Goal: Task Accomplishment & Management: Use online tool/utility

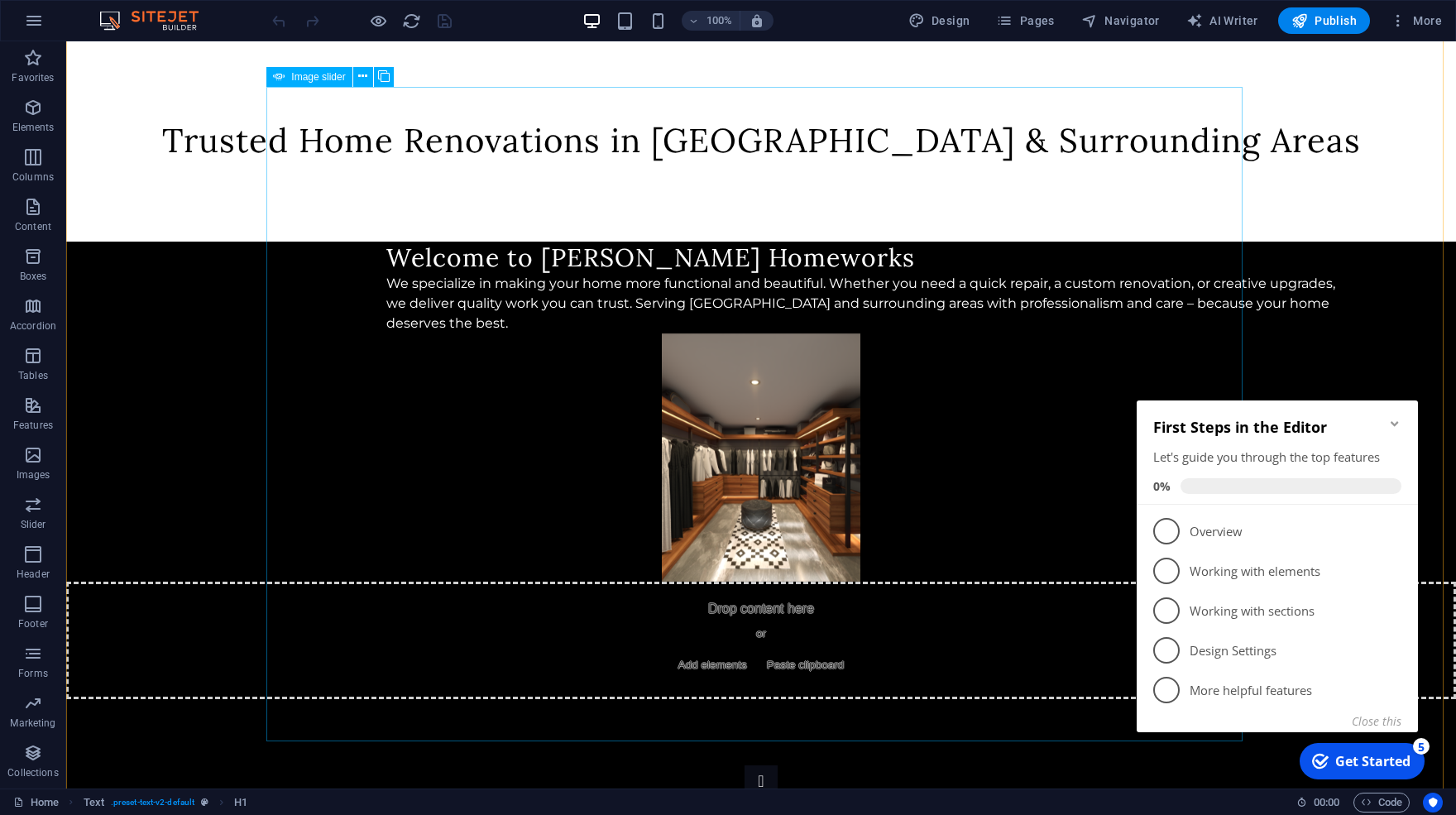
scroll to position [566, 0]
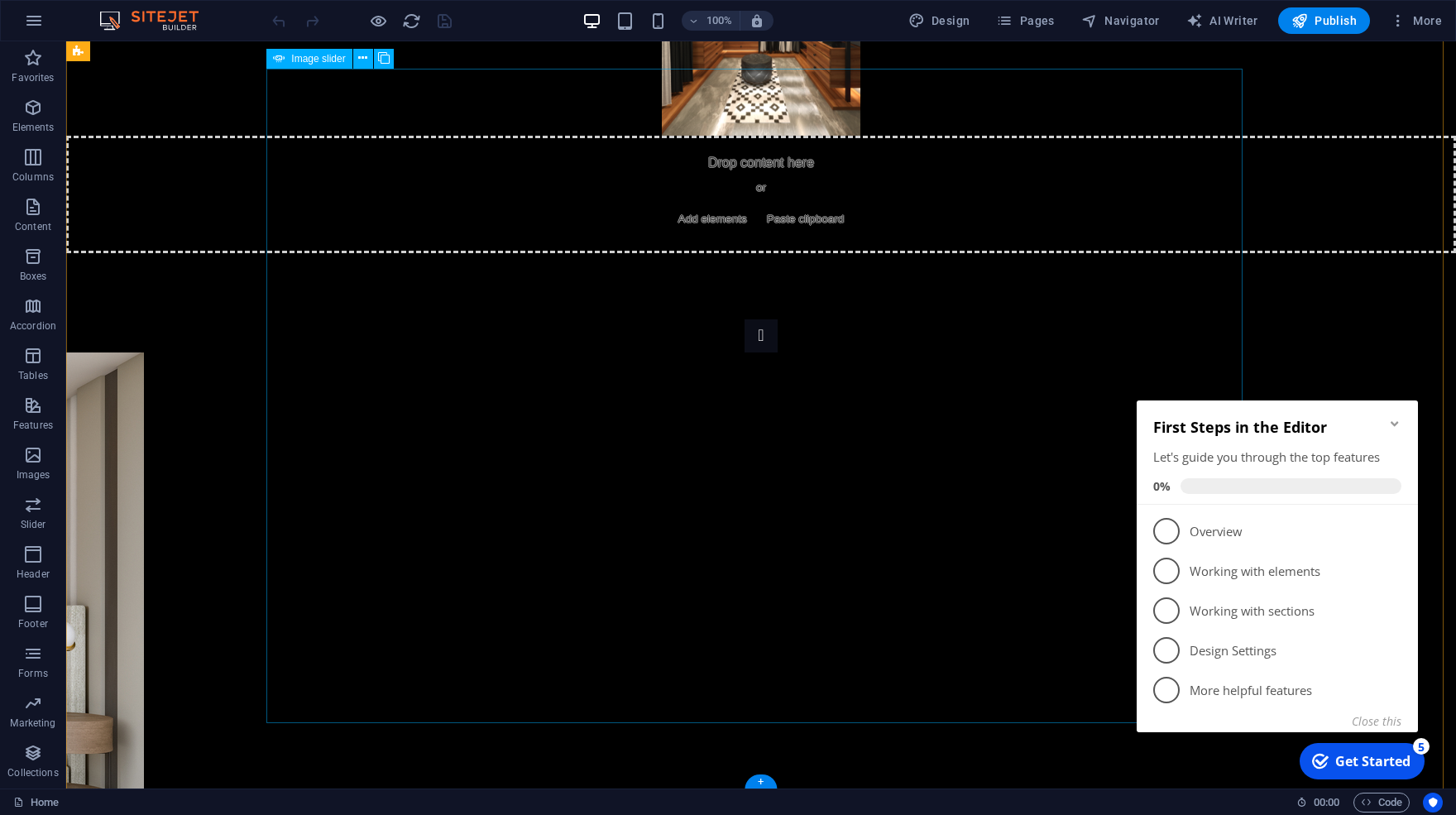
click at [360, 63] on icon at bounding box center [363, 58] width 9 height 18
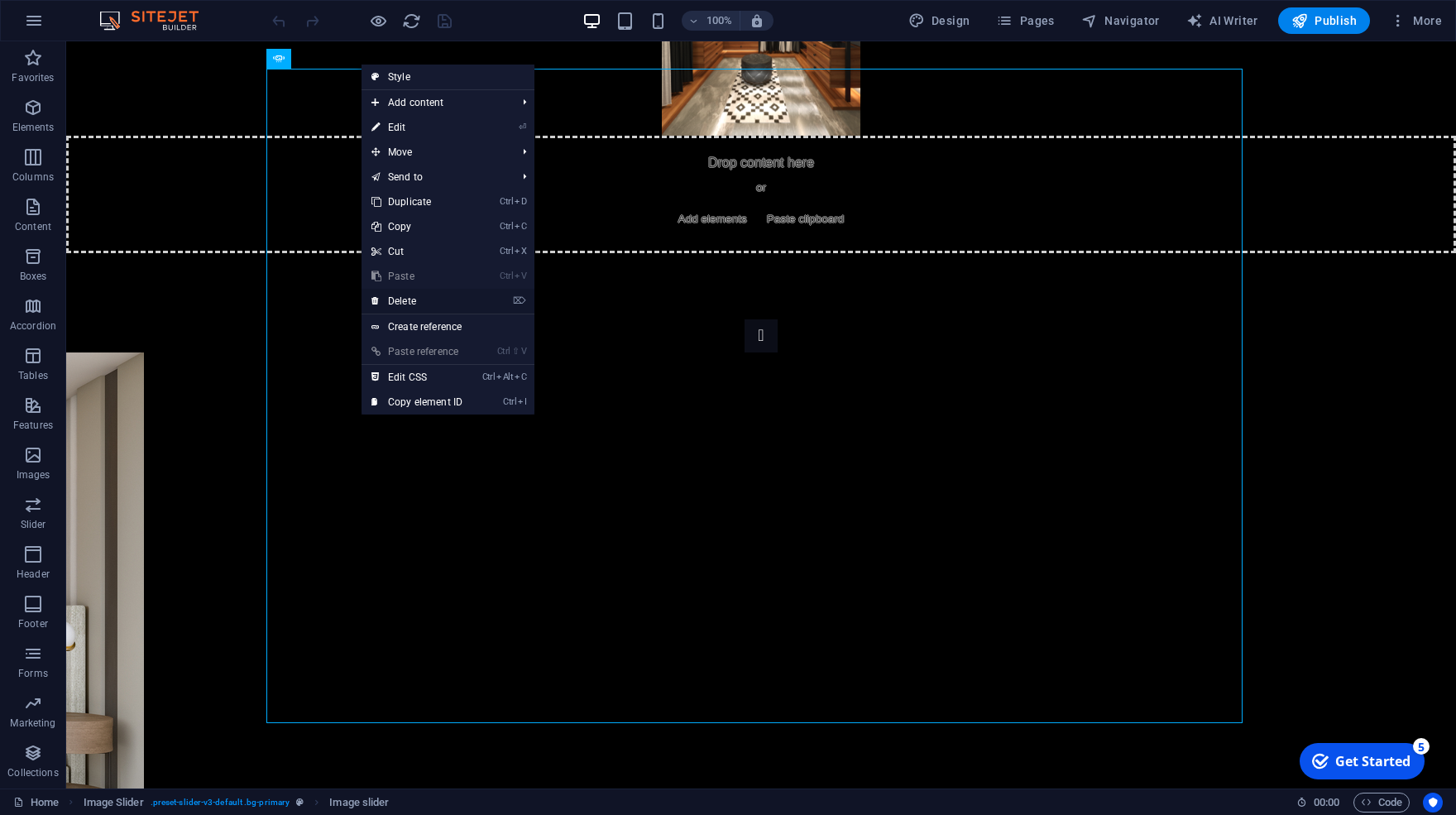
click at [433, 296] on link "⌦ Delete" at bounding box center [416, 301] width 110 height 25
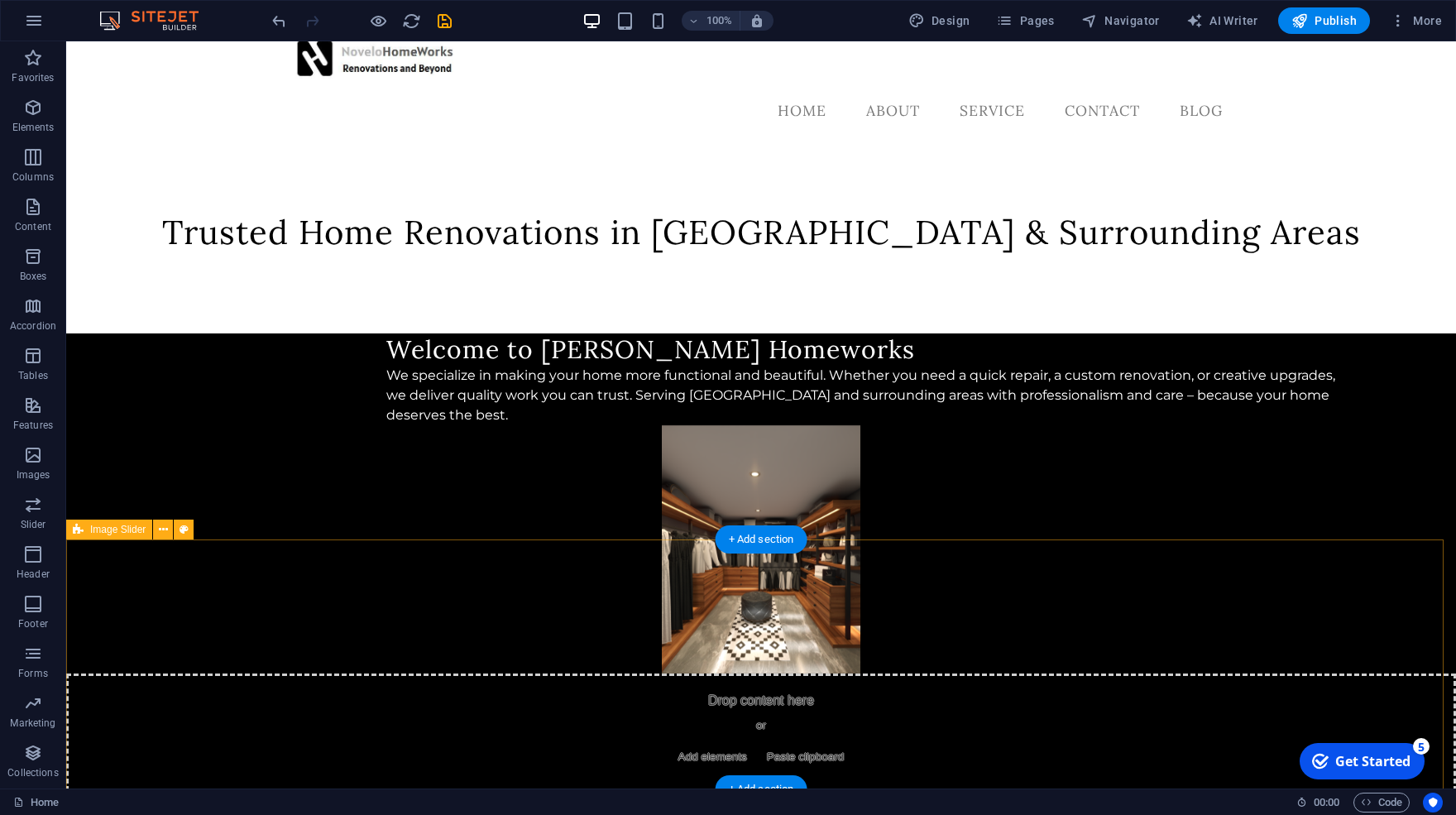
click at [162, 528] on icon at bounding box center [163, 530] width 9 height 18
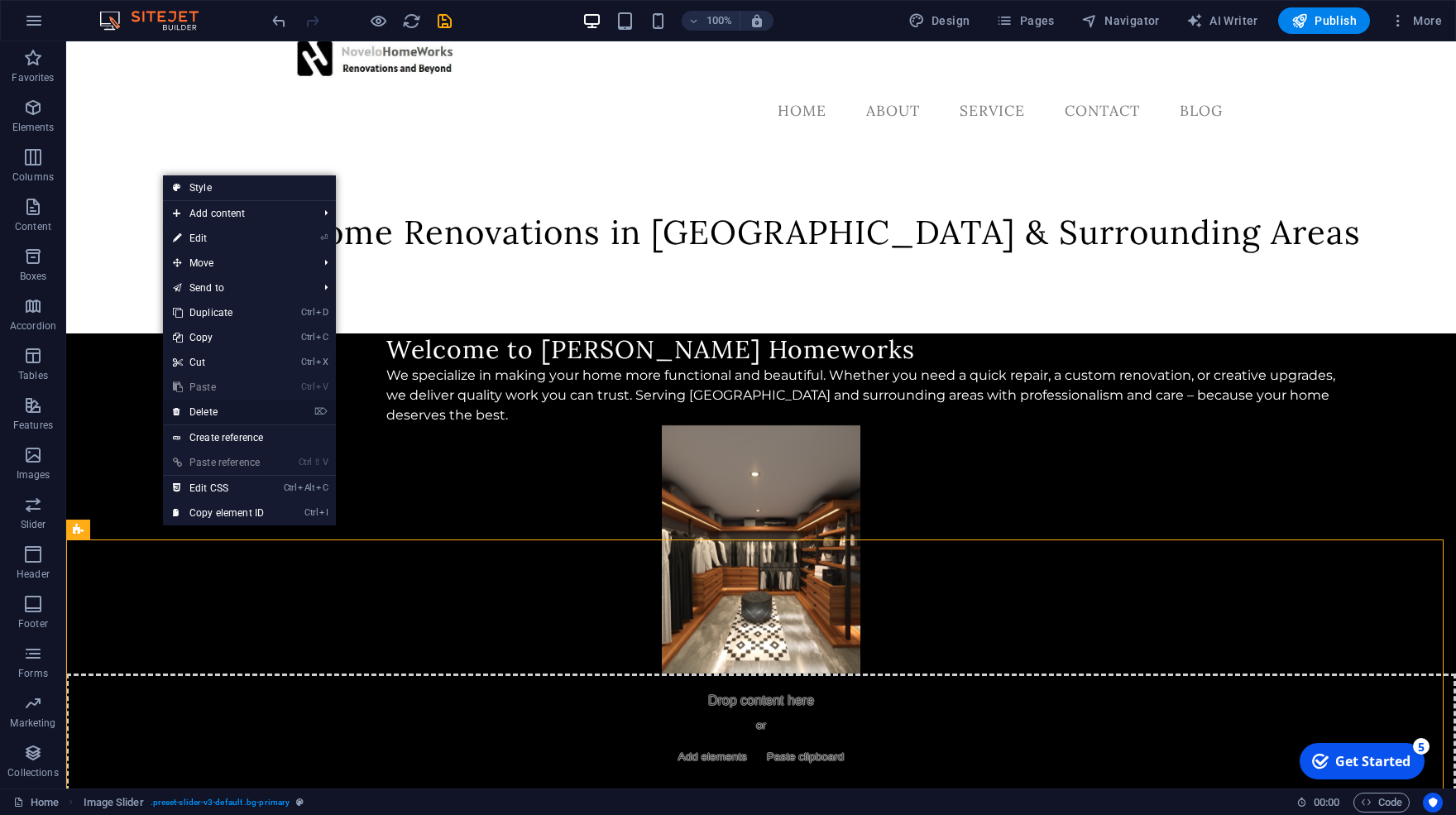
click at [208, 411] on link "⌦ Delete" at bounding box center [217, 412] width 110 height 25
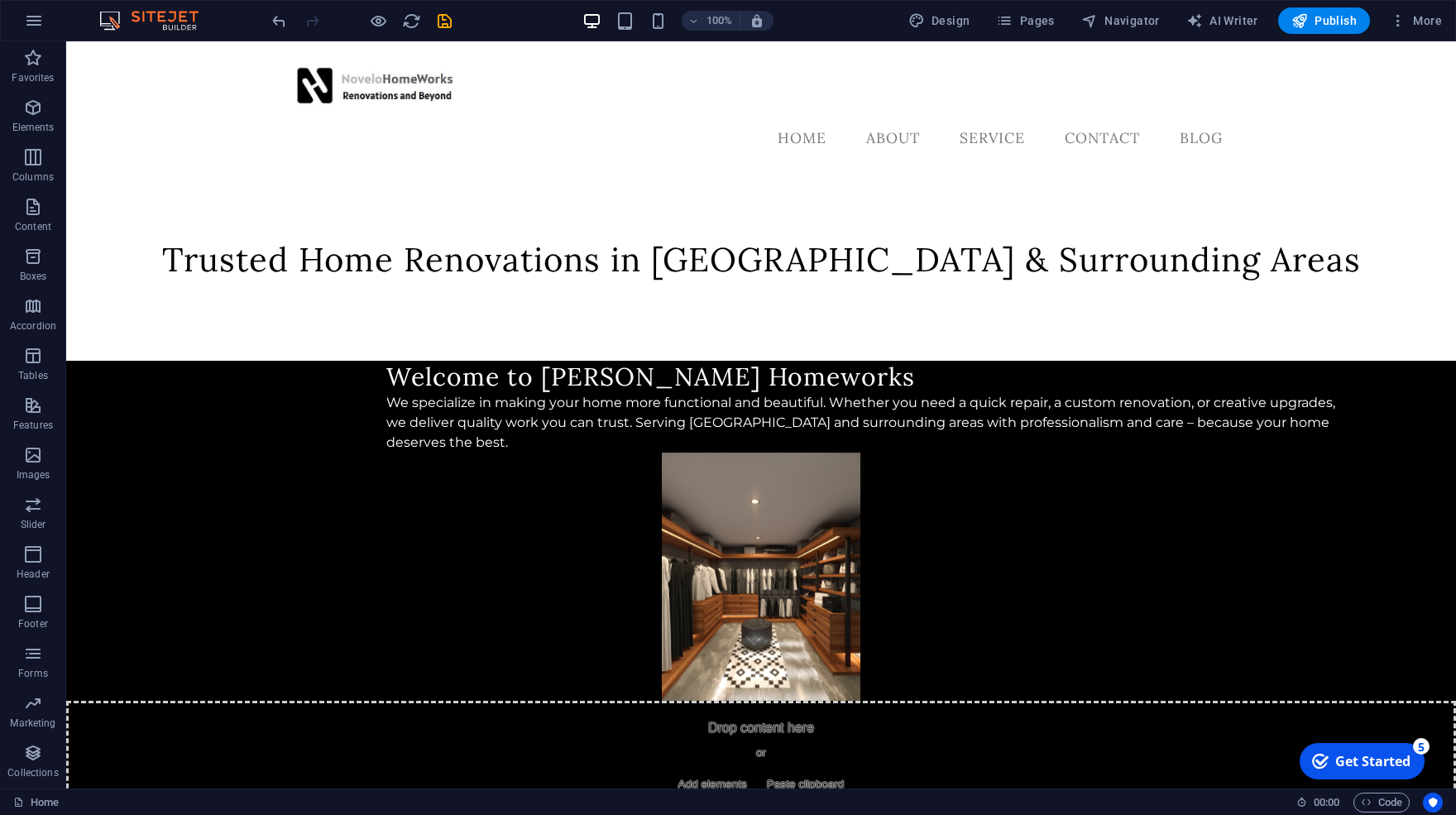
click at [683, 696] on html "Skip to main content Menu Home About Service Contact Blog Trusted Home Renovati…" at bounding box center [761, 430] width 1390 height 777
click at [306, 592] on html "Skip to main content Menu Home About Service Contact Blog Trusted Home Renovati…" at bounding box center [761, 430] width 1390 height 777
click at [230, 606] on html "Skip to main content Menu Home About Service Contact Blog Trusted Home Renovati…" at bounding box center [761, 430] width 1390 height 777
click at [143, 654] on html "Skip to main content Menu Home About Service Contact Blog Trusted Home Renovati…" at bounding box center [761, 430] width 1390 height 777
click at [33, 218] on span "Content" at bounding box center [33, 217] width 66 height 40
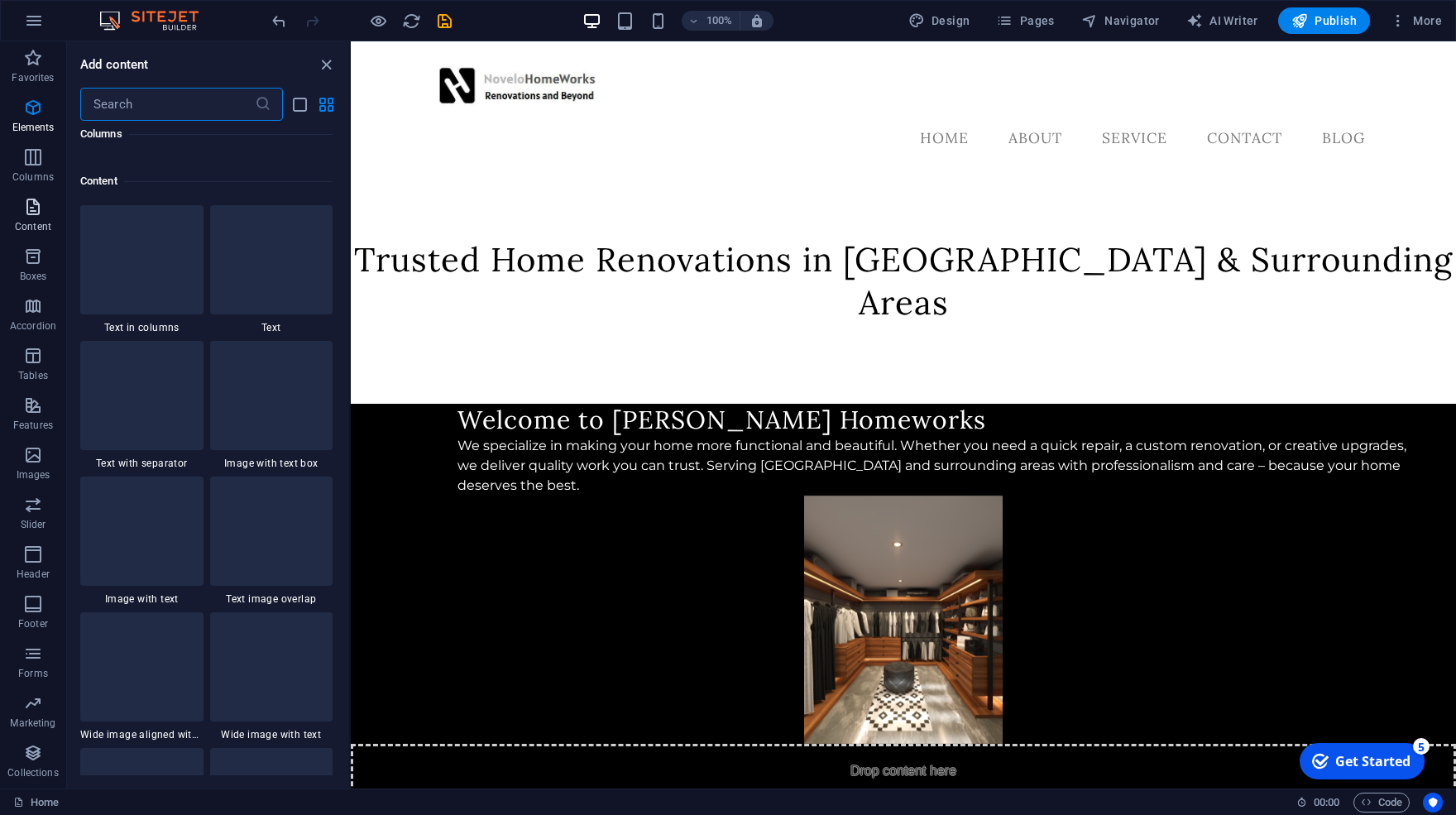
scroll to position [2896, 0]
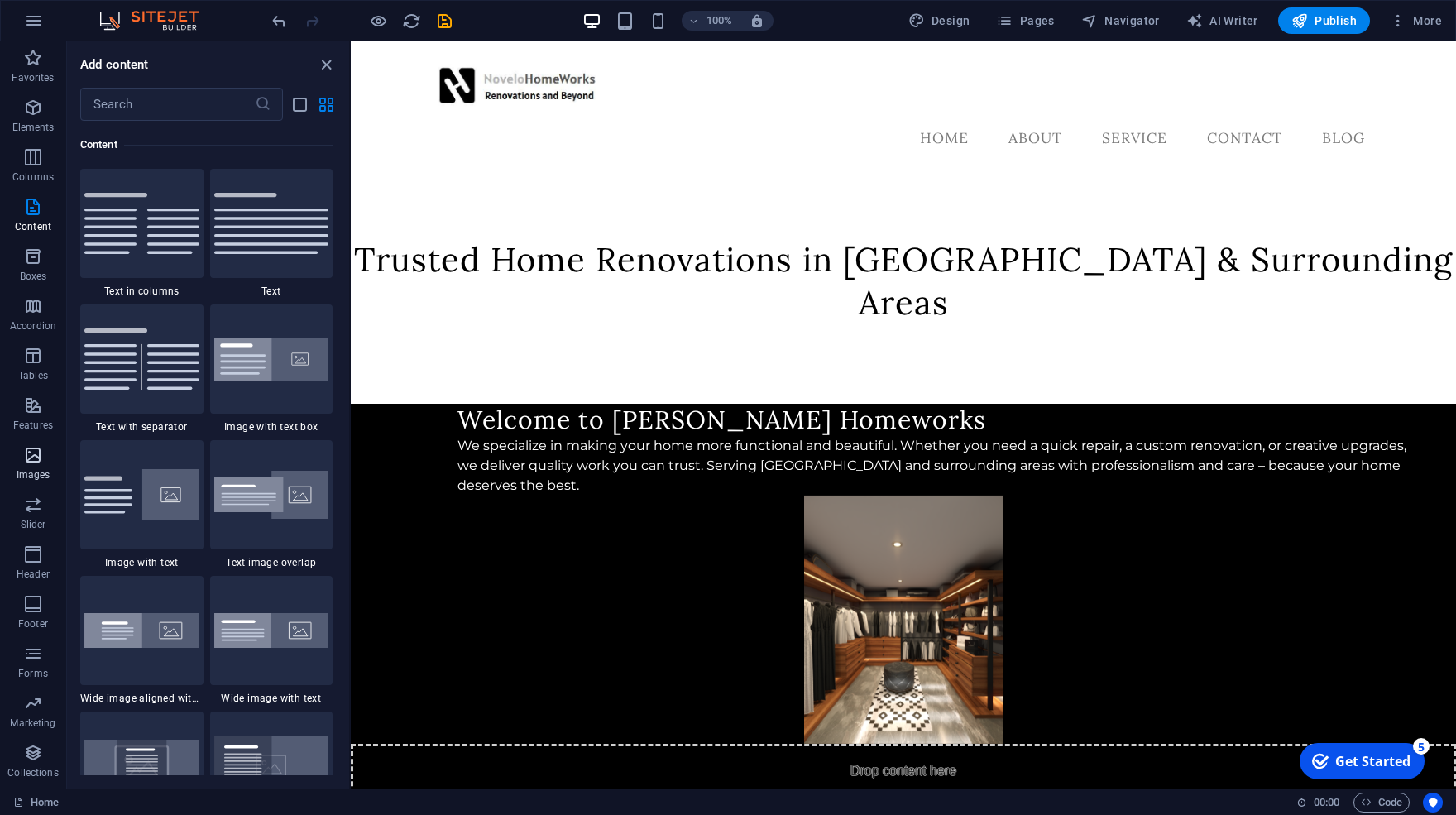
click at [45, 452] on span "Images" at bounding box center [33, 465] width 66 height 40
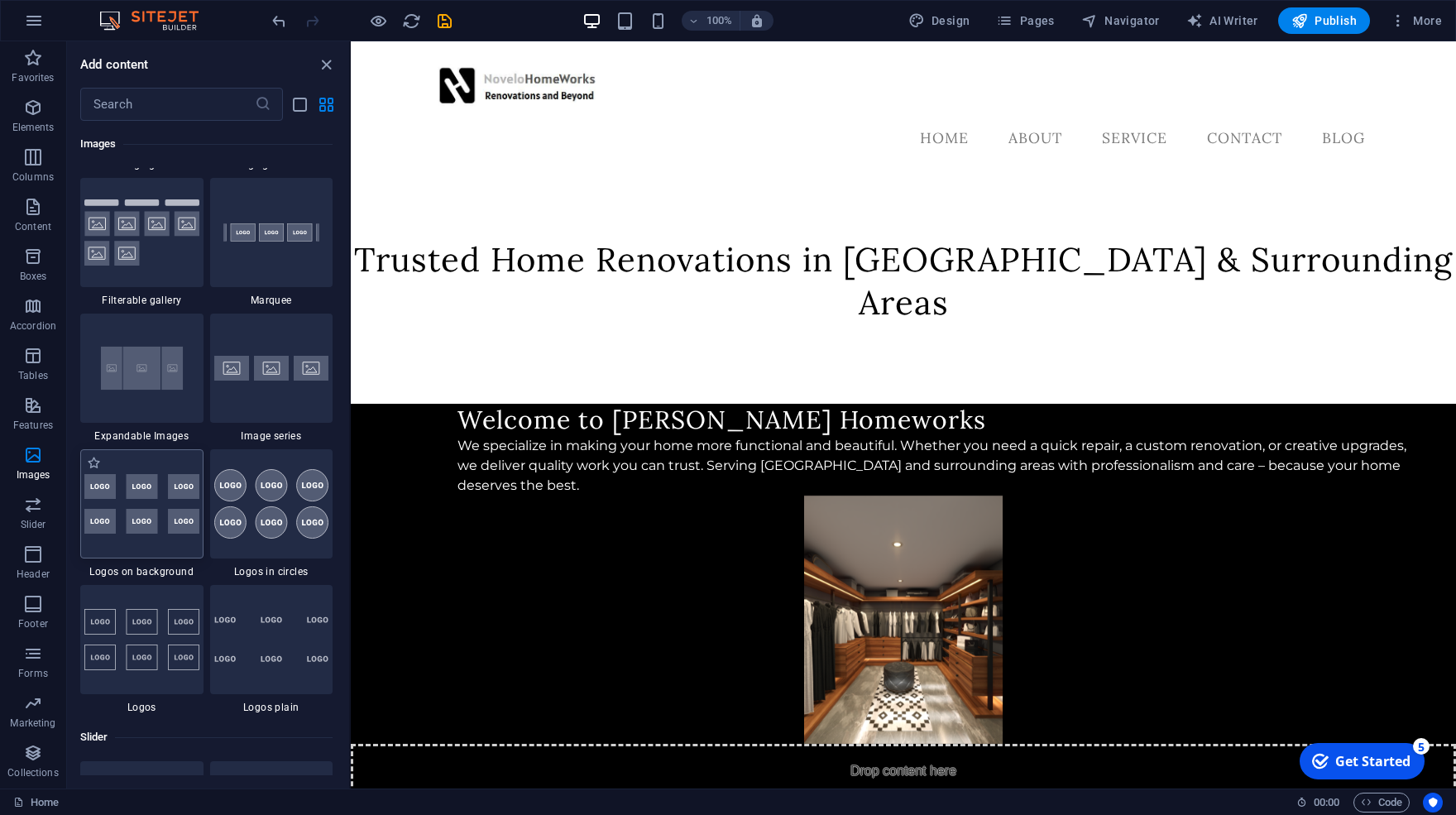
scroll to position [8715, 0]
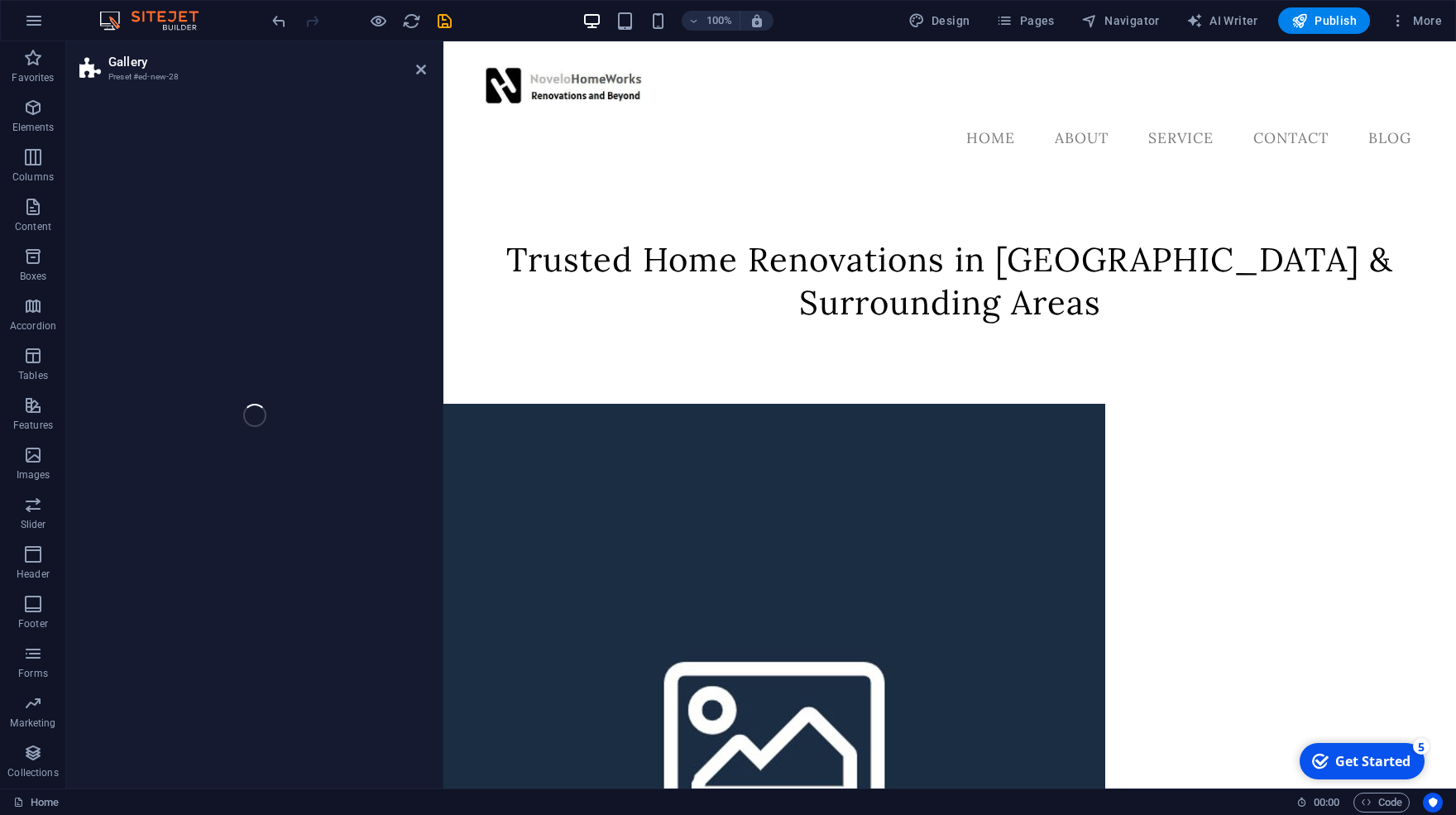
select select "rem"
select select "preset-gallery-v3-grid-dense"
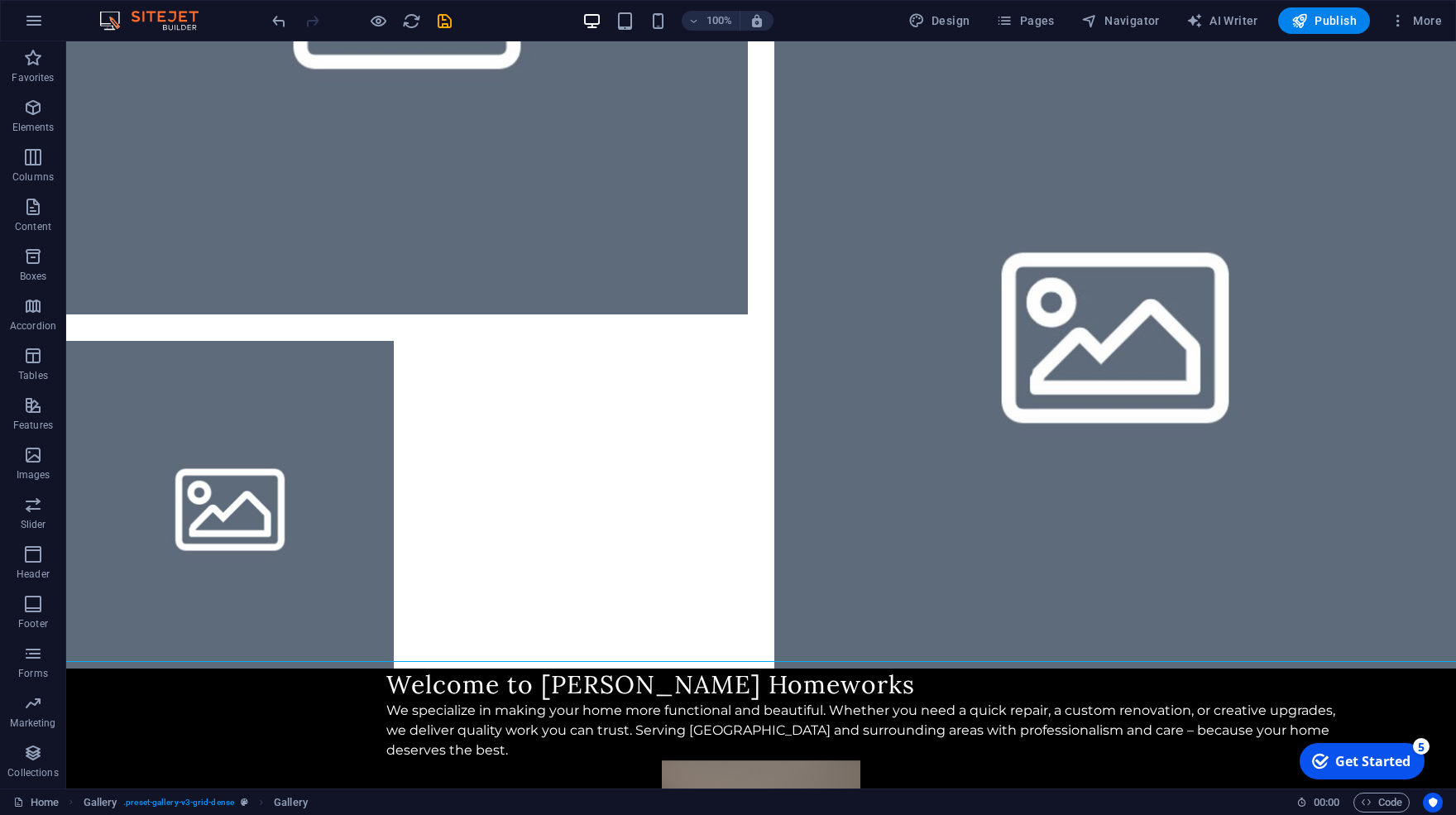
scroll to position [804, 0]
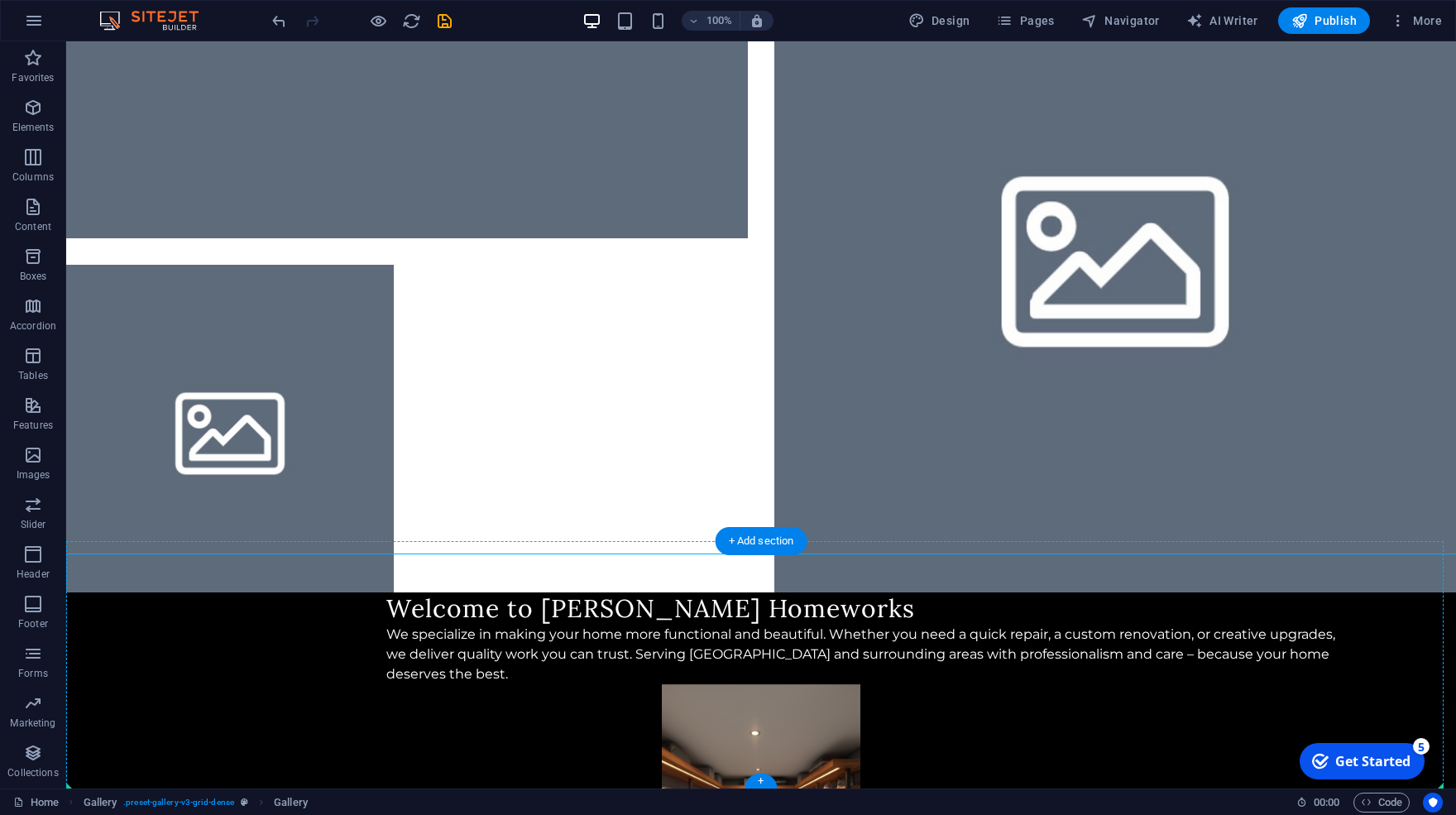
drag, startPoint x: 398, startPoint y: 364, endPoint x: 762, endPoint y: 775, distance: 549.0
click at [762, 775] on div "Menu Home About Service Contact Blog Trusted Home Renovations in [GEOGRAPHIC_DA…" at bounding box center [761, 144] width 1390 height 1814
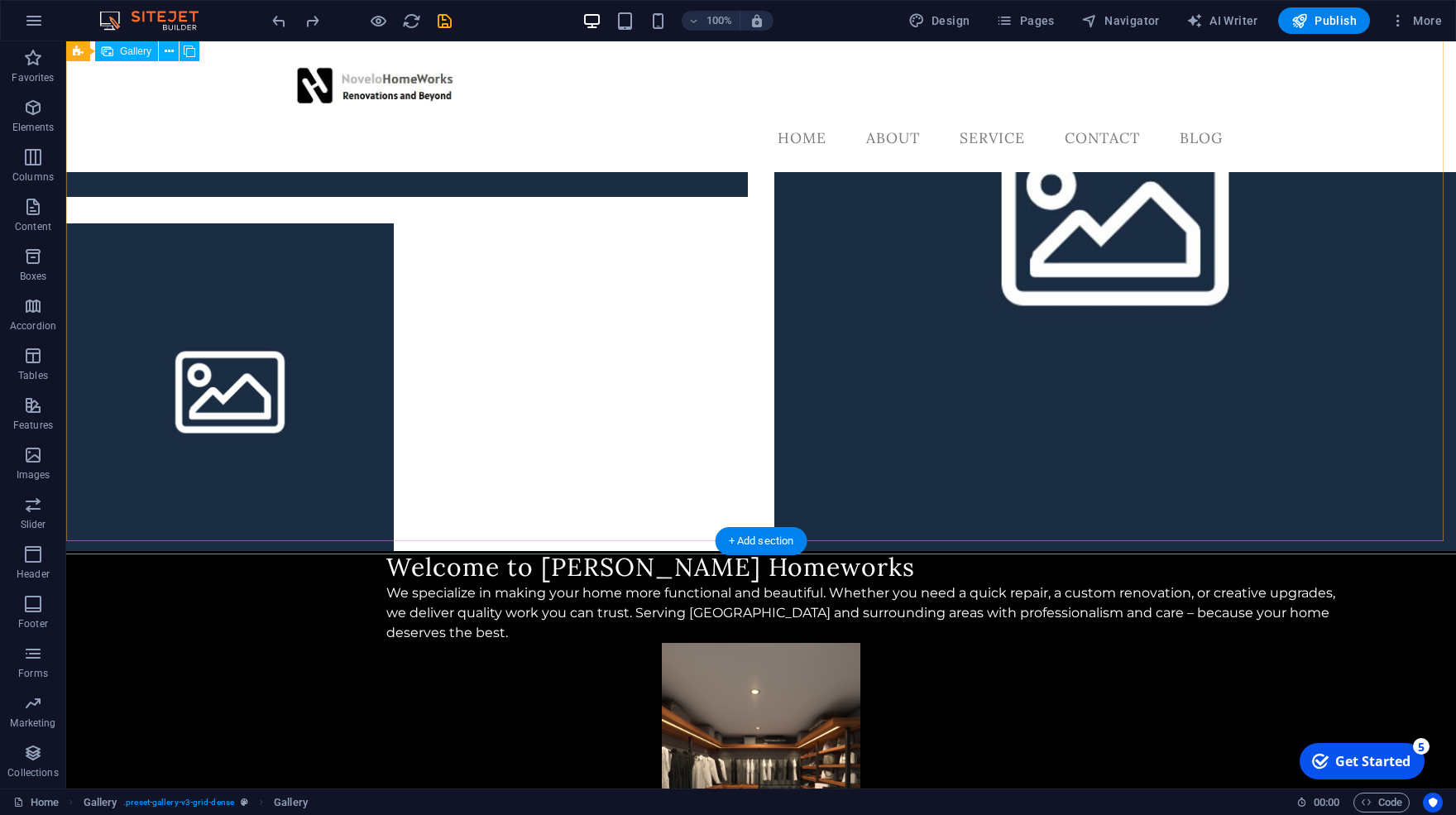
scroll to position [0, 0]
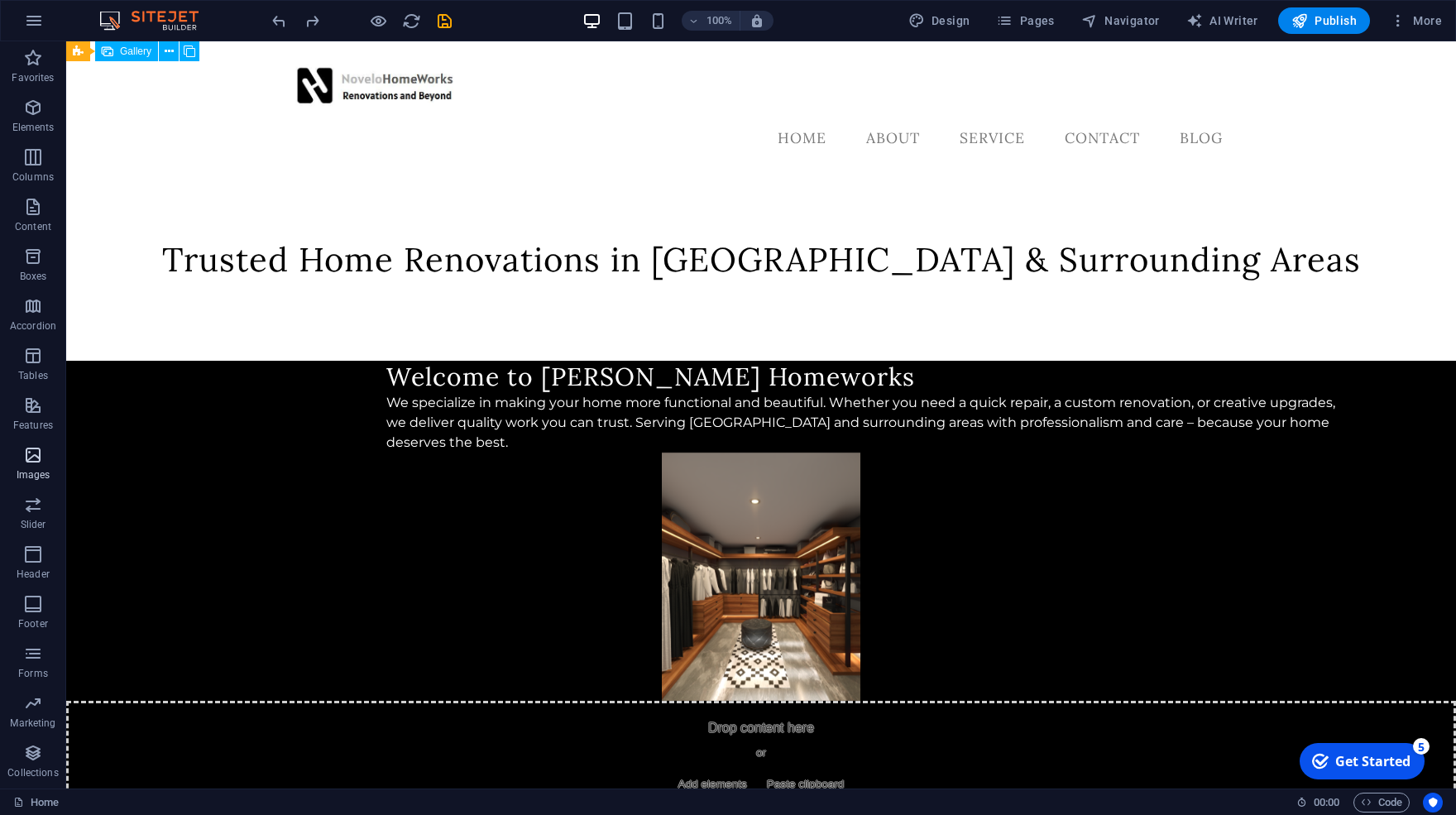
click at [38, 451] on icon "button" at bounding box center [33, 455] width 19 height 19
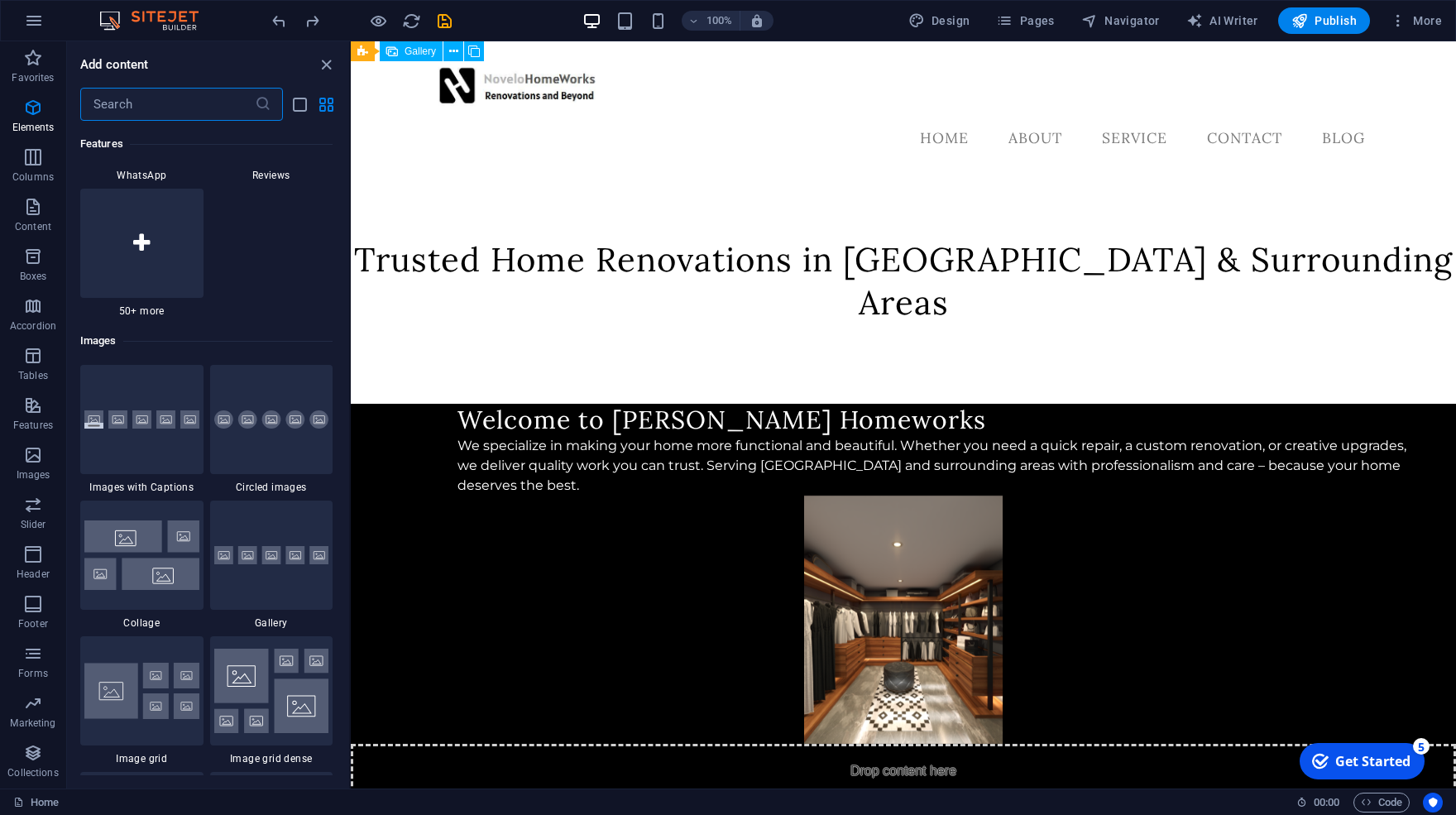
scroll to position [8394, 0]
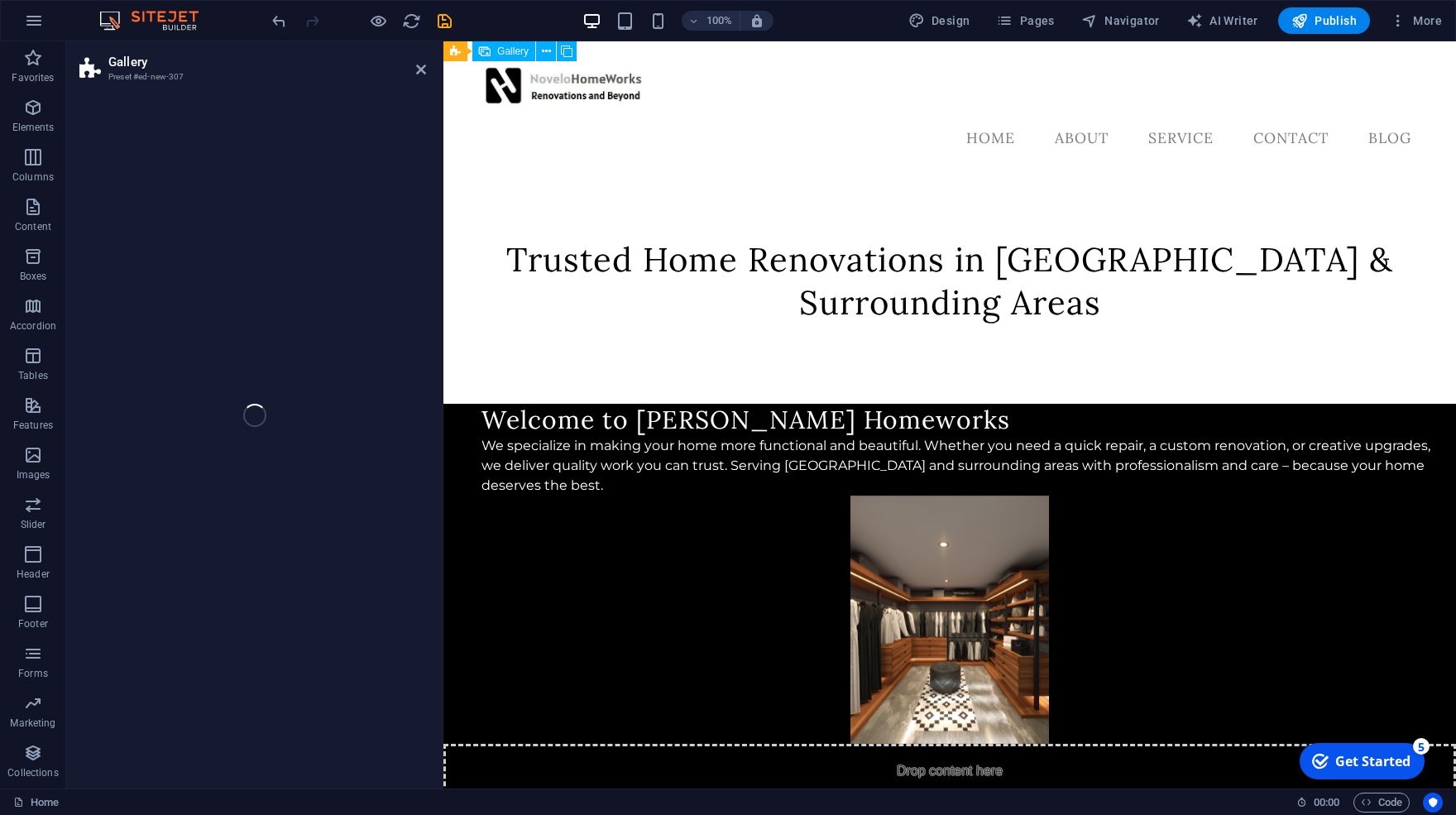
select select "rem"
select select "preset-gallery-v3-grid"
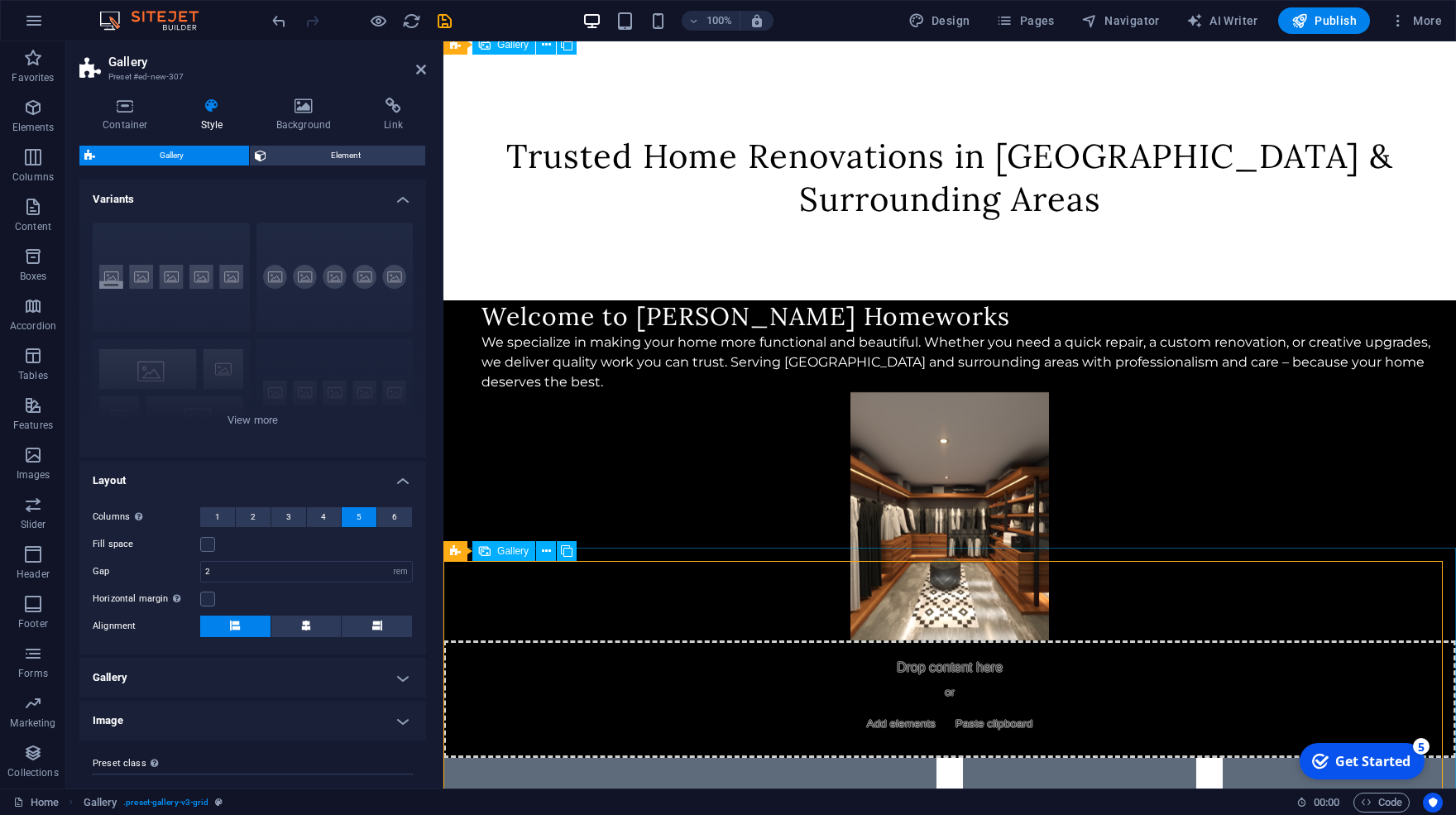
scroll to position [264, 0]
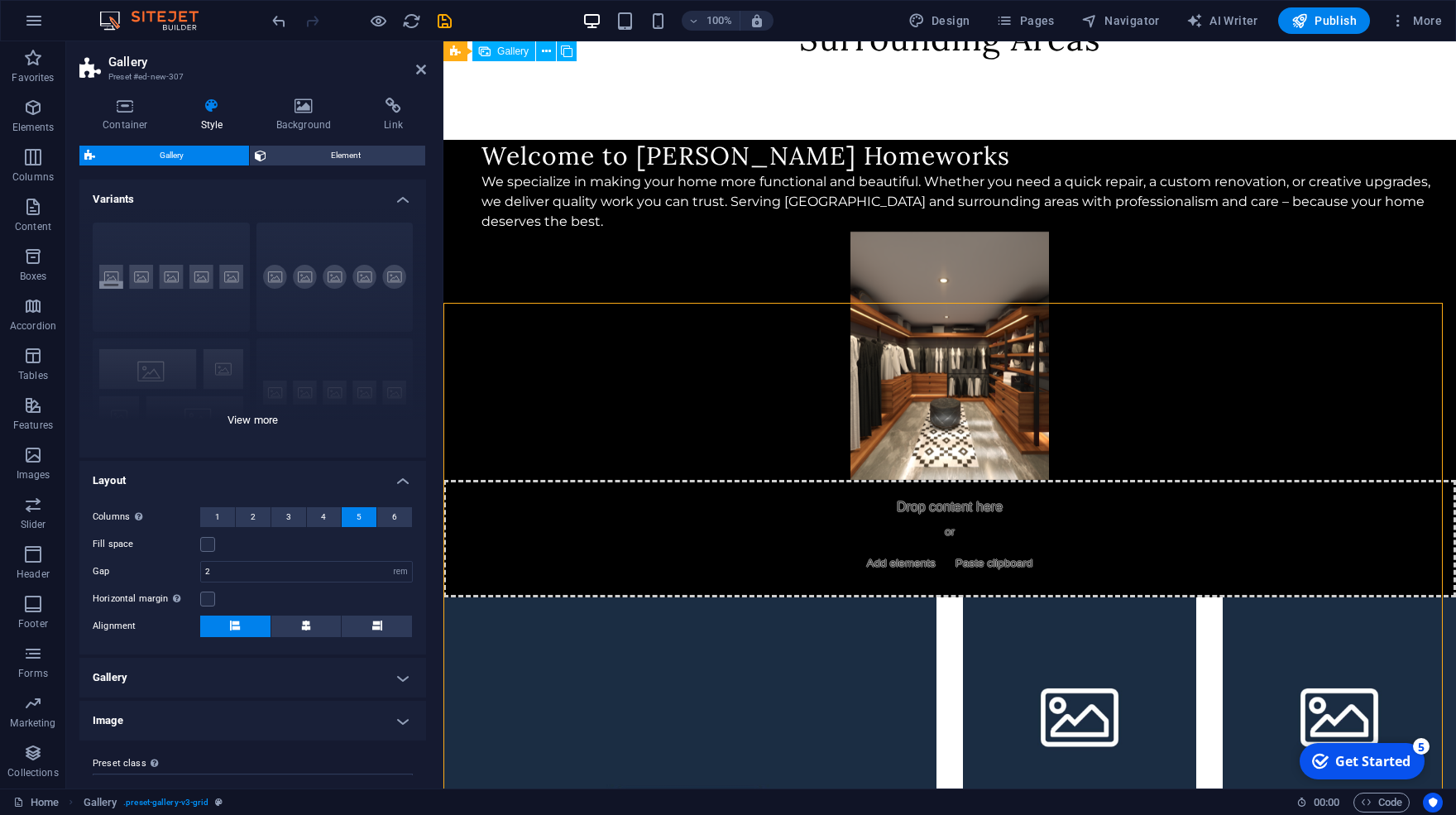
click at [249, 423] on div "Captions Circle Collage Default Grid Grid shifted" at bounding box center [253, 333] width 346 height 248
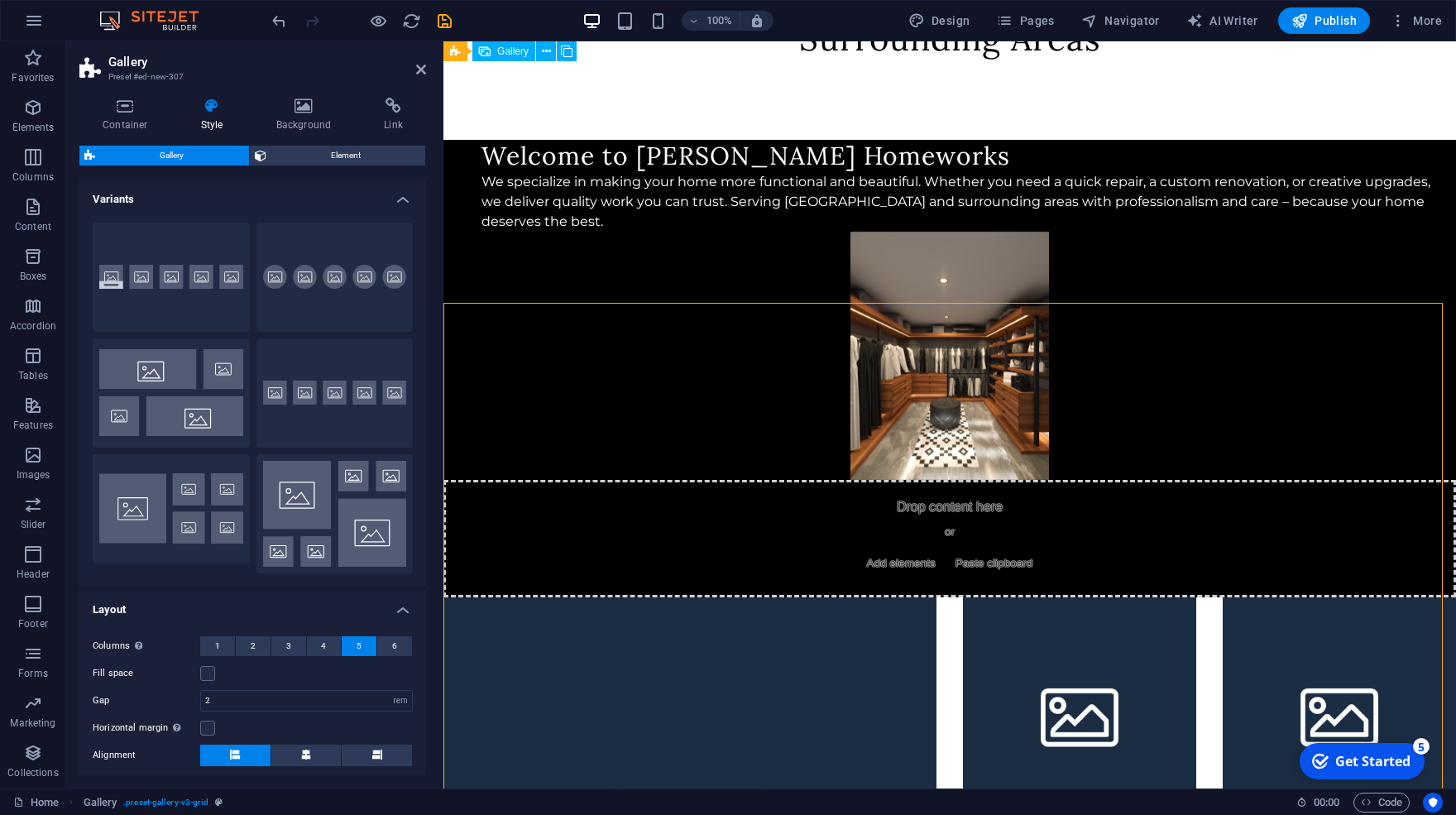
click at [310, 142] on div "Container Style Background Link Size Height Default px rem % vh vw Min. height …" at bounding box center [253, 437] width 346 height 678
click at [313, 153] on span "Element" at bounding box center [346, 156] width 150 height 19
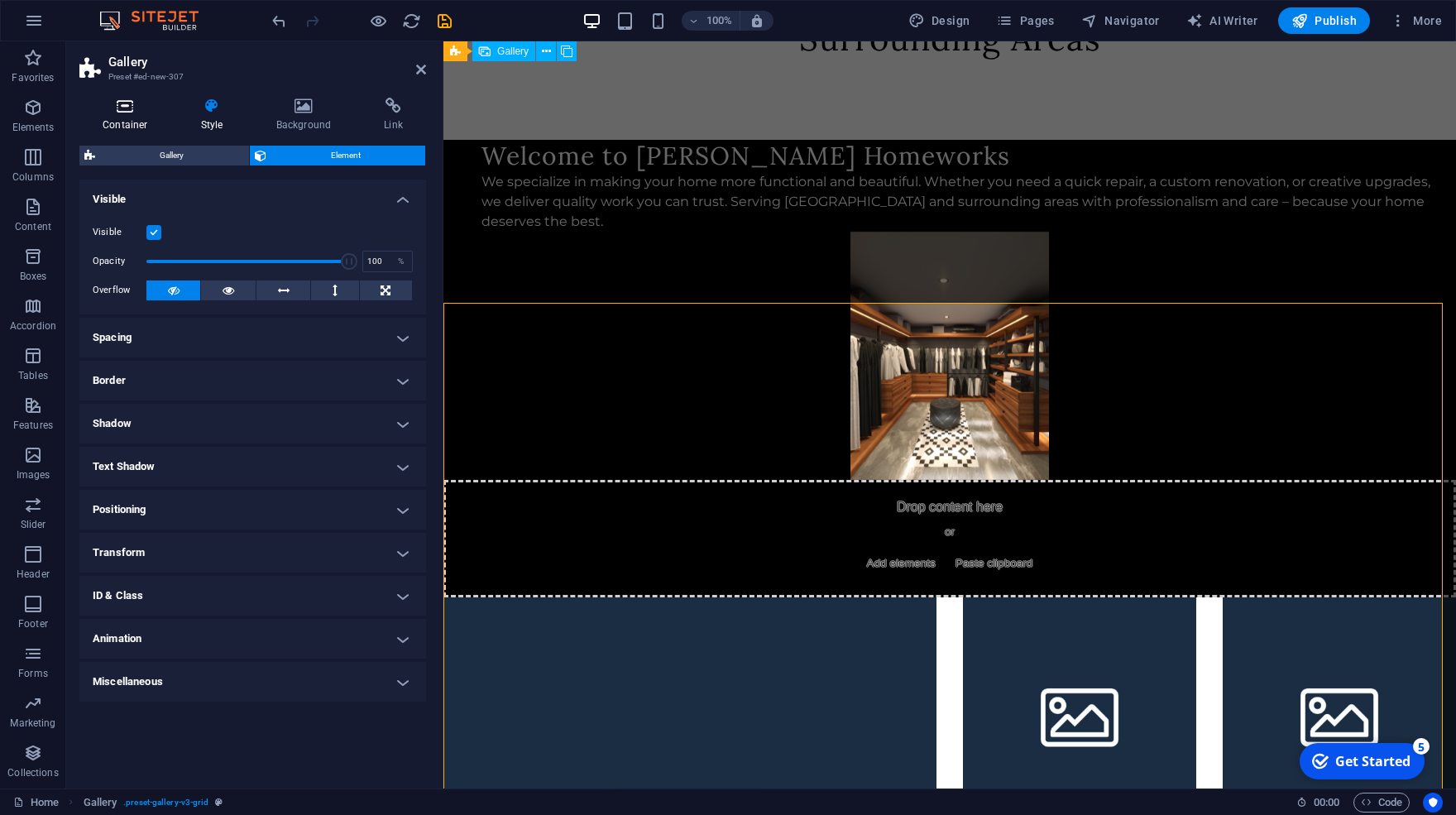
click at [126, 104] on icon at bounding box center [125, 106] width 92 height 17
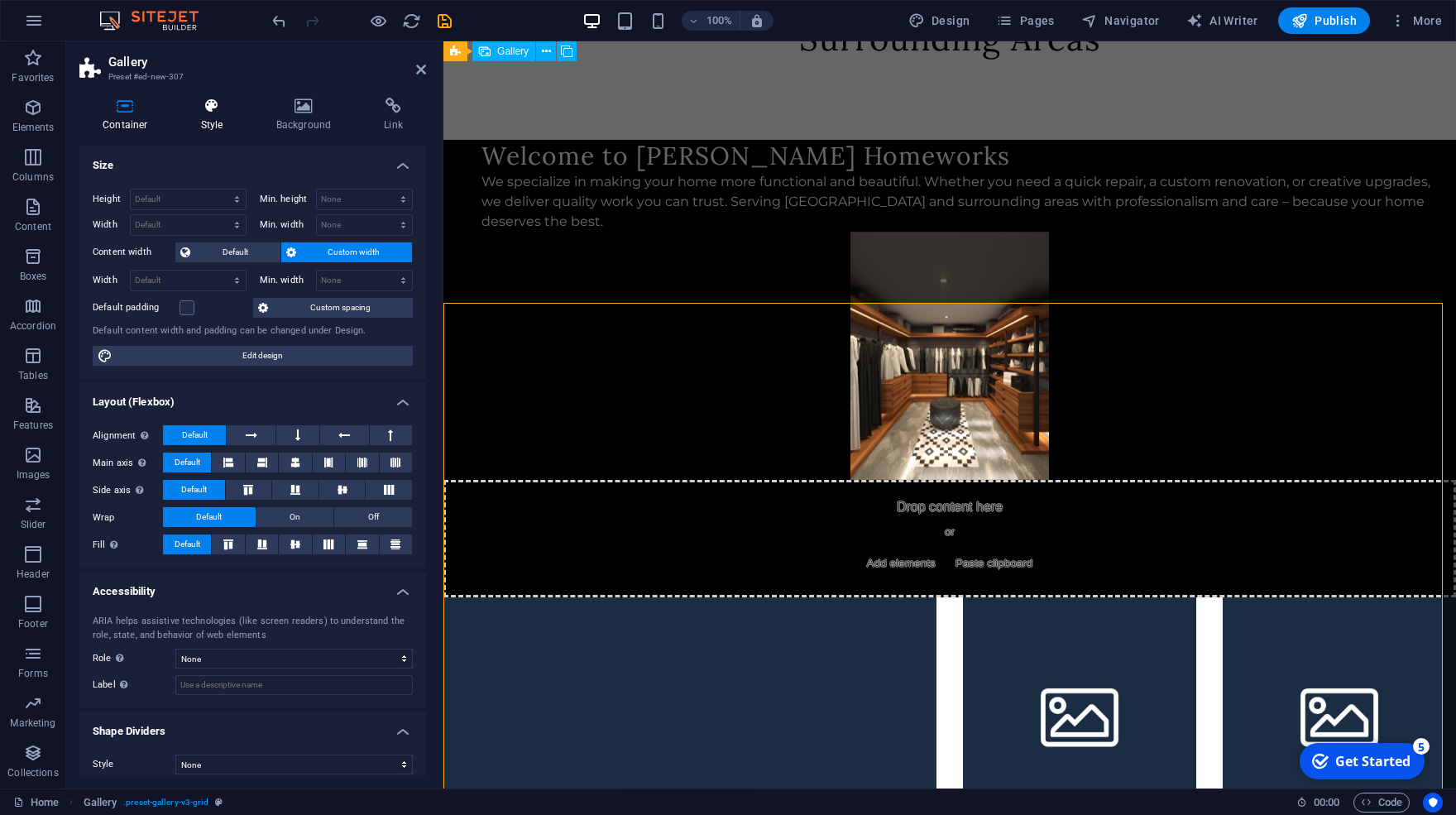
click at [211, 122] on h4 "Style" at bounding box center [215, 115] width 75 height 34
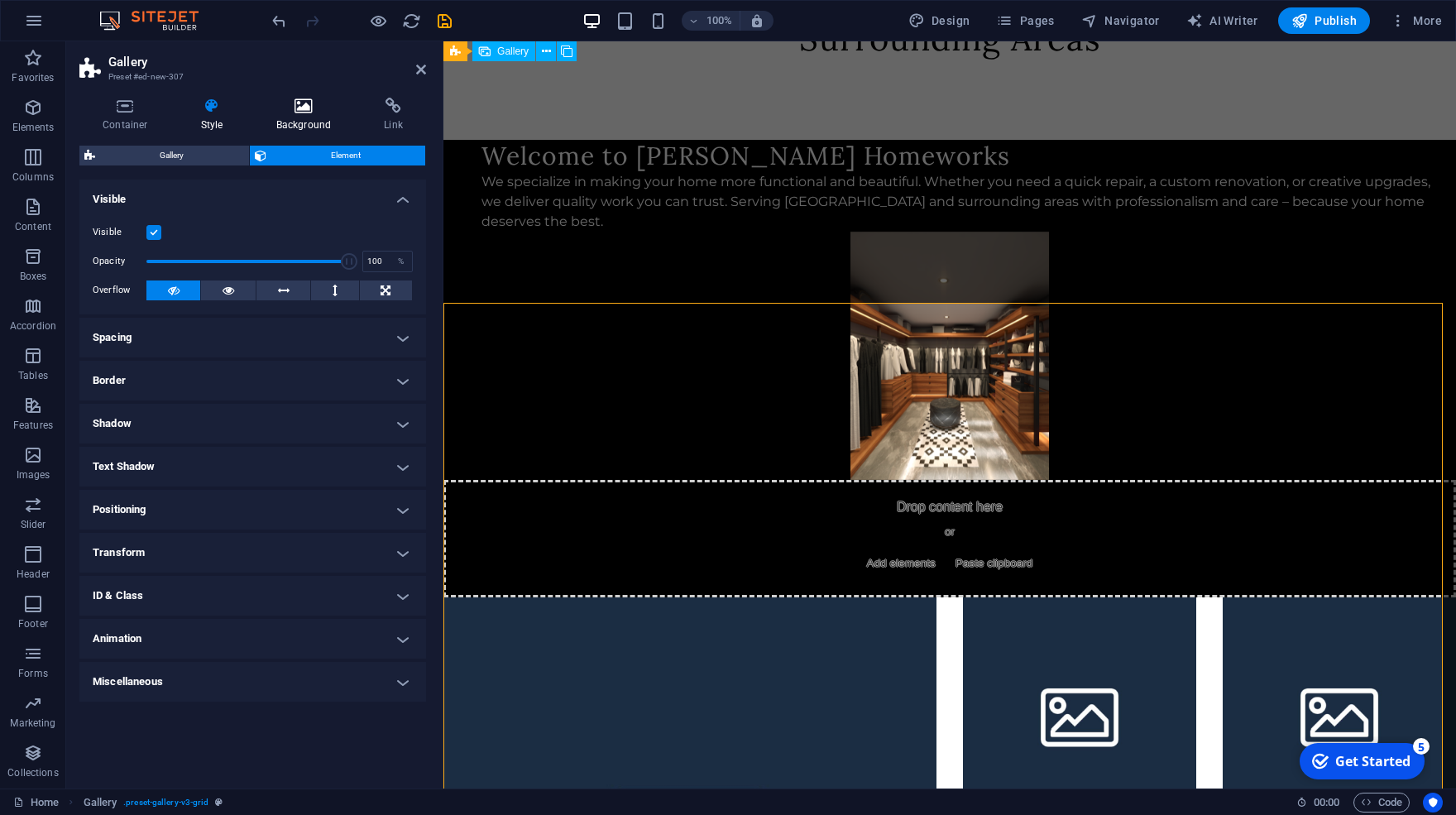
click at [299, 112] on icon at bounding box center [304, 106] width 102 height 17
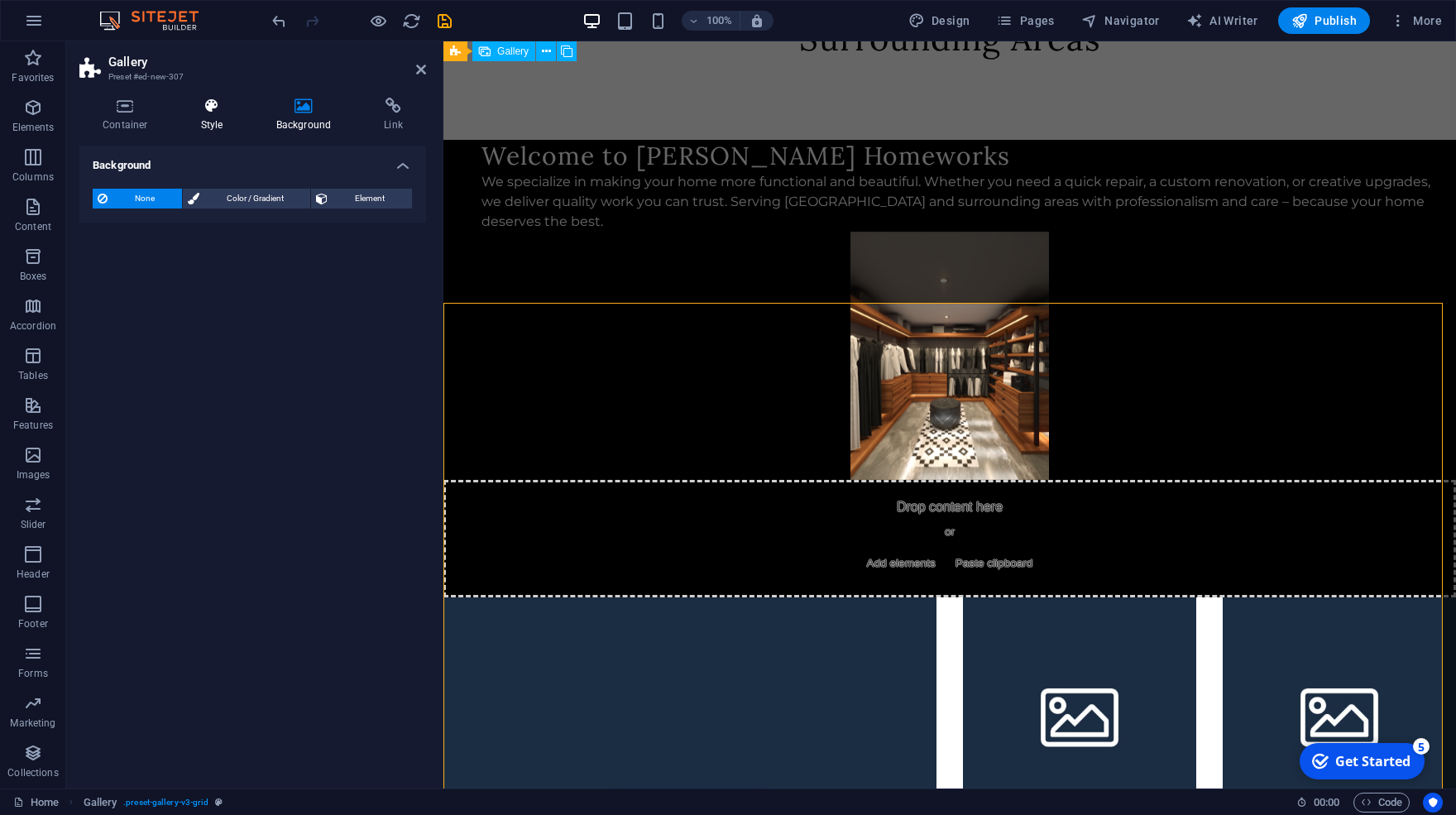
click at [198, 110] on icon at bounding box center [212, 106] width 69 height 17
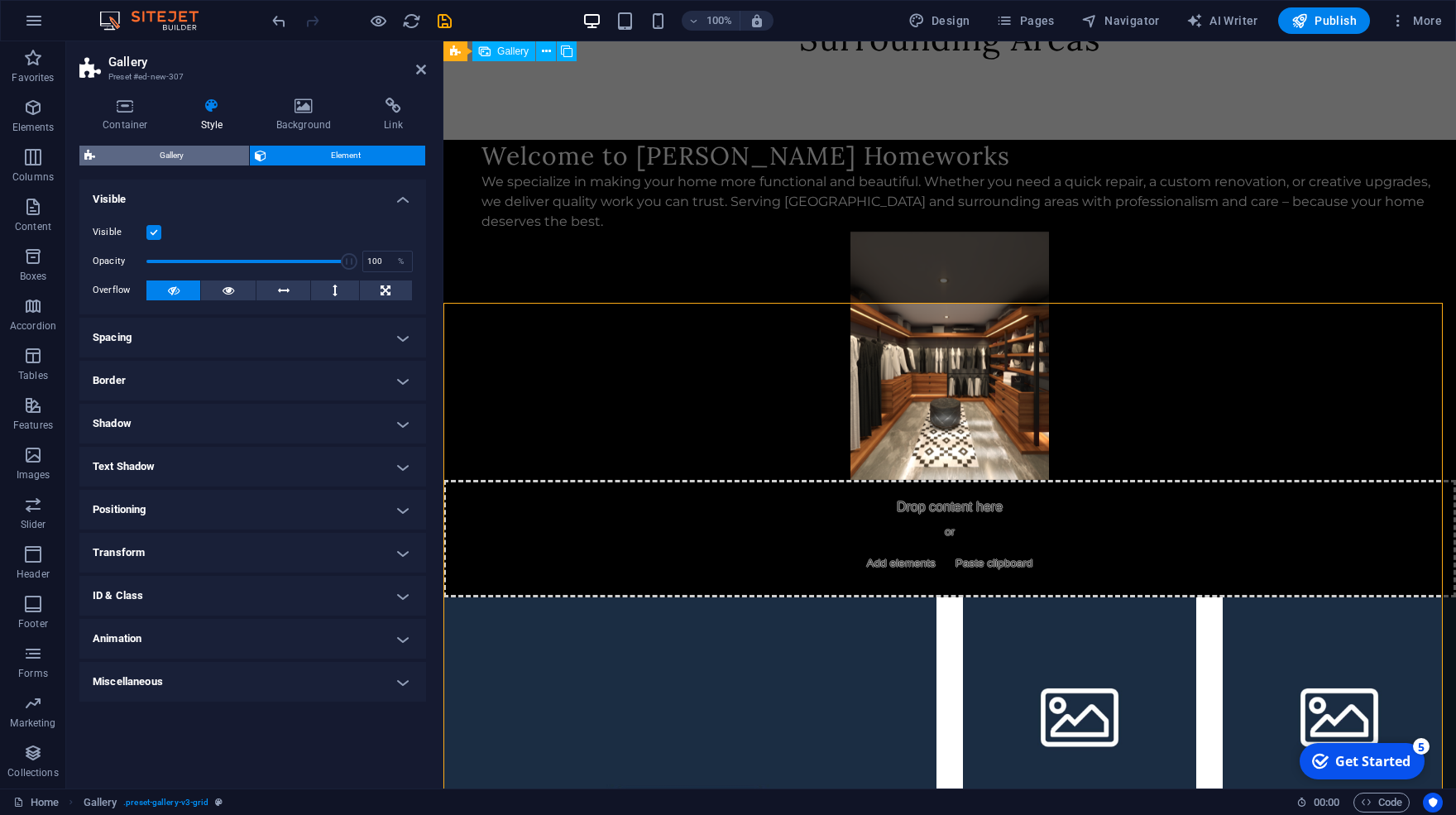
click at [177, 156] on span "Gallery" at bounding box center [171, 156] width 144 height 19
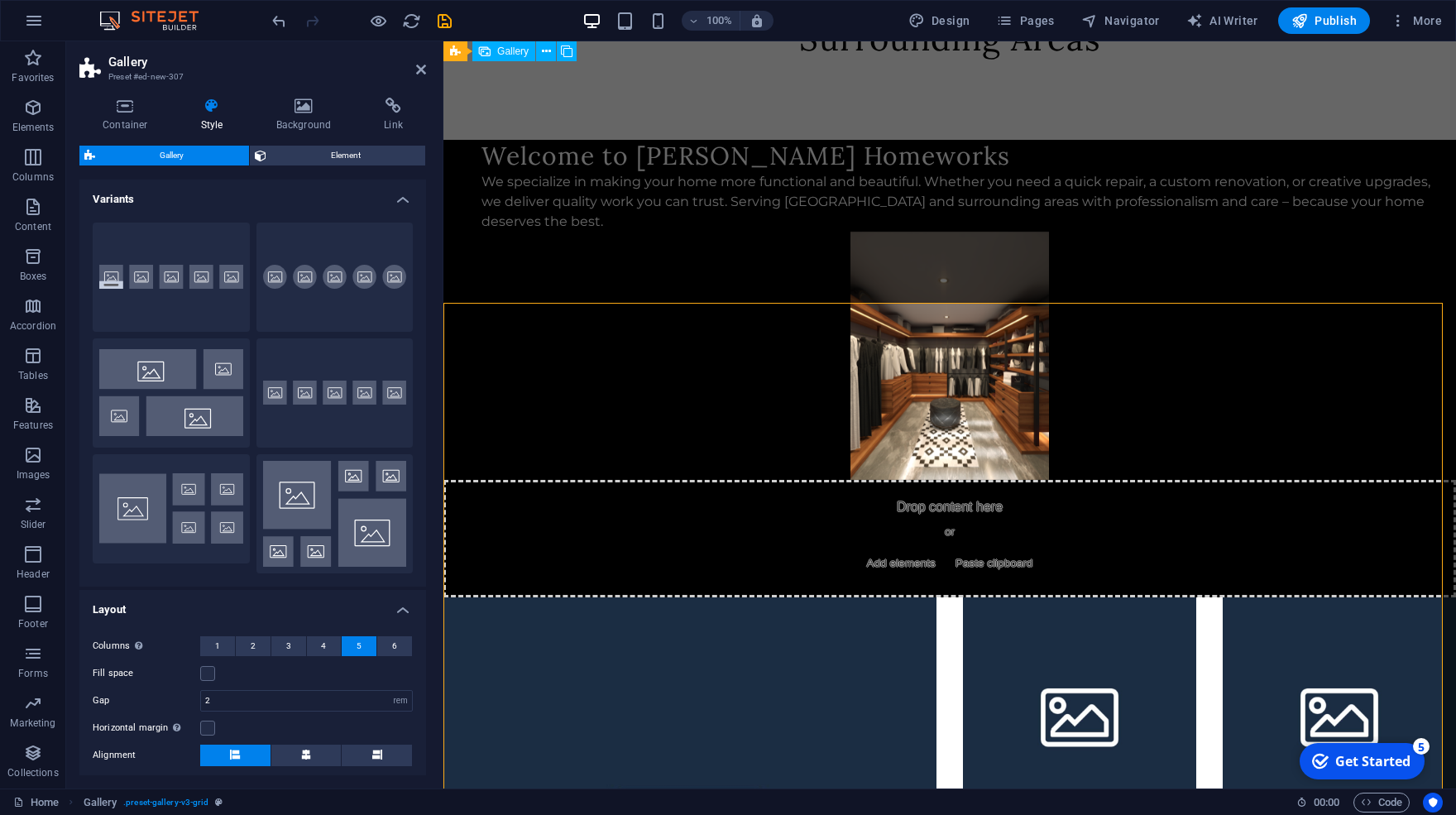
drag, startPoint x: 423, startPoint y: 311, endPoint x: 420, endPoint y: 329, distance: 18.2
click at [420, 329] on div "Container Style Background Link Size Height Default px rem % vh vw Min. height …" at bounding box center [253, 437] width 373 height 705
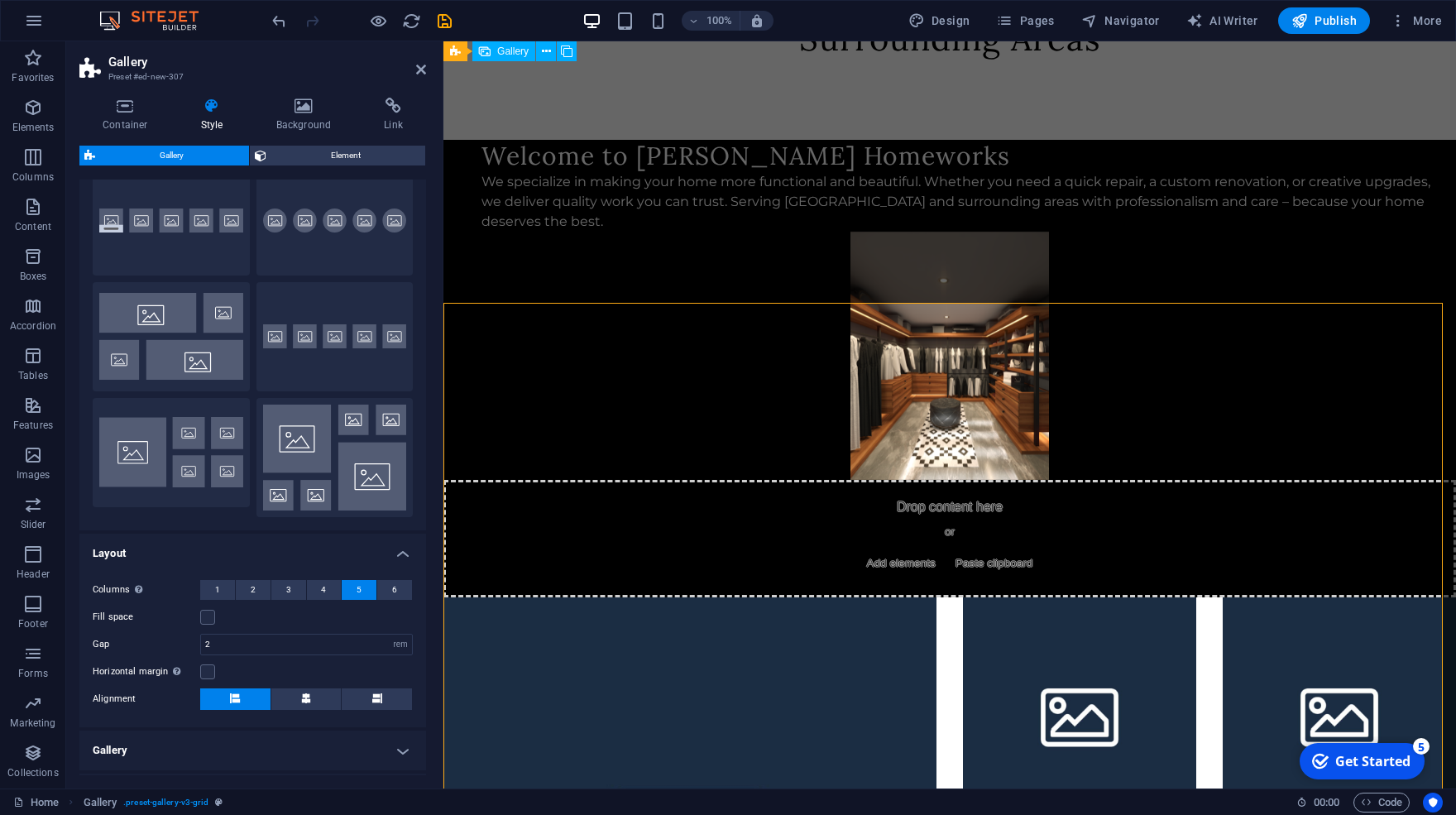
scroll to position [155, 0]
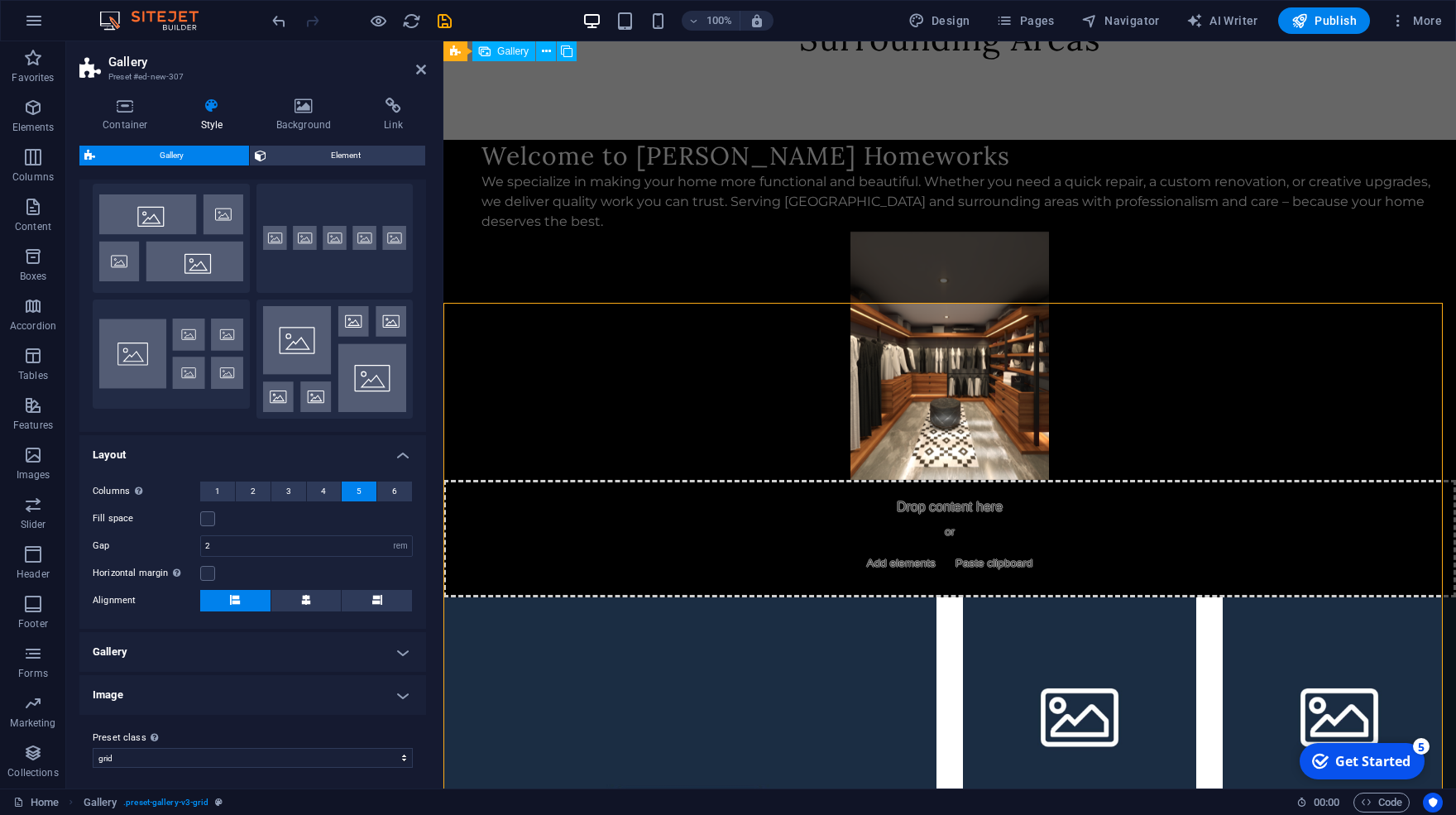
click at [267, 654] on h4 "Gallery" at bounding box center [253, 651] width 346 height 40
click at [431, 597] on div "Container Style Background Link Size Height Default px rem % vh vw Min. height …" at bounding box center [253, 437] width 373 height 705
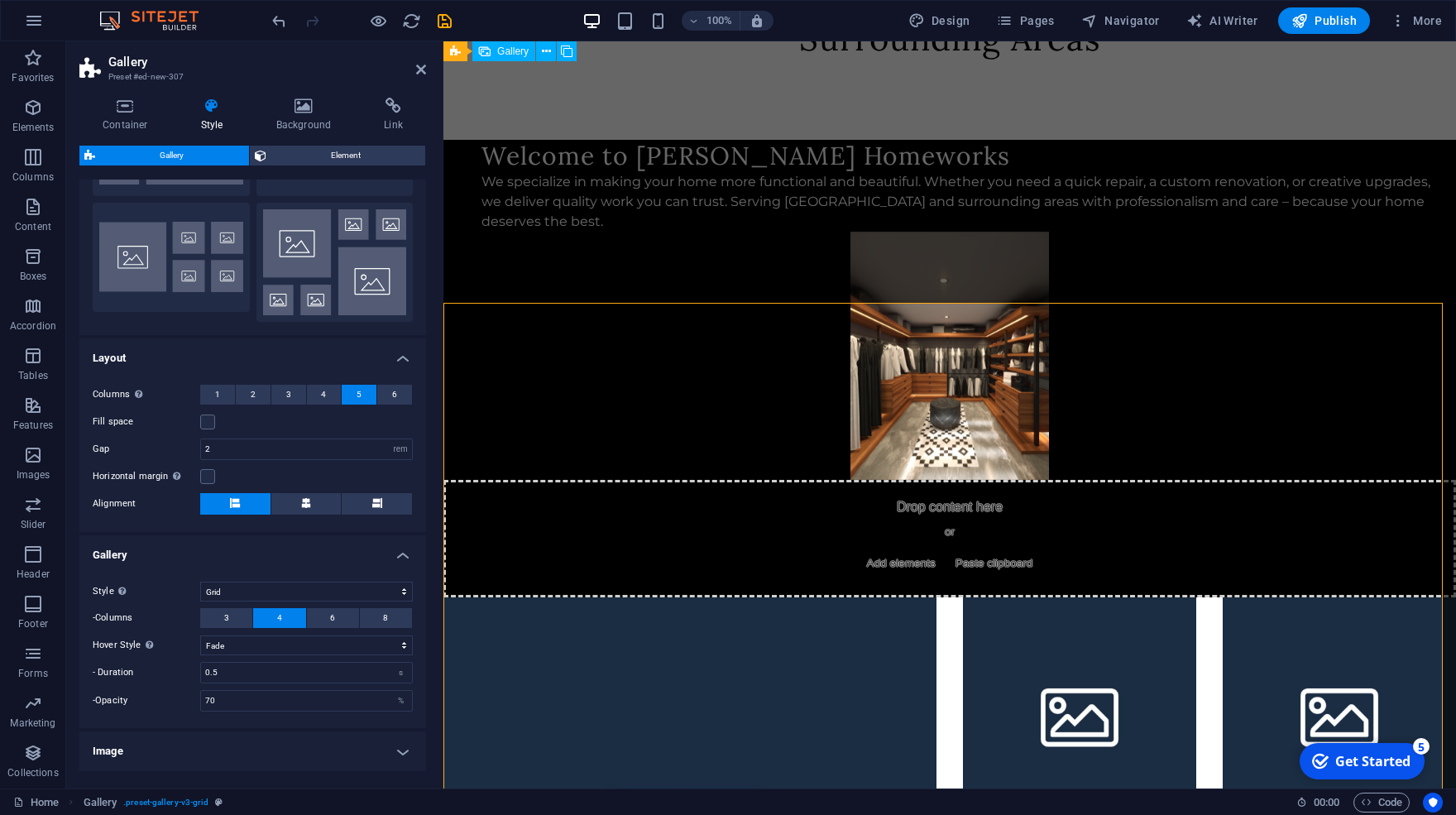
scroll to position [307, 0]
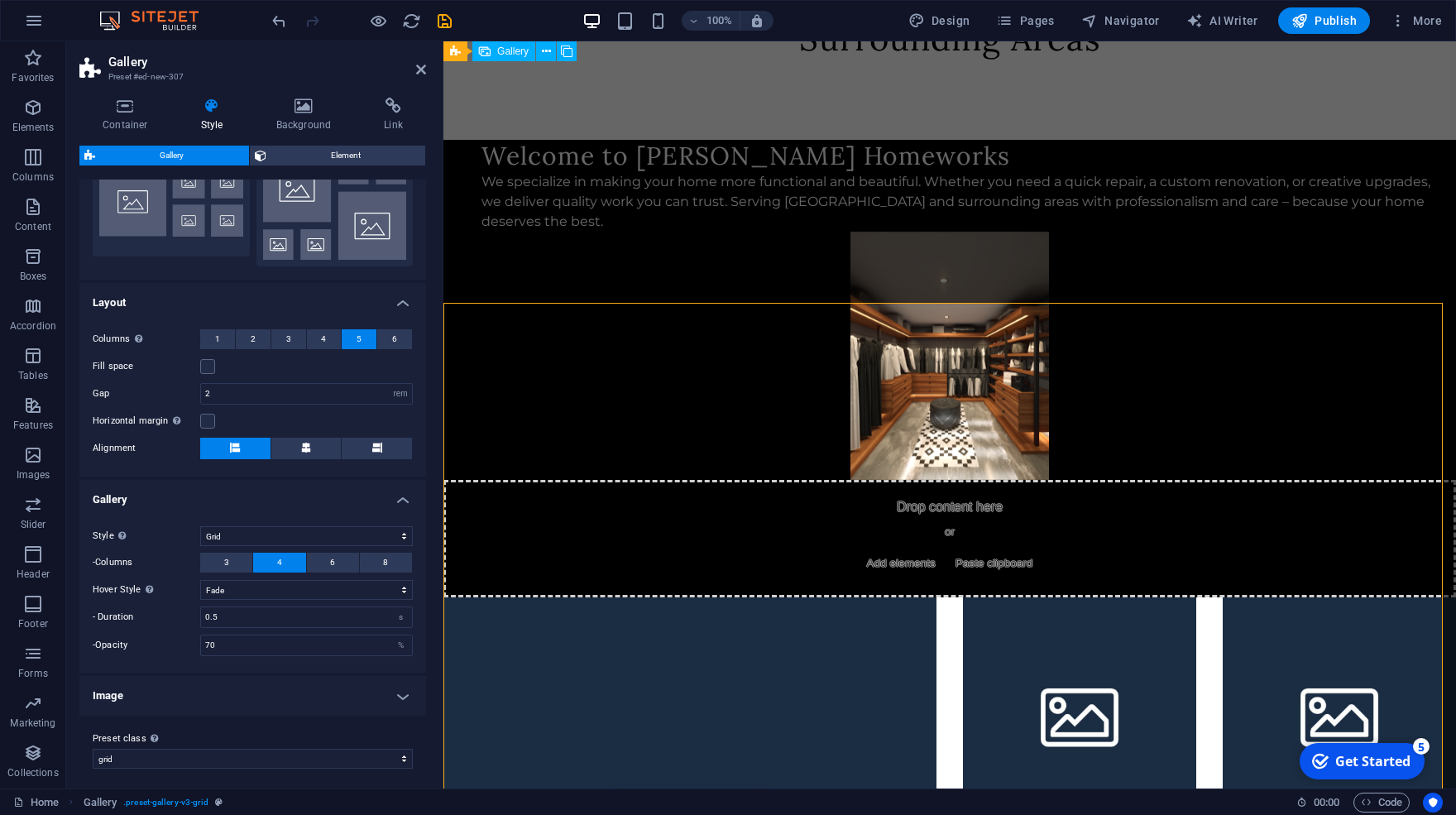
click at [198, 696] on h4 "Image" at bounding box center [253, 696] width 346 height 40
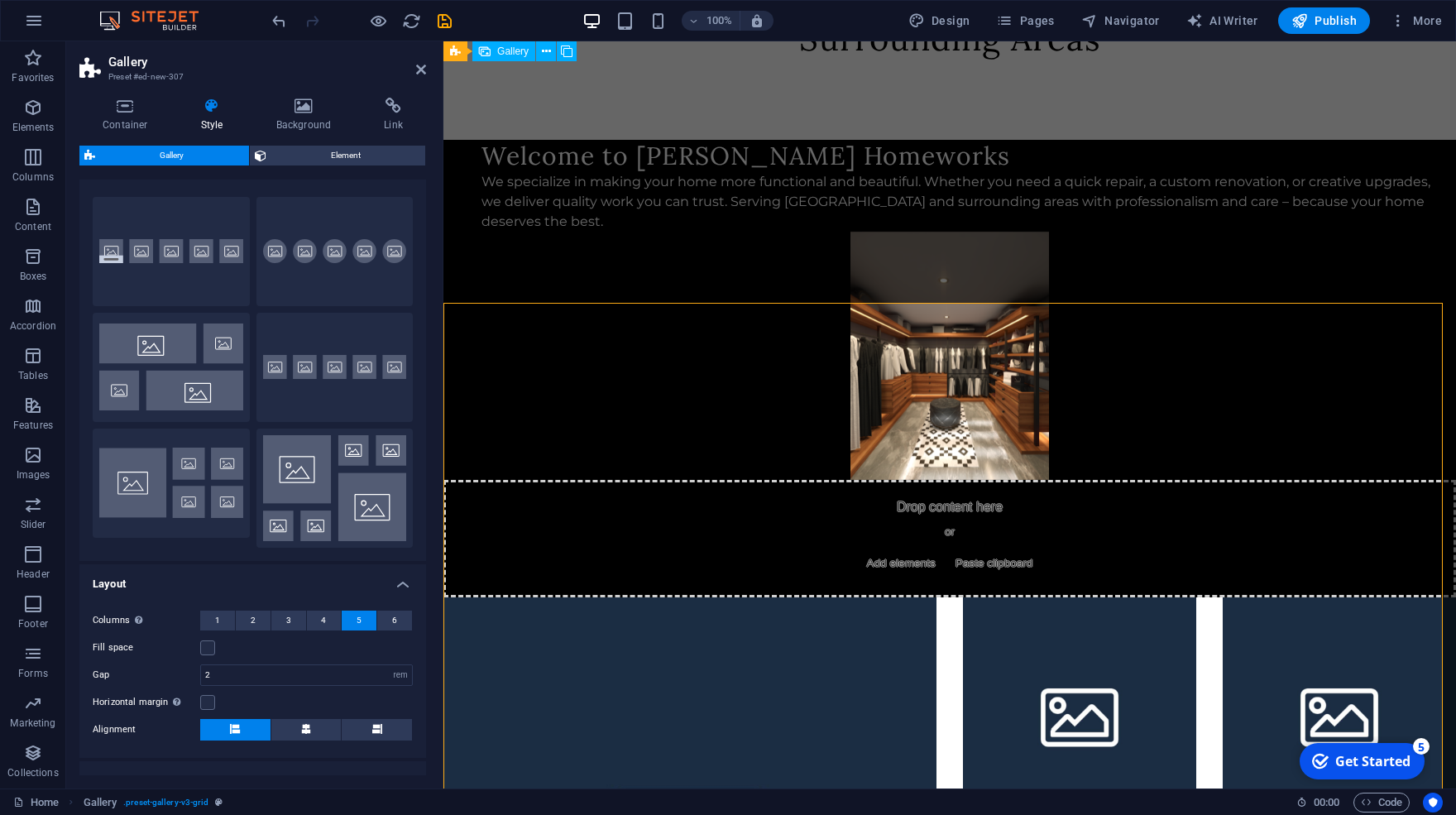
scroll to position [0, 0]
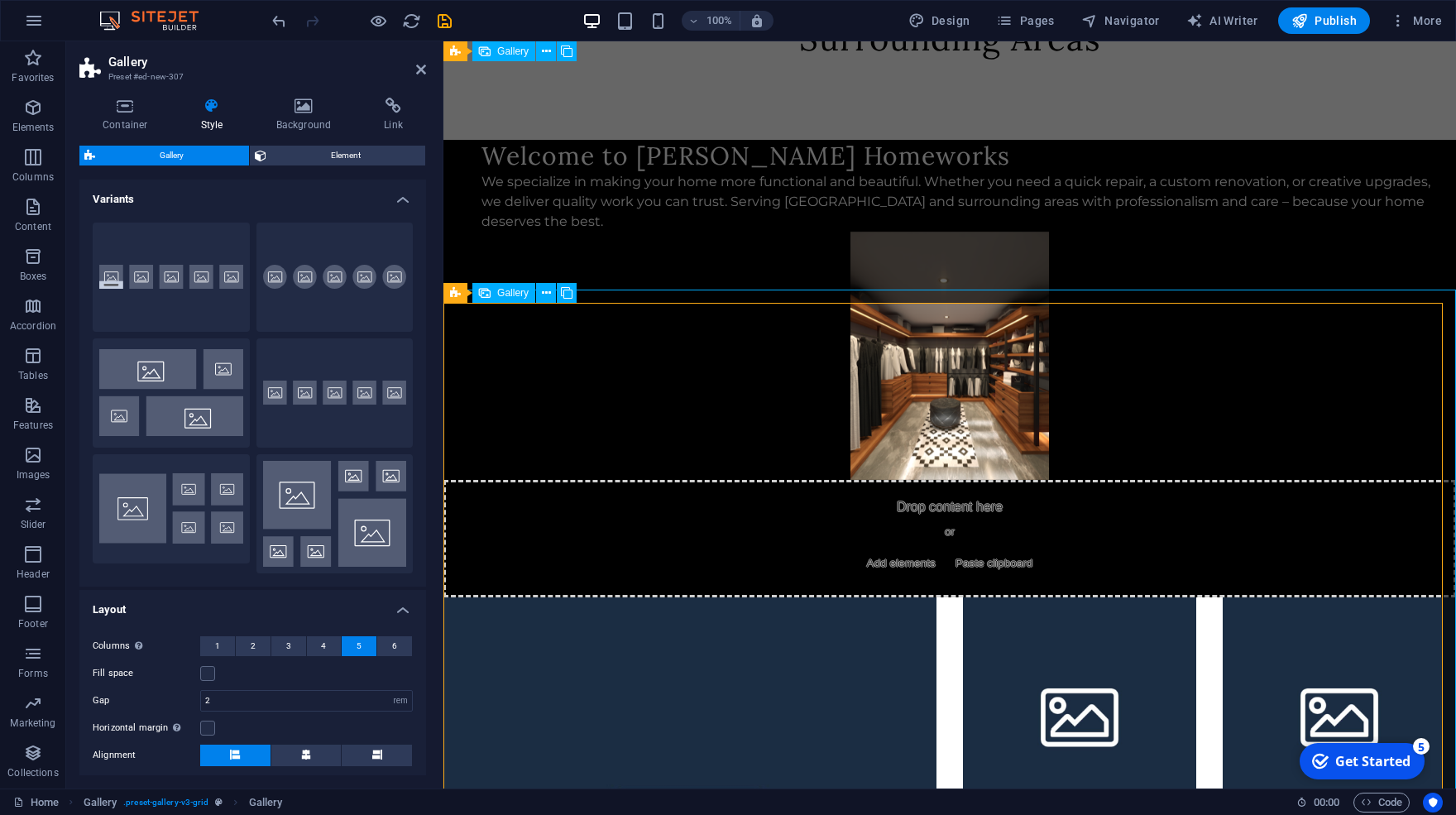
click at [521, 291] on span "Gallery" at bounding box center [513, 293] width 32 height 10
click at [545, 291] on icon at bounding box center [546, 293] width 9 height 18
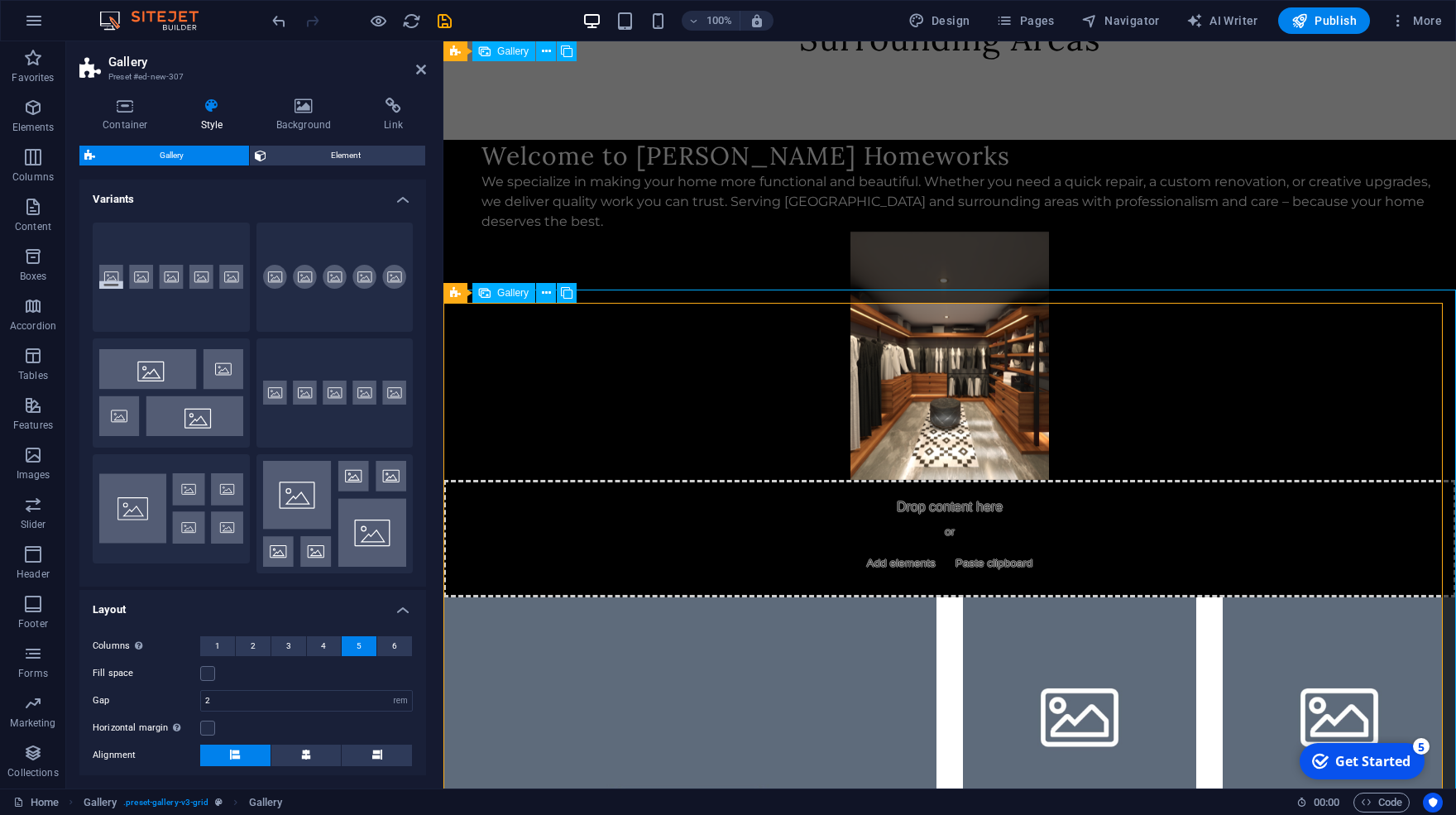
select select "4"
select select "px"
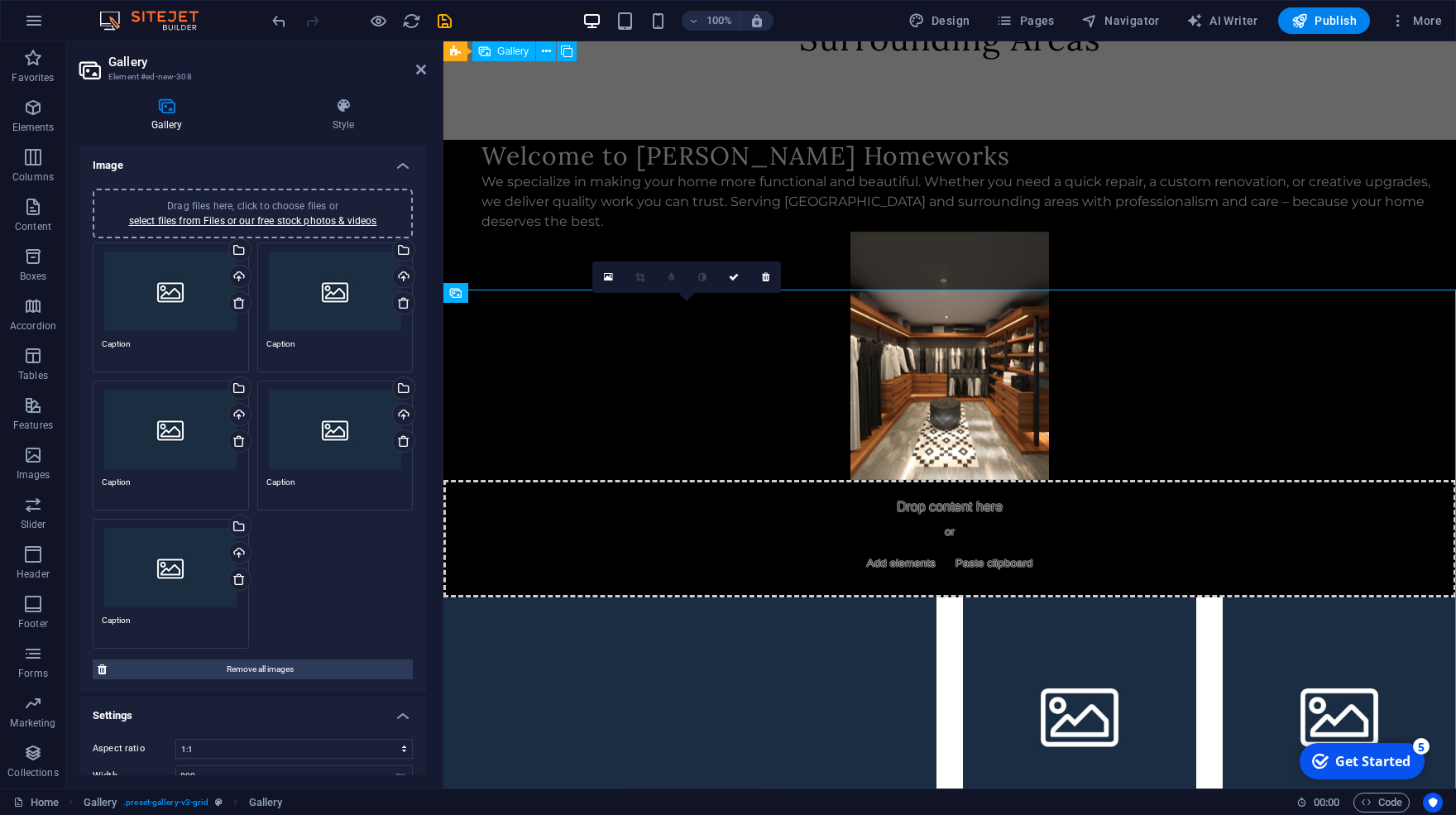
click at [179, 293] on div "Drag files here, click to choose files or select files from Files or our free s…" at bounding box center [171, 292] width 138 height 80
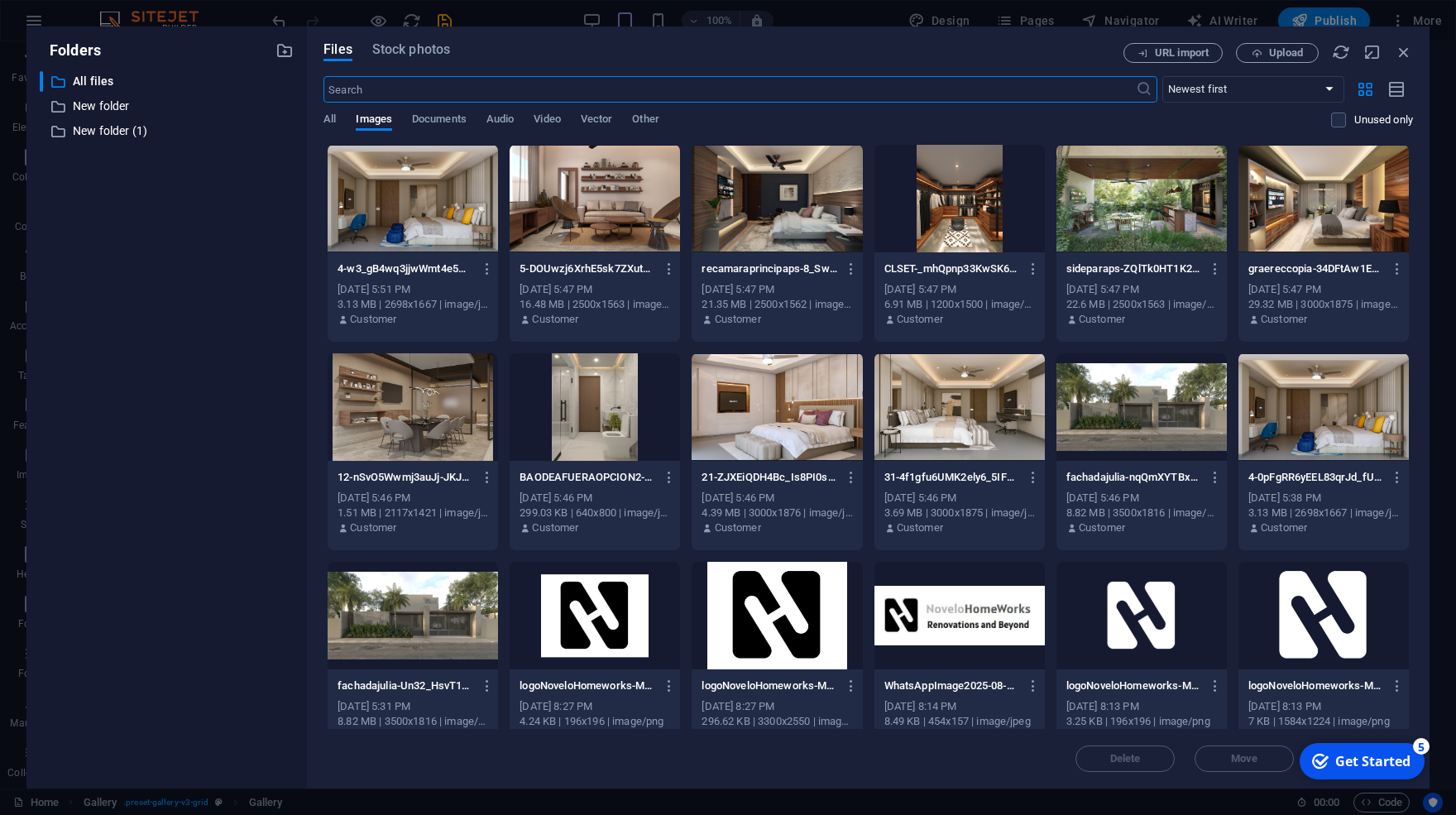
scroll to position [127, 0]
click at [103, 133] on p "New folder (1)" at bounding box center [167, 132] width 190 height 19
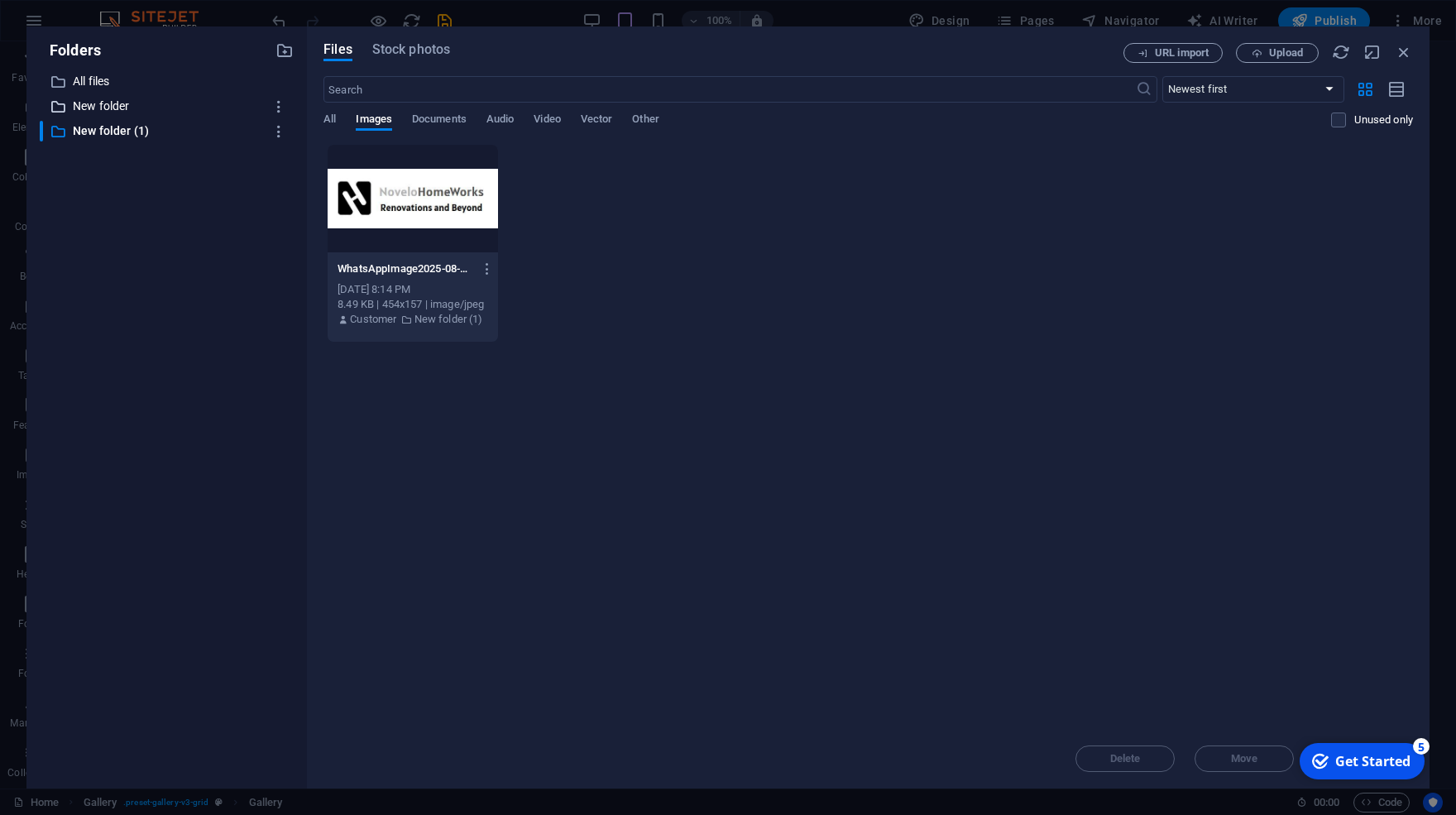
click at [104, 113] on p "New folder" at bounding box center [167, 107] width 190 height 19
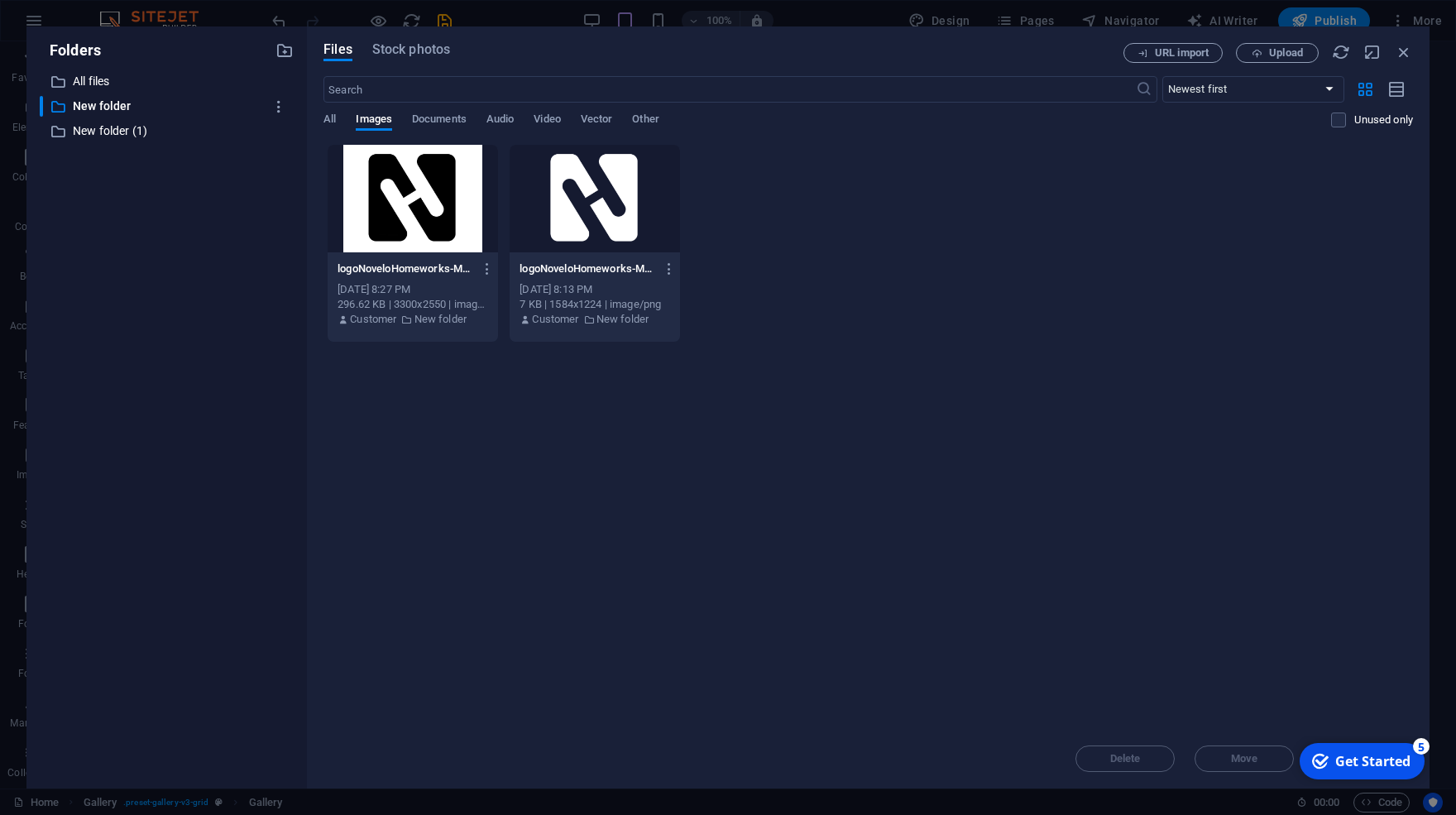
click at [200, 267] on div "​ All files All files ​ New folder New folder ​ New folder (1) New folder (1)" at bounding box center [167, 423] width 254 height 705
click at [289, 49] on icon "button" at bounding box center [284, 50] width 19 height 19
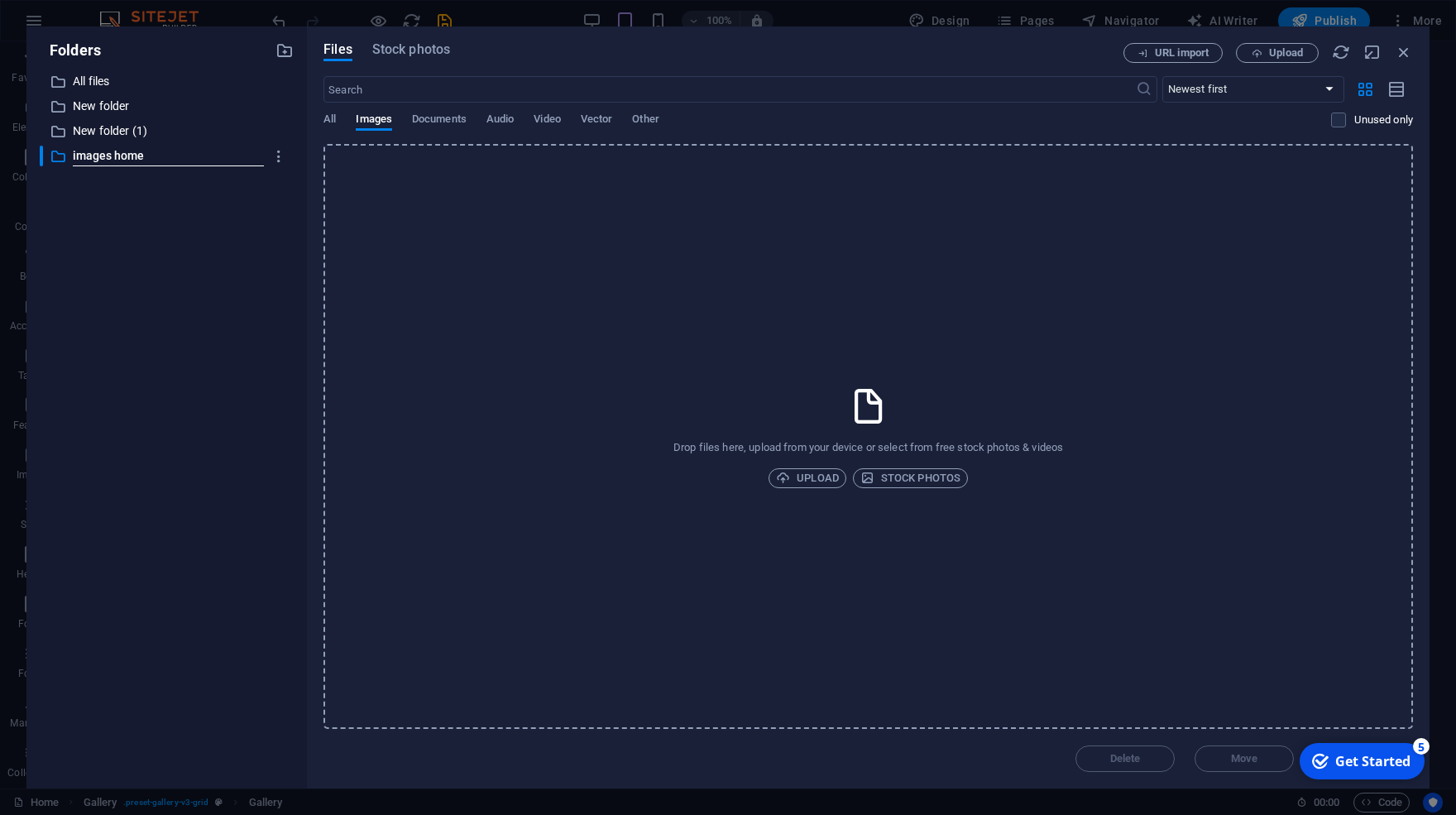
type input "images home"
click at [241, 319] on div "​ All files All files ​ New folder New folder ​ New folder (1) New folder (1) ​…" at bounding box center [167, 423] width 254 height 705
click at [550, 317] on div "Drop files here, upload from your device or select from free stock photos & vid…" at bounding box center [868, 437] width 1089 height 585
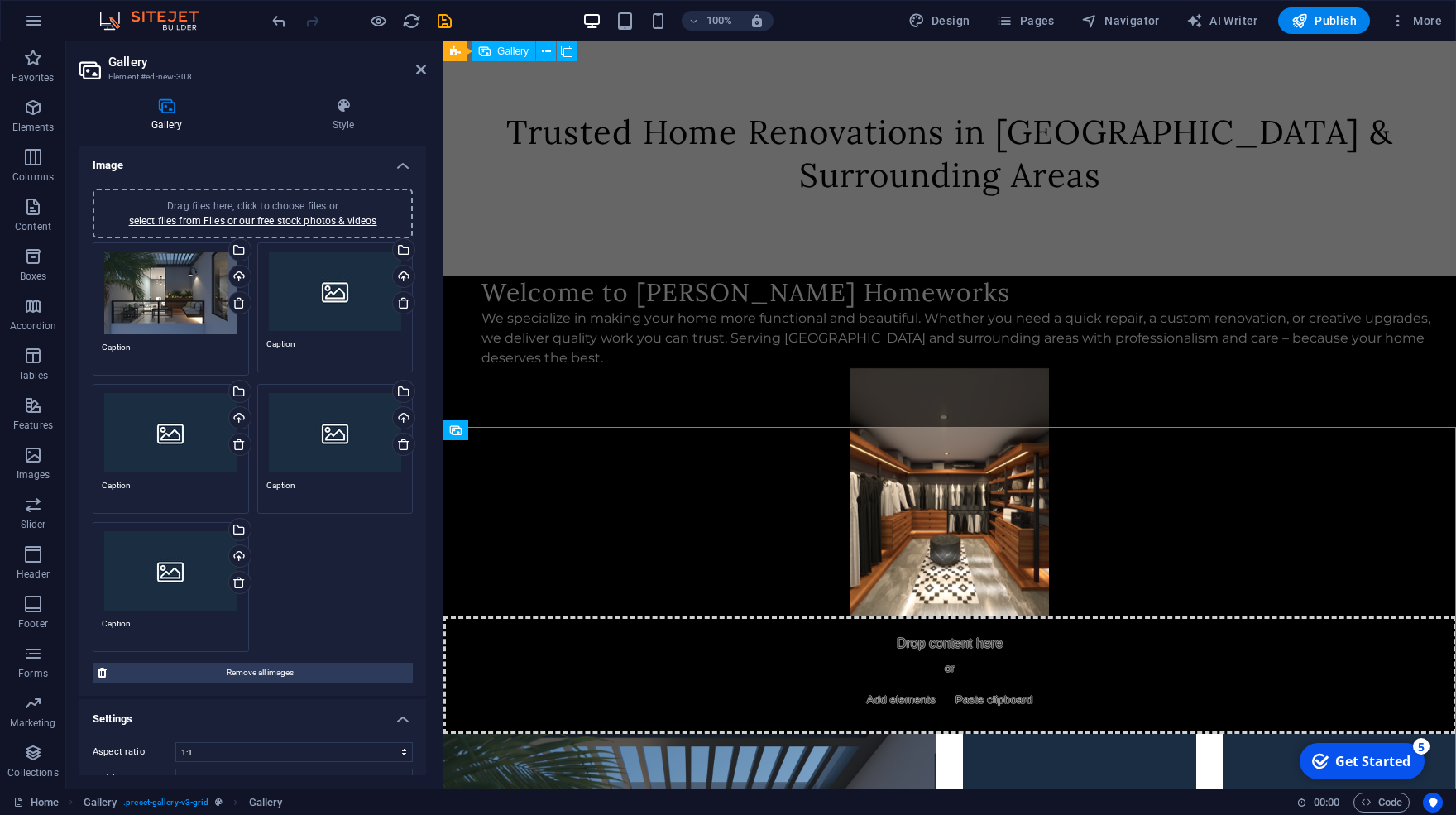
click at [141, 297] on div "Drag files here, click to choose files or select files from Files or our free s…" at bounding box center [171, 293] width 138 height 83
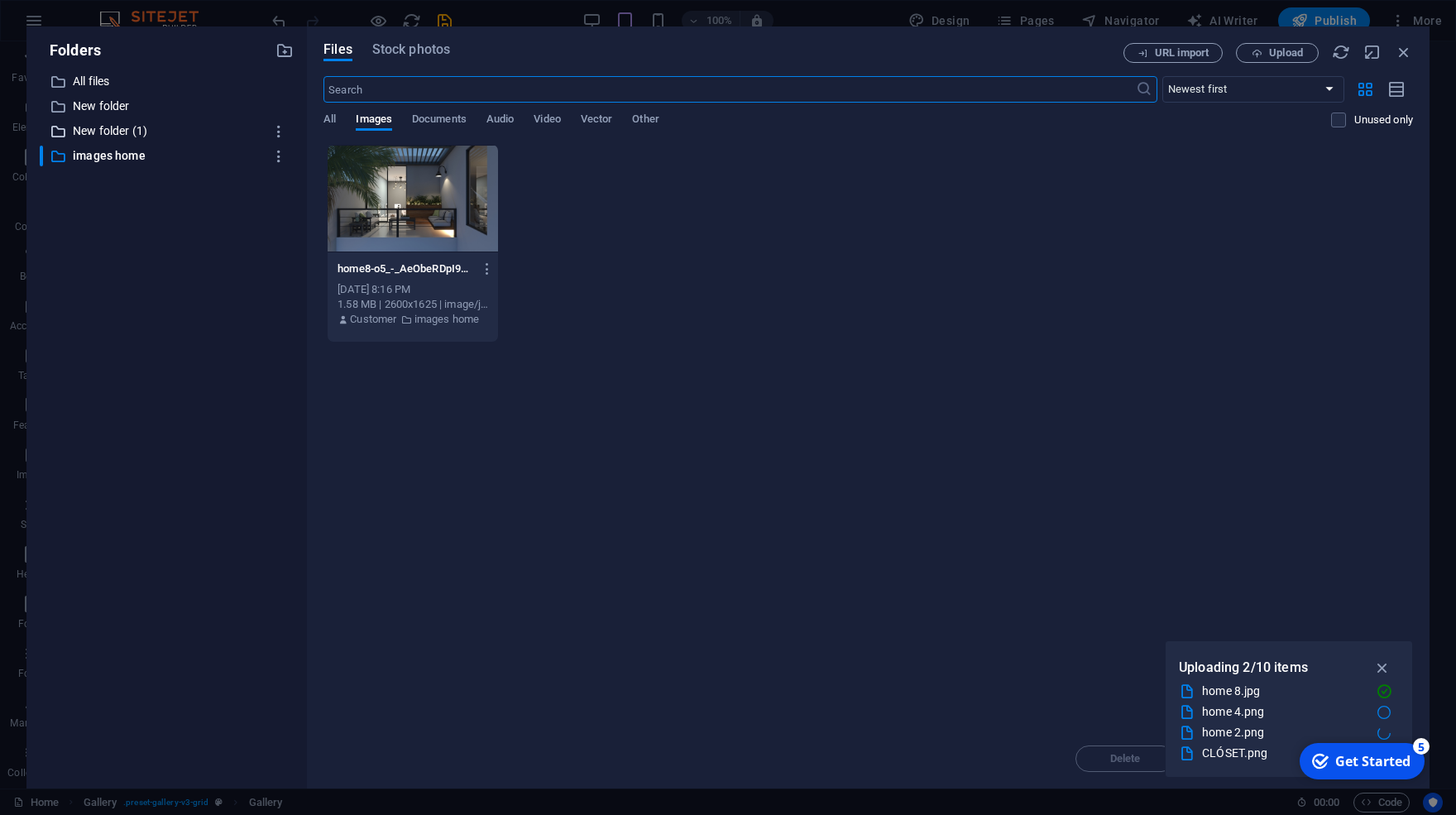
click at [93, 129] on p "New folder (1)" at bounding box center [167, 132] width 190 height 19
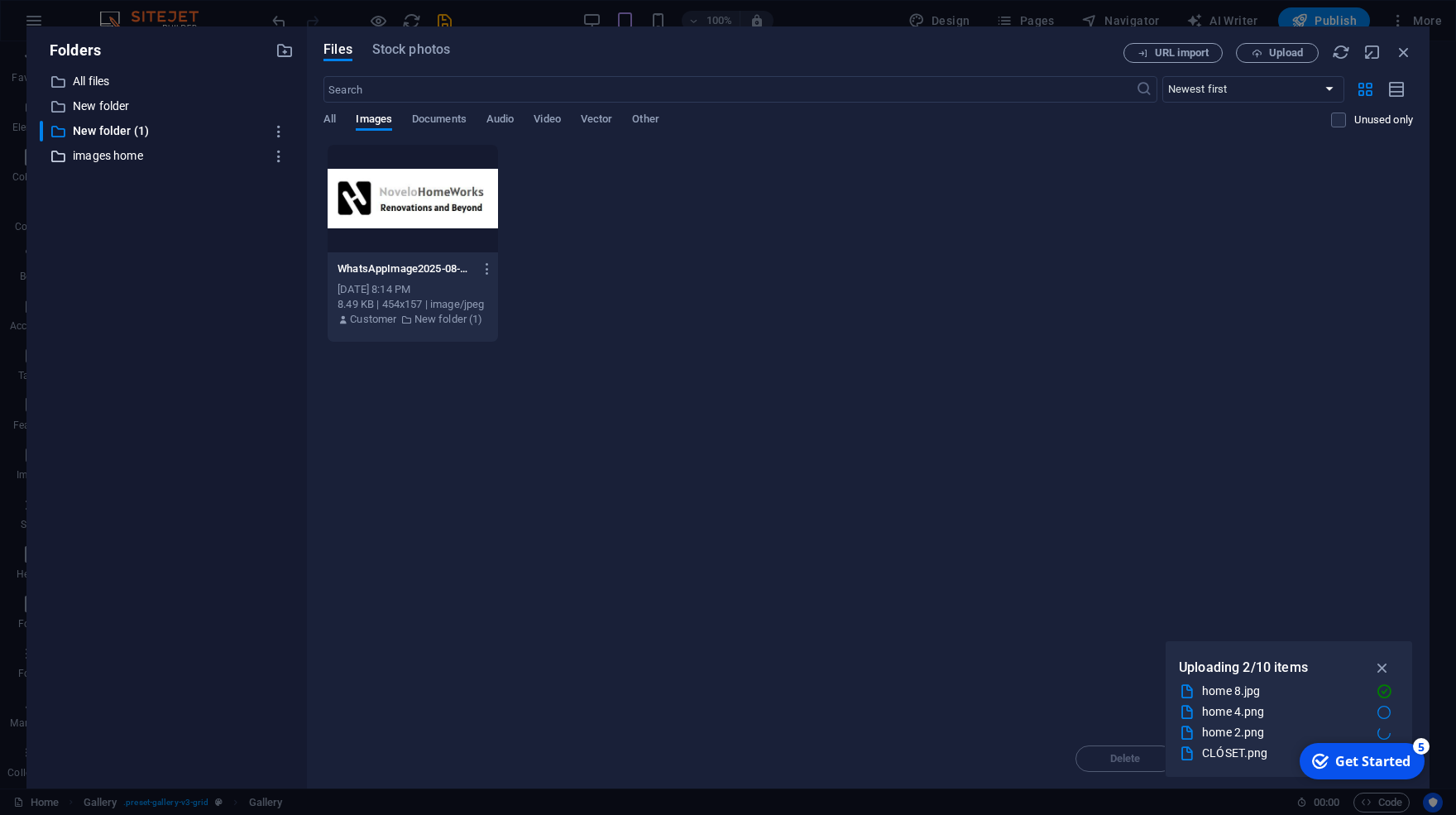
click at [96, 150] on p "images home" at bounding box center [167, 156] width 190 height 19
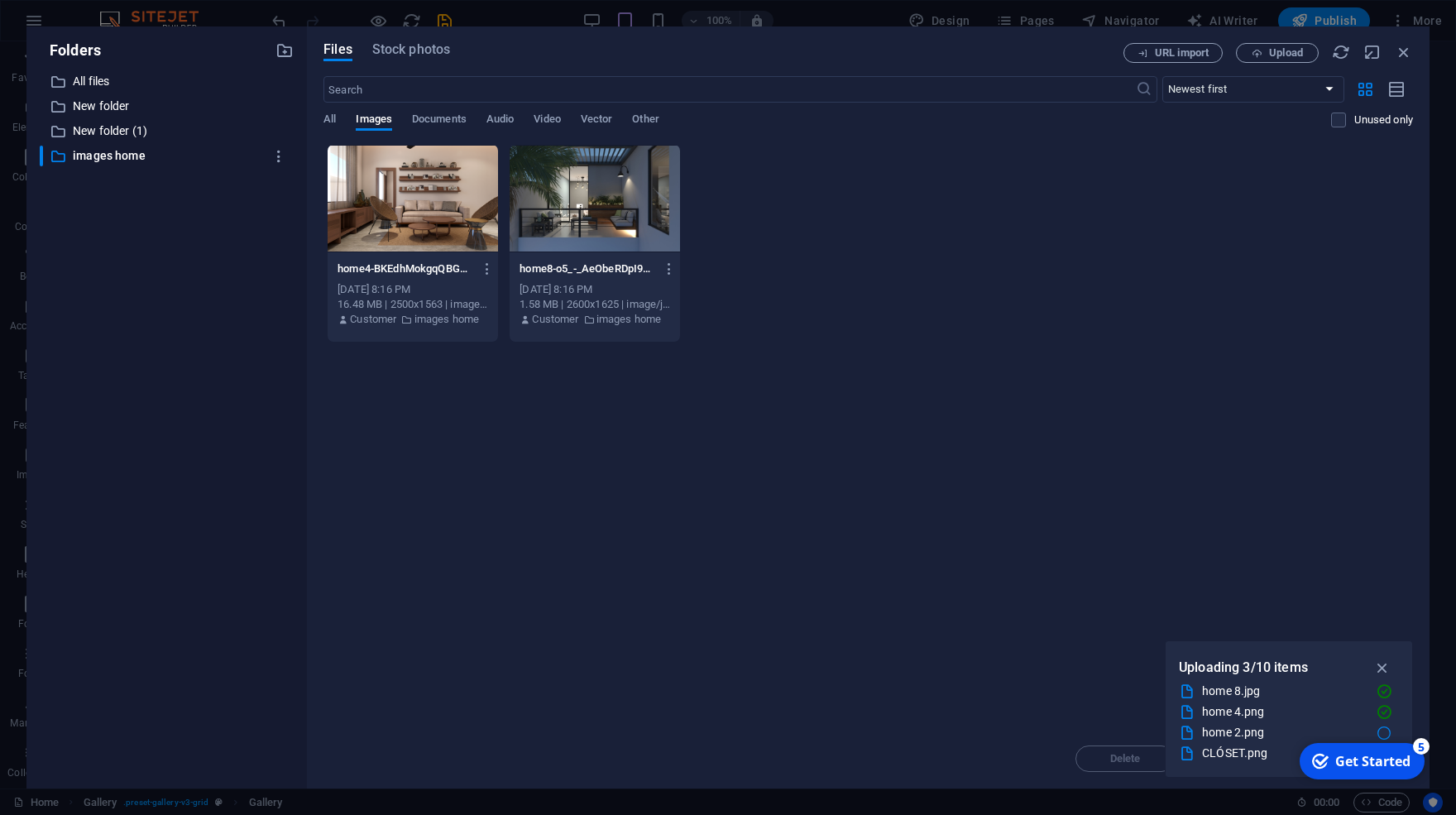
click at [408, 194] on div at bounding box center [413, 199] width 171 height 108
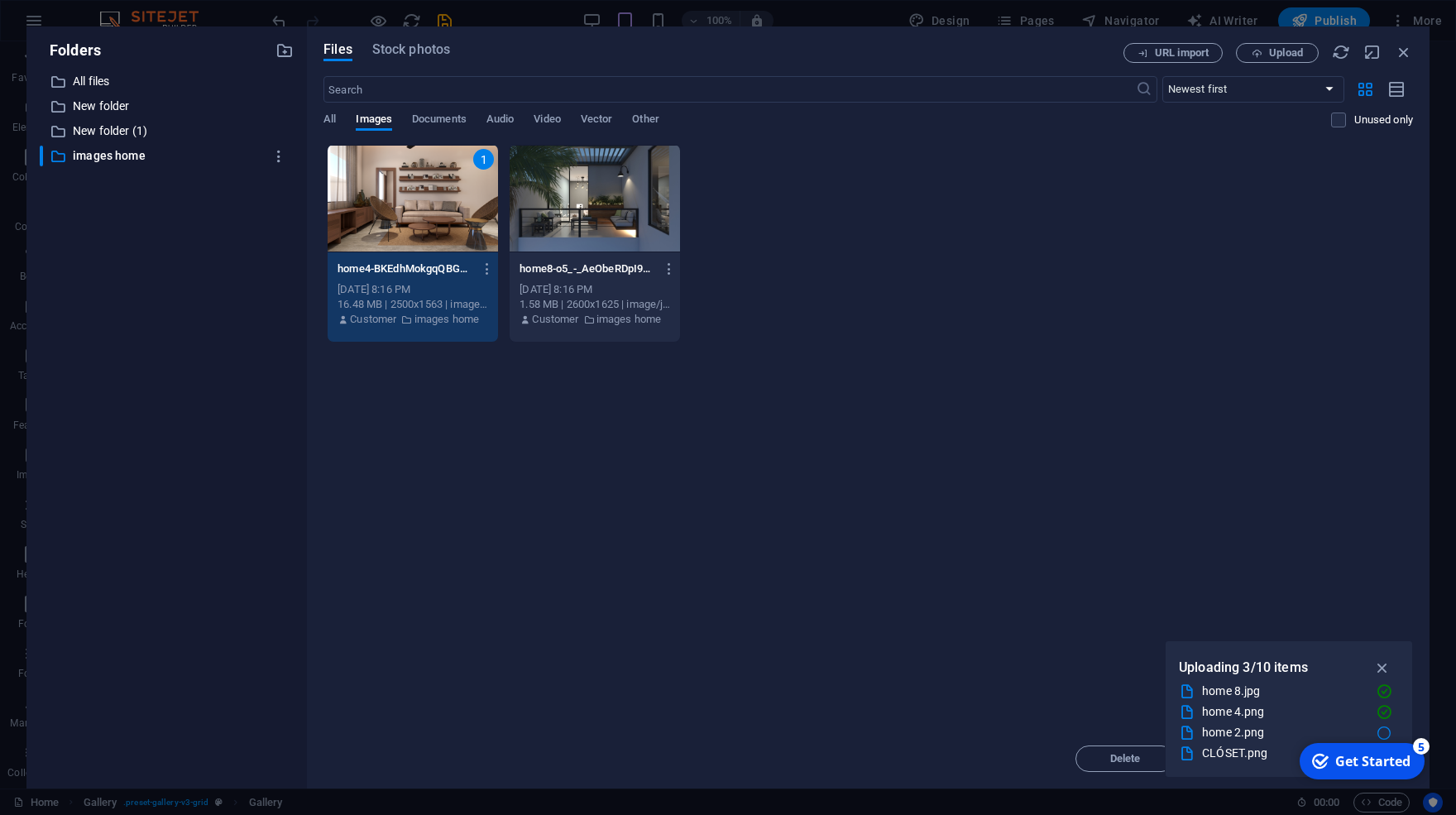
click at [443, 195] on div "1" at bounding box center [413, 199] width 171 height 108
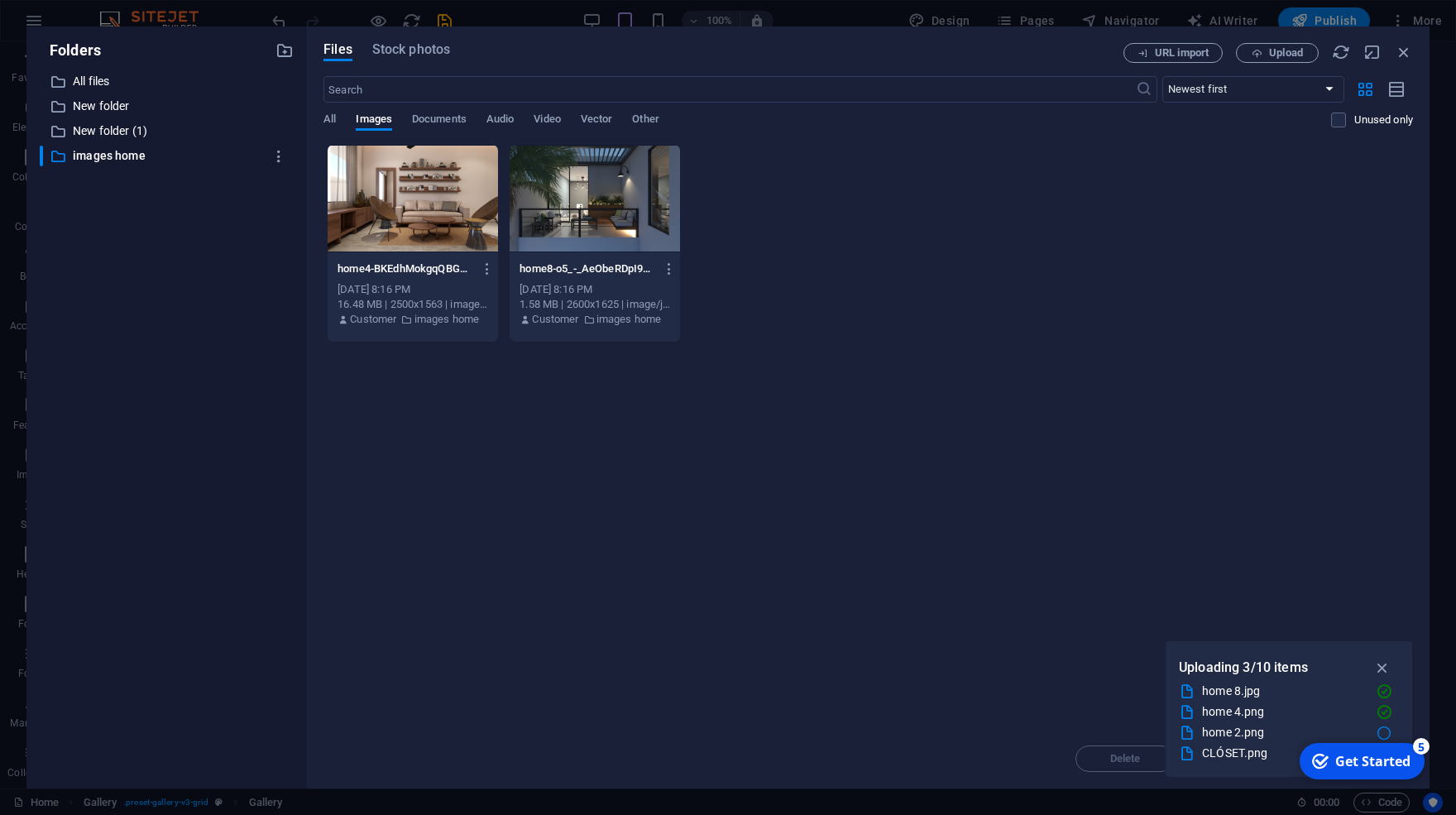
click at [443, 195] on div at bounding box center [413, 199] width 171 height 108
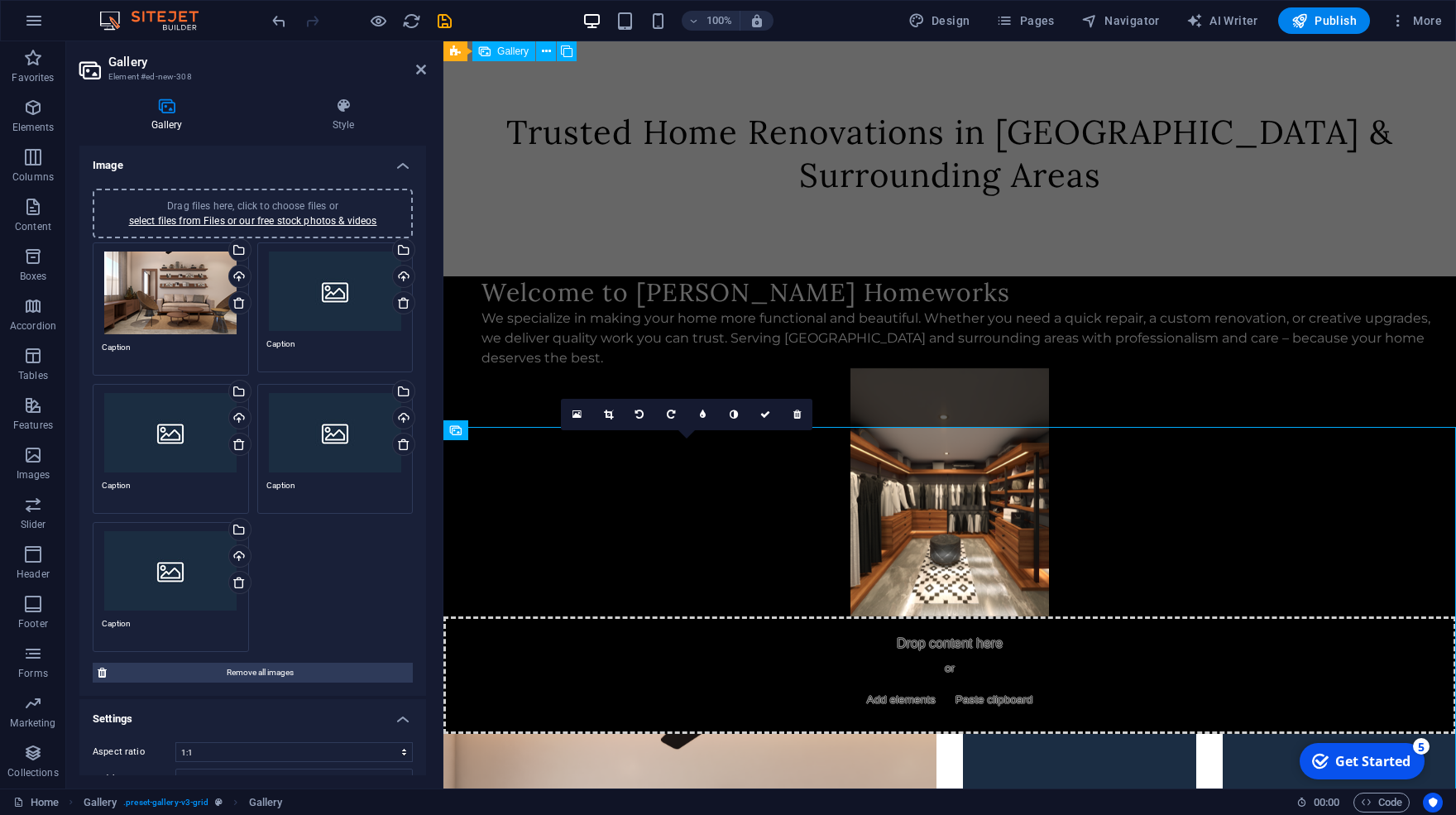
click at [311, 296] on div "Drag files here, click to choose files or select files from Files or our free s…" at bounding box center [336, 292] width 138 height 80
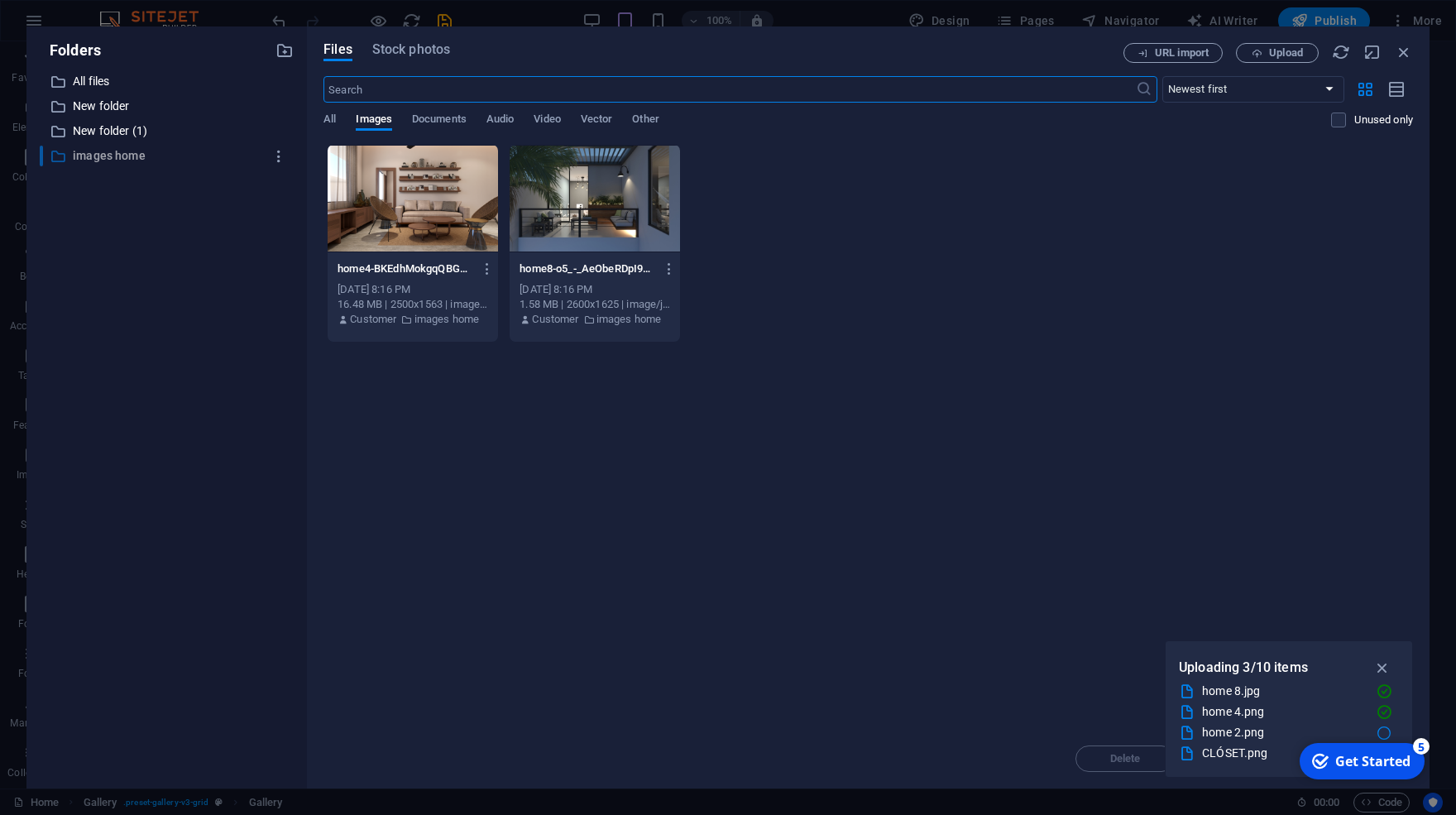
click at [96, 150] on p "images home" at bounding box center [167, 156] width 190 height 19
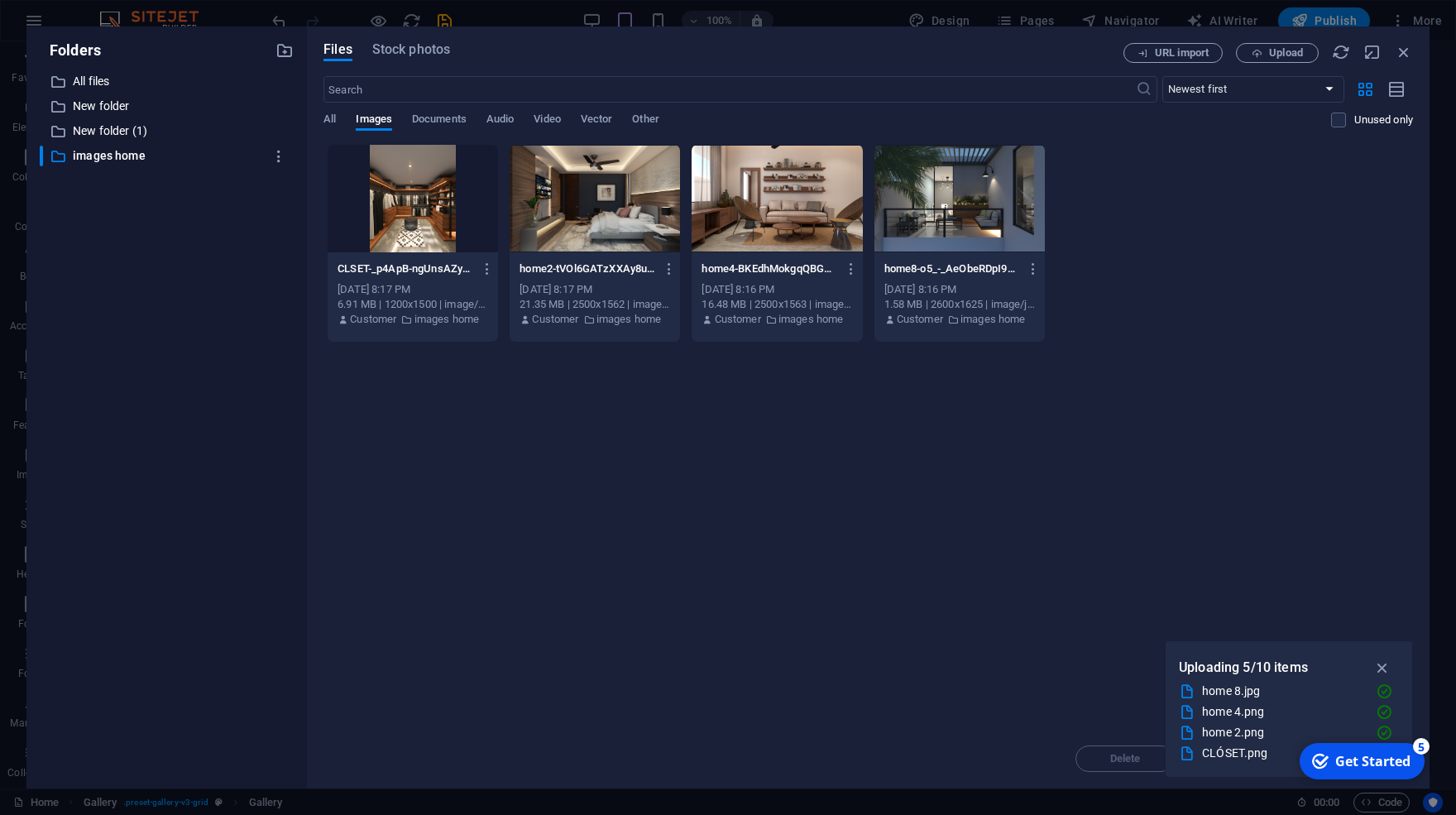
click at [430, 212] on div at bounding box center [413, 199] width 171 height 108
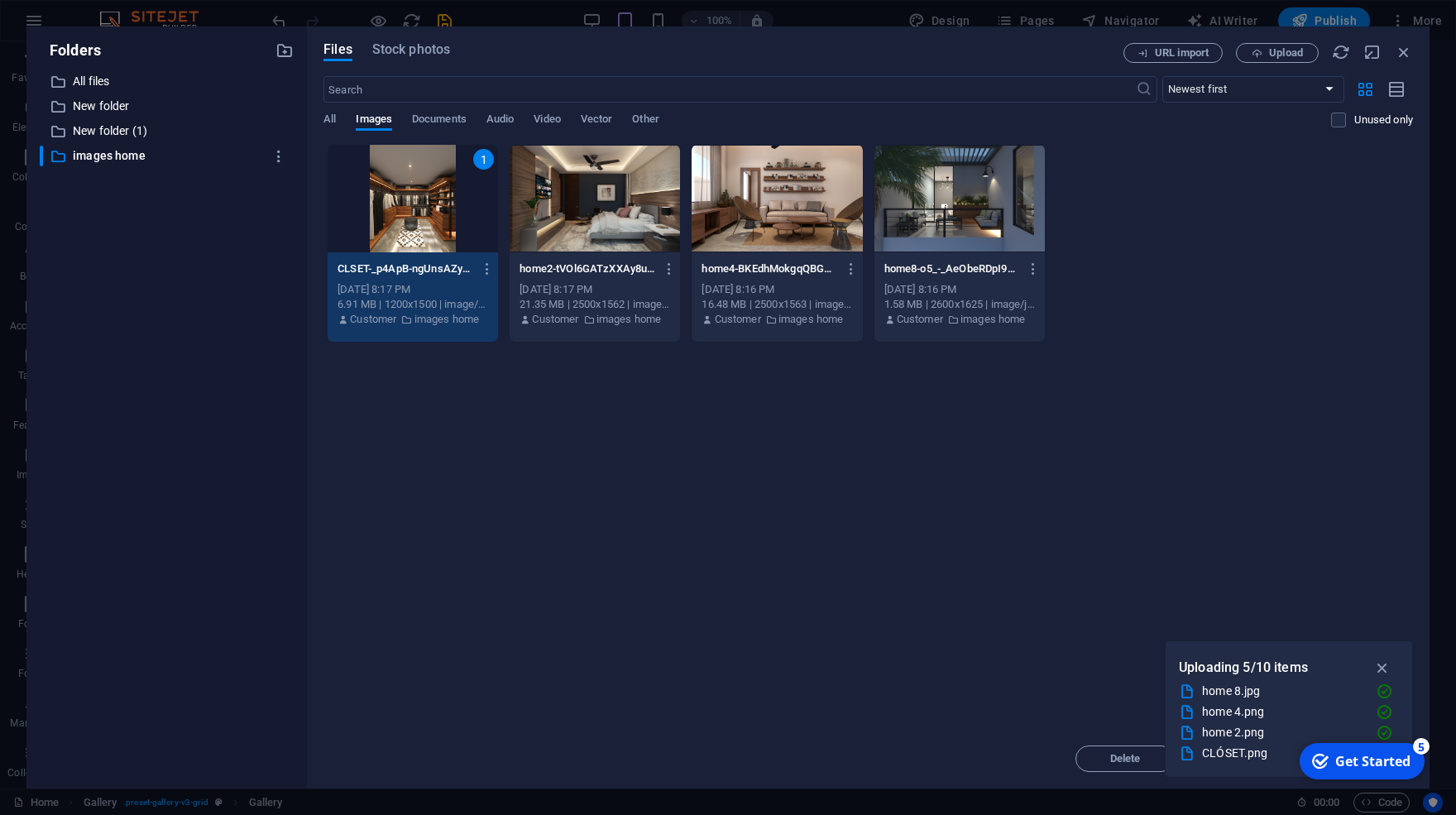
click at [430, 212] on div "1" at bounding box center [413, 199] width 171 height 108
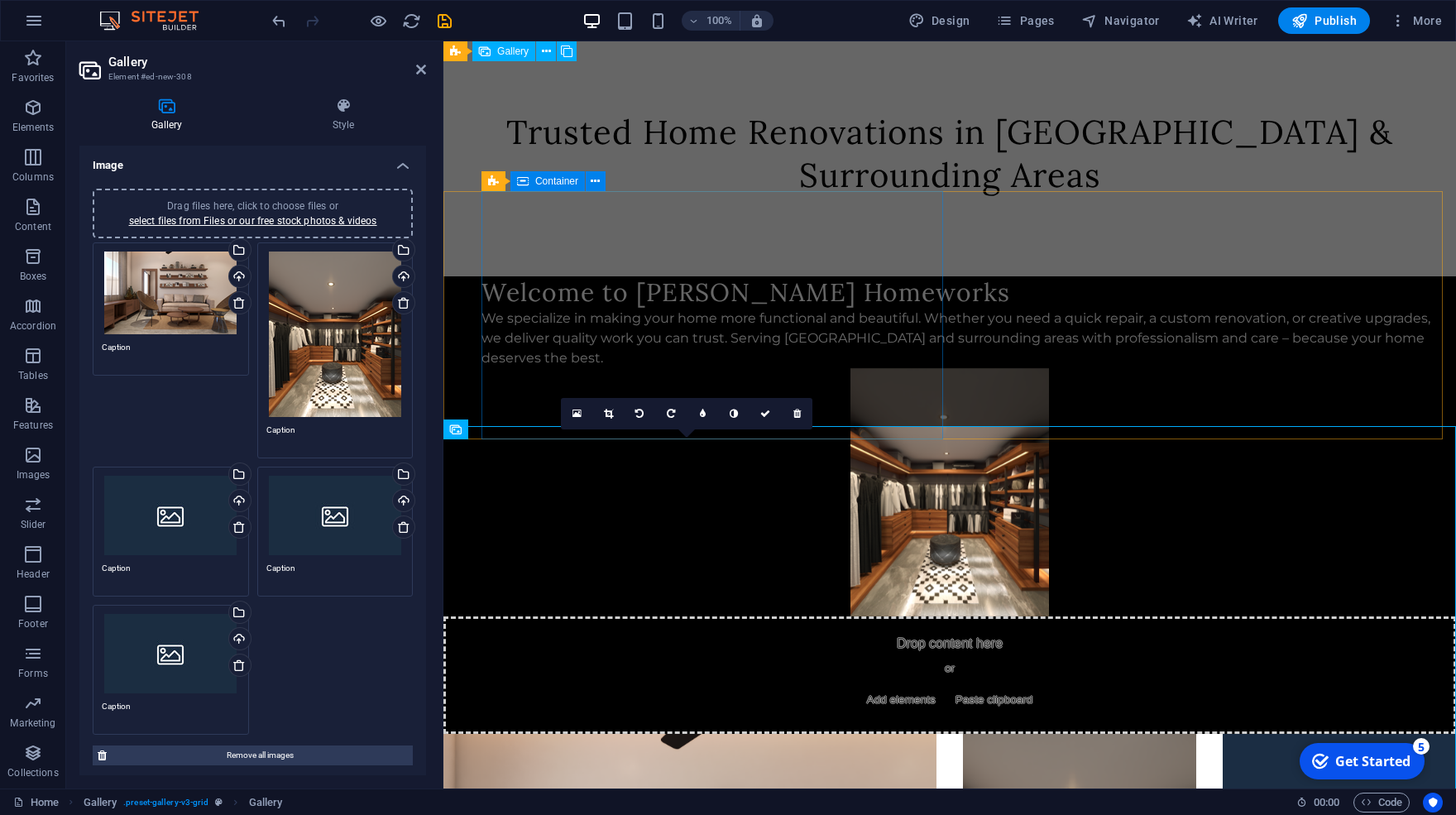
scroll to position [264, 0]
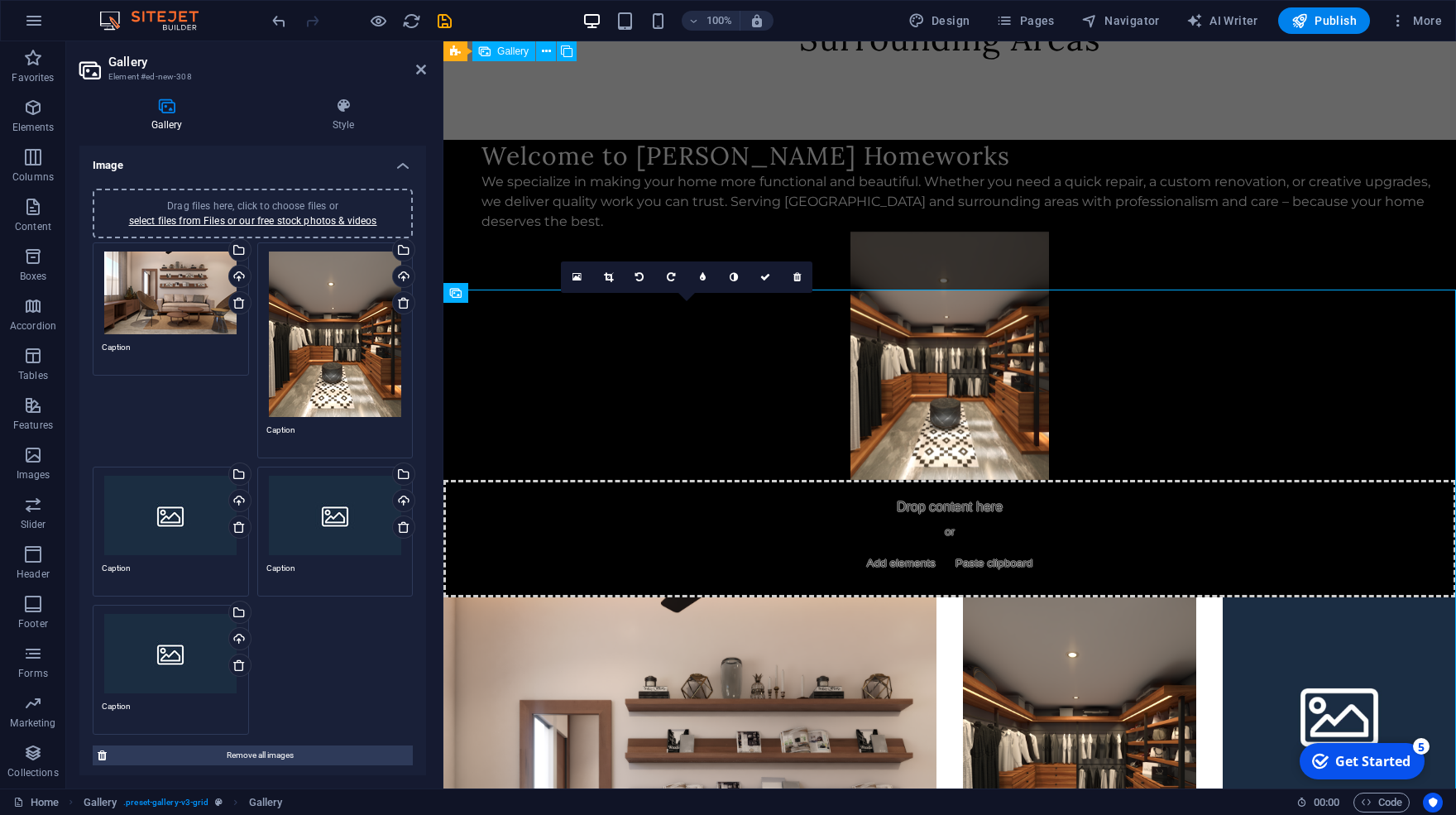
click at [342, 327] on div "Drag files here, click to choose files or select files from Files or our free s…" at bounding box center [336, 334] width 138 height 165
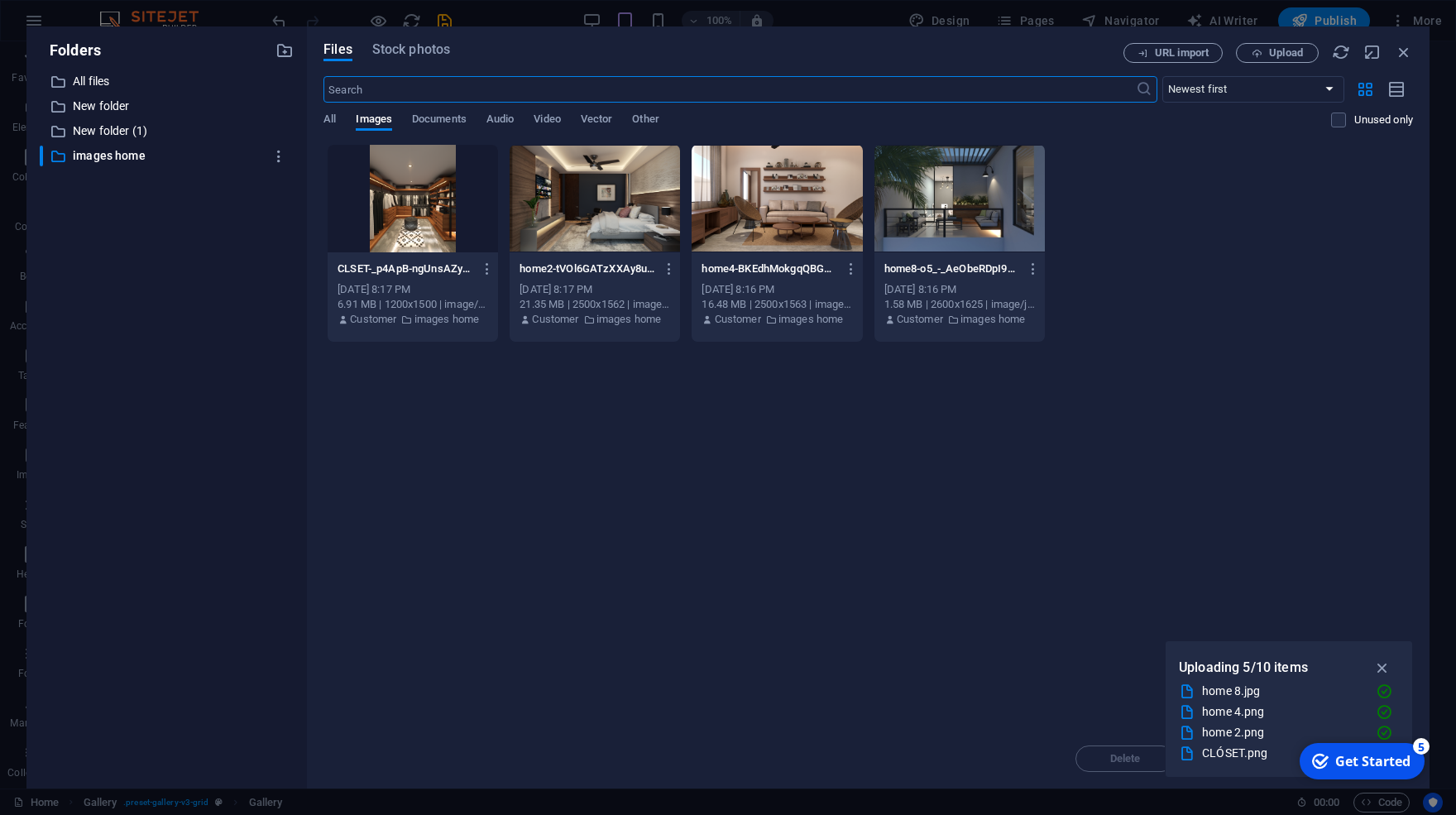
scroll to position [127, 0]
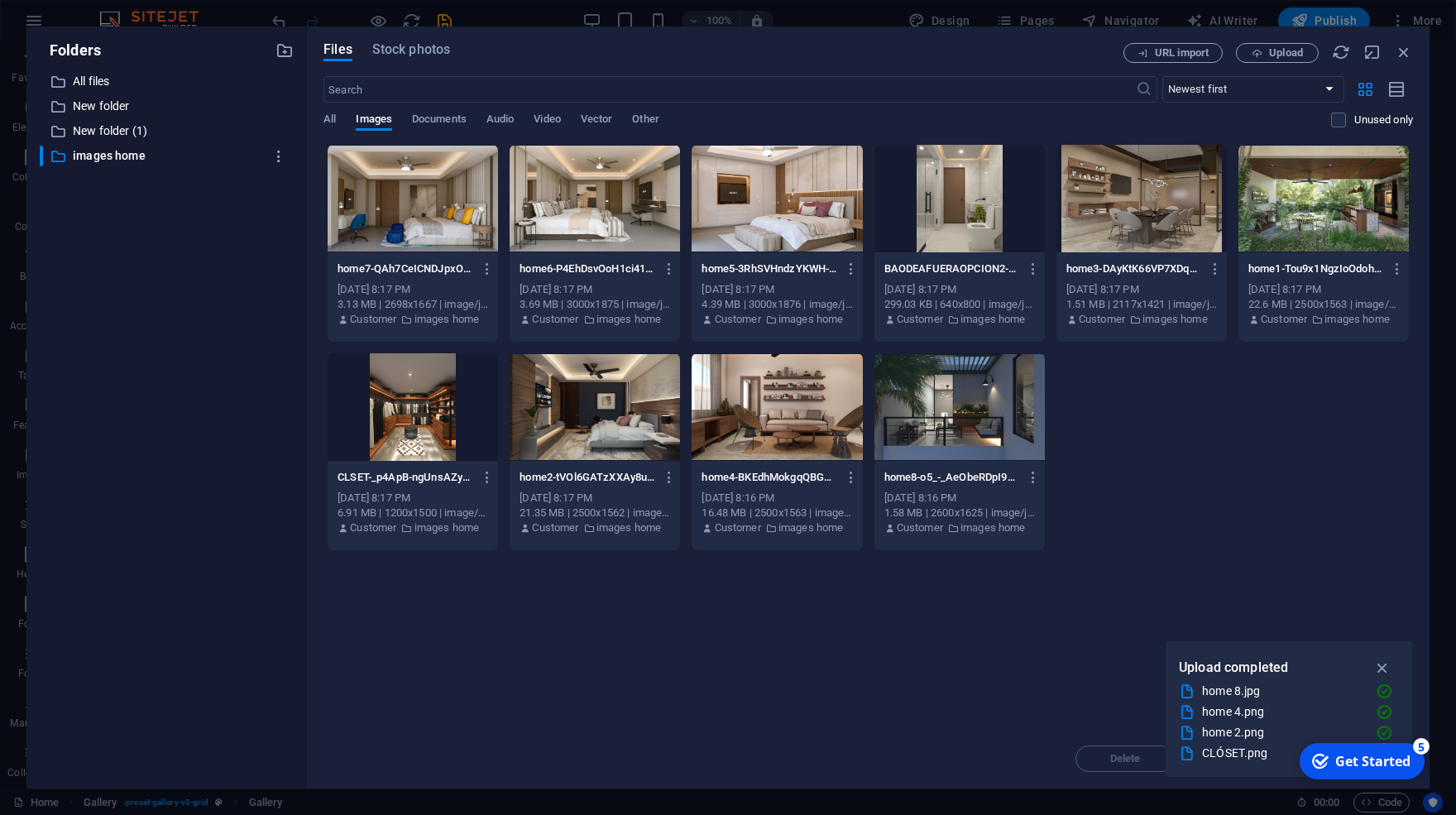
click at [933, 215] on div at bounding box center [959, 199] width 171 height 108
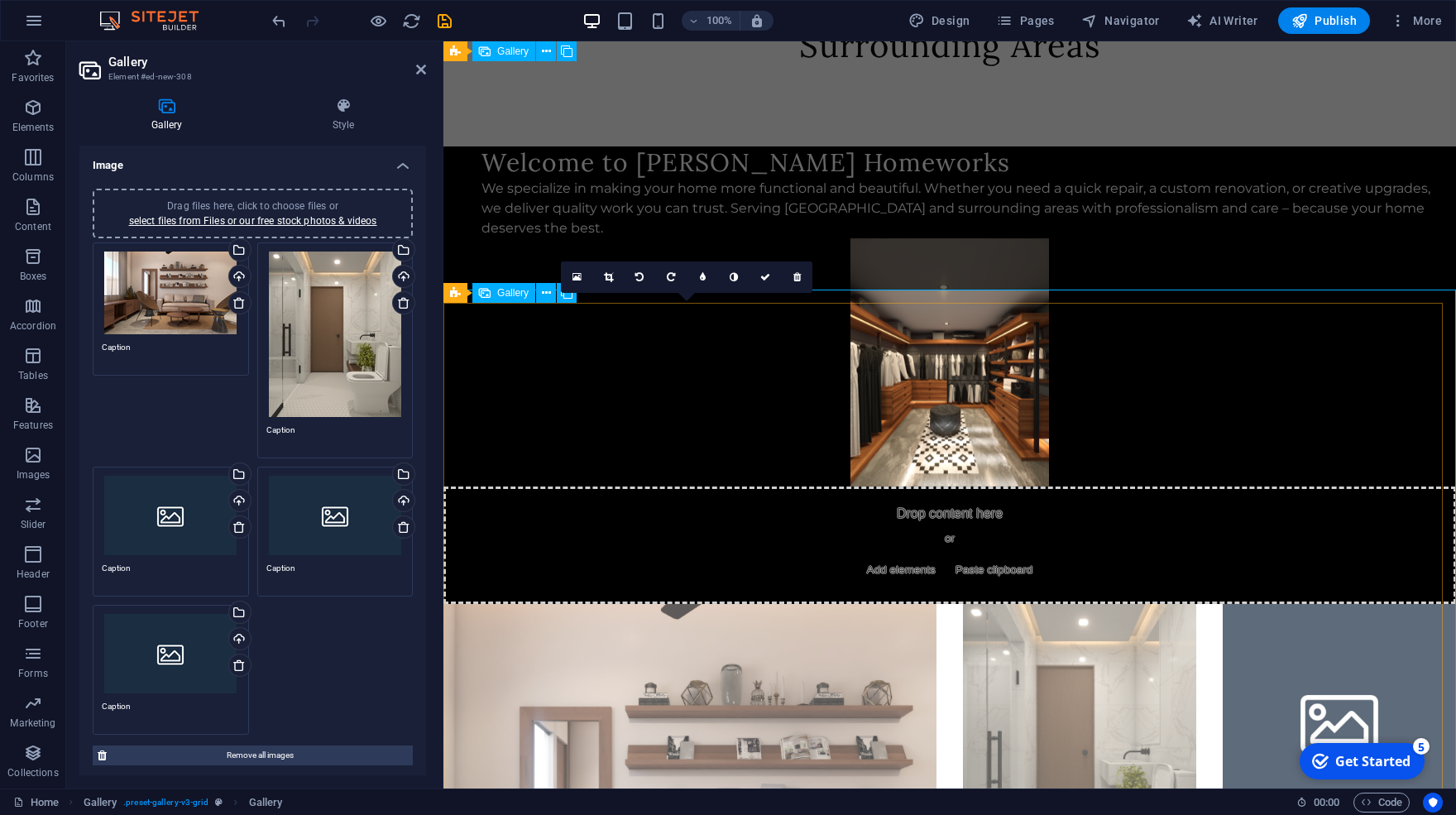
scroll to position [264, 0]
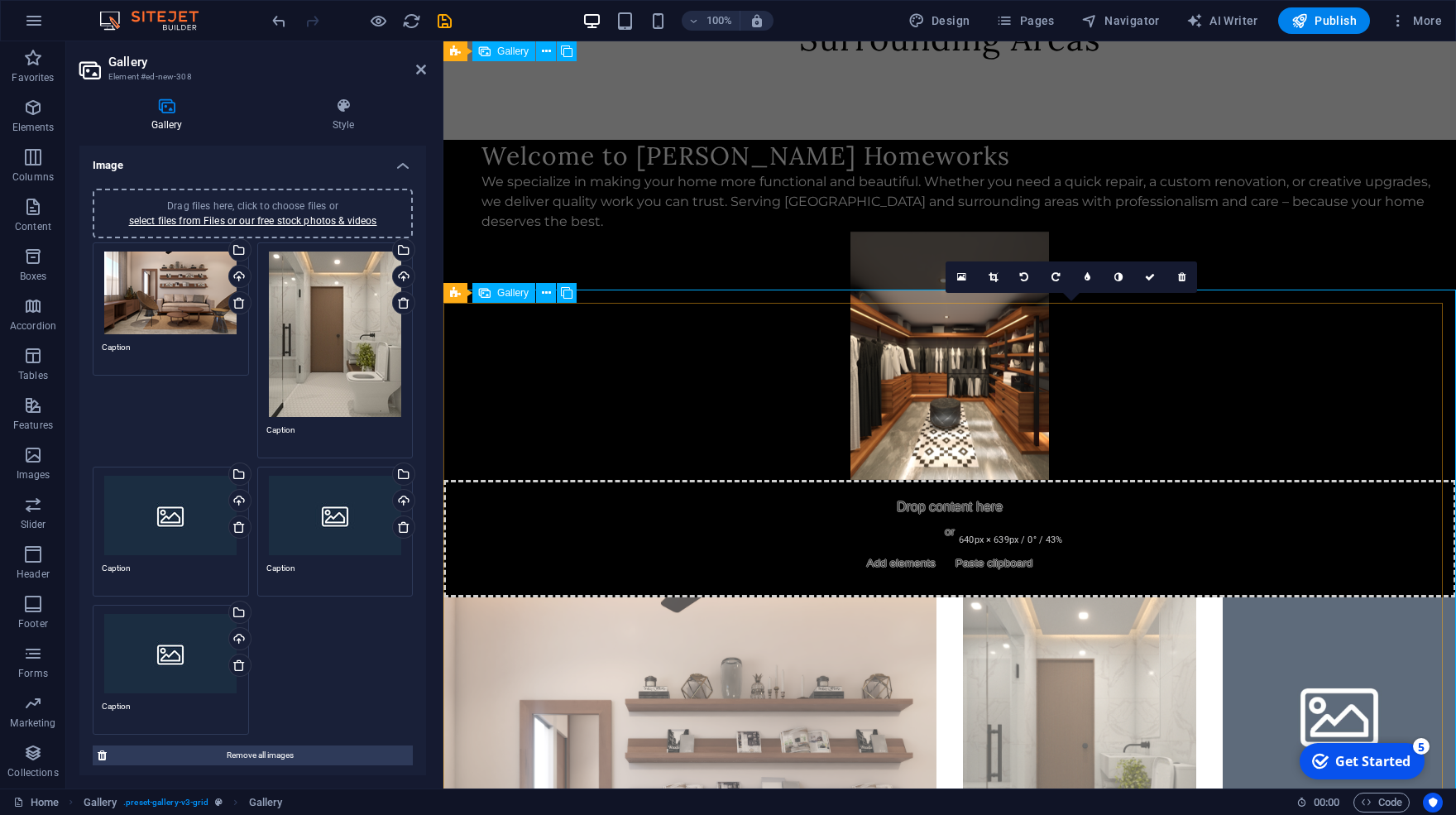
click at [1090, 598] on li at bounding box center [1080, 714] width 233 height 233
click at [1235, 598] on li at bounding box center [1339, 714] width 233 height 233
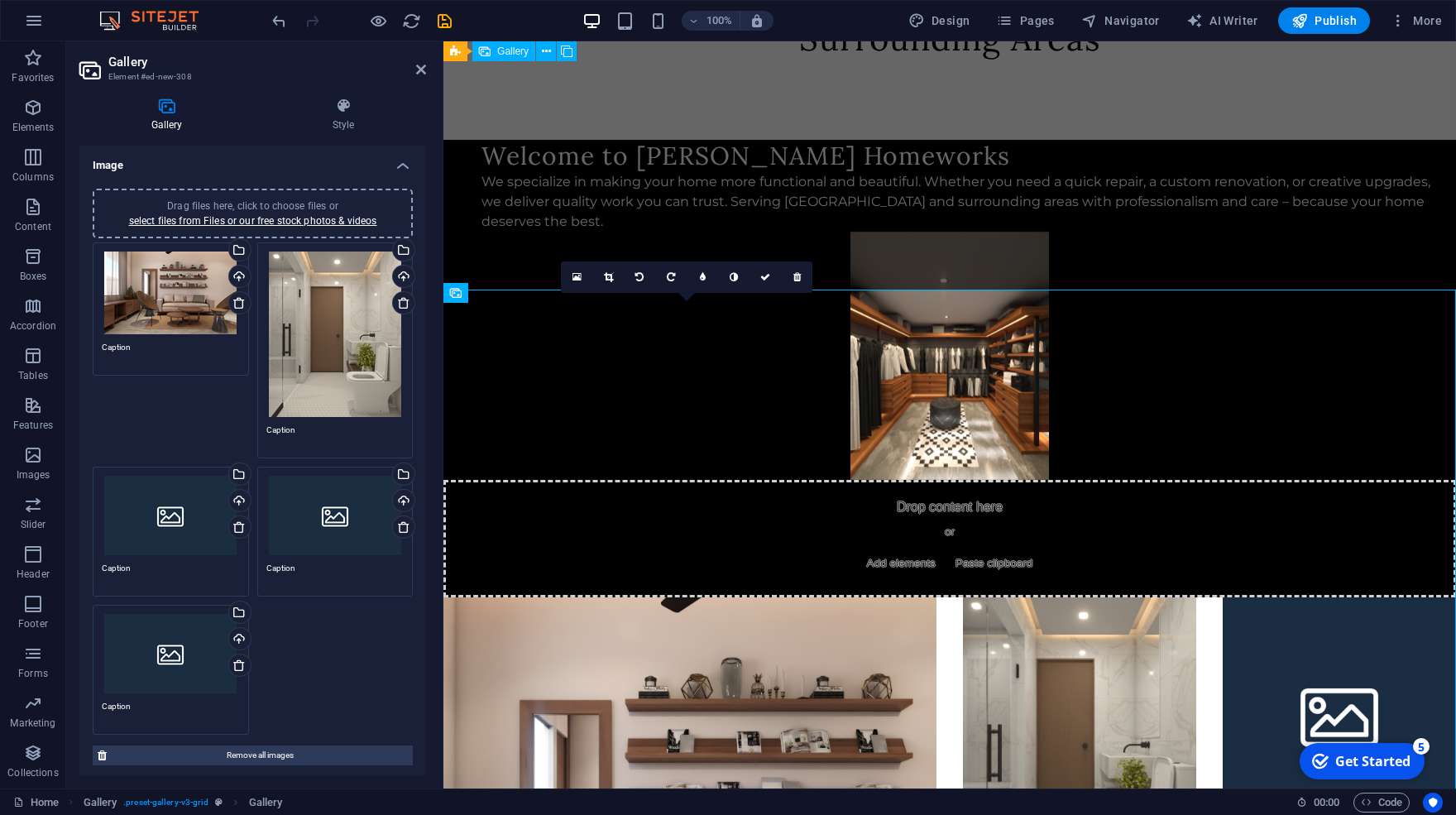
click at [153, 511] on div "Drag files here, click to choose files or select files from Files or our free s…" at bounding box center [171, 515] width 138 height 80
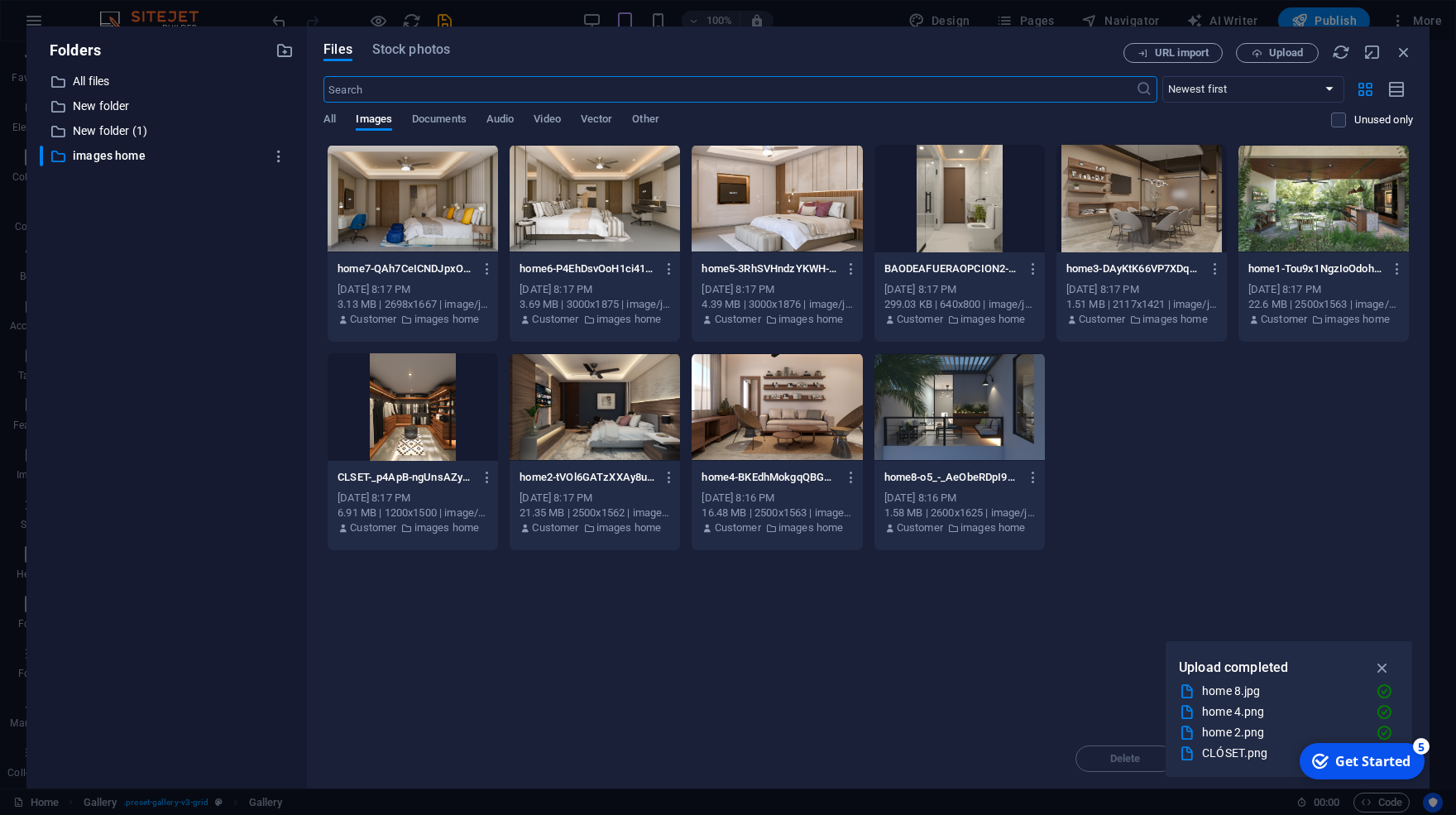
scroll to position [127, 0]
click at [953, 402] on div at bounding box center [959, 408] width 171 height 108
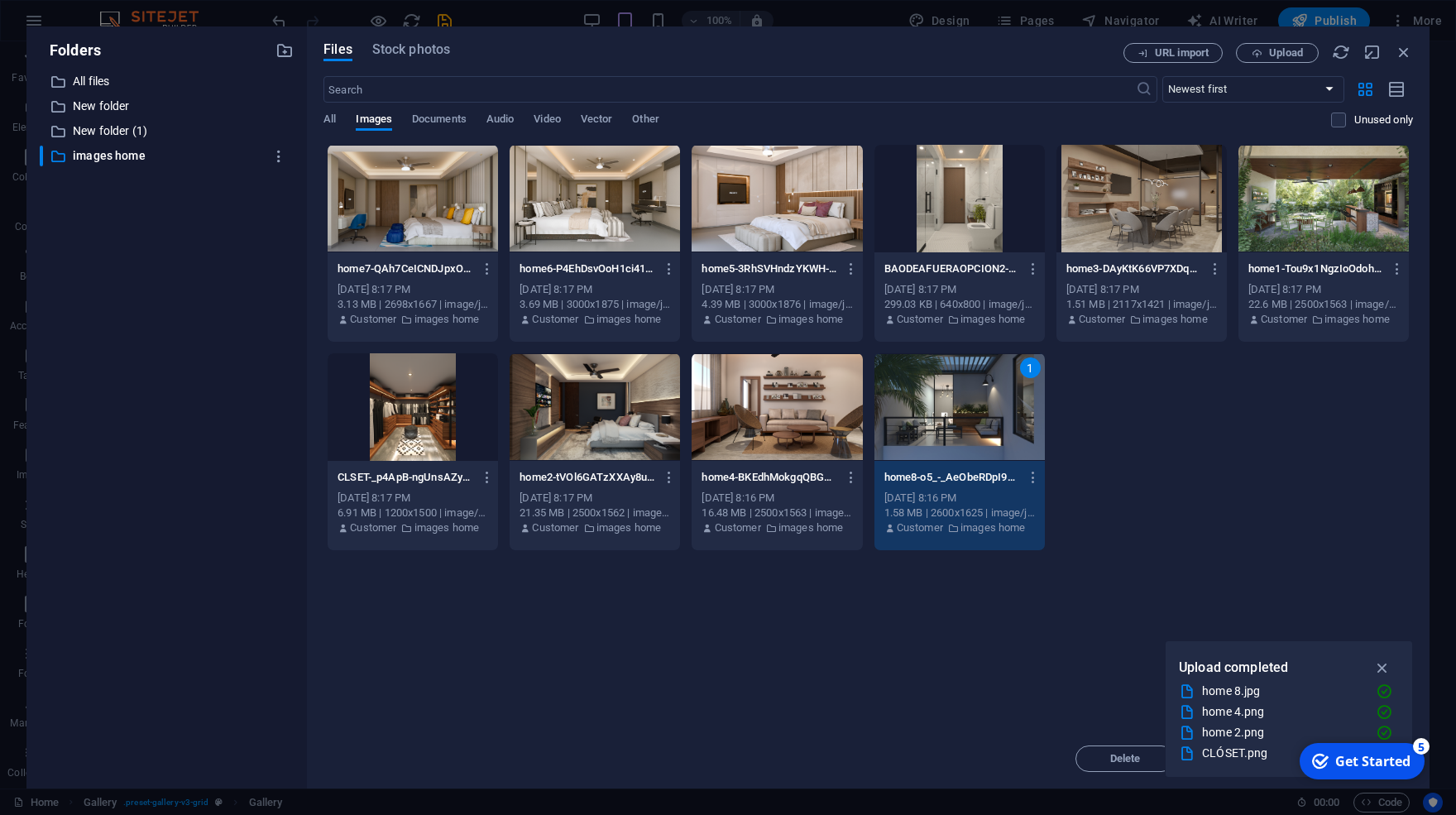
click at [978, 441] on div "1" at bounding box center [959, 408] width 171 height 108
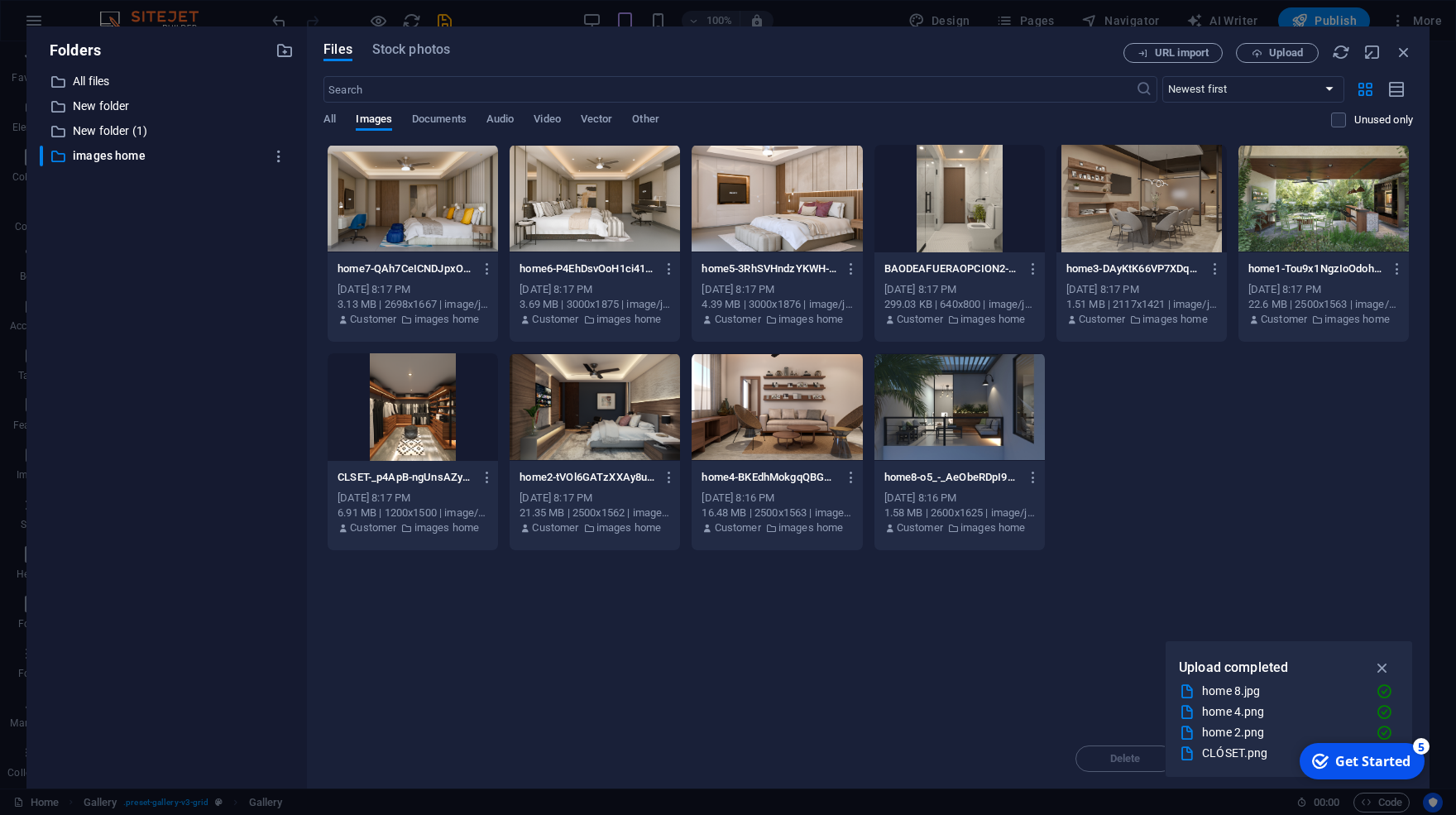
click at [978, 441] on div at bounding box center [959, 408] width 171 height 108
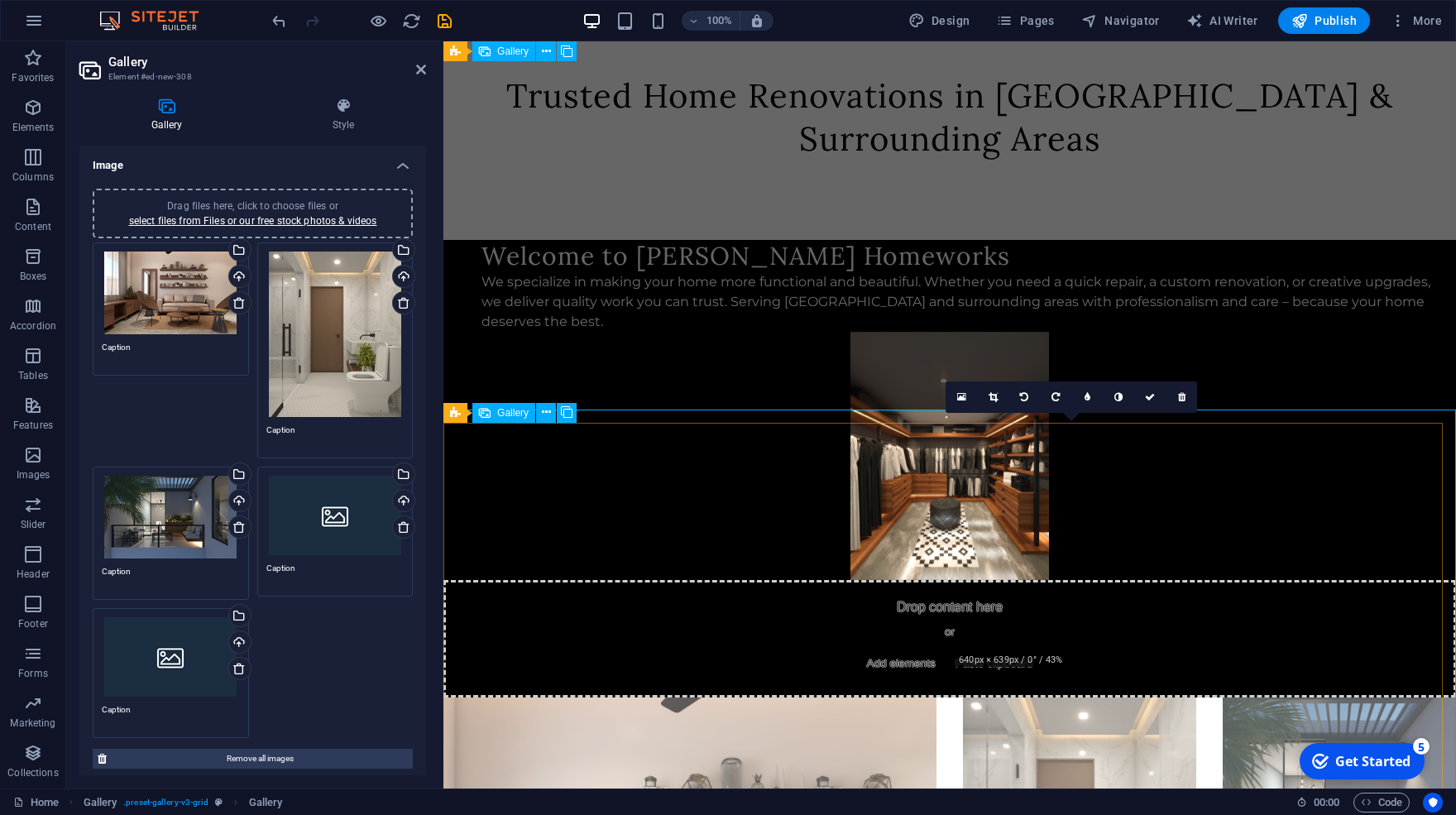
scroll to position [264, 0]
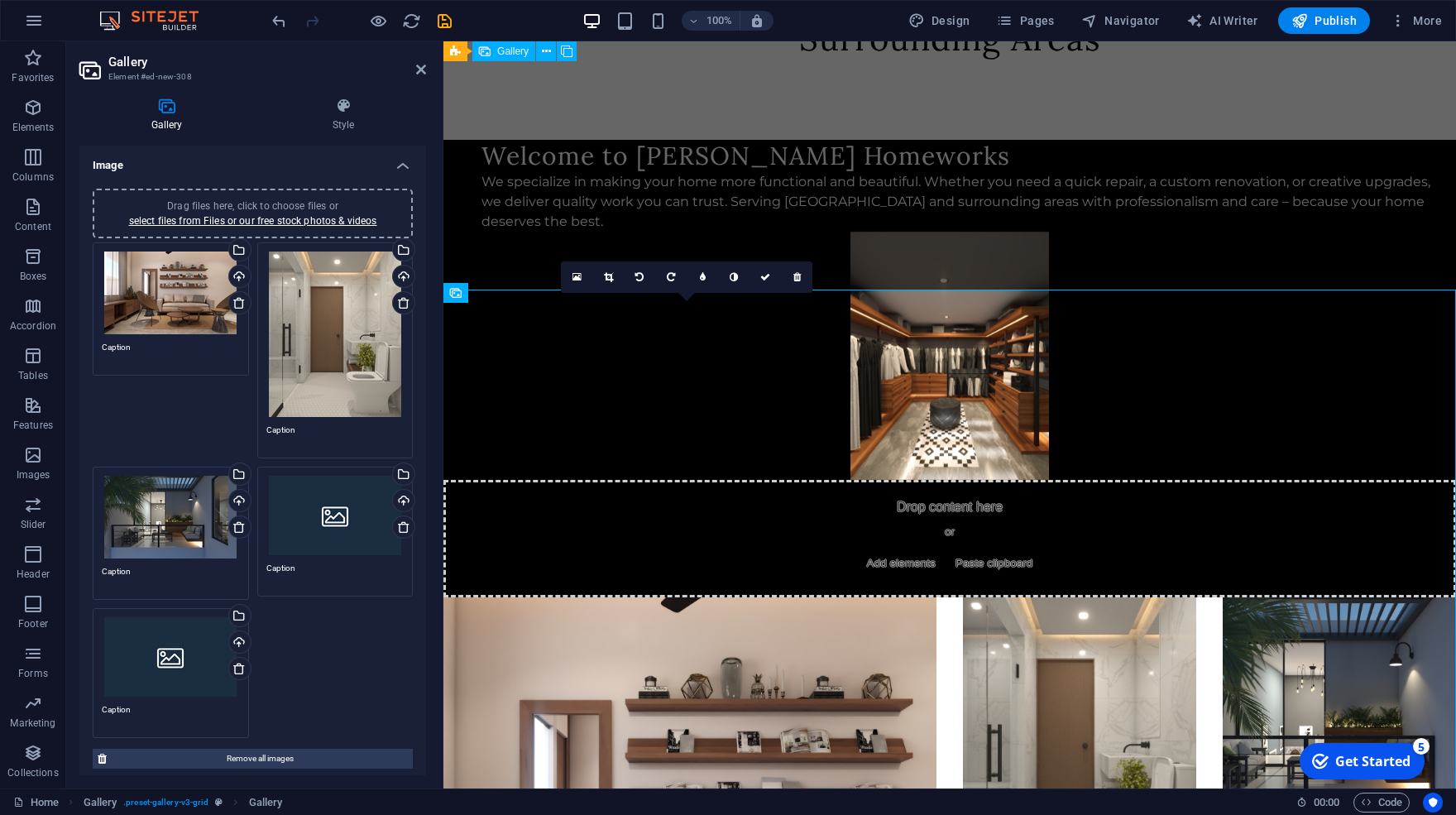
click at [319, 531] on div "Drag files here, click to choose files or select files from Files or our free s…" at bounding box center [336, 515] width 138 height 80
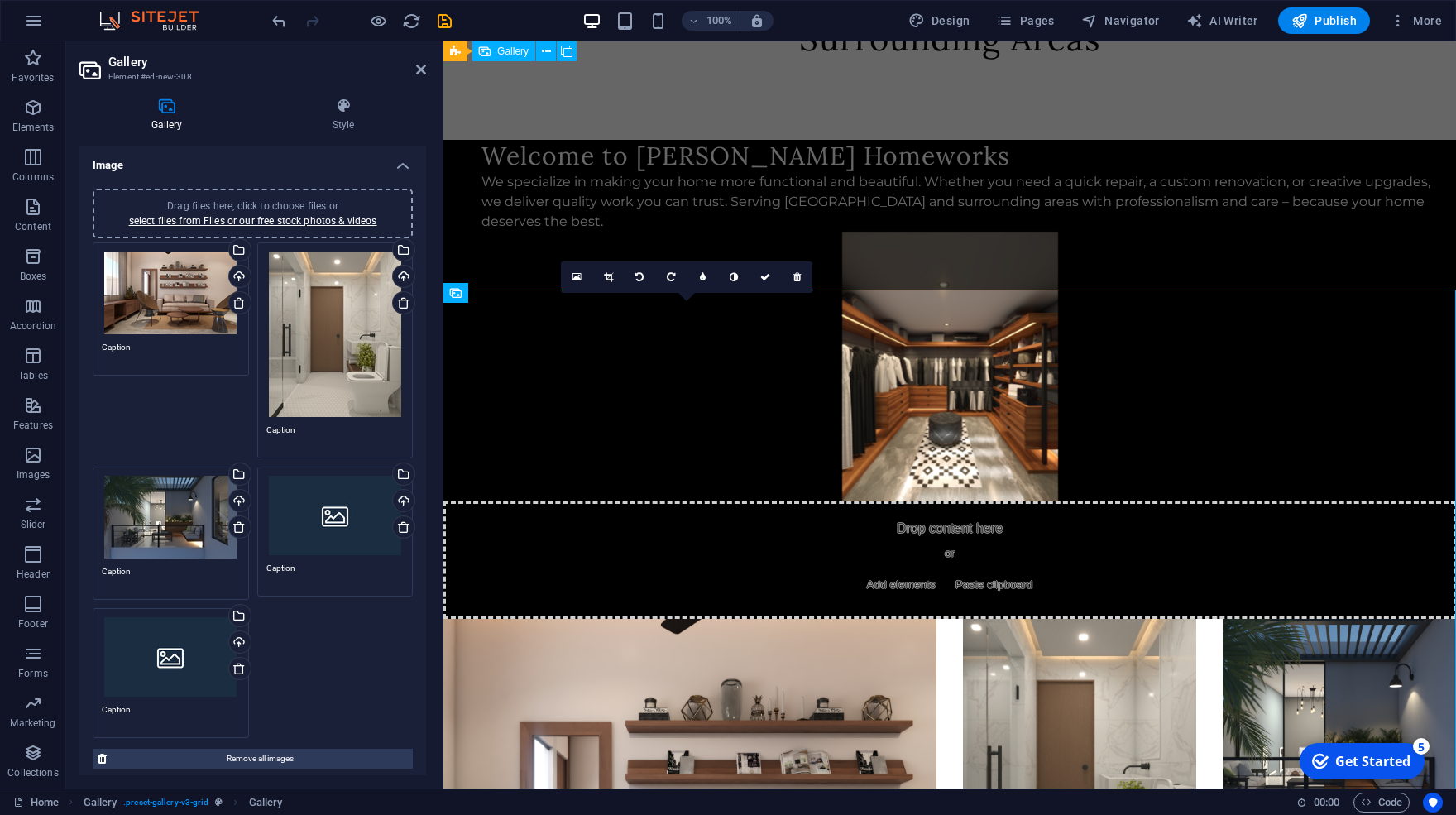
scroll to position [127, 0]
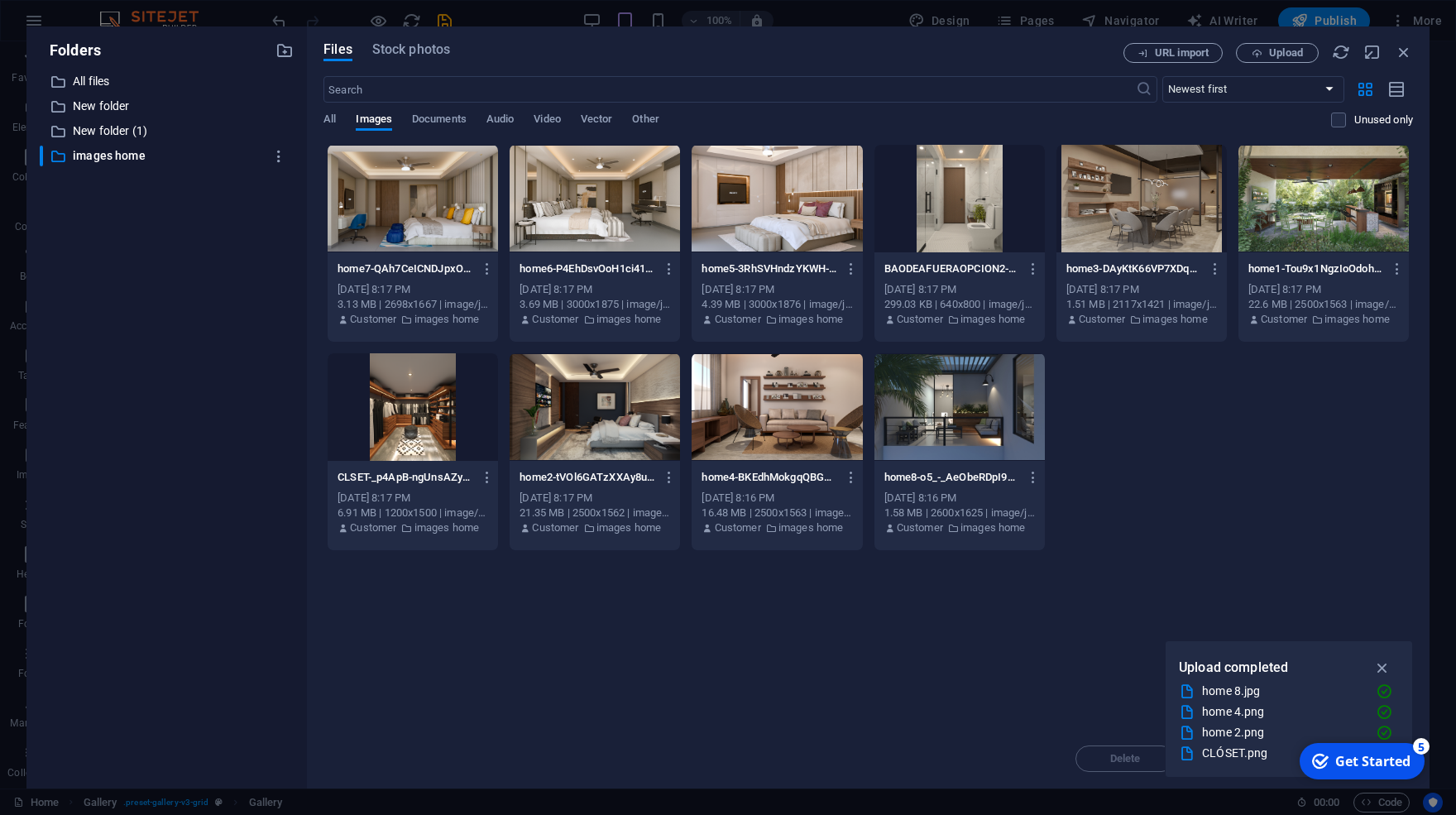
click at [566, 214] on div at bounding box center [595, 199] width 171 height 108
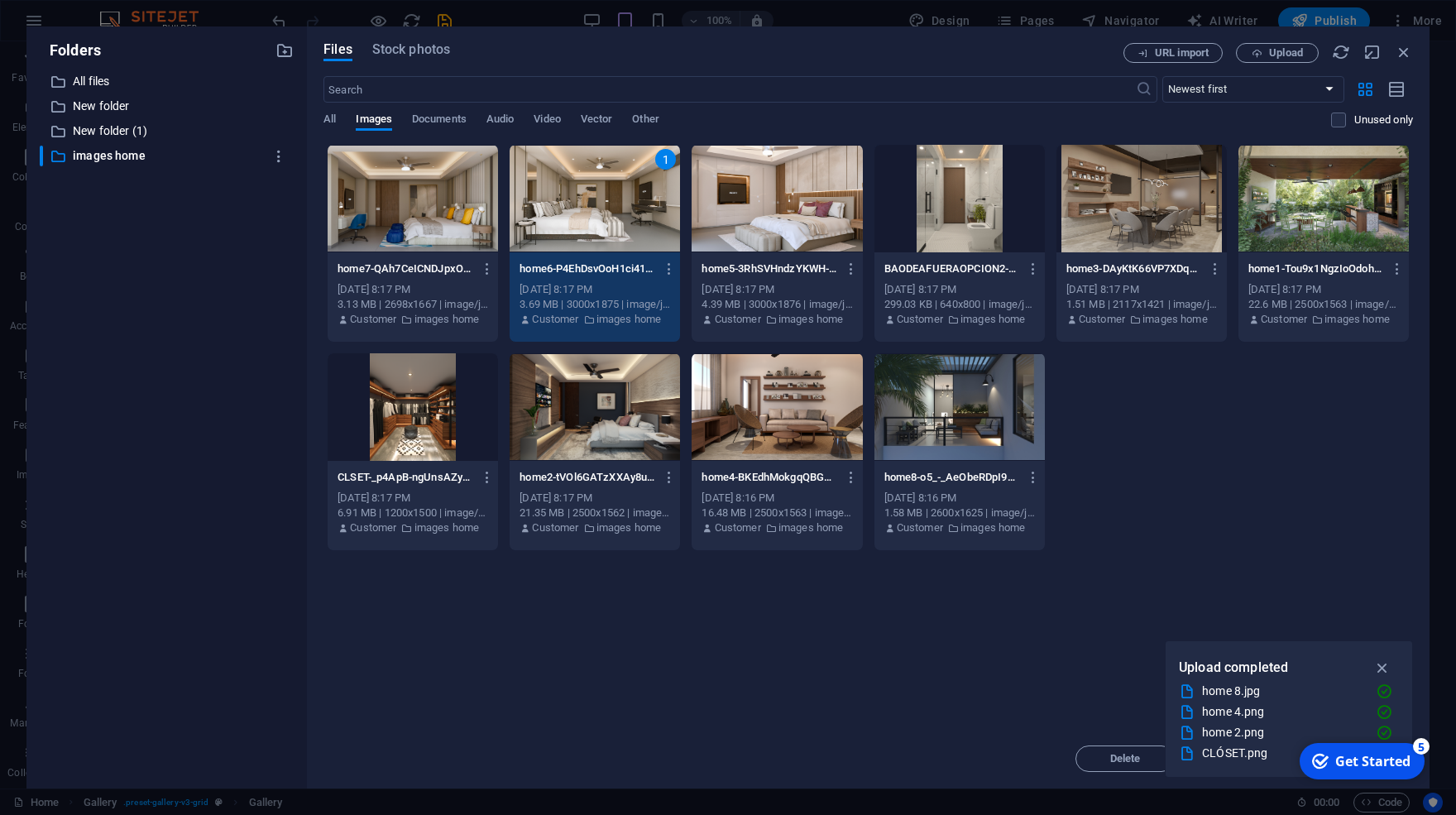
click at [564, 194] on div "1" at bounding box center [595, 199] width 171 height 108
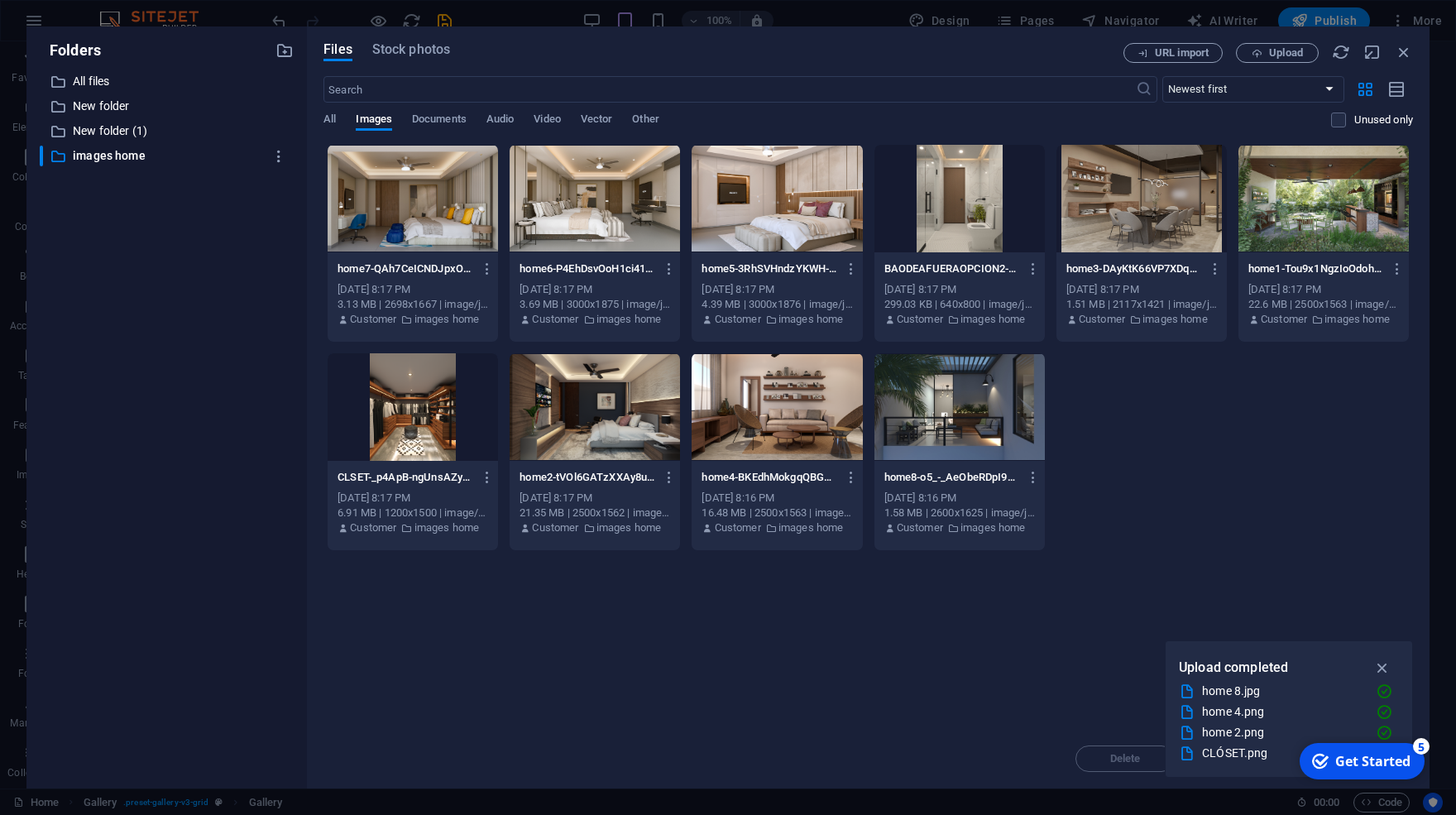
click at [564, 194] on div at bounding box center [595, 199] width 171 height 108
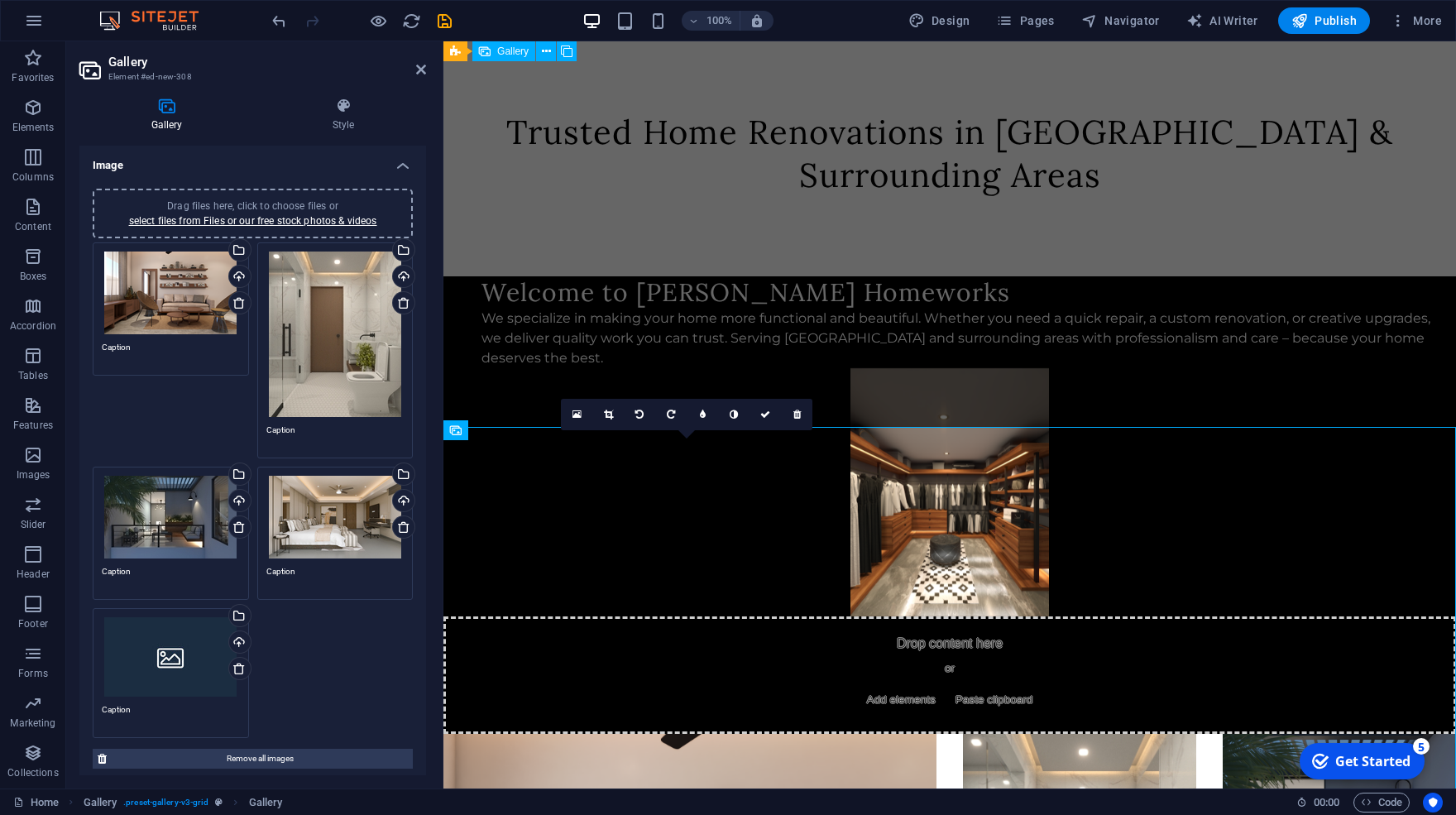
click at [173, 656] on div "Drag files here, click to choose files or select files from Files or our free s…" at bounding box center [171, 658] width 138 height 80
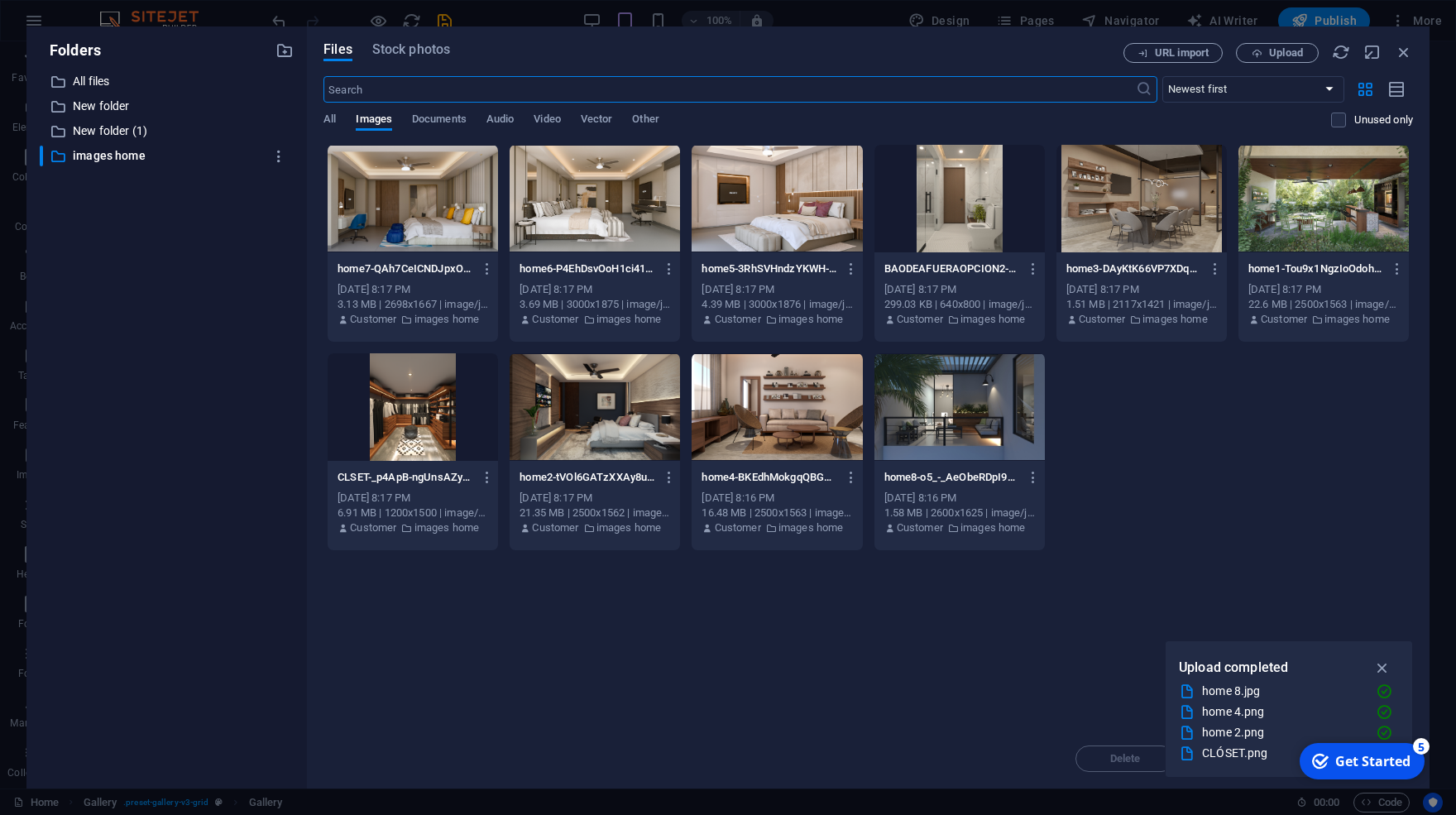
click at [768, 194] on div at bounding box center [777, 199] width 171 height 108
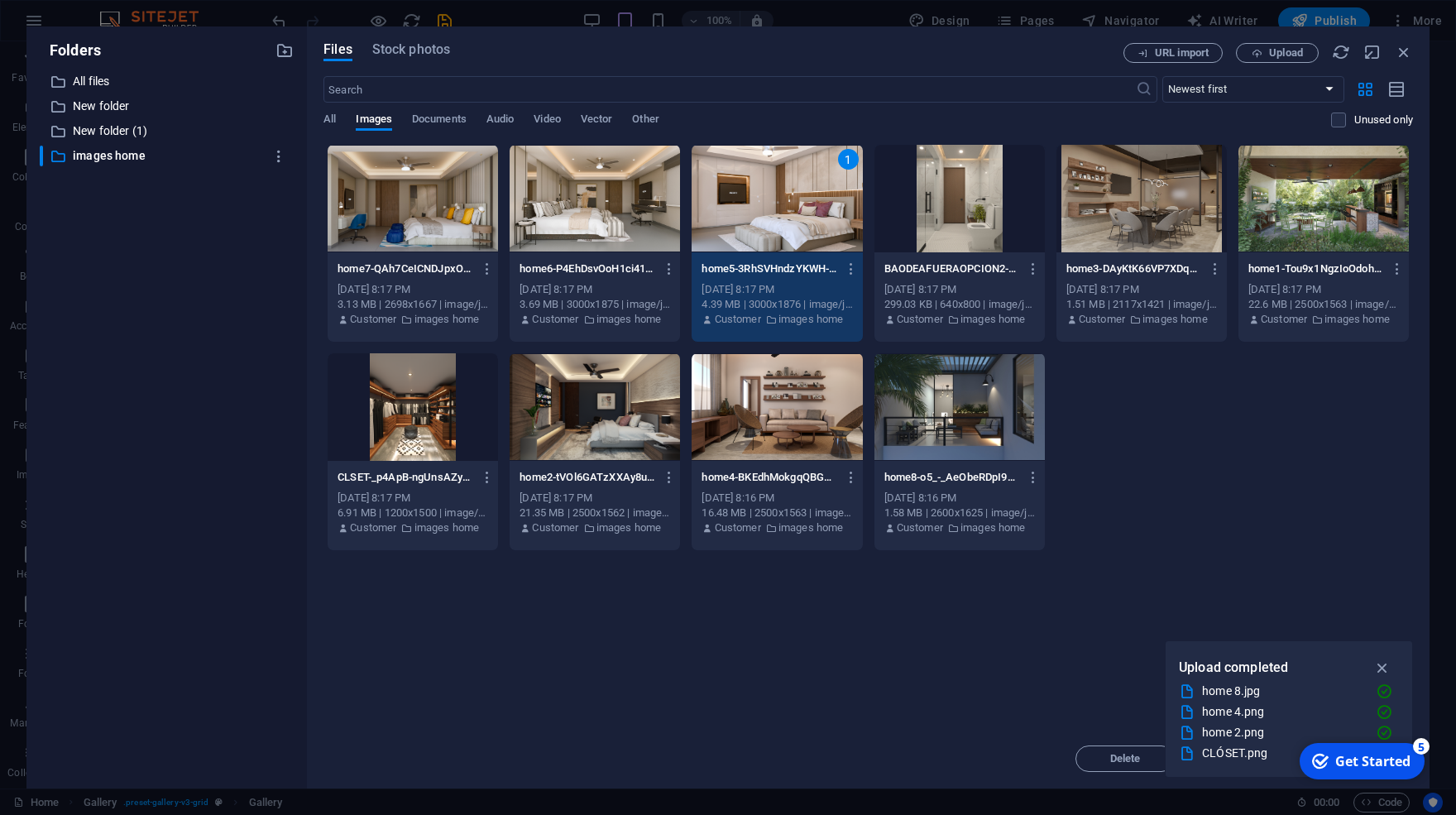
click at [768, 194] on div "1" at bounding box center [777, 199] width 171 height 108
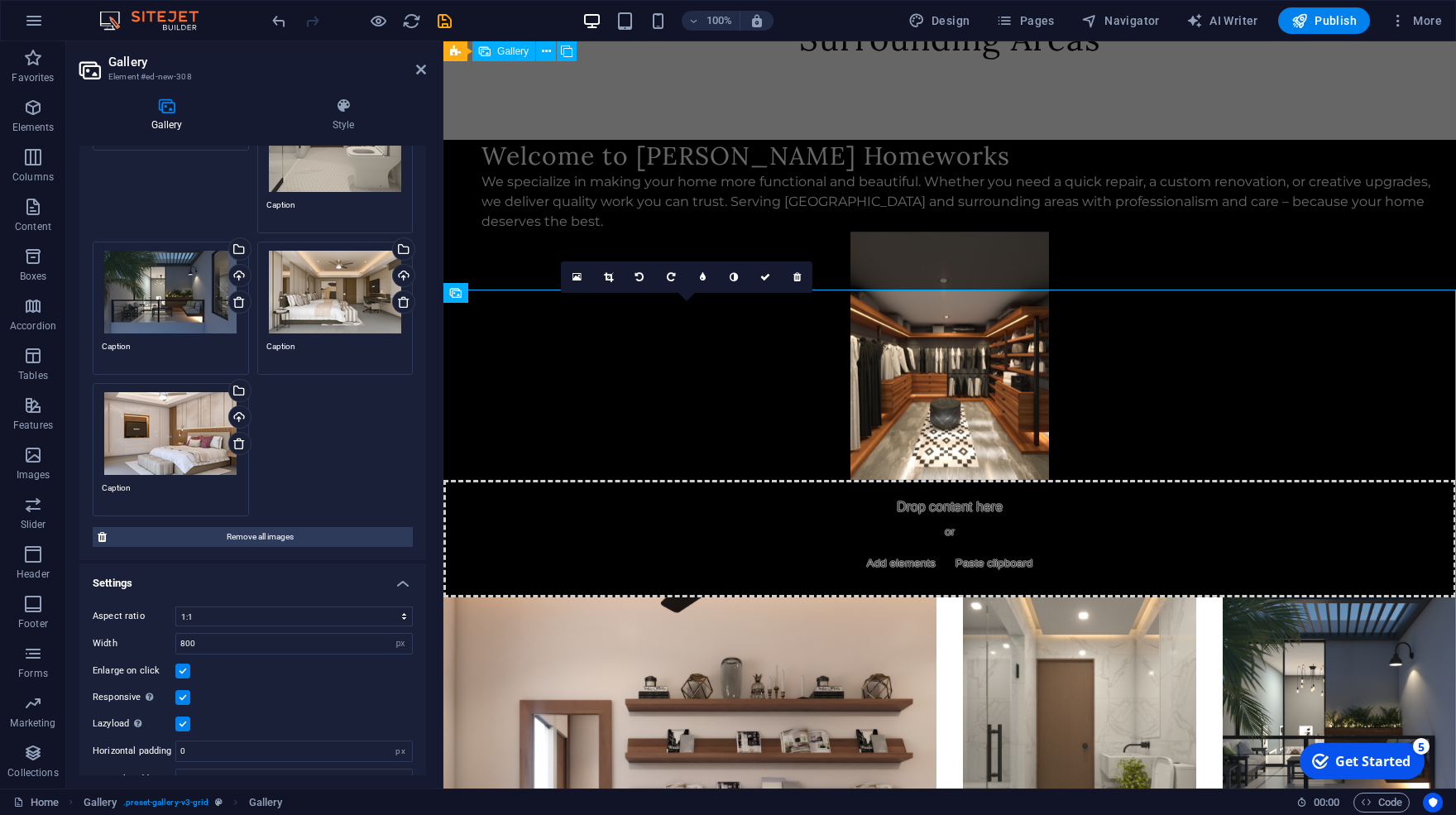
scroll to position [248, 0]
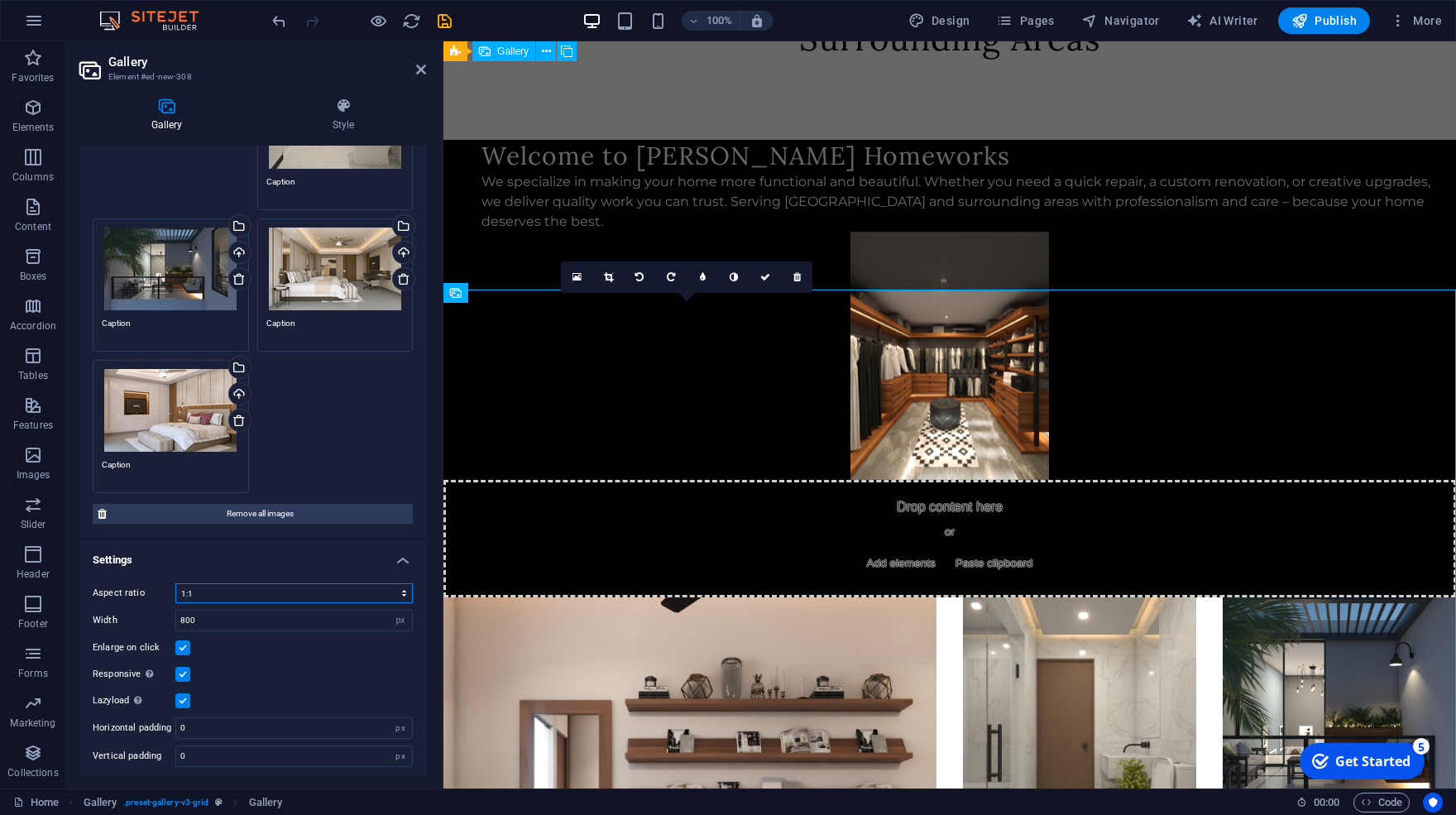
click at [176, 583] on select "No fixed aspect ratio 16:9 16:10 4:3 1:1 1:2 2:1" at bounding box center [294, 593] width 238 height 19
click option "1:2" at bounding box center [0, 0] width 0 height 0
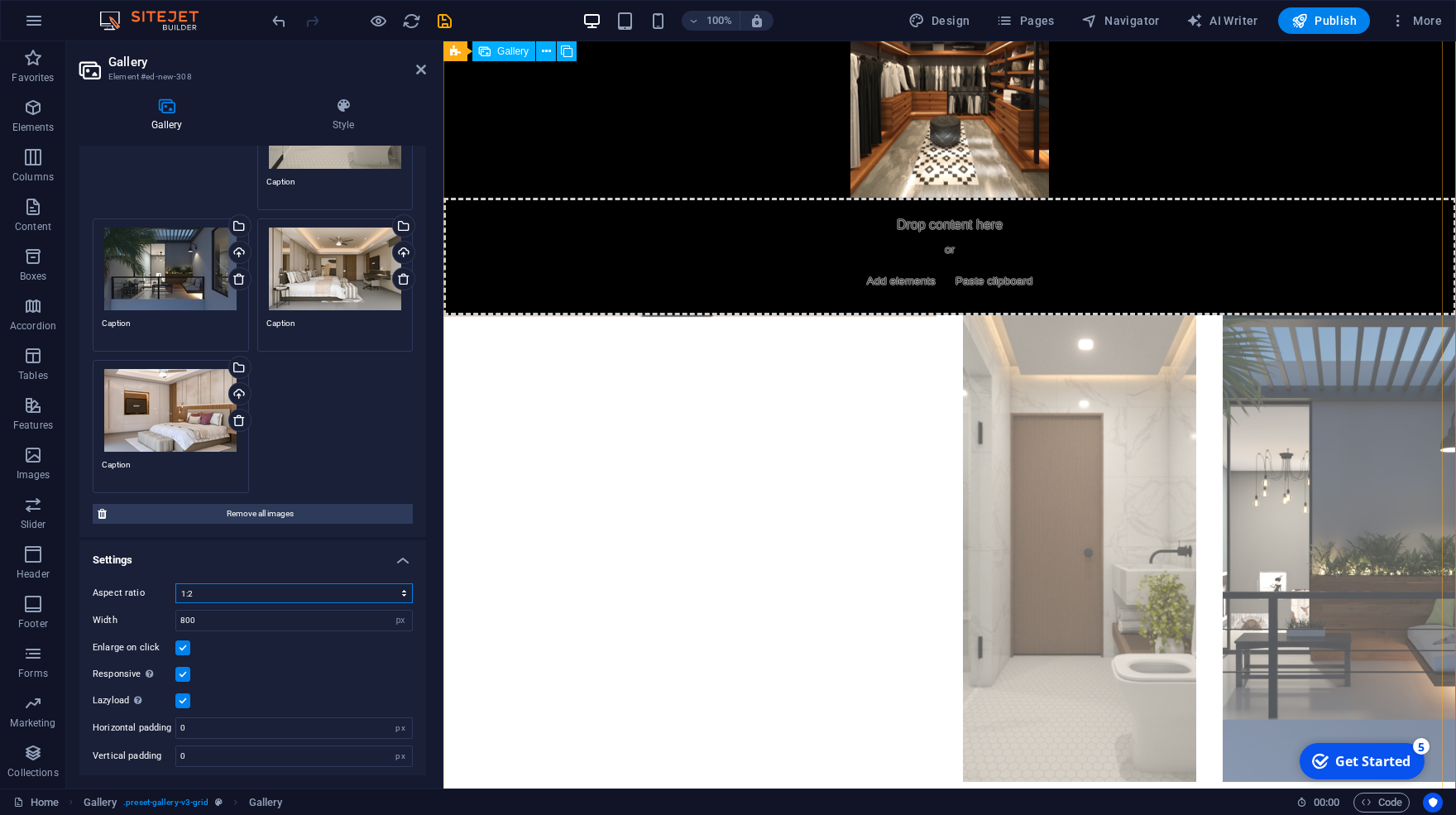
scroll to position [726, 0]
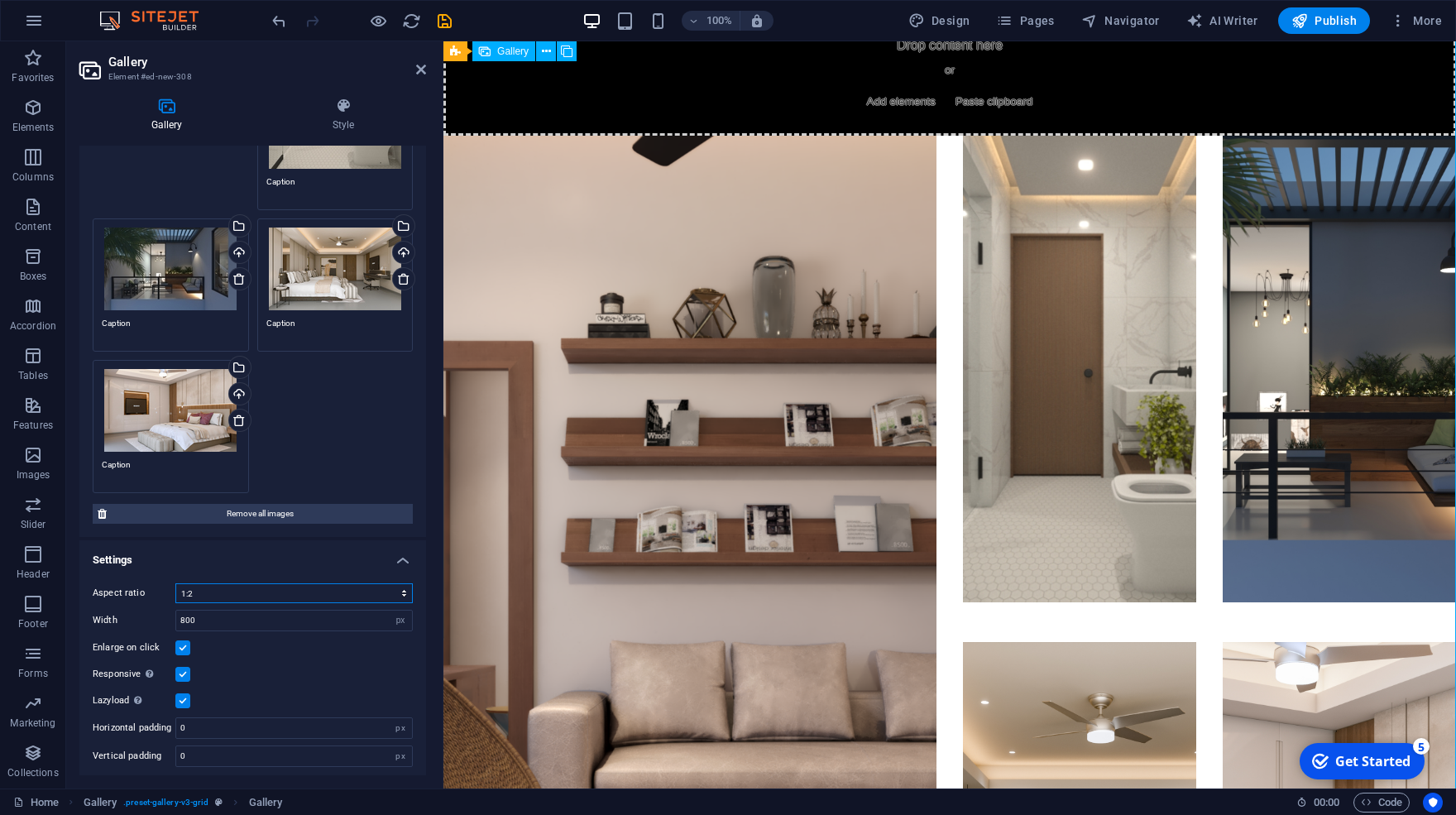
click at [176, 583] on select "No fixed aspect ratio 16:9 16:10 4:3 1:1 1:2 2:1" at bounding box center [294, 593] width 238 height 19
select select "6"
click option "2:1" at bounding box center [0, 0] width 0 height 0
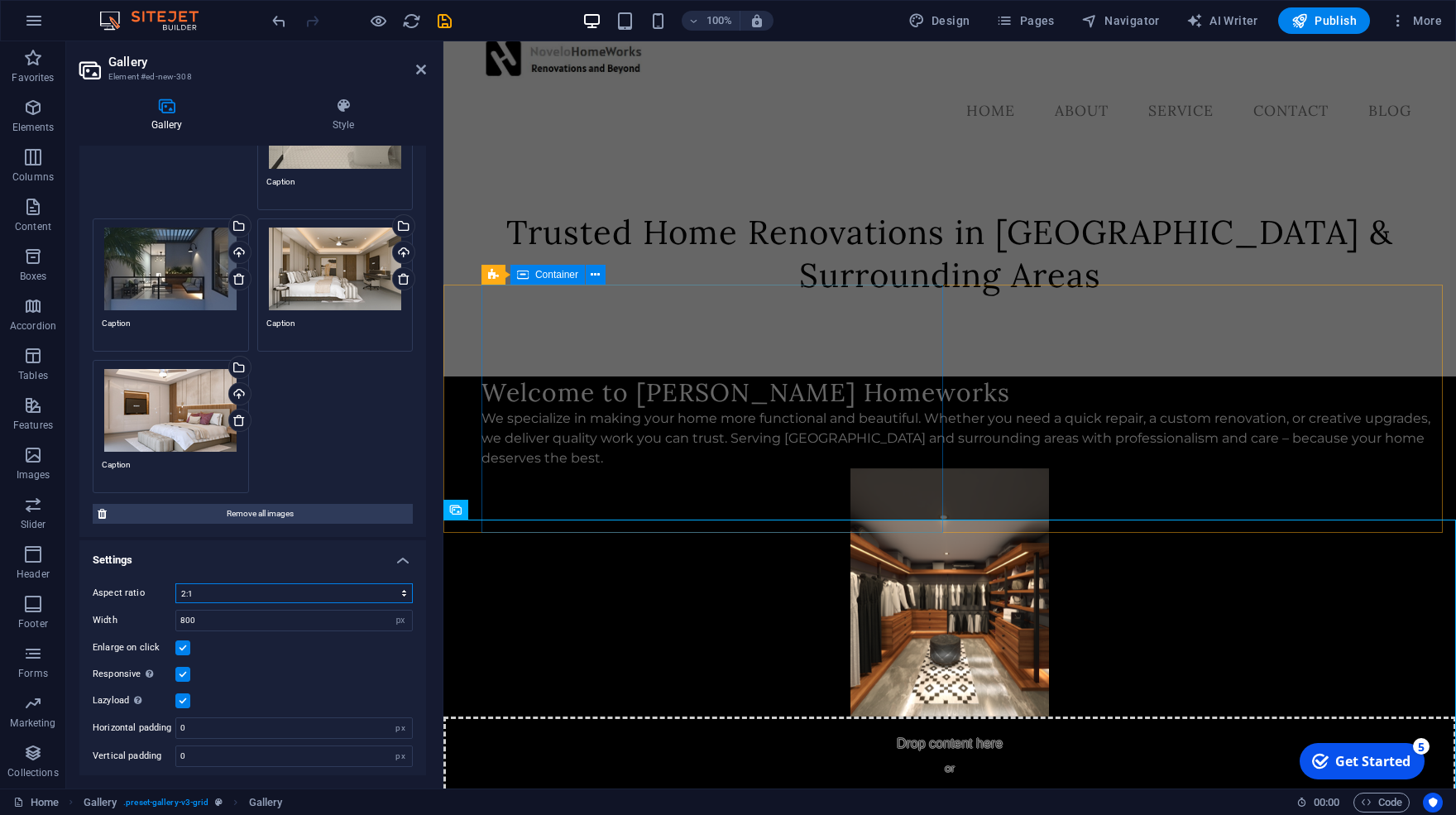
scroll to position [34, 0]
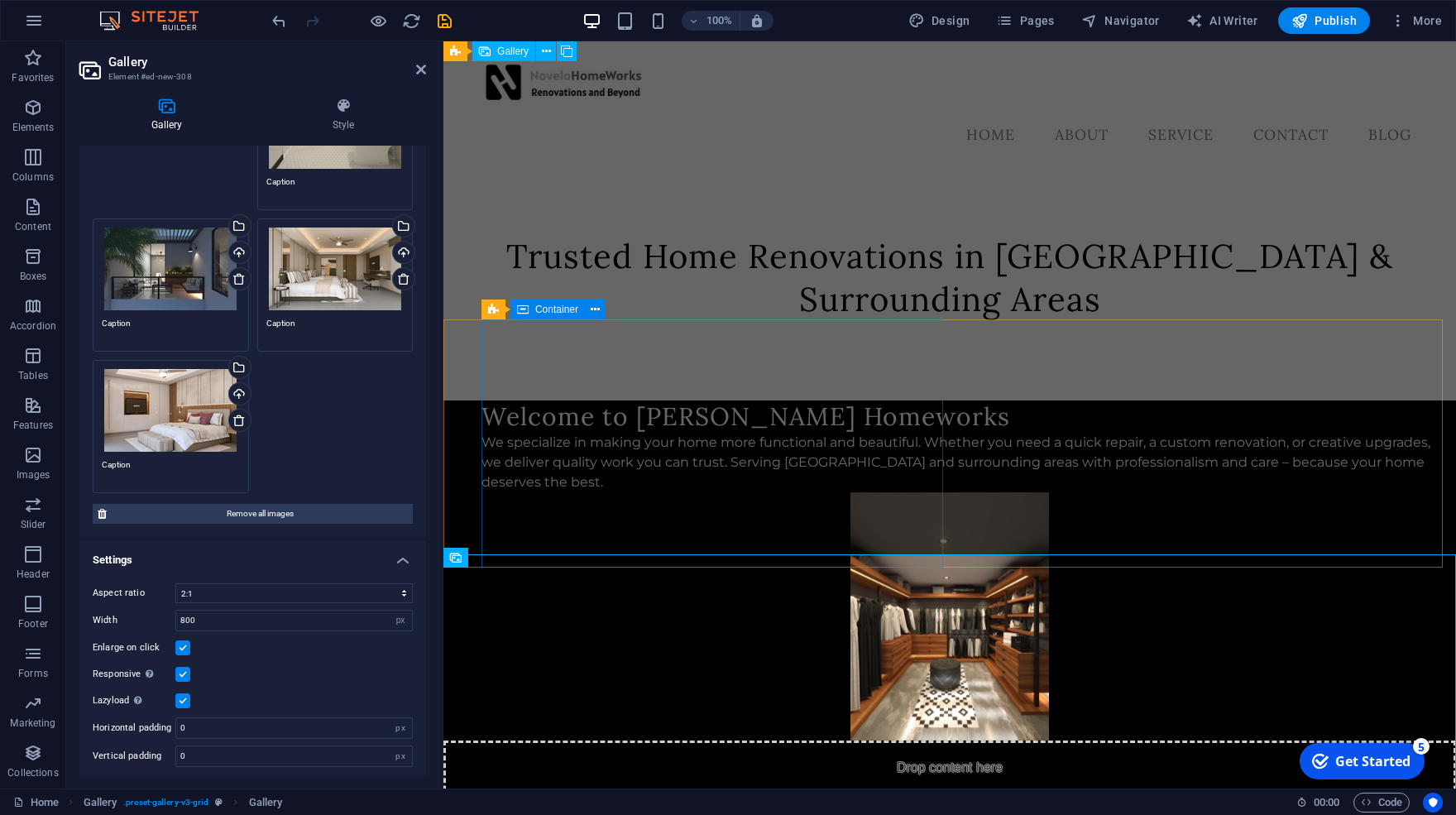
scroll to position [0, 0]
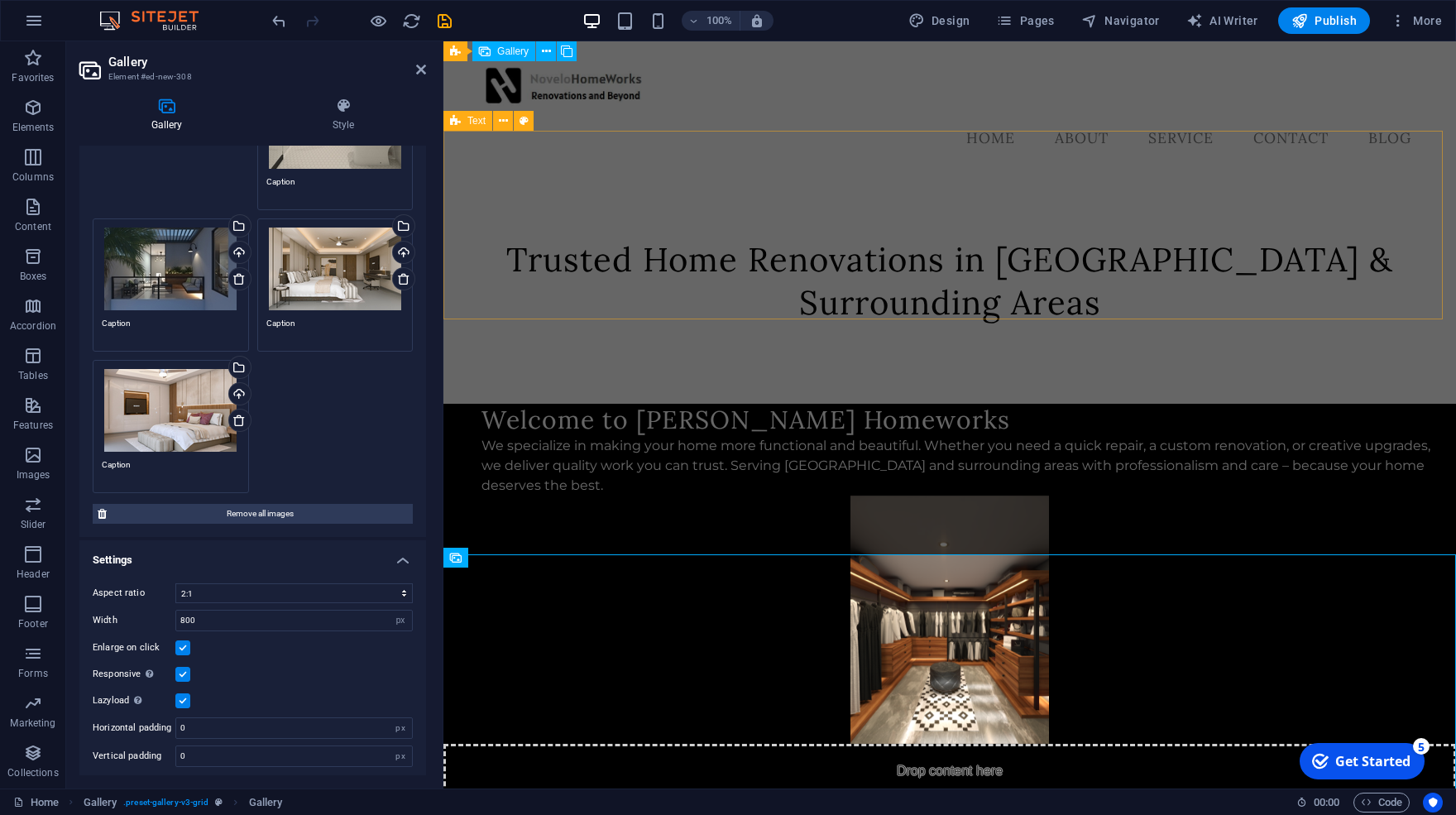
click at [550, 172] on div "Trusted Home Renovations in [GEOGRAPHIC_DATA] & Surrounding Areas" at bounding box center [950, 288] width 1012 height 232
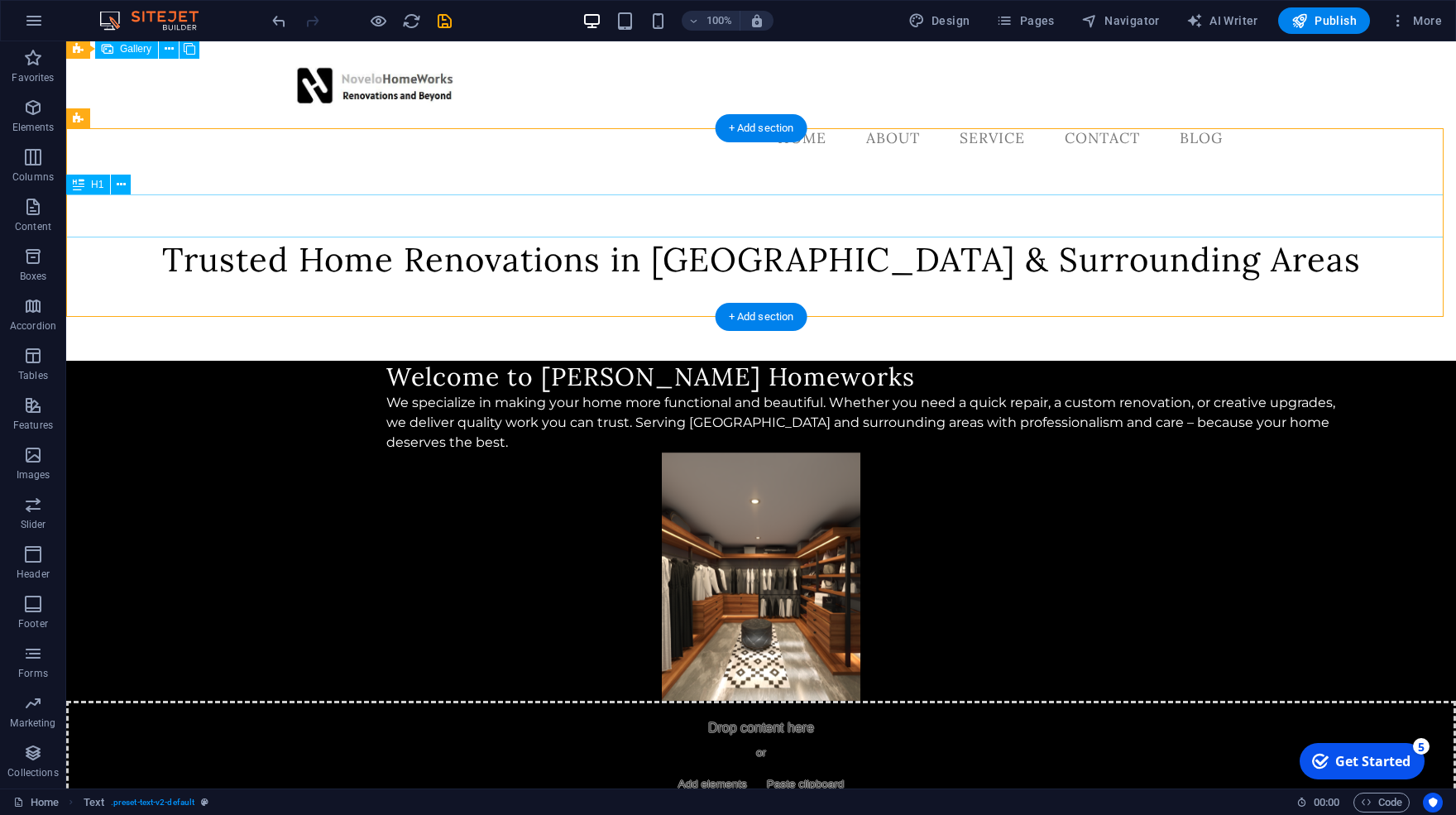
scroll to position [129, 0]
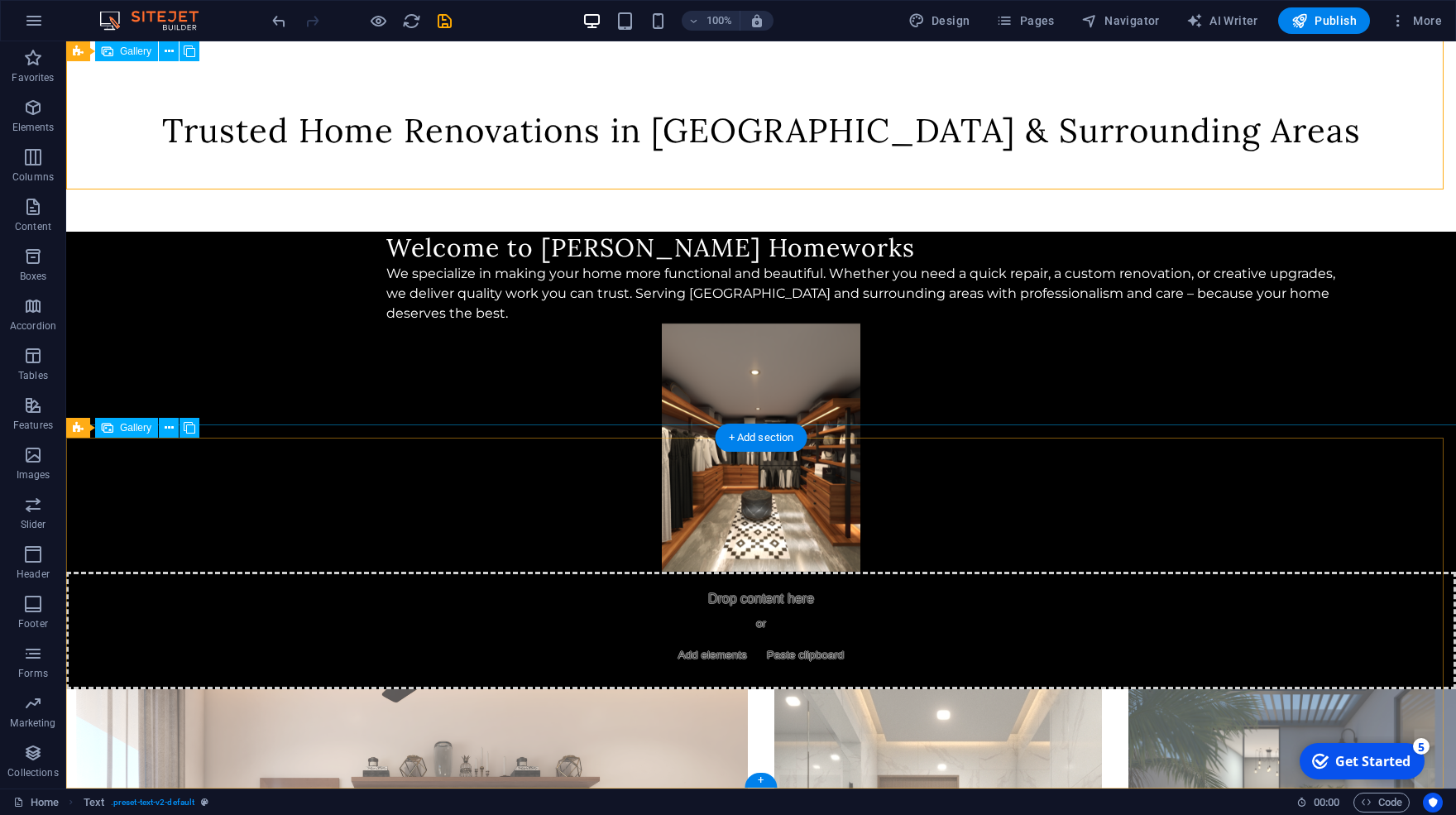
click at [906, 689] on li at bounding box center [938, 771] width 328 height 164
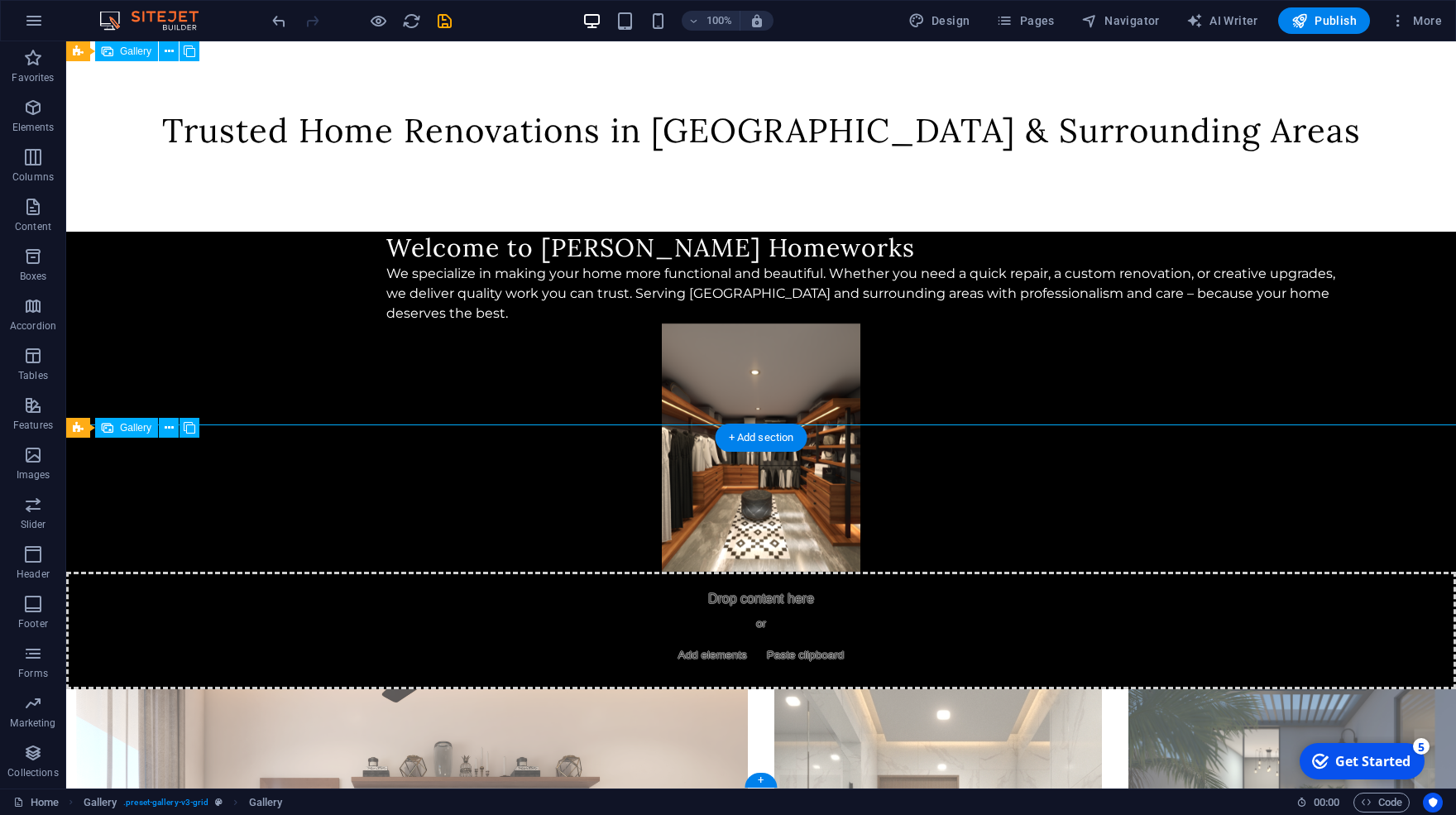
click at [906, 689] on li at bounding box center [938, 771] width 328 height 164
select select "6"
select select "px"
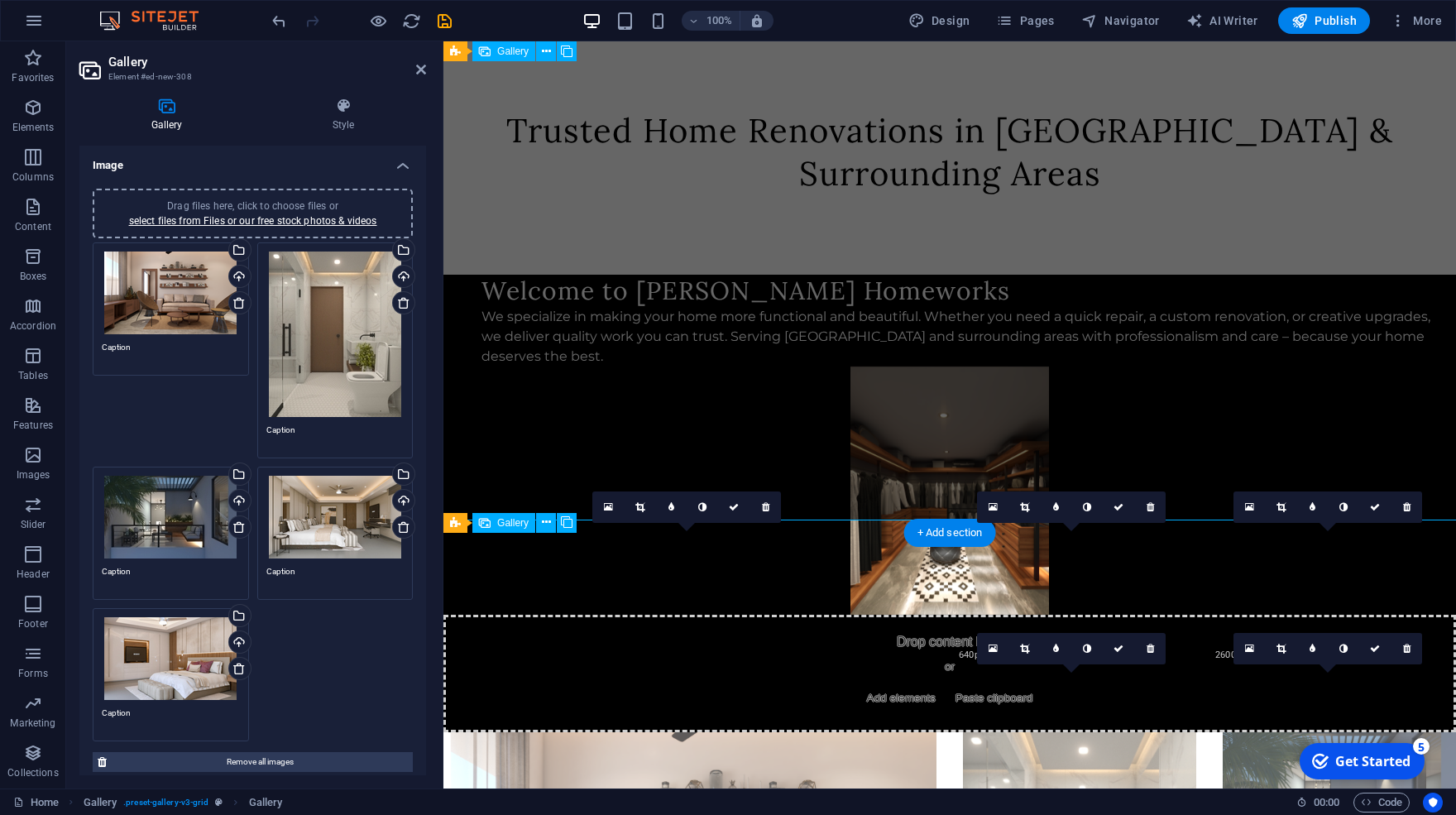
scroll to position [34, 0]
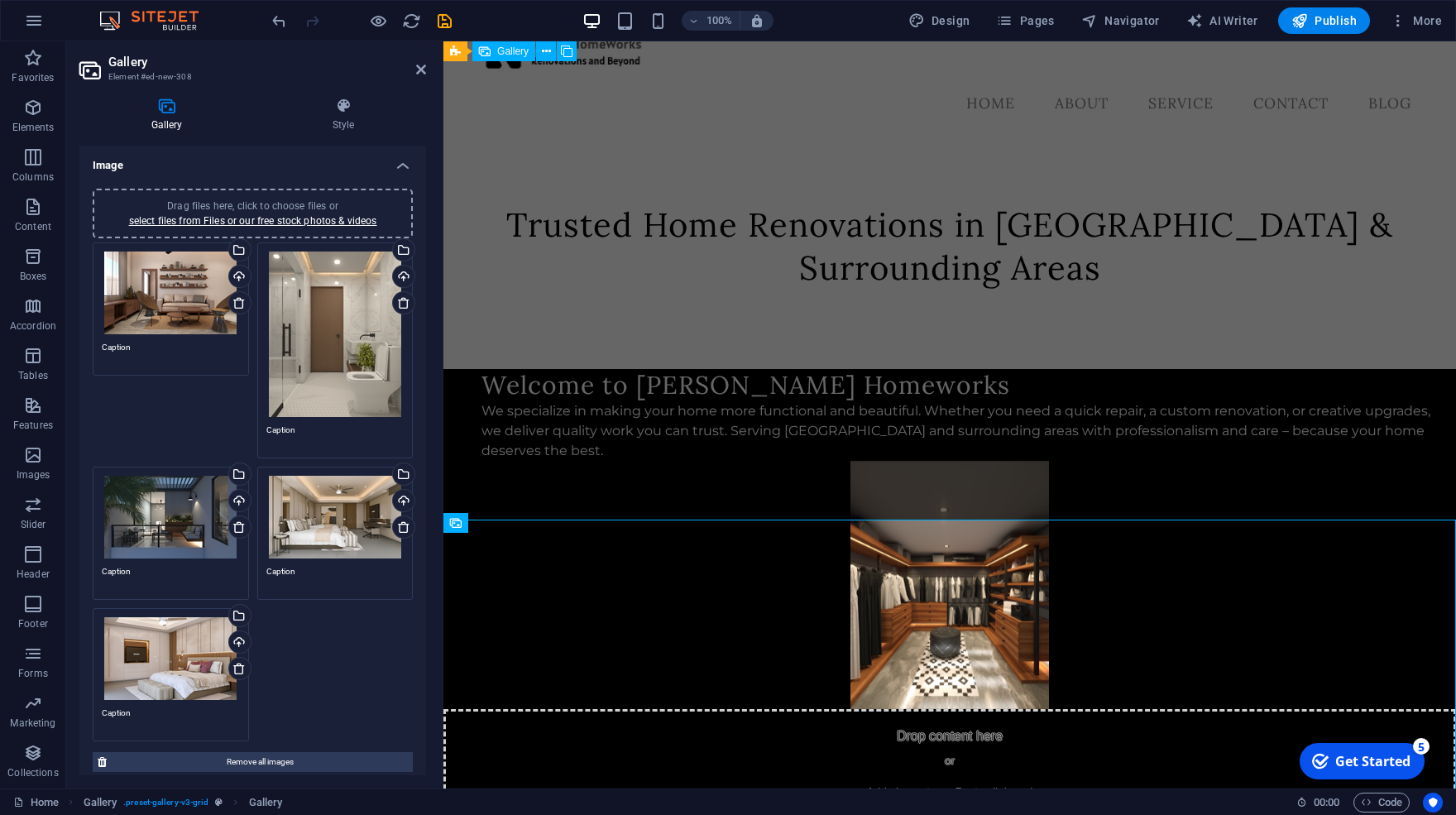
click at [295, 339] on div "Drag files here, click to choose files or select files from Files or our free s…" at bounding box center [336, 334] width 138 height 165
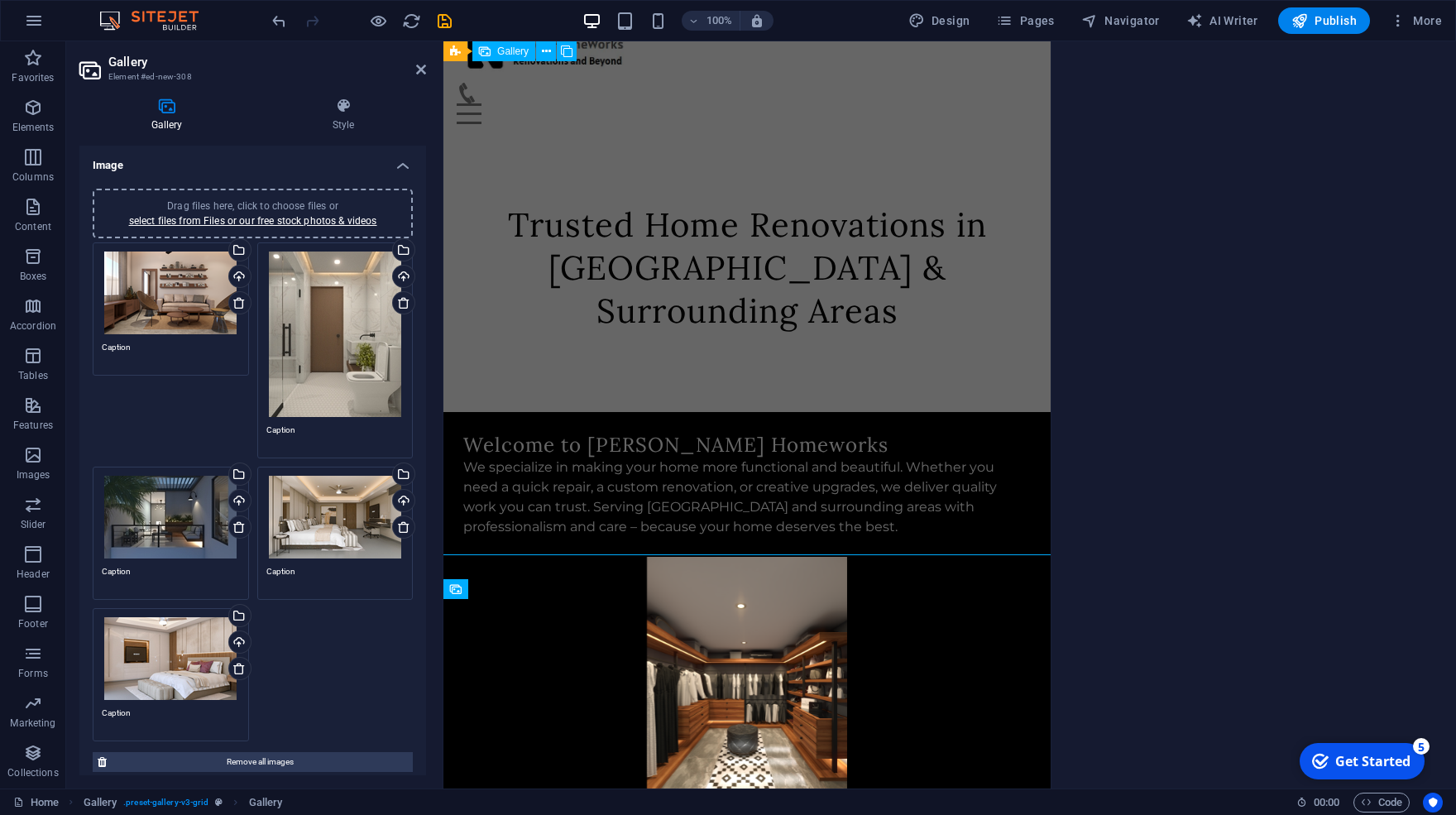
scroll to position [0, 0]
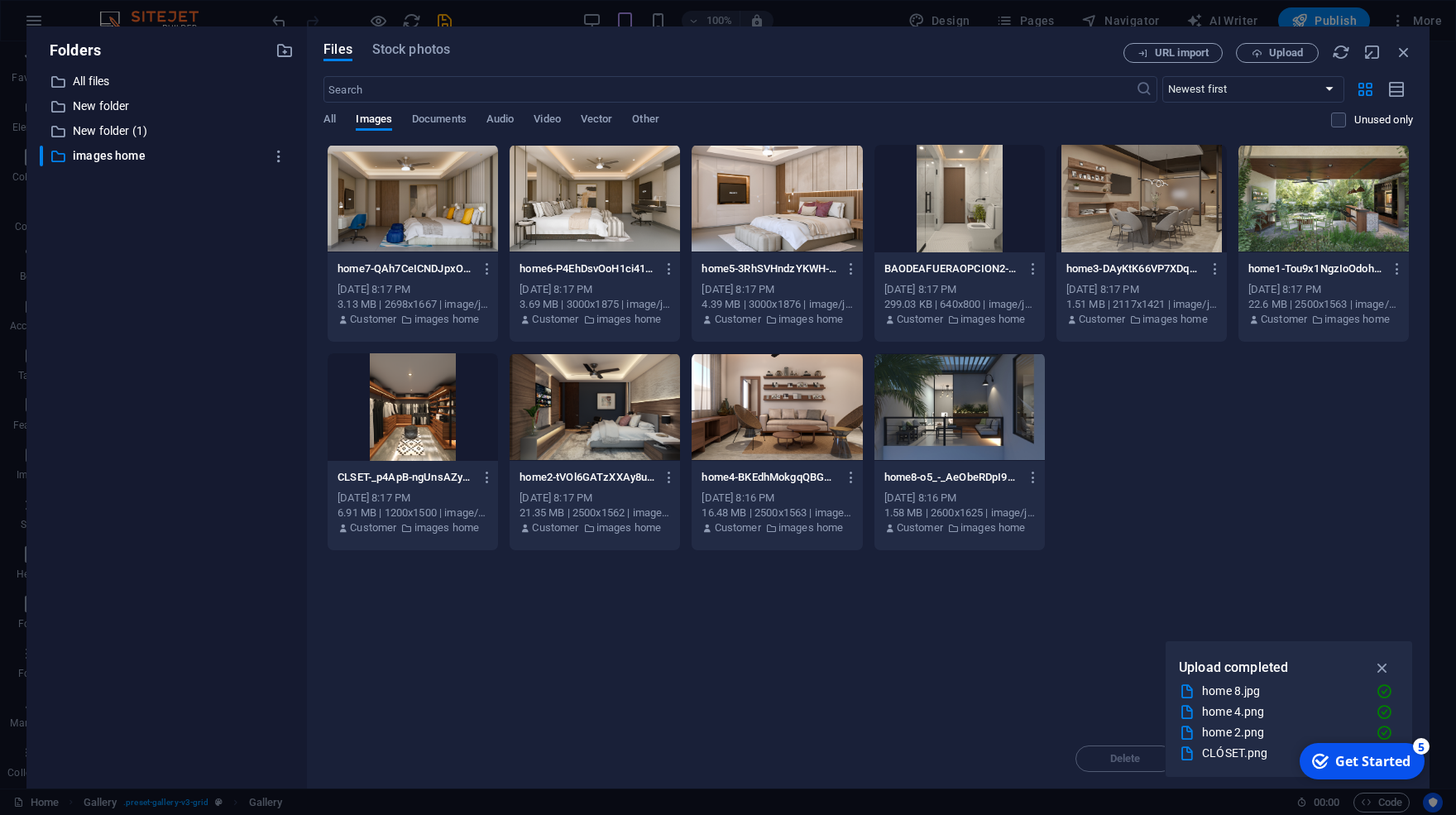
click at [1316, 209] on div at bounding box center [1323, 199] width 171 height 108
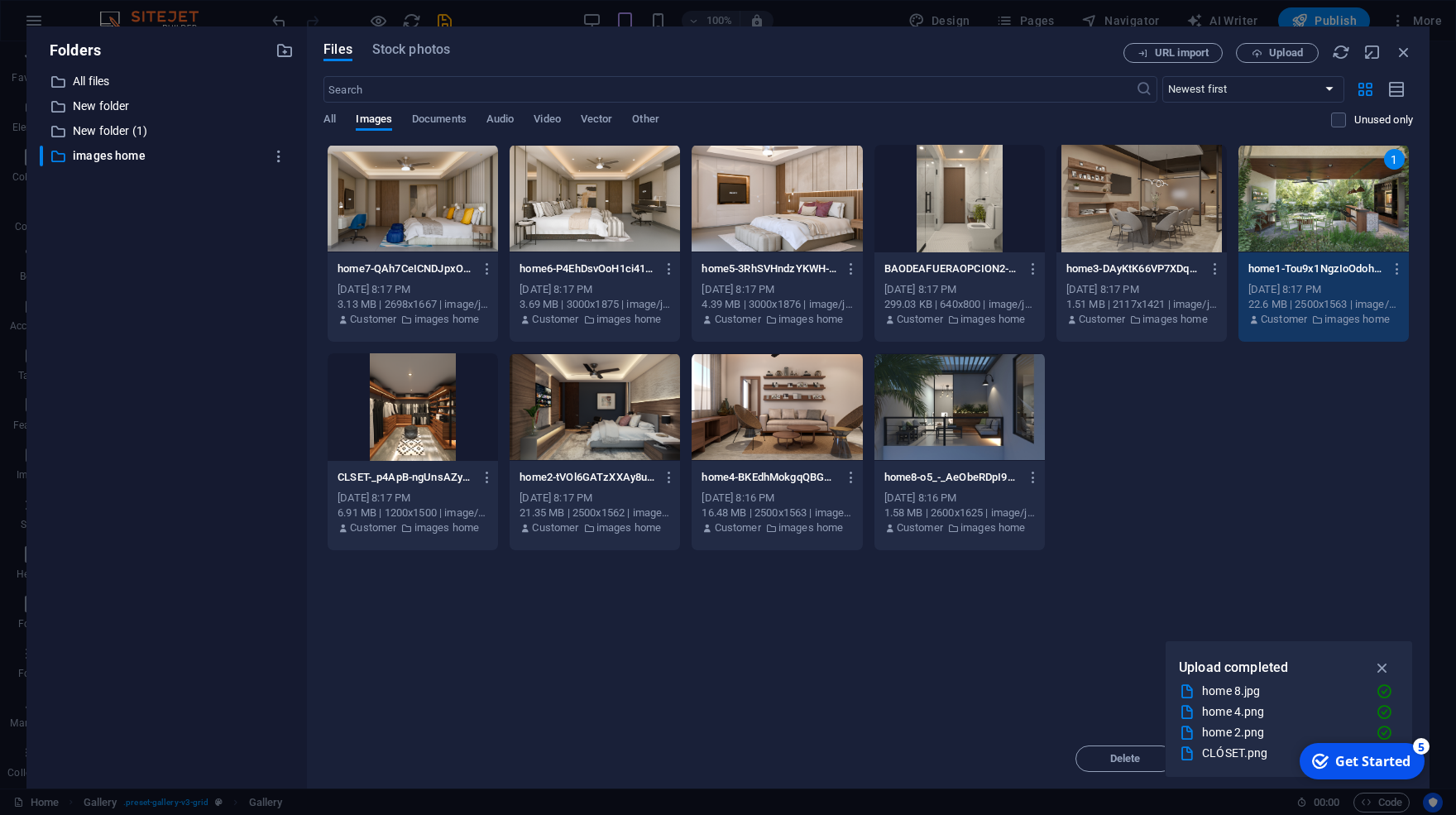
click at [1316, 209] on div "1" at bounding box center [1323, 199] width 171 height 108
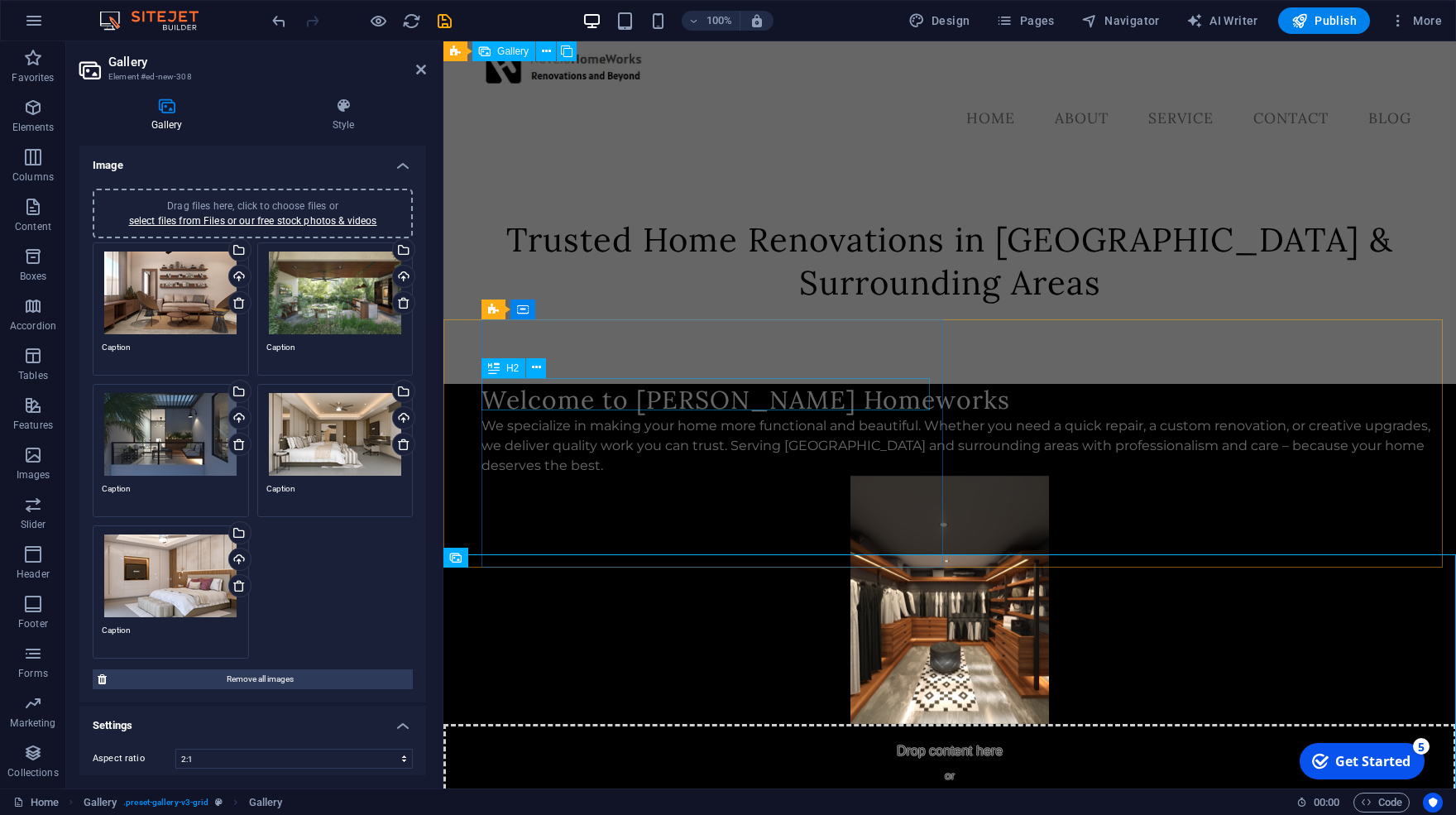
scroll to position [34, 0]
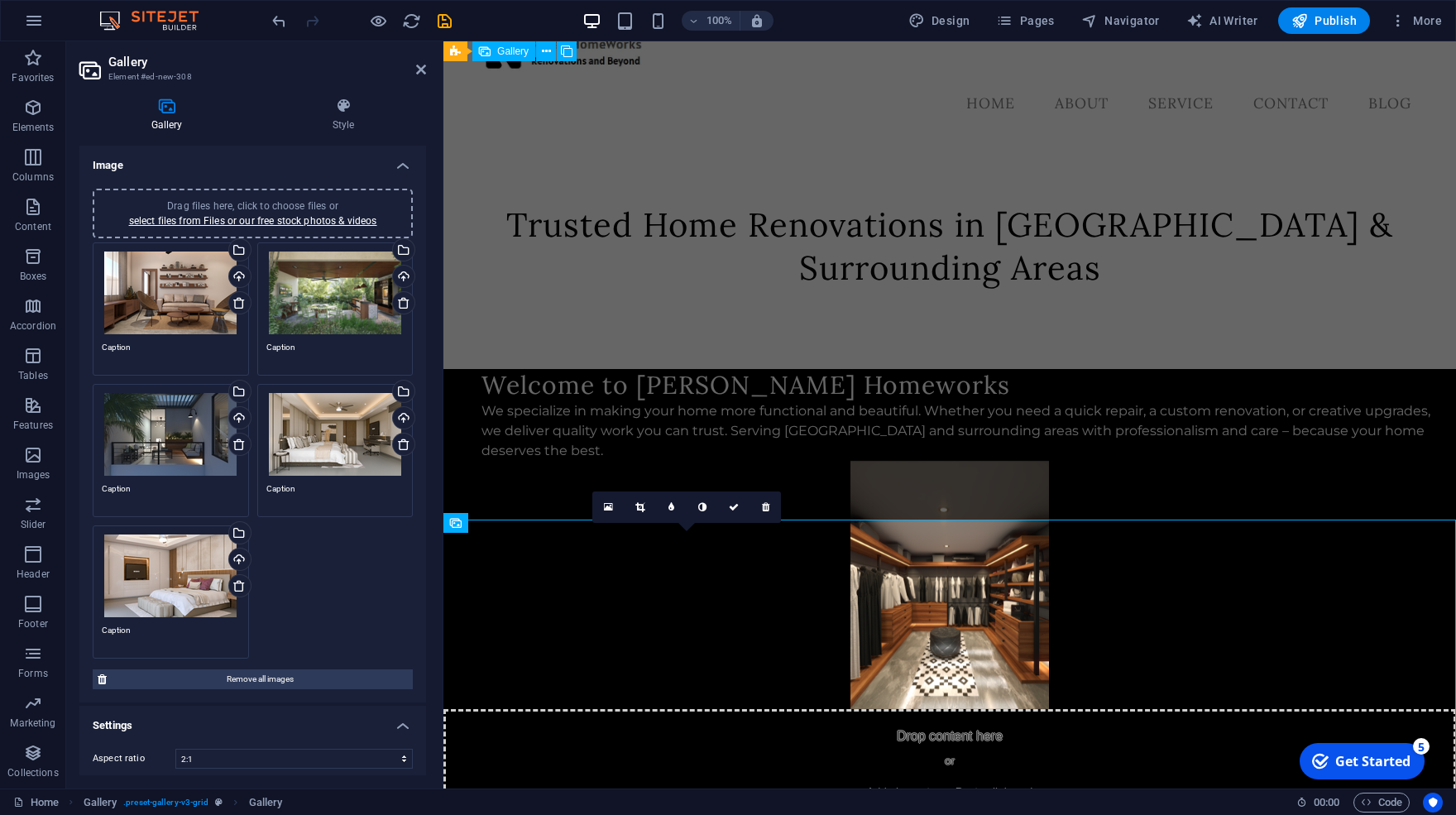
click at [332, 616] on div "Drag files here, click to choose files or select files from Files or our free s…" at bounding box center [253, 451] width 329 height 424
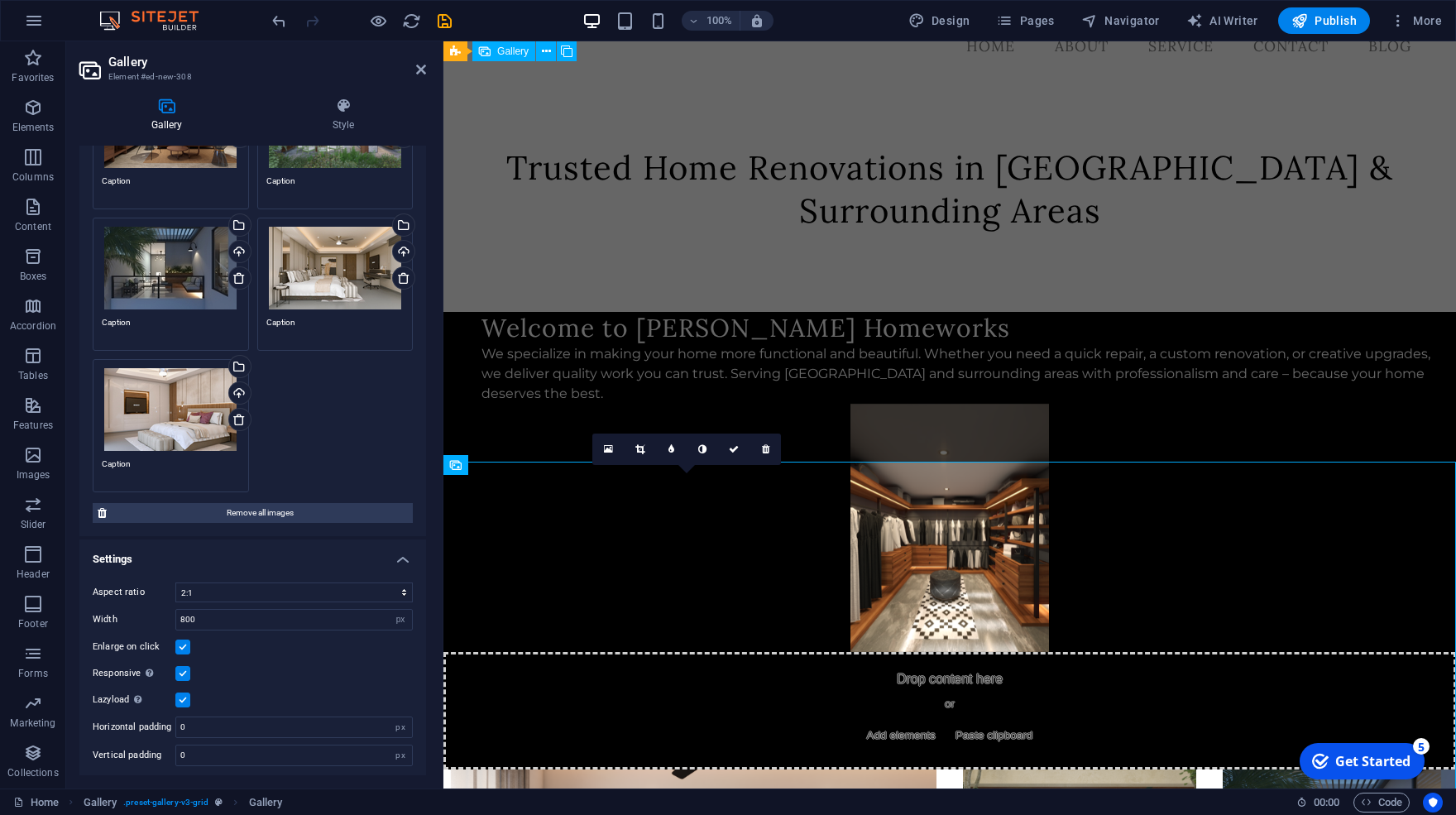
scroll to position [0, 0]
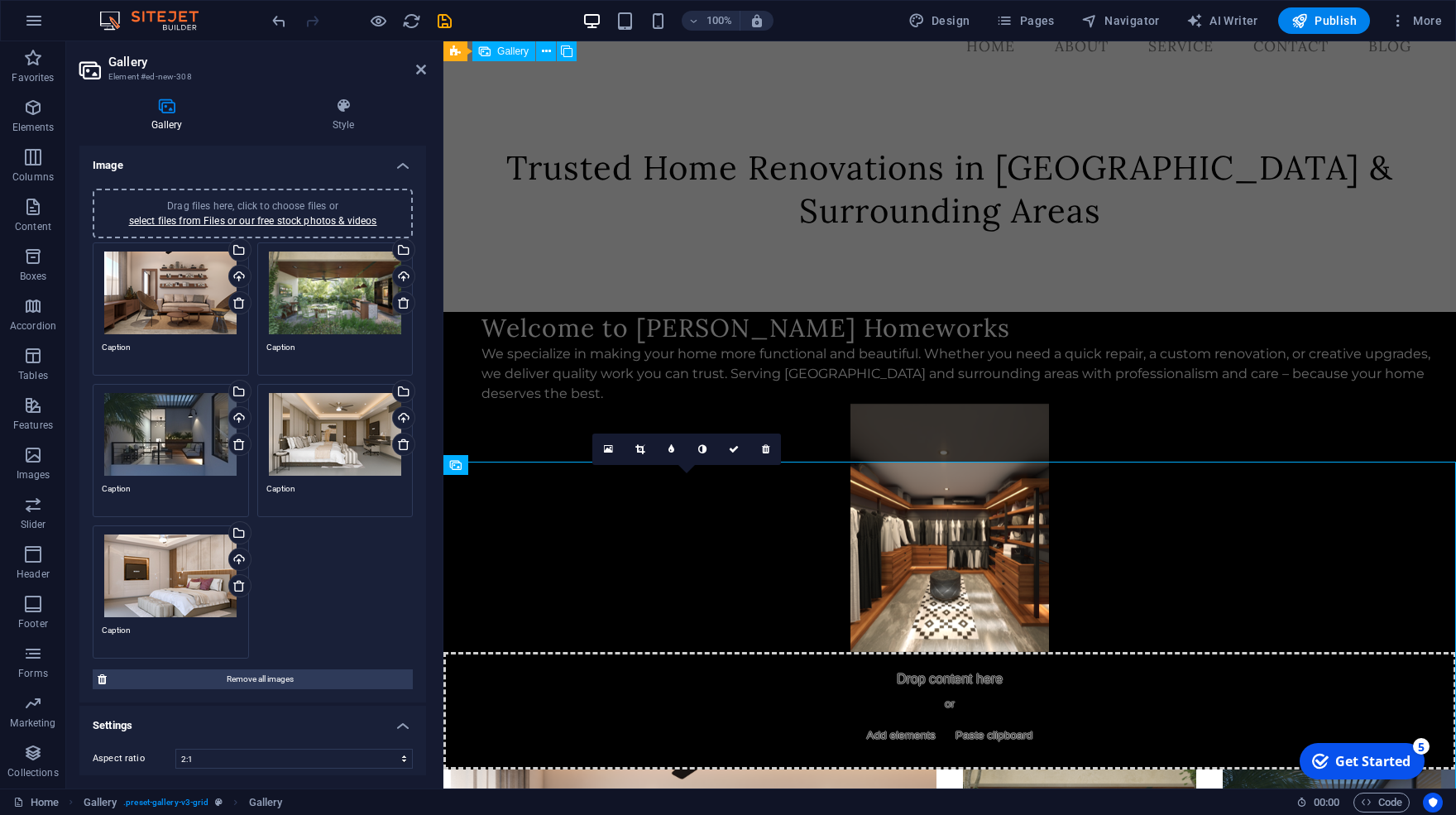
click at [387, 171] on h4 "Image" at bounding box center [253, 161] width 346 height 30
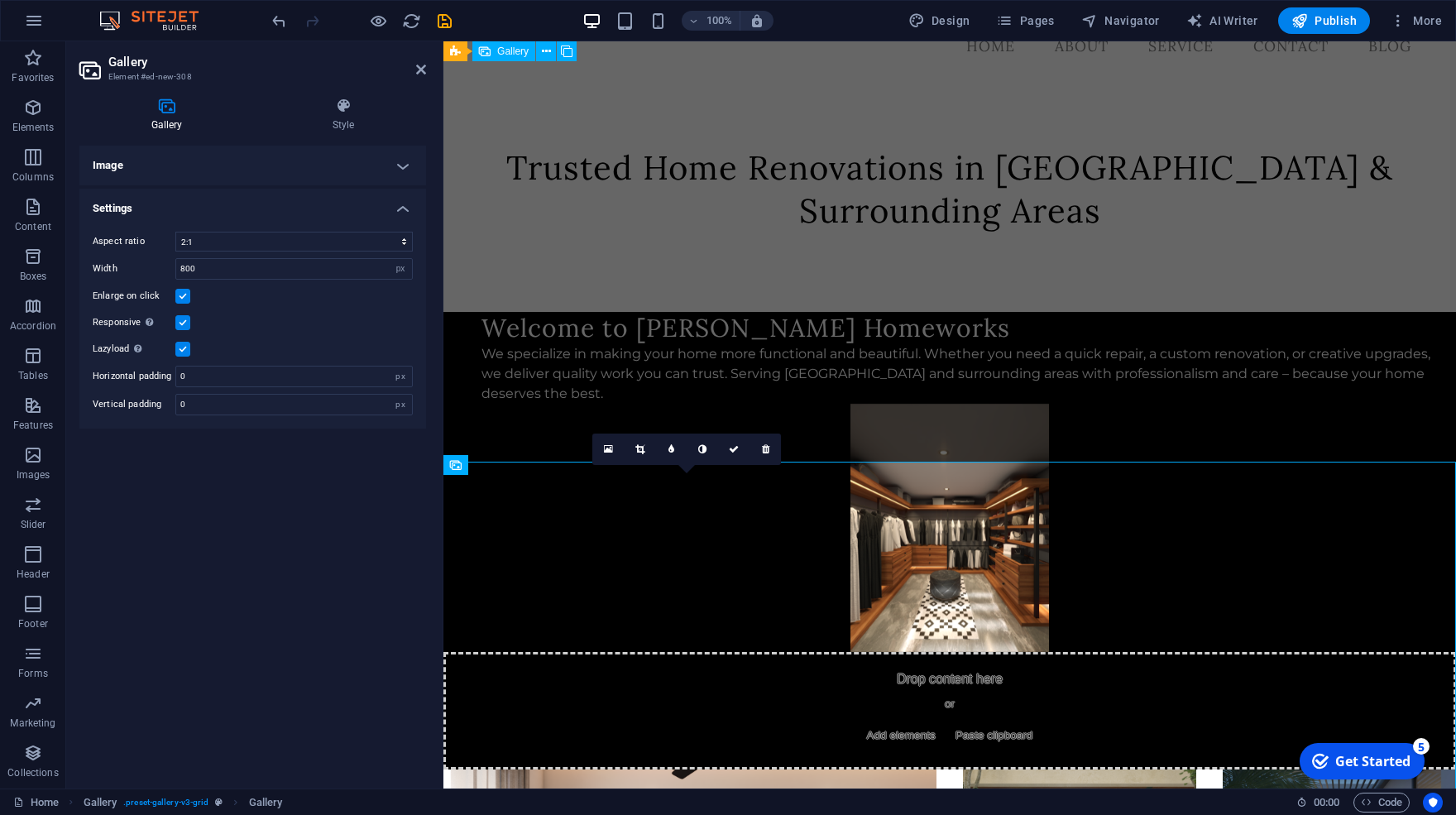
click at [374, 215] on h4 "Settings" at bounding box center [253, 204] width 346 height 30
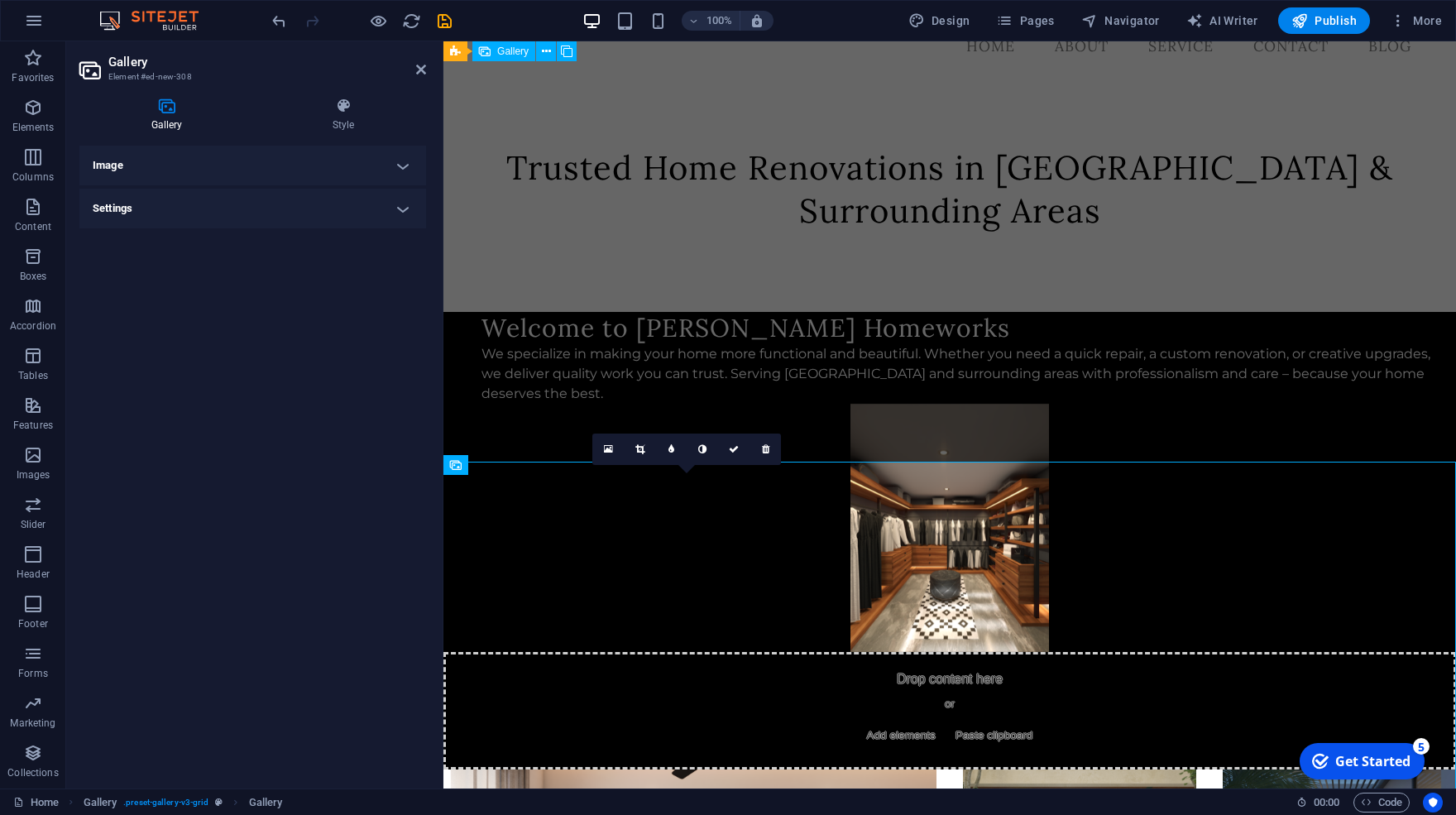
click at [167, 114] on icon at bounding box center [167, 106] width 175 height 17
click at [342, 124] on h4 "Style" at bounding box center [343, 115] width 165 height 34
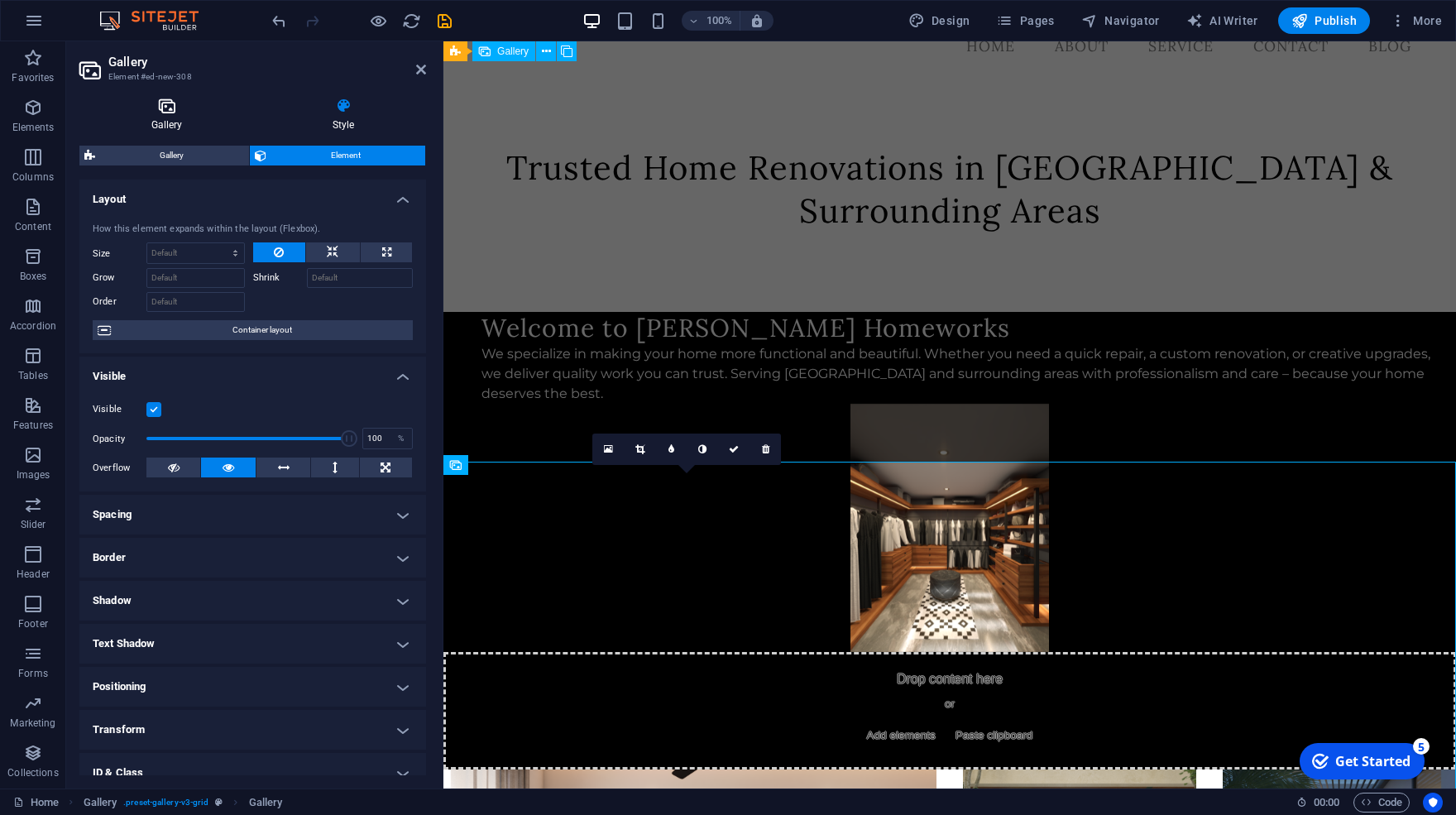
click at [185, 108] on icon at bounding box center [167, 106] width 175 height 17
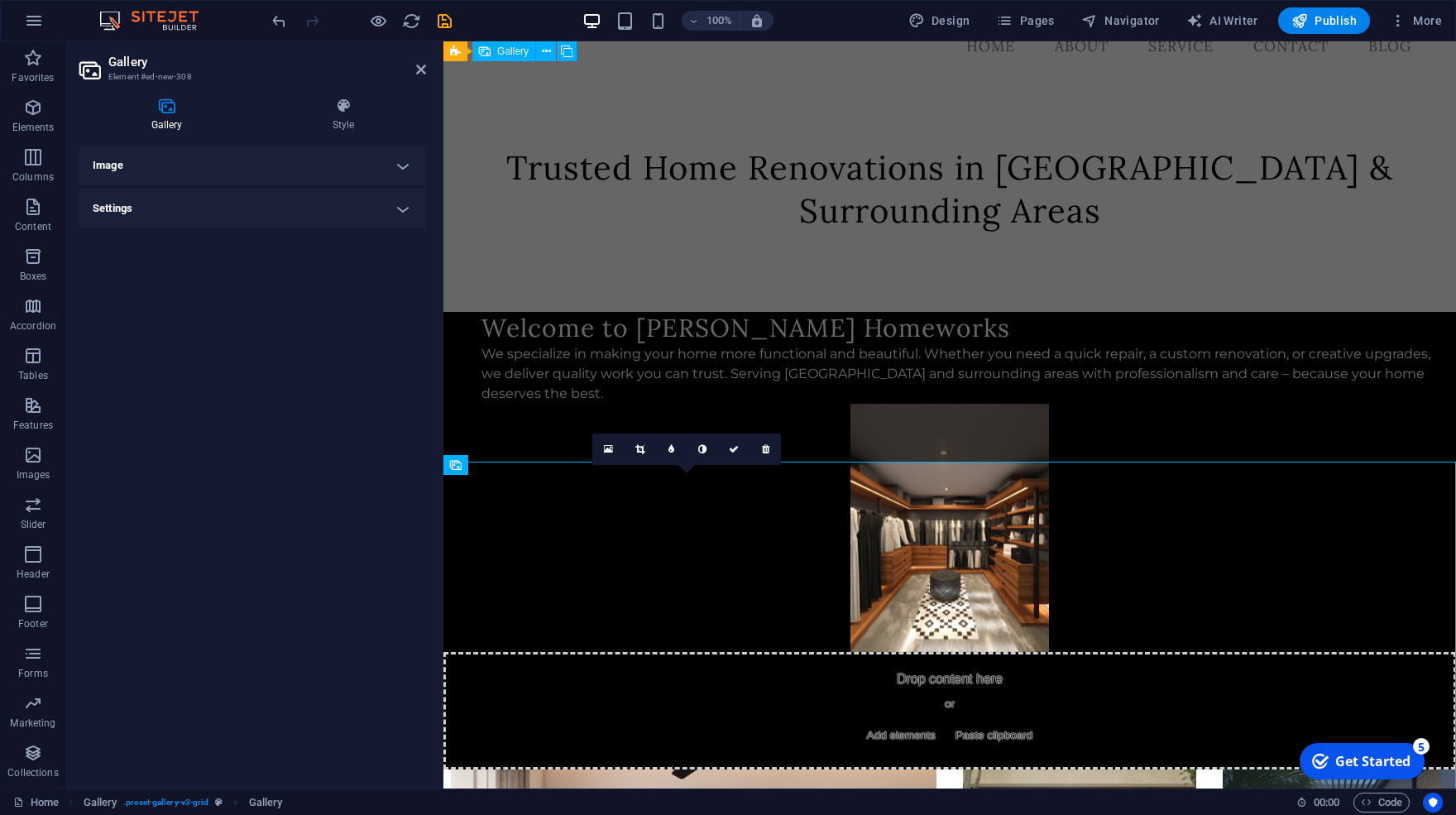
click at [176, 165] on h4 "Image" at bounding box center [253, 165] width 346 height 40
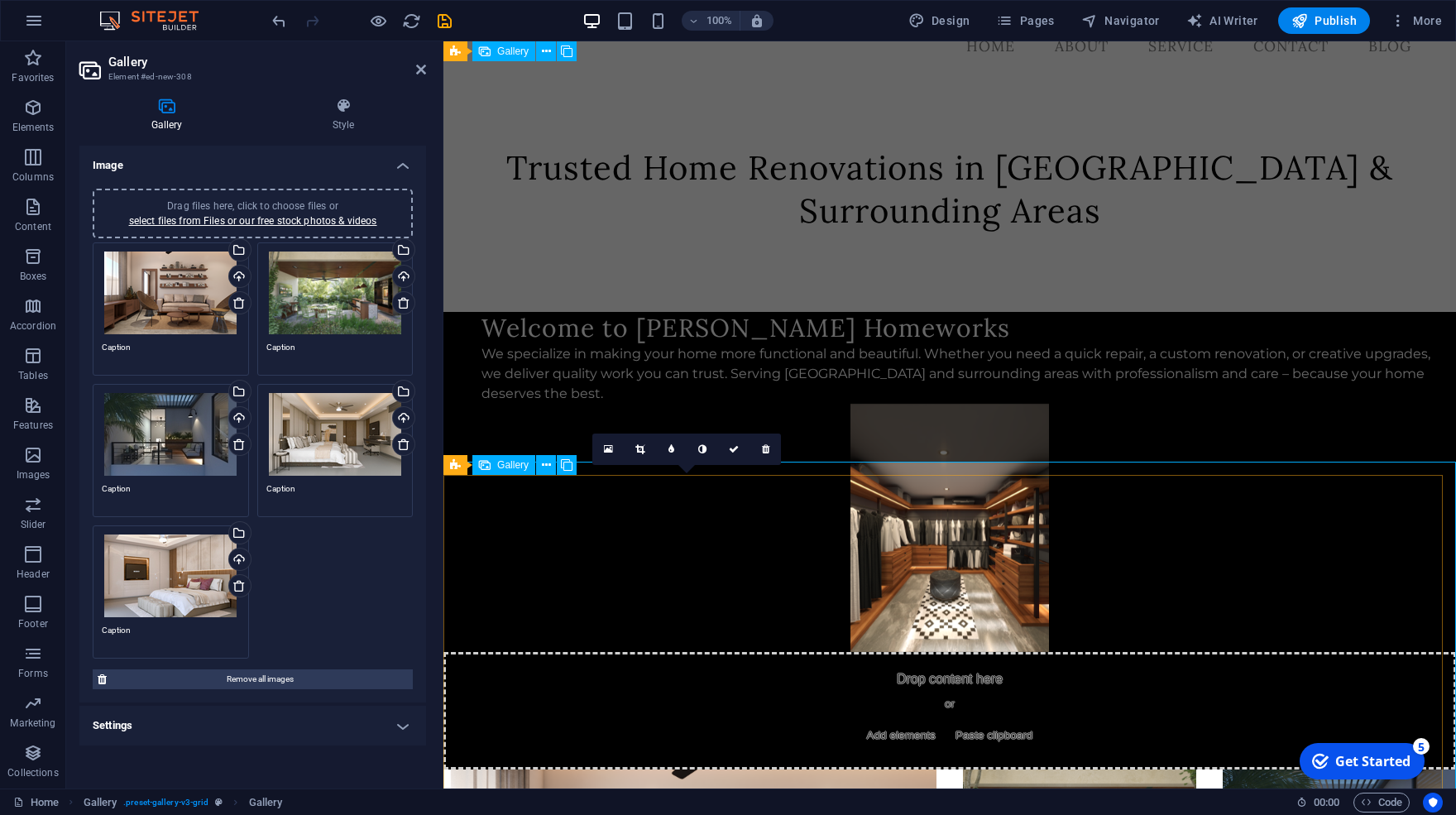
click at [509, 464] on span "Gallery" at bounding box center [513, 465] width 32 height 10
click at [453, 465] on icon at bounding box center [455, 465] width 11 height 19
select select "rem"
select select "grid"
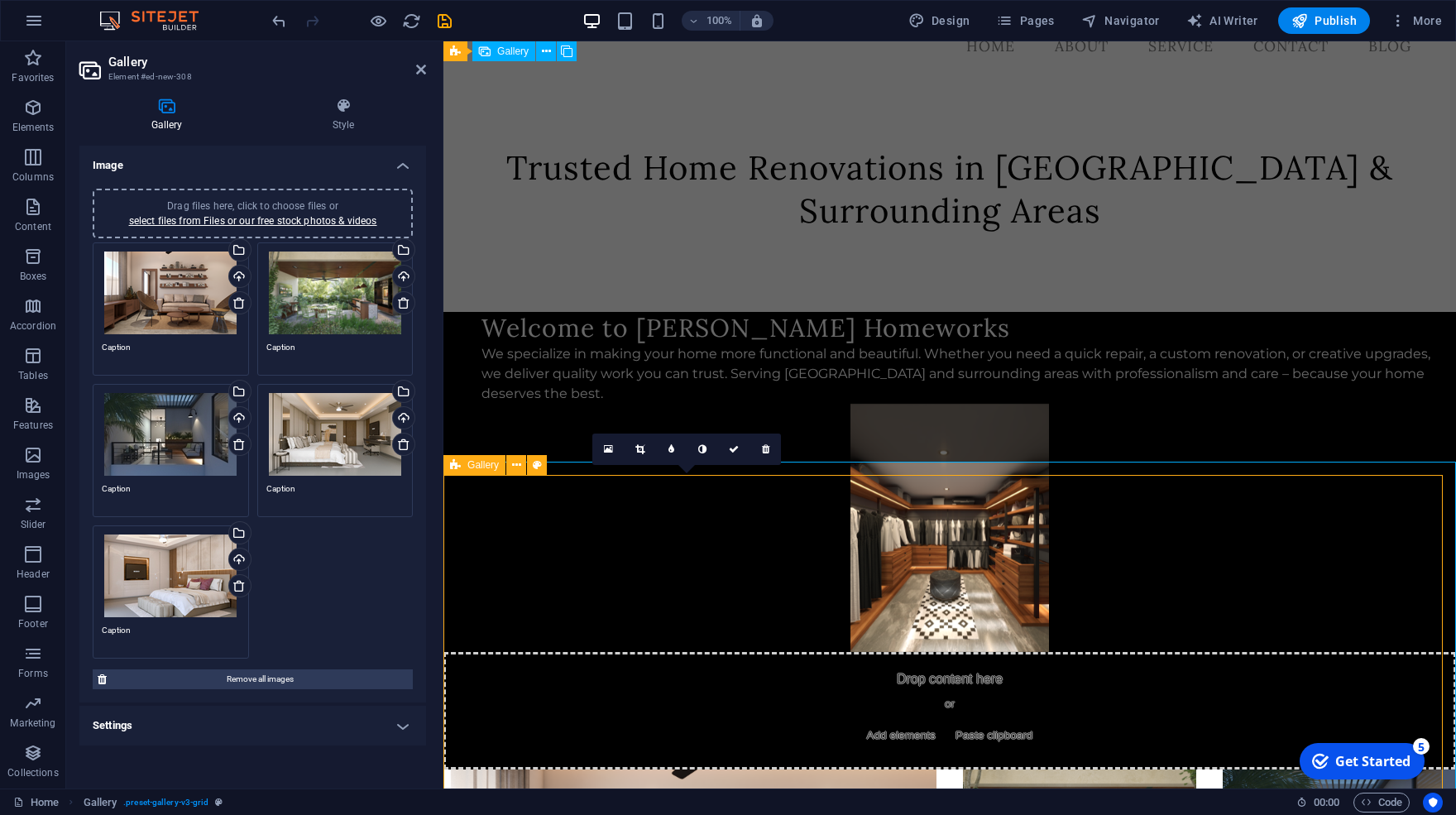
select select "fade"
select select "px"
select select "preset-gallery-v3-grid"
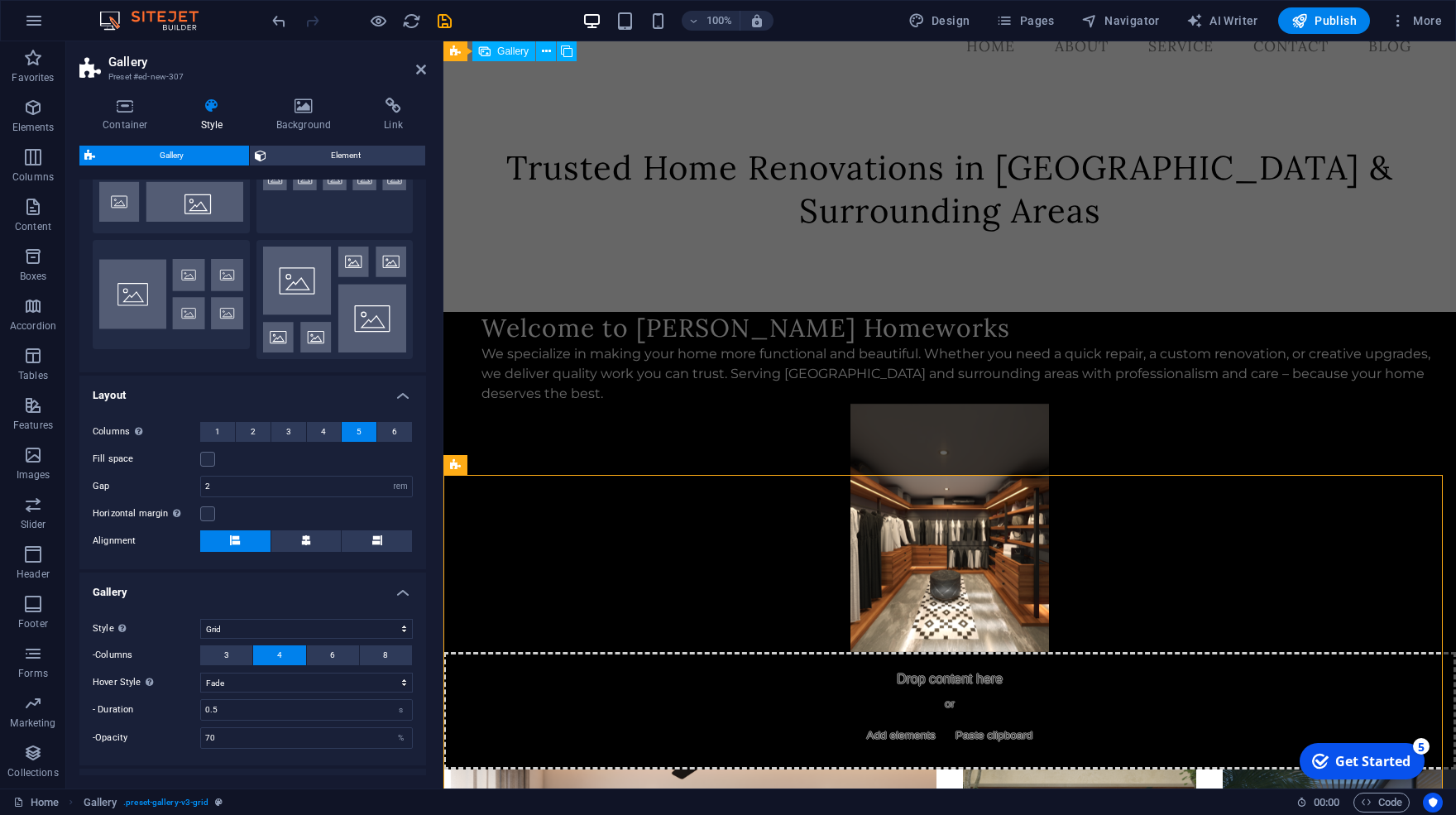
scroll to position [224, 0]
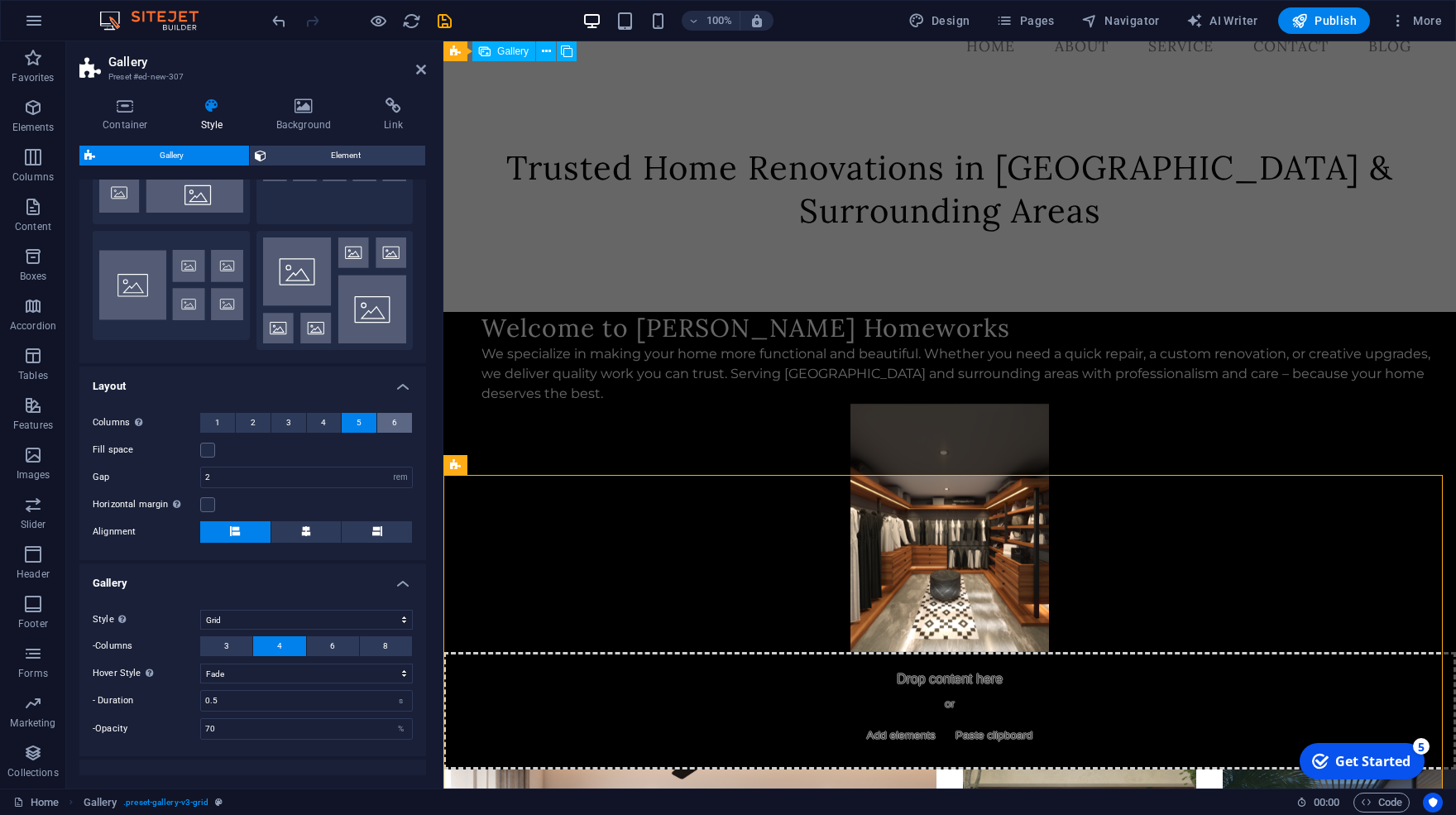
click at [387, 415] on button "6" at bounding box center [394, 423] width 34 height 19
click at [301, 527] on icon at bounding box center [306, 531] width 10 height 10
click at [201, 610] on select "Default Grid Grid reverse Grid shifted Collage" at bounding box center [307, 620] width 213 height 19
click at [293, 613] on select "Default Grid Grid reverse Grid shifted Collage" at bounding box center [307, 620] width 213 height 19
click at [330, 645] on span "6" at bounding box center [333, 646] width 5 height 19
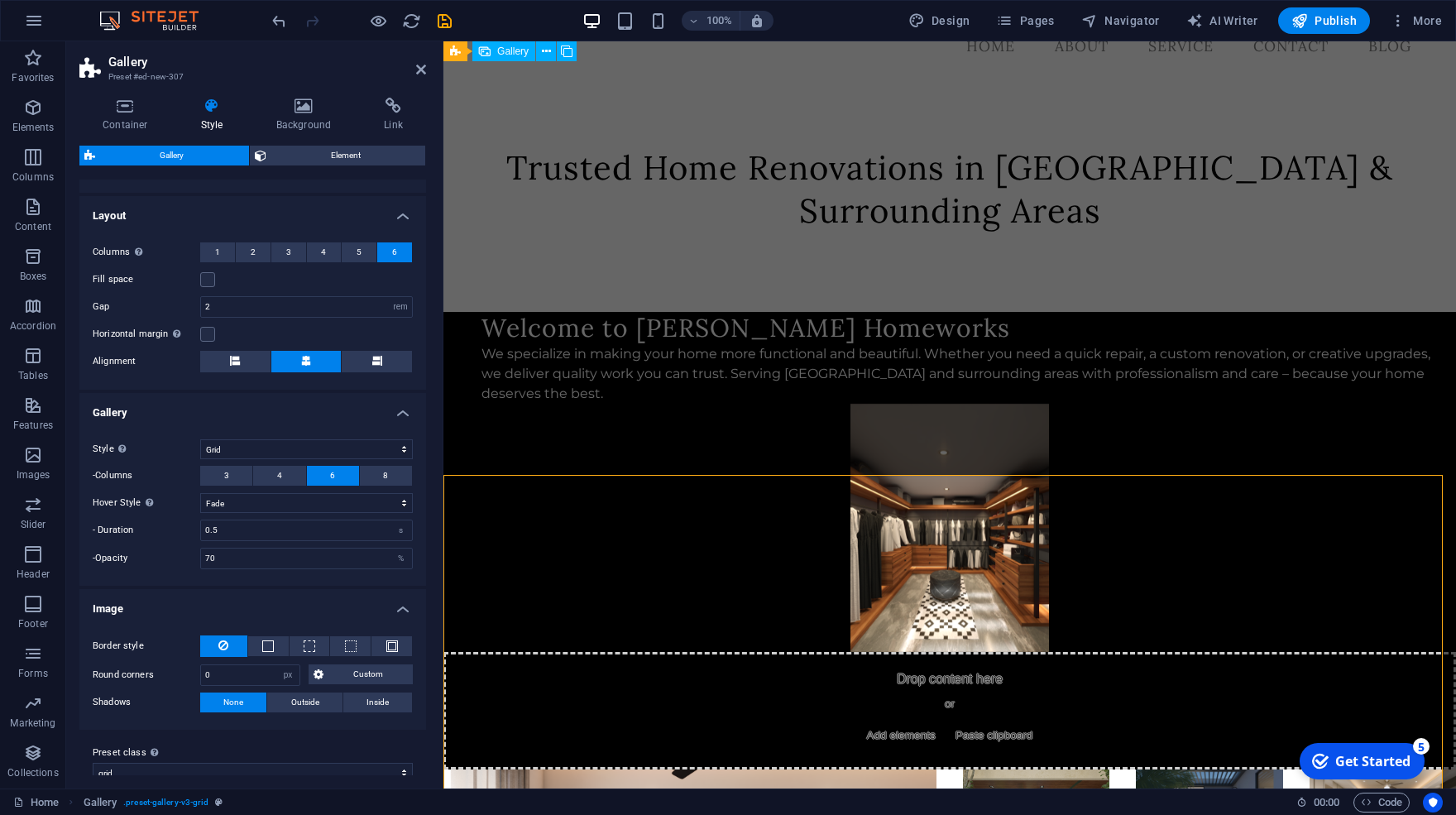
scroll to position [408, 0]
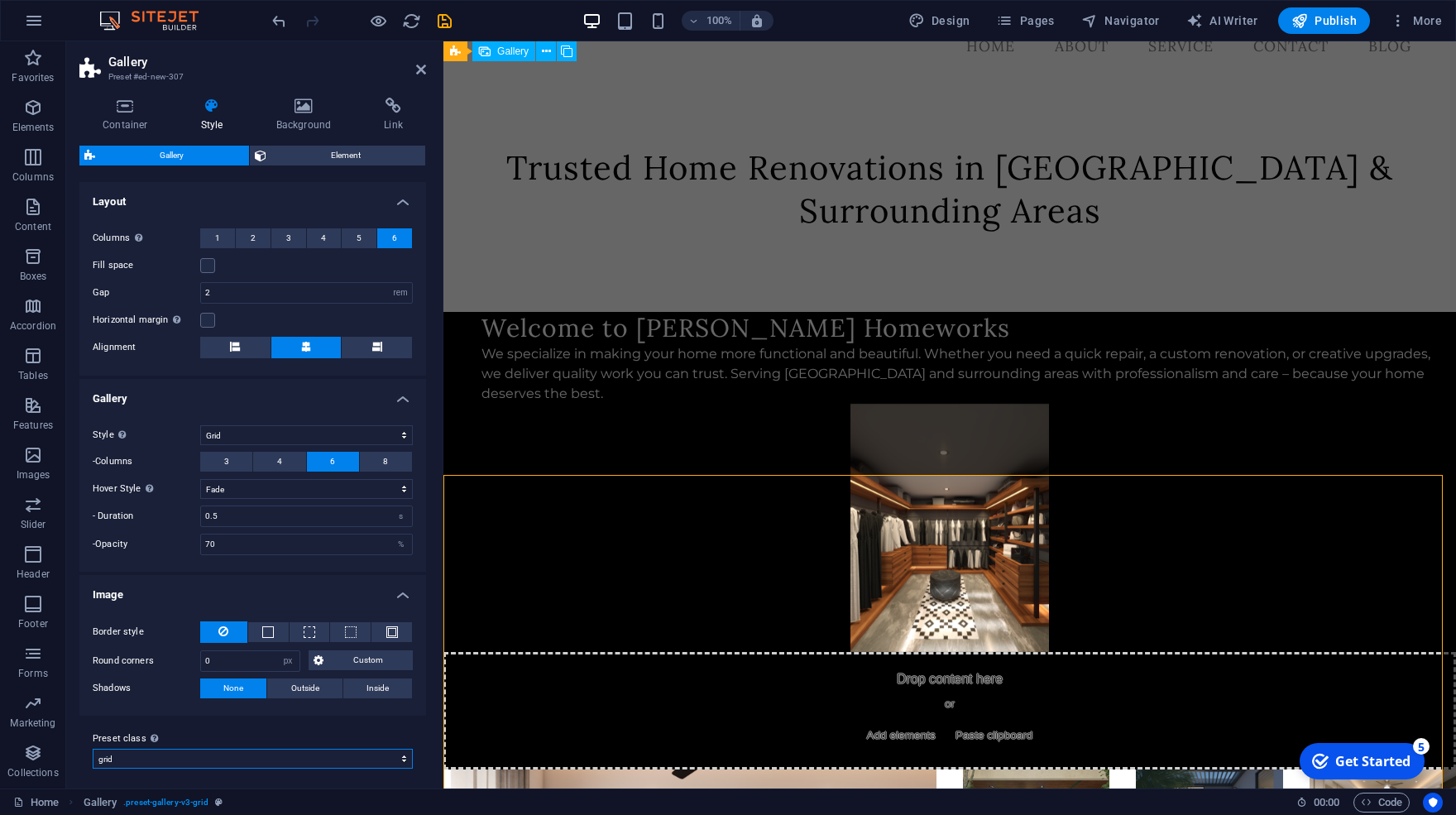
click at [93, 750] on select "travel-blog grid-dense grid Add preset class" at bounding box center [253, 759] width 320 height 19
click at [292, 758] on select "travel-blog grid-dense grid Add preset class" at bounding box center [253, 759] width 320 height 19
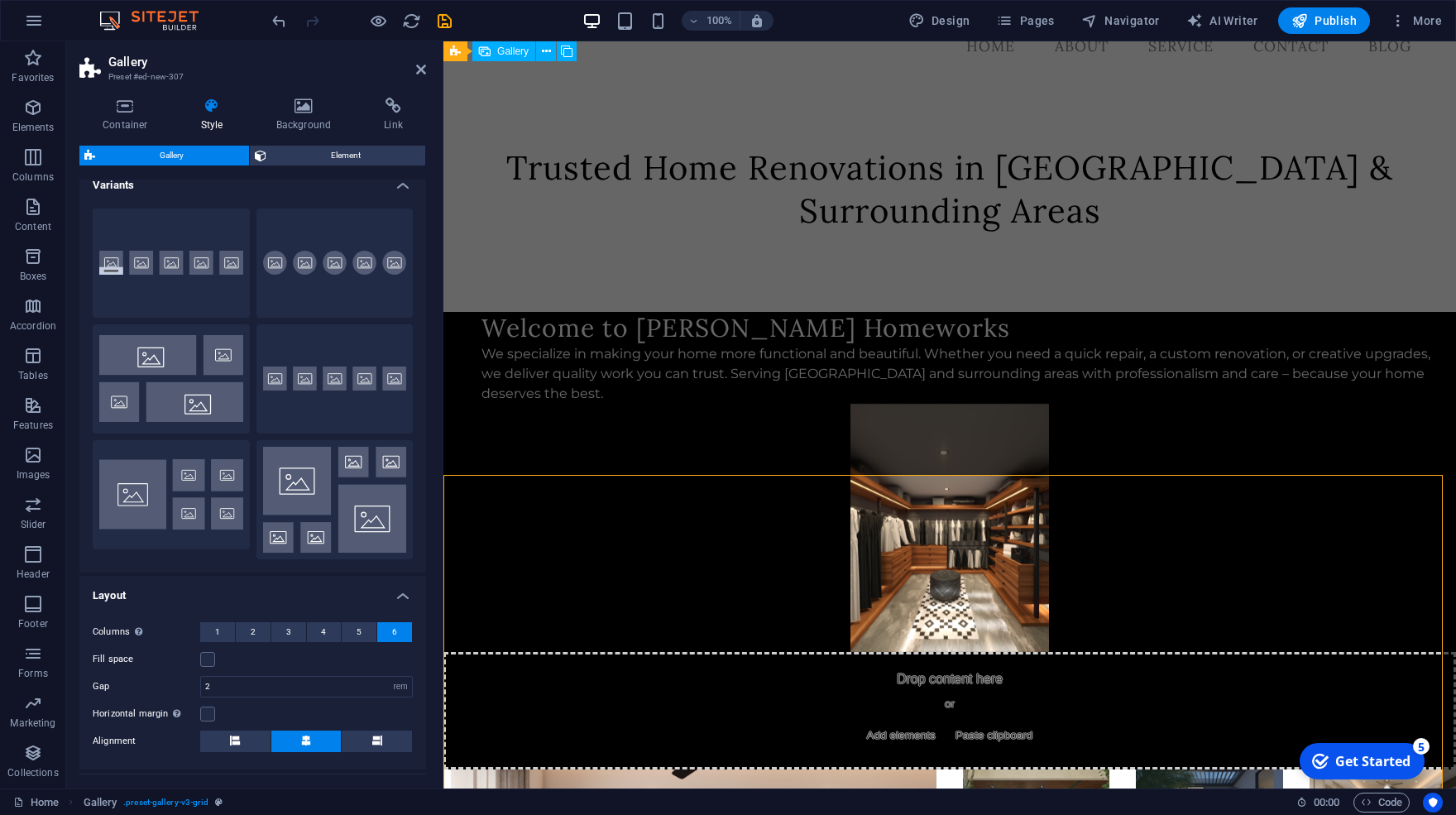
scroll to position [0, 0]
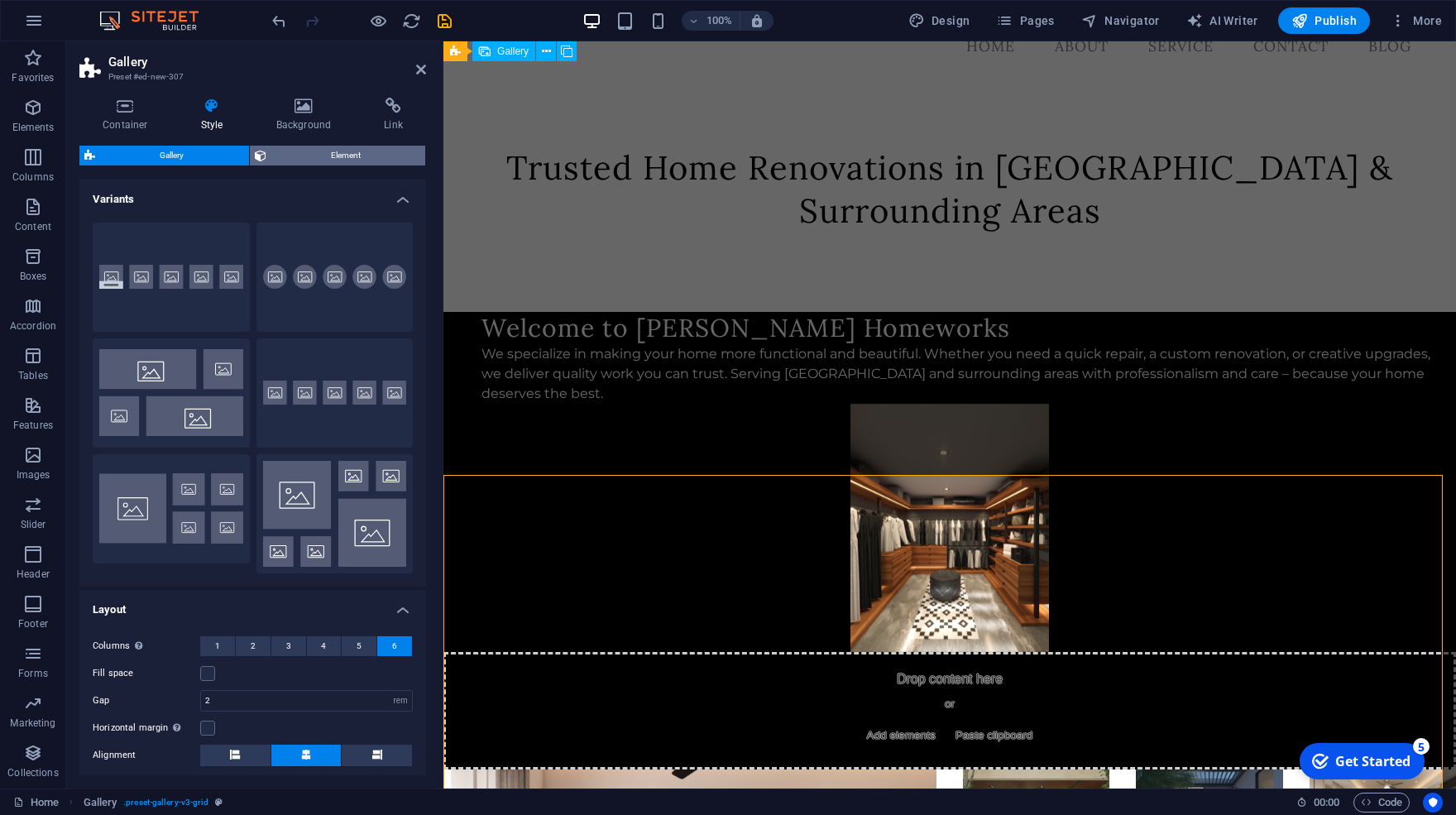
click at [323, 156] on span "Element" at bounding box center [346, 156] width 150 height 19
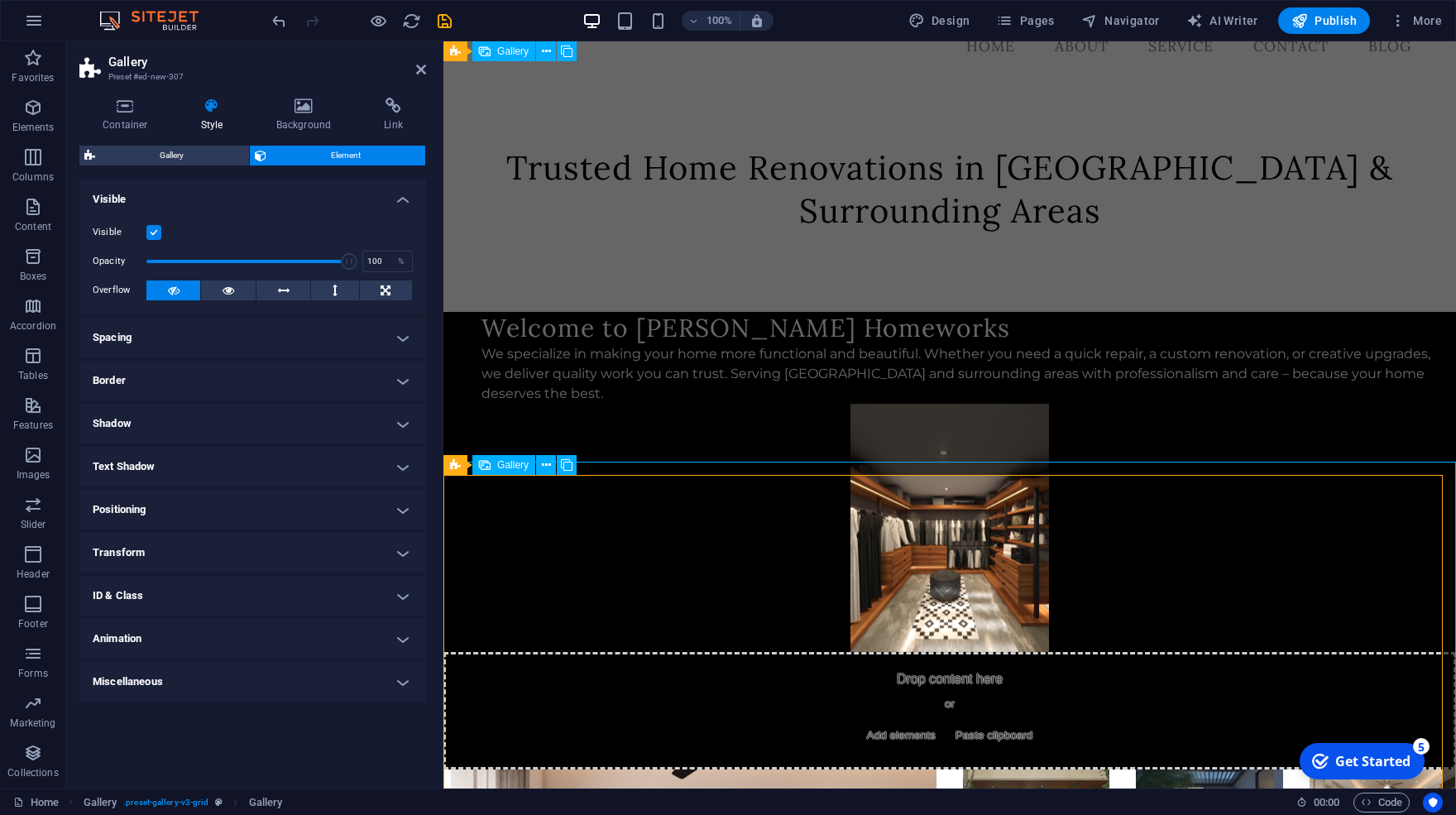
click at [505, 469] on span "Gallery" at bounding box center [513, 465] width 32 height 10
click at [515, 463] on span "Gallery" at bounding box center [513, 465] width 32 height 10
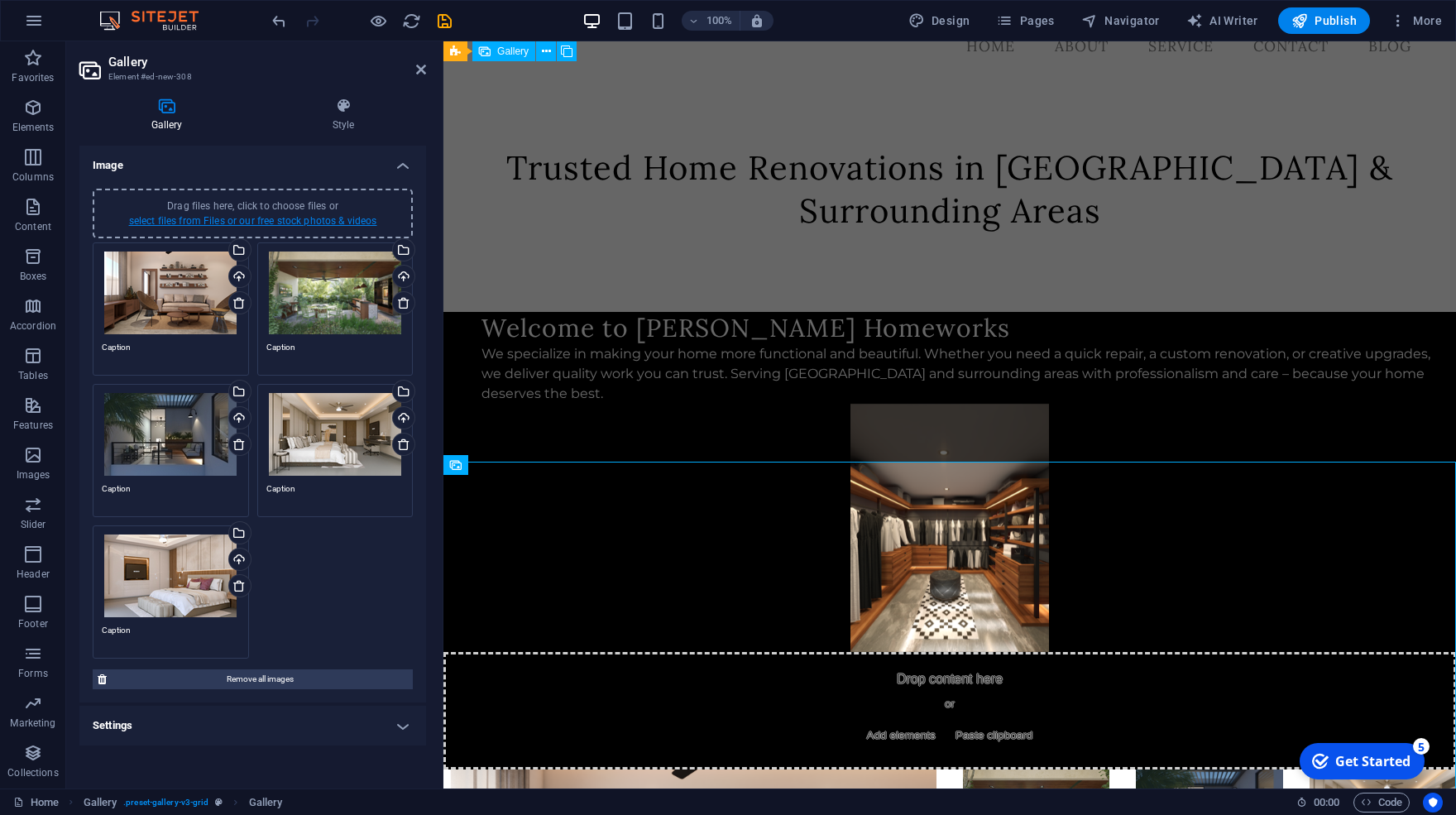
click at [271, 223] on link "select files from Files or our free stock photos & videos" at bounding box center [253, 220] width 248 height 11
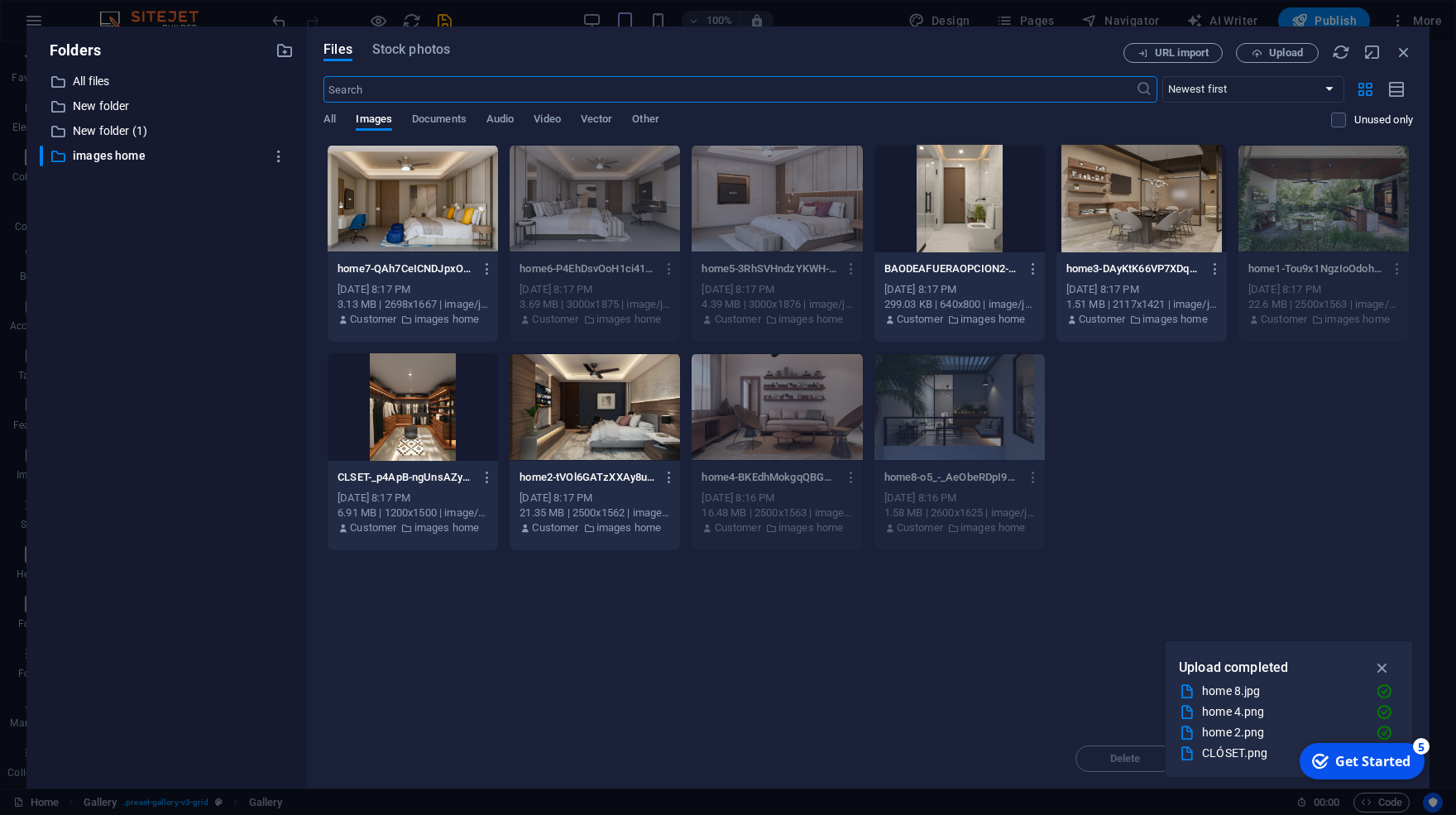
scroll to position [41, 0]
click at [444, 211] on div at bounding box center [413, 199] width 171 height 108
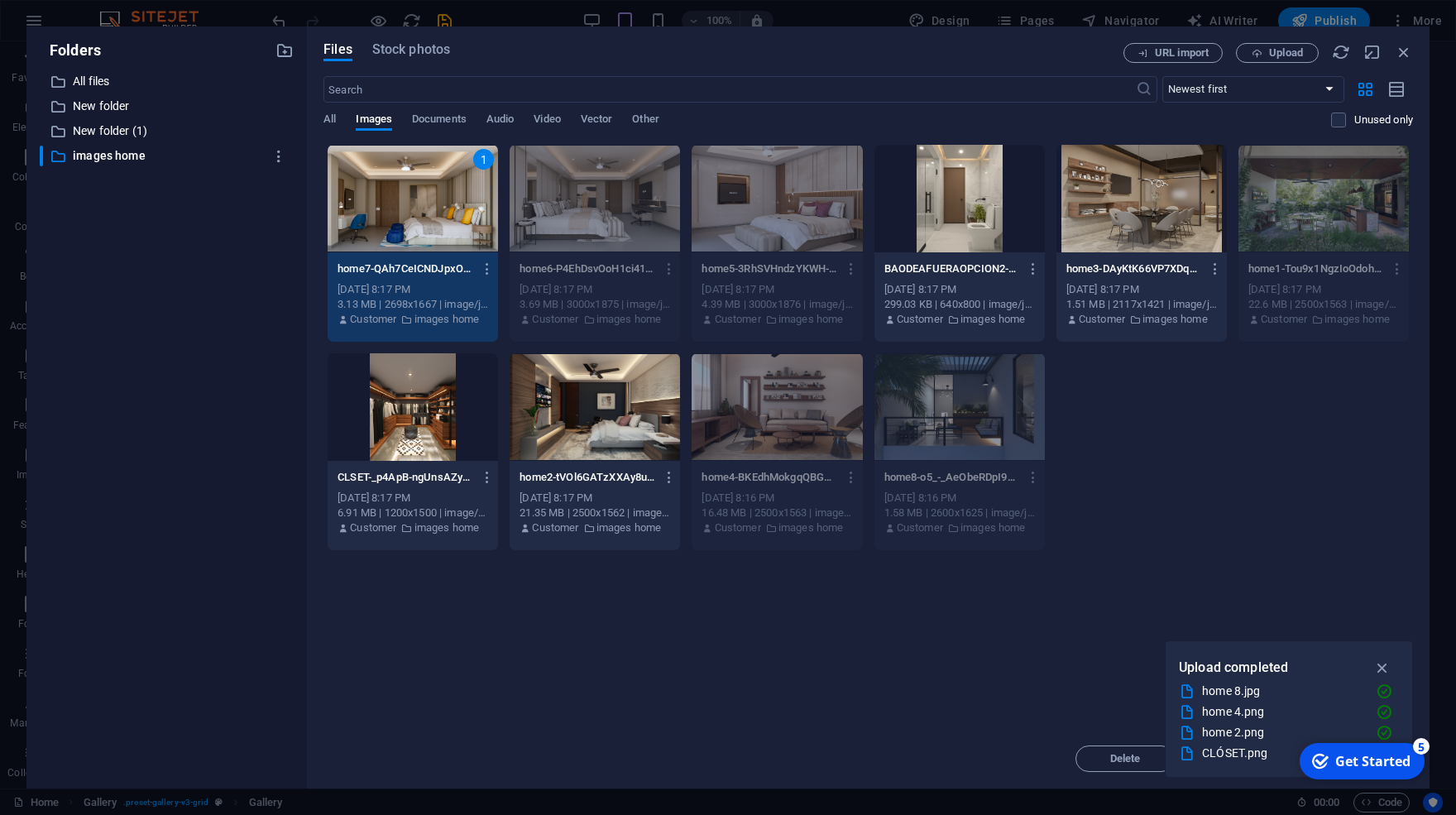
click at [1003, 192] on div at bounding box center [959, 199] width 171 height 108
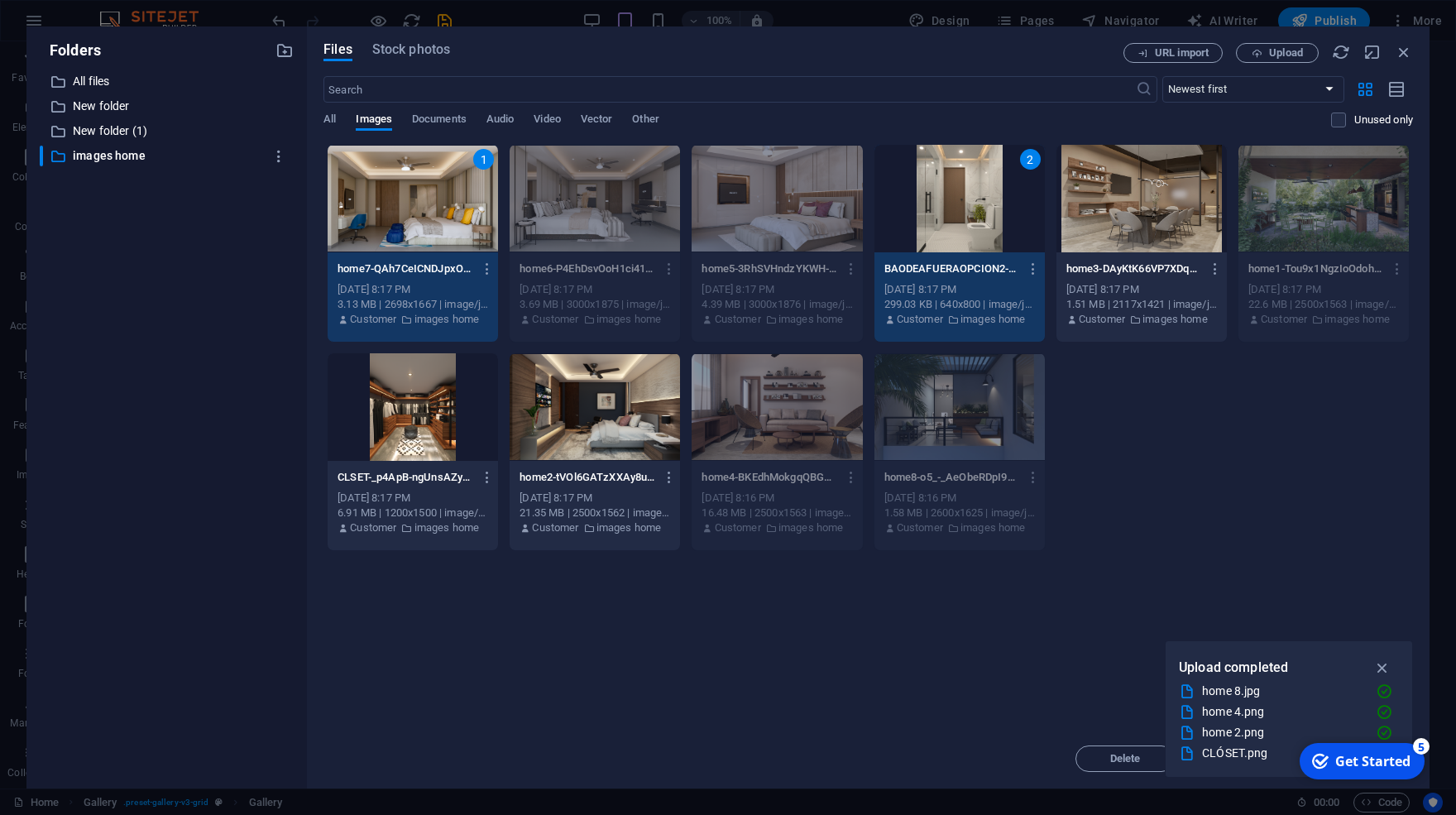
click at [598, 445] on div at bounding box center [595, 408] width 171 height 108
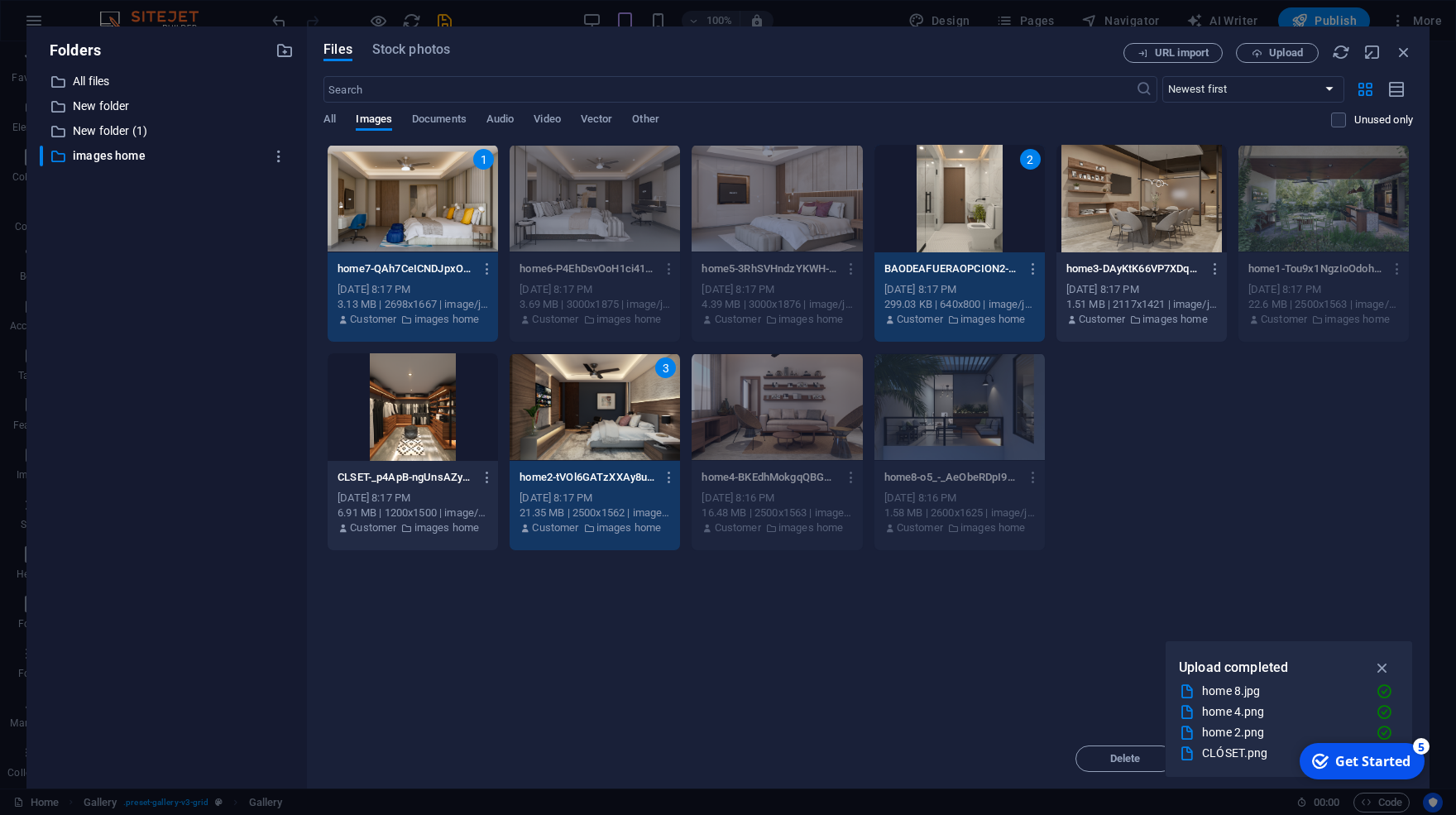
click at [1178, 192] on div at bounding box center [1141, 199] width 171 height 108
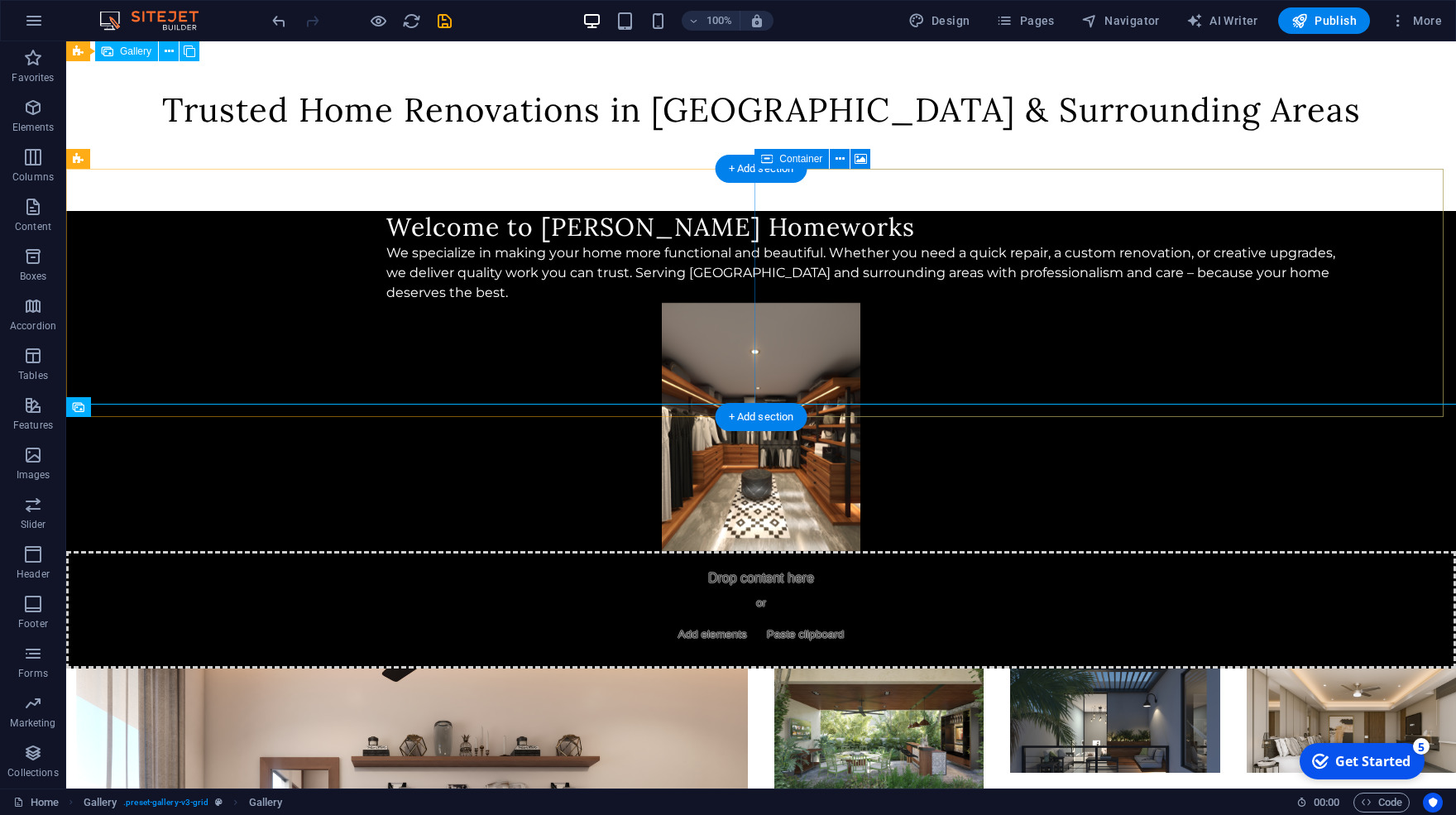
scroll to position [220, 0]
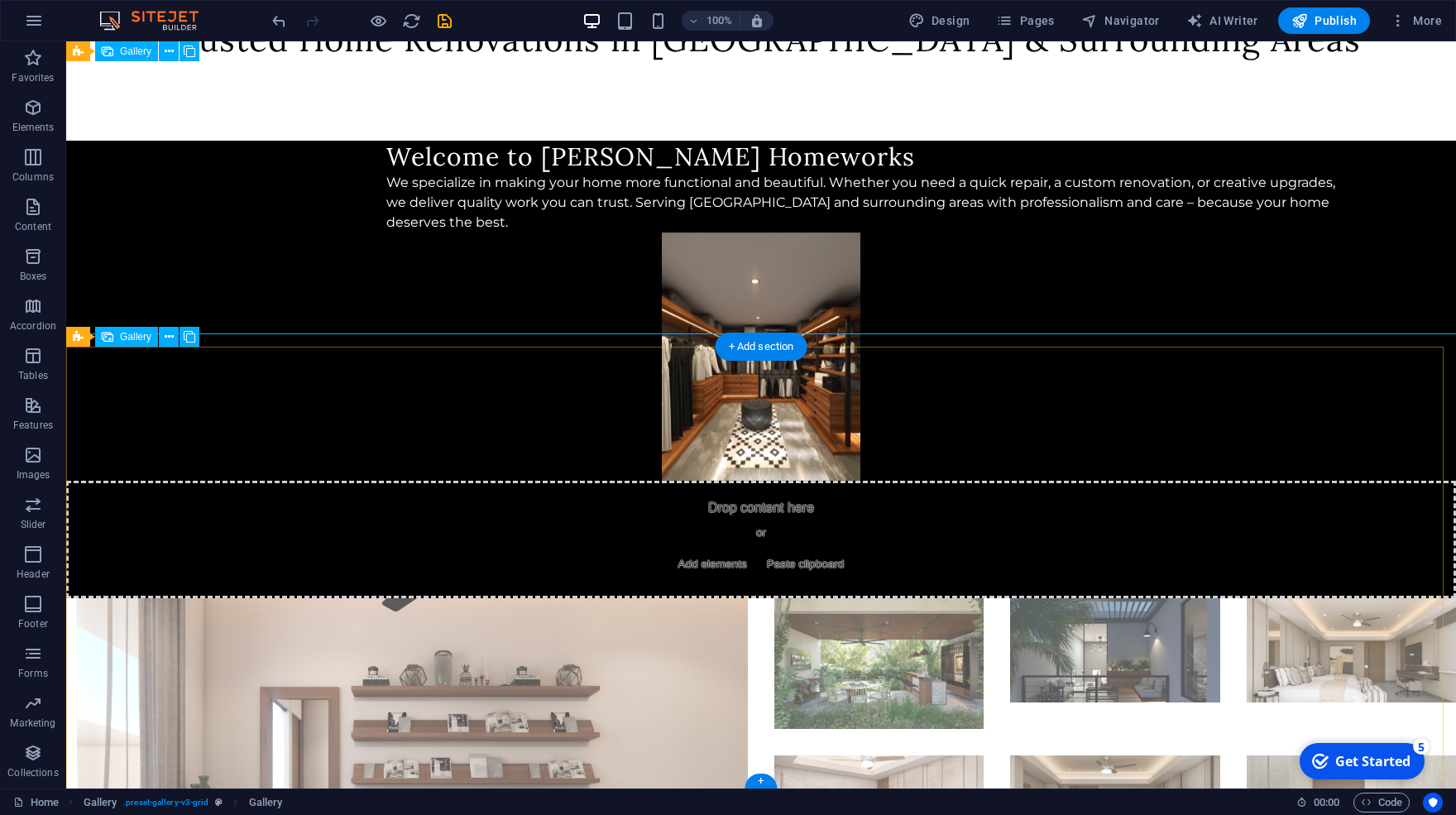
click at [281, 598] on li at bounding box center [407, 821] width 682 height 446
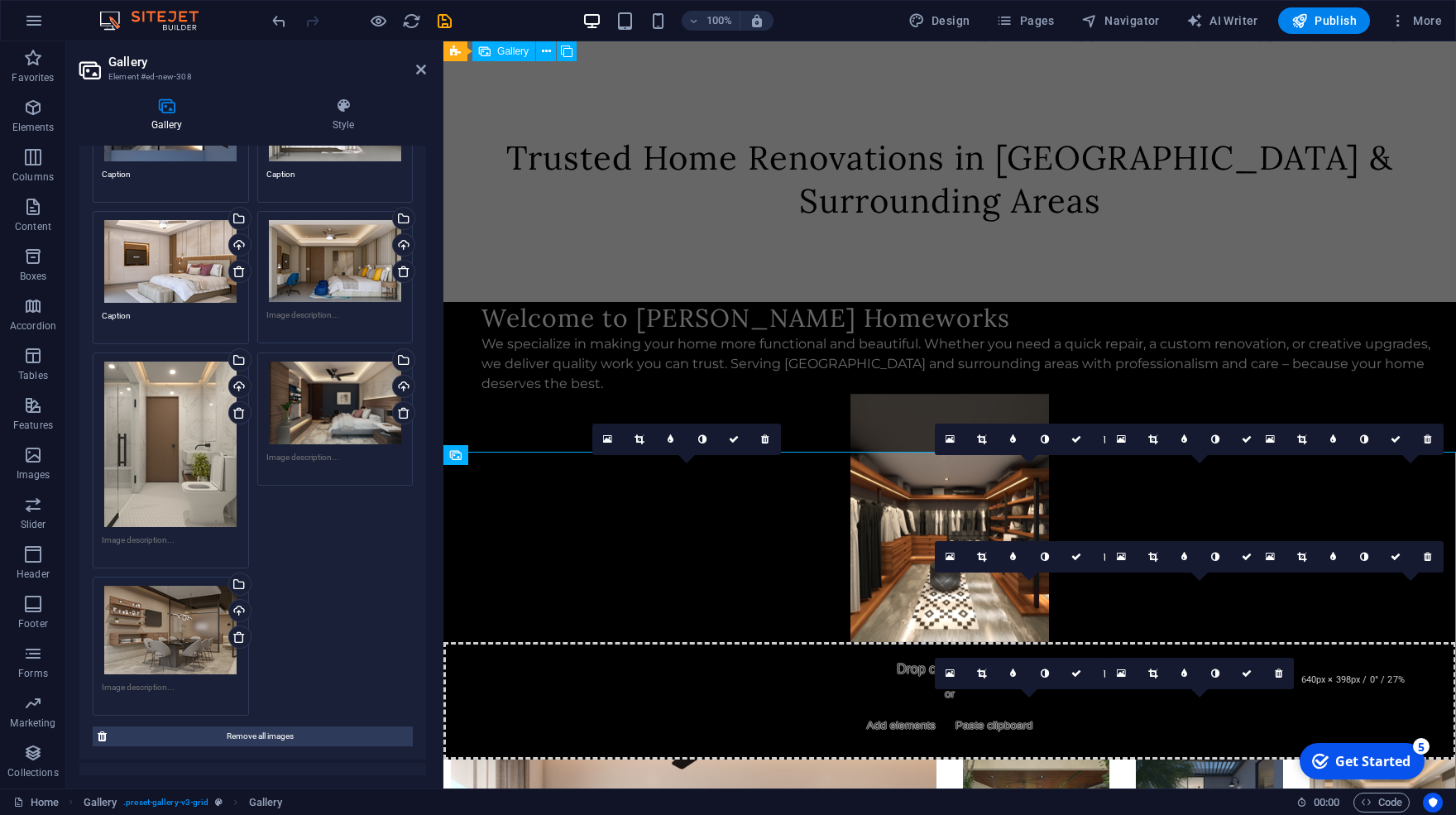
scroll to position [337, 0]
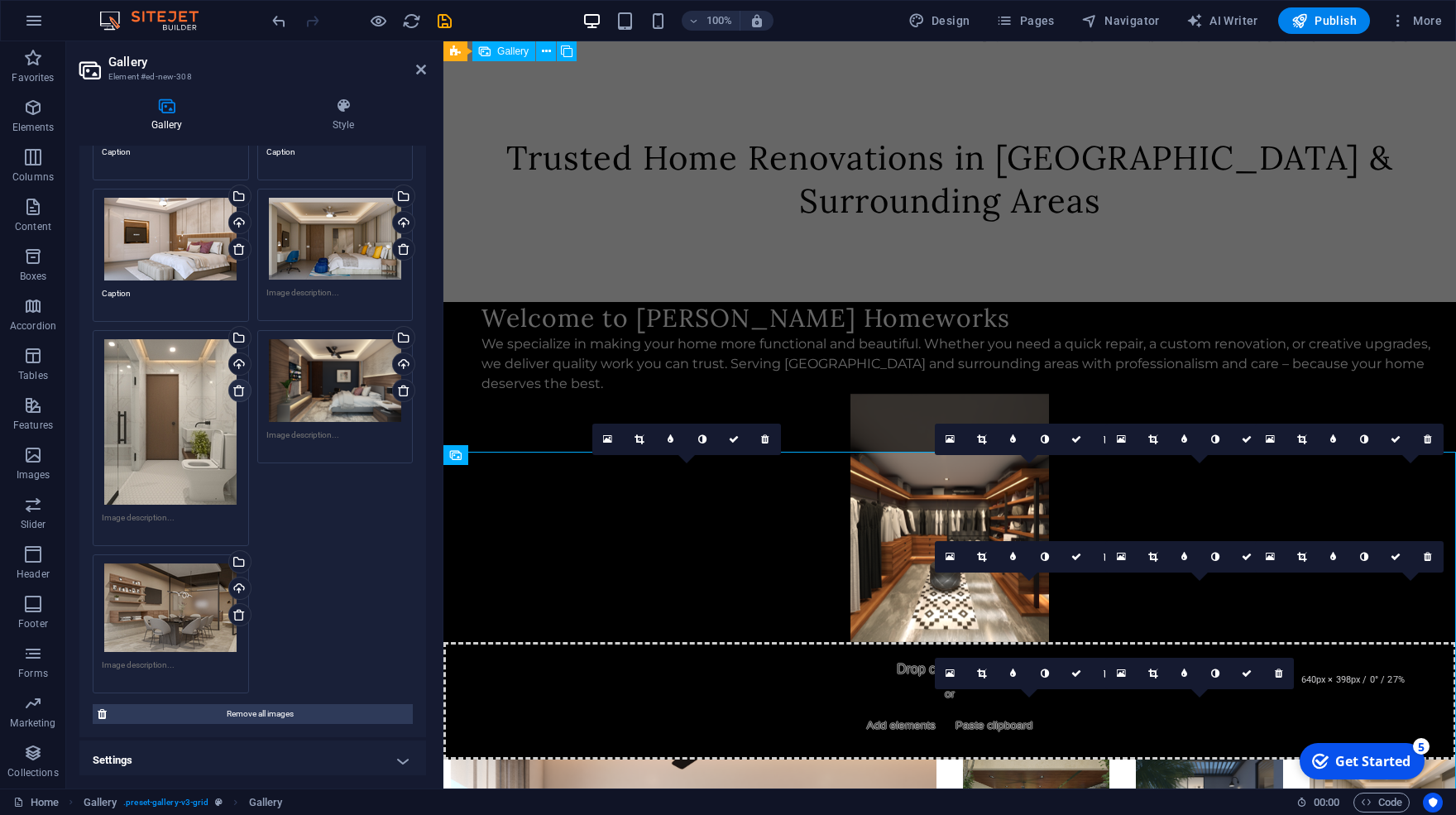
click at [228, 391] on link at bounding box center [239, 391] width 23 height 23
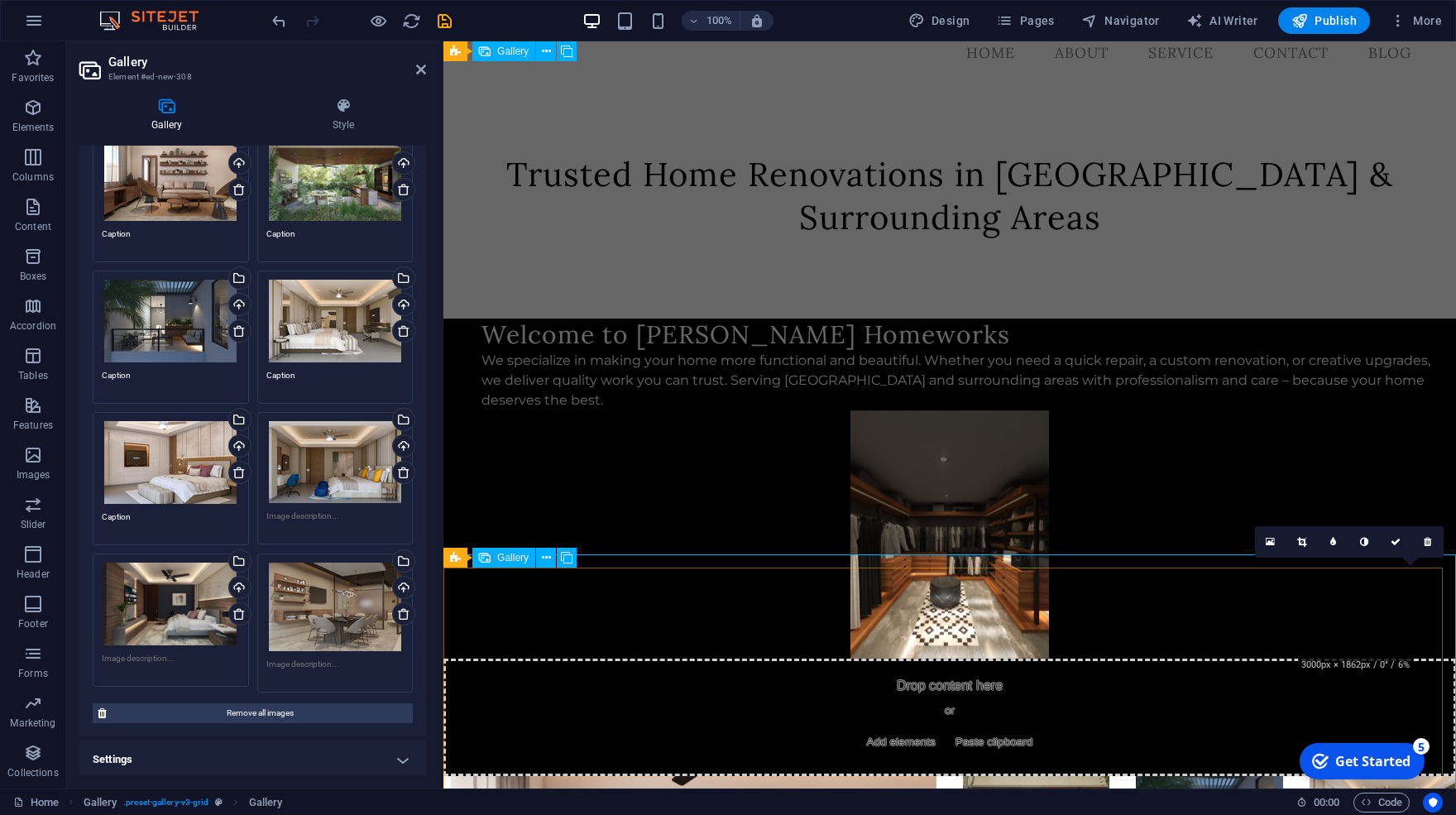
scroll to position [102, 0]
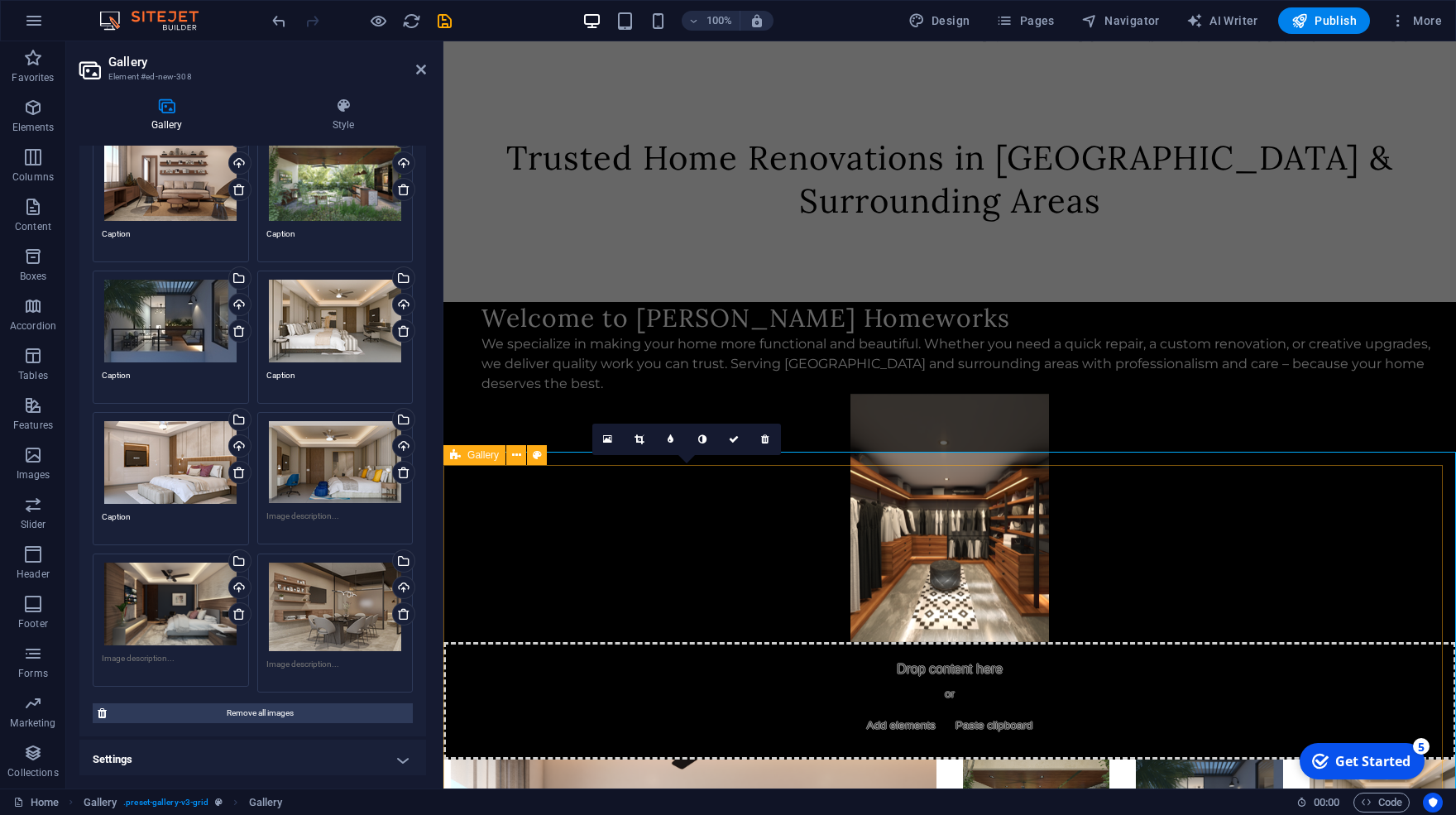
click at [459, 453] on icon at bounding box center [455, 455] width 11 height 19
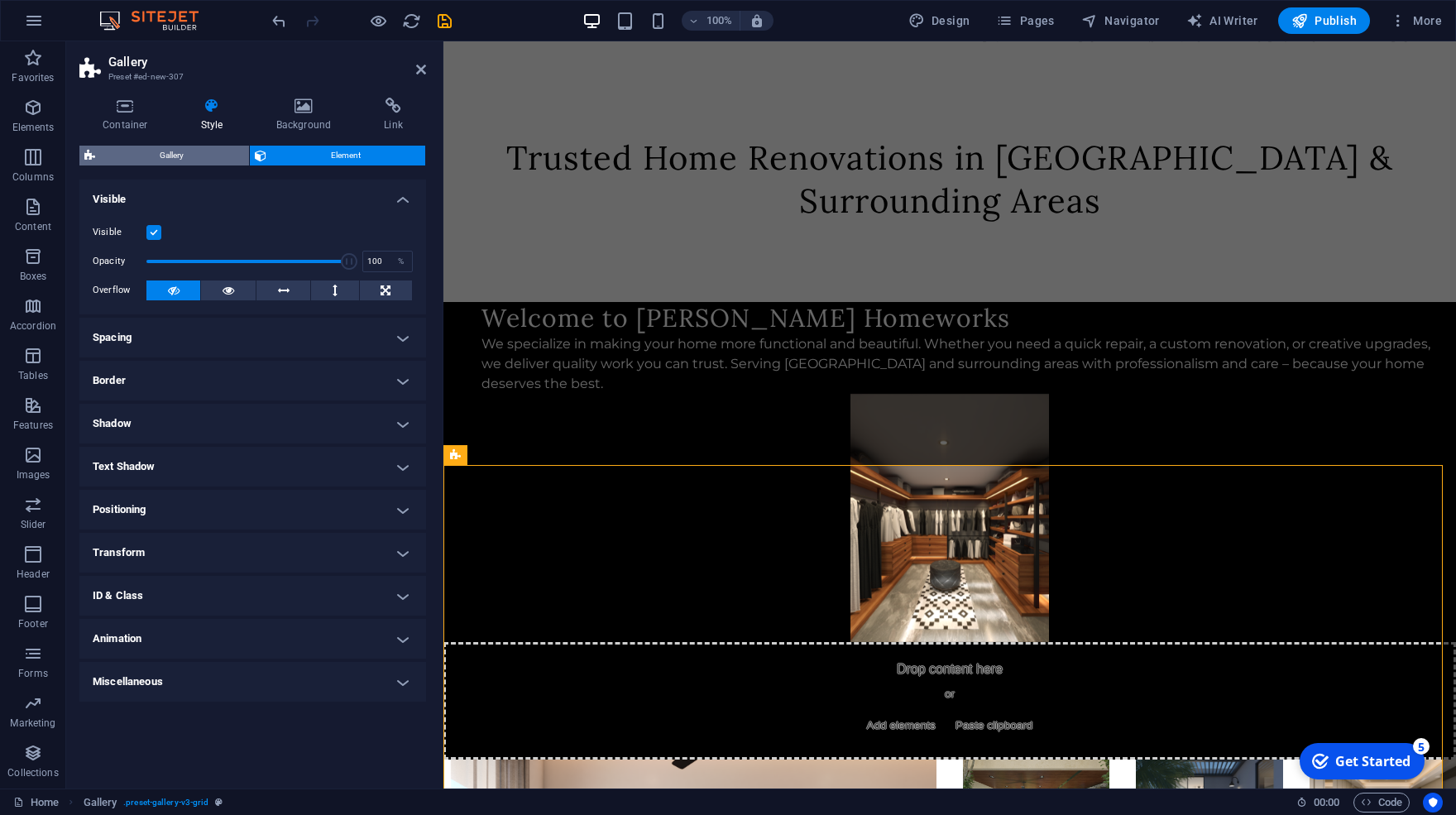
click at [159, 157] on span "Gallery" at bounding box center [171, 156] width 144 height 19
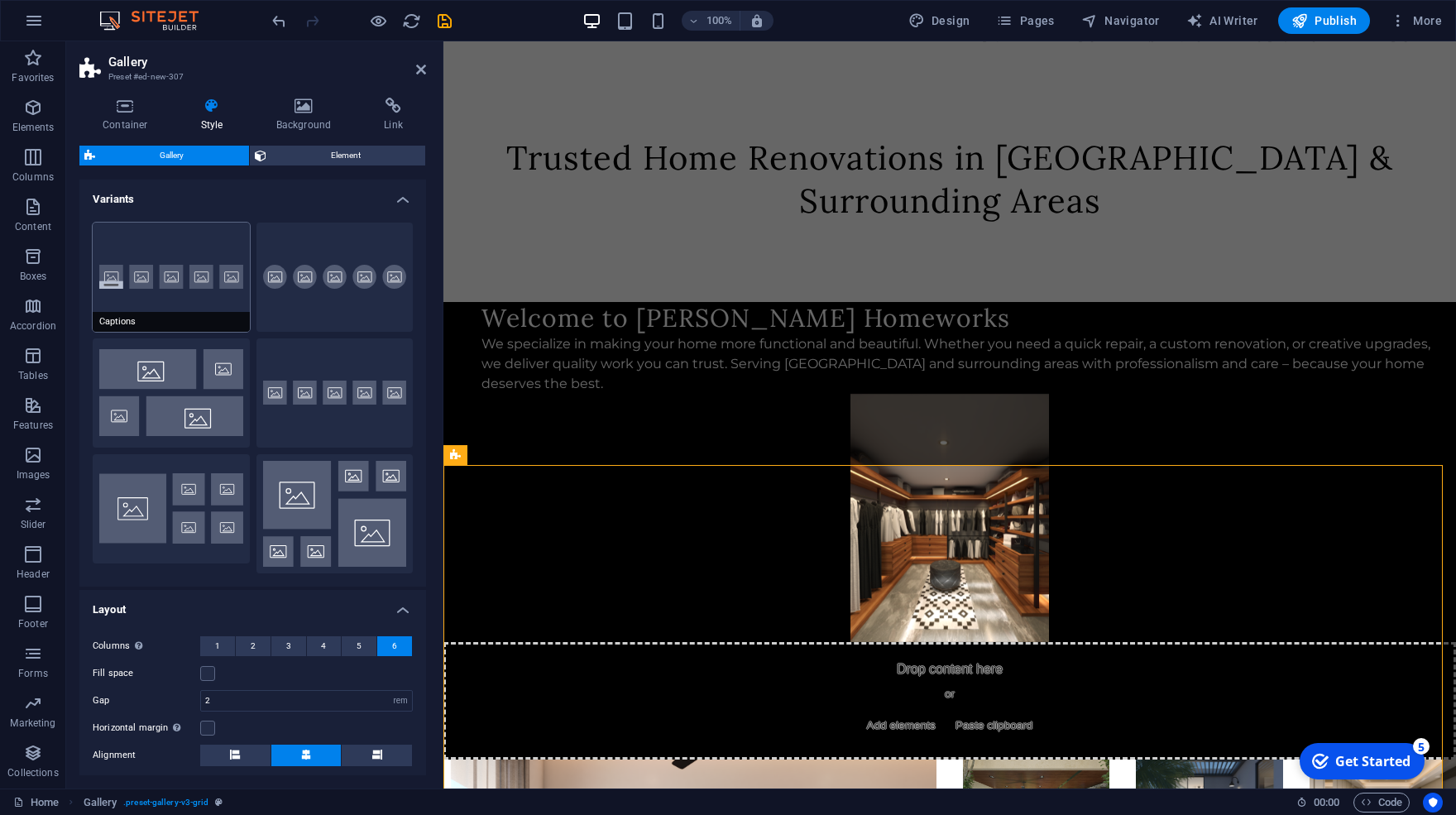
click at [163, 293] on button "Captions" at bounding box center [171, 278] width 157 height 110
select select "default"
select select "captions"
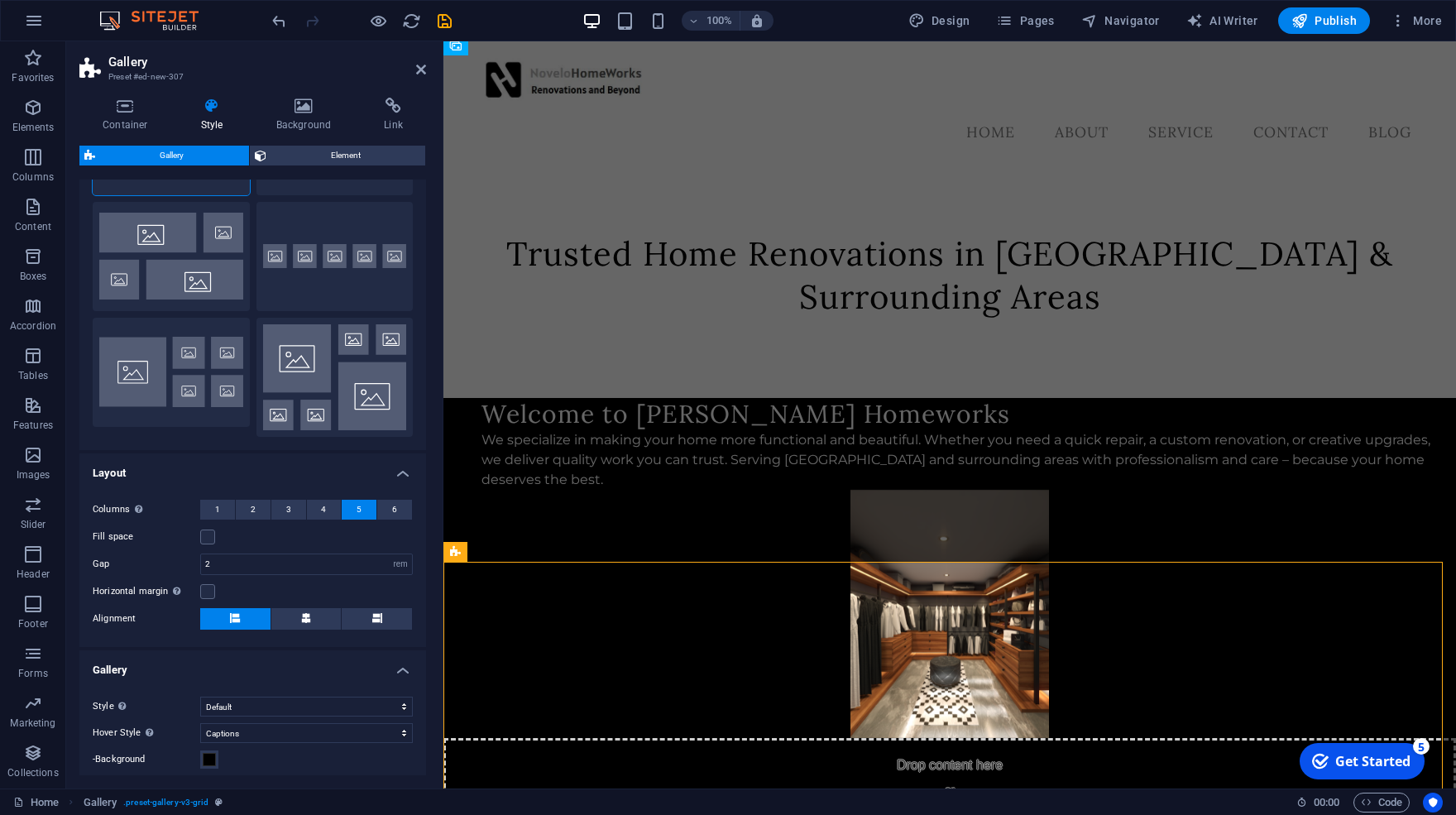
scroll to position [230, 0]
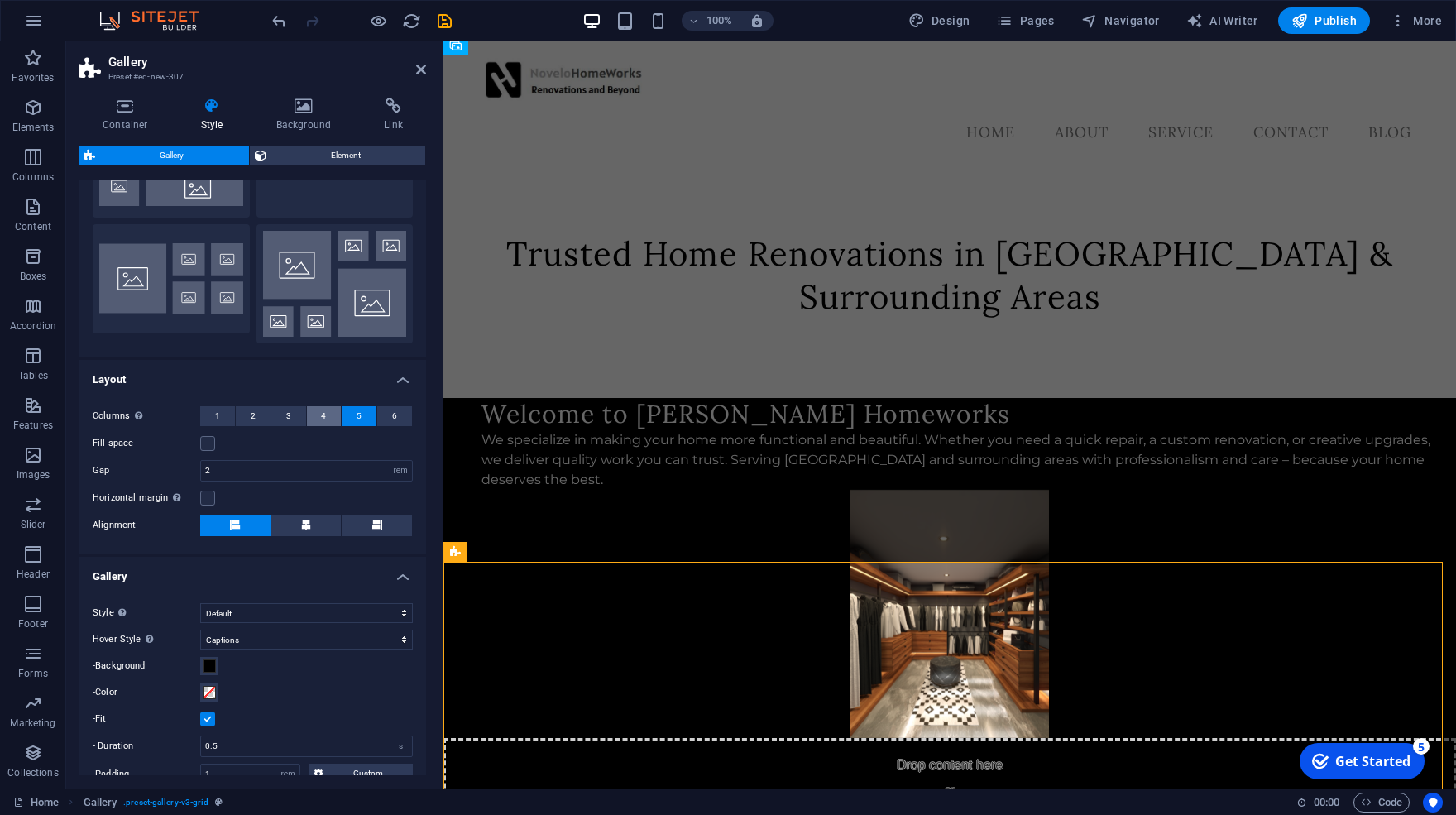
click at [330, 410] on button "4" at bounding box center [323, 416] width 34 height 19
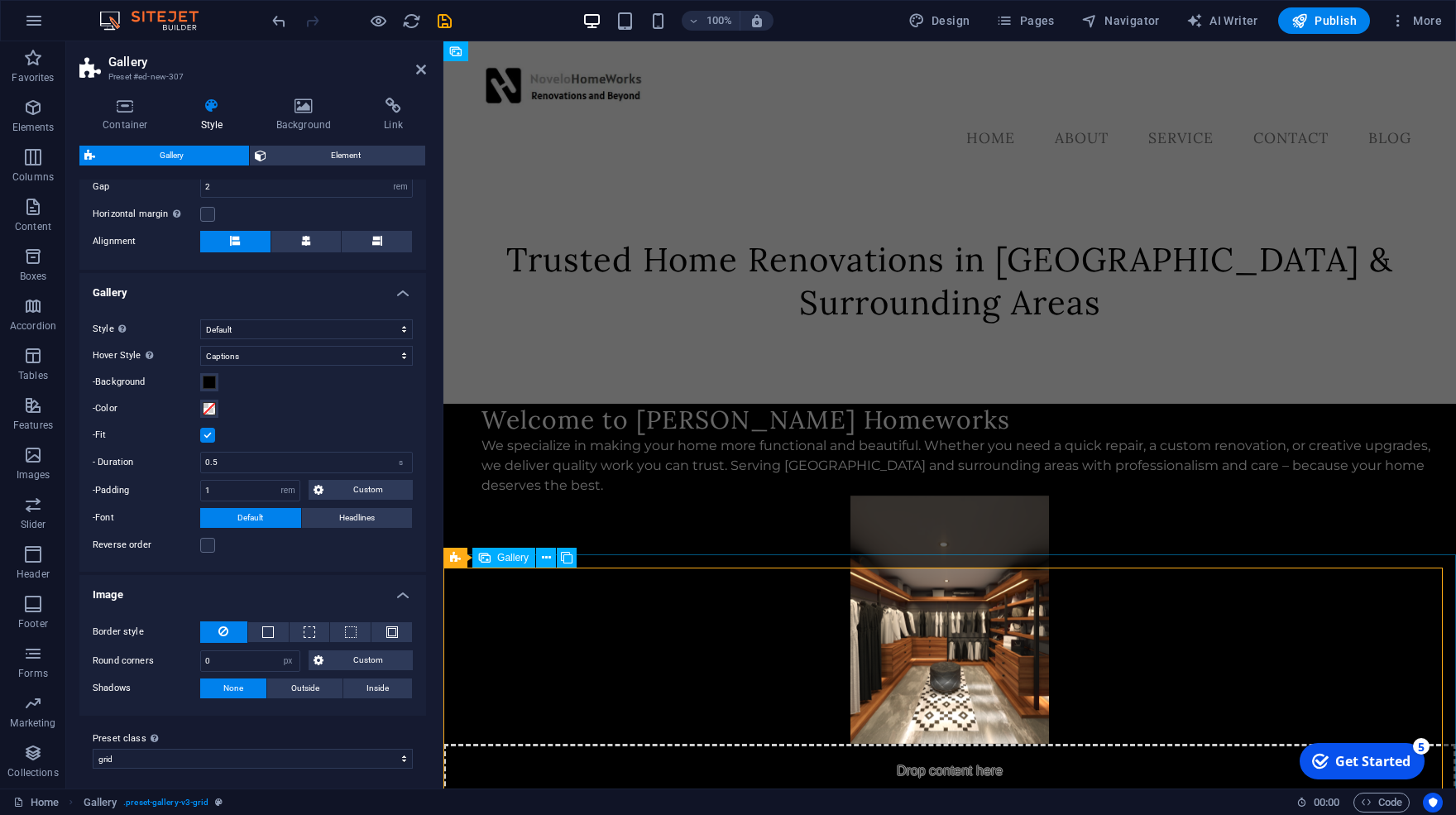
scroll to position [64, 0]
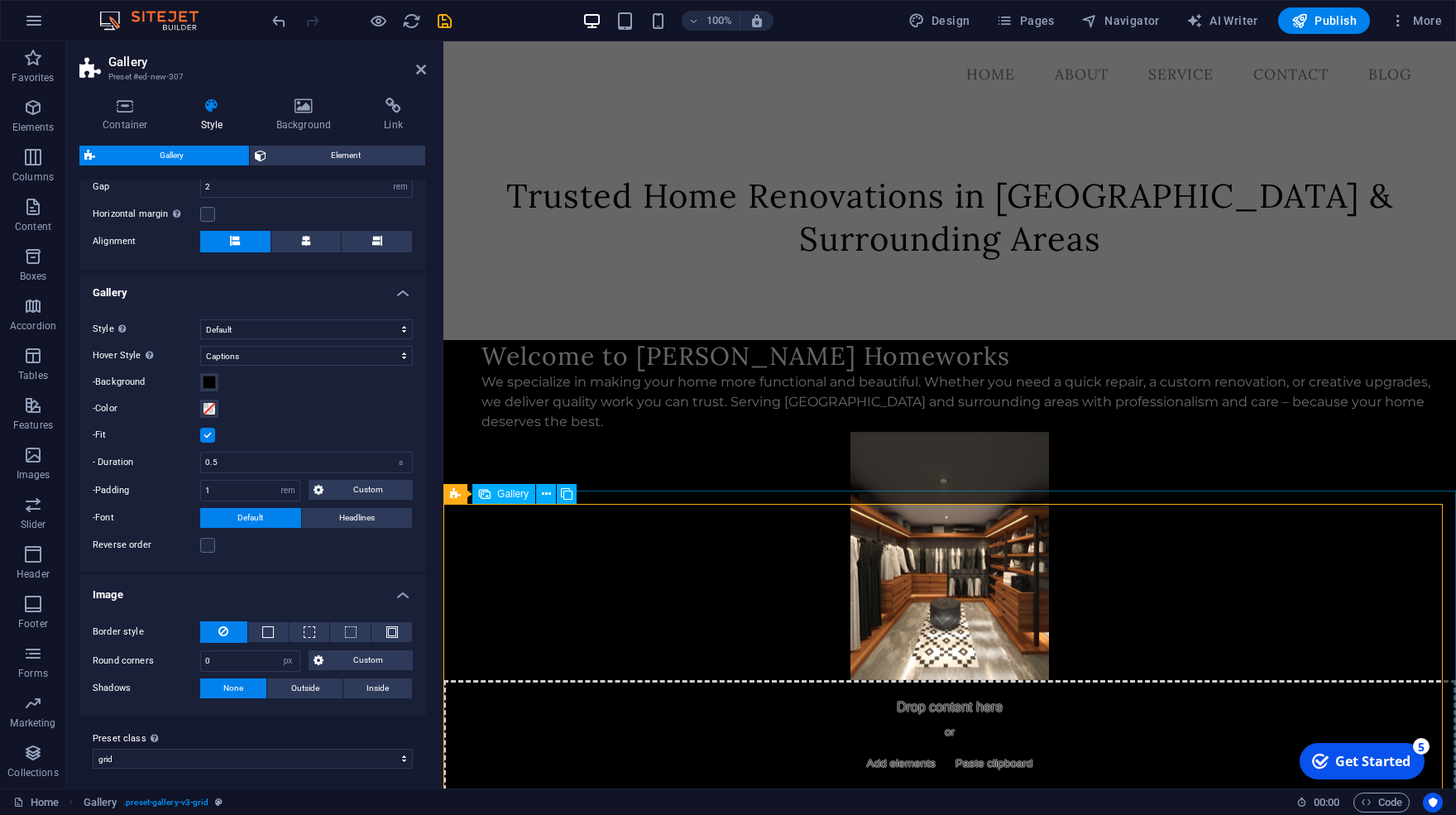
click at [456, 494] on icon at bounding box center [455, 494] width 11 height 19
click at [300, 115] on h4 "Background" at bounding box center [307, 115] width 109 height 34
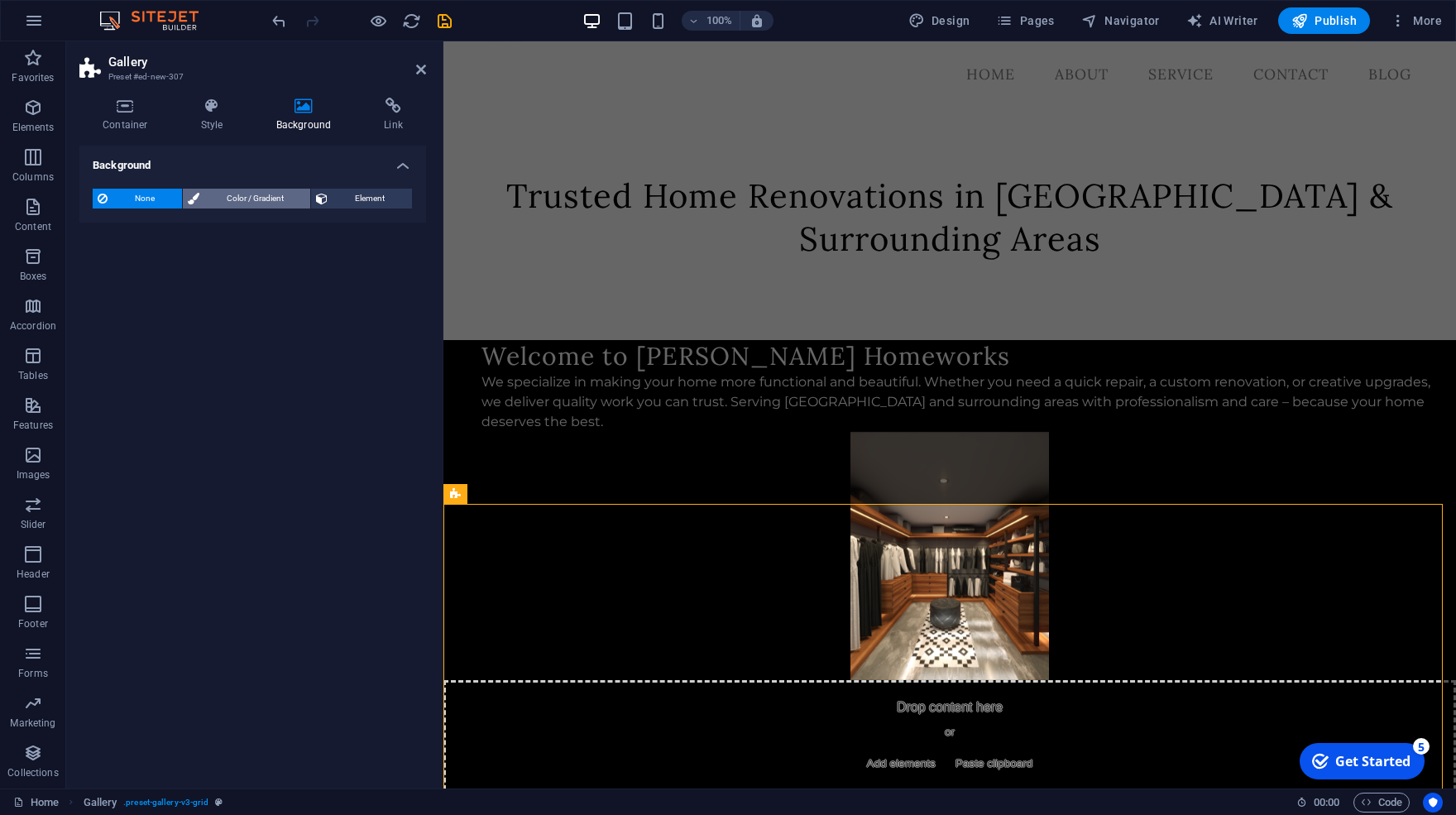
click at [186, 199] on button "Color / Gradient" at bounding box center [246, 199] width 128 height 19
click at [105, 269] on span at bounding box center [103, 264] width 19 height 19
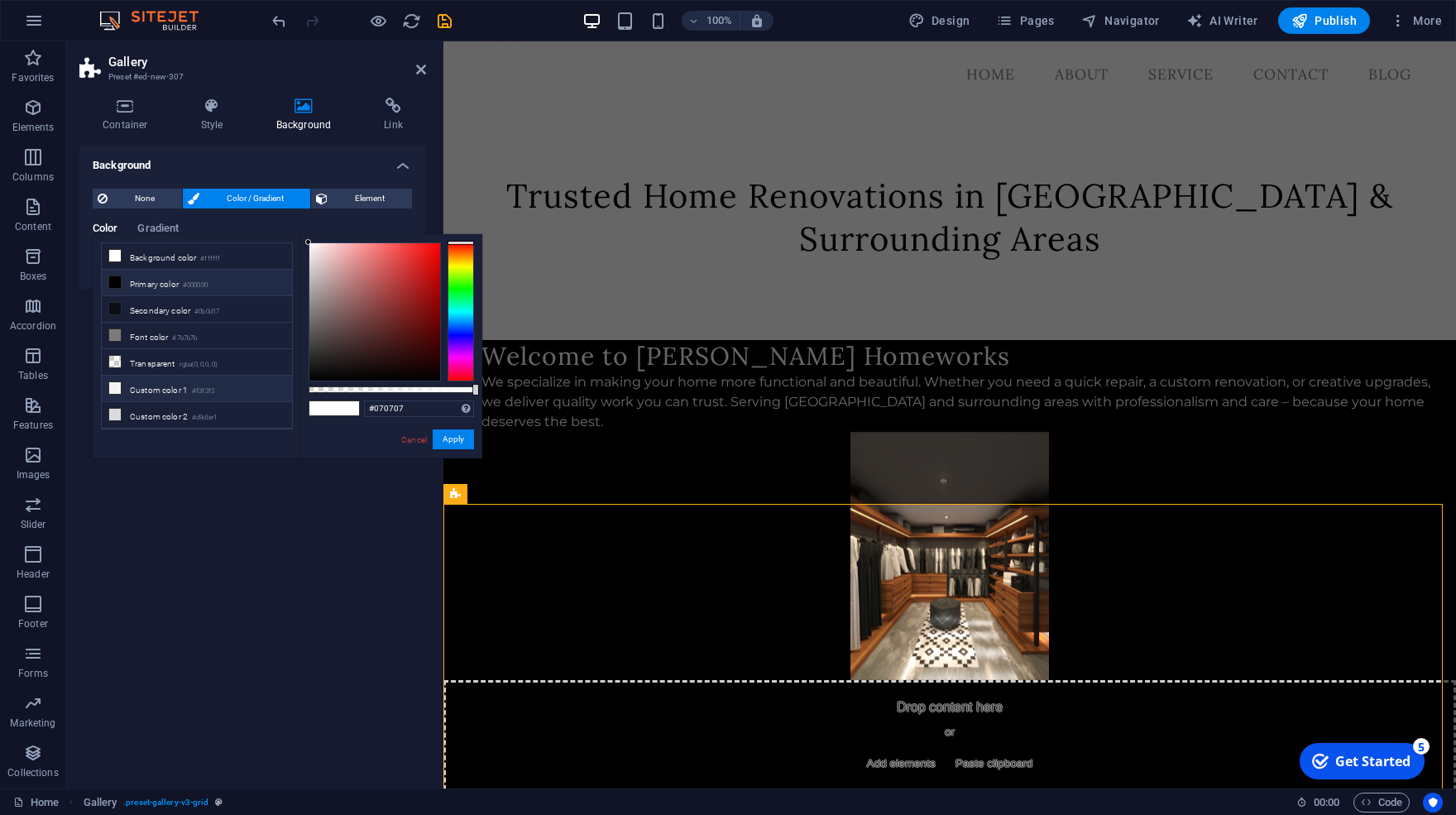
type input "#000000"
drag, startPoint x: 289, startPoint y: 376, endPoint x: 254, endPoint y: 422, distance: 57.8
click at [254, 422] on div "less Background color #ffffff Primary color #000000 Secondary color #0b0d17 Fon…" at bounding box center [287, 347] width 390 height 225
click at [472, 437] on button "Apply" at bounding box center [453, 439] width 42 height 19
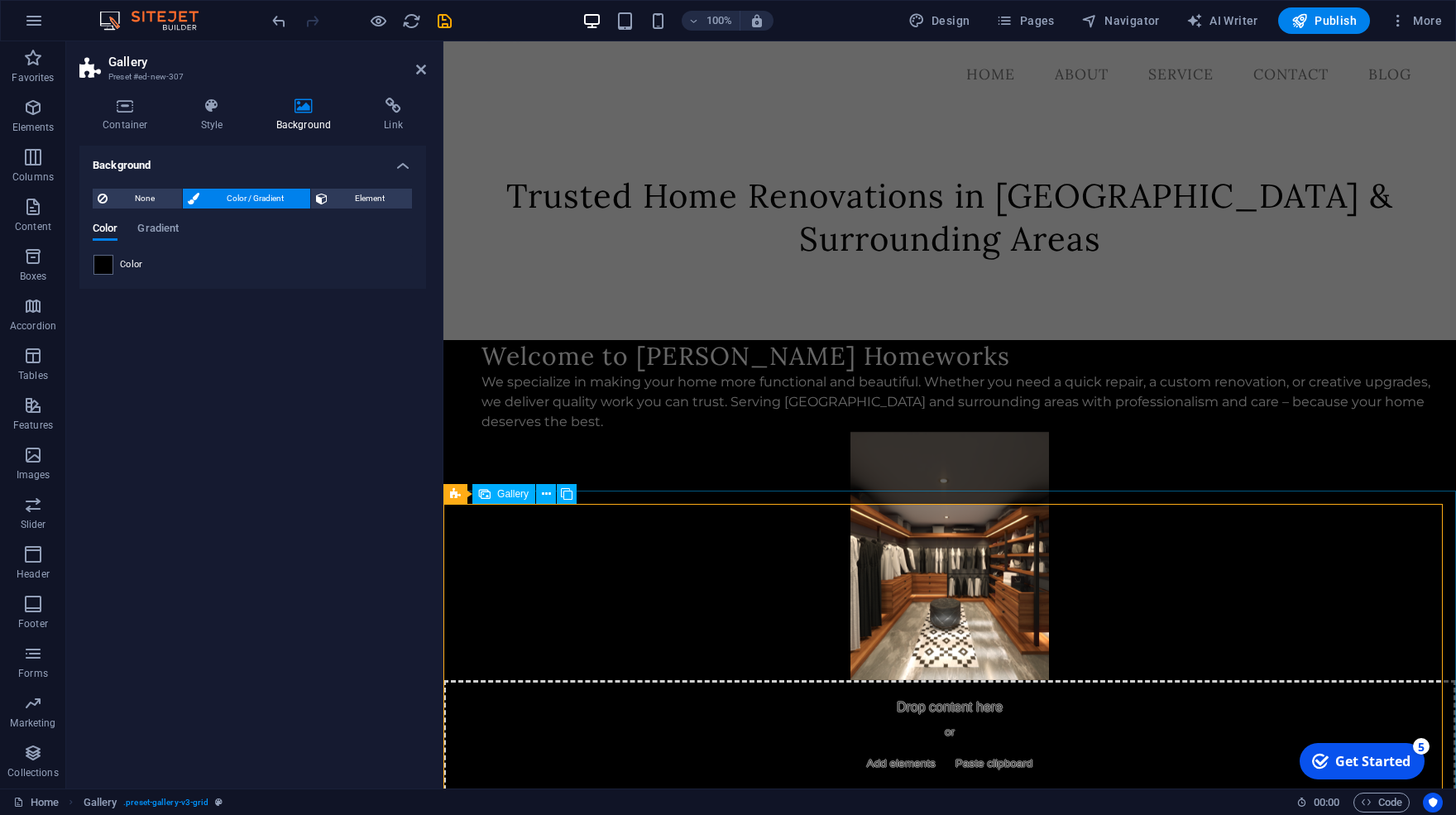
click at [672, 432] on div "Welcome to [PERSON_NAME] Homeworks We specialize in making your home more funct…" at bounding box center [968, 386] width 974 height 92
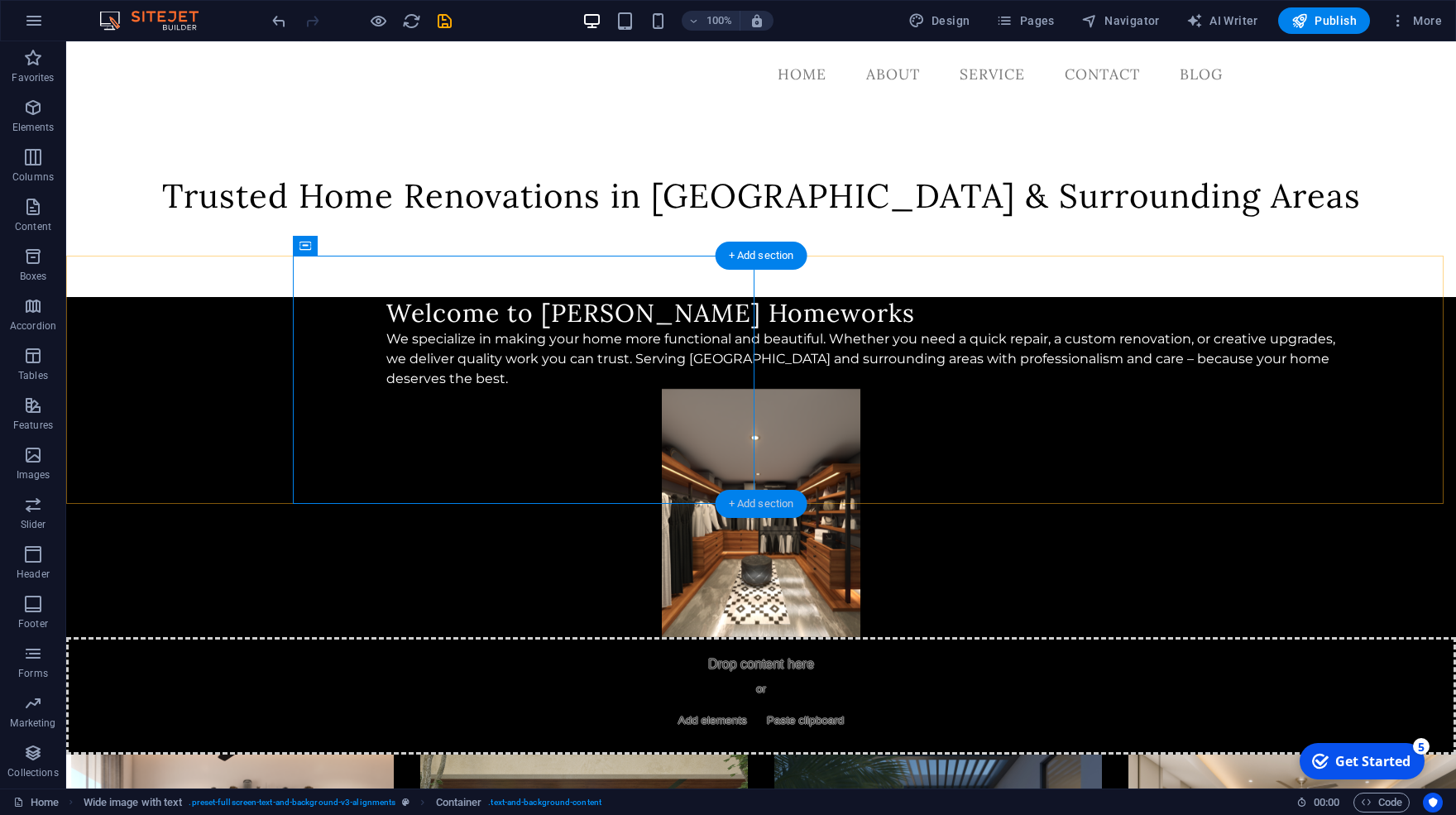
click at [747, 506] on div "+ Add section" at bounding box center [762, 504] width 92 height 28
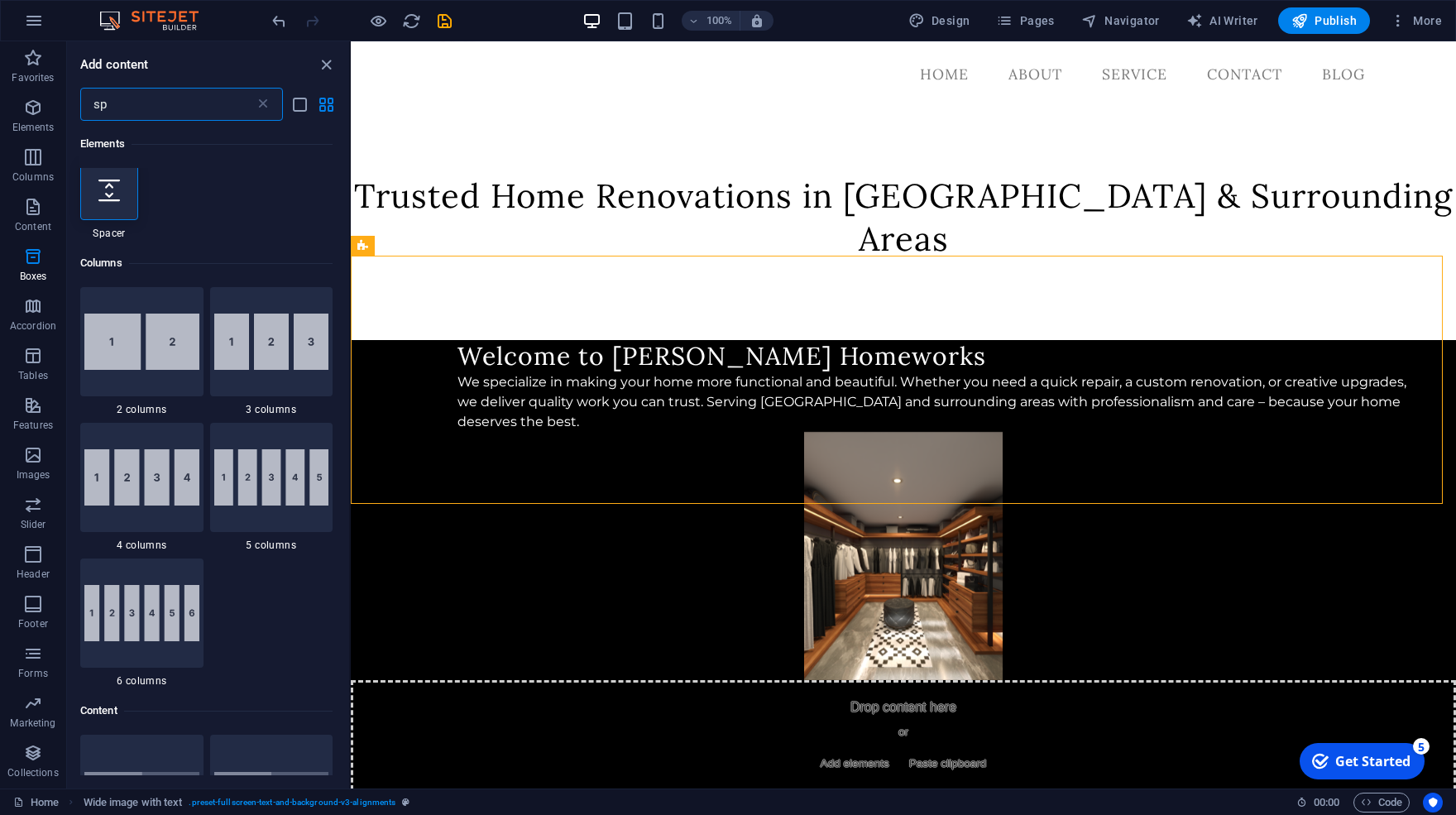
scroll to position [0, 0]
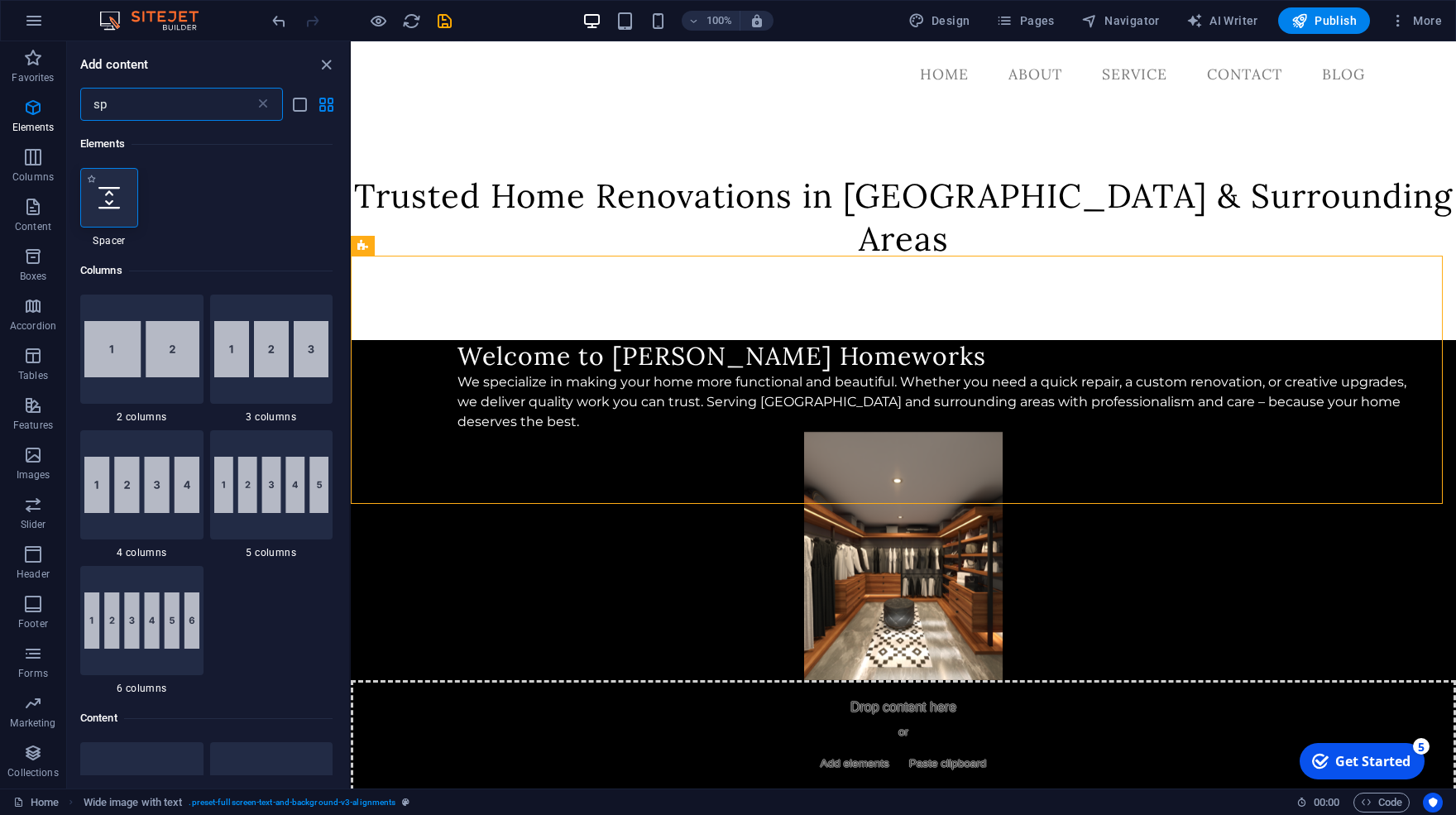
type input "sp"
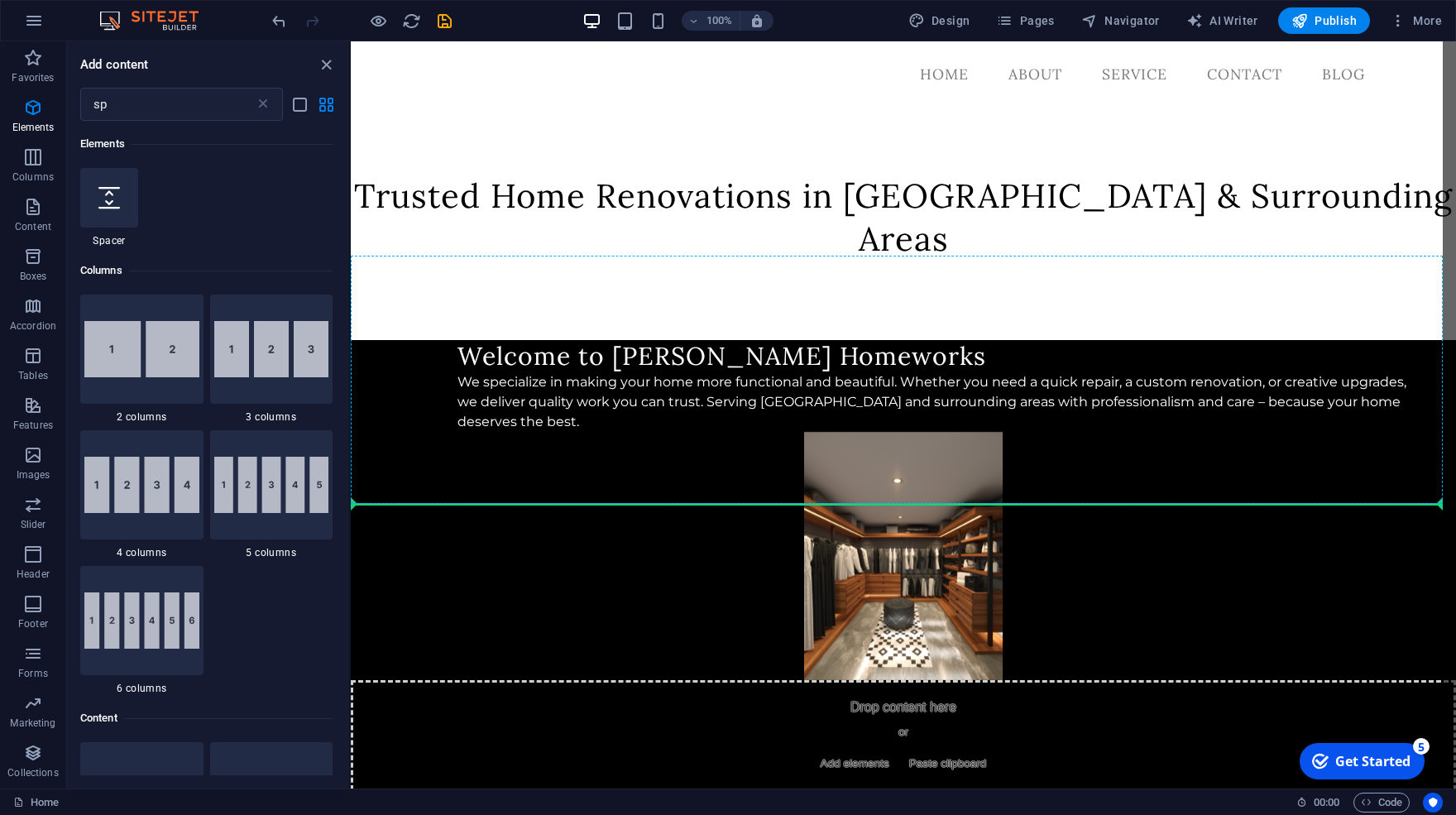
select select "px"
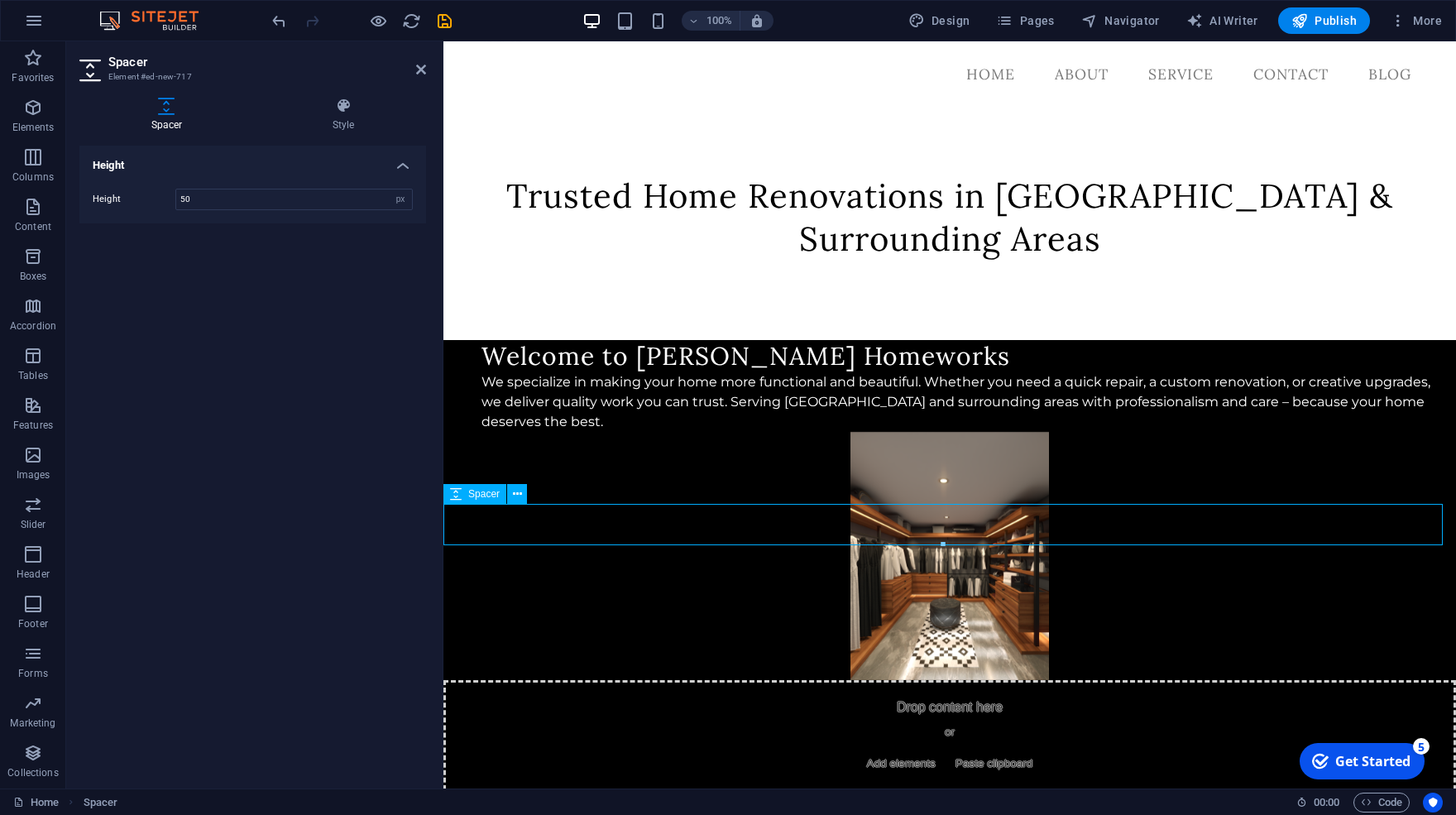
click at [638, 798] on div at bounding box center [950, 819] width 1012 height 42
click at [330, 120] on h4 "Style" at bounding box center [343, 115] width 165 height 34
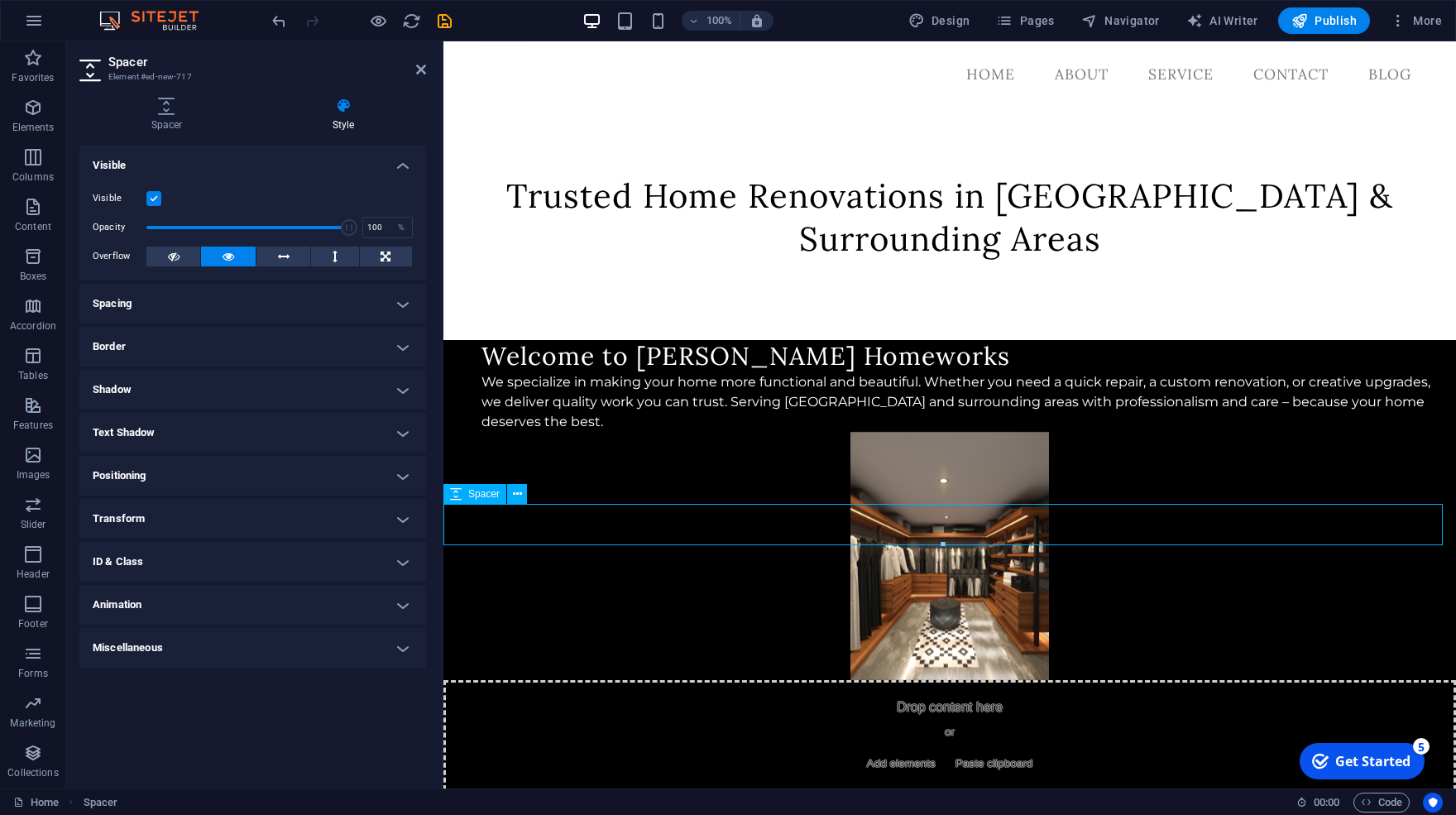
click at [670, 798] on div at bounding box center [950, 819] width 1012 height 42
click at [481, 491] on span "Spacer" at bounding box center [484, 493] width 32 height 10
click at [477, 491] on span "Spacer" at bounding box center [484, 493] width 32 height 10
click at [345, 95] on div "Spacer Style Height Height 50 px rem vh vw Preset Element Layout How this eleme…" at bounding box center [253, 437] width 373 height 705
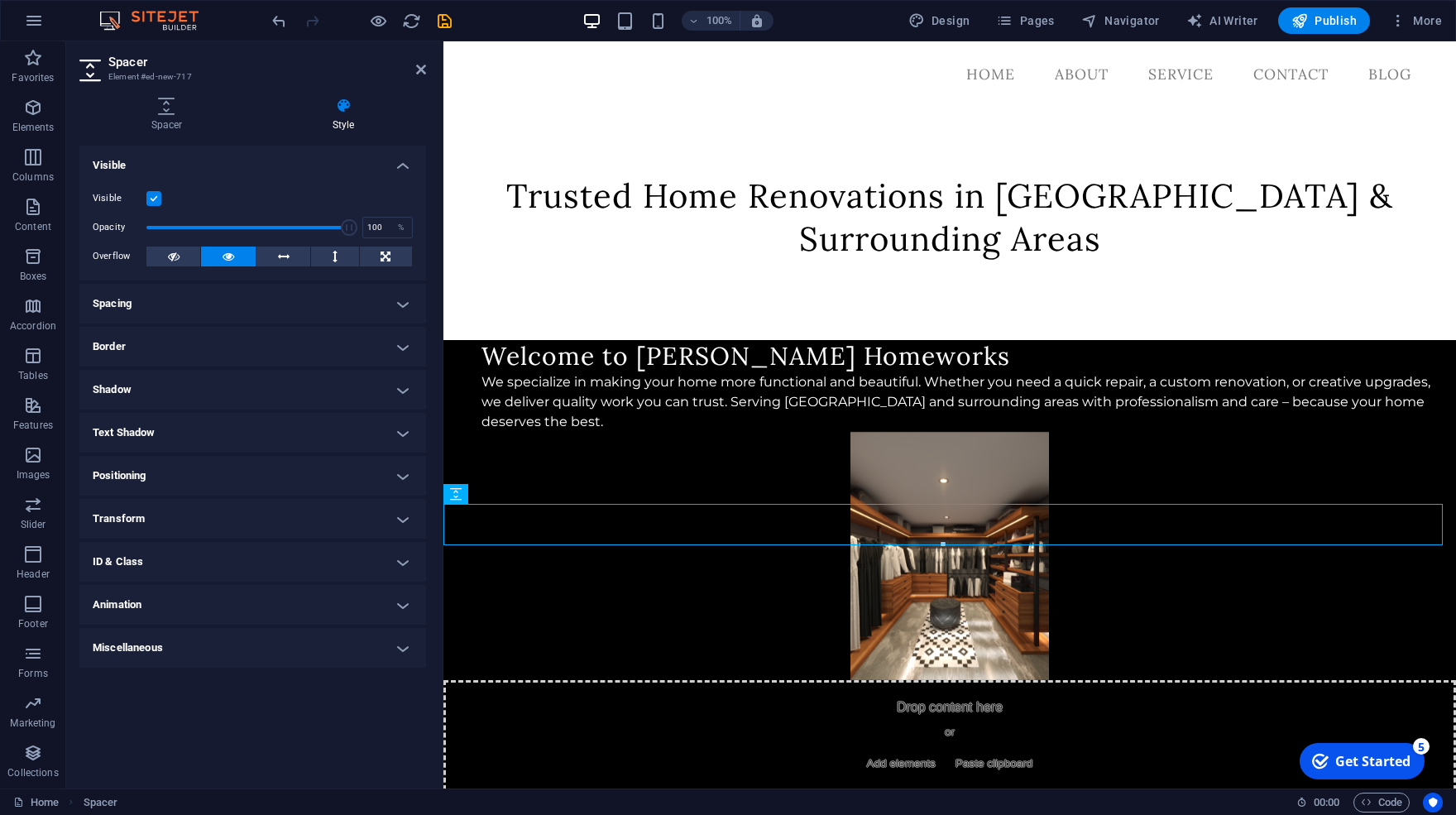
click at [345, 106] on icon at bounding box center [343, 106] width 165 height 17
click at [174, 102] on icon at bounding box center [167, 106] width 175 height 17
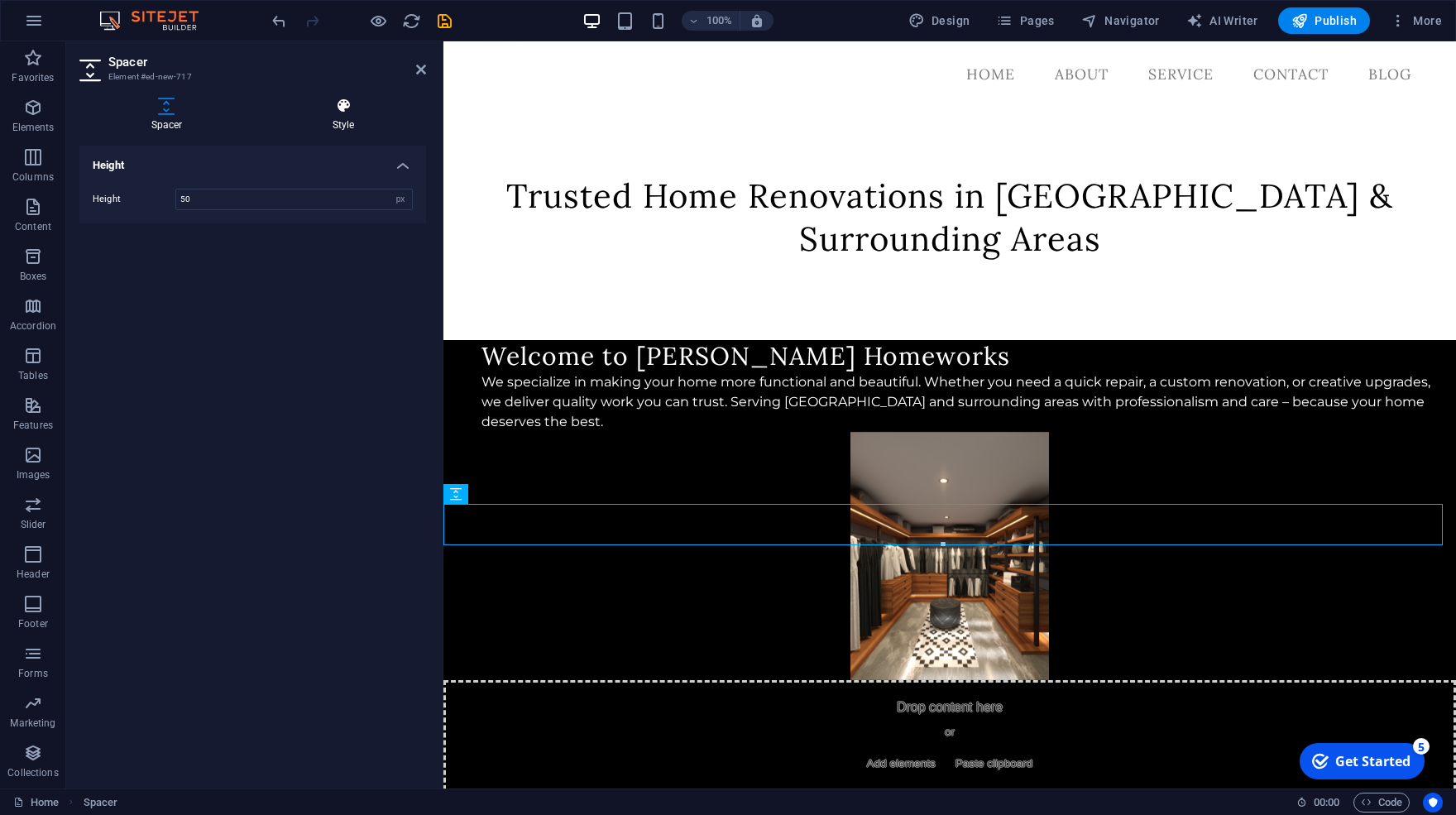
click at [334, 120] on h4 "Style" at bounding box center [343, 115] width 165 height 34
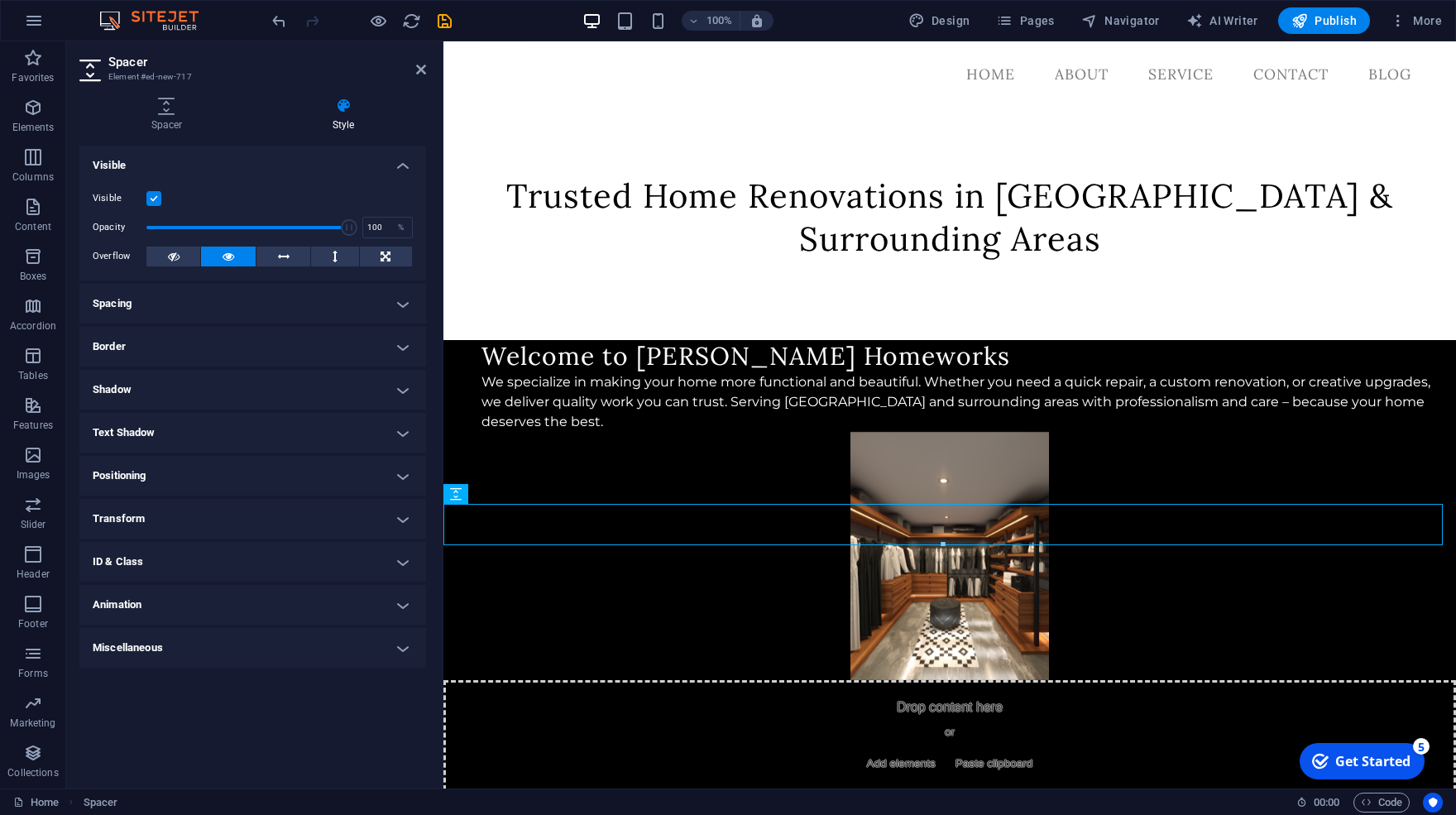
click at [249, 307] on h4 "Spacing" at bounding box center [253, 303] width 346 height 40
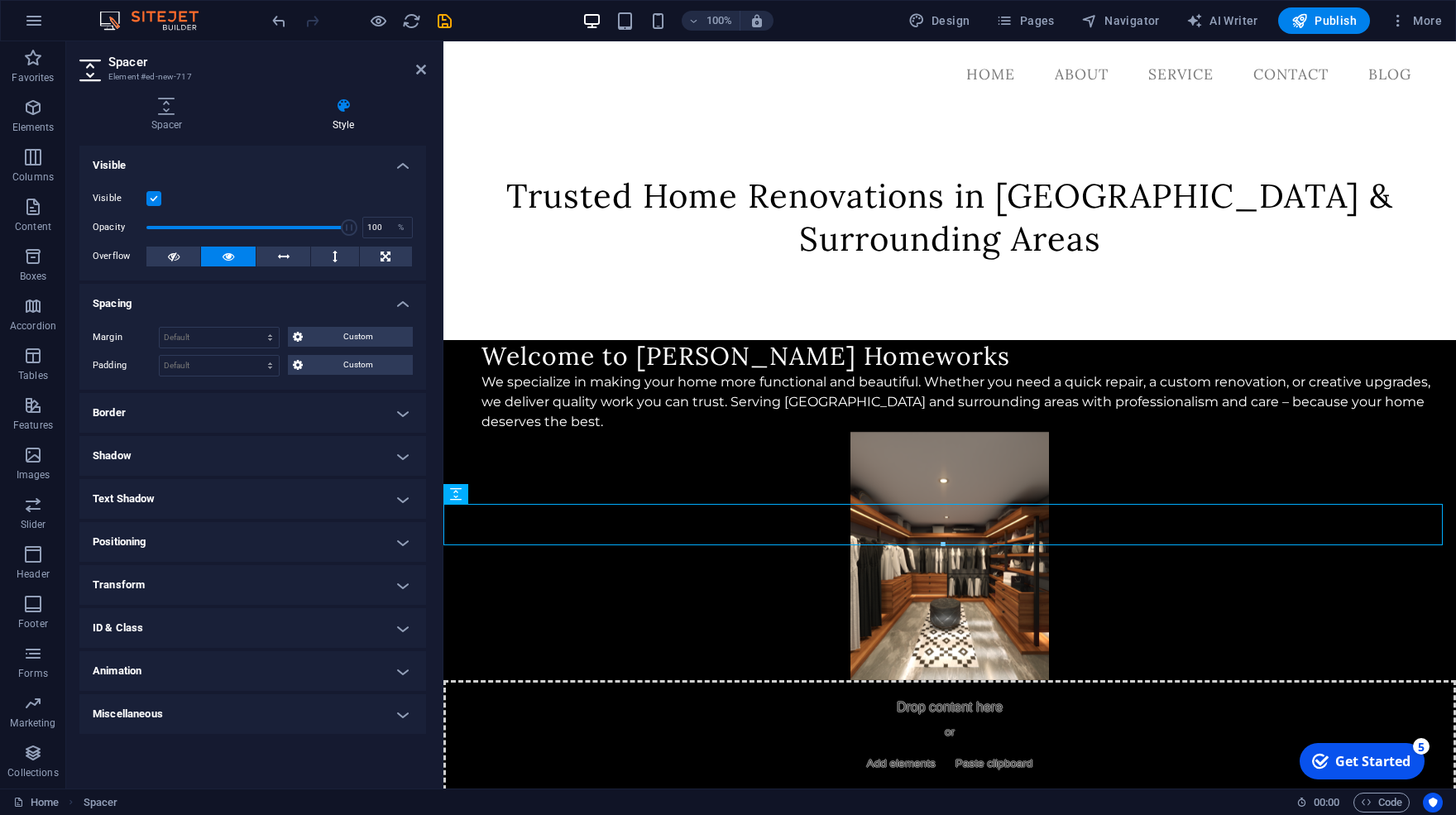
click at [248, 306] on h4 "Spacing" at bounding box center [253, 299] width 346 height 30
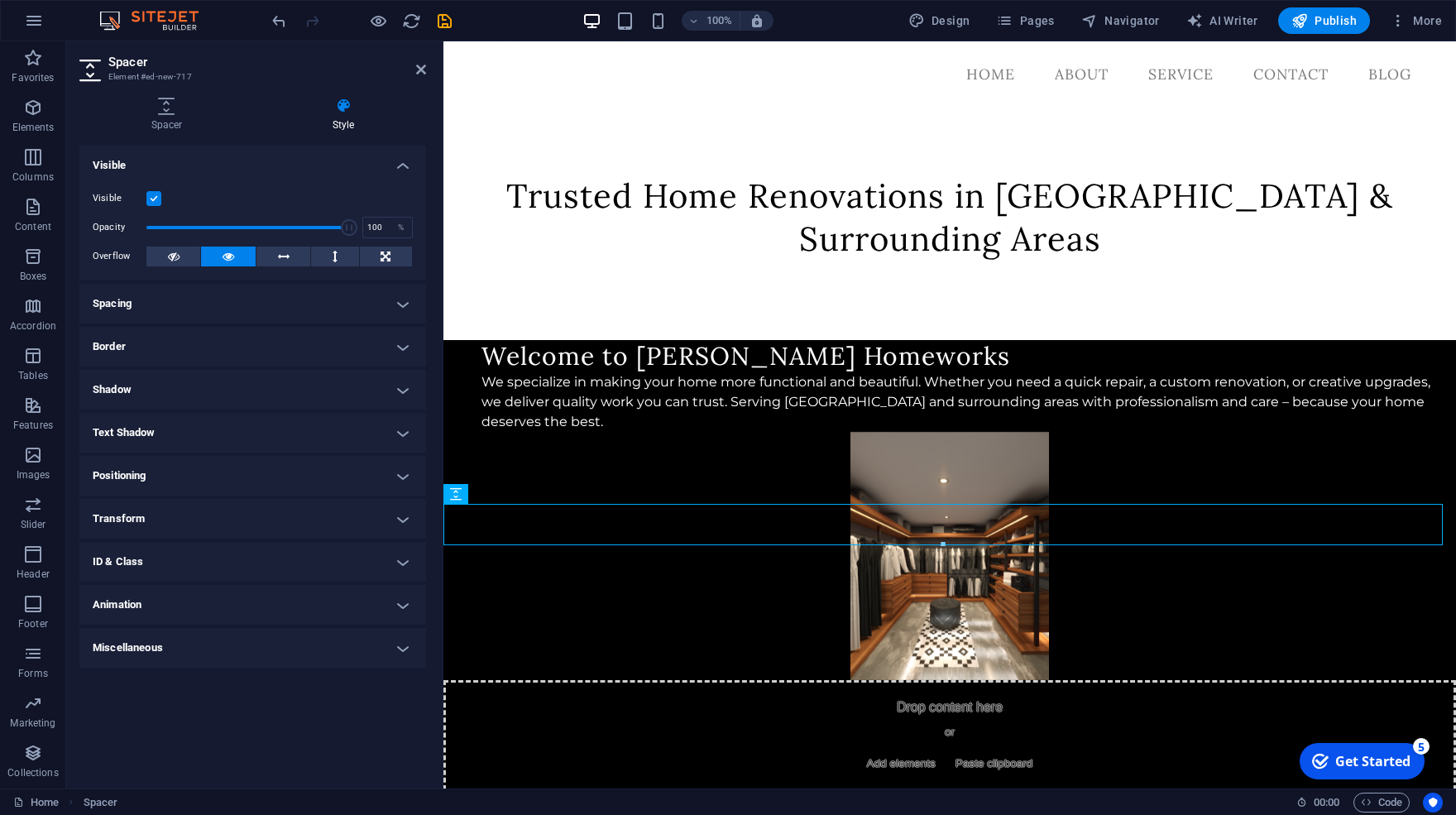
click at [206, 369] on ul "Layout How this element expands within the layout (Flexbox). Size Default auto …" at bounding box center [253, 407] width 346 height 522
click at [212, 350] on h4 "Border" at bounding box center [253, 347] width 346 height 40
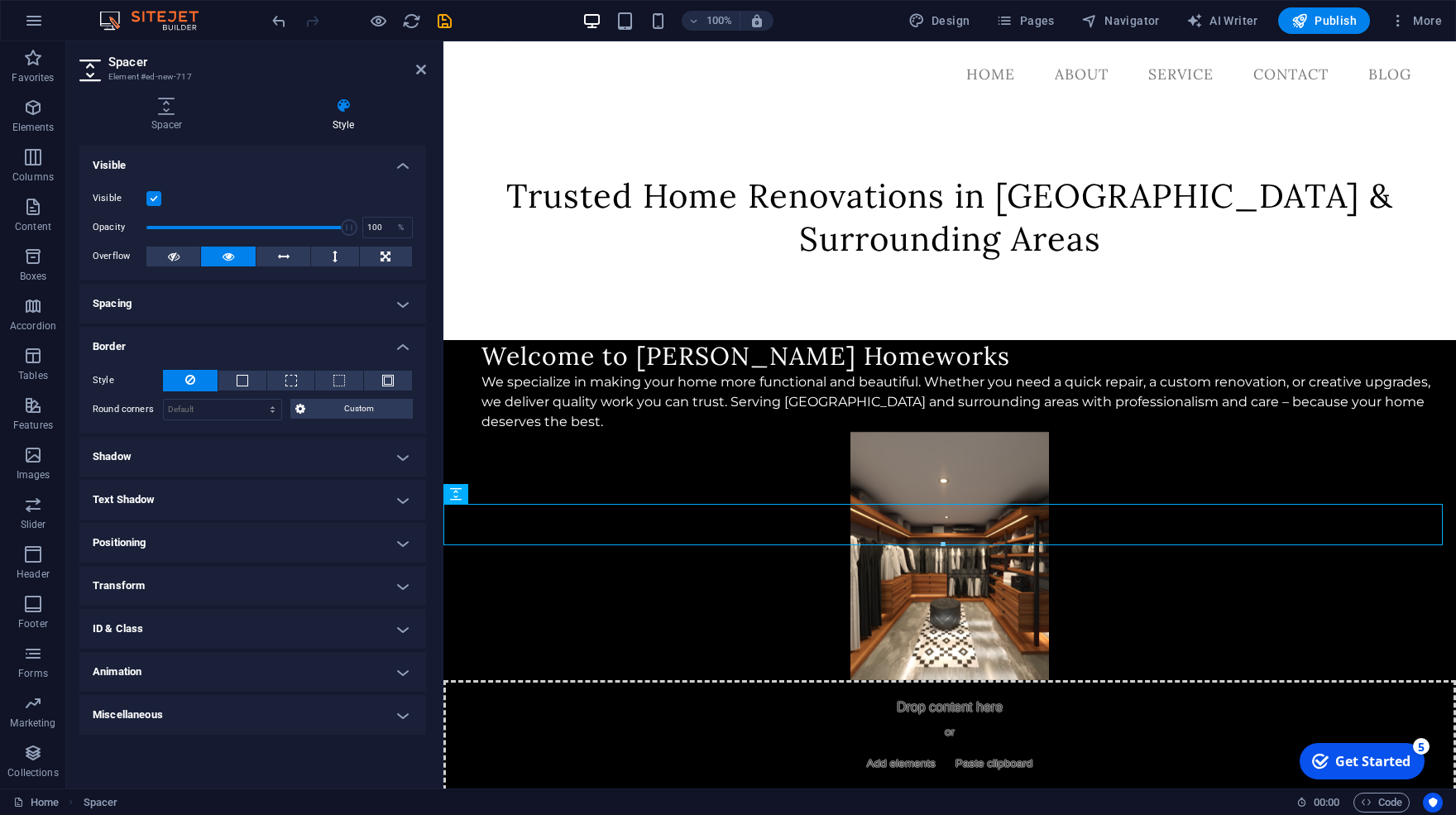
click at [215, 341] on h4 "Border" at bounding box center [253, 342] width 346 height 30
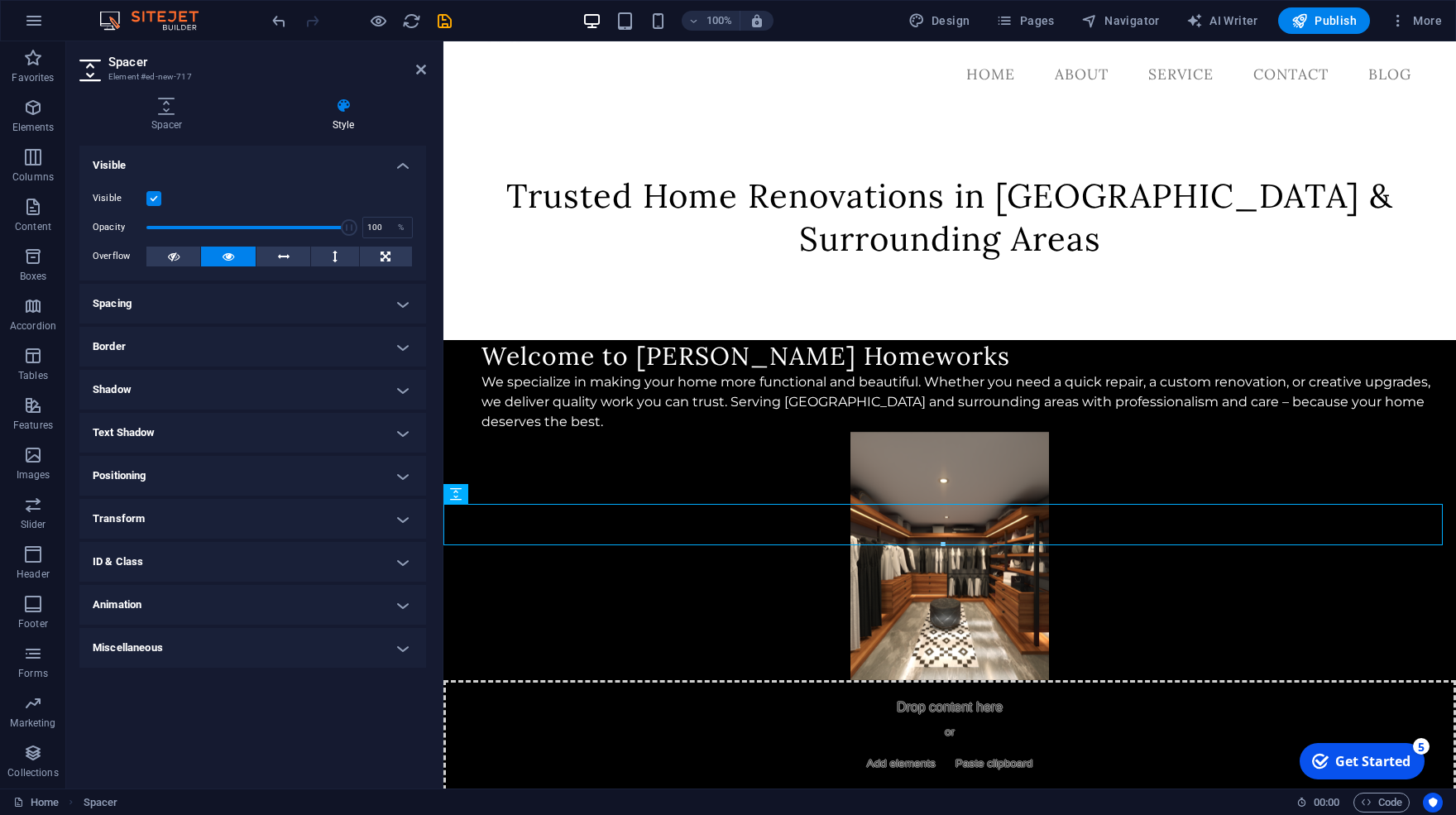
click at [196, 400] on h4 "Shadow" at bounding box center [253, 390] width 346 height 40
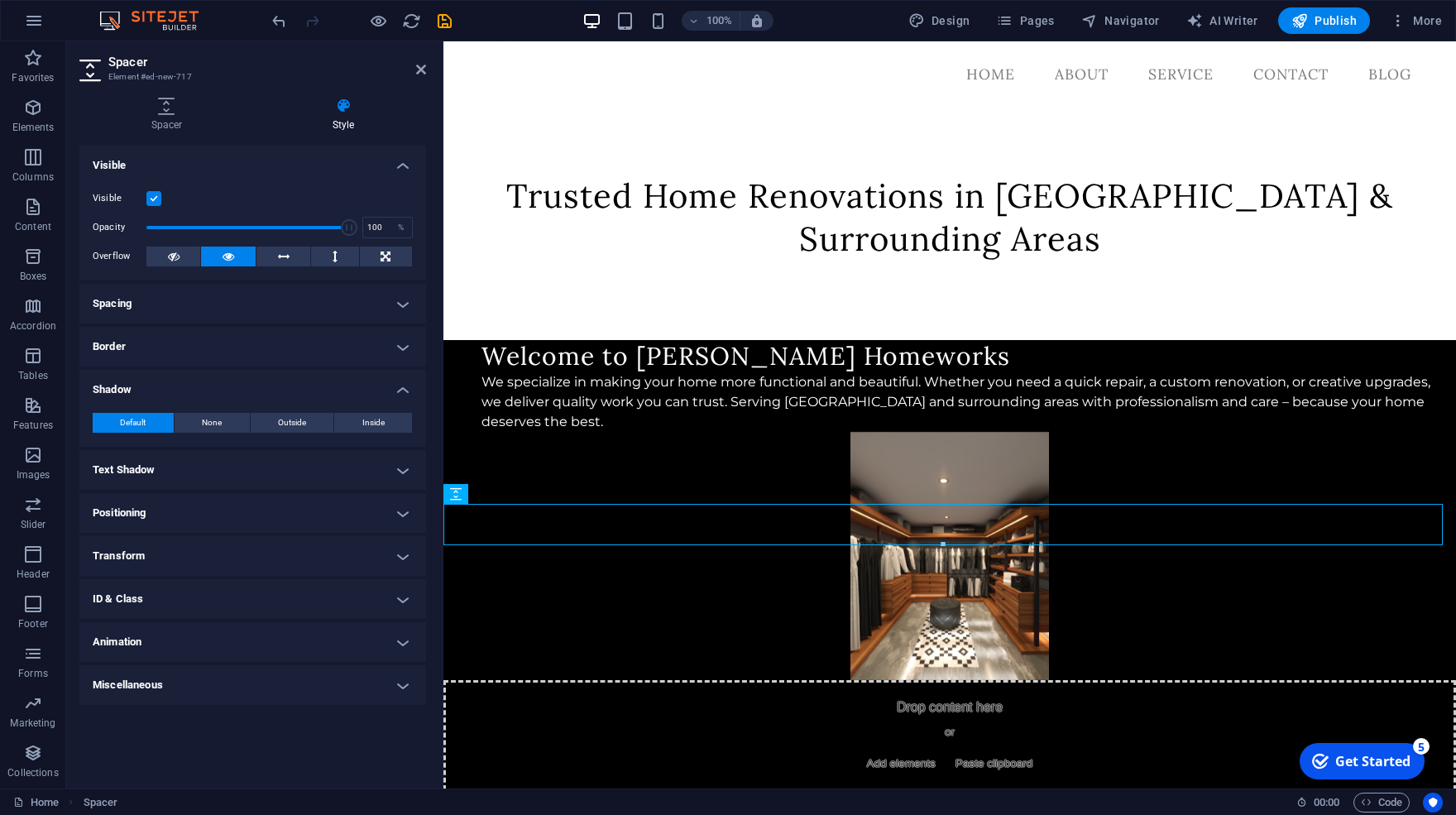
click at [196, 400] on div "Default None Outside Inside Color X offset 0 px rem vh vw Y offset 0 px rem vh …" at bounding box center [253, 423] width 346 height 47
click at [475, 798] on div at bounding box center [950, 819] width 1012 height 42
click at [343, 127] on h4 "Style" at bounding box center [343, 115] width 165 height 34
click at [402, 175] on h4 "Visible" at bounding box center [253, 161] width 346 height 30
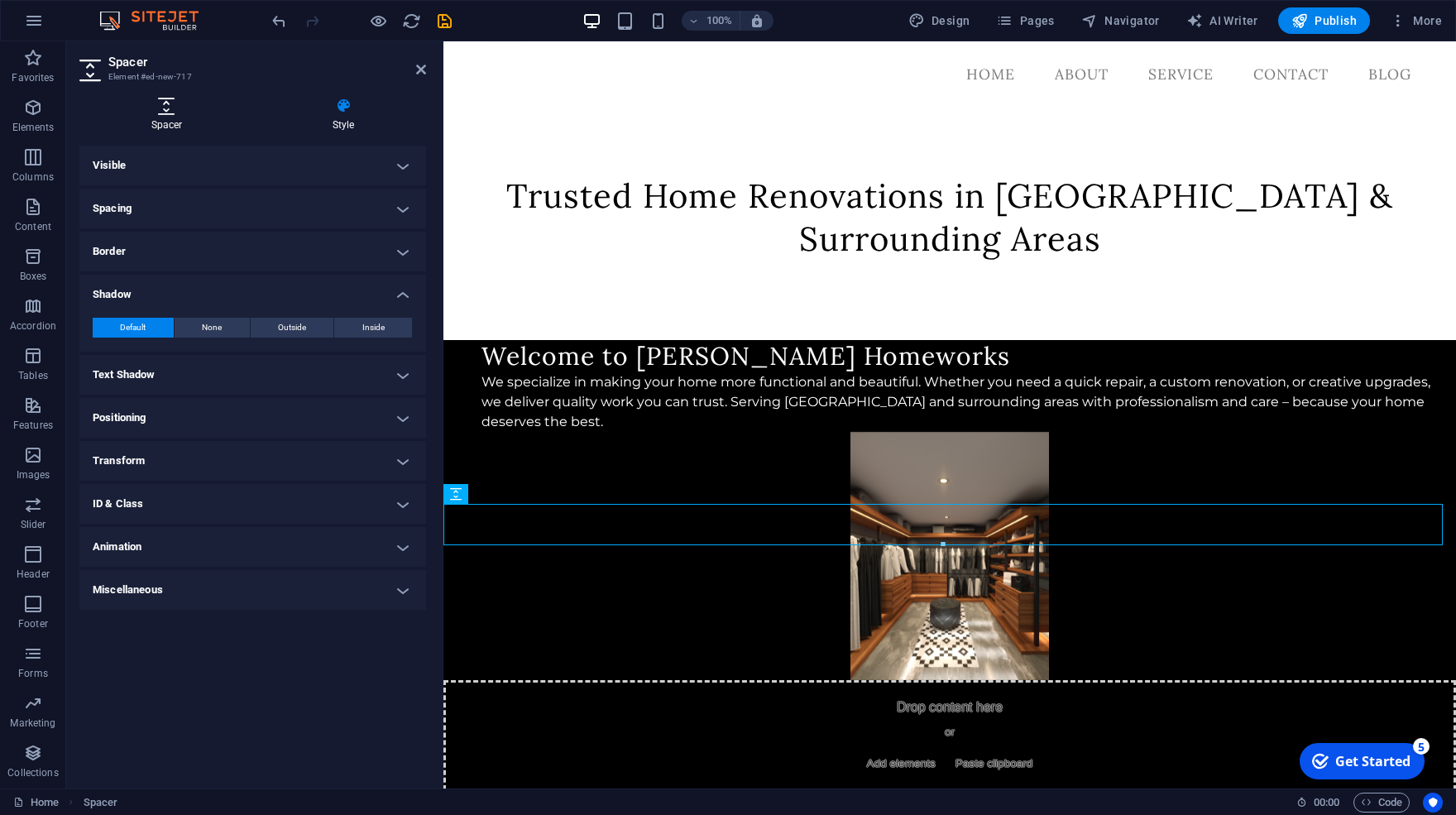
click at [160, 101] on icon at bounding box center [167, 106] width 175 height 17
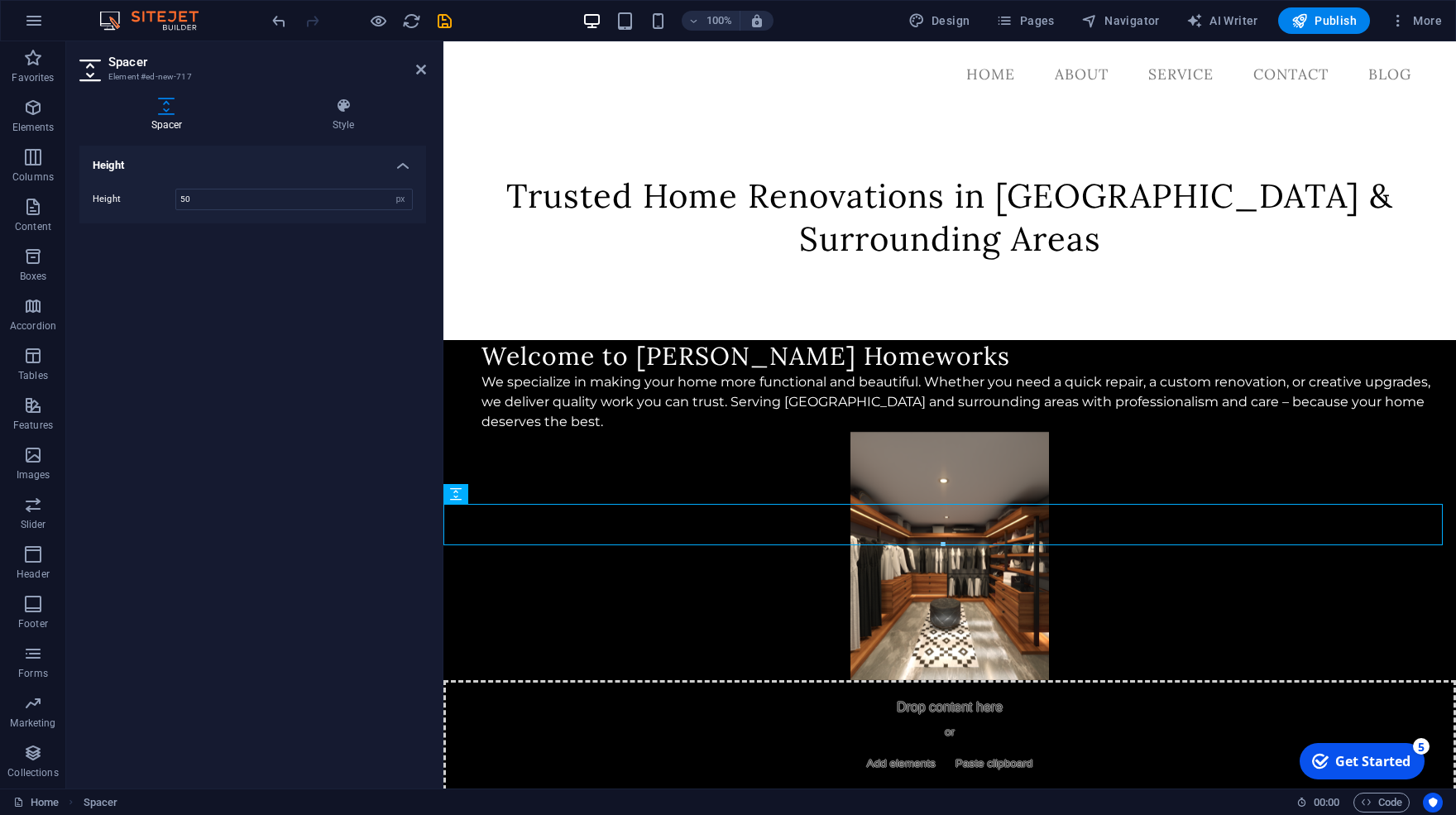
click at [232, 165] on h4 "Height" at bounding box center [253, 161] width 346 height 30
click at [645, 432] on div "Welcome to [PERSON_NAME] Homeworks We specialize in making your home more funct…" at bounding box center [968, 386] width 974 height 92
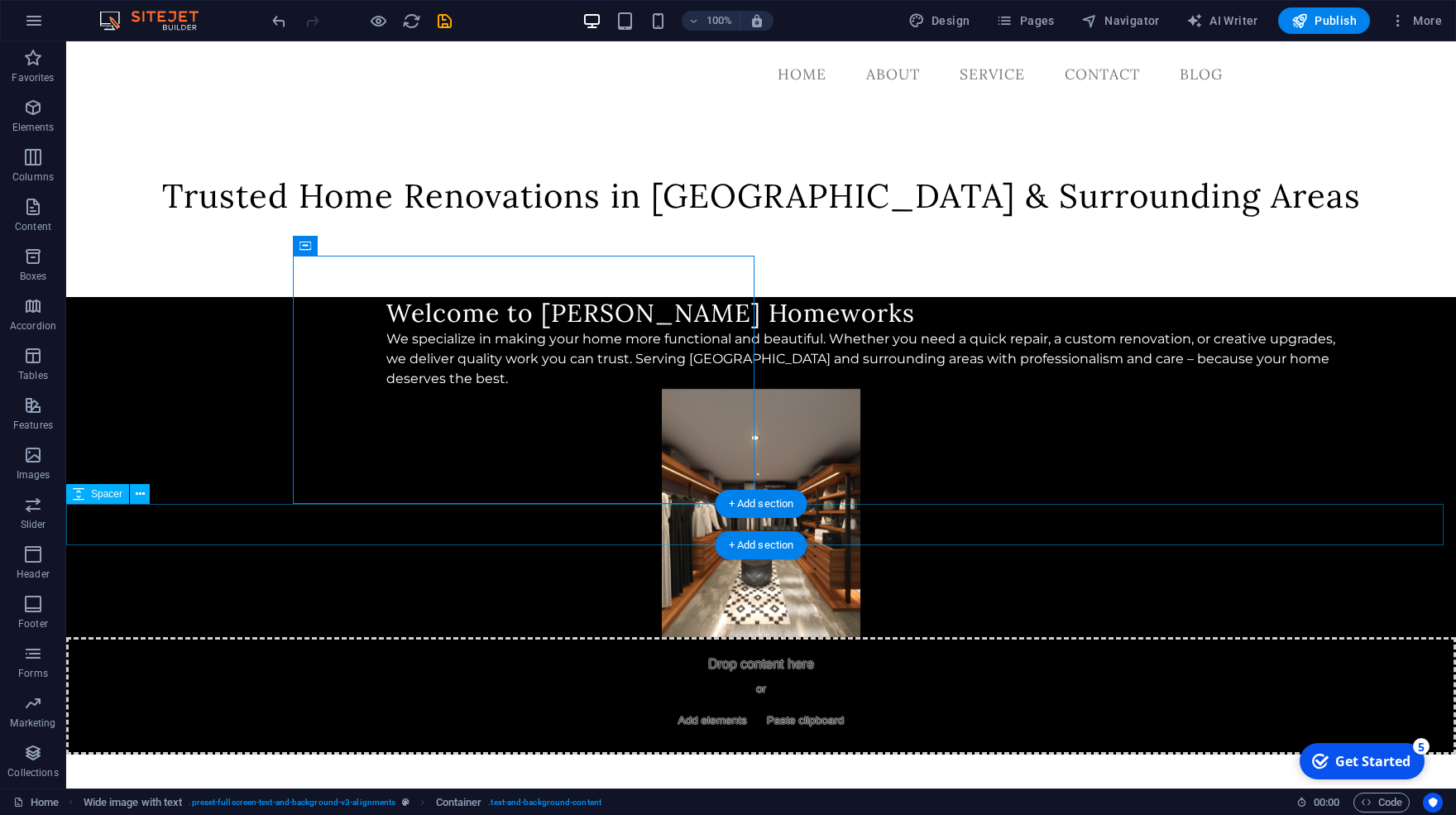
click at [598, 755] on div at bounding box center [761, 775] width 1390 height 42
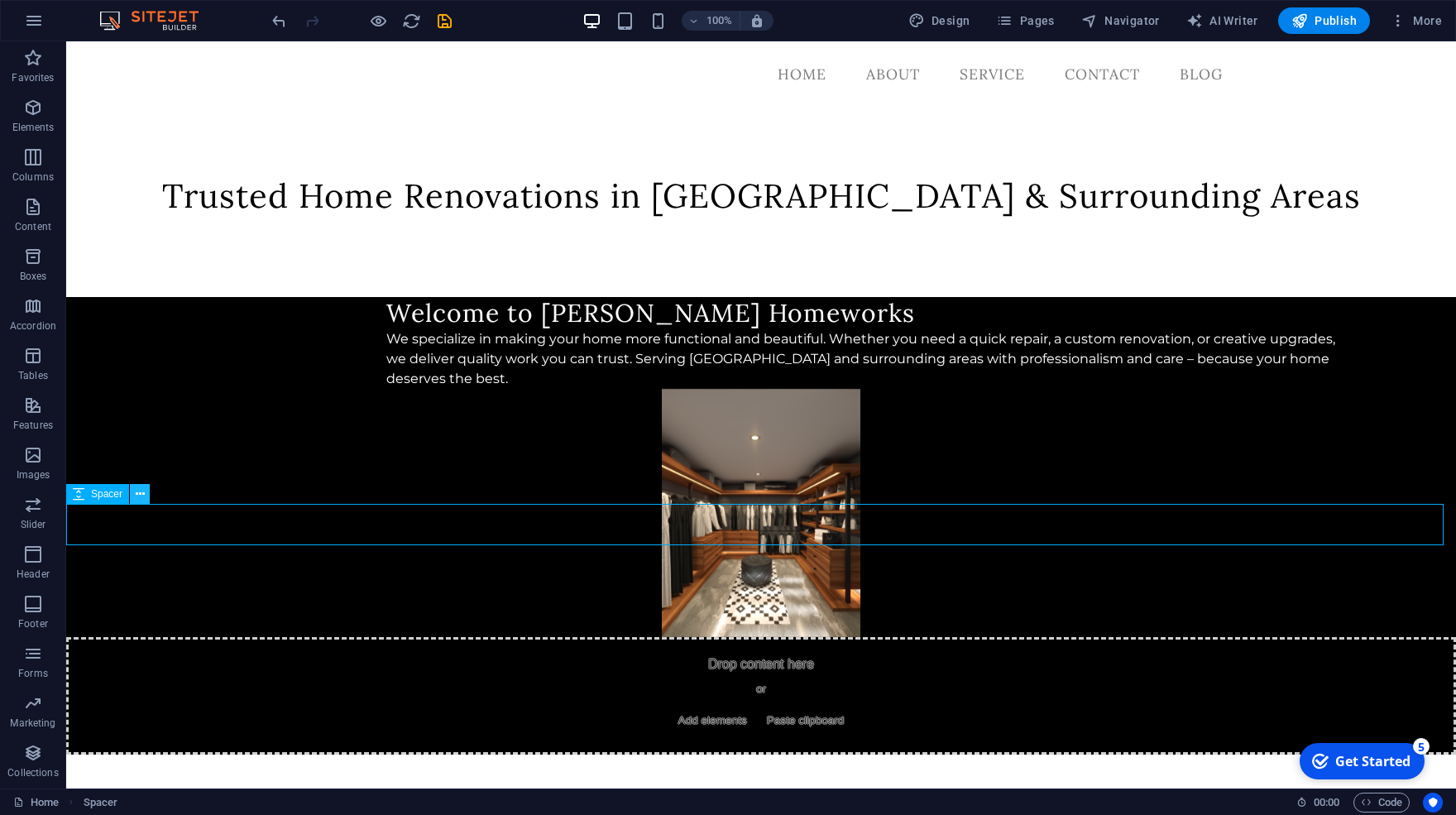
click at [139, 498] on icon at bounding box center [140, 495] width 9 height 18
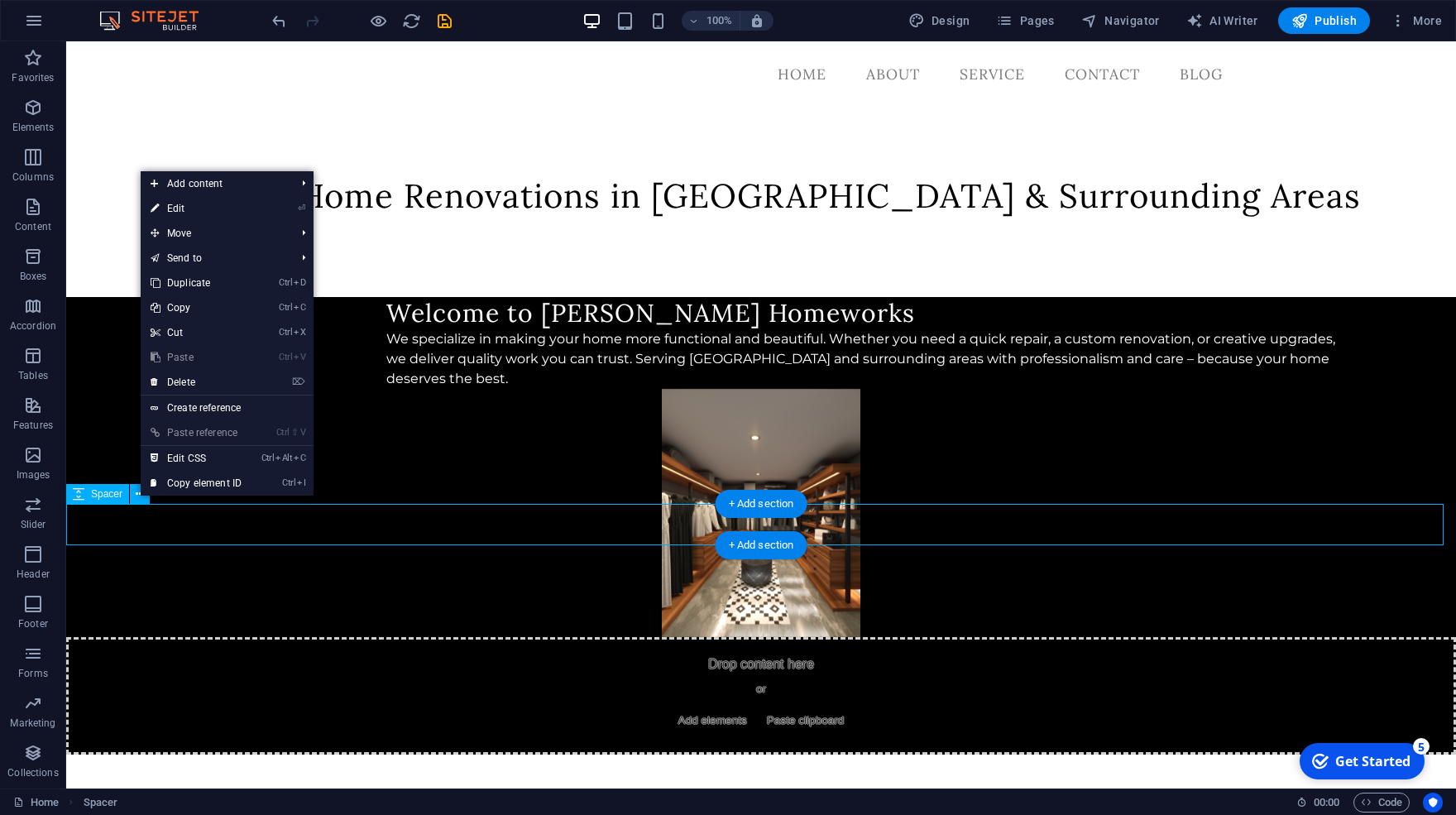
click at [278, 755] on div at bounding box center [761, 775] width 1390 height 42
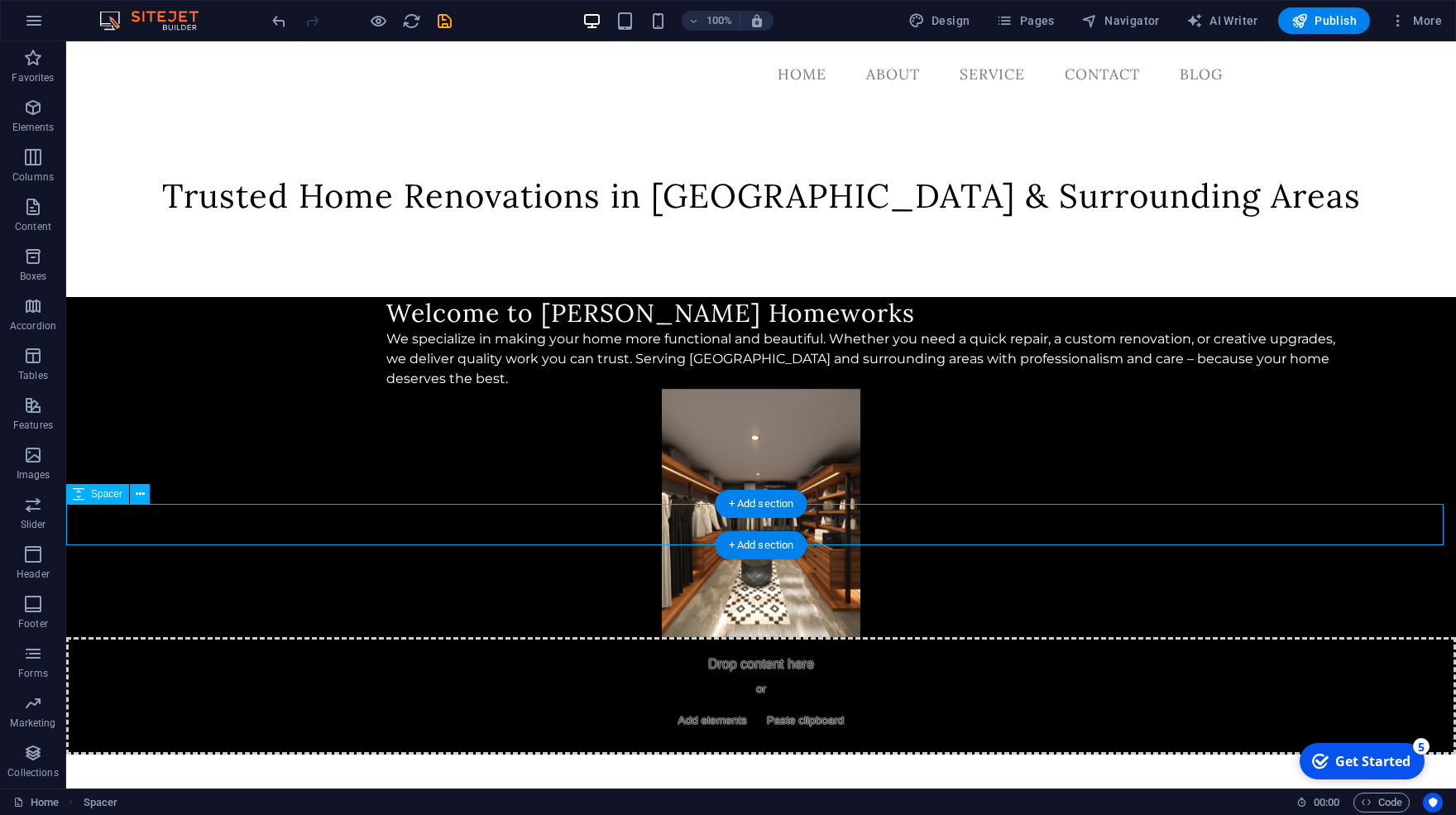
click at [278, 755] on div at bounding box center [761, 775] width 1390 height 42
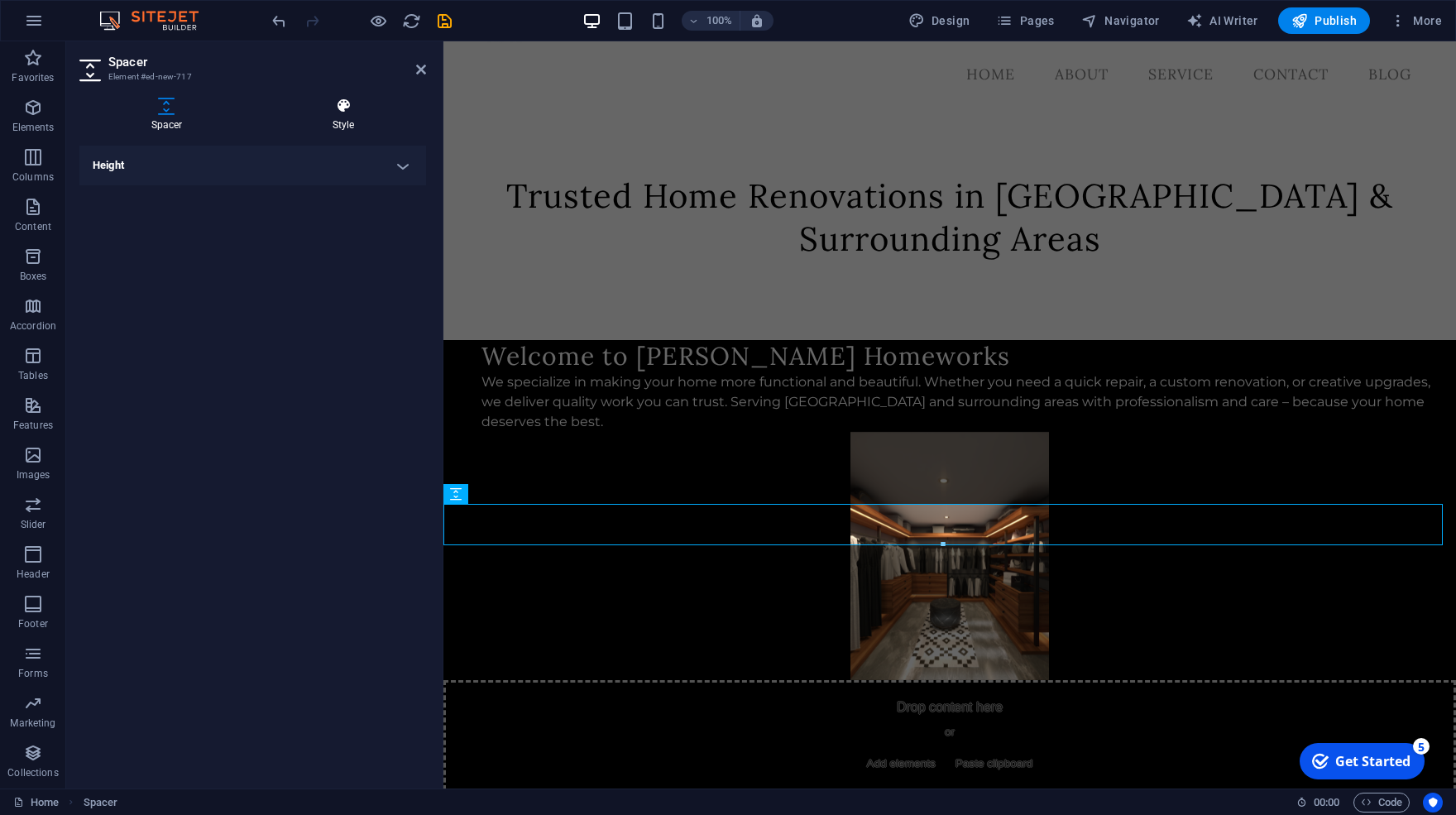
click at [338, 118] on h4 "Style" at bounding box center [343, 115] width 165 height 34
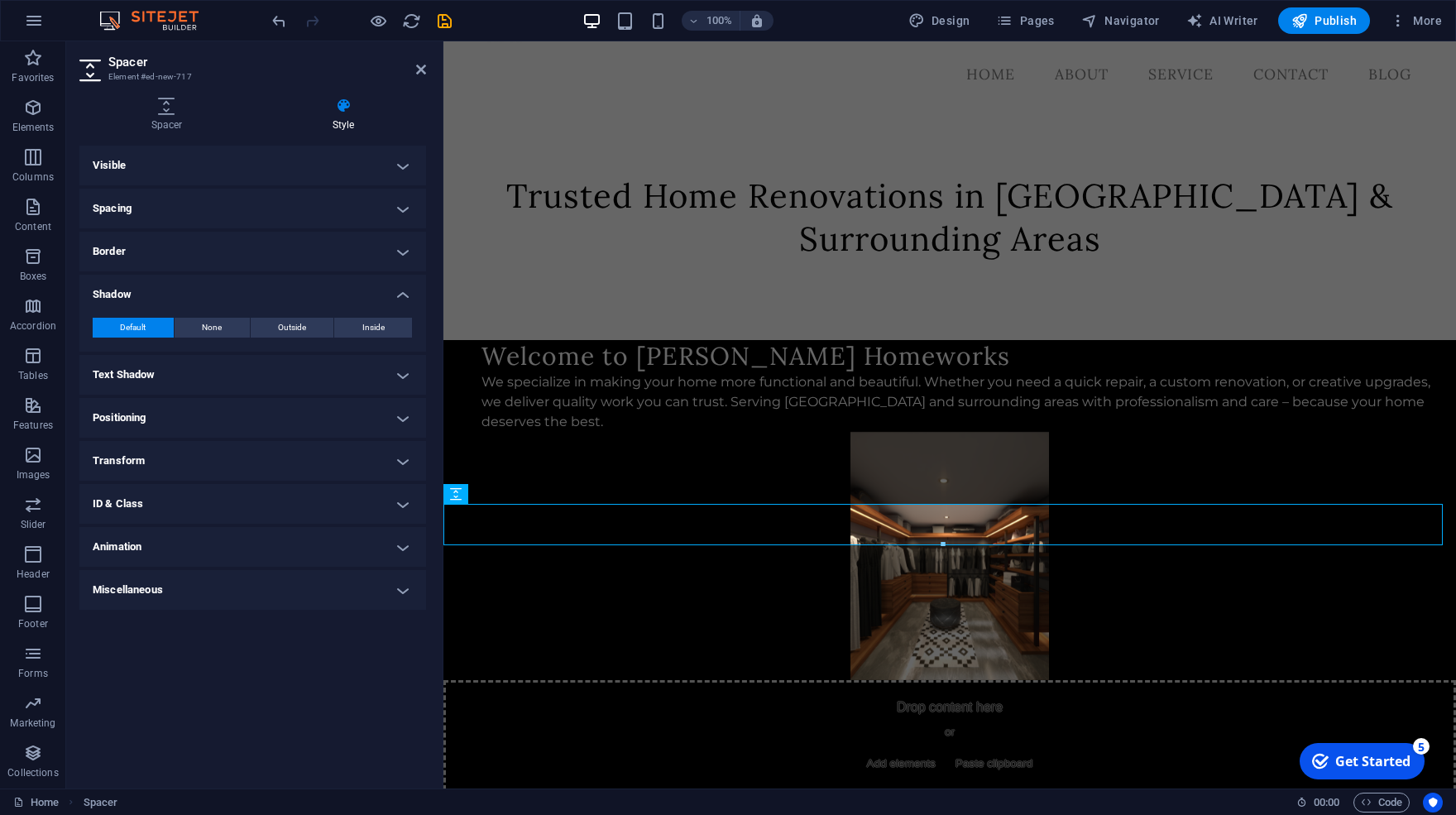
click at [193, 306] on div "Default None Outside Inside Color X offset 0 px rem vh vw Y offset 0 px rem vh …" at bounding box center [253, 328] width 346 height 47
click at [406, 287] on h4 "Shadow" at bounding box center [253, 290] width 346 height 30
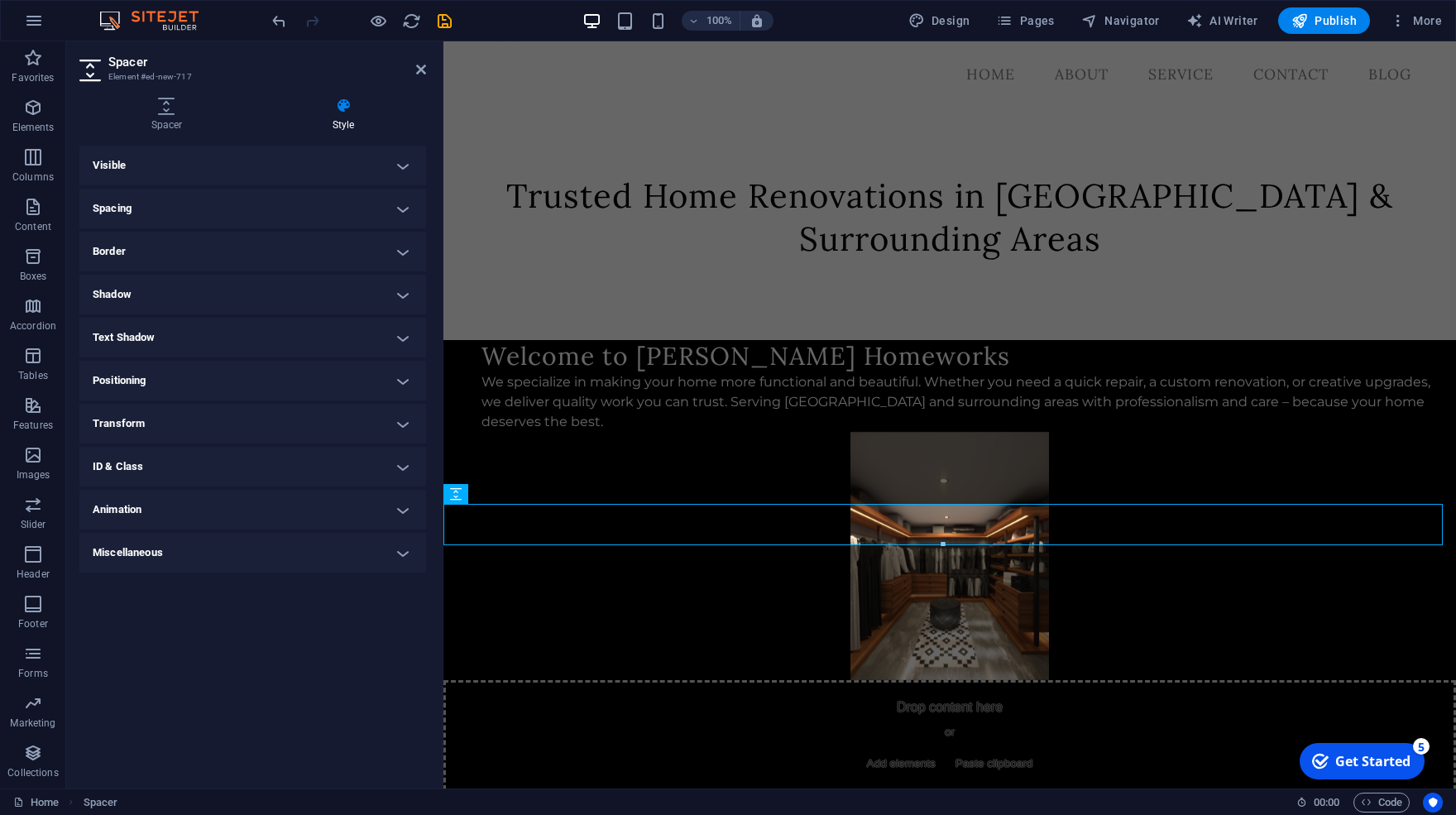
click at [405, 164] on h4 "Visible" at bounding box center [253, 165] width 346 height 40
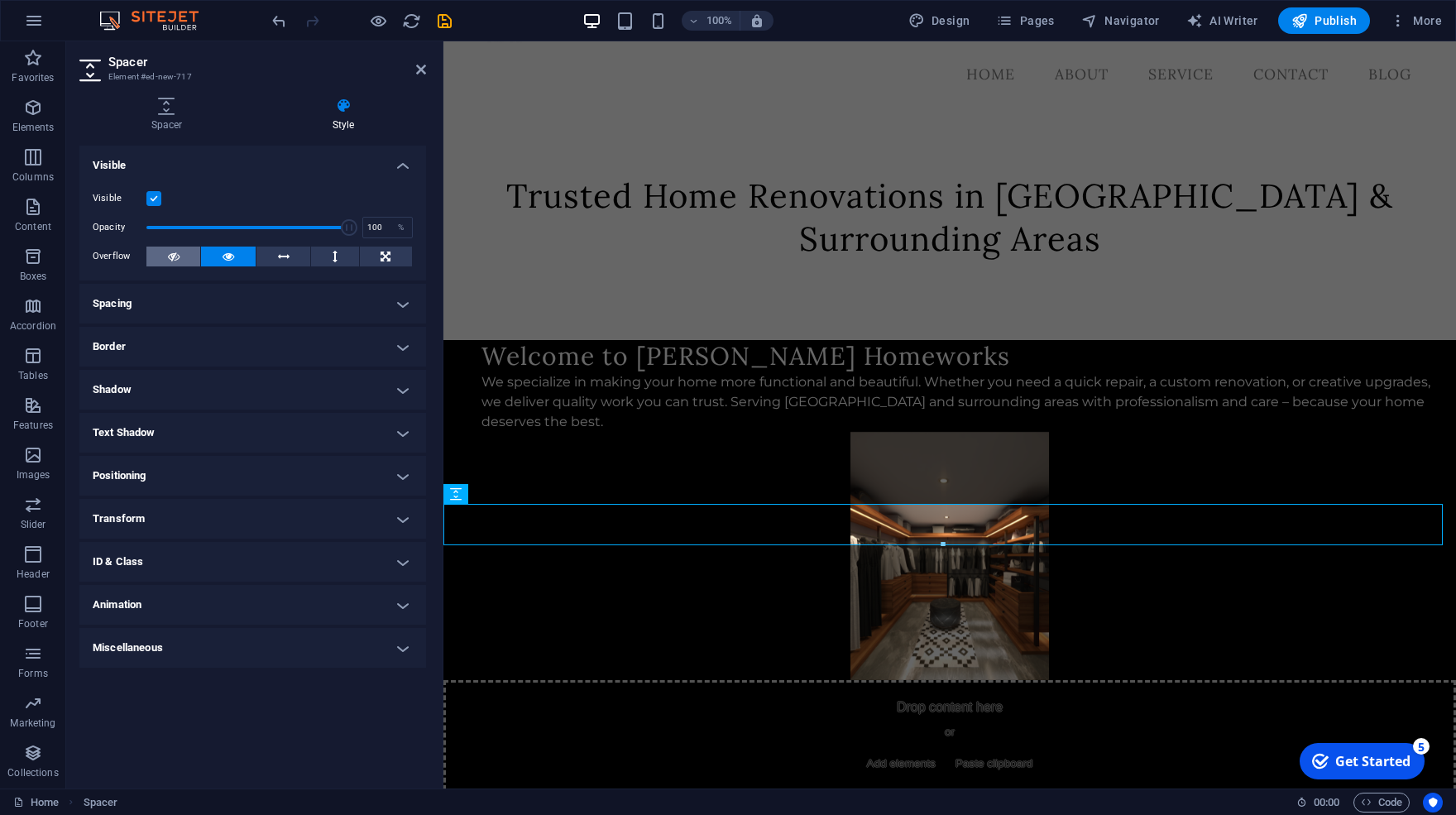
click at [187, 258] on button at bounding box center [173, 256] width 54 height 19
click at [228, 262] on icon at bounding box center [228, 256] width 11 height 19
click at [406, 301] on h4 "Spacing" at bounding box center [253, 303] width 346 height 40
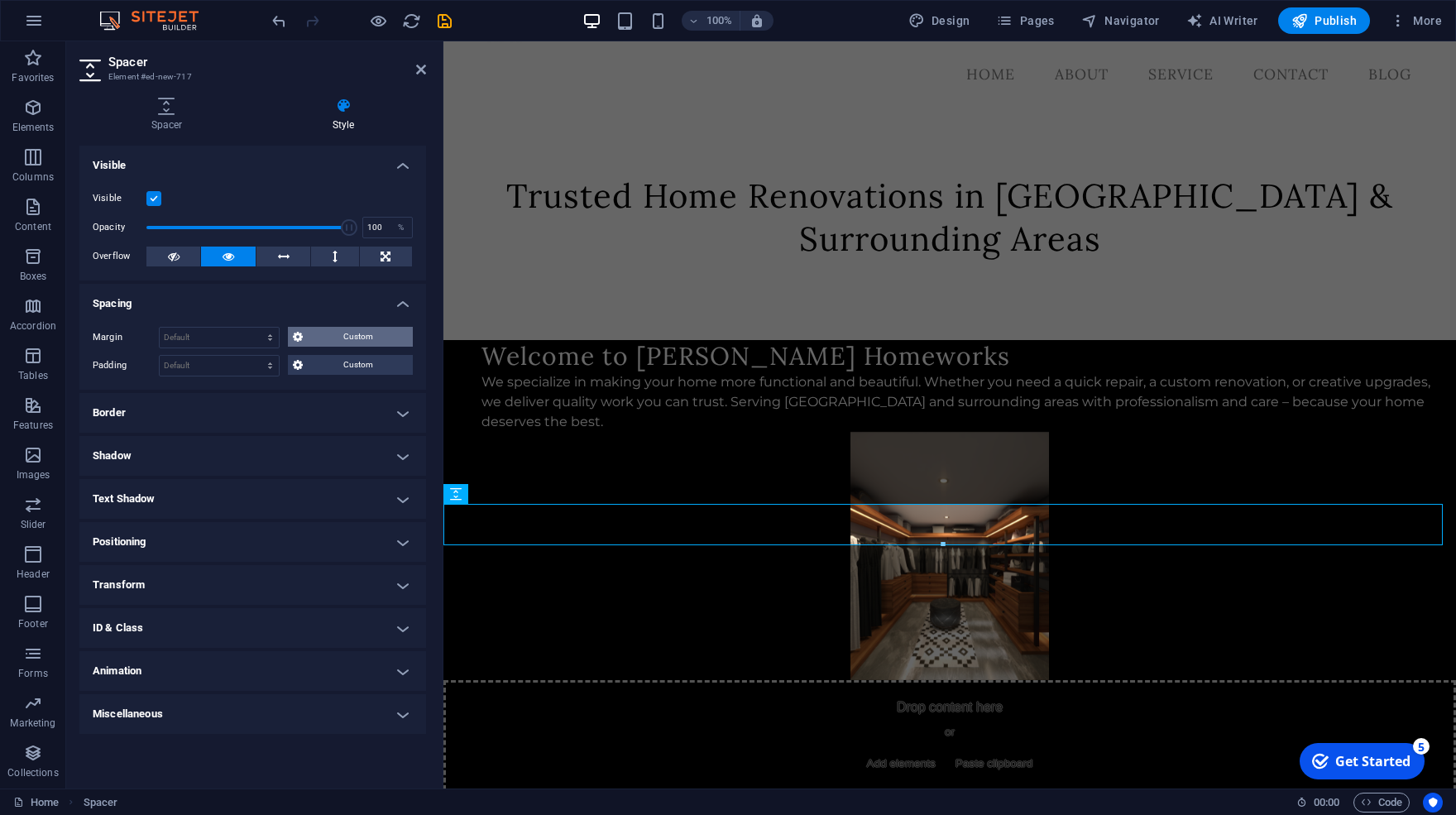
click at [356, 332] on span "Custom" at bounding box center [357, 337] width 100 height 19
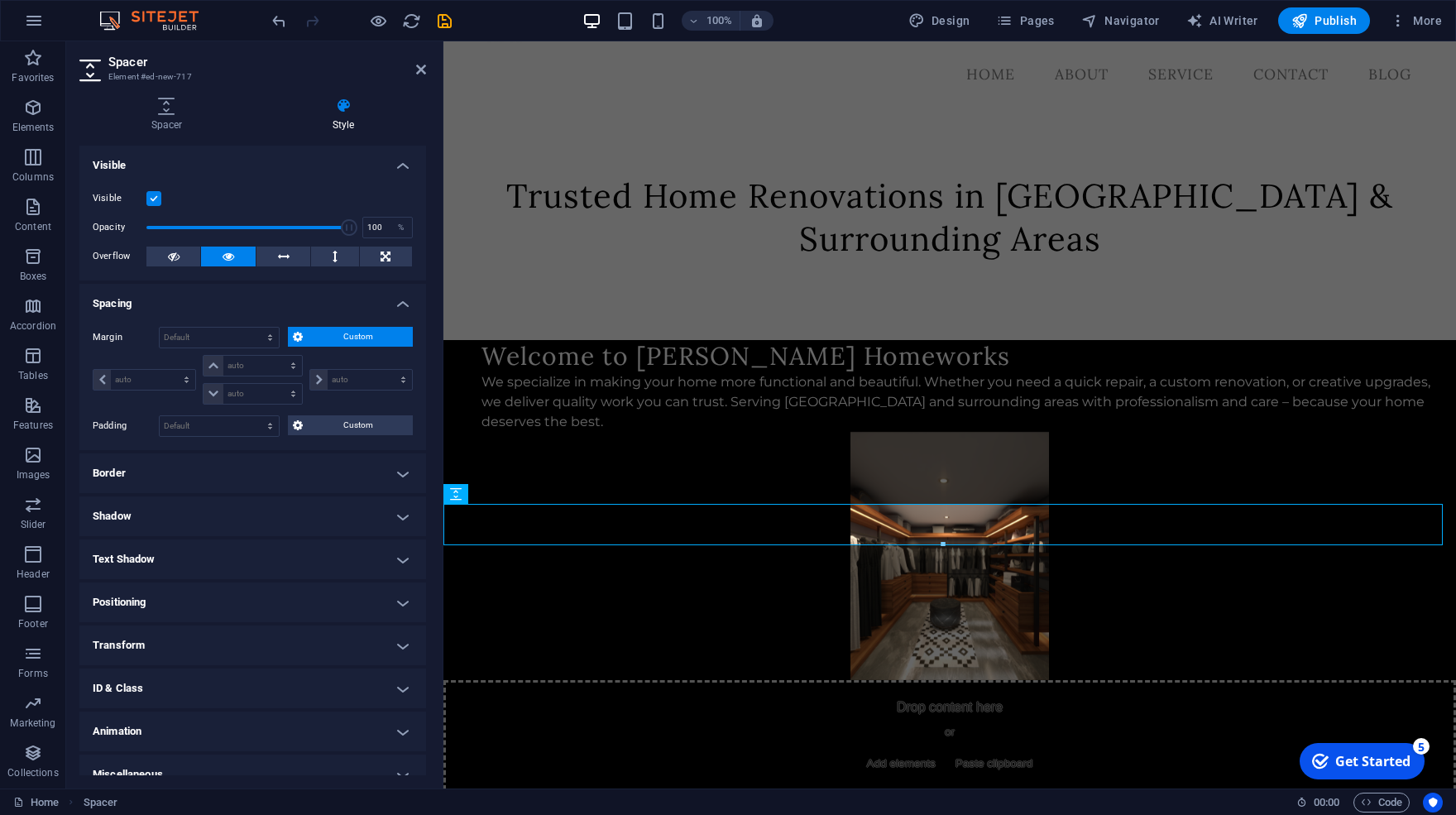
click at [356, 332] on span "Custom" at bounding box center [357, 337] width 100 height 19
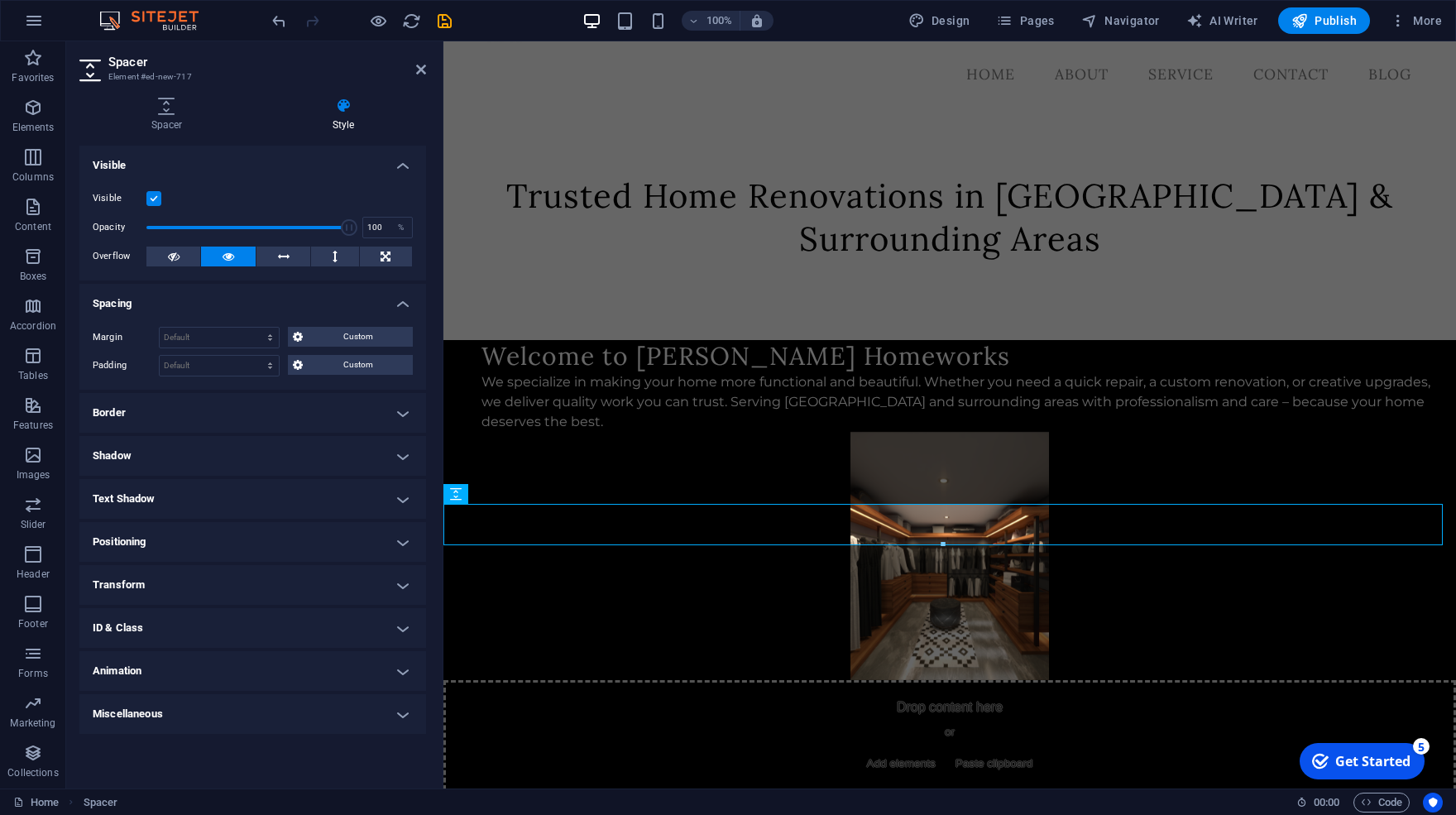
click at [341, 376] on div "Default px rem % vh vw Custom Custom" at bounding box center [286, 366] width 254 height 21
click at [342, 367] on span "Custom" at bounding box center [357, 365] width 100 height 19
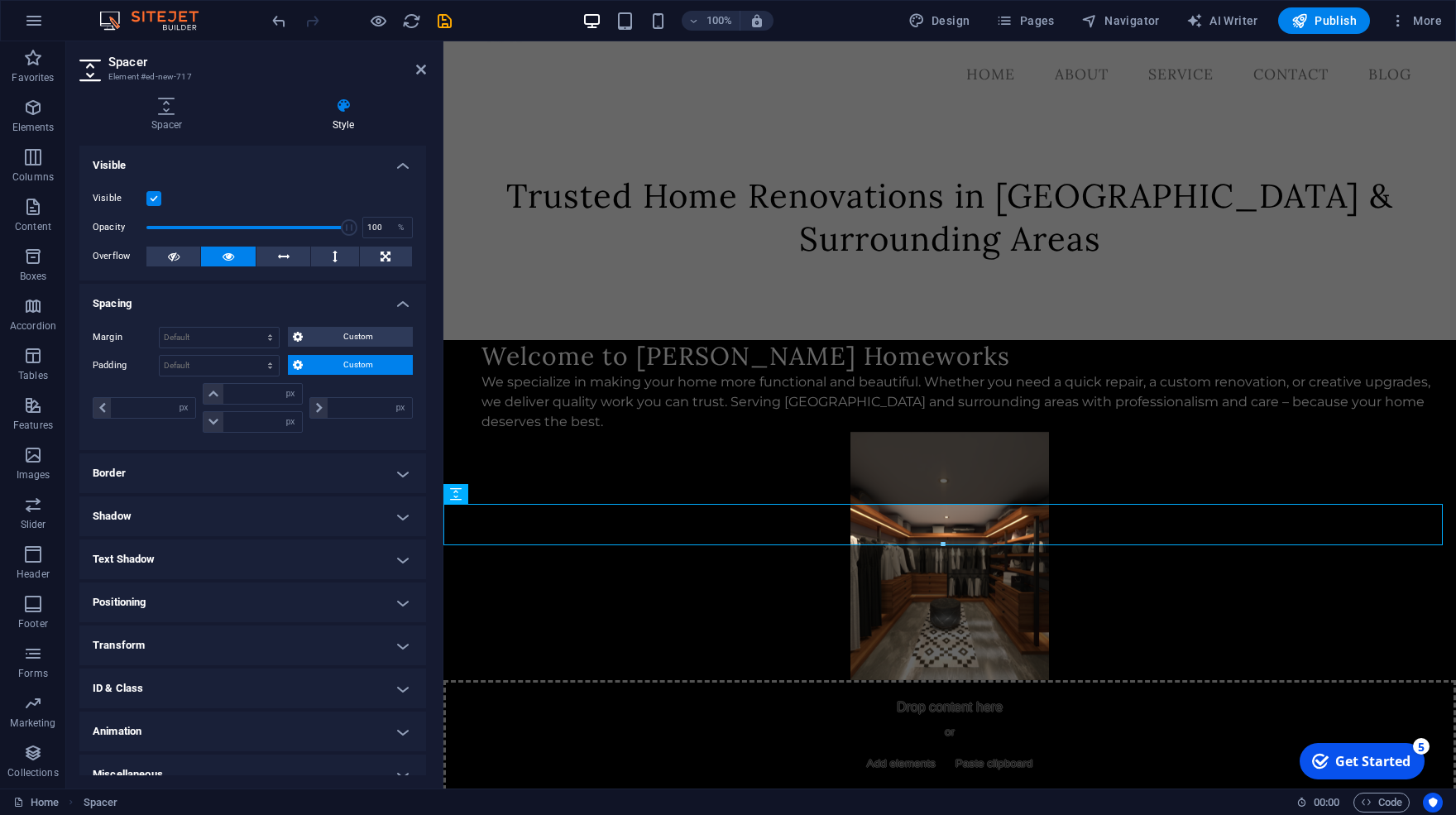
click at [342, 367] on span "Custom" at bounding box center [357, 365] width 100 height 19
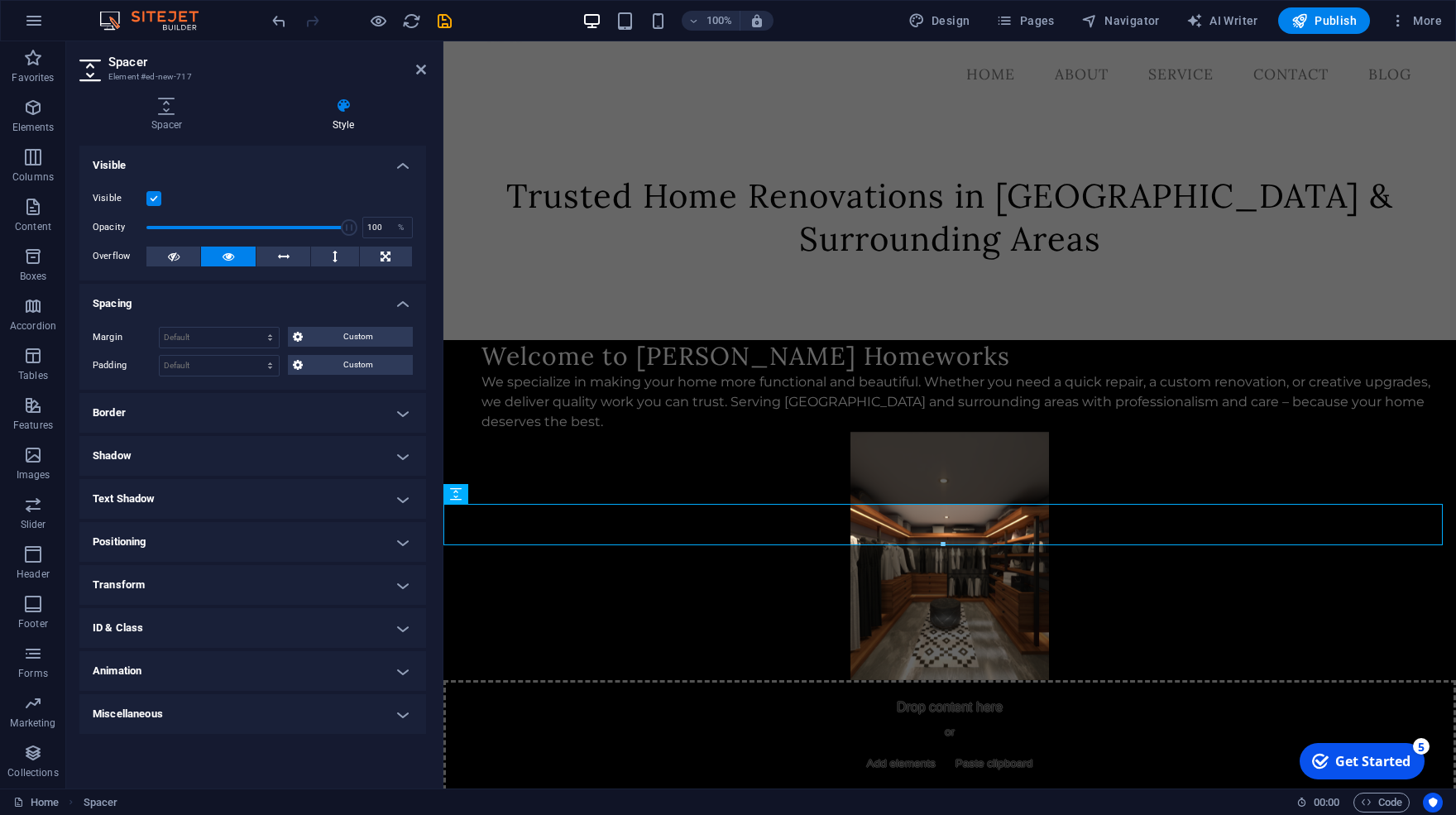
click at [328, 421] on h4 "Border" at bounding box center [253, 413] width 346 height 40
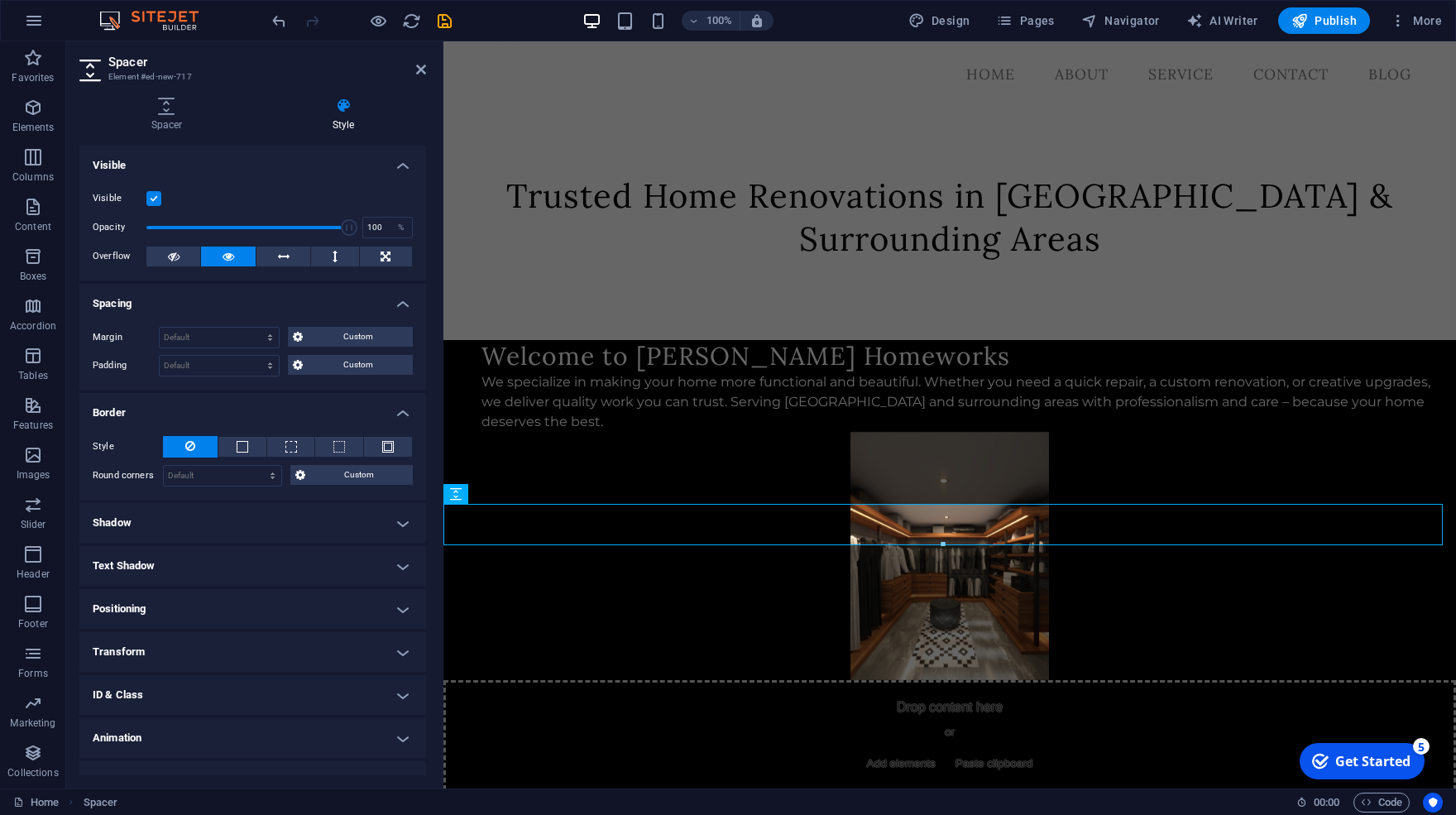
click at [326, 415] on h4 "Border" at bounding box center [253, 408] width 346 height 30
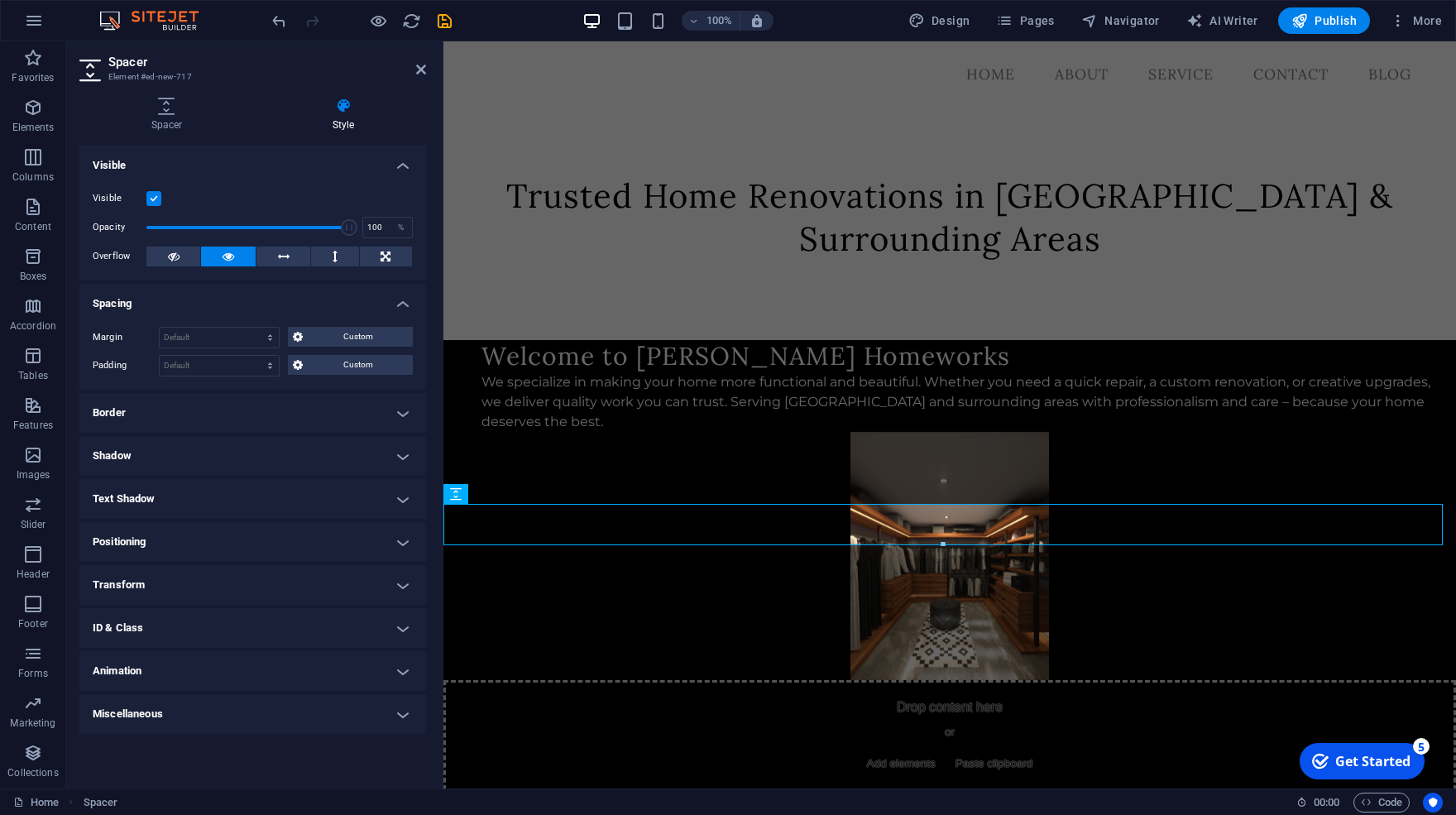
click at [326, 445] on h4 "Shadow" at bounding box center [253, 456] width 346 height 40
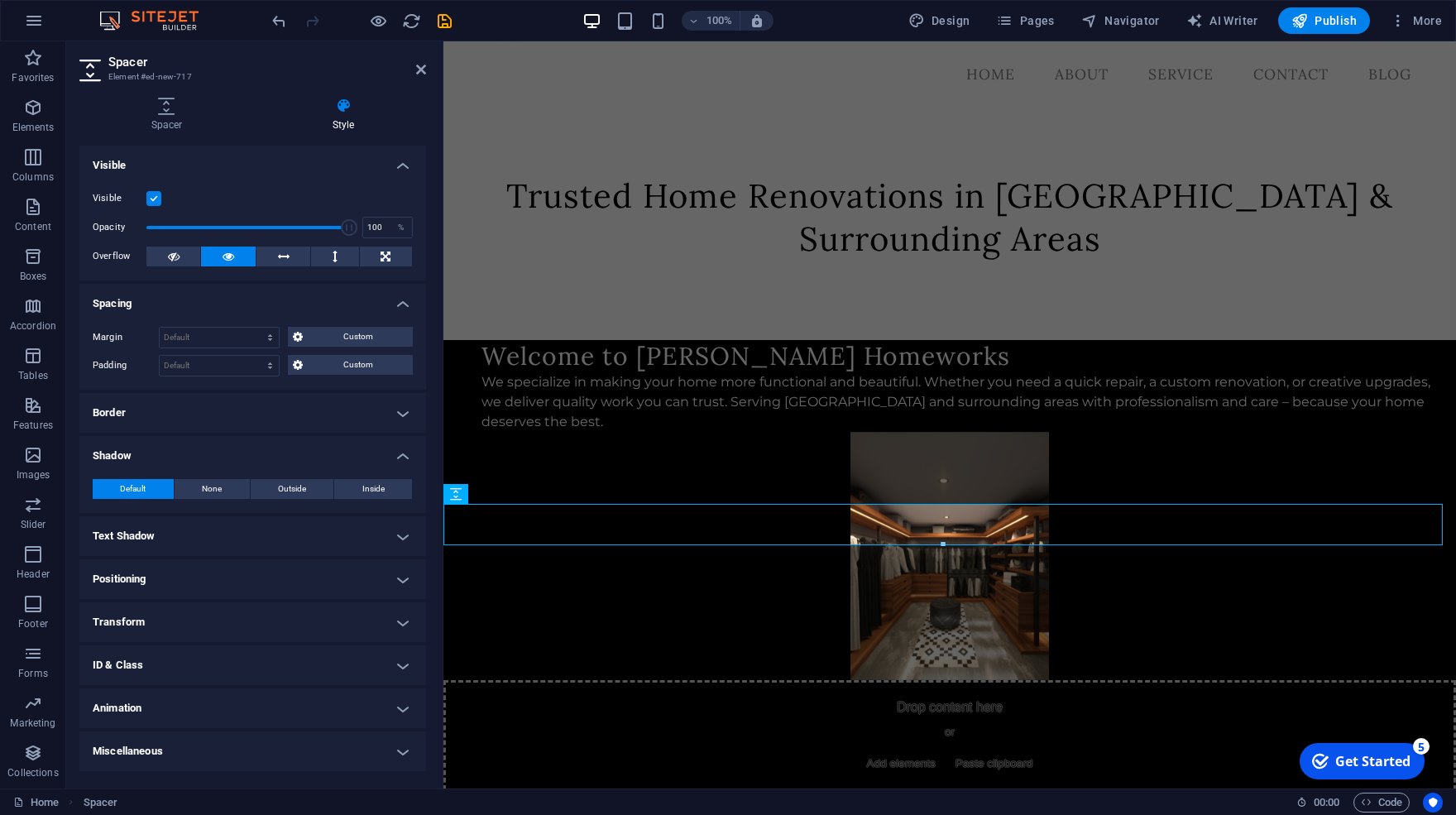
click at [326, 445] on h4 "Shadow" at bounding box center [253, 452] width 346 height 30
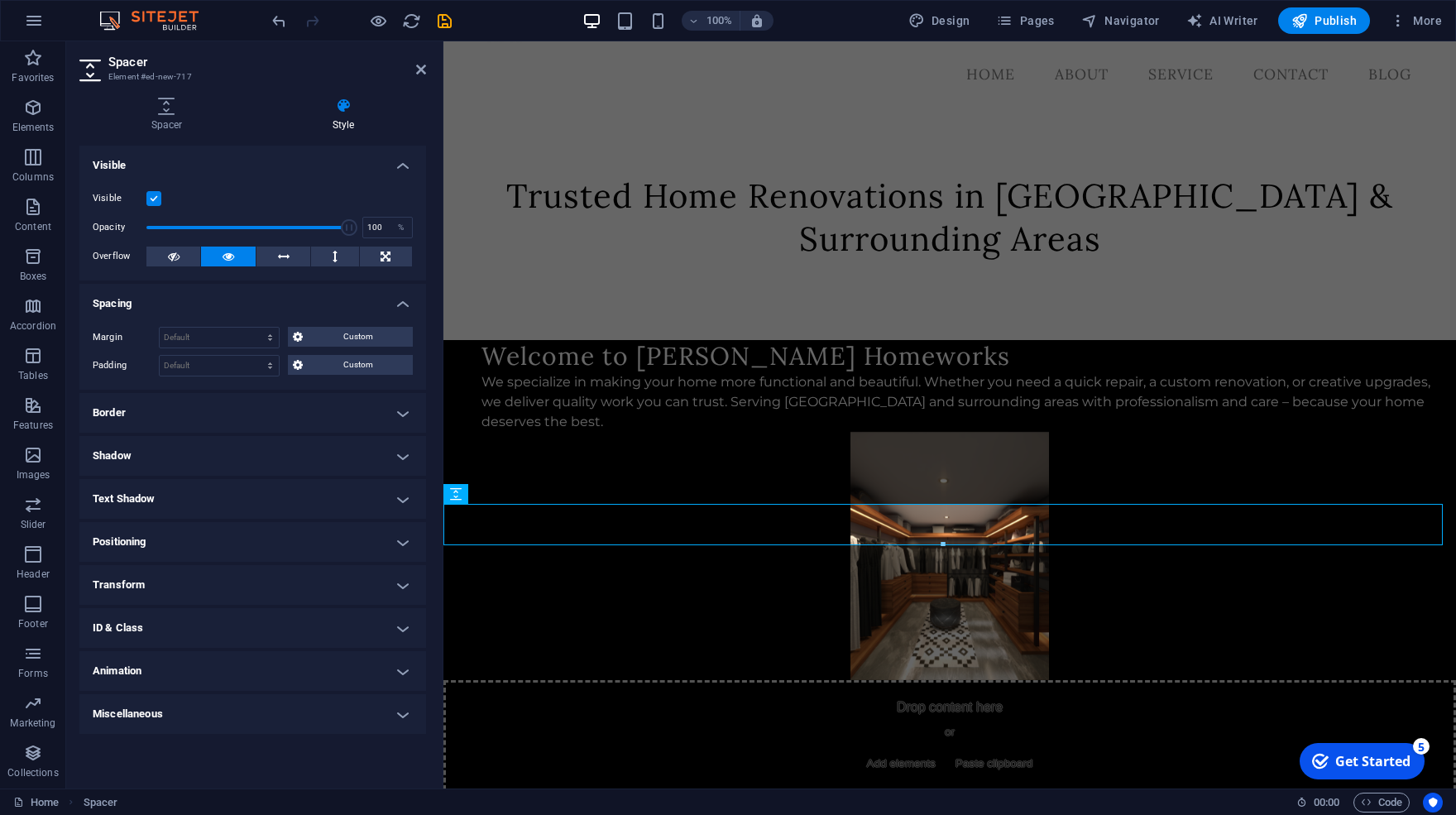
click at [315, 575] on h4 "Transform" at bounding box center [253, 585] width 346 height 40
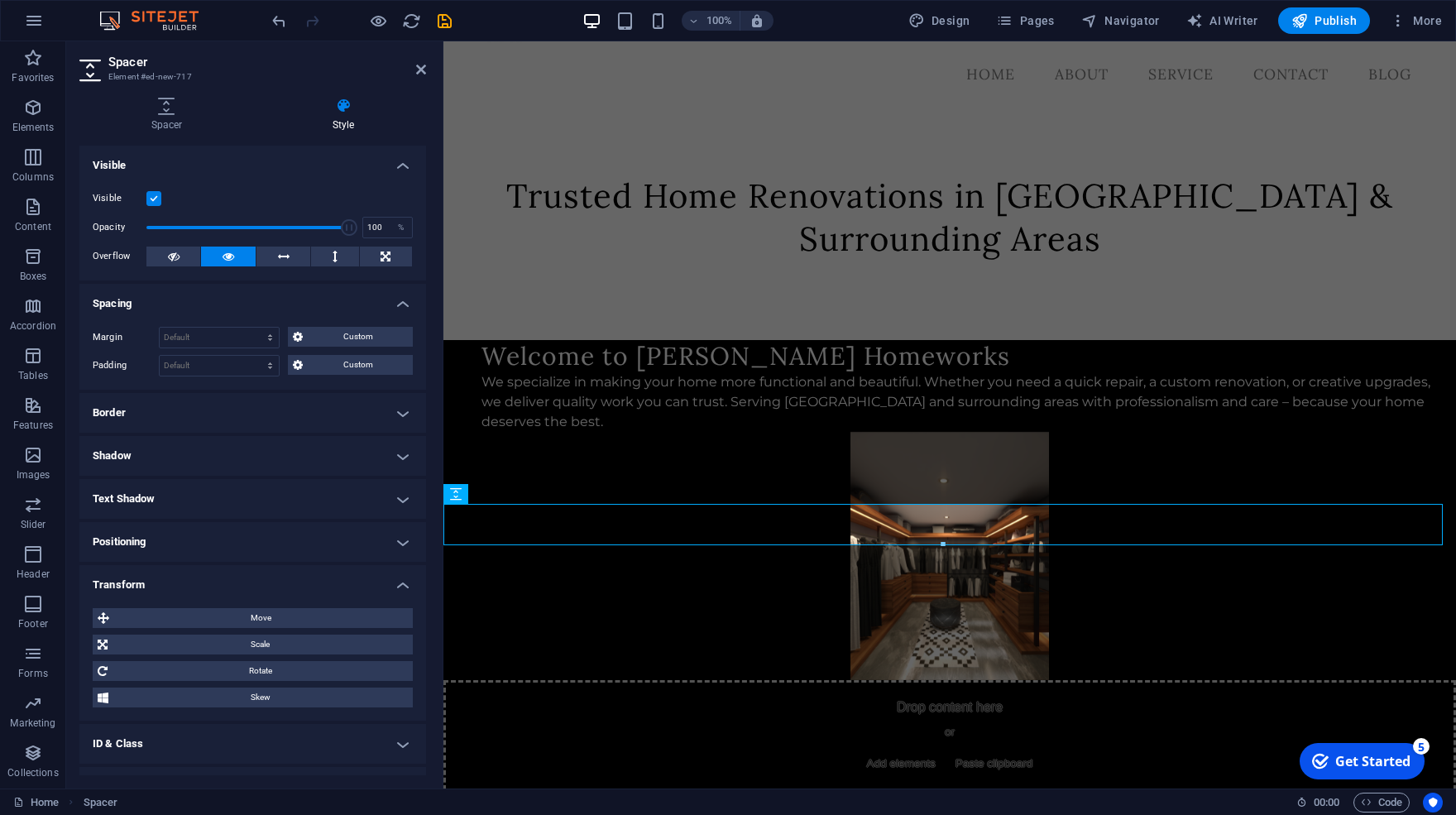
click at [310, 580] on h4 "Transform" at bounding box center [253, 581] width 346 height 30
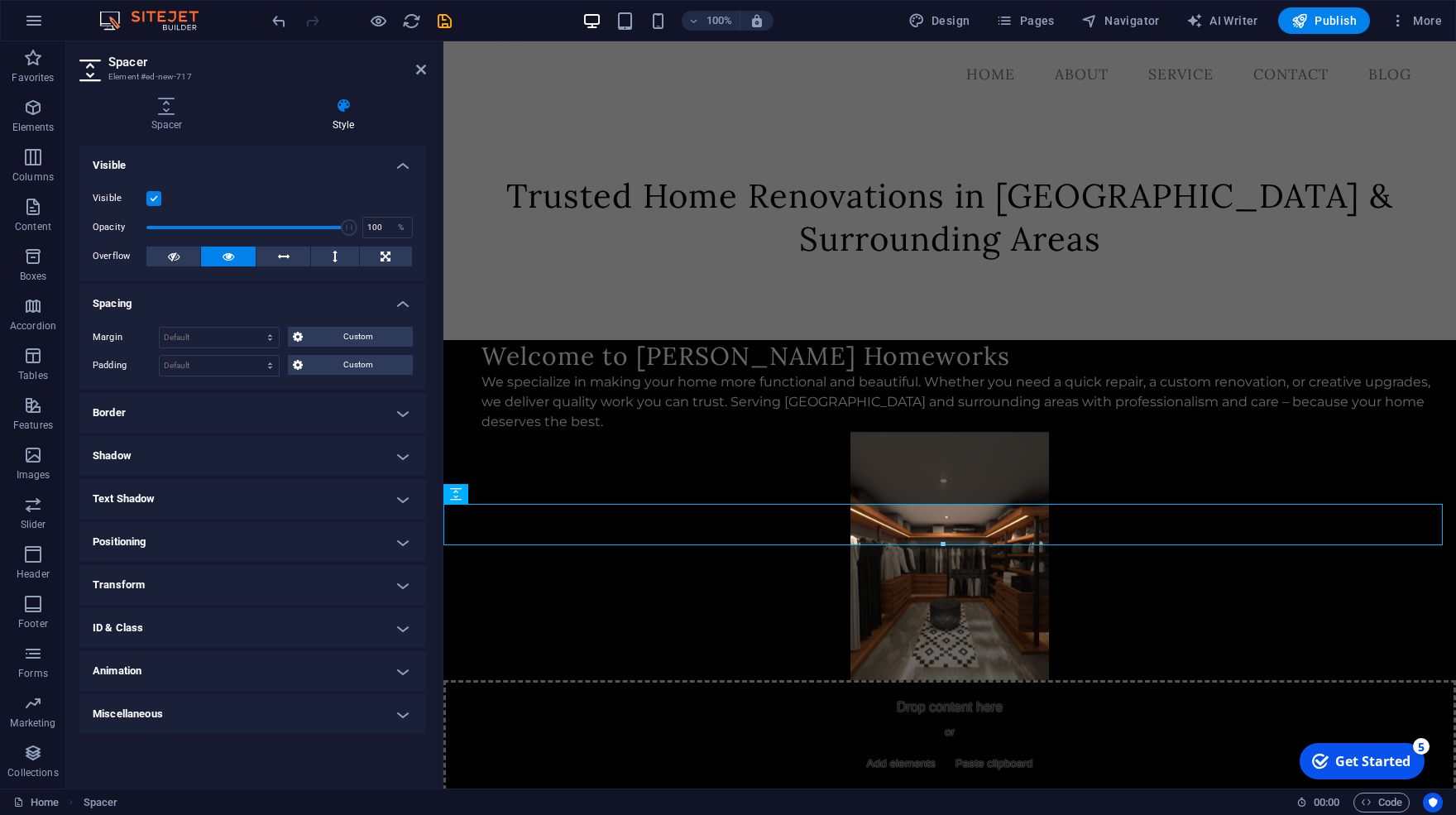
click at [282, 608] on h4 "ID & Class" at bounding box center [253, 628] width 346 height 40
click at [279, 621] on h4 "ID & Class" at bounding box center [253, 623] width 346 height 30
click at [270, 708] on h4 "Miscellaneous" at bounding box center [253, 714] width 346 height 40
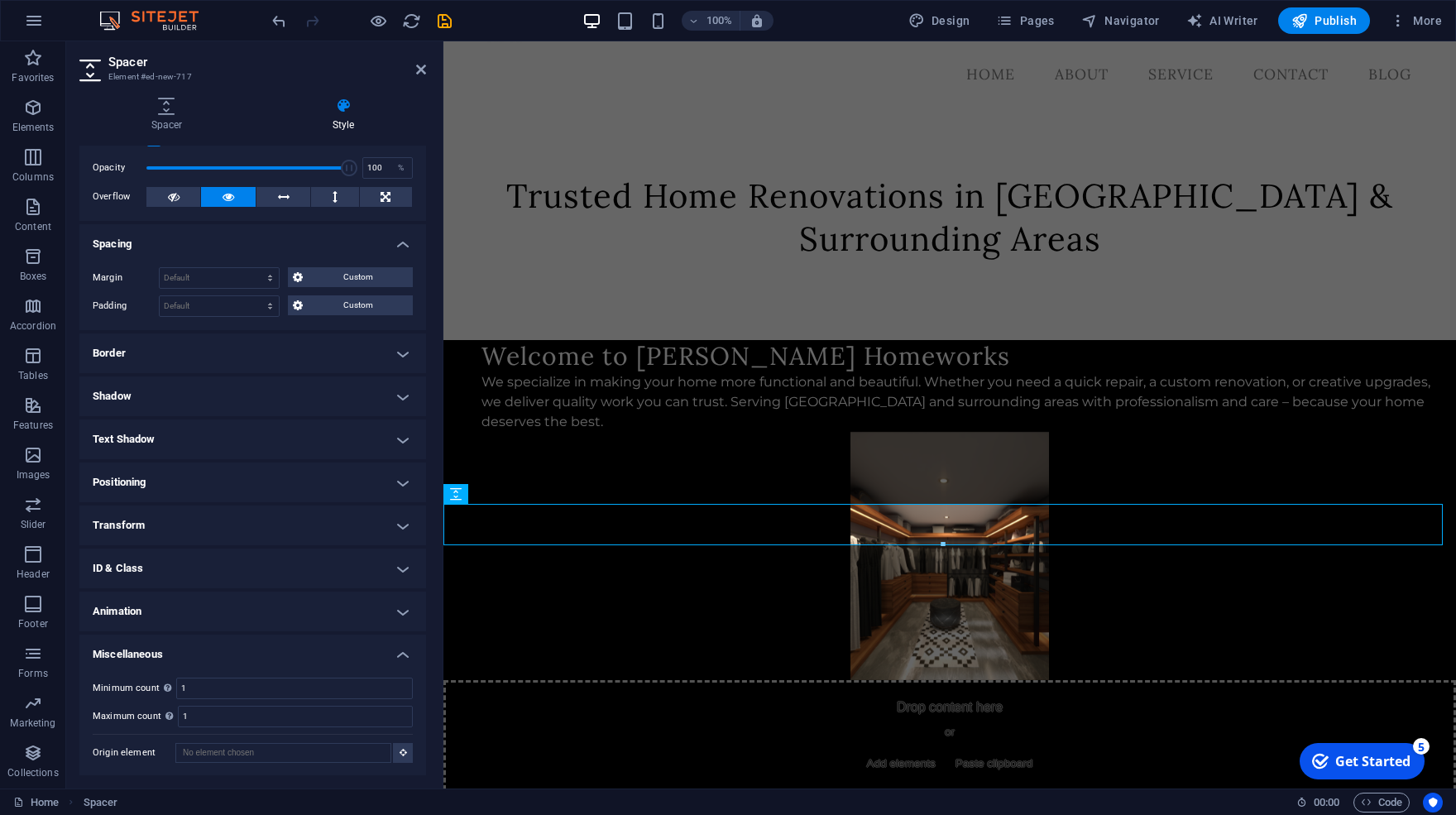
click at [241, 645] on h4 "Miscellaneous" at bounding box center [253, 650] width 346 height 30
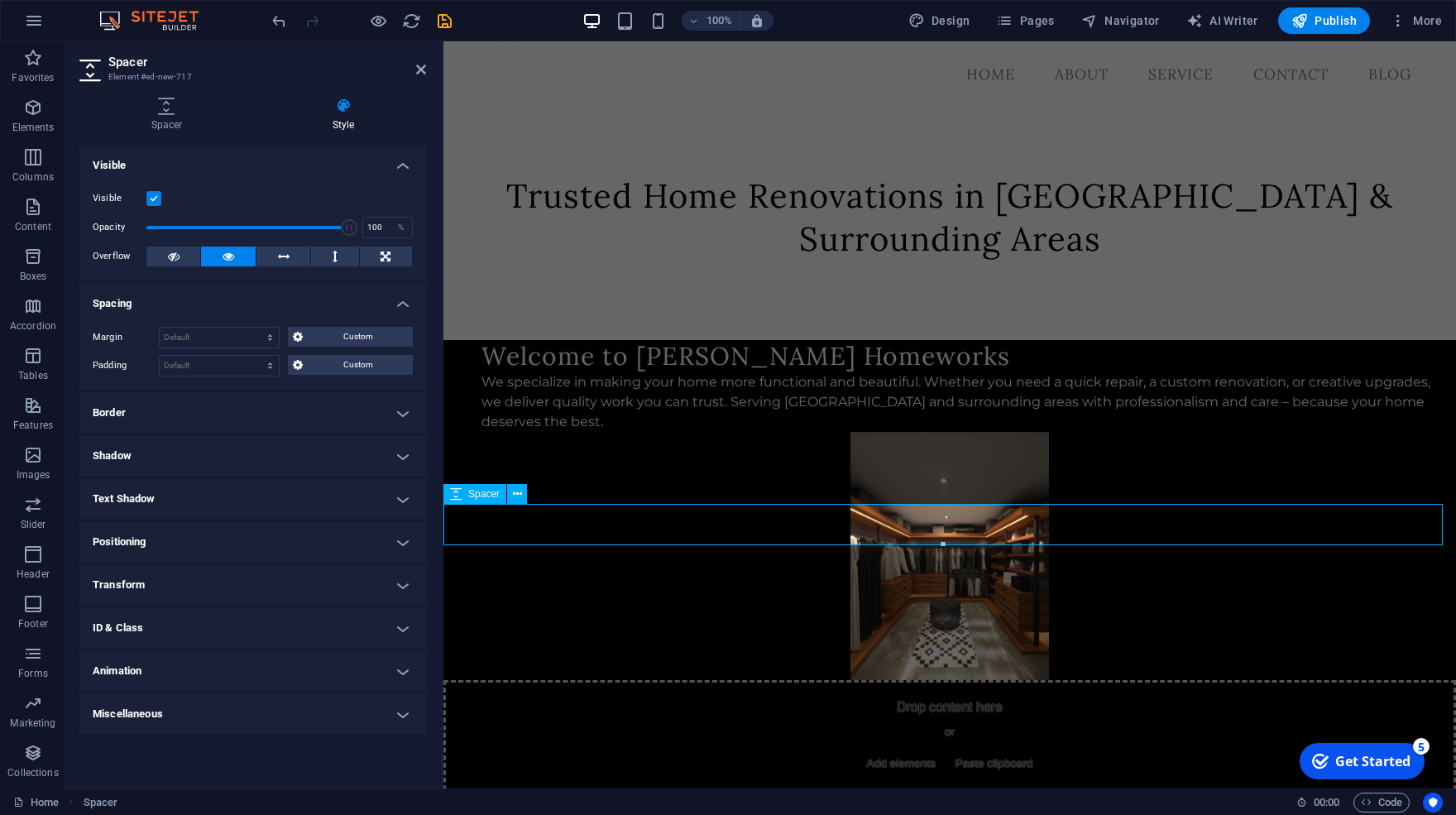
click at [529, 798] on div at bounding box center [950, 819] width 1012 height 42
click at [557, 51] on button at bounding box center [564, 51] width 19 height 19
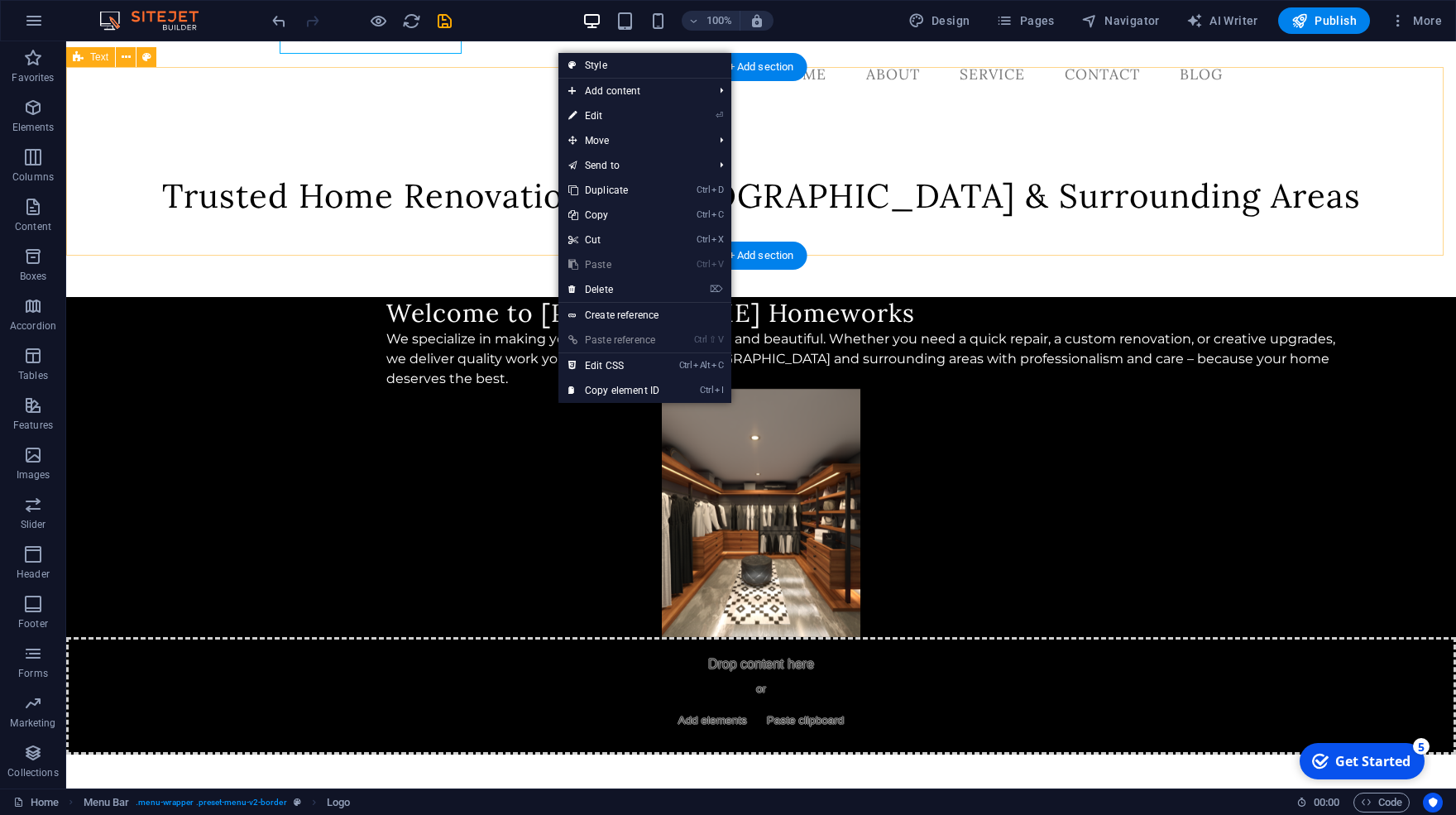
click at [916, 109] on div "Trusted Home Renovations in [GEOGRAPHIC_DATA] & Surrounding Areas" at bounding box center [761, 203] width 1390 height 189
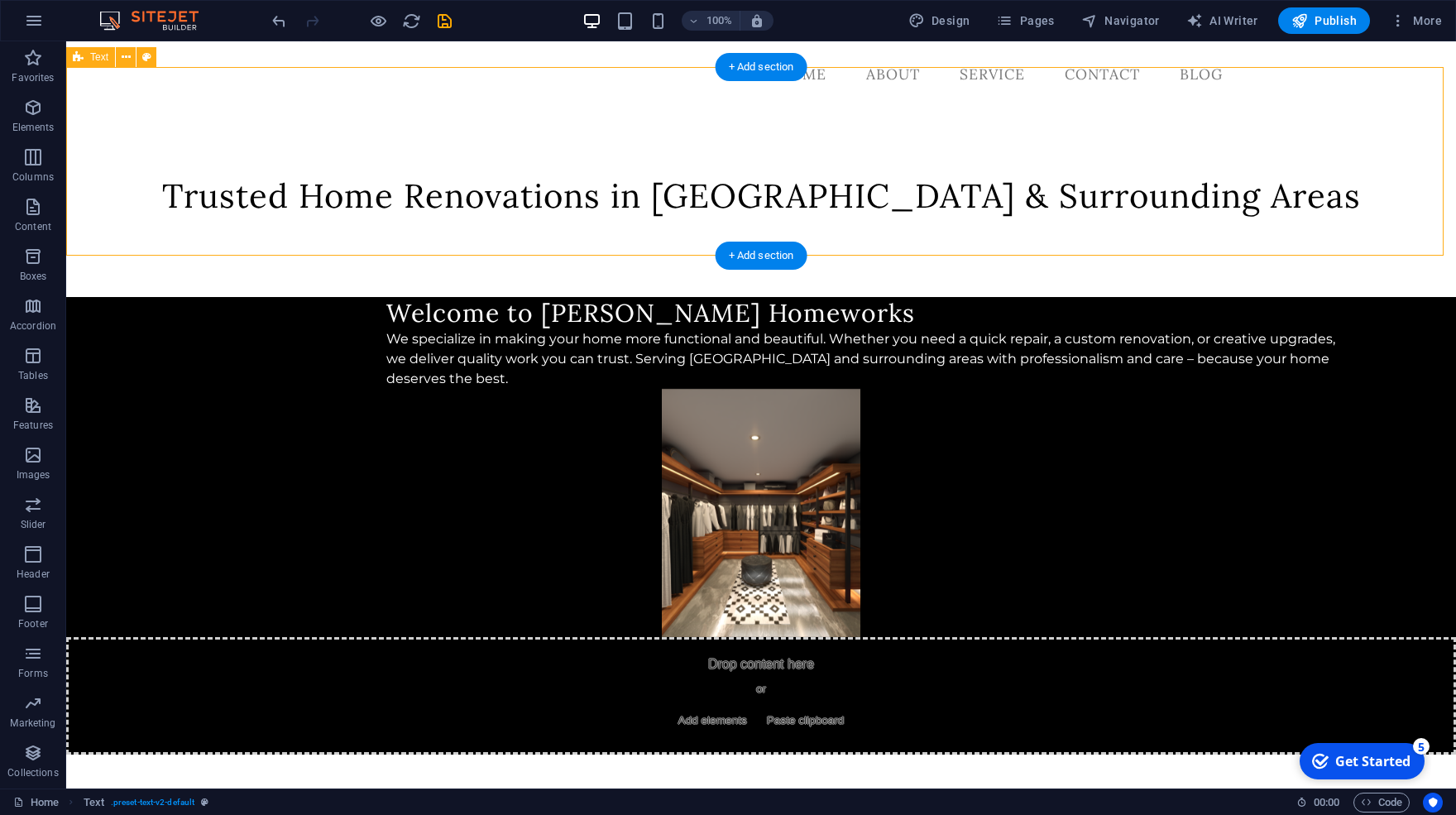
click at [122, 109] on div "Trusted Home Renovations in [GEOGRAPHIC_DATA] & Surrounding Areas" at bounding box center [761, 203] width 1390 height 189
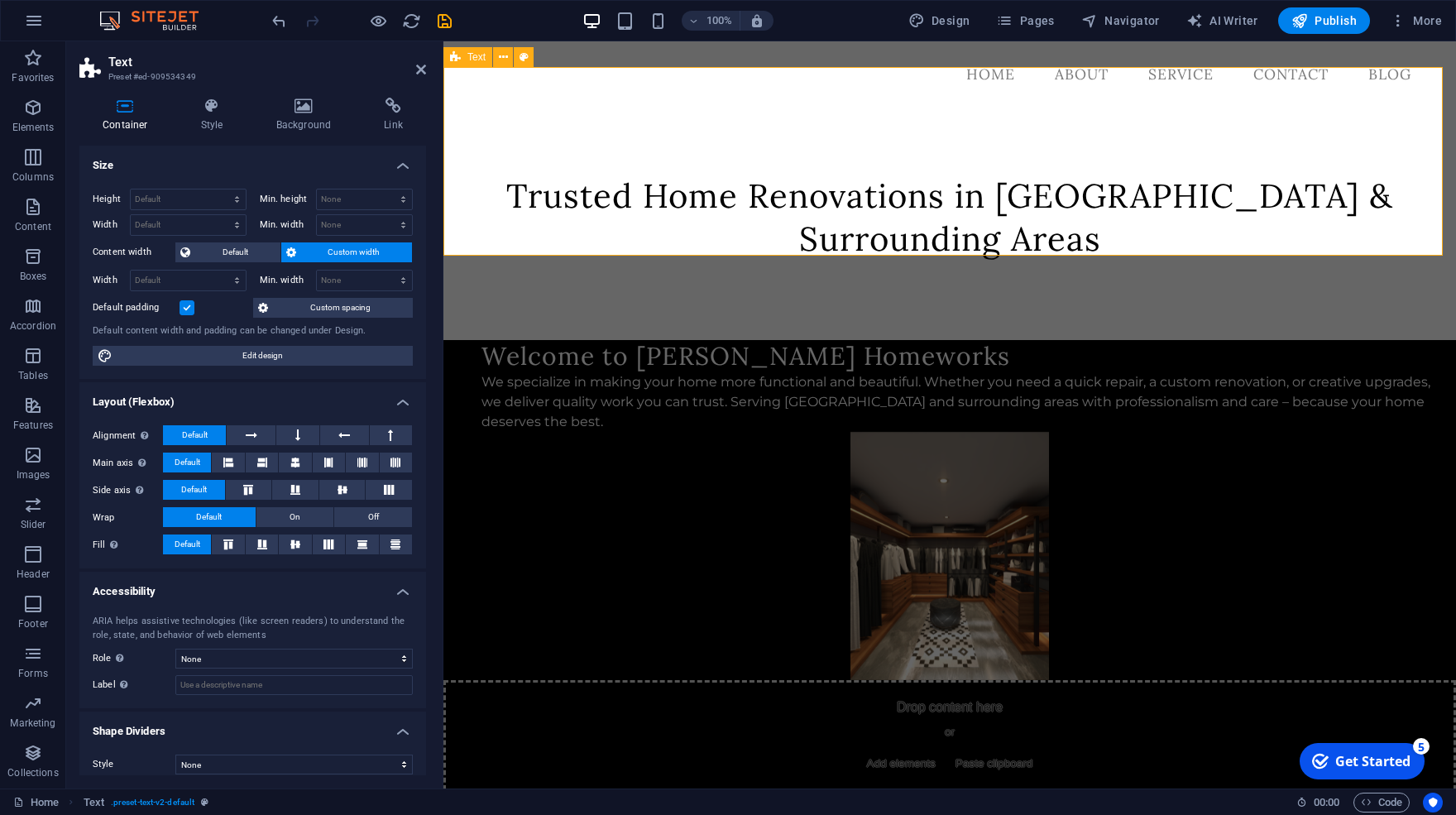
click at [463, 109] on div "Trusted Home Renovations in [GEOGRAPHIC_DATA] & Surrounding Areas" at bounding box center [950, 225] width 1012 height 232
click at [600, 109] on div "Trusted Home Renovations in [GEOGRAPHIC_DATA] & Surrounding Areas" at bounding box center [950, 225] width 1012 height 232
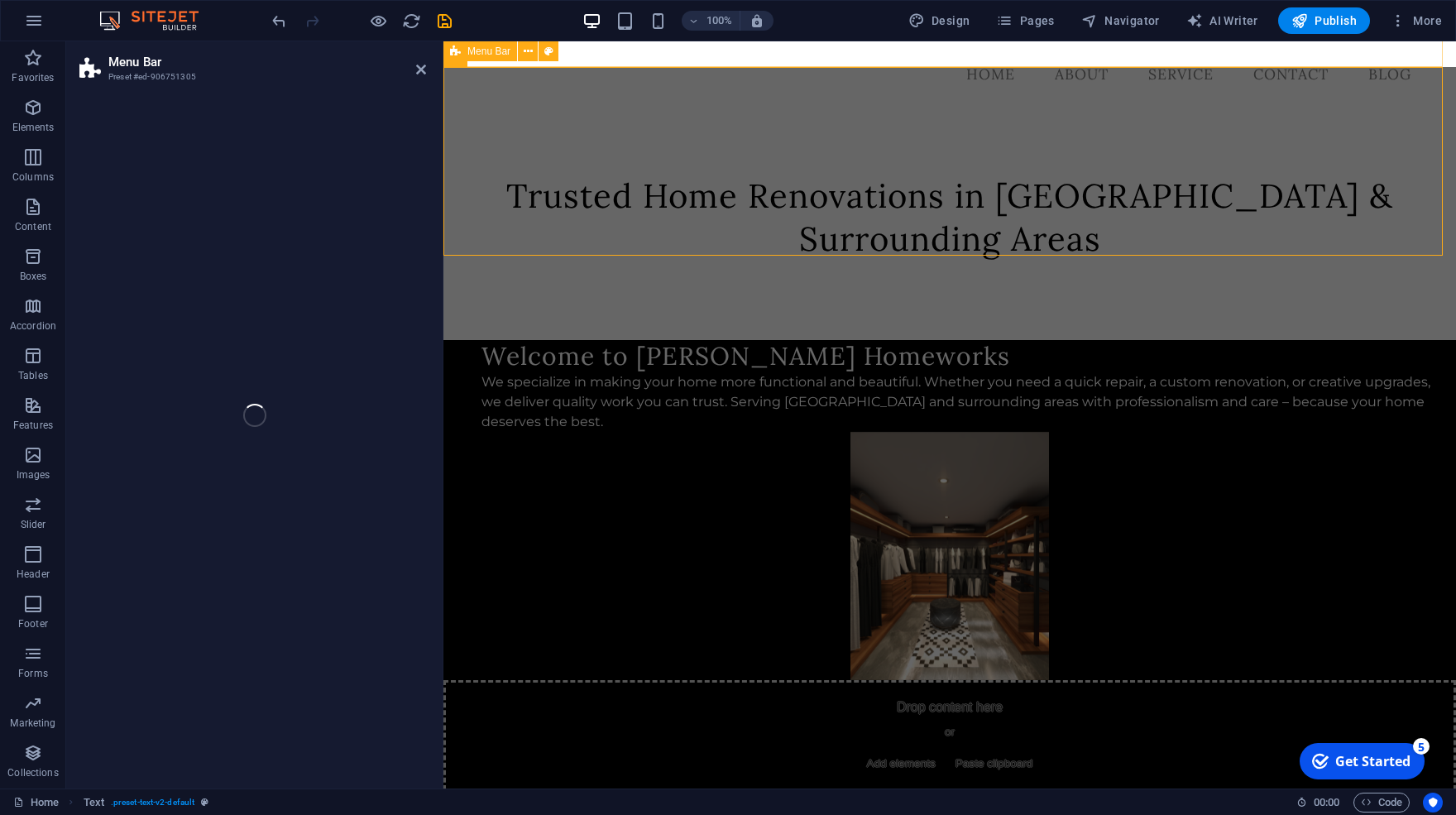
select select "rem"
select select "preset-menu-v2-border"
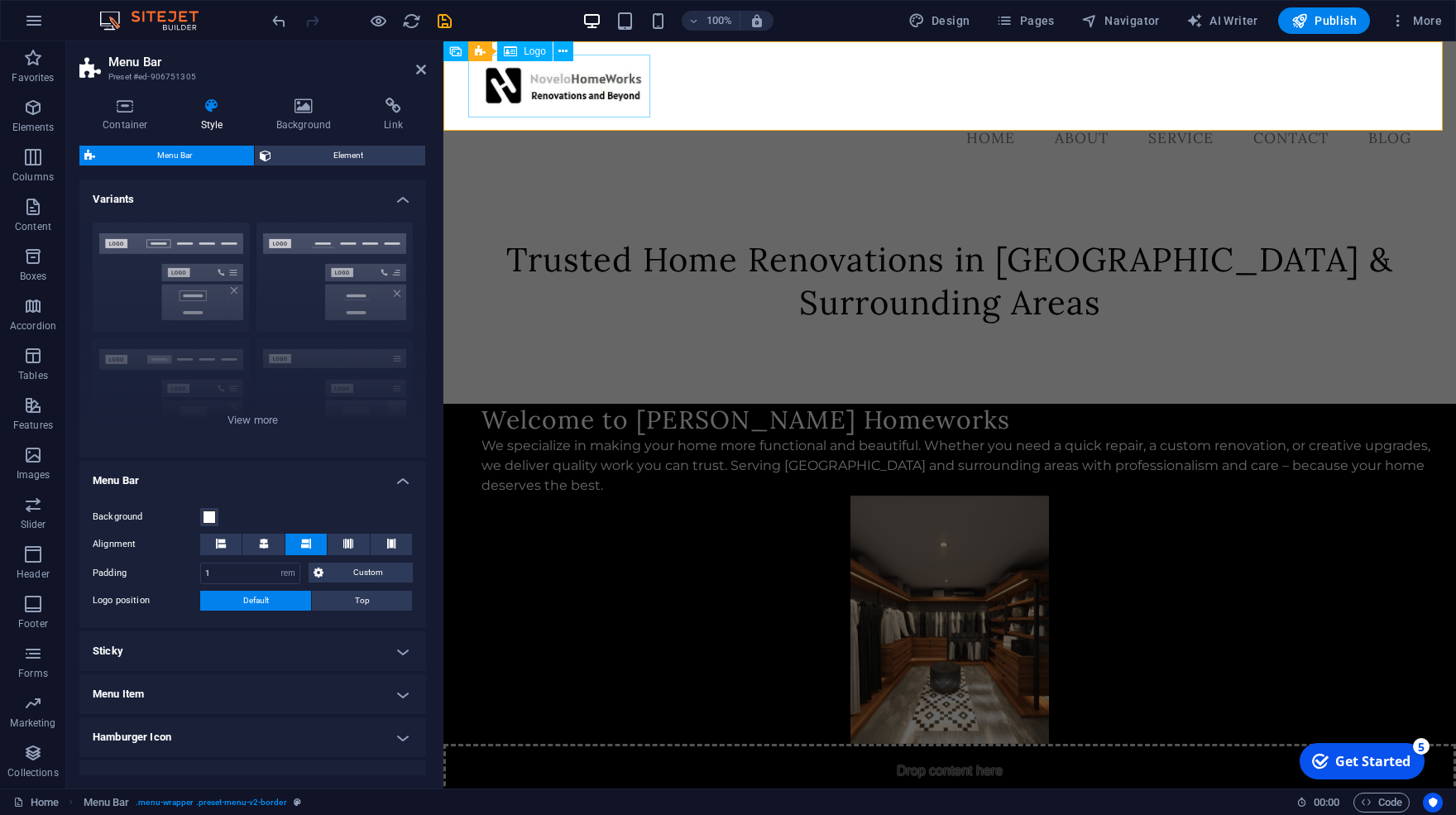
click at [623, 56] on div at bounding box center [950, 86] width 950 height 63
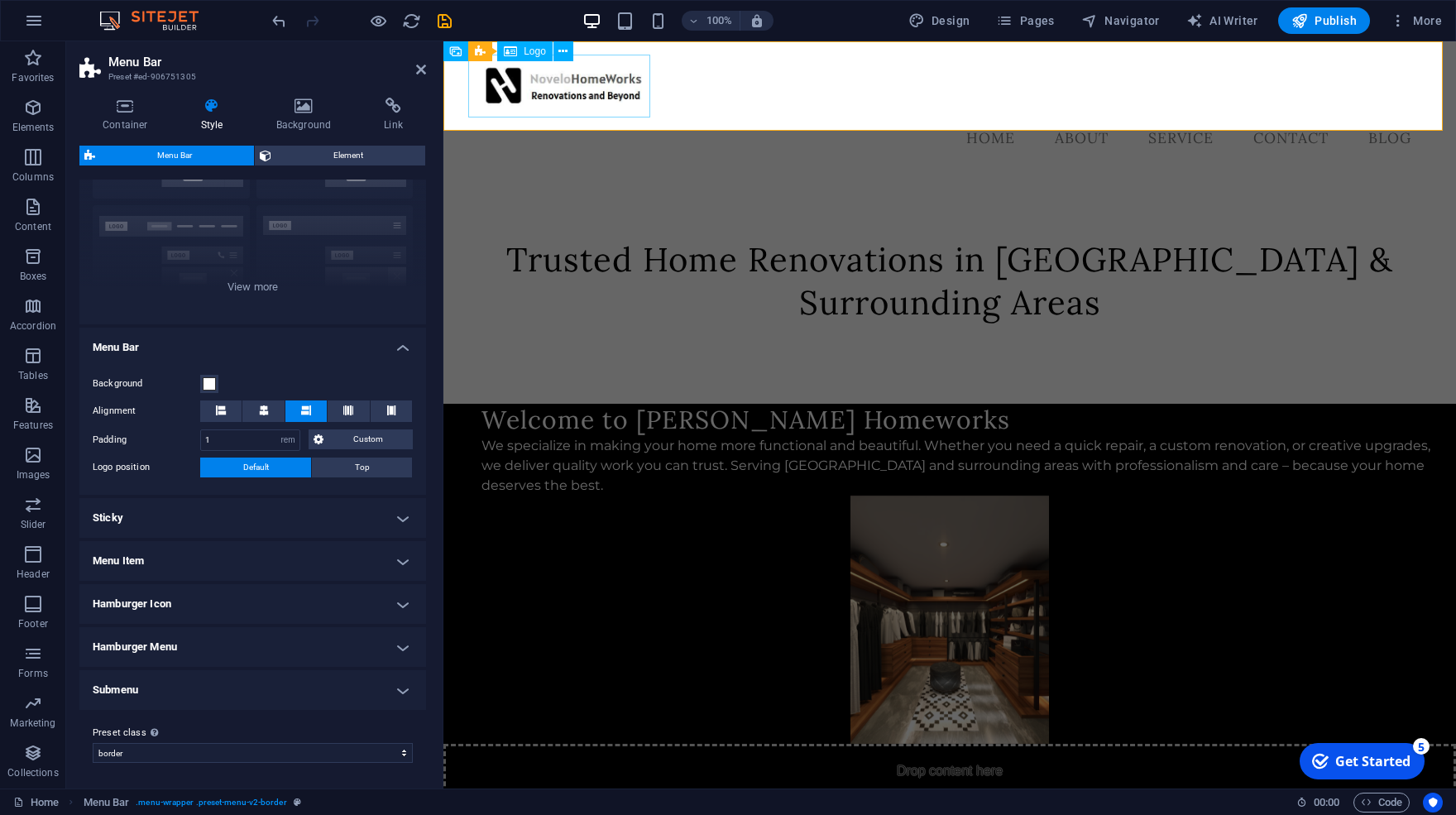
click at [623, 56] on div at bounding box center [950, 86] width 950 height 63
select select "px"
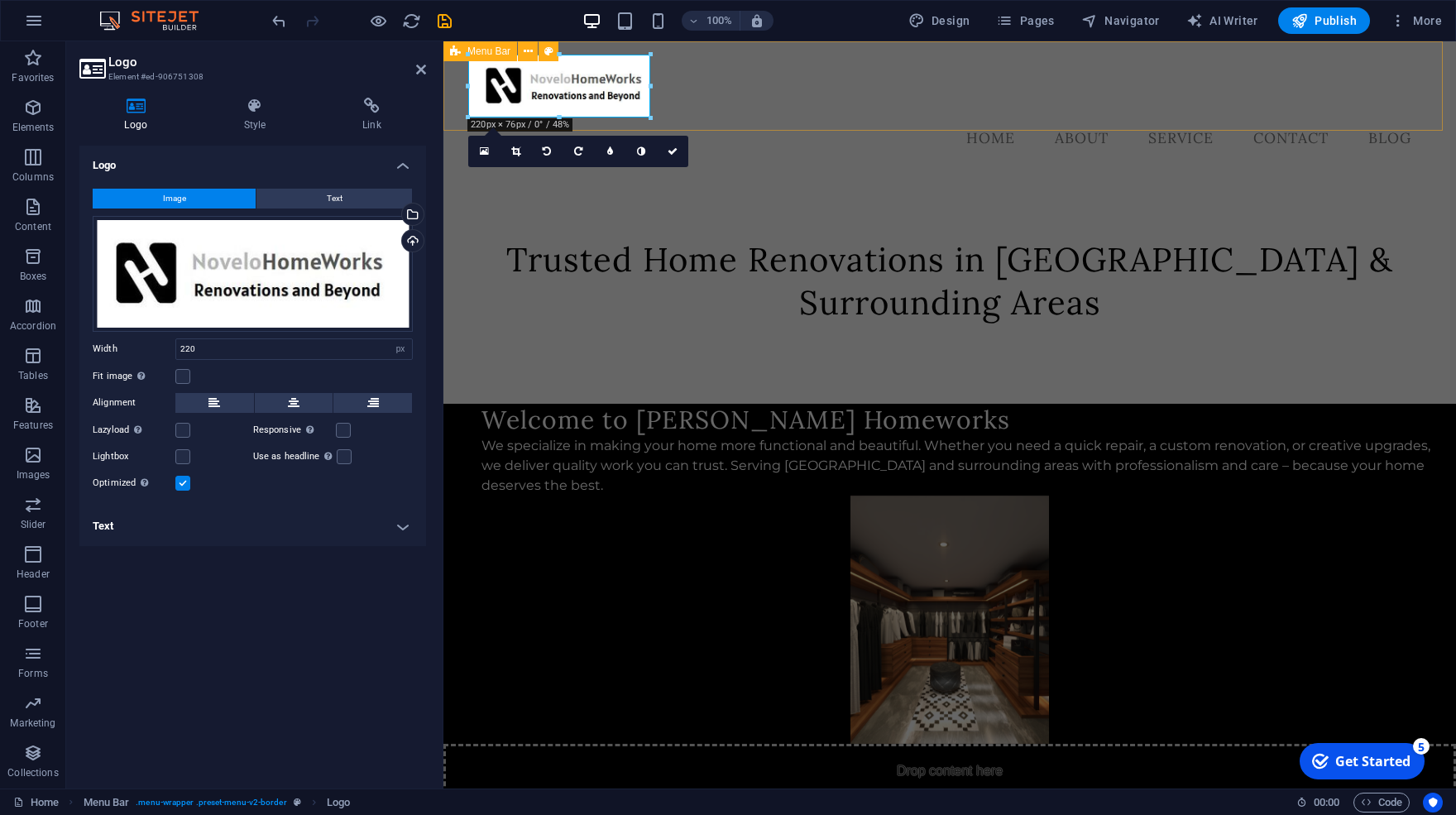
click at [733, 65] on div "Menu Home About Service Contact Blog" at bounding box center [950, 107] width 1012 height 131
select select "rem"
select select "preset-menu-v2-border"
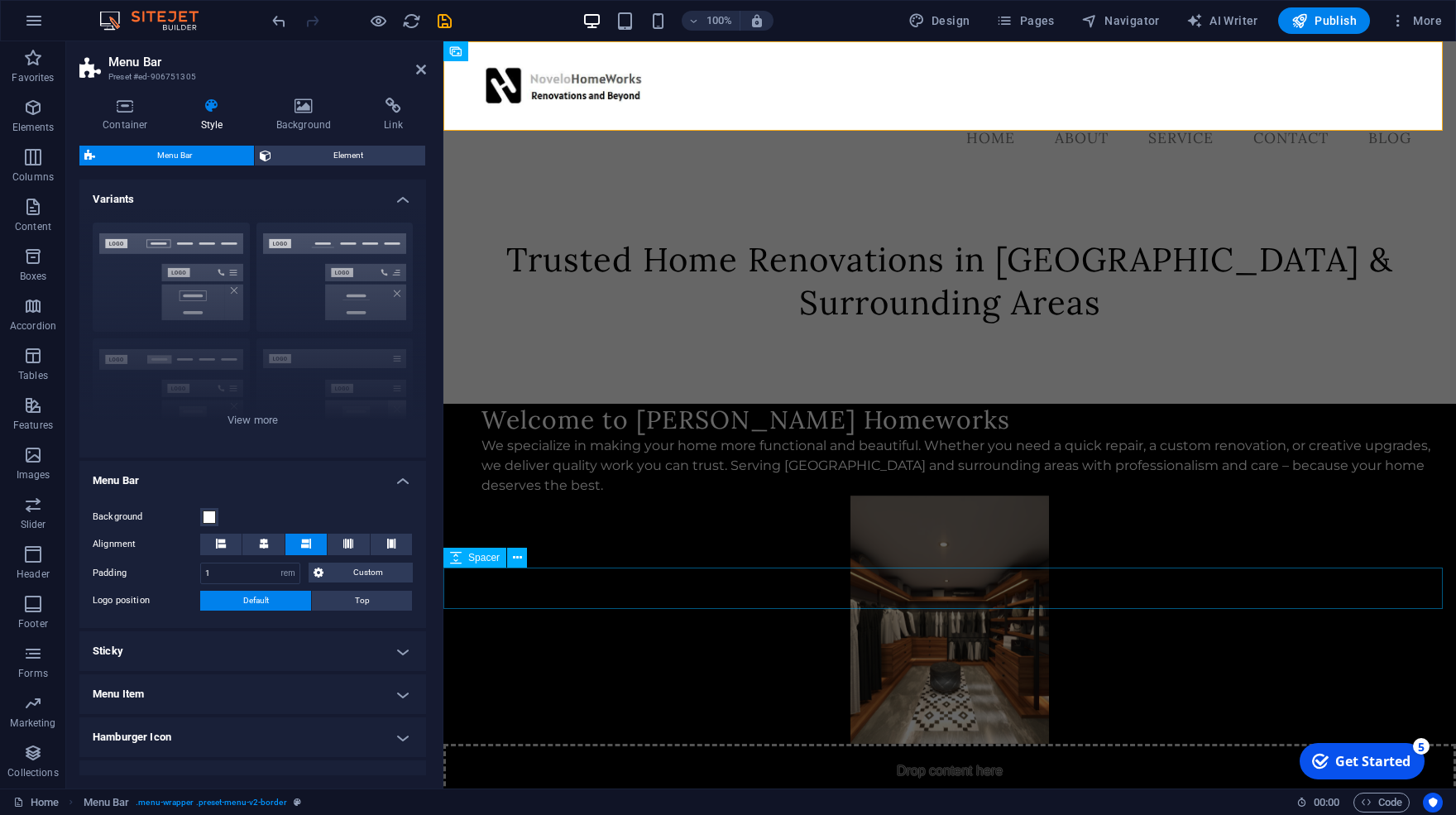
drag, startPoint x: 626, startPoint y: 588, endPoint x: 1004, endPoint y: 587, distance: 378.0
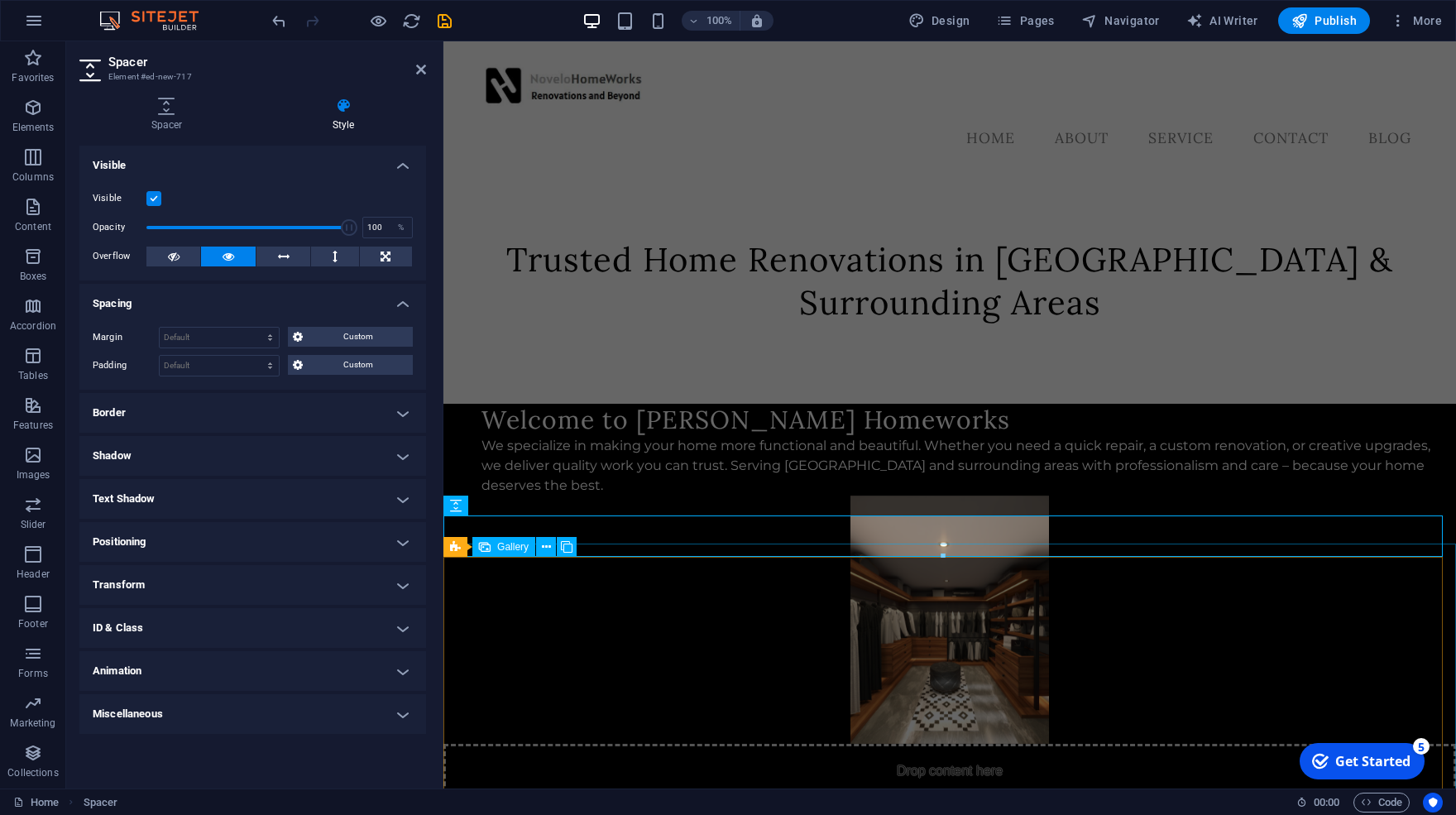
scroll to position [105, 0]
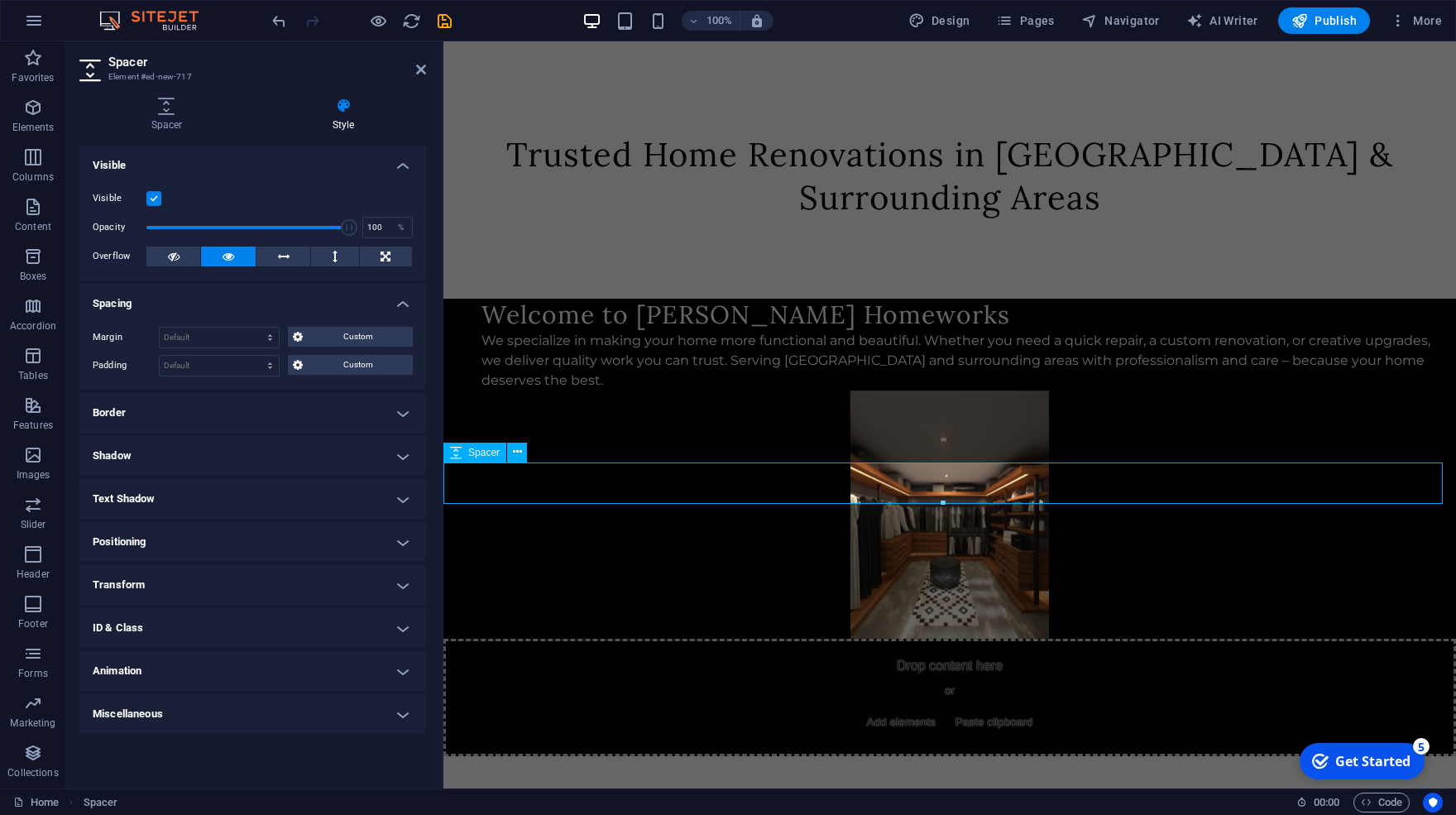
click at [1023, 757] on div at bounding box center [950, 777] width 1012 height 42
click at [829, 360] on div "We specialize in making your home more functional and beautiful. Whether you ne…" at bounding box center [962, 361] width 961 height 59
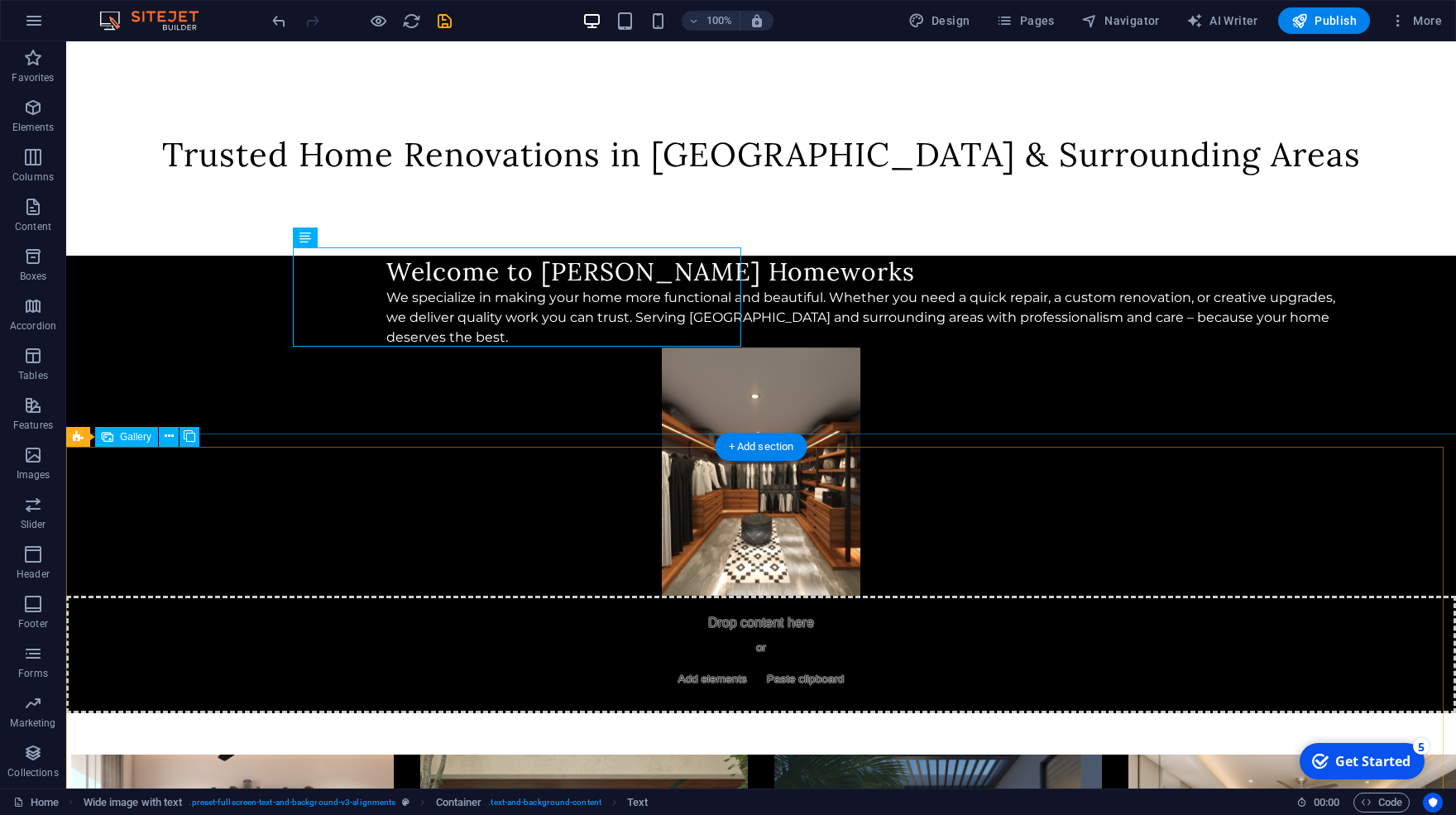
scroll to position [211, 0]
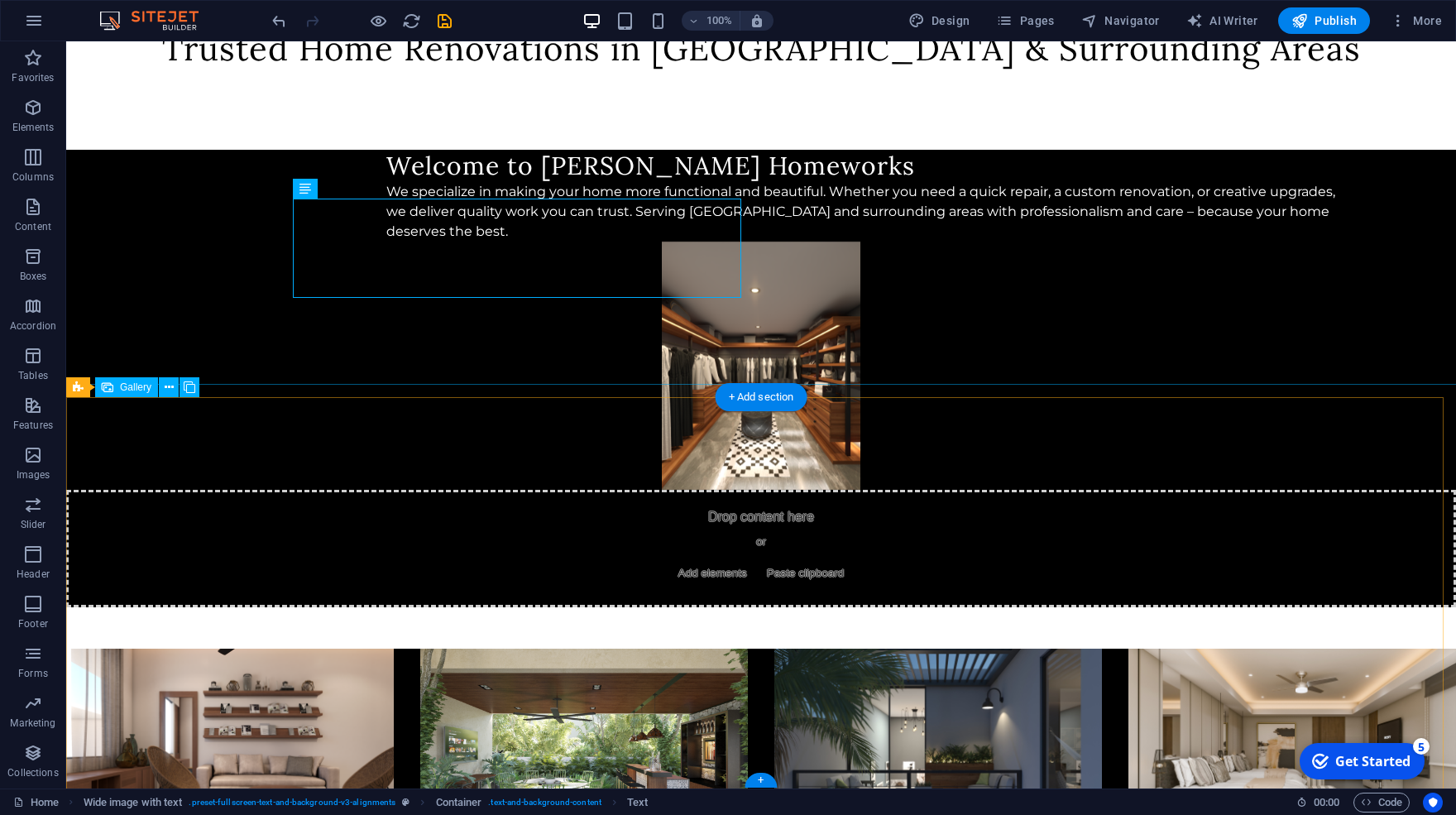
click at [863, 649] on li at bounding box center [938, 751] width 328 height 205
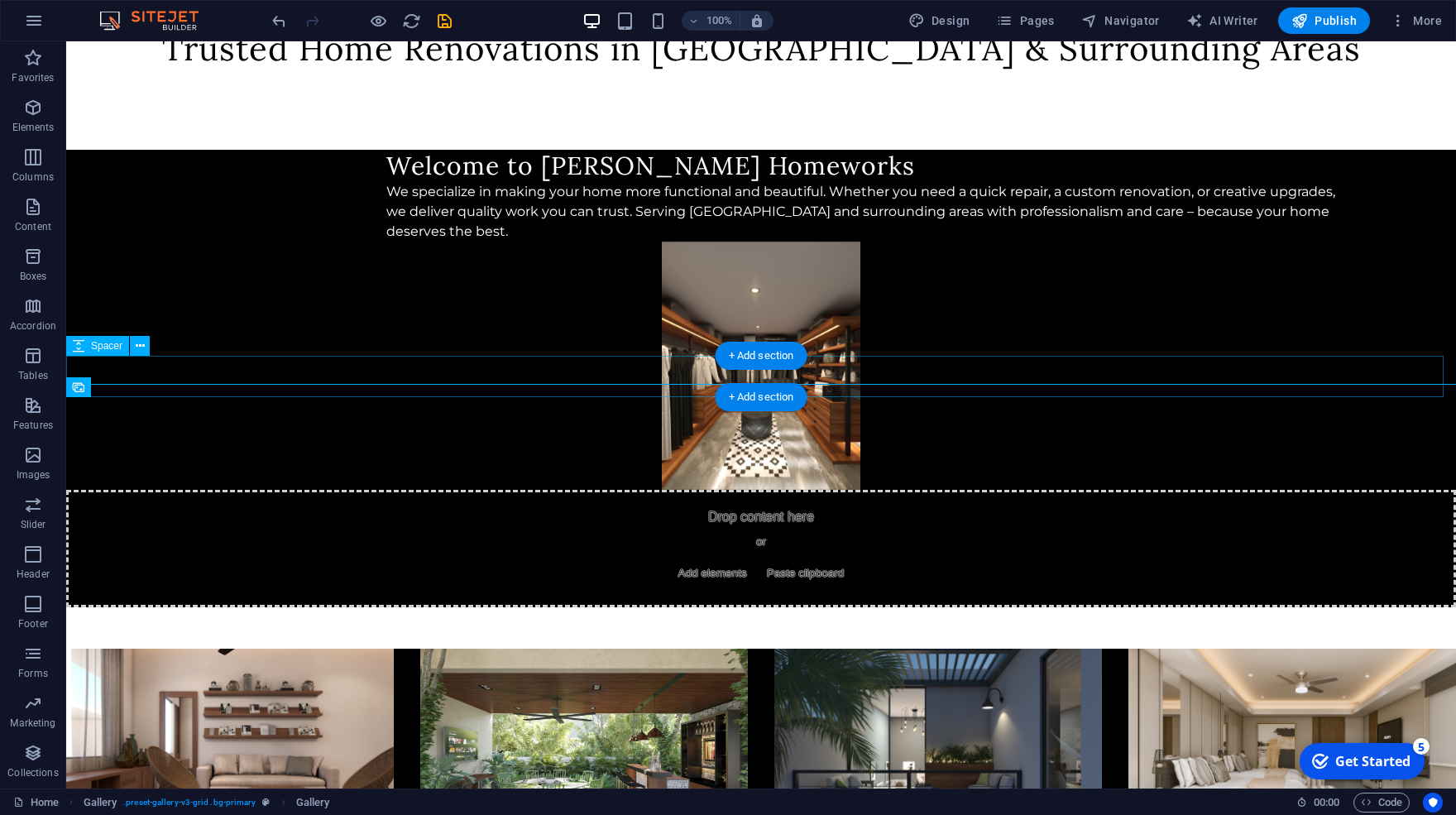
click at [352, 607] on div at bounding box center [761, 628] width 1390 height 42
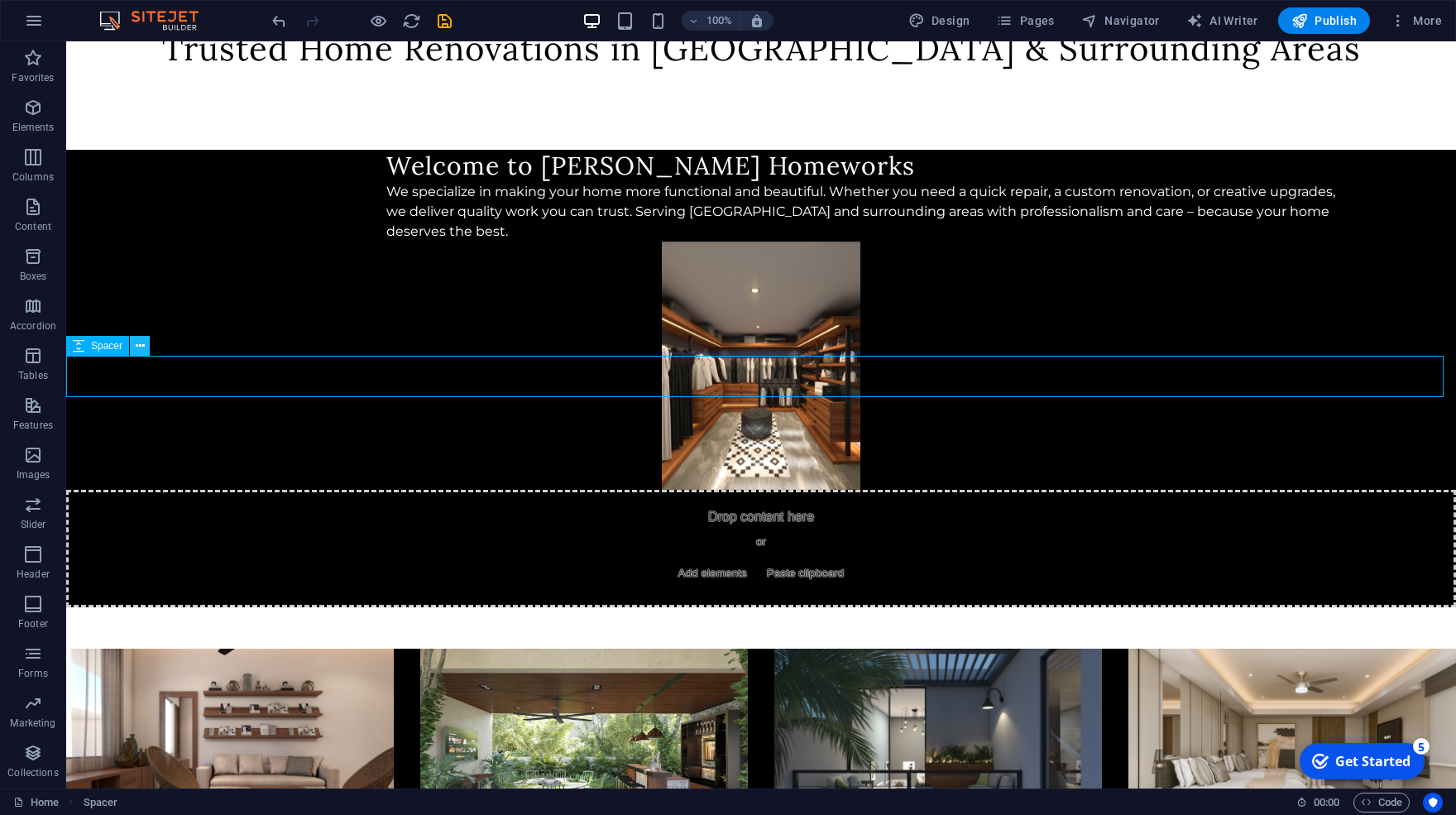
click at [147, 346] on button at bounding box center [140, 346] width 19 height 19
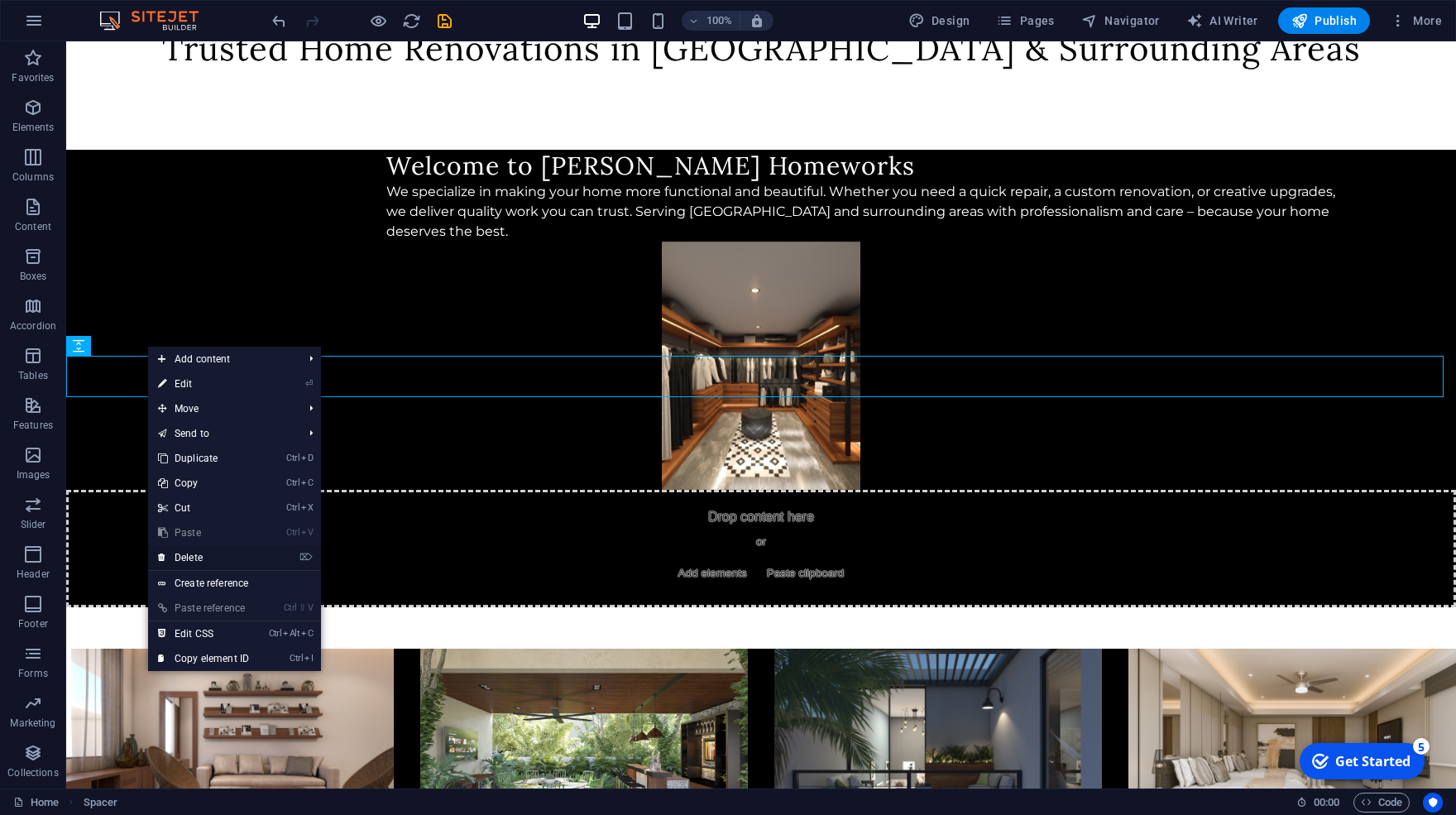
click at [225, 560] on link "⌦ Delete" at bounding box center [203, 558] width 110 height 25
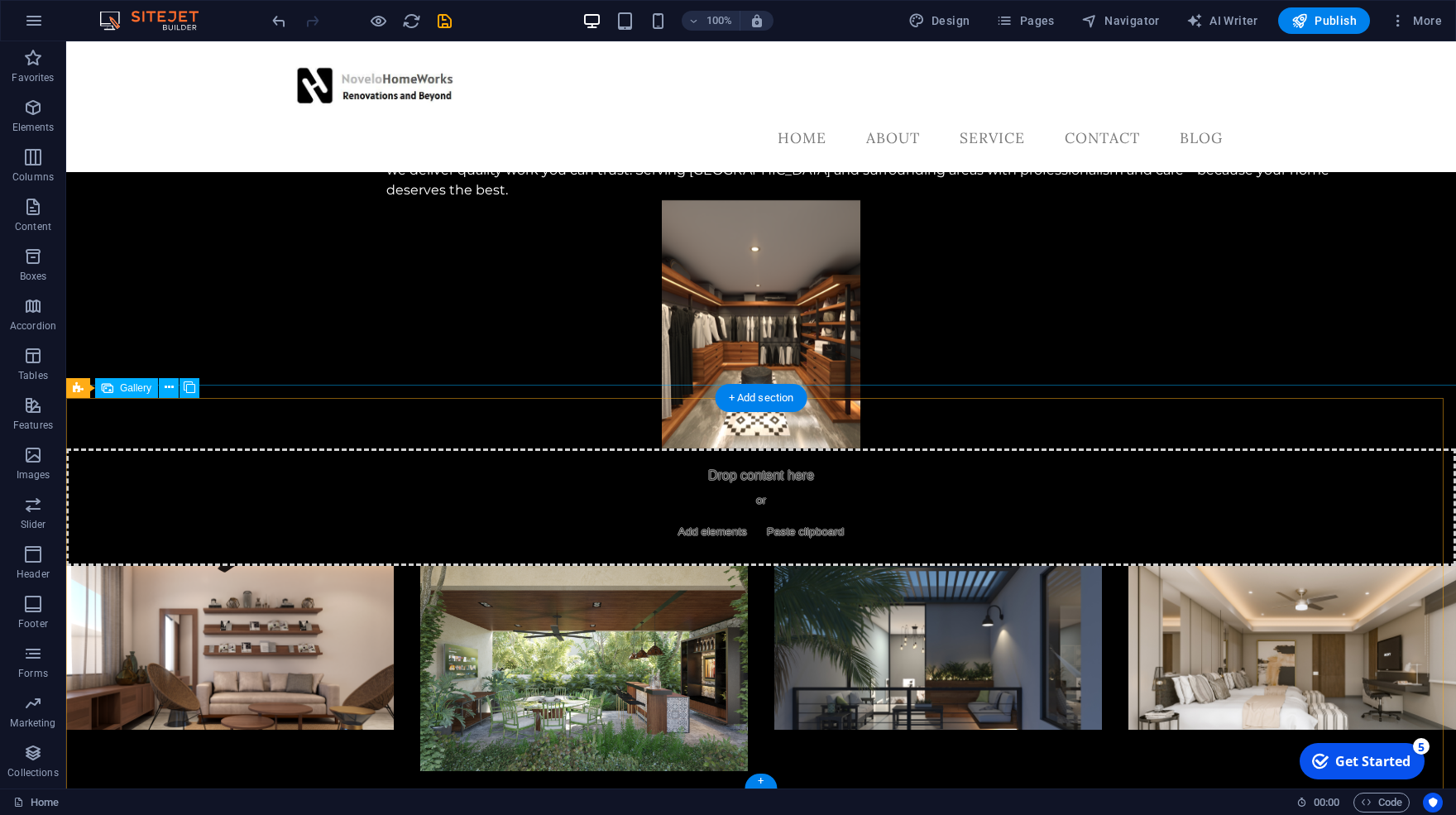
scroll to position [170, 0]
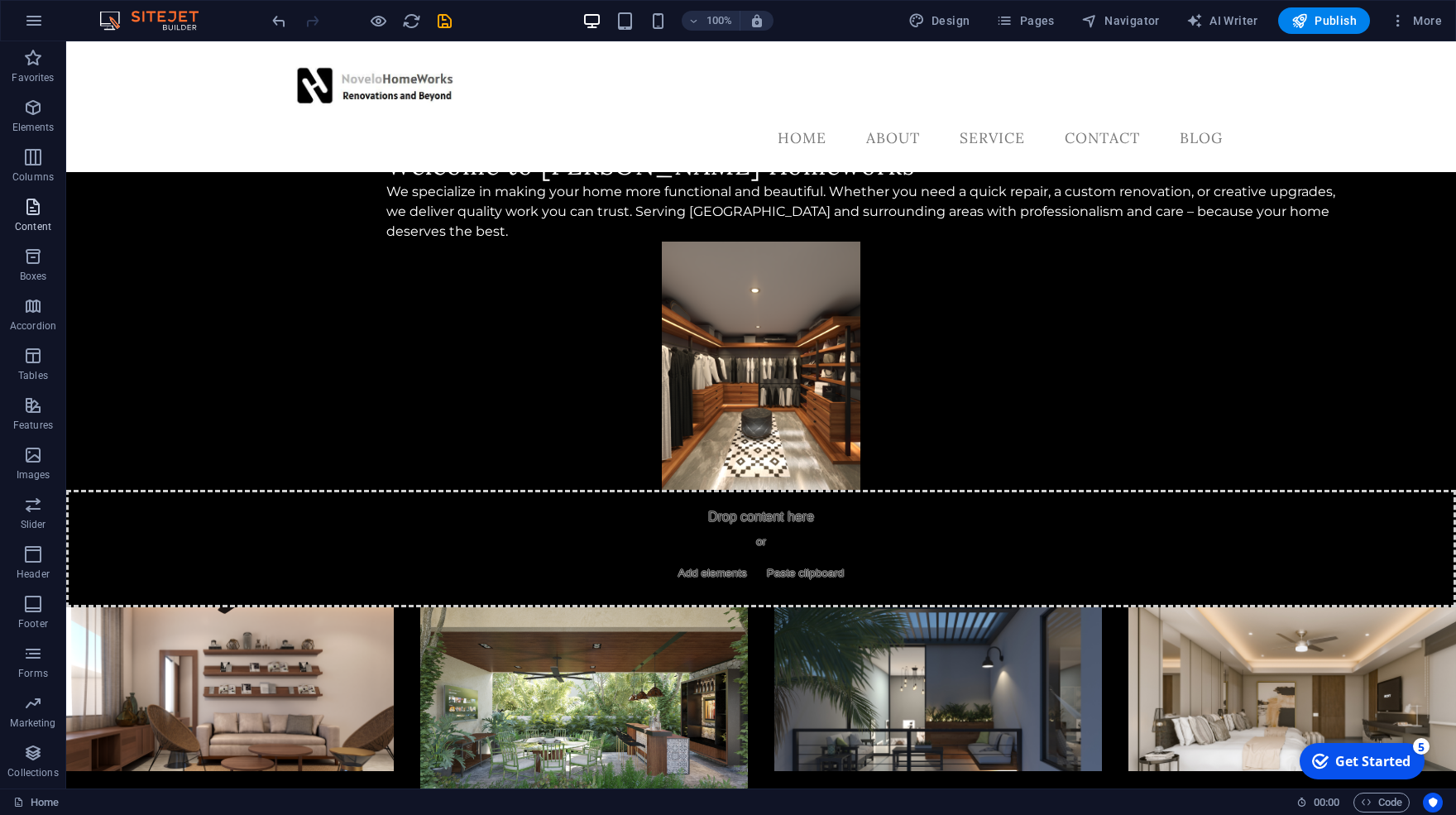
click at [33, 215] on icon "button" at bounding box center [33, 207] width 19 height 19
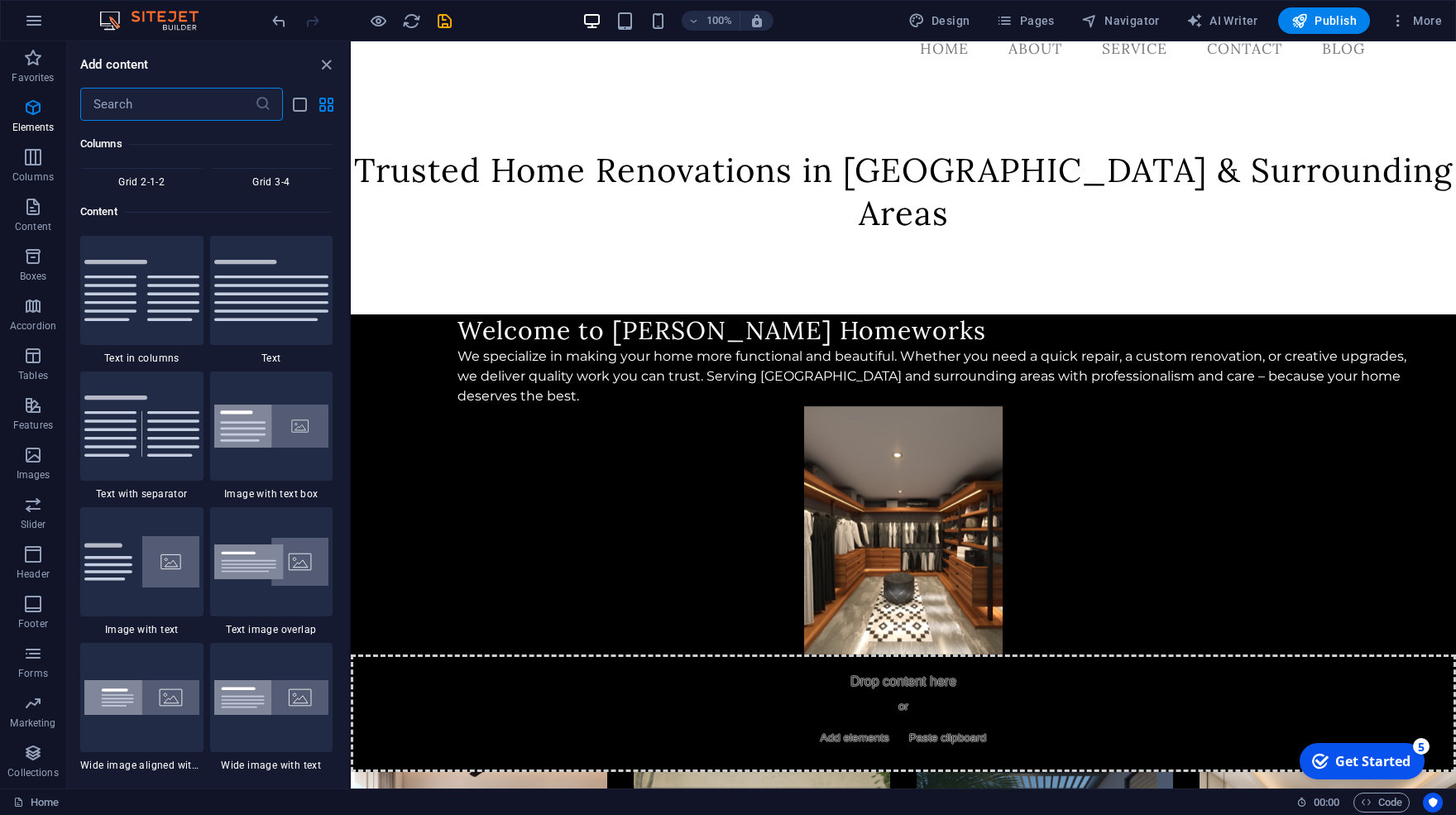
scroll to position [2896, 0]
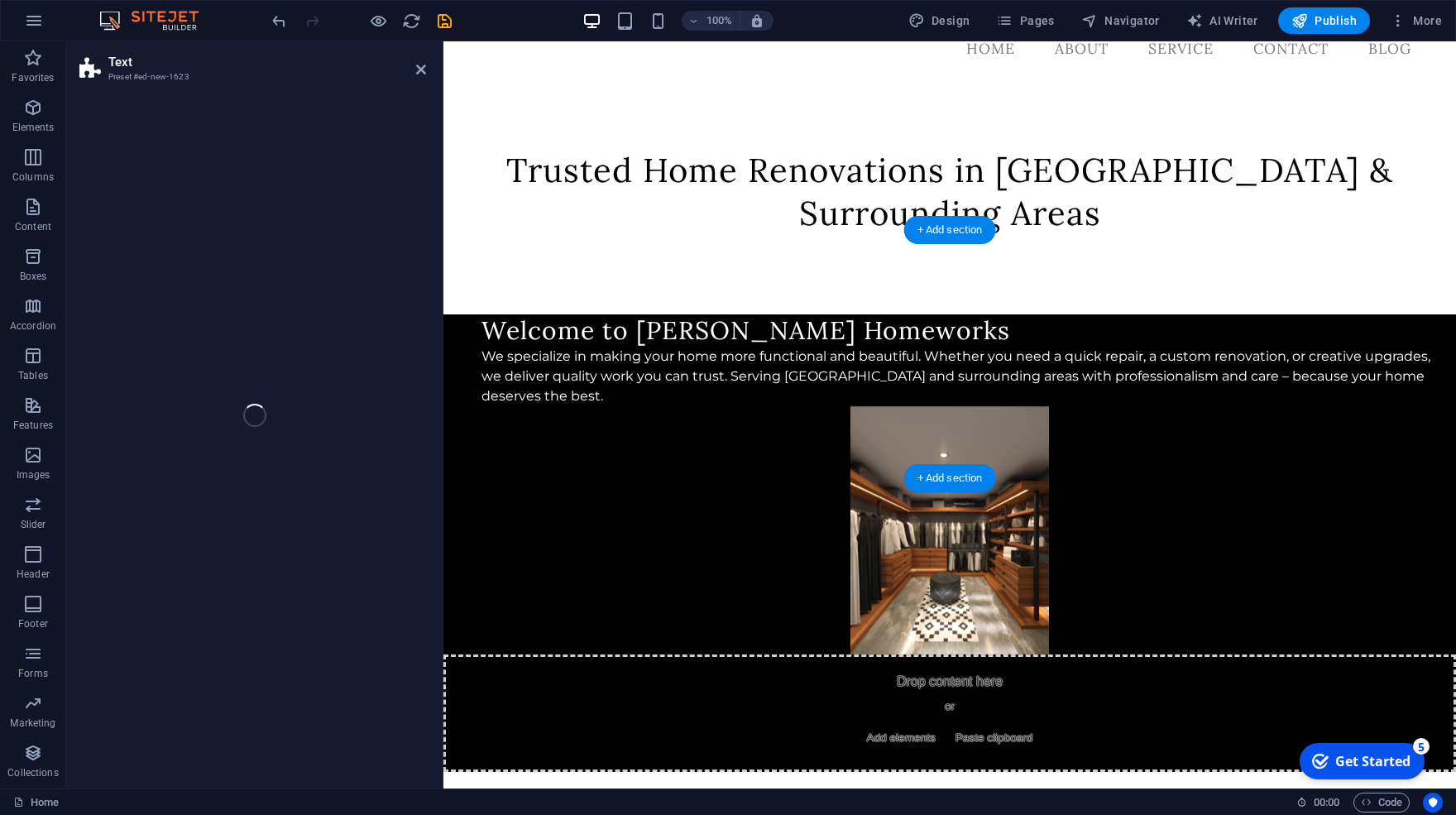
select select "preset-text-v2-default"
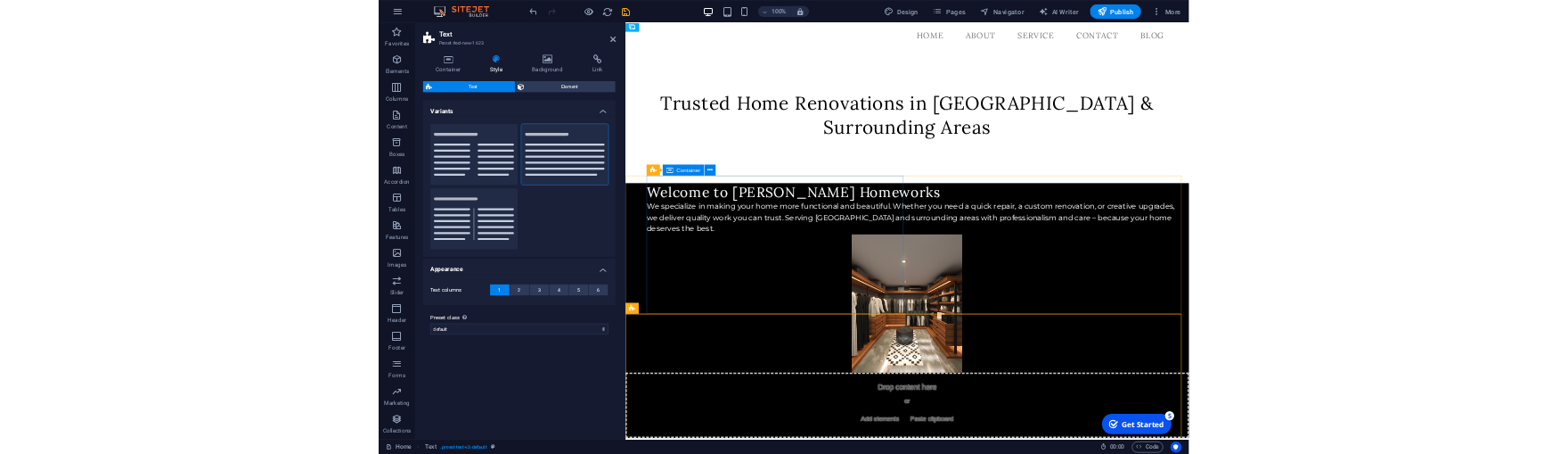
scroll to position [0, 0]
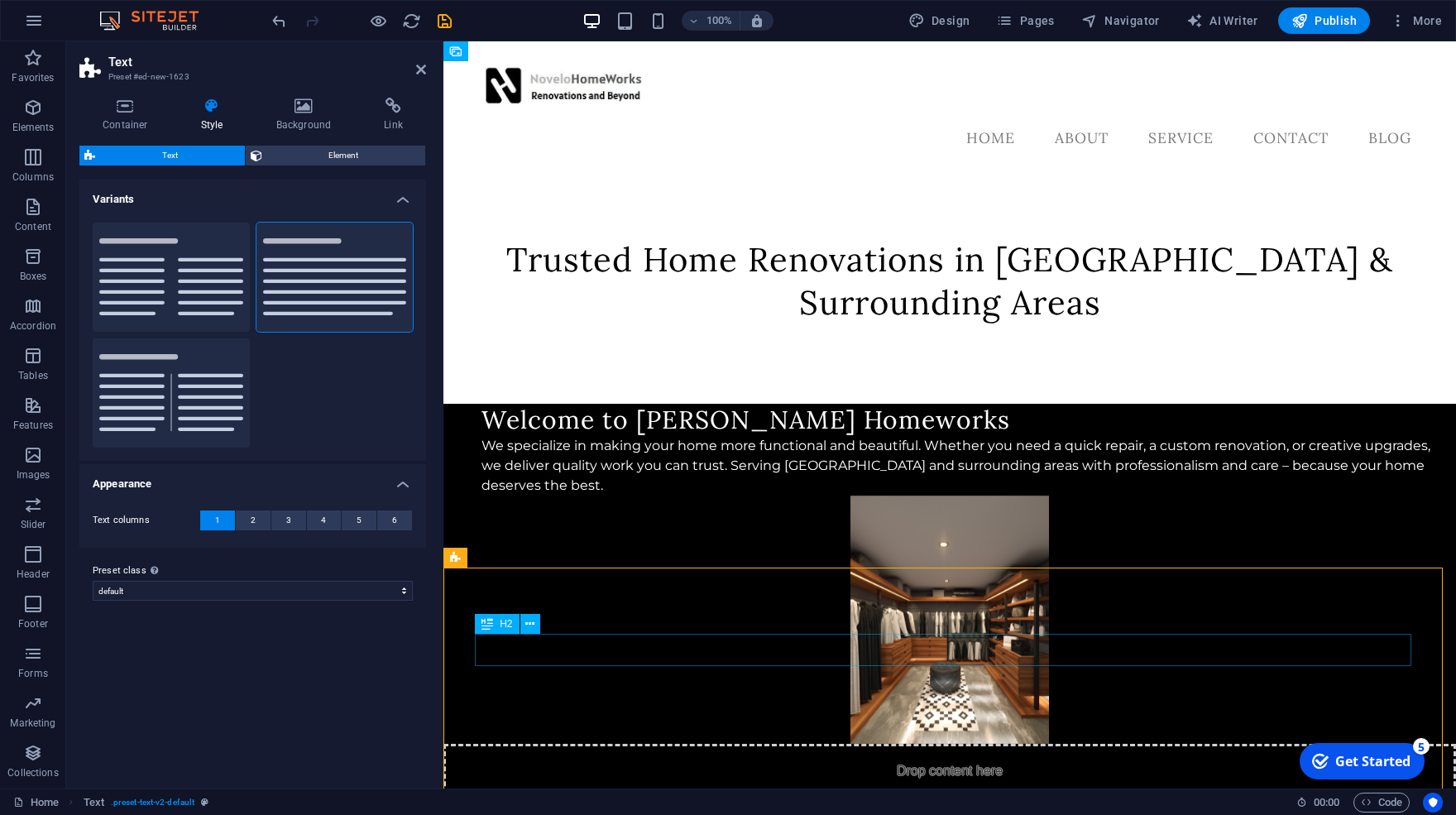
click at [505, 626] on span "H2" at bounding box center [506, 624] width 12 height 10
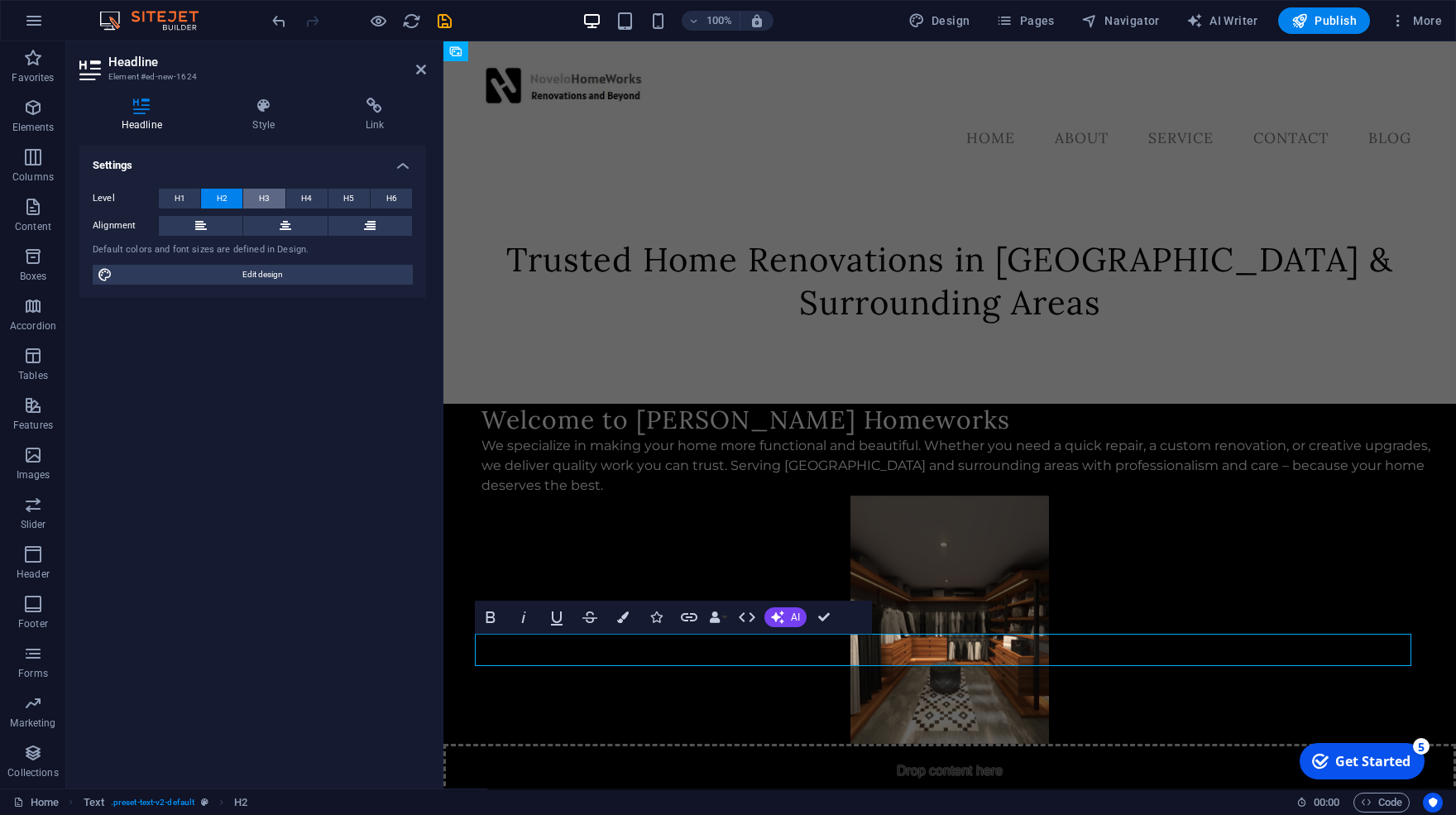
click at [270, 195] on button "H3" at bounding box center [263, 199] width 42 height 19
click at [307, 202] on span "H4" at bounding box center [307, 199] width 11 height 19
click at [263, 189] on span "H3" at bounding box center [264, 199] width 11 height 19
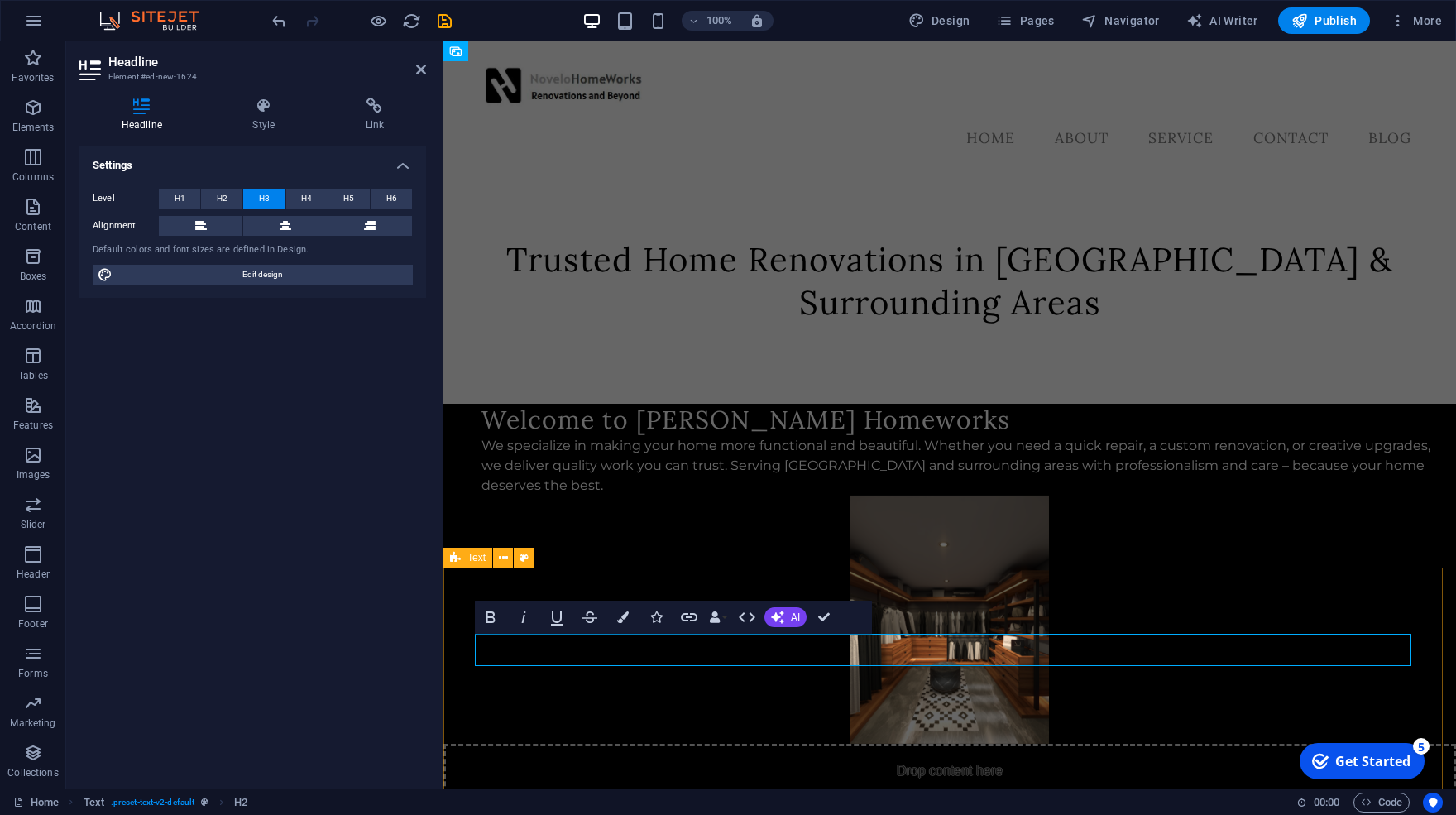
drag, startPoint x: 593, startPoint y: 657, endPoint x: 455, endPoint y: 641, distance: 138.9
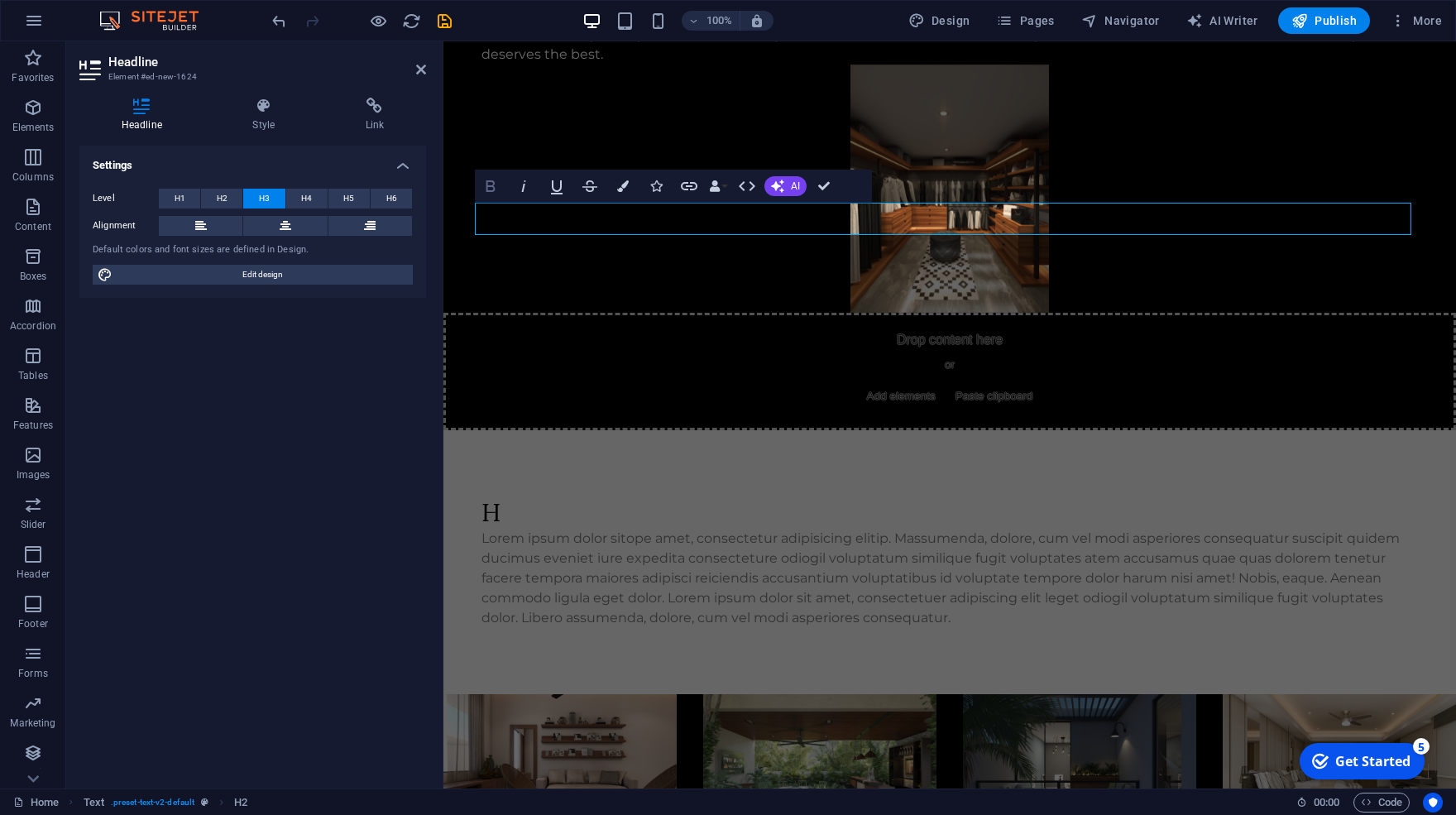
scroll to position [341, 0]
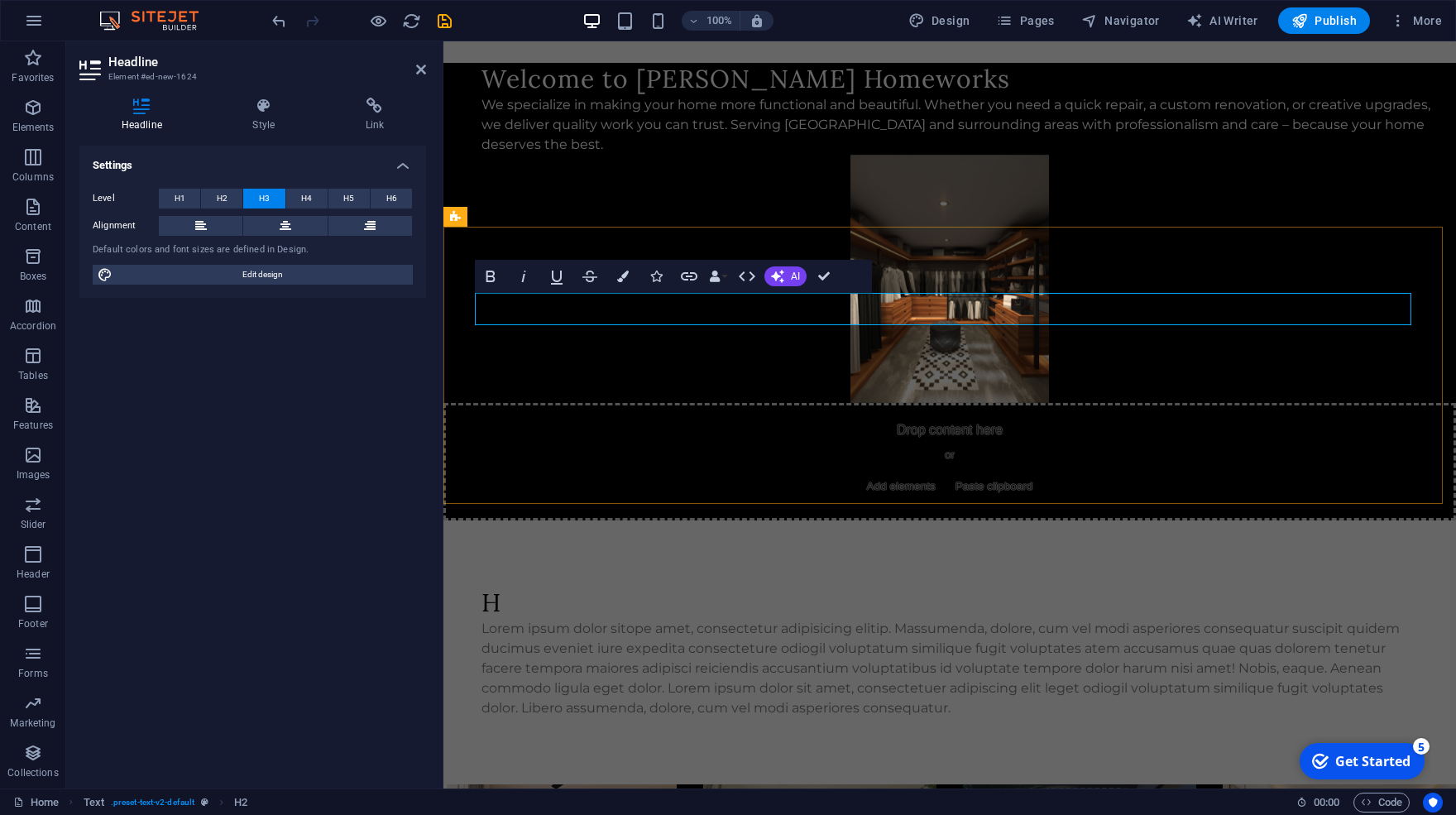
click at [515, 587] on h3 "H" at bounding box center [950, 603] width 937 height 33
click at [626, 521] on div "​Our Work – Inspiring Home Renovations Lorem ipsum dolor sitope amet, consectet…" at bounding box center [950, 652] width 1012 height 264
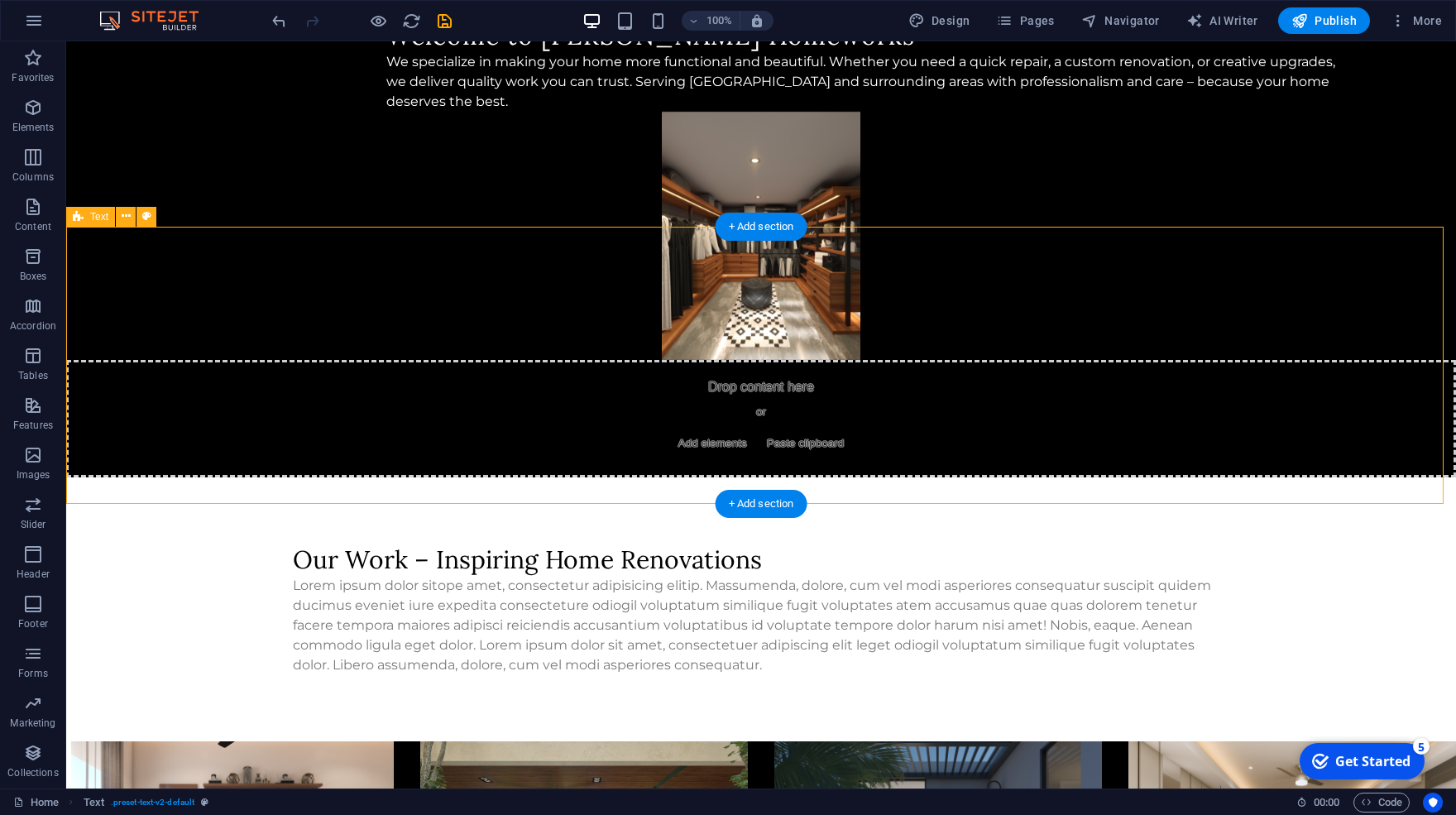
click at [637, 477] on div "Our Work – Inspiring Home Renovations Lorem ipsum dolor sitope amet, consectetu…" at bounding box center [761, 609] width 1390 height 264
click at [651, 576] on div "Lorem ipsum dolor sitope amet, consectetur adipisicing elitip. Massumenda, dolo…" at bounding box center [762, 626] width 937 height 99
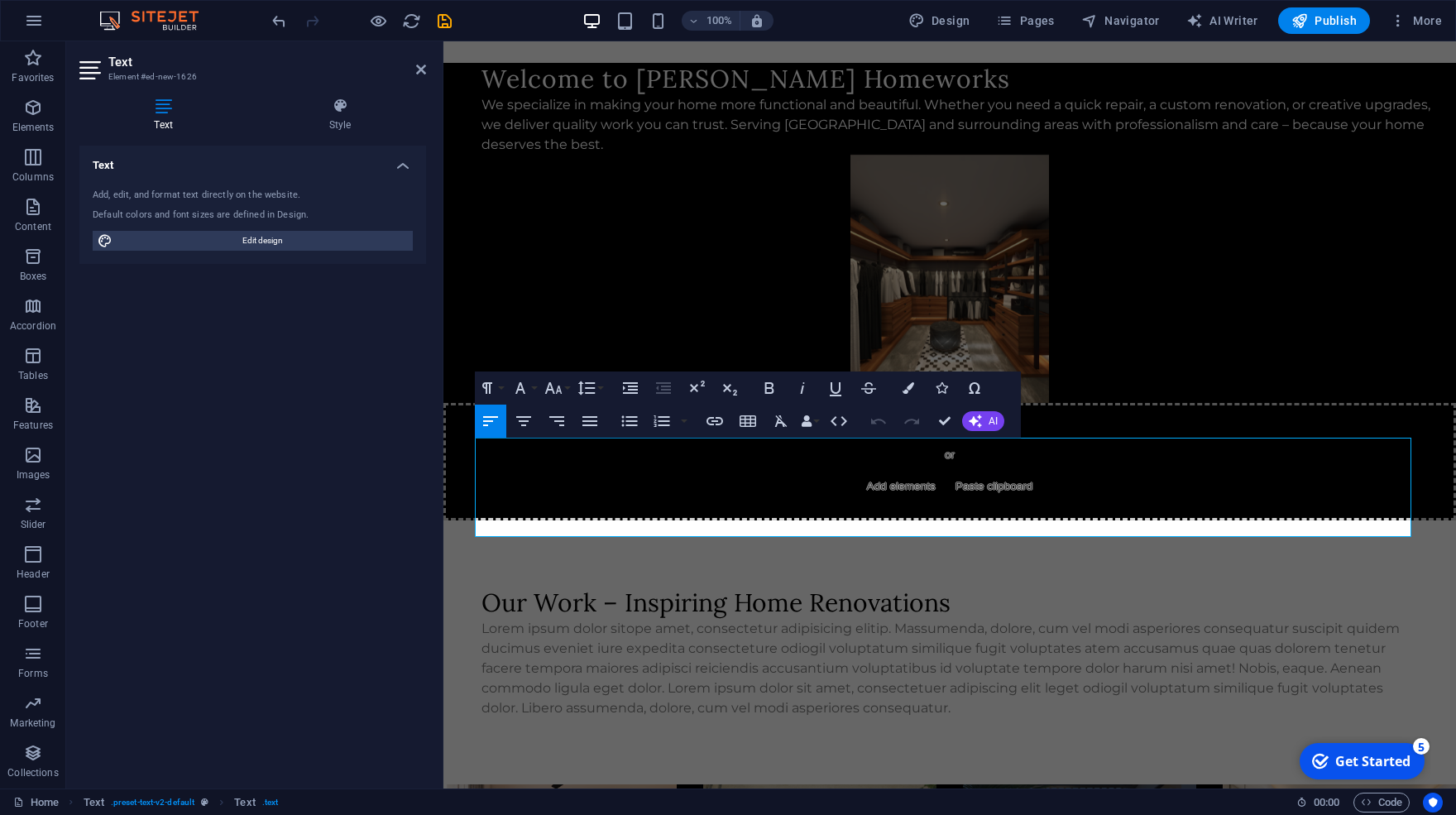
click at [651, 403] on button "Decrease Indent" at bounding box center [664, 387] width 32 height 33
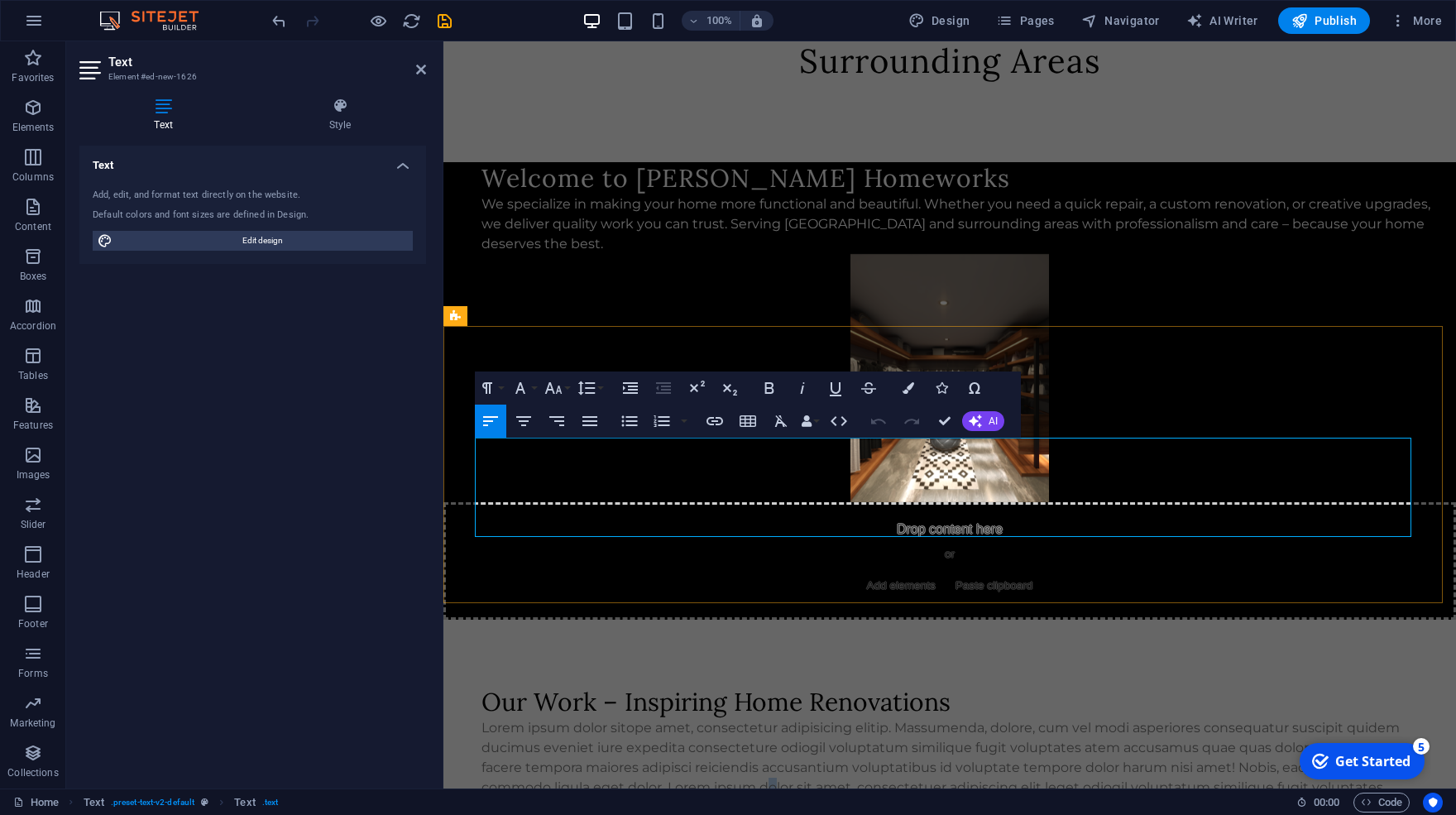
click at [768, 719] on p "Lorem ipsum dolor sitope amet, consectetur adipisicing elitip. Massumenda, dolo…" at bounding box center [950, 768] width 937 height 99
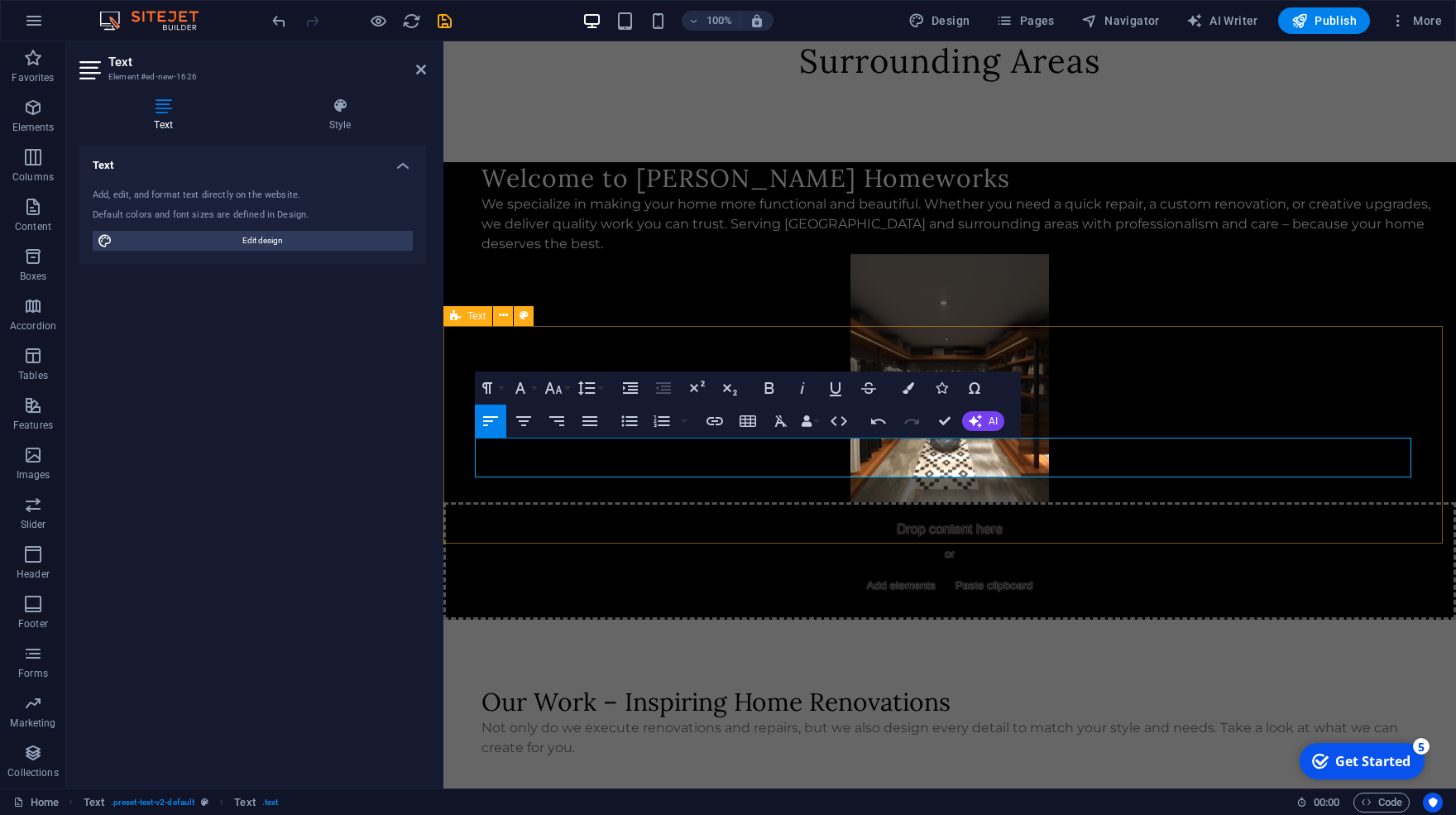
click at [669, 620] on div "Our Work – Inspiring Home Renovations Not only do we execute renovations and re…" at bounding box center [950, 721] width 1012 height 204
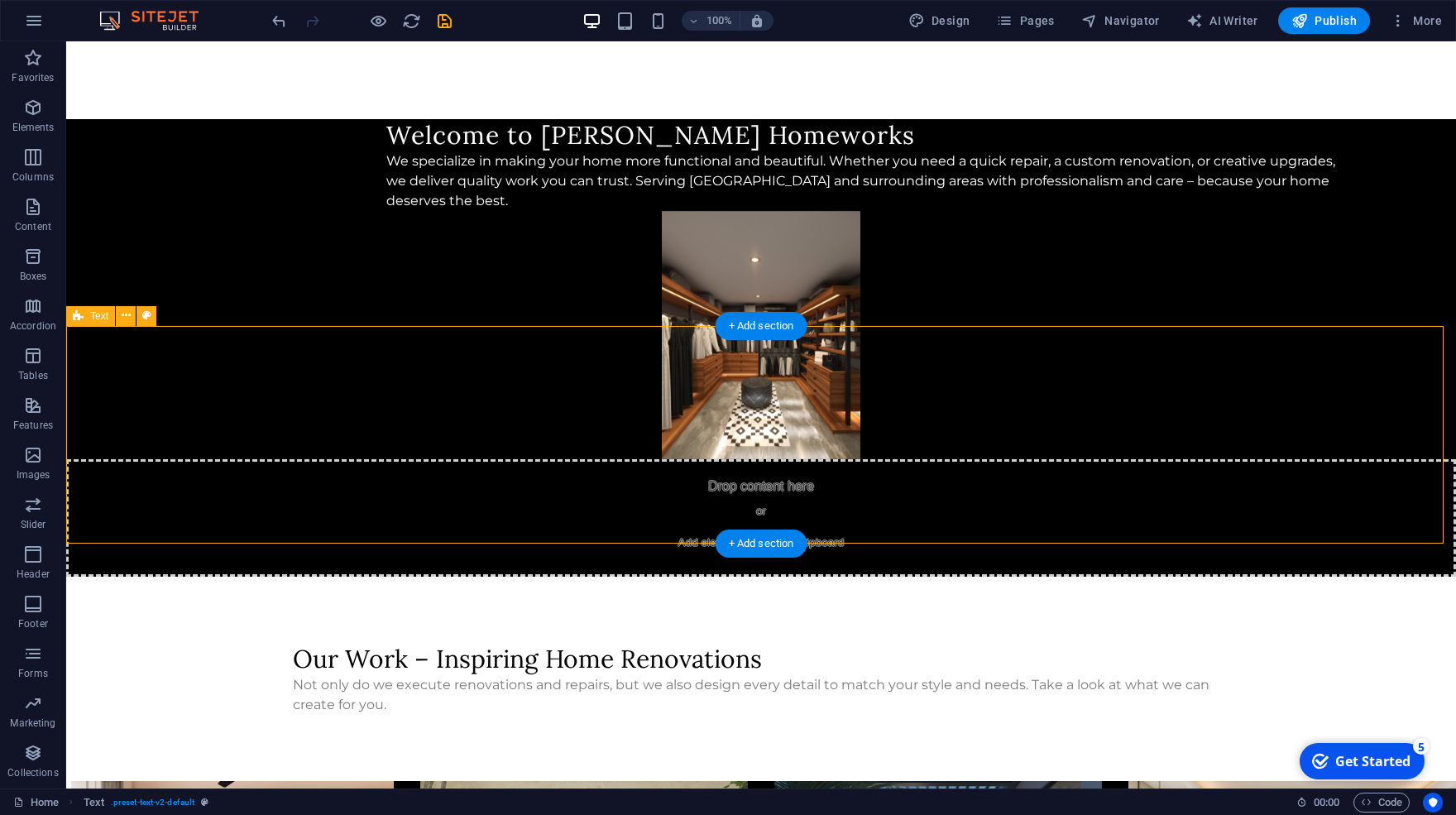
click at [1267, 577] on div "Our Work – Inspiring Home Renovations Not only do we execute renovations and re…" at bounding box center [761, 679] width 1390 height 204
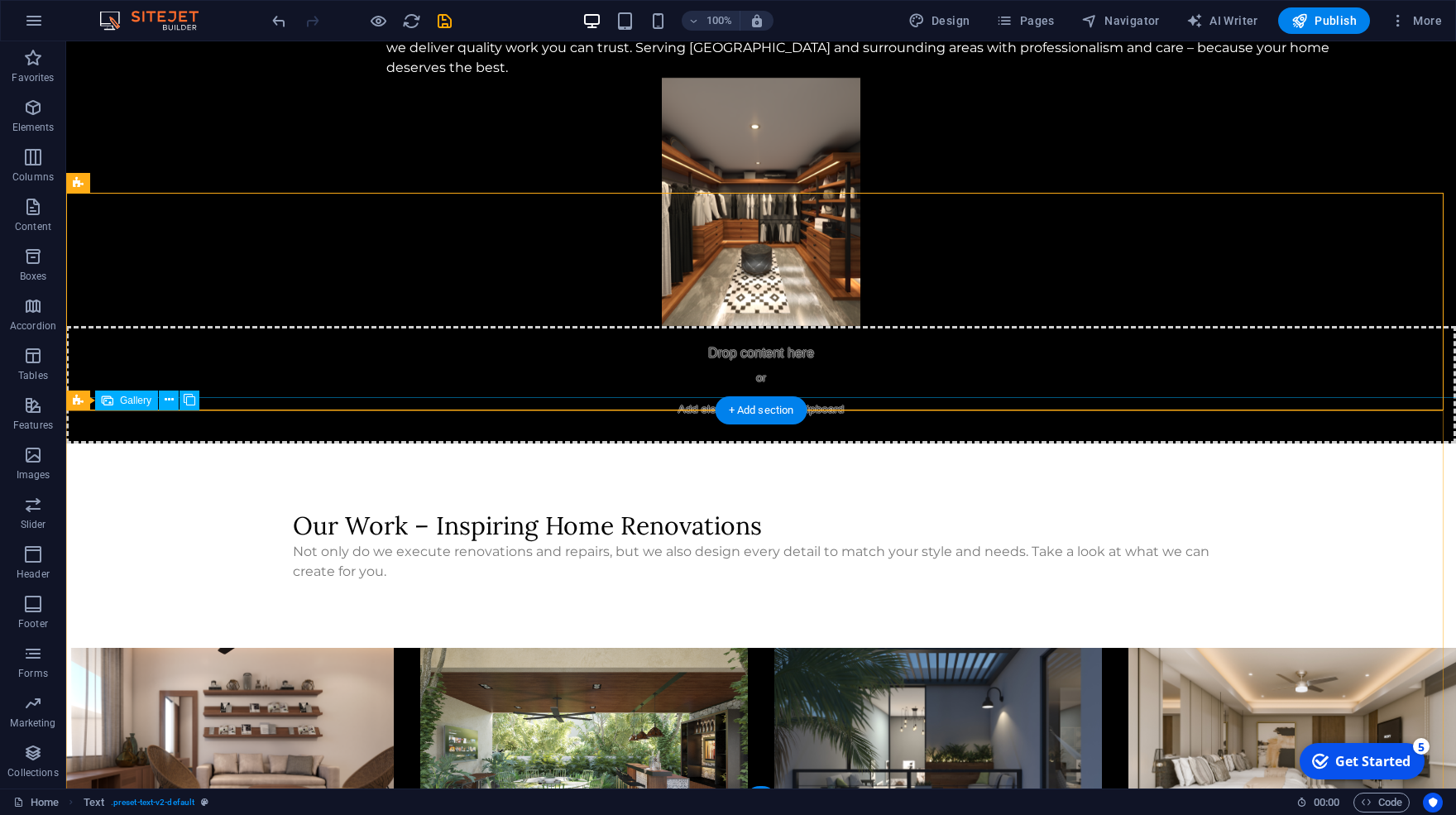
scroll to position [387, 0]
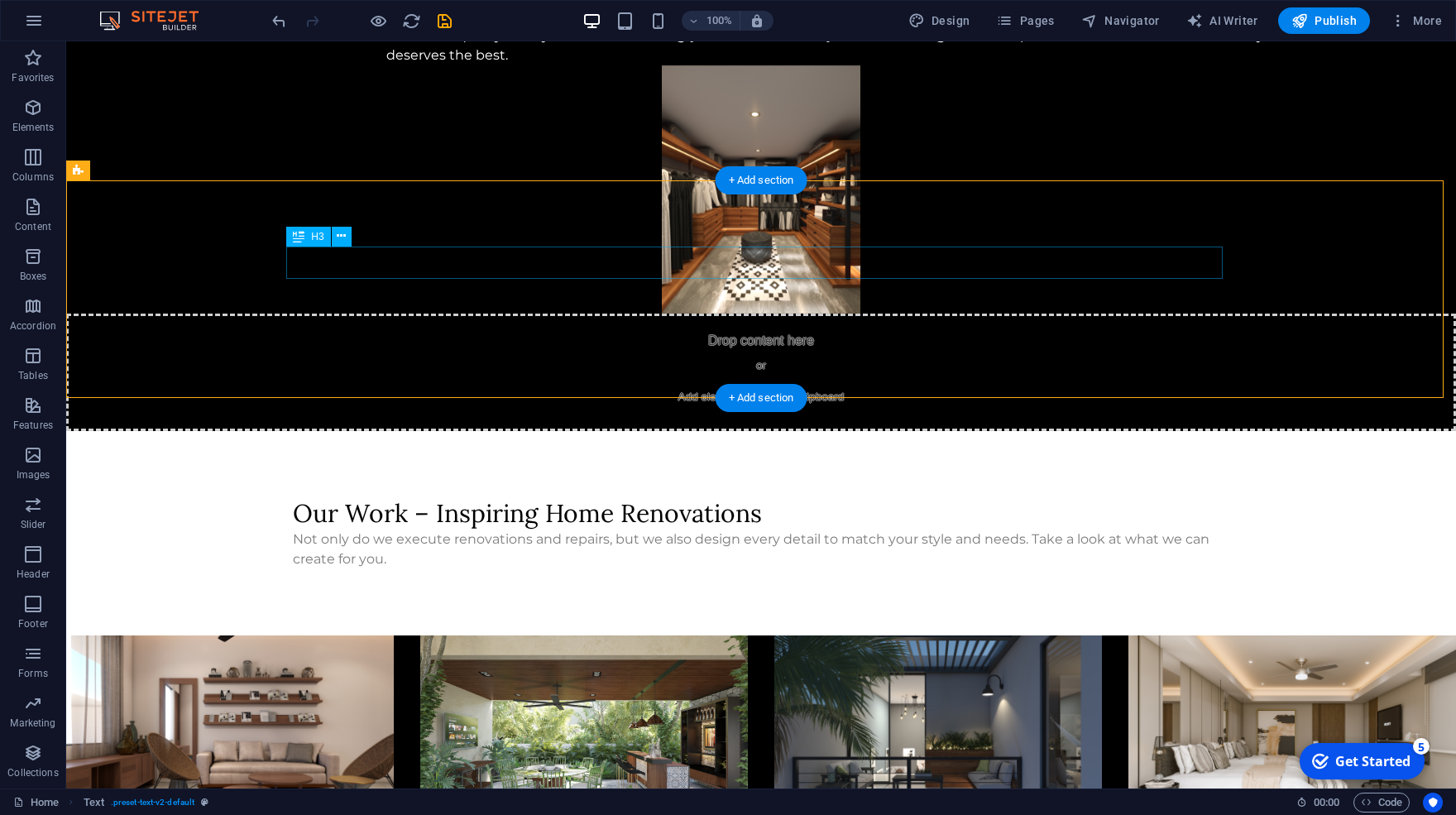
click at [542, 498] on div "Our Work – Inspiring Home Renovations" at bounding box center [762, 514] width 937 height 33
click at [305, 239] on icon at bounding box center [299, 237] width 11 height 19
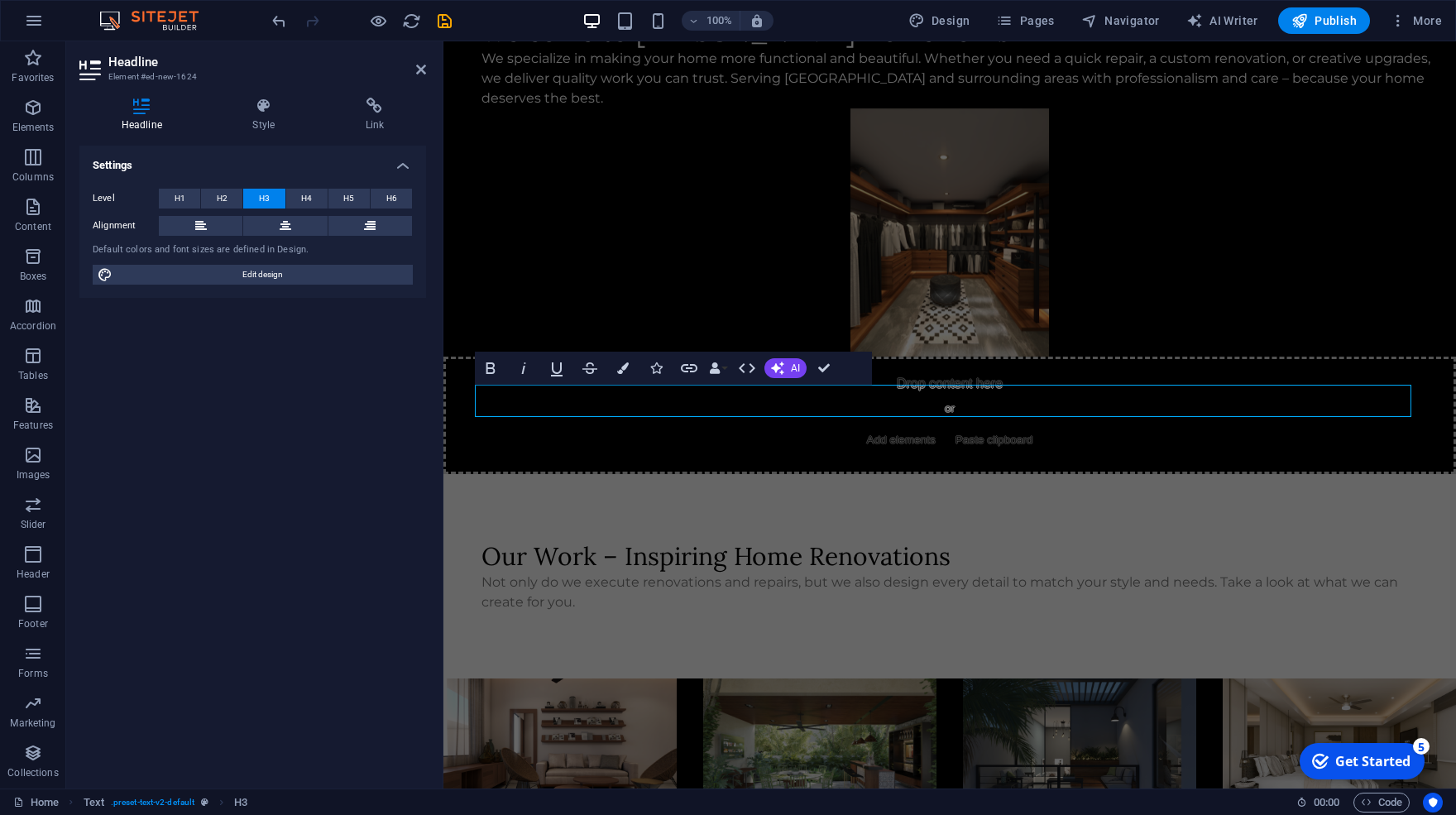
scroll to position [248, 0]
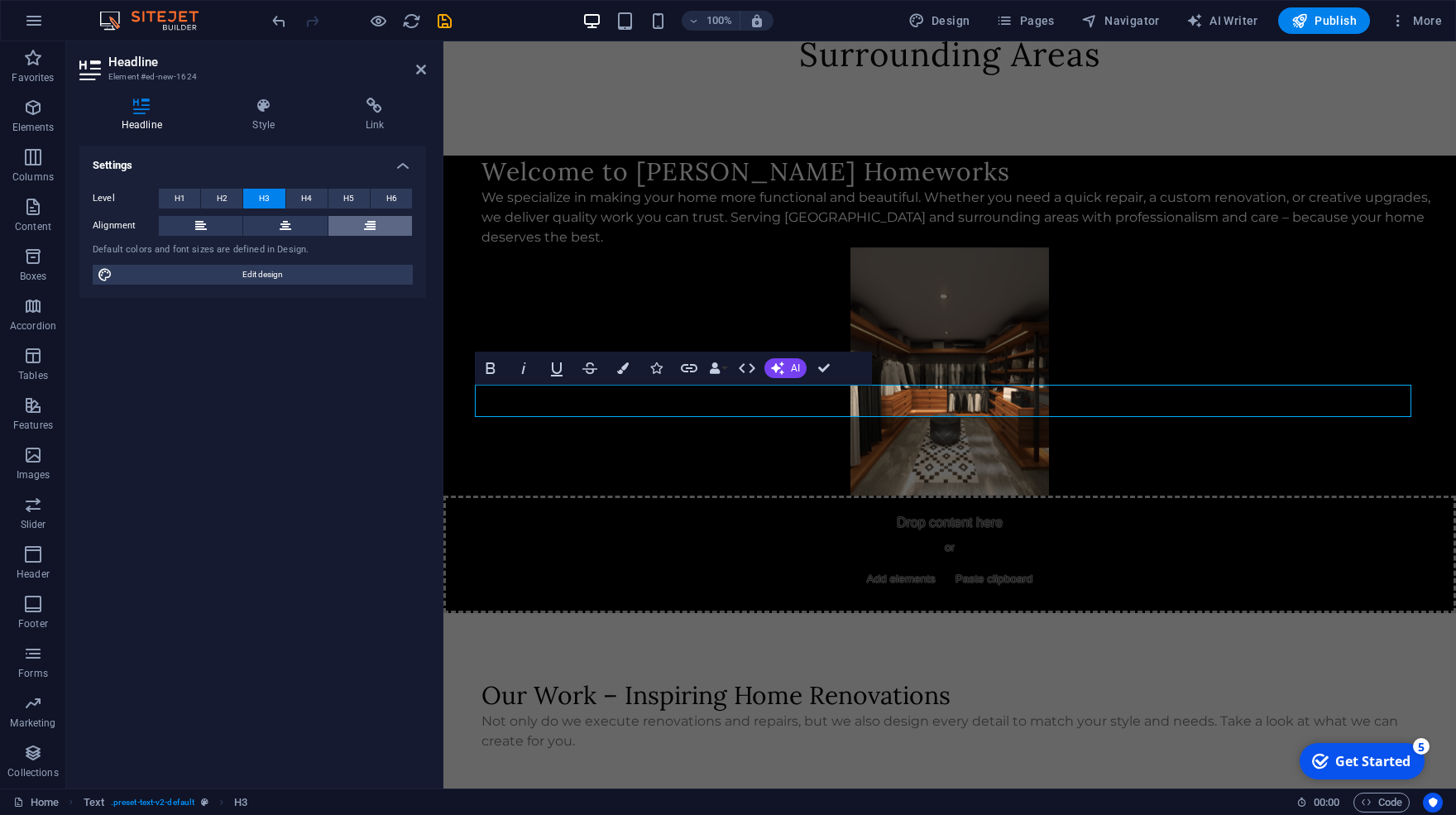
click at [368, 232] on icon at bounding box center [369, 225] width 11 height 19
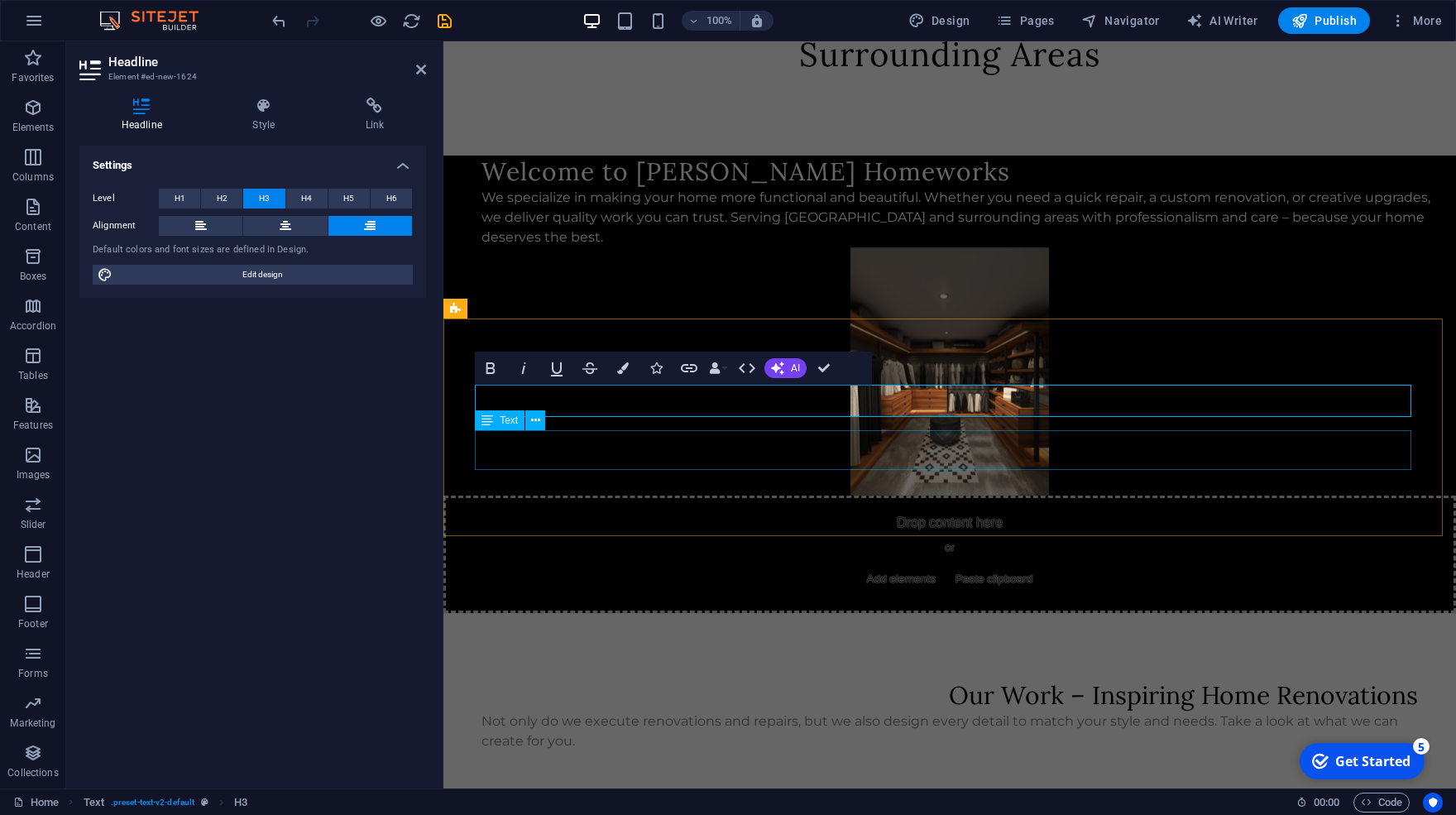
click at [760, 712] on div "Not only do we execute renovations and repairs, but we also design every detail…" at bounding box center [950, 731] width 937 height 40
click at [1138, 712] on div "Not only do we execute renovations and repairs, but we also design every detail…" at bounding box center [950, 731] width 937 height 40
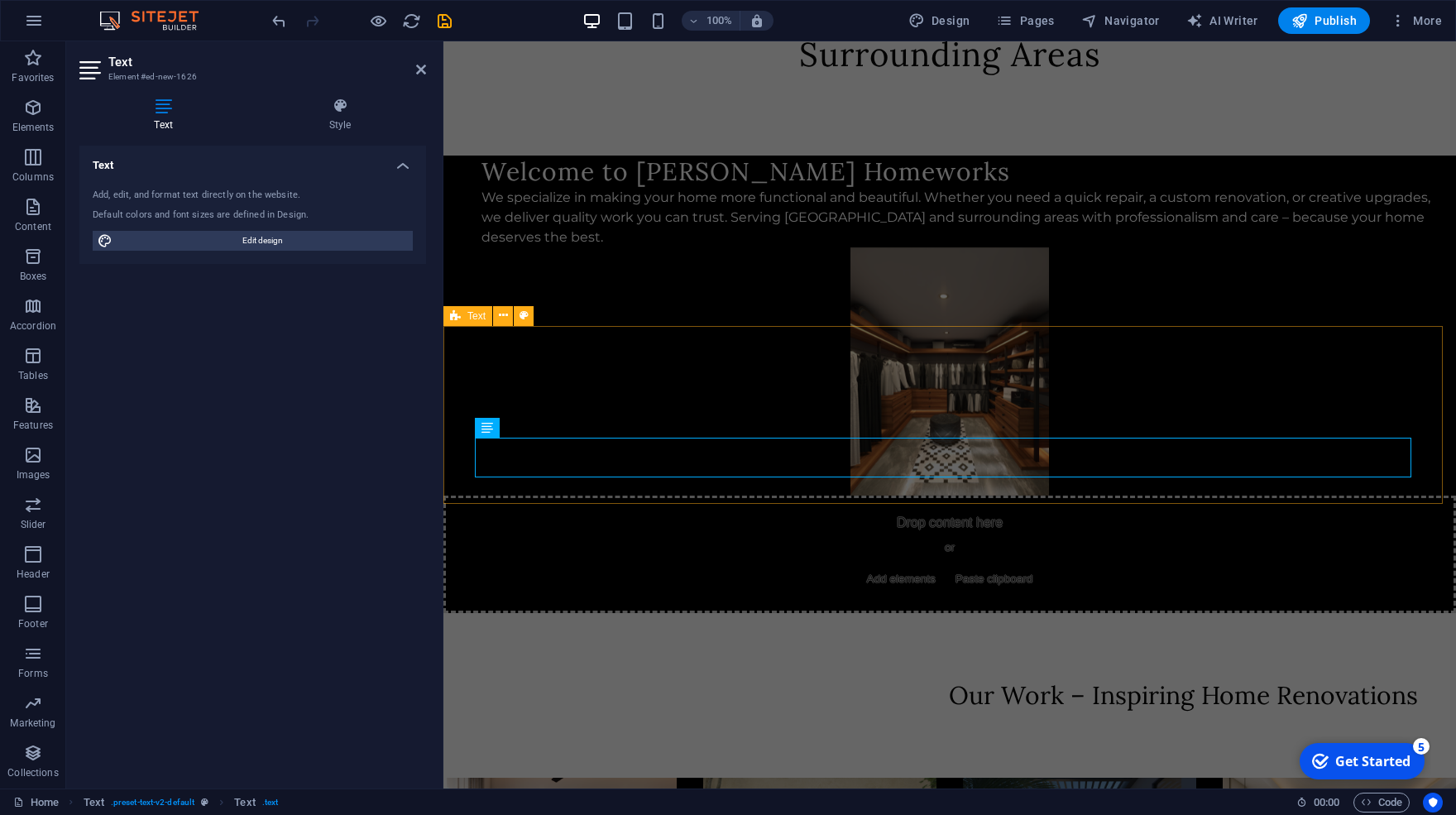
scroll to position [241, 0]
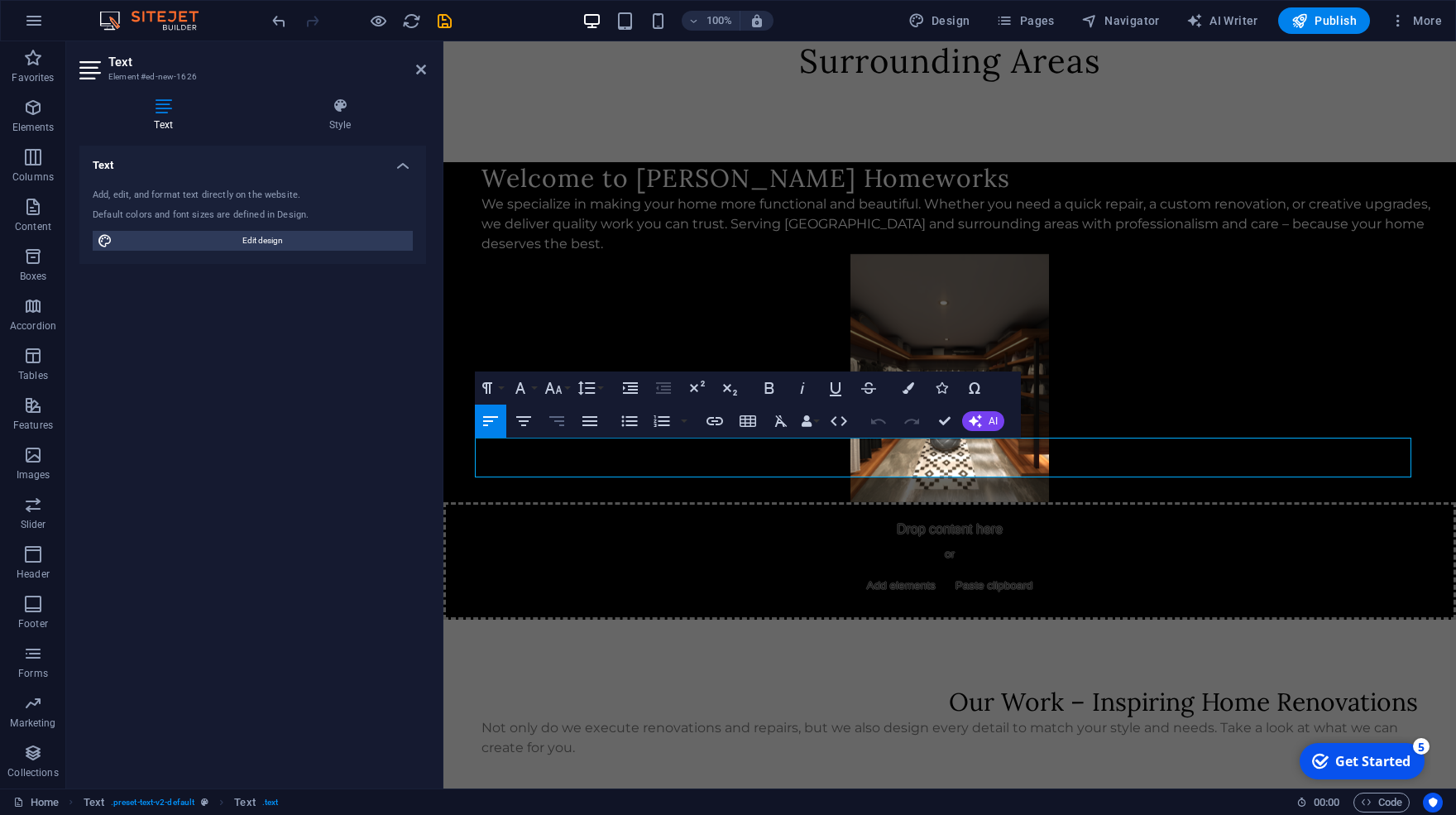
click at [561, 423] on icon "button" at bounding box center [557, 421] width 19 height 19
click at [679, 620] on div "Our Work – Inspiring Home Renovations Not only do we execute renovations and re…" at bounding box center [950, 721] width 1012 height 204
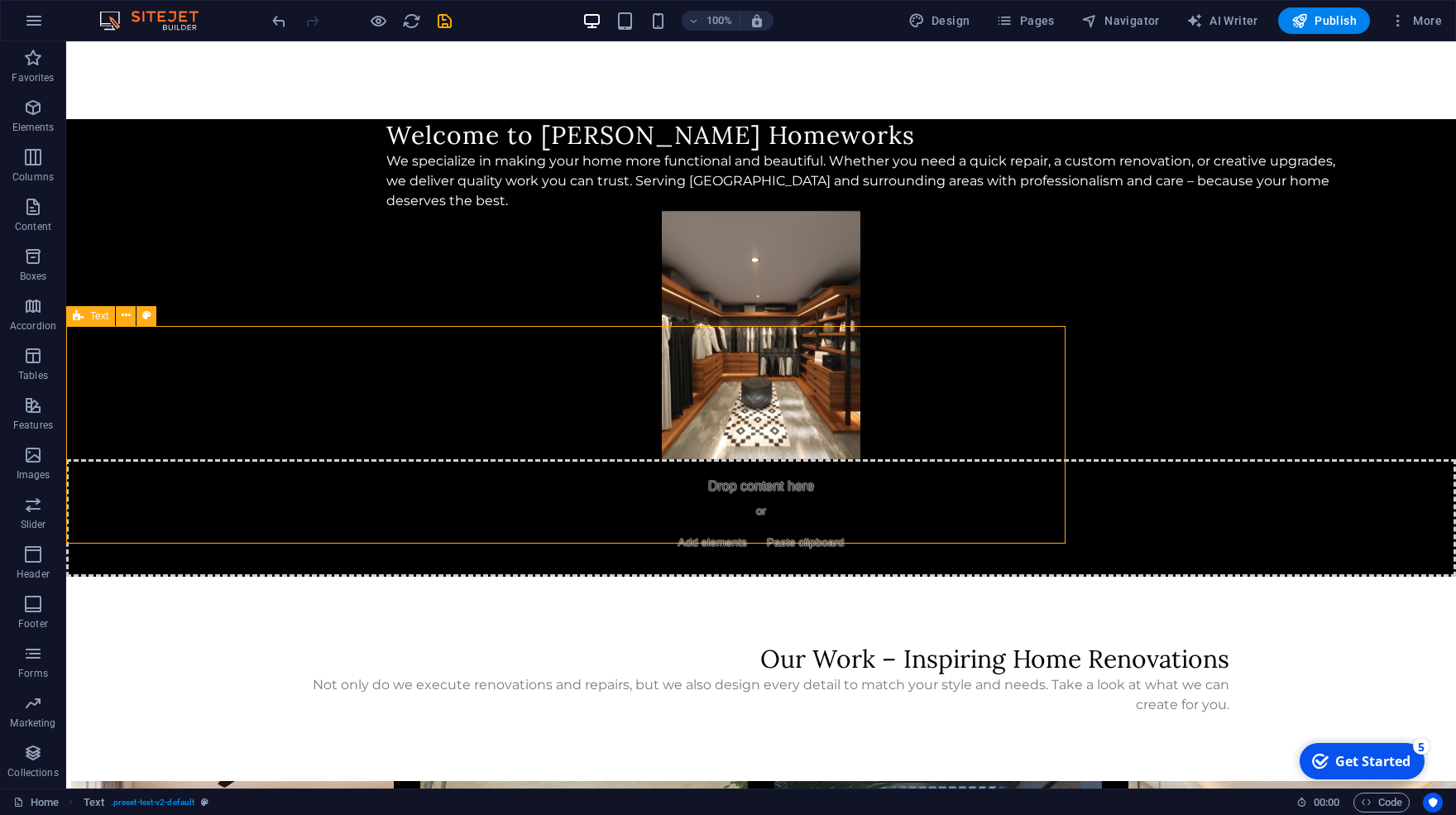
click at [679, 577] on div "Our Work – Inspiring Home Renovations Not only do we execute renovations and re…" at bounding box center [761, 679] width 1390 height 204
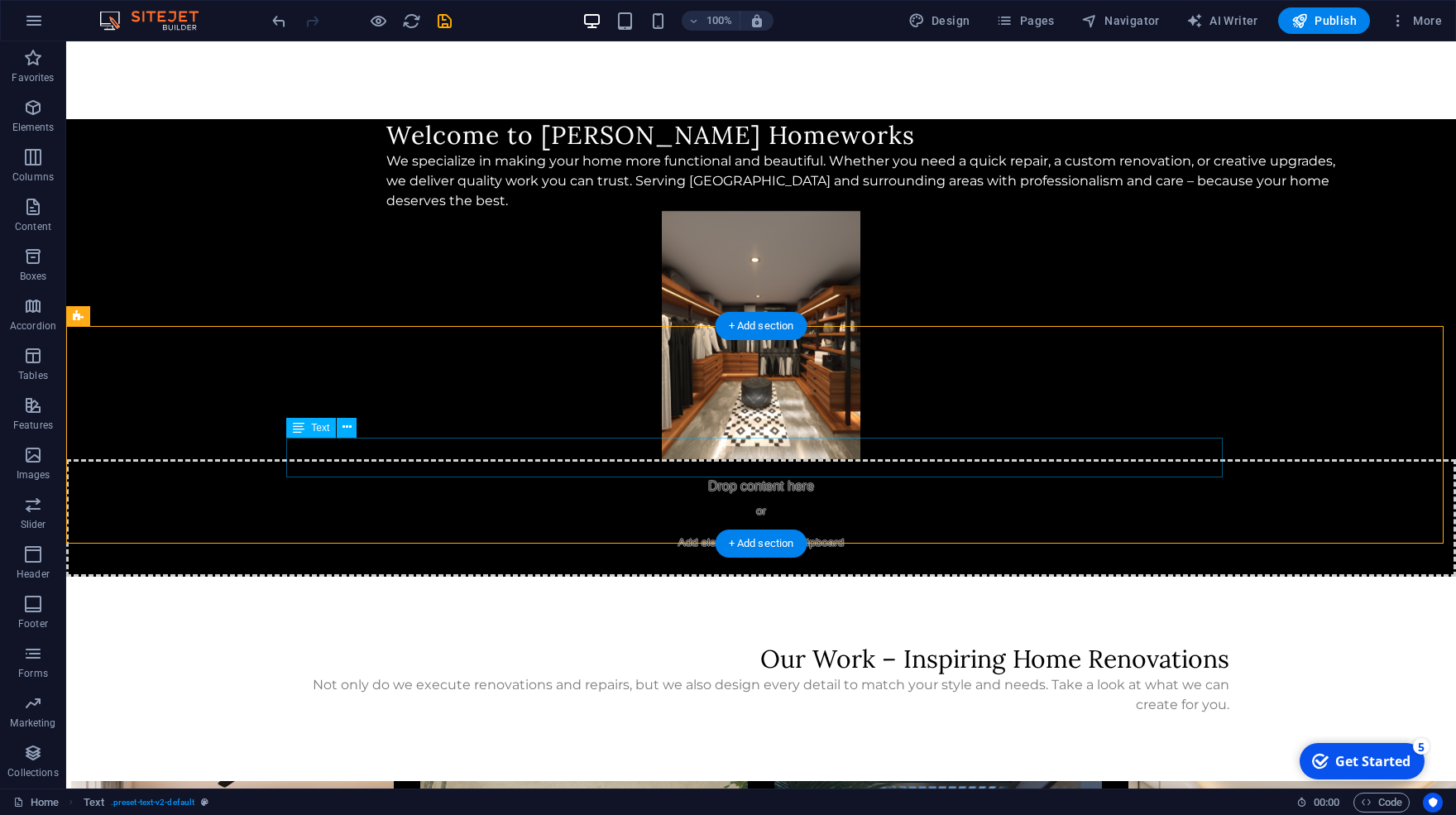
click at [704, 675] on div "Not only do we execute renovations and repairs, but we also design every detail…" at bounding box center [762, 695] width 937 height 40
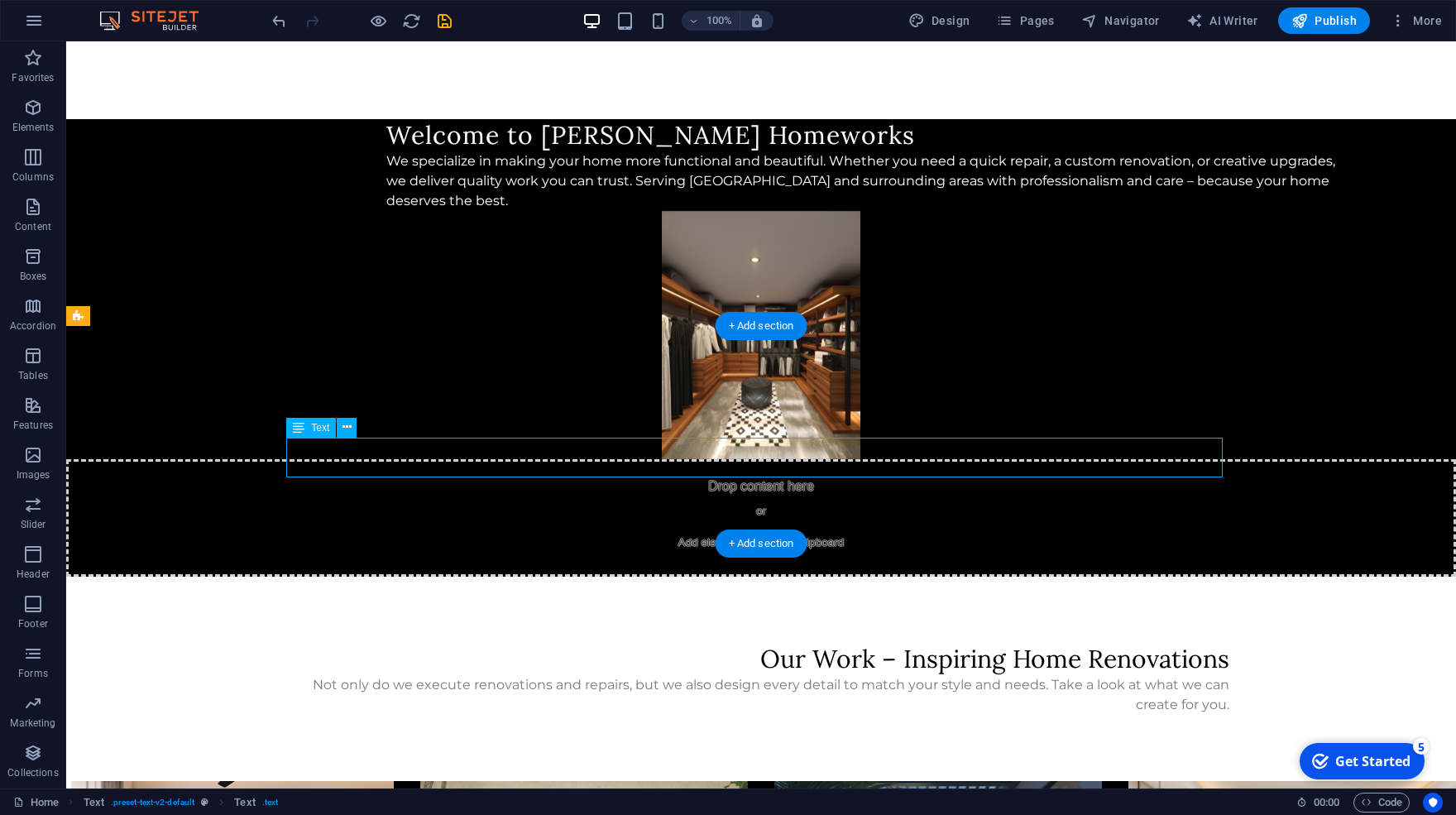
click at [314, 675] on div "Not only do we execute renovations and repairs, but we also design every detail…" at bounding box center [762, 695] width 937 height 40
click at [856, 675] on div "Not only do we execute renovations and repairs, but we also design every detail…" at bounding box center [762, 695] width 937 height 40
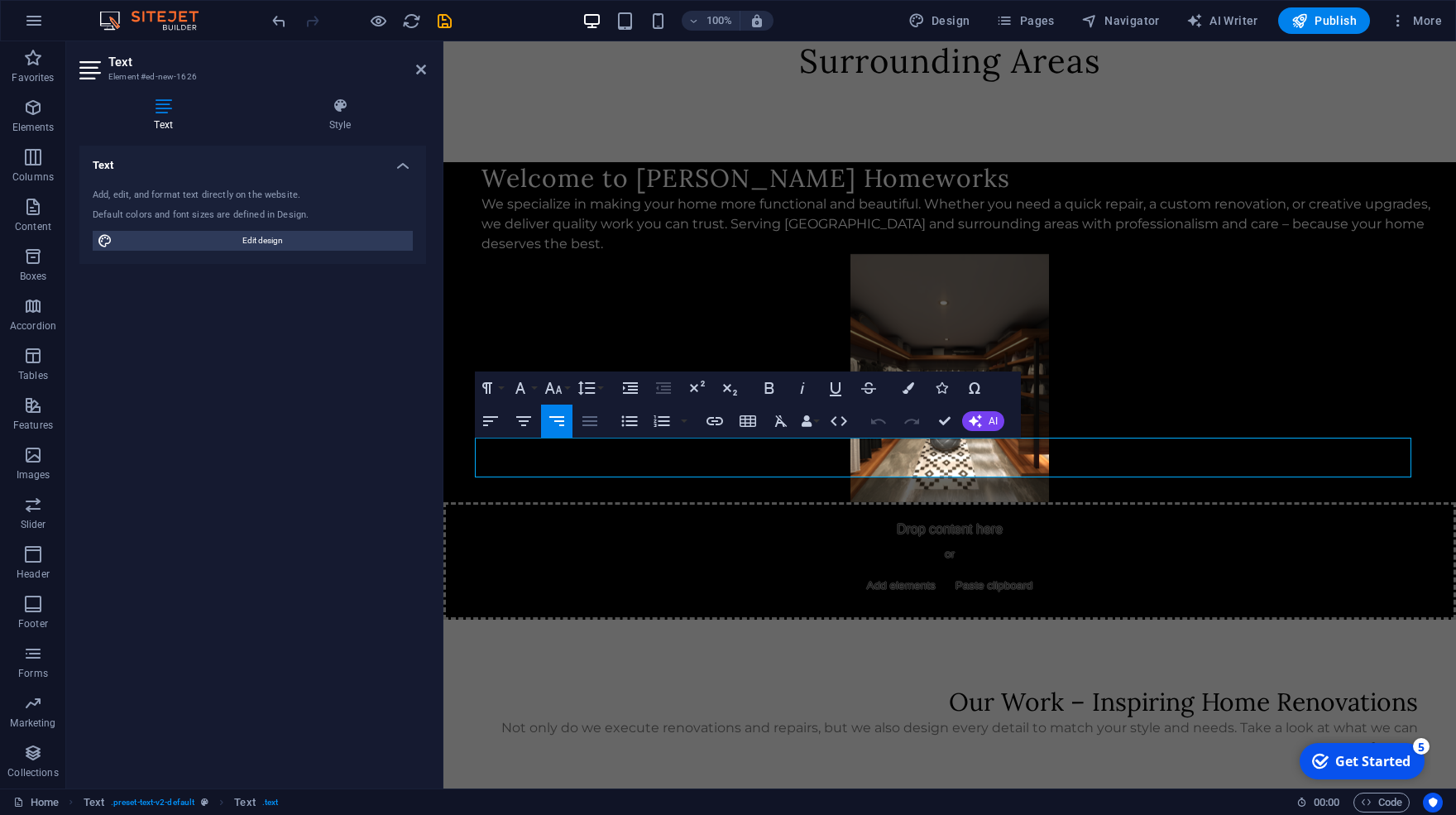
click at [585, 423] on icon "button" at bounding box center [589, 421] width 19 height 19
click at [580, 620] on div "Our Work – Inspiring Home Renovations Not only do we execute renovations and re…" at bounding box center [950, 721] width 1012 height 204
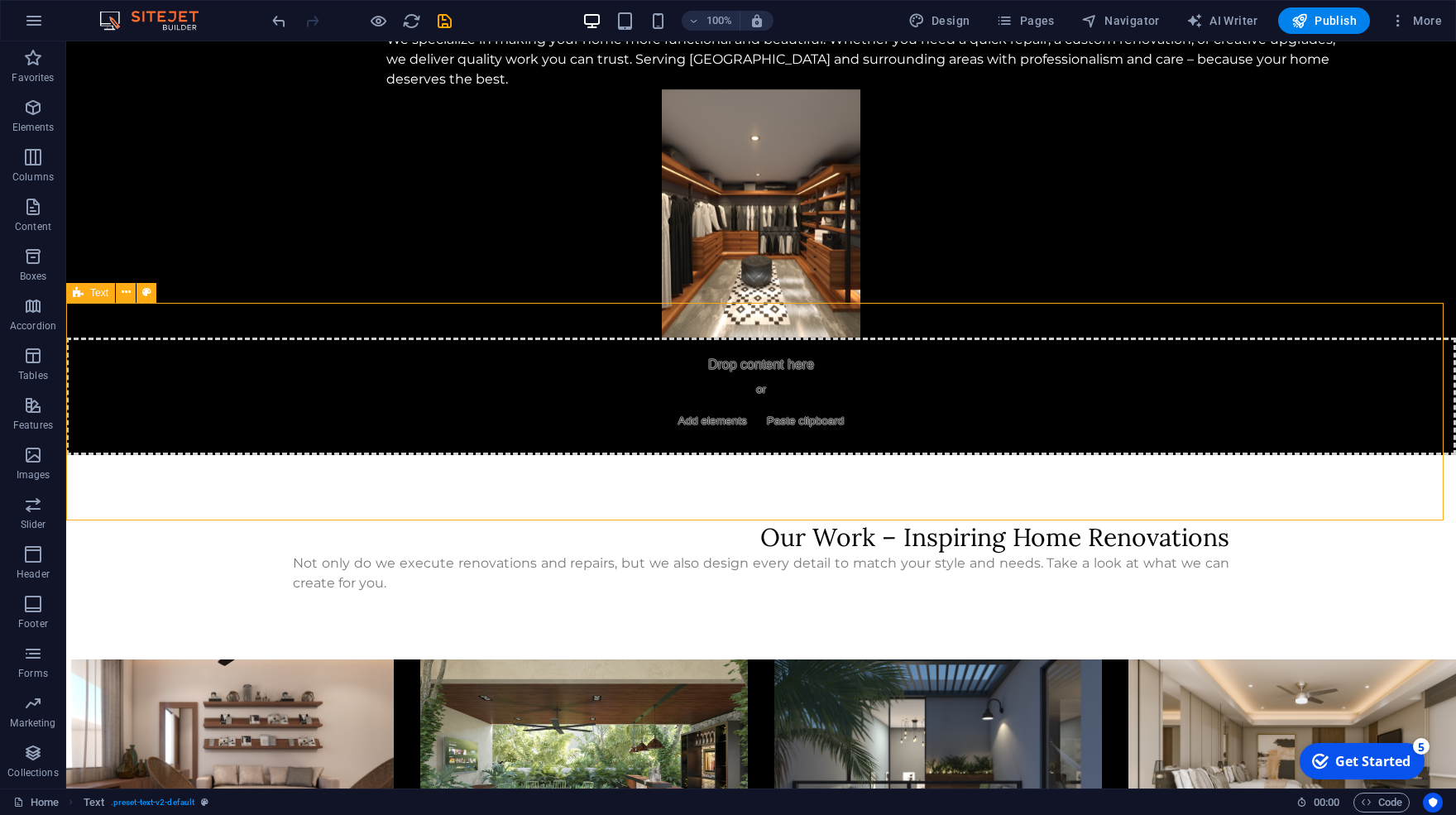
scroll to position [387, 0]
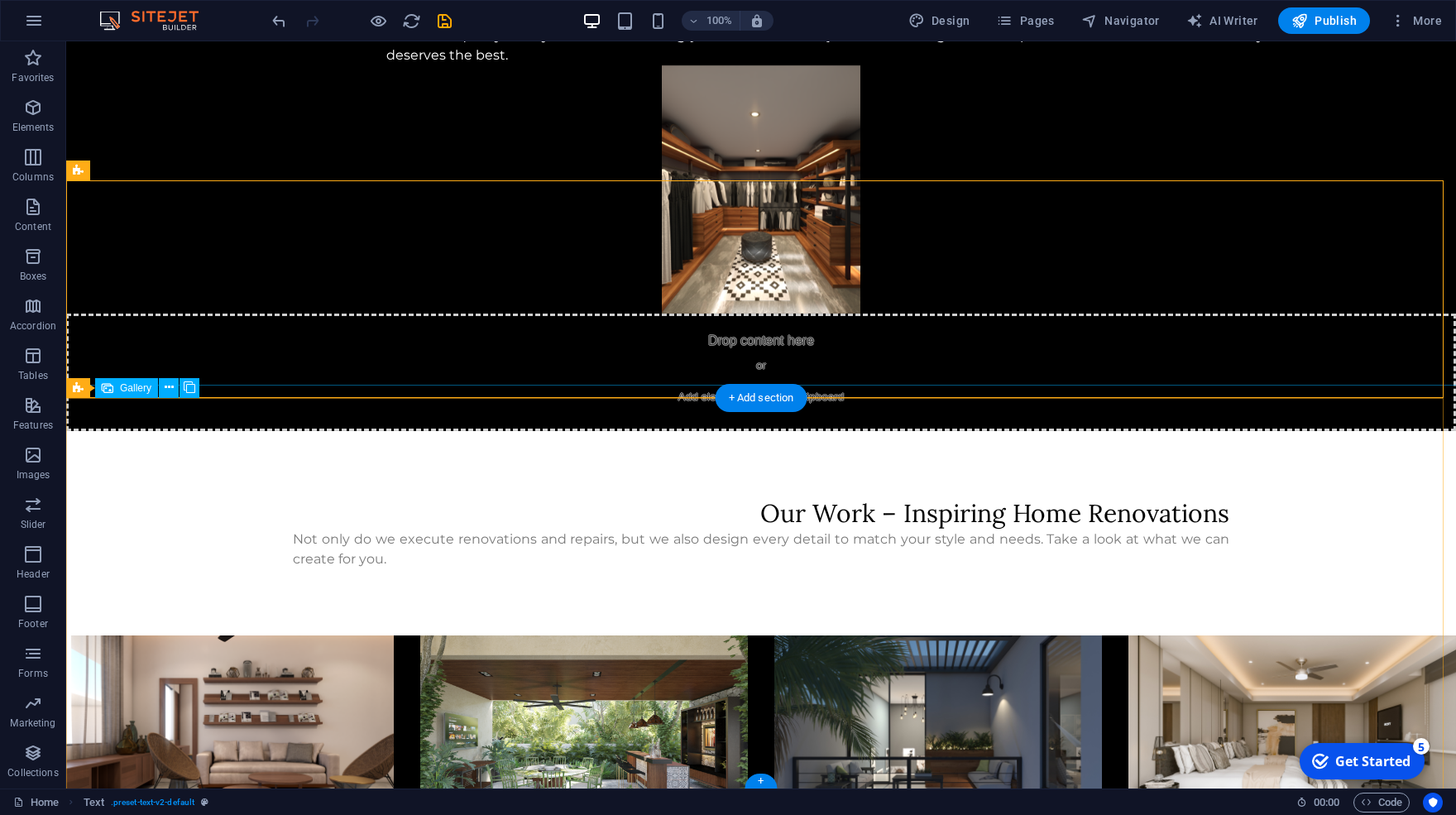
click at [835, 636] on li at bounding box center [938, 738] width 328 height 205
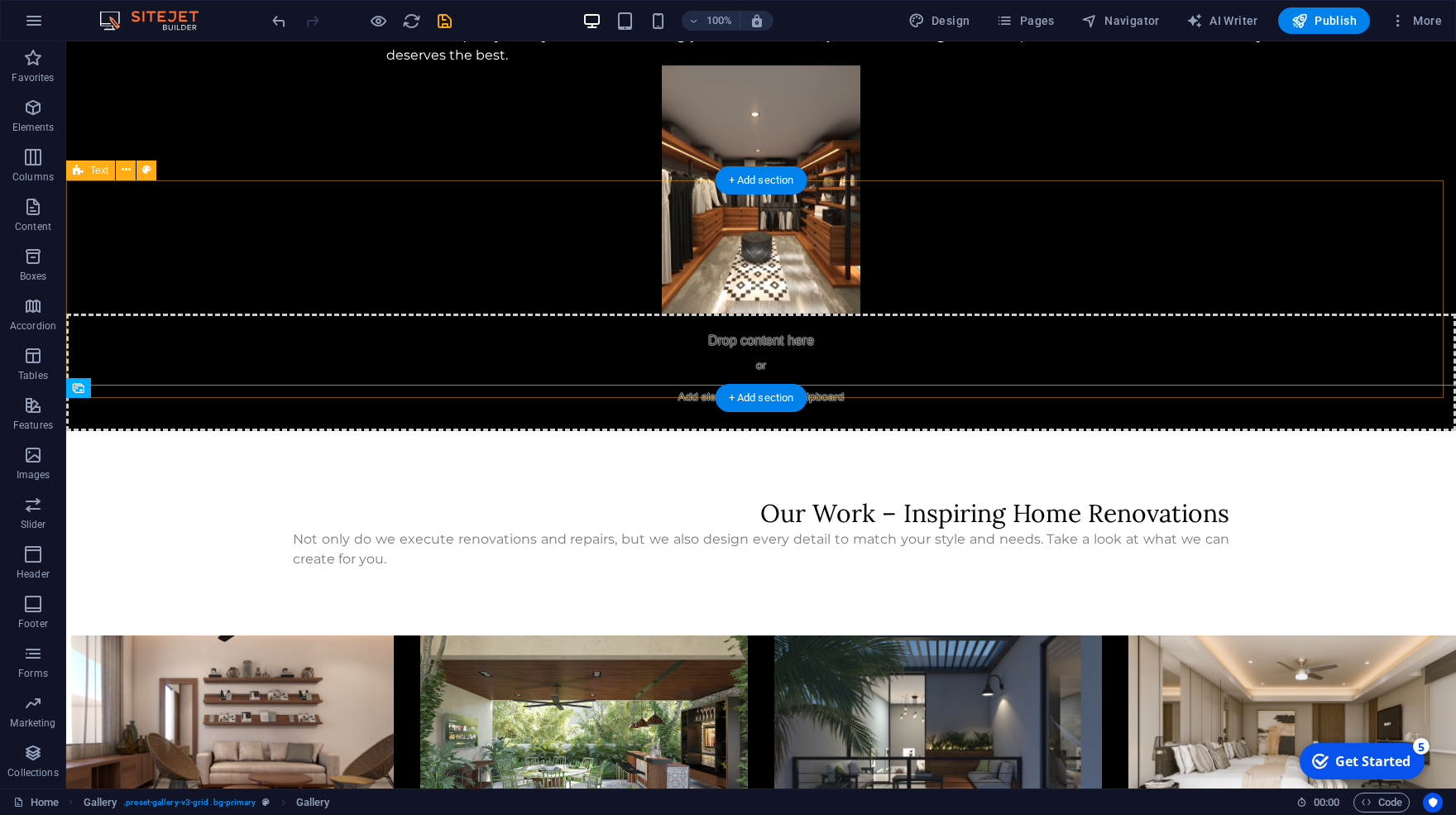
click at [312, 431] on div "Our Work – Inspiring Home Renovations Not only do we execute renovations and re…" at bounding box center [761, 533] width 1390 height 204
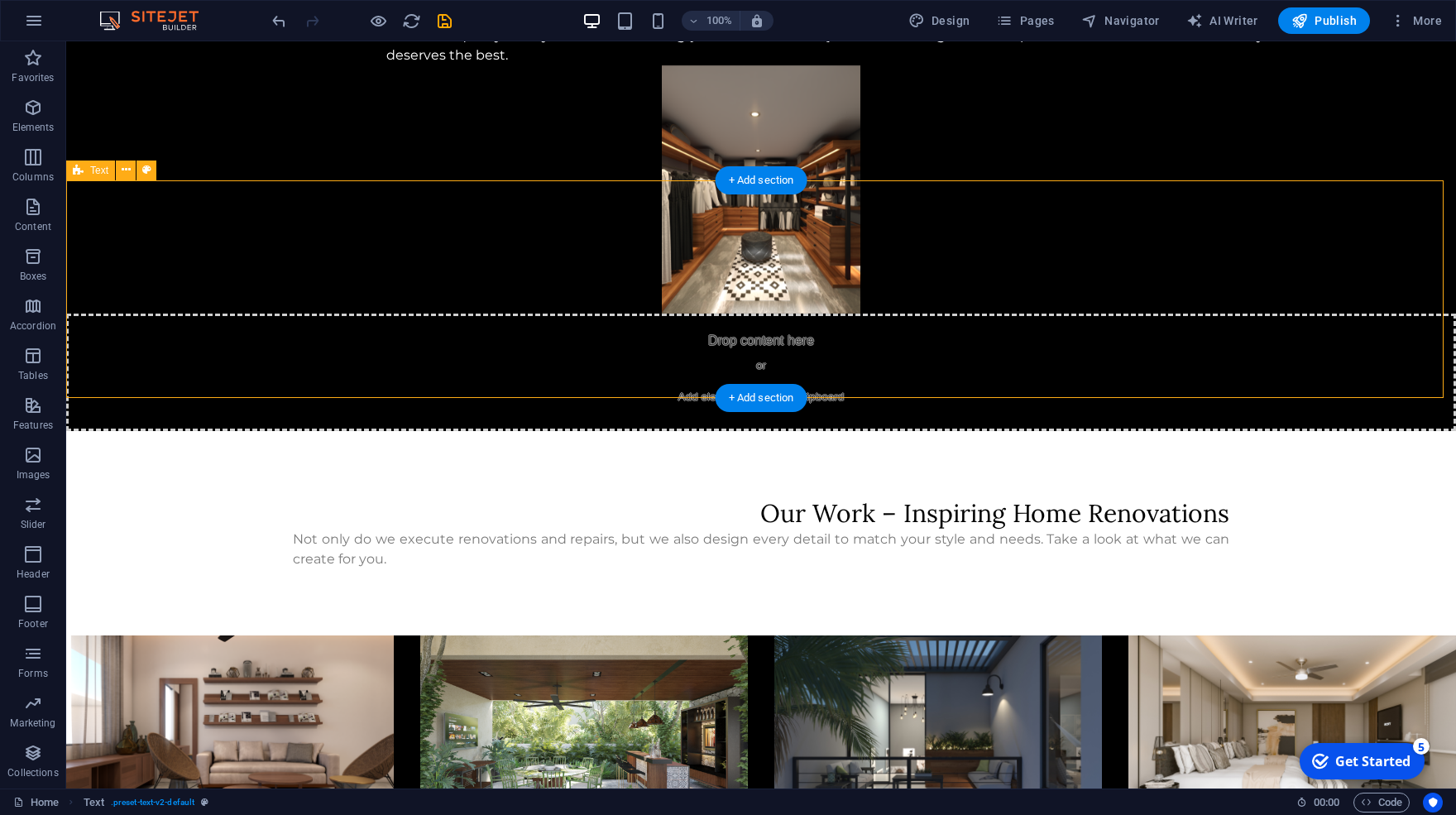
click at [125, 431] on div "Our Work – Inspiring Home Renovations Not only do we execute renovations and re…" at bounding box center [761, 533] width 1390 height 204
click at [91, 173] on span "Text" at bounding box center [99, 170] width 19 height 10
click at [137, 431] on div "Our Work – Inspiring Home Renovations Not only do we execute renovations and re…" at bounding box center [761, 533] width 1390 height 204
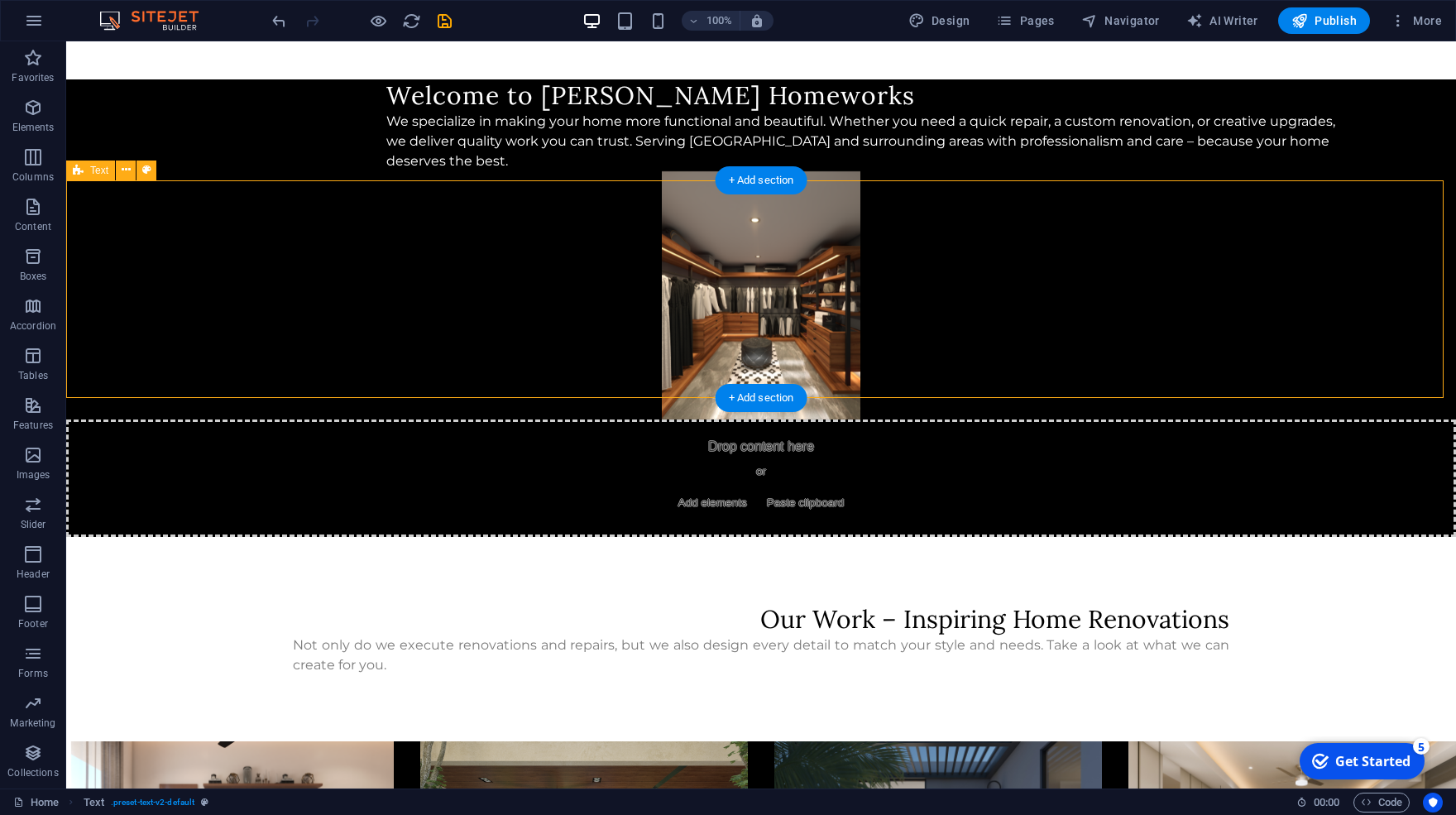
select select "preset-text-v2-default"
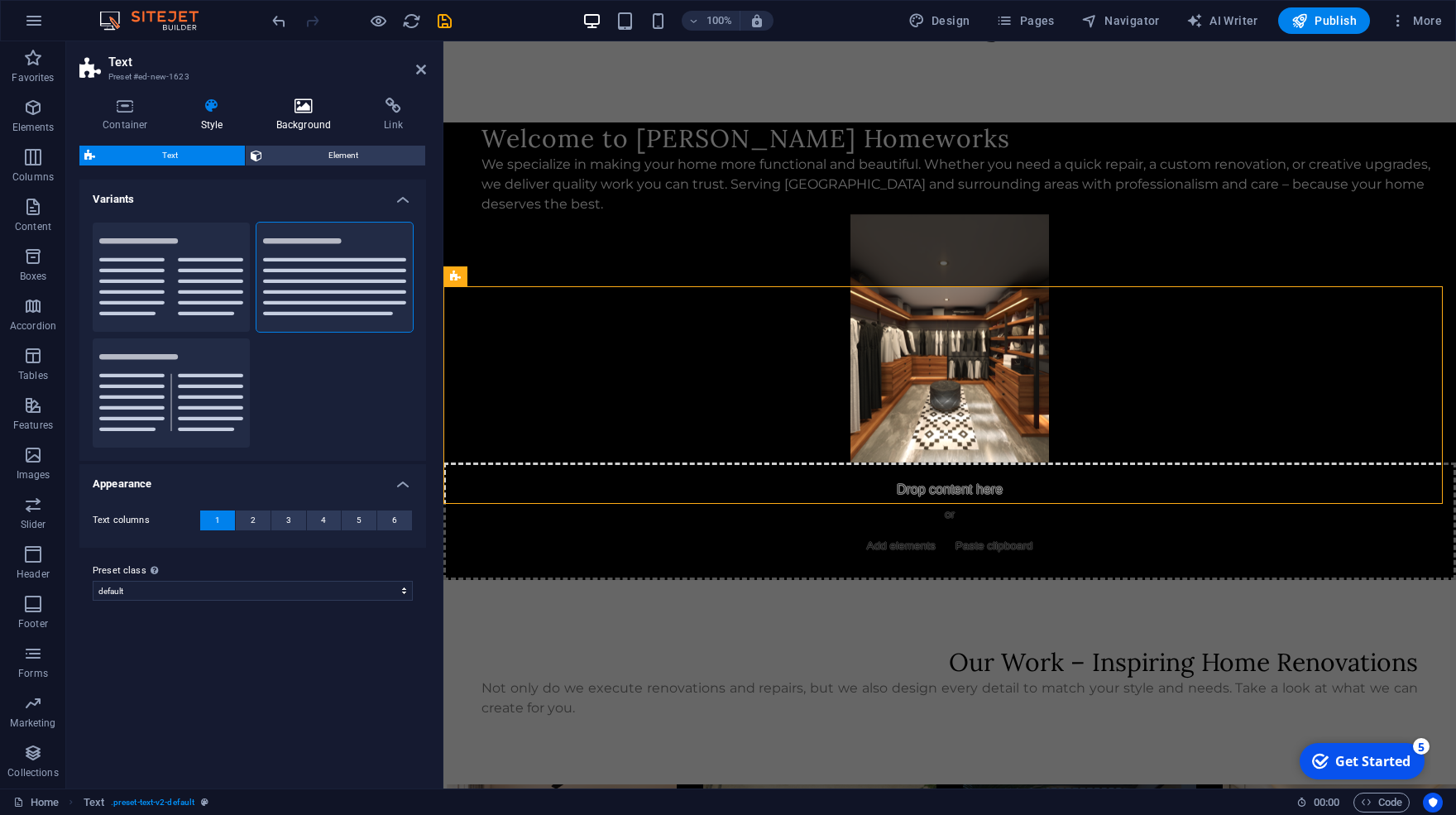
click at [298, 108] on icon at bounding box center [304, 106] width 102 height 17
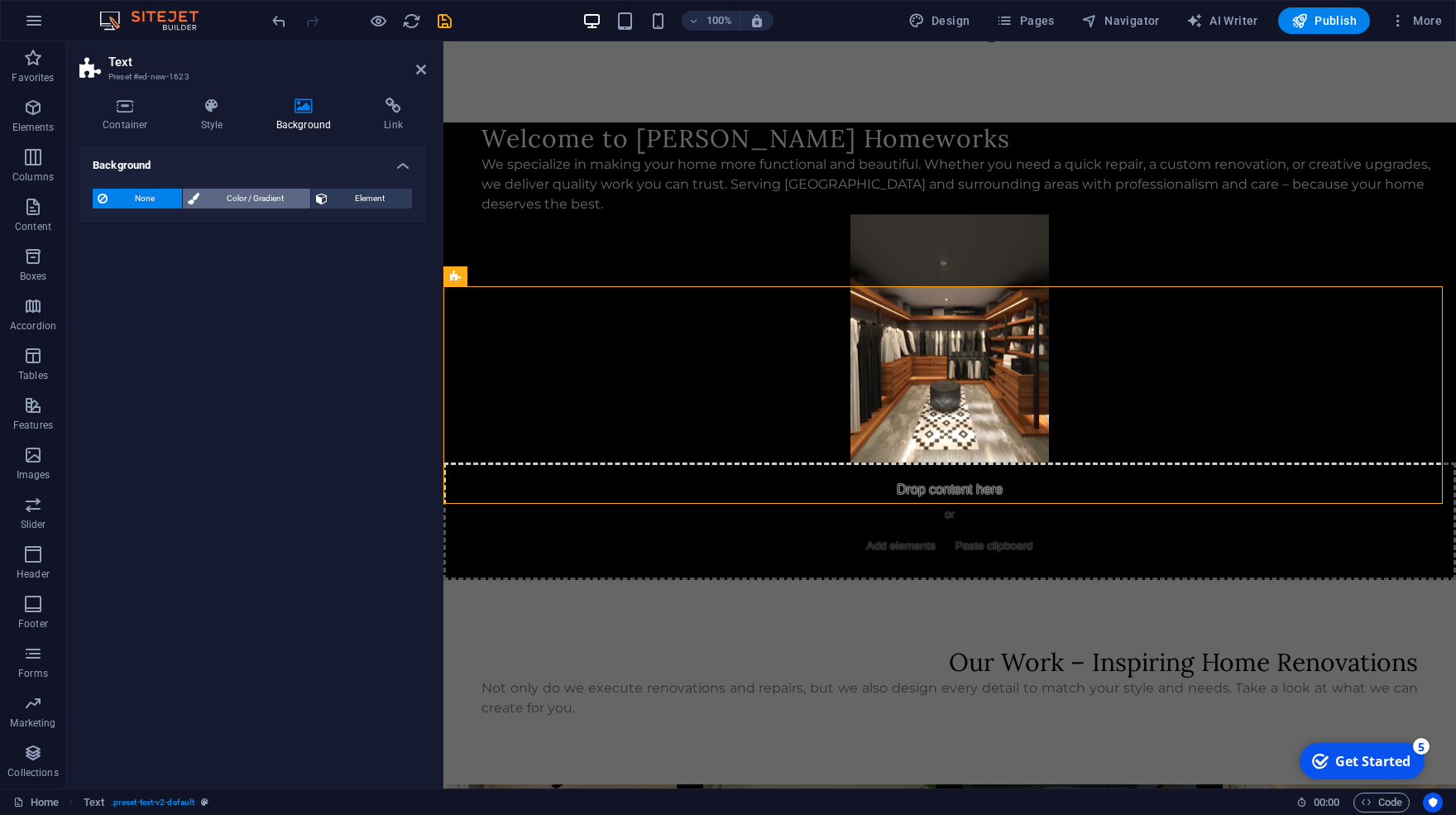
click at [210, 204] on span "Color / Gradient" at bounding box center [254, 199] width 102 height 19
click at [102, 267] on span at bounding box center [103, 264] width 19 height 19
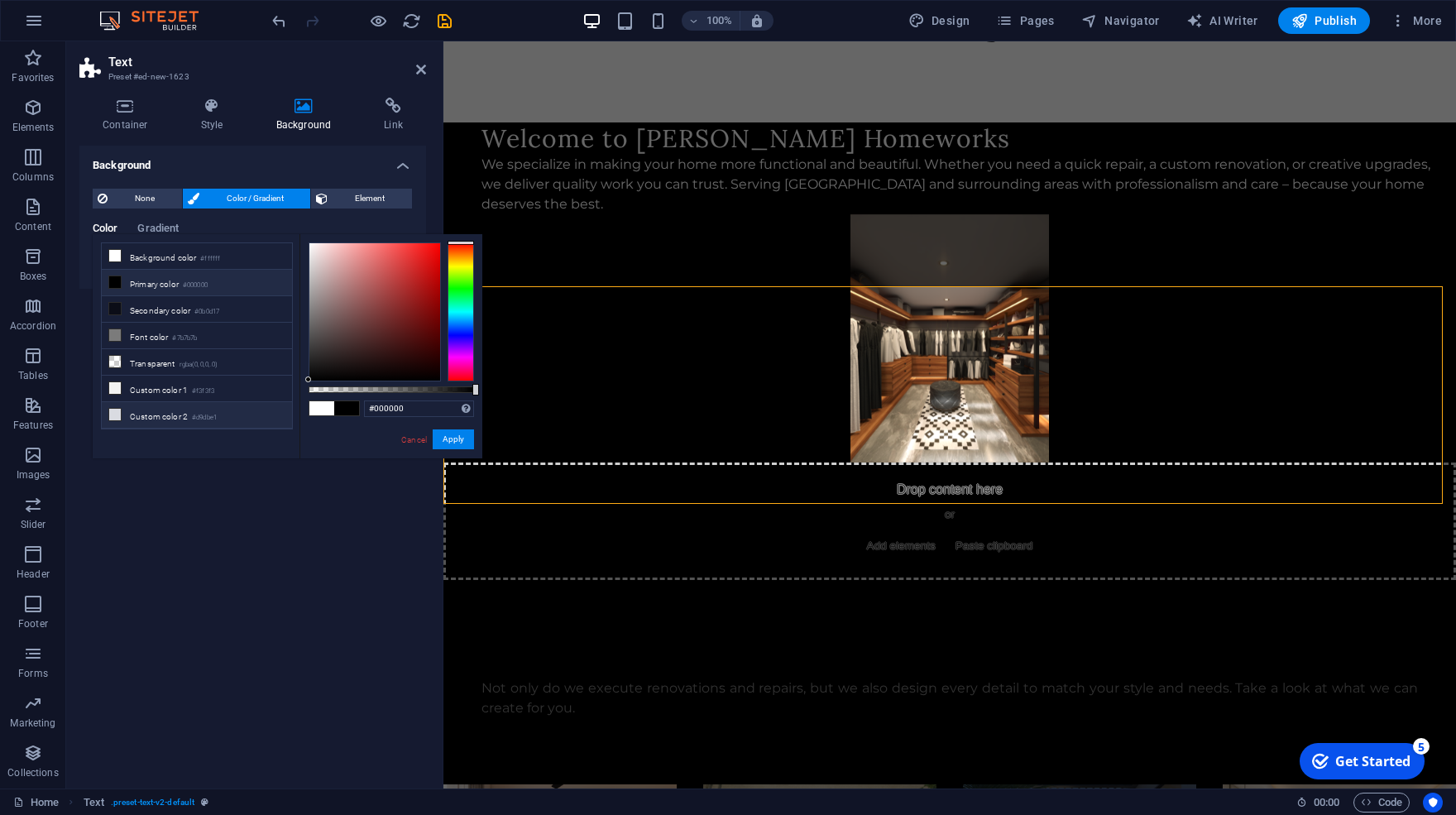
drag, startPoint x: 368, startPoint y: 293, endPoint x: 265, endPoint y: 411, distance: 156.6
click at [265, 411] on div "less Background color #ffffff Primary color #000000 Secondary color #0b0d17 Fon…" at bounding box center [287, 347] width 390 height 225
click at [459, 442] on button "Apply" at bounding box center [453, 439] width 42 height 19
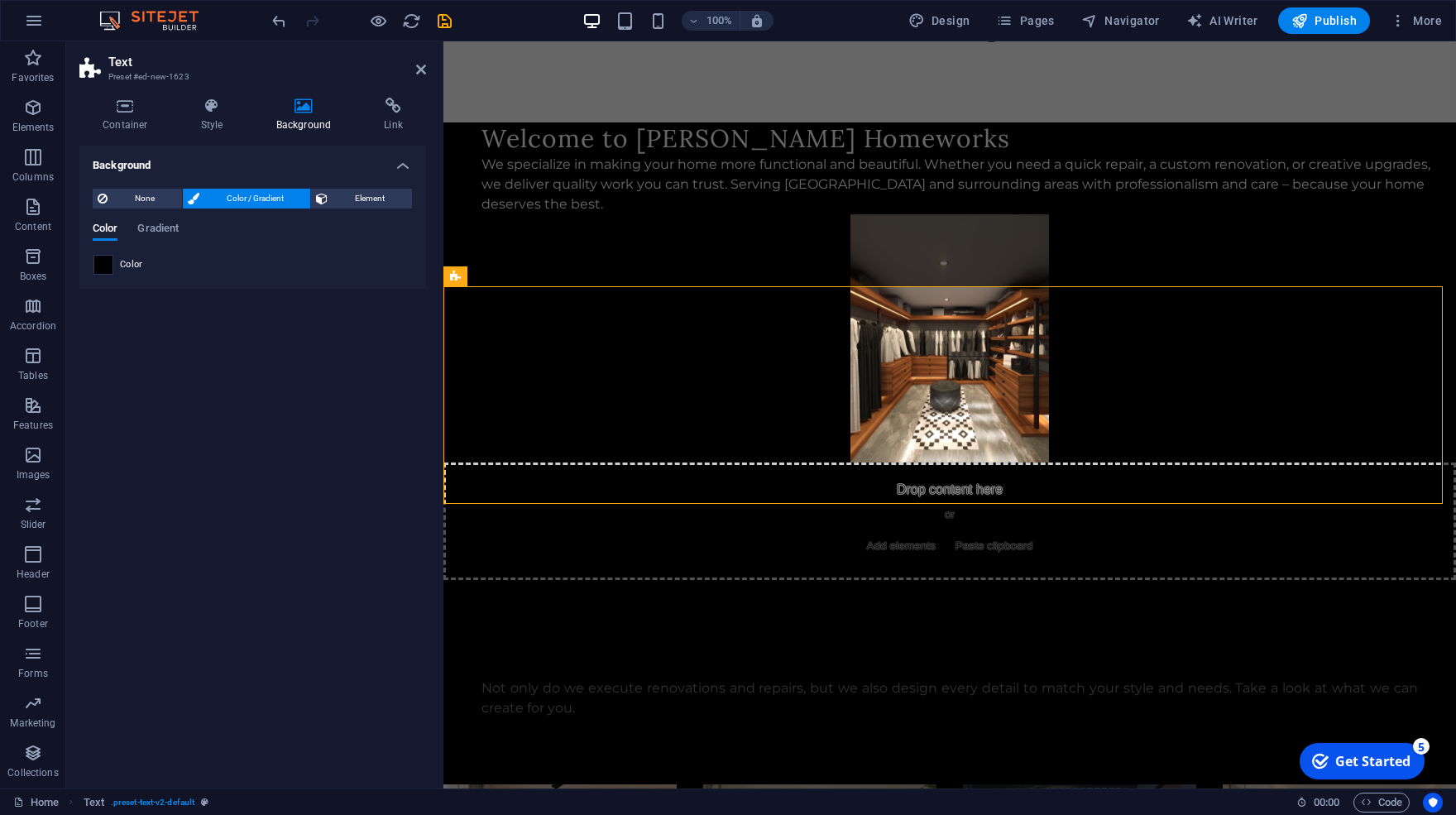
click at [105, 260] on span at bounding box center [103, 264] width 19 height 19
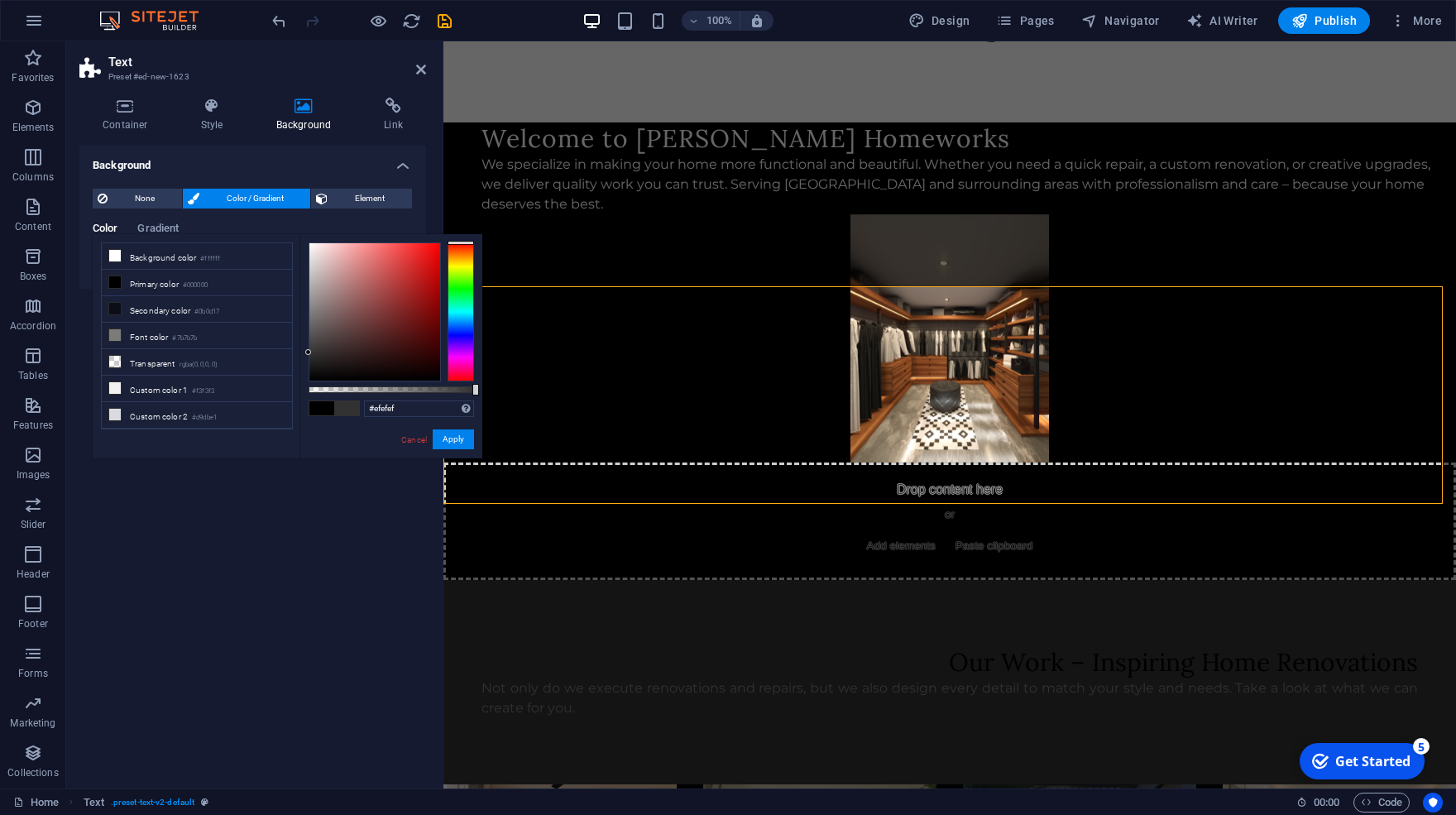
type input "#ffffff"
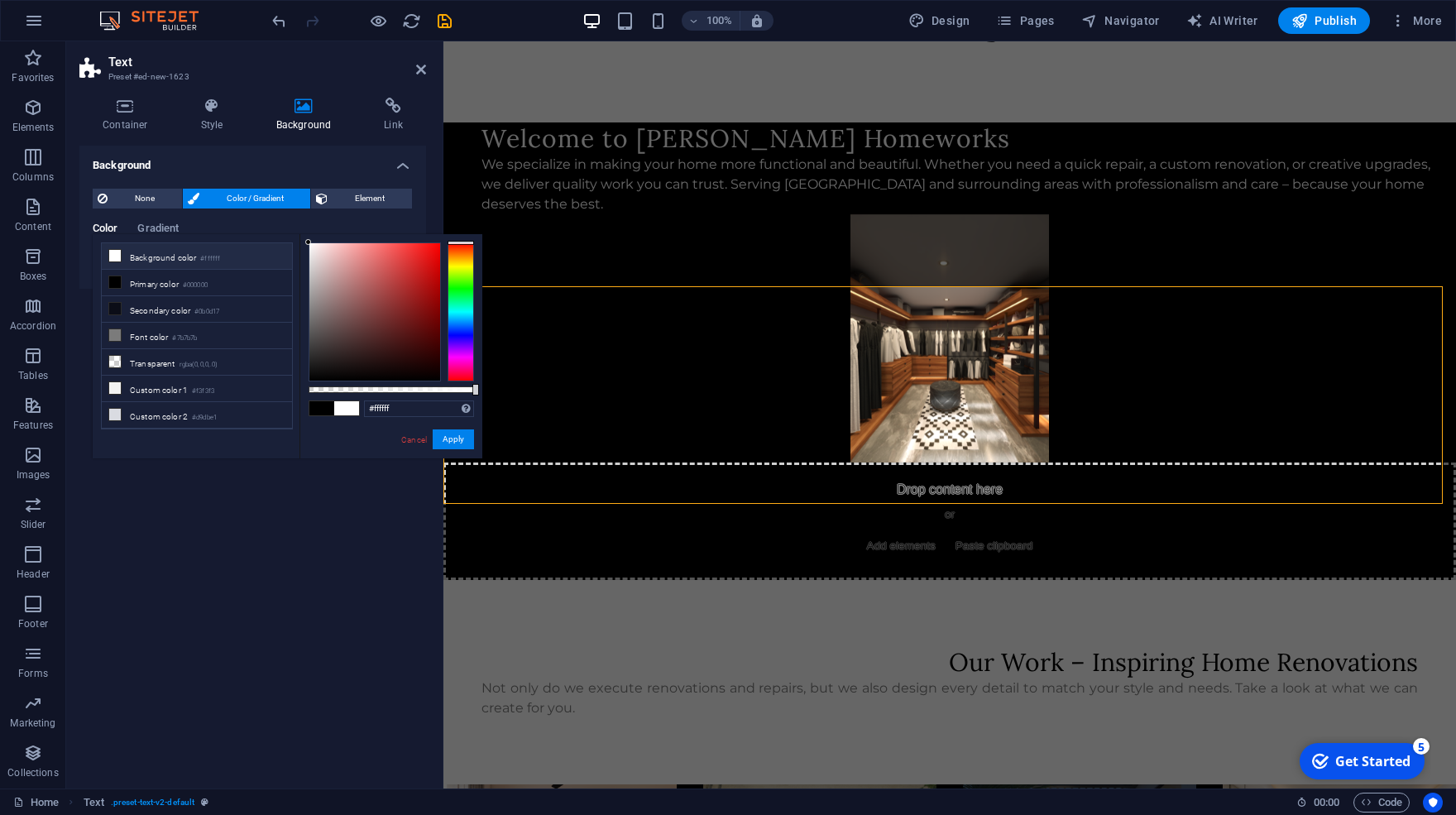
drag, startPoint x: 358, startPoint y: 359, endPoint x: 254, endPoint y: 194, distance: 195.0
click at [254, 194] on body "[DOMAIN_NAME] Home Favorites Elements Columns Content Boxes Accordion Tables Fe…" at bounding box center [728, 408] width 1456 height 815
click at [460, 440] on button "Apply" at bounding box center [453, 439] width 42 height 19
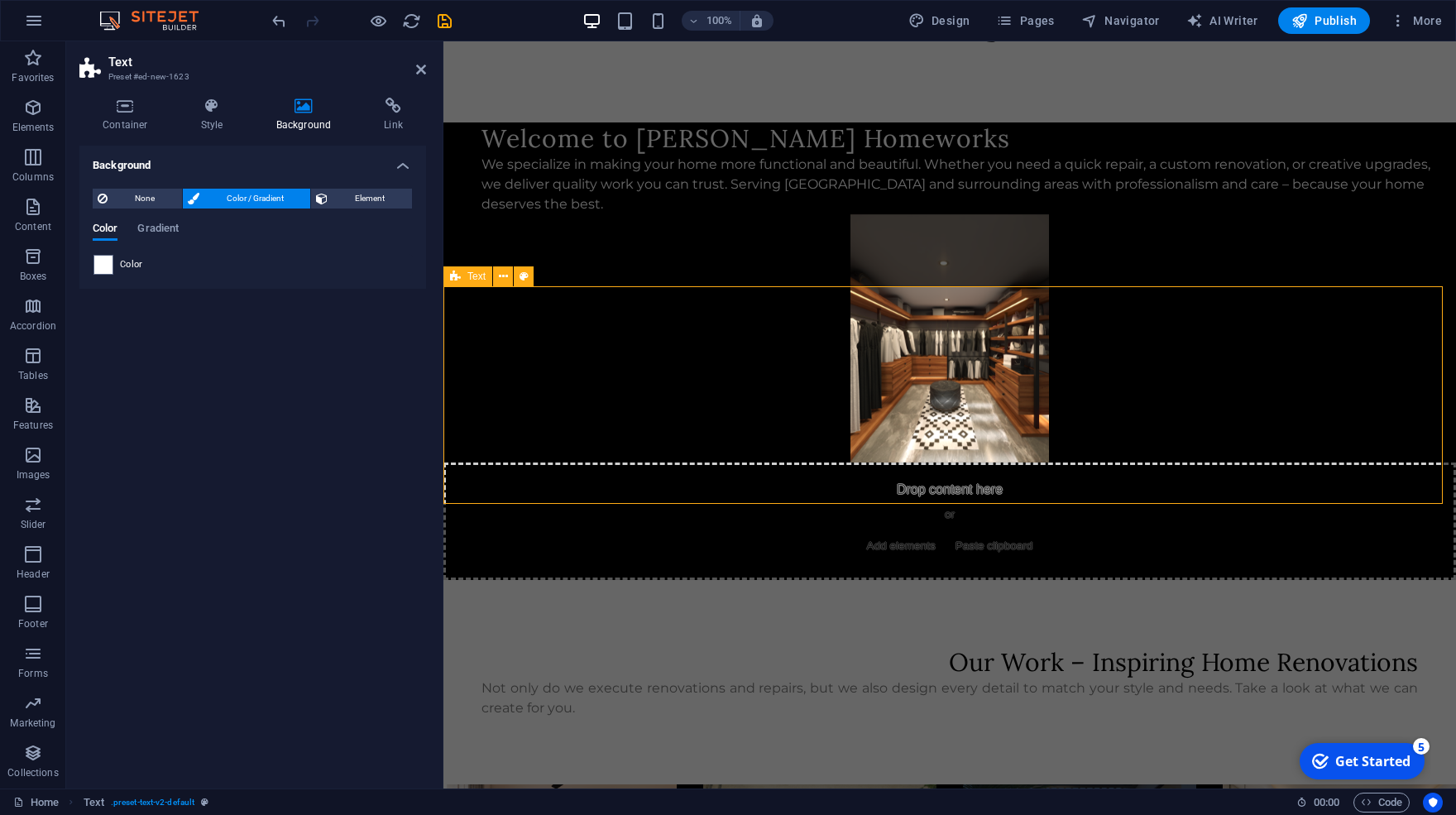
click at [566, 580] on div "Our Work – Inspiring Home Renovations Not only do we execute renovations and re…" at bounding box center [950, 682] width 1012 height 204
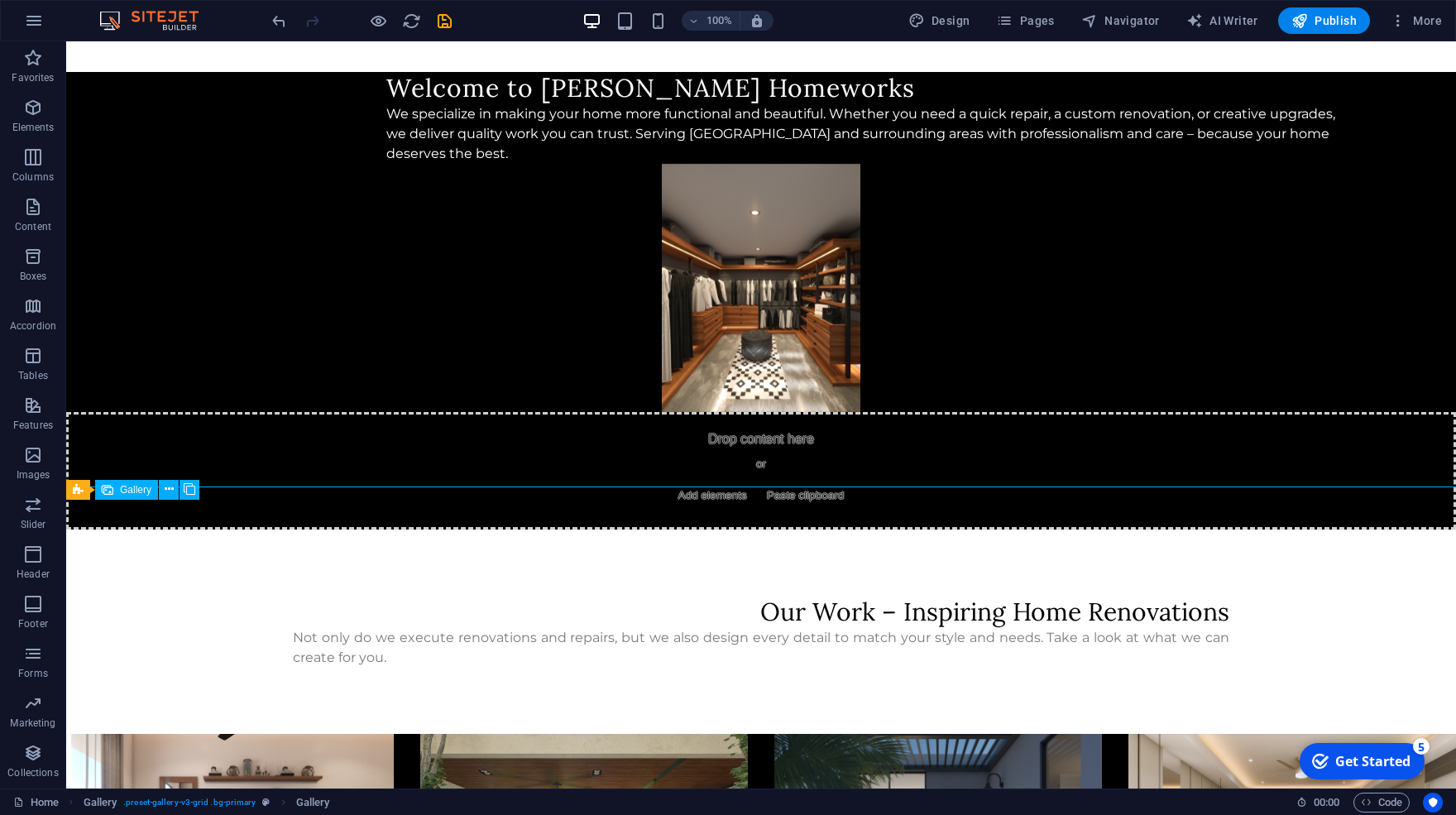
drag, startPoint x: 411, startPoint y: 554, endPoint x: 411, endPoint y: 689, distance: 135.0
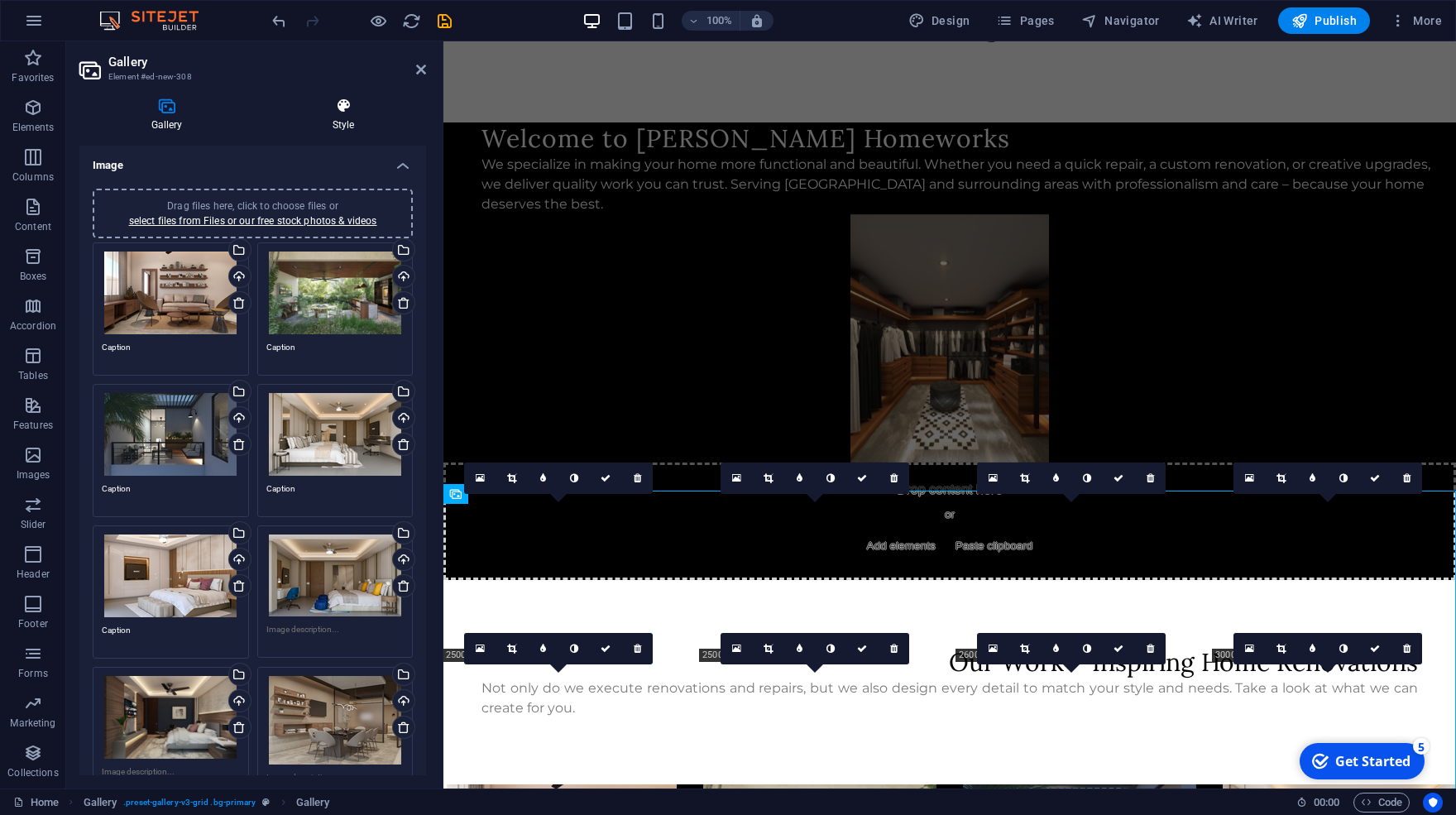
click at [348, 102] on icon at bounding box center [343, 106] width 165 height 17
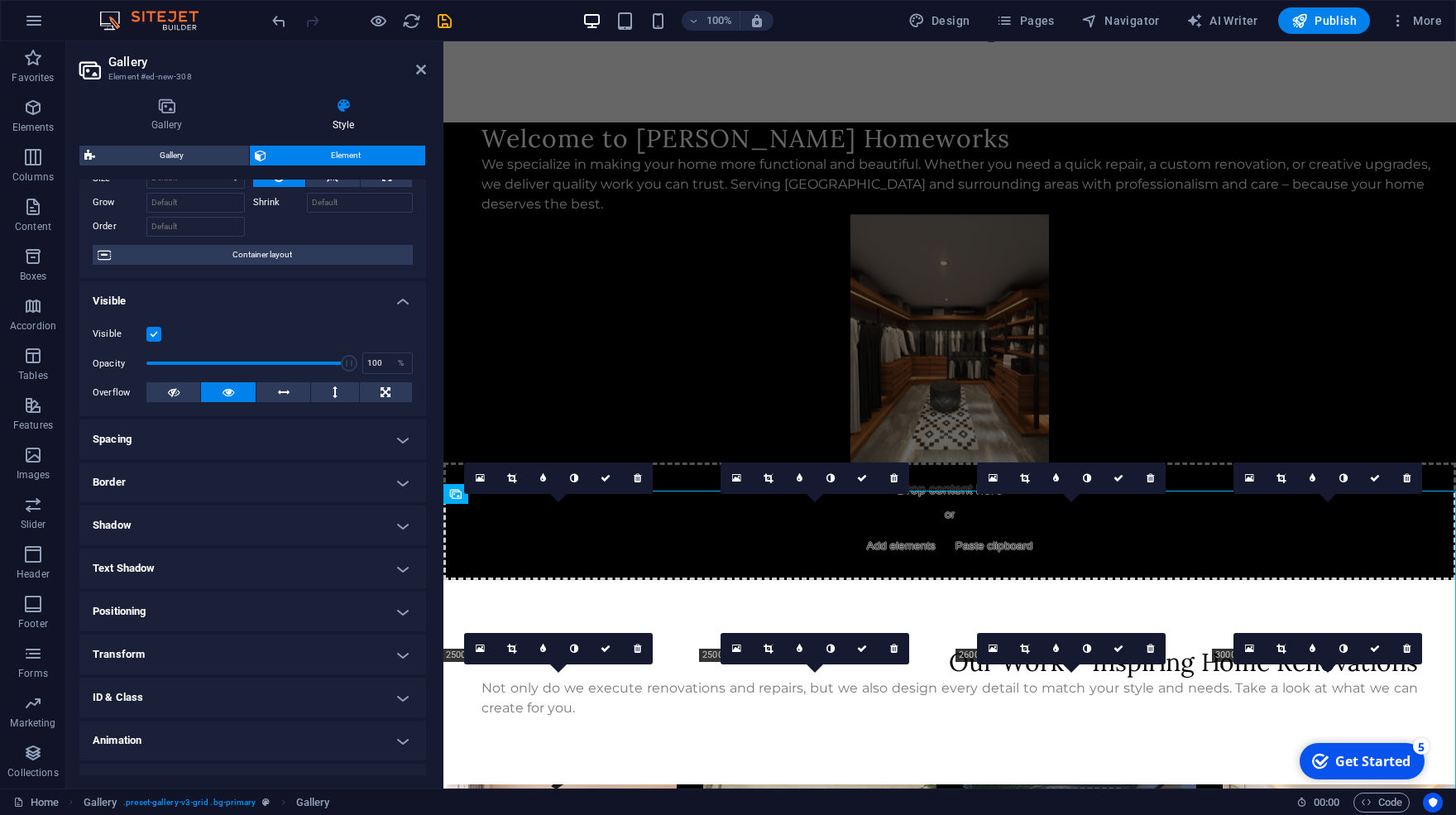
scroll to position [102, 0]
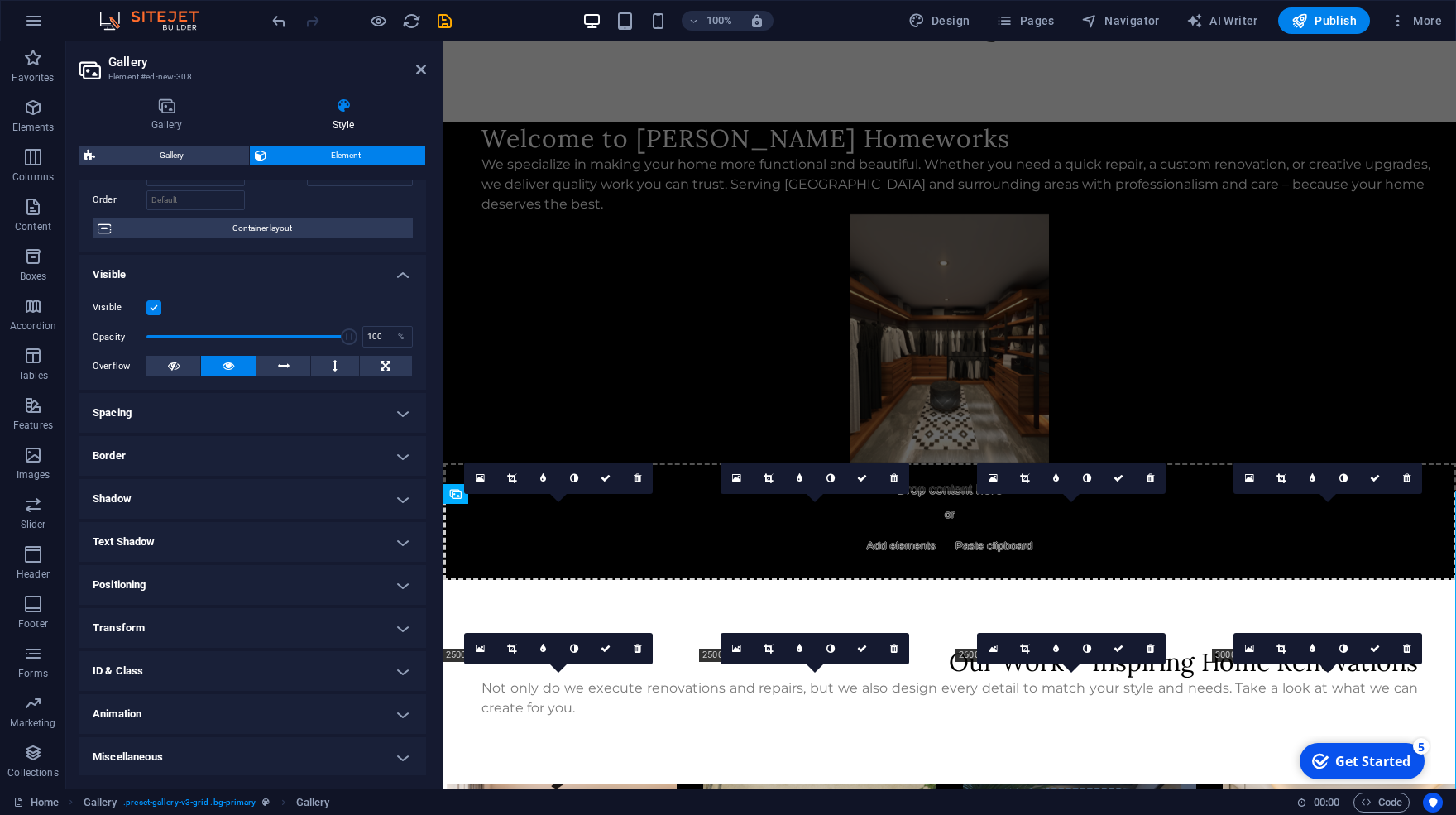
click at [285, 580] on h4 "Positioning" at bounding box center [253, 585] width 346 height 40
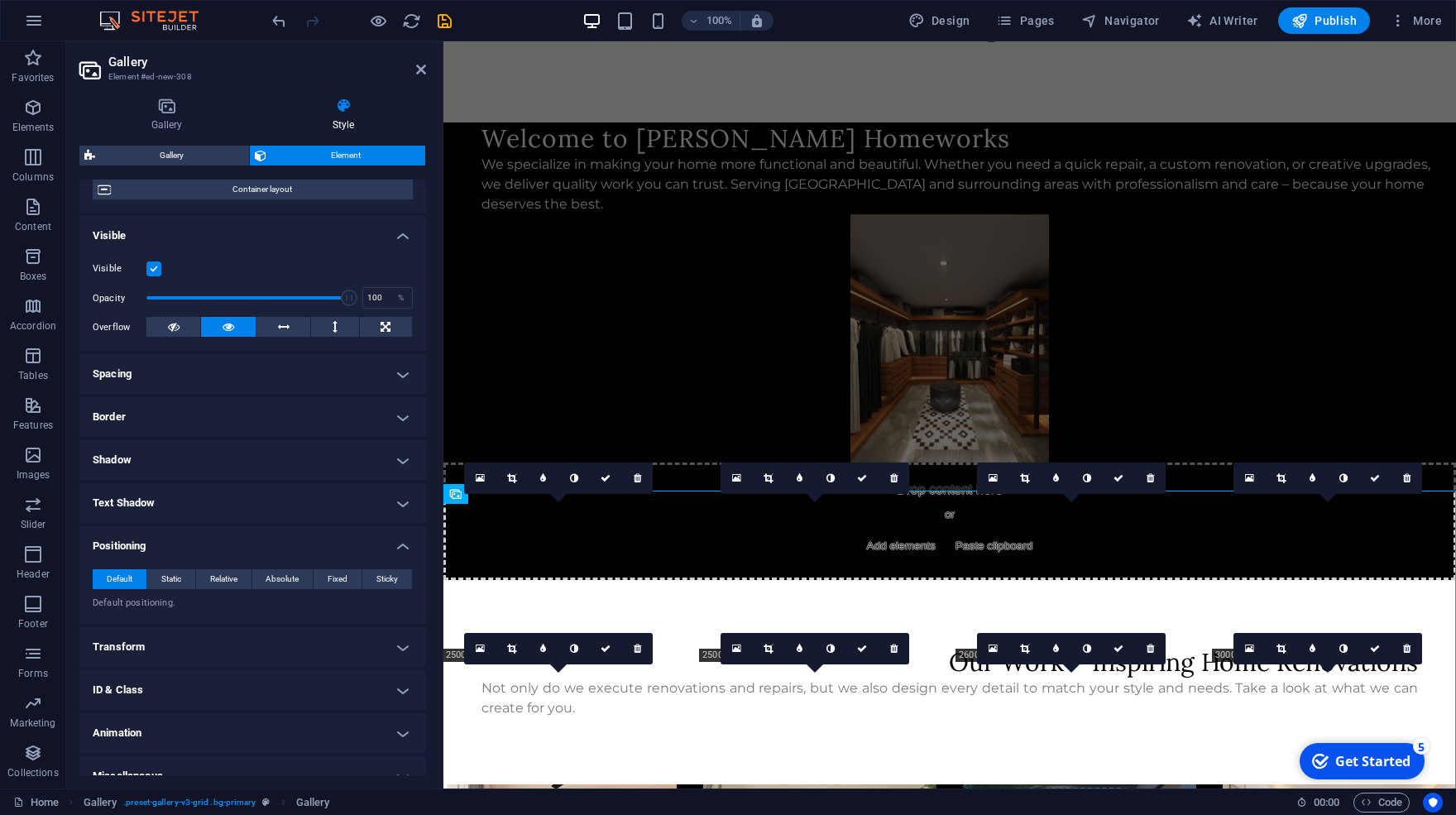
scroll to position [160, 0]
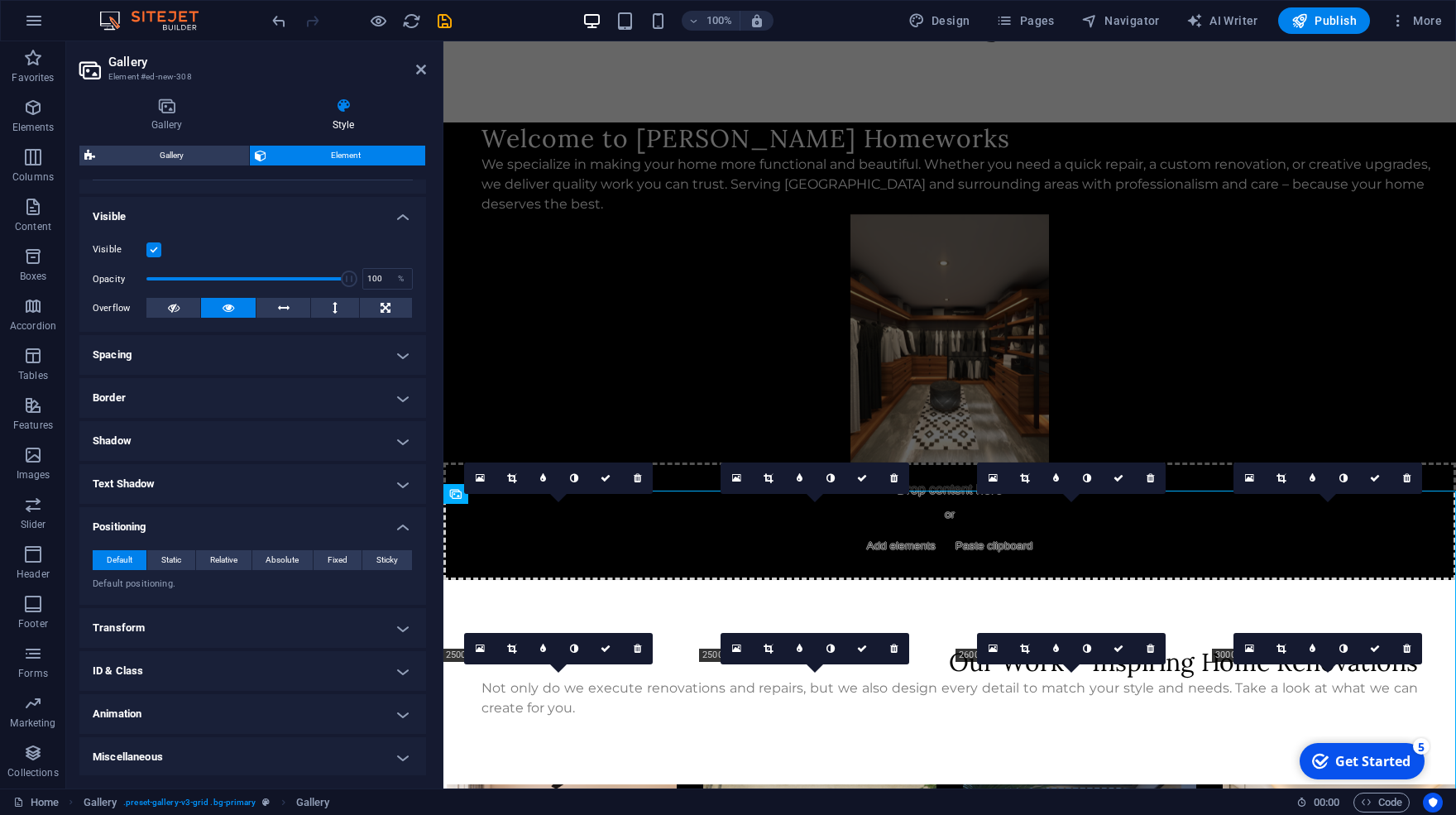
click at [189, 630] on h4 "Transform" at bounding box center [253, 628] width 346 height 40
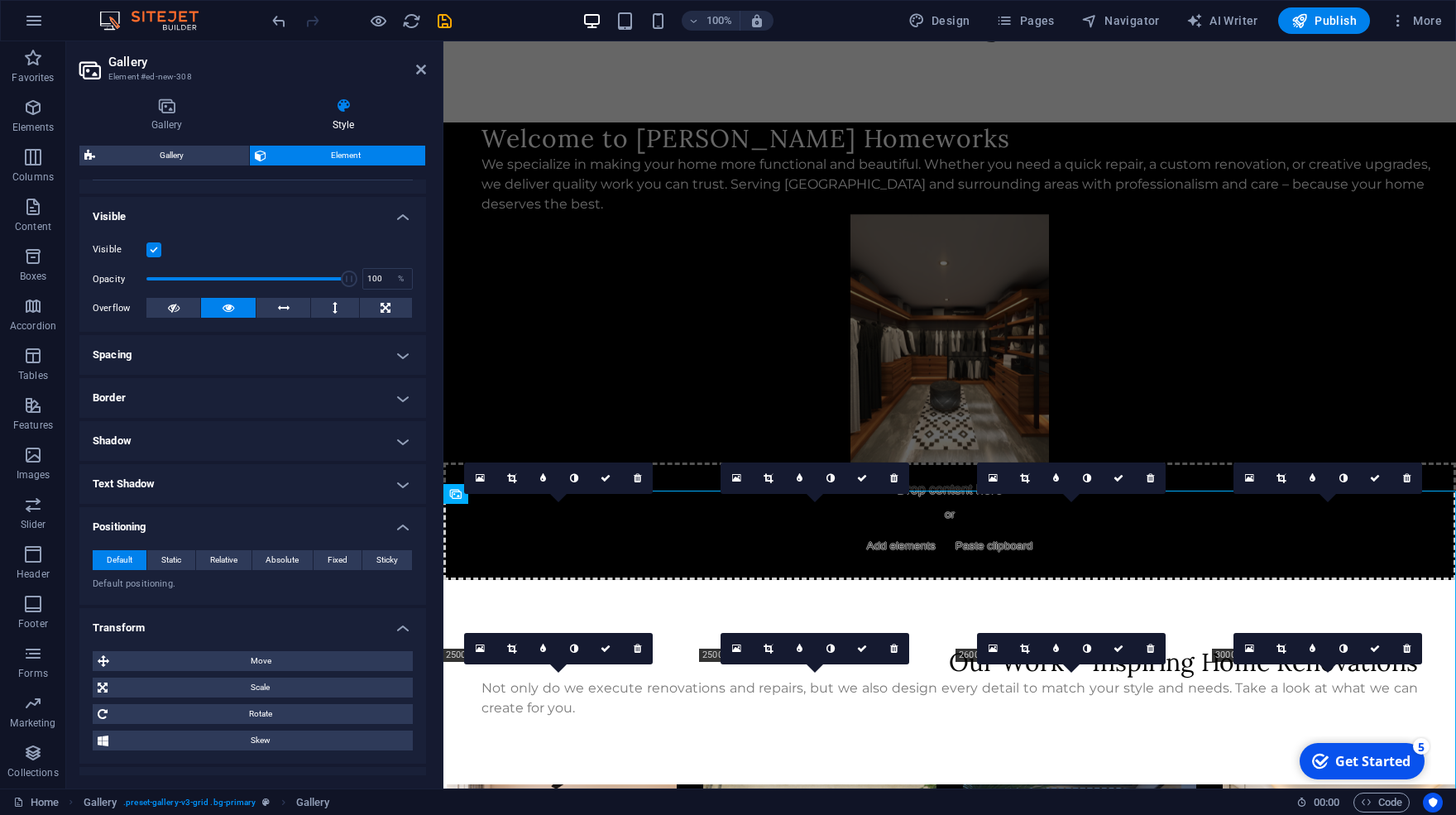
scroll to position [276, 0]
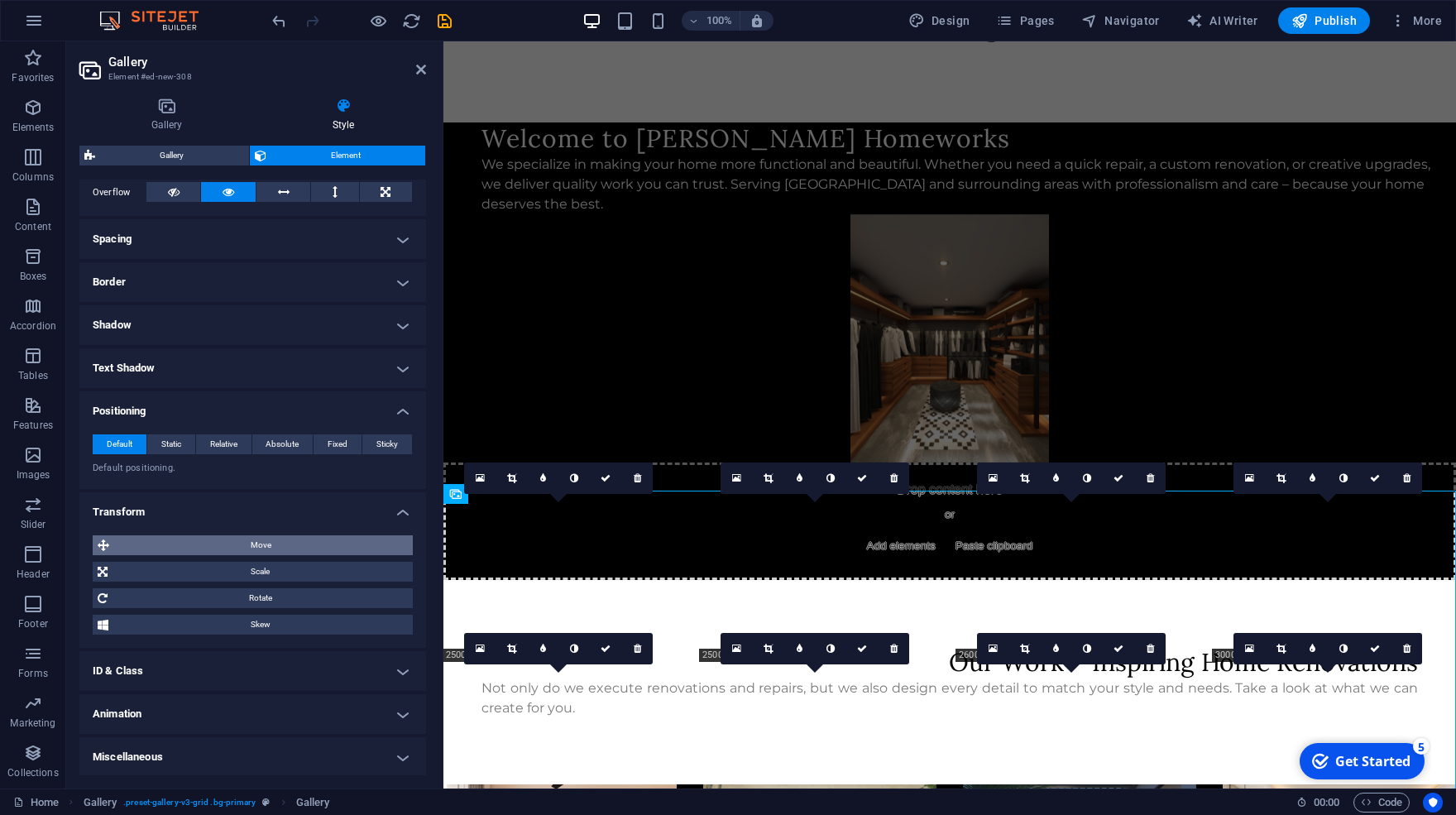
click at [193, 543] on span "Move" at bounding box center [261, 545] width 293 height 19
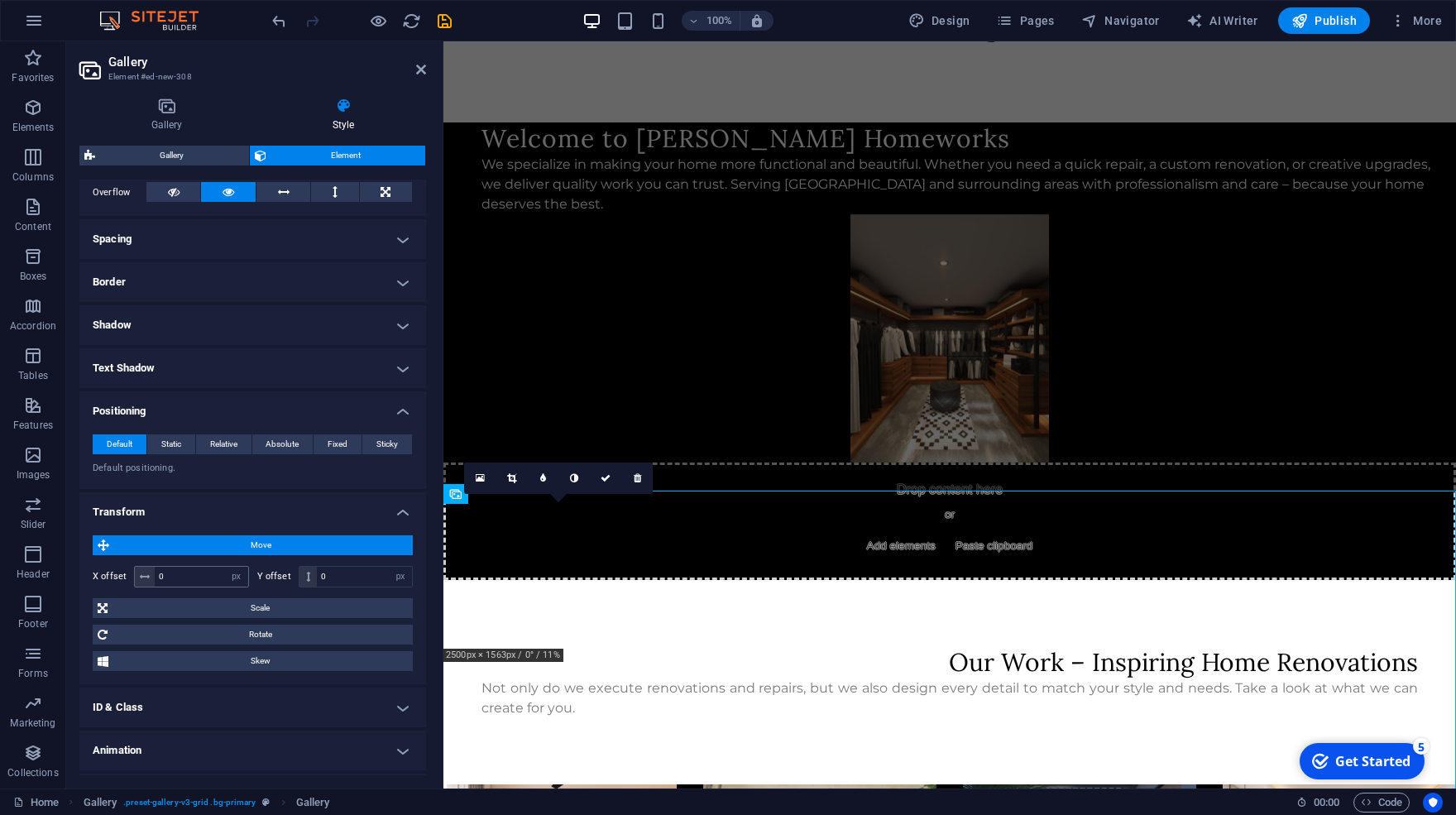
drag, startPoint x: 144, startPoint y: 575, endPoint x: 171, endPoint y: 575, distance: 27.0
click at [171, 575] on div "0 px rem % em vh vw" at bounding box center [192, 577] width 115 height 21
click at [306, 577] on span at bounding box center [308, 577] width 19 height 19
drag, startPoint x: 340, startPoint y: 576, endPoint x: 287, endPoint y: 575, distance: 53.0
click at [317, 575] on input "0" at bounding box center [365, 577] width 95 height 19
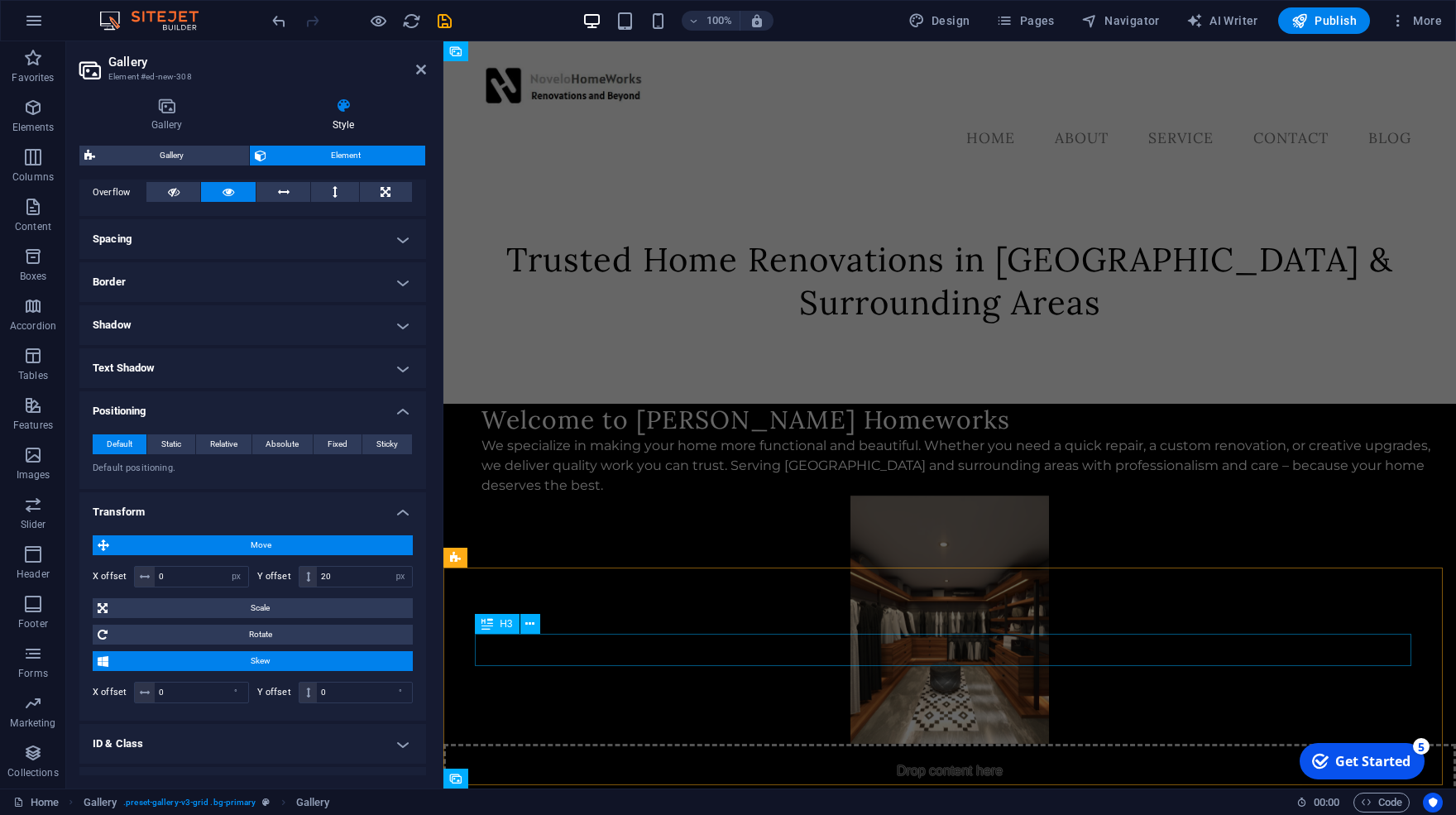
scroll to position [281, 0]
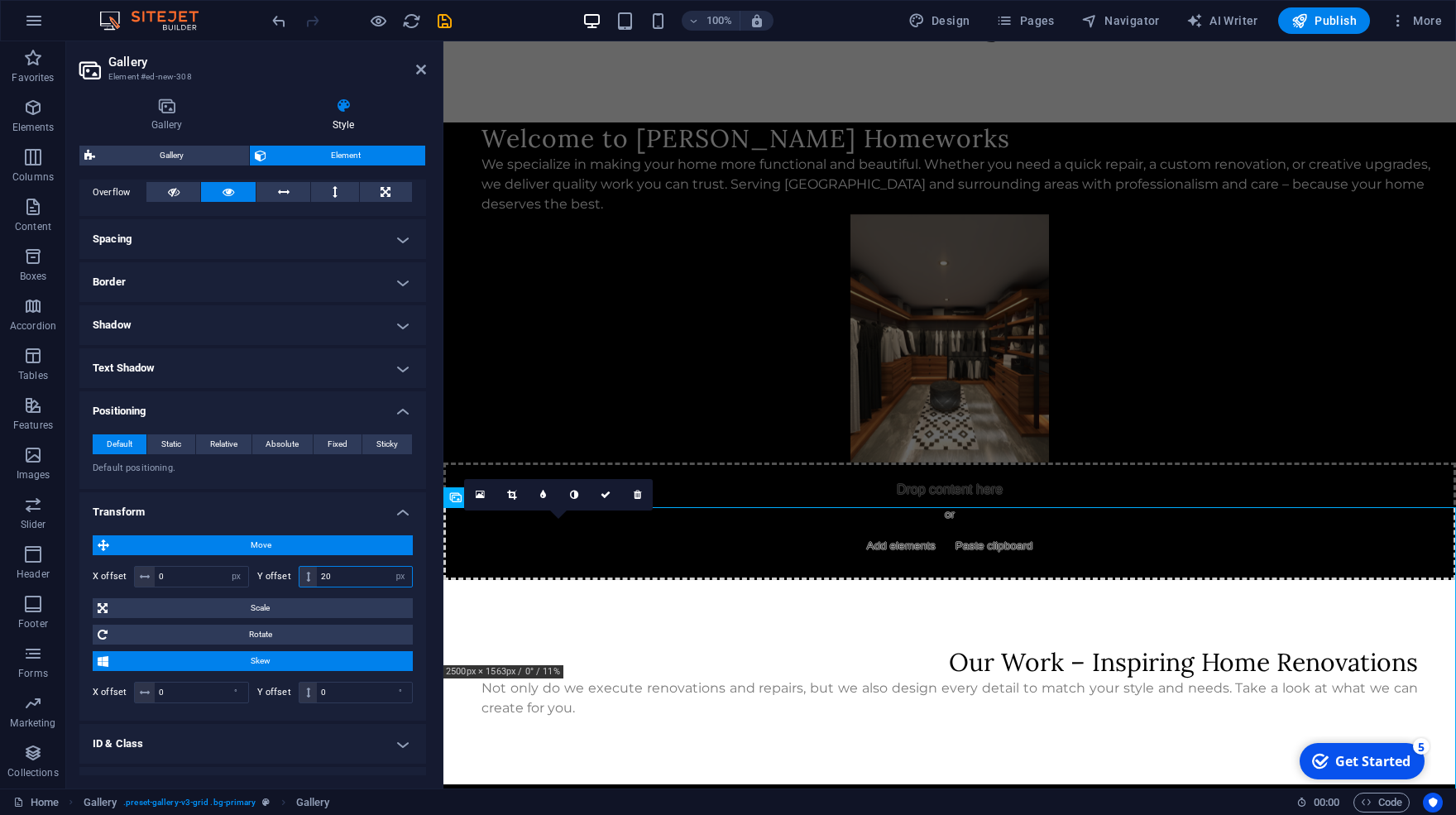
drag, startPoint x: 338, startPoint y: 576, endPoint x: 236, endPoint y: 560, distance: 103.2
click at [317, 567] on input "20" at bounding box center [365, 577] width 95 height 19
type input "10"
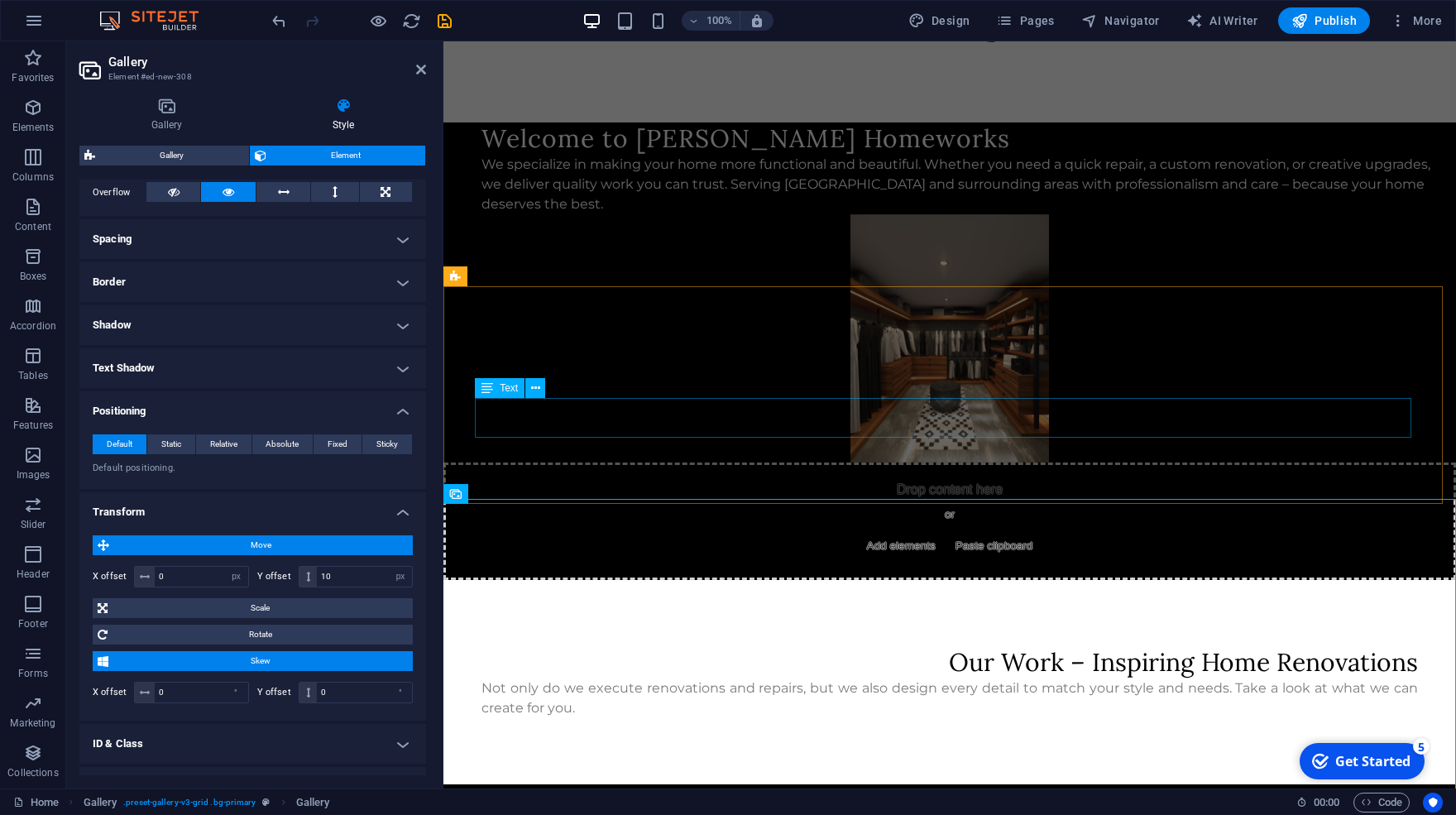
click at [748, 679] on div "Not only do we execute renovations and repairs, but we also design every detail…" at bounding box center [950, 698] width 937 height 40
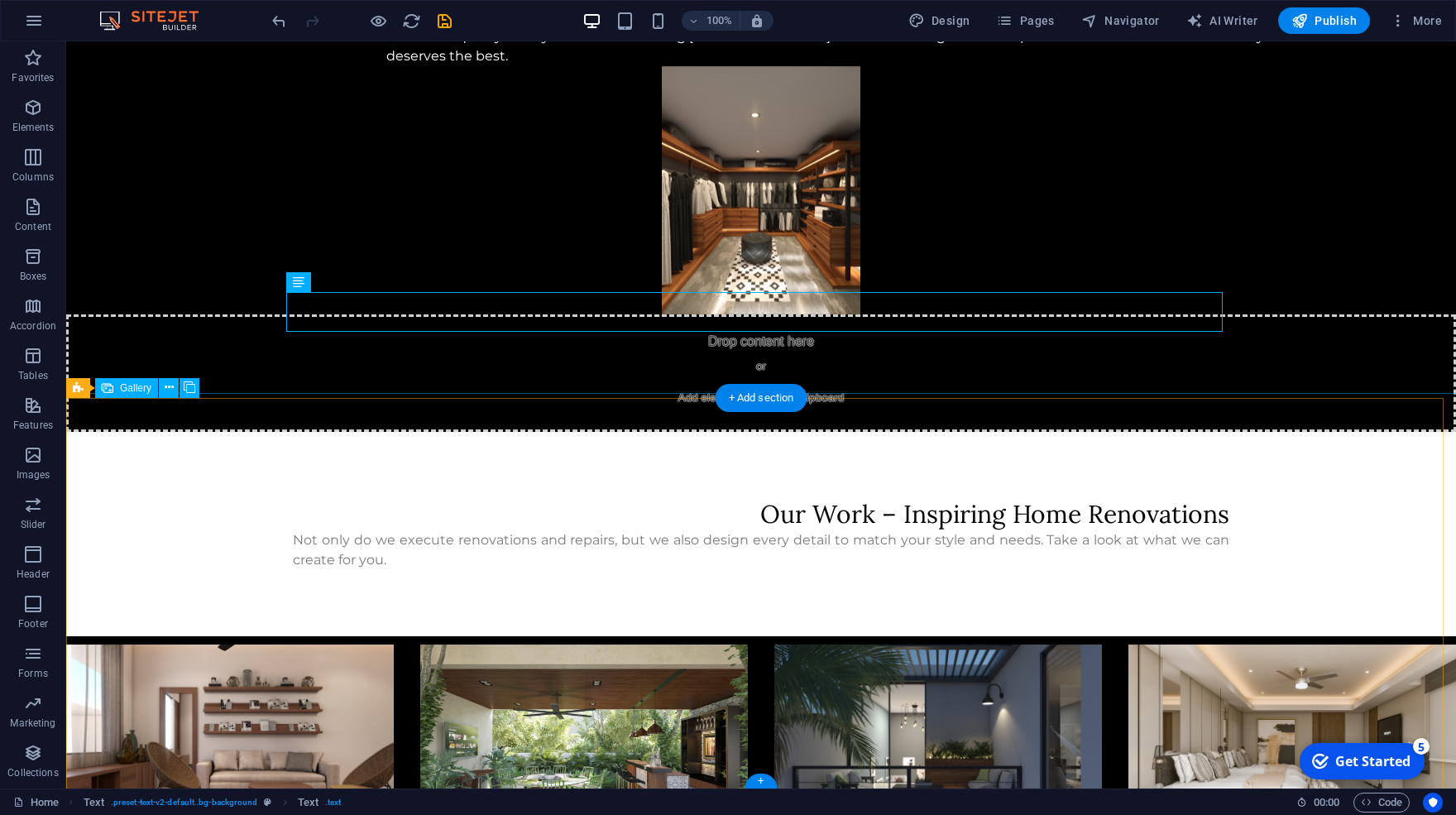
scroll to position [387, 0]
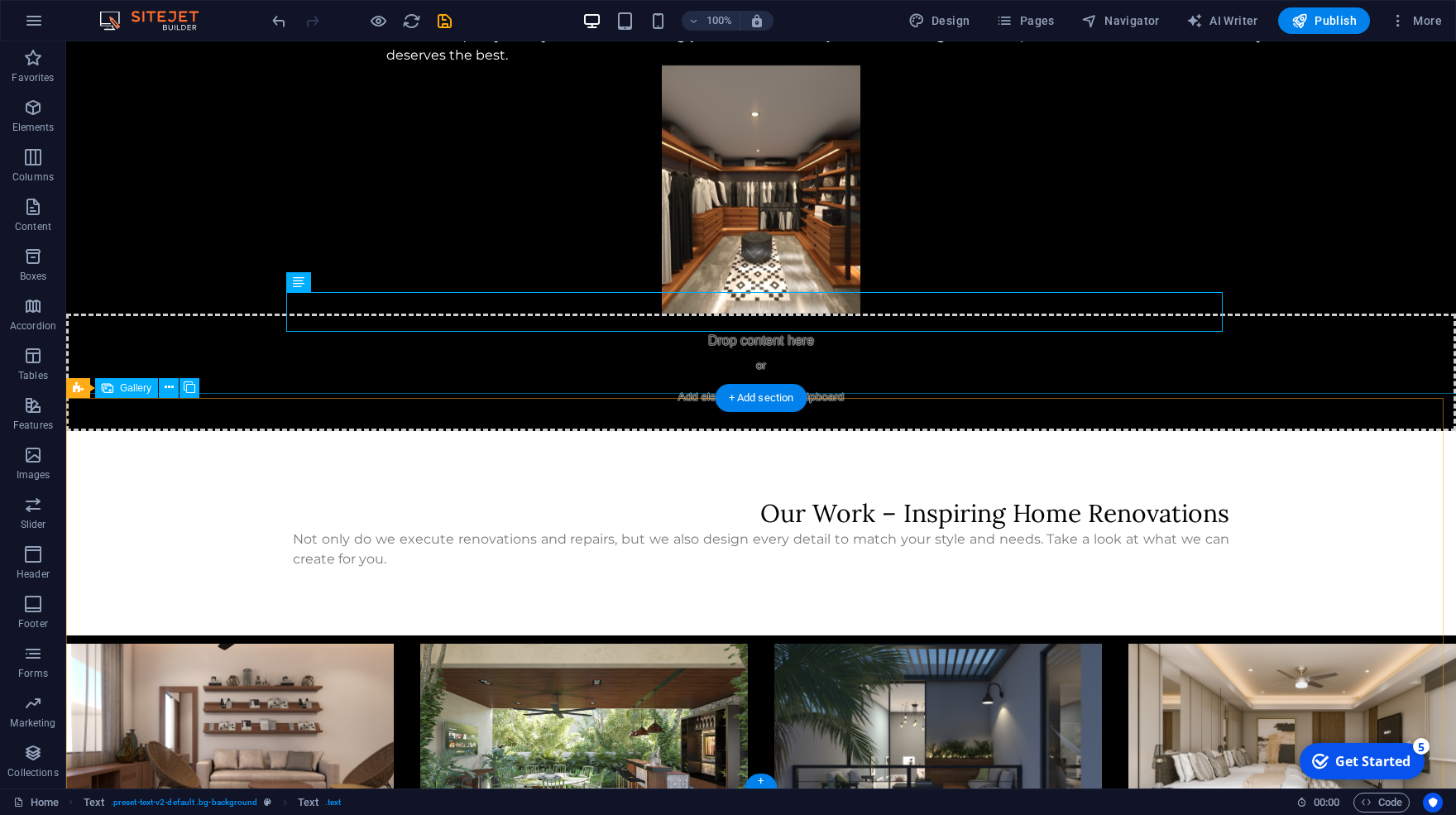
click at [1263, 644] on li at bounding box center [1292, 747] width 328 height 205
click at [1092, 644] on li at bounding box center [938, 747] width 328 height 205
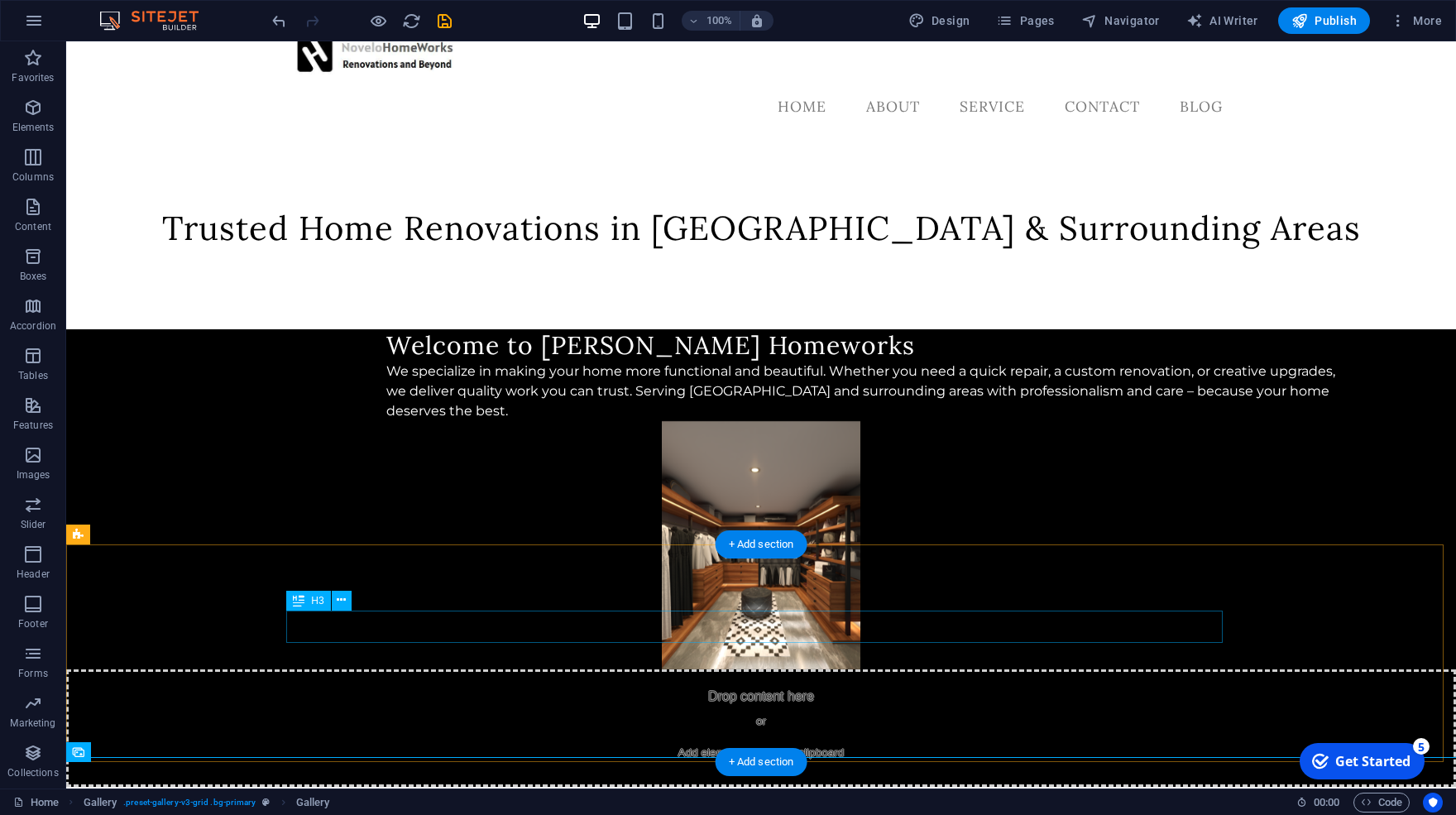
scroll to position [23, 0]
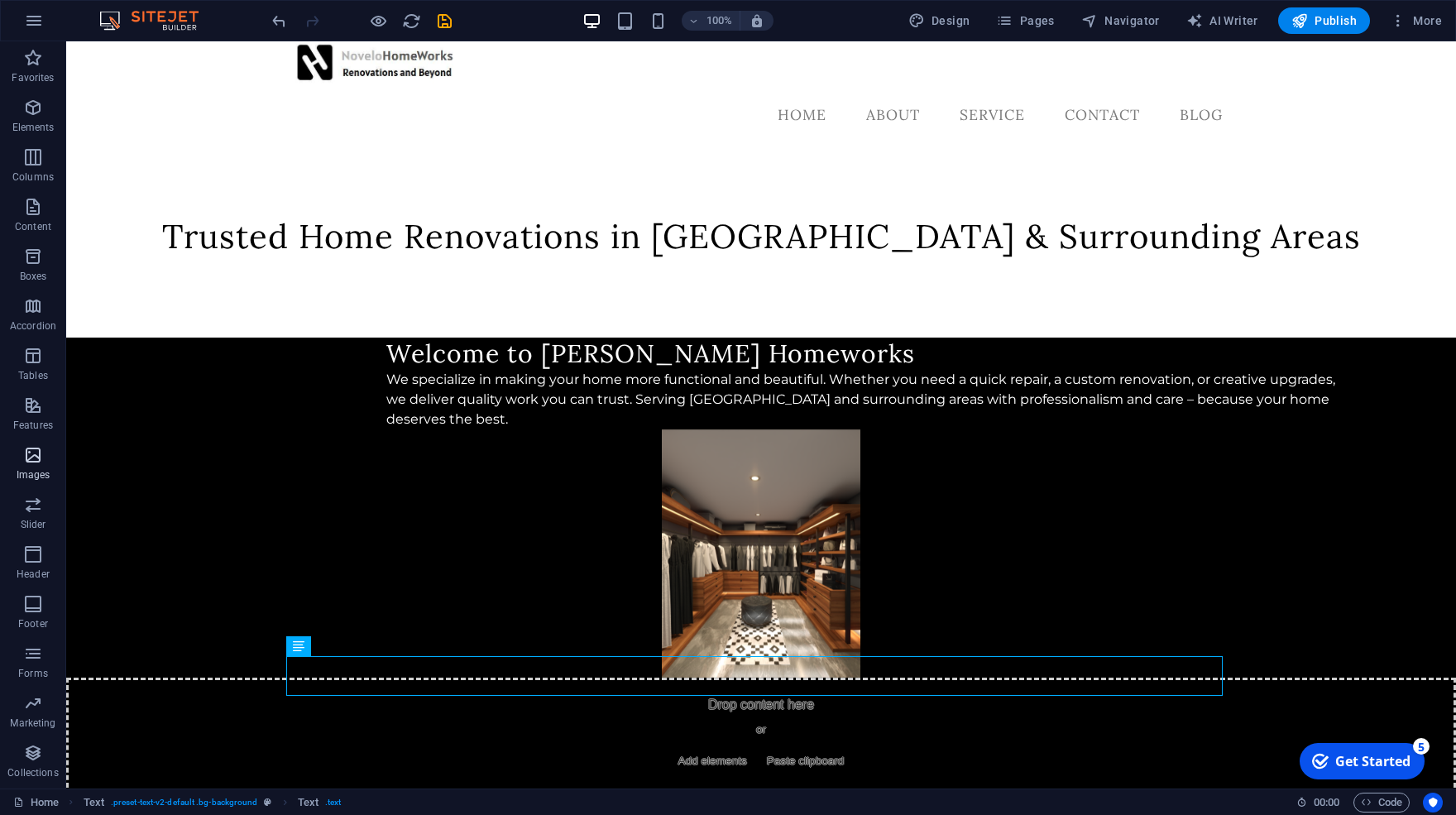
click at [26, 450] on icon "button" at bounding box center [33, 455] width 19 height 19
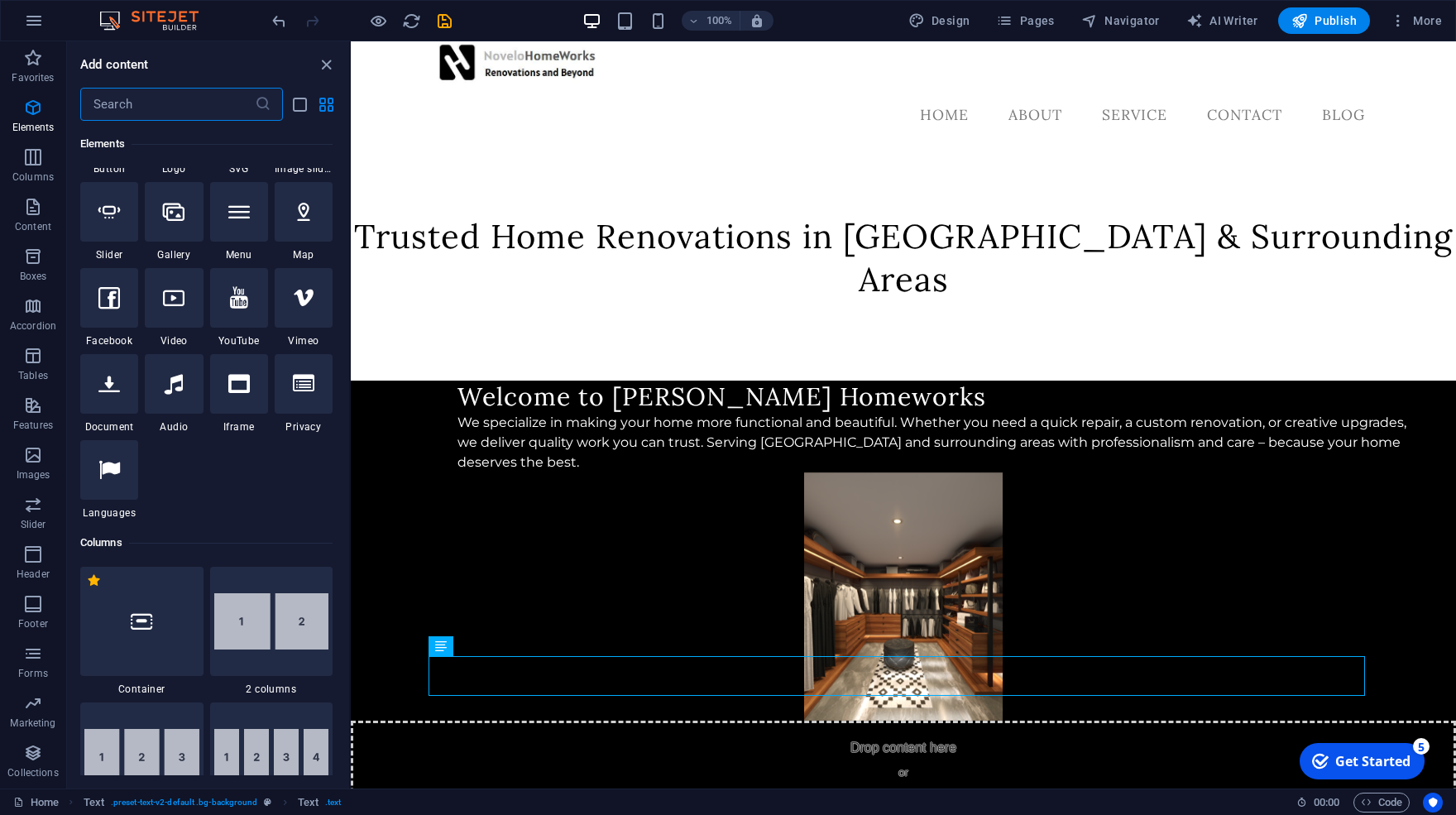
scroll to position [140, 0]
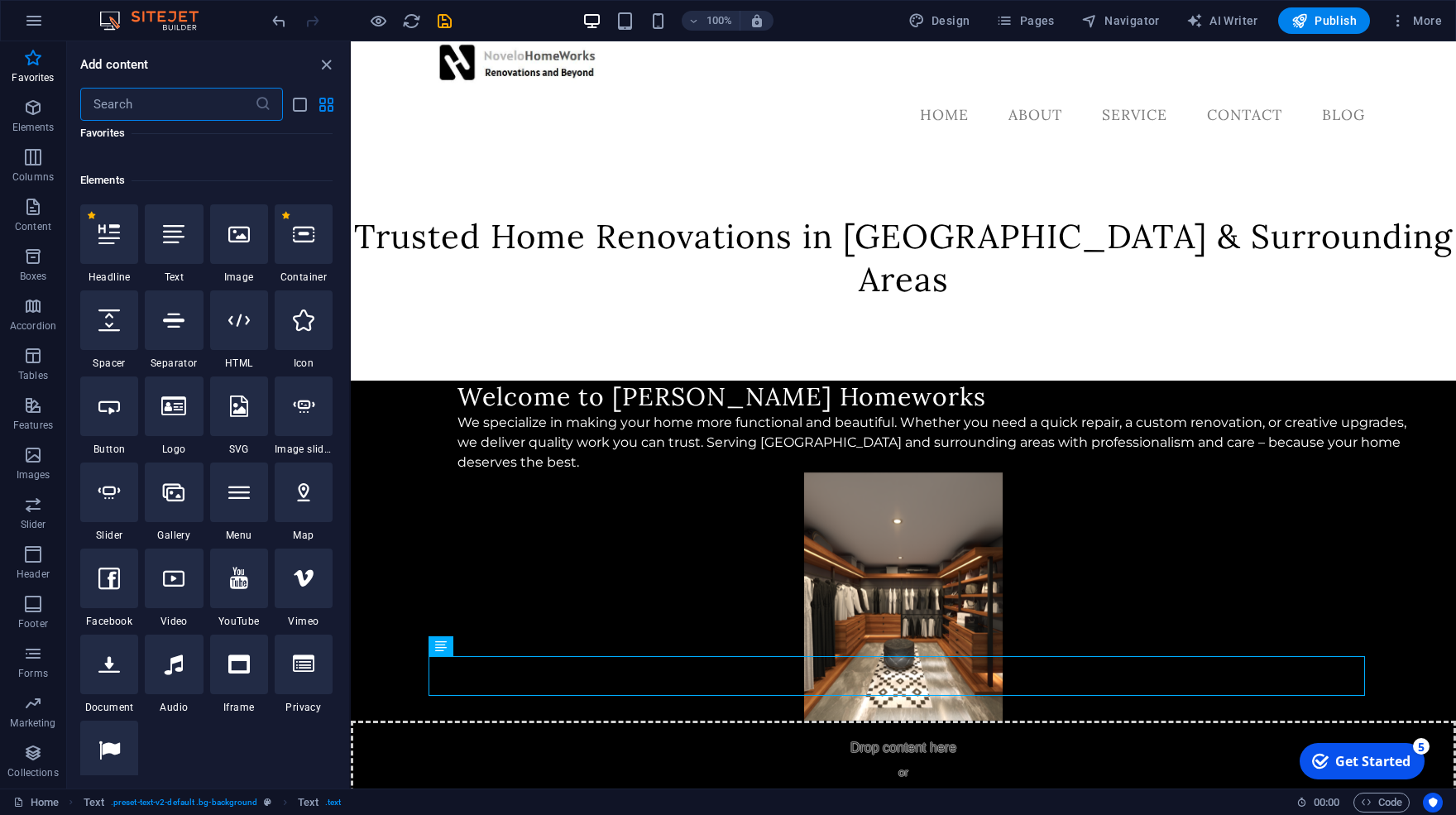
drag, startPoint x: 345, startPoint y: 439, endPoint x: 10, endPoint y: 148, distance: 443.7
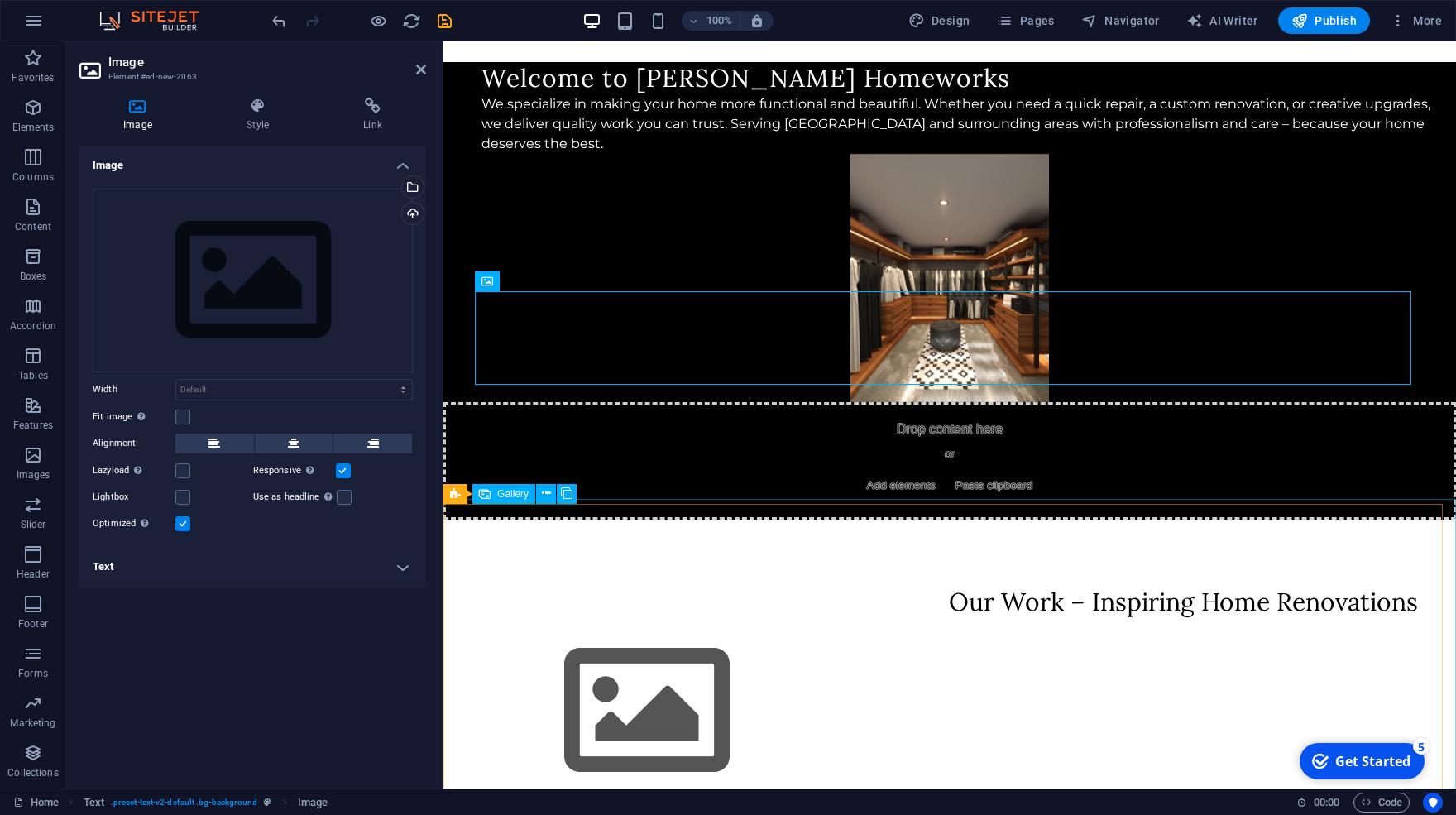
scroll to position [374, 0]
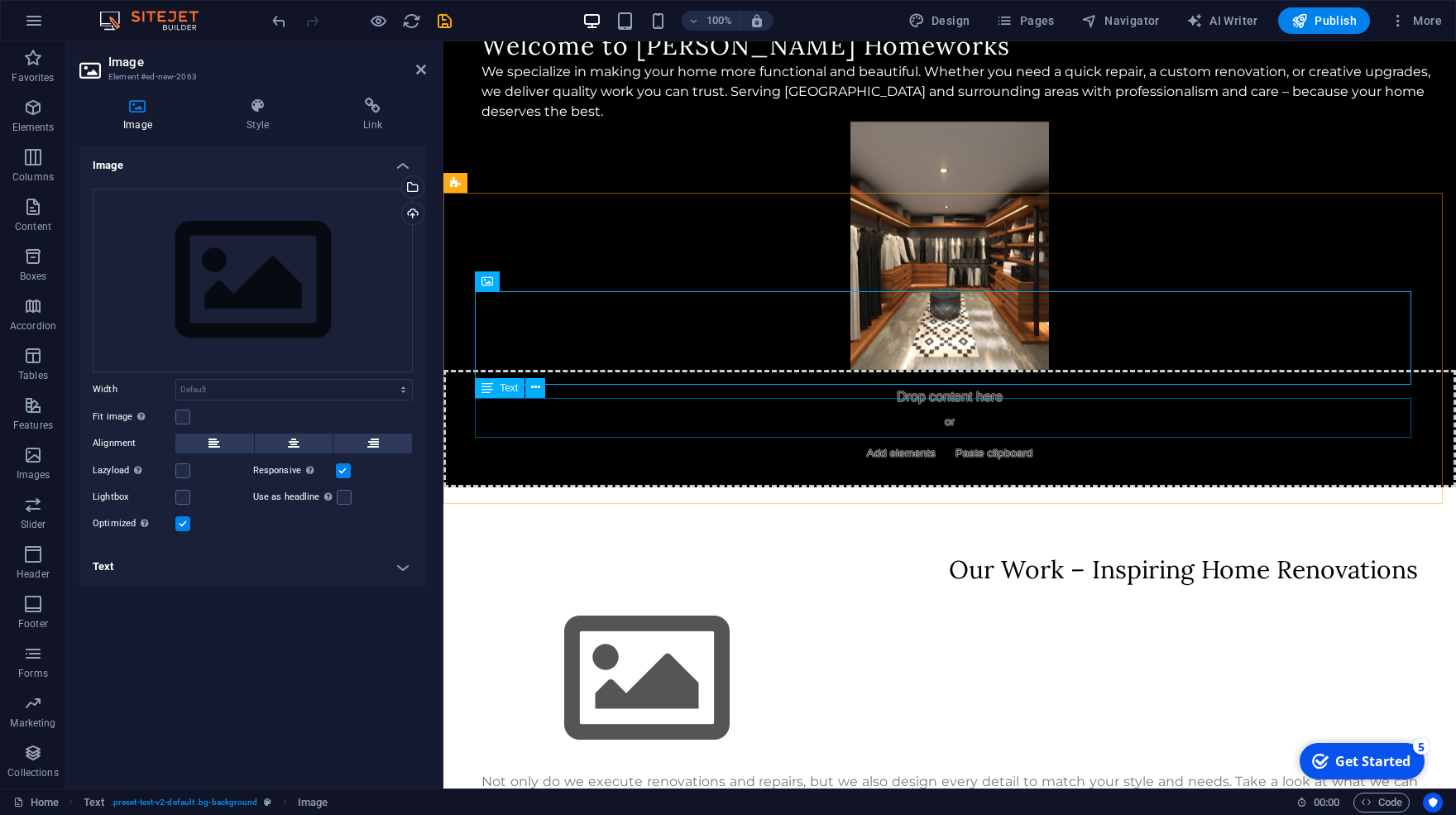
click at [580, 773] on div "Not only do we execute renovations and repairs, but we also design every detail…" at bounding box center [950, 792] width 937 height 40
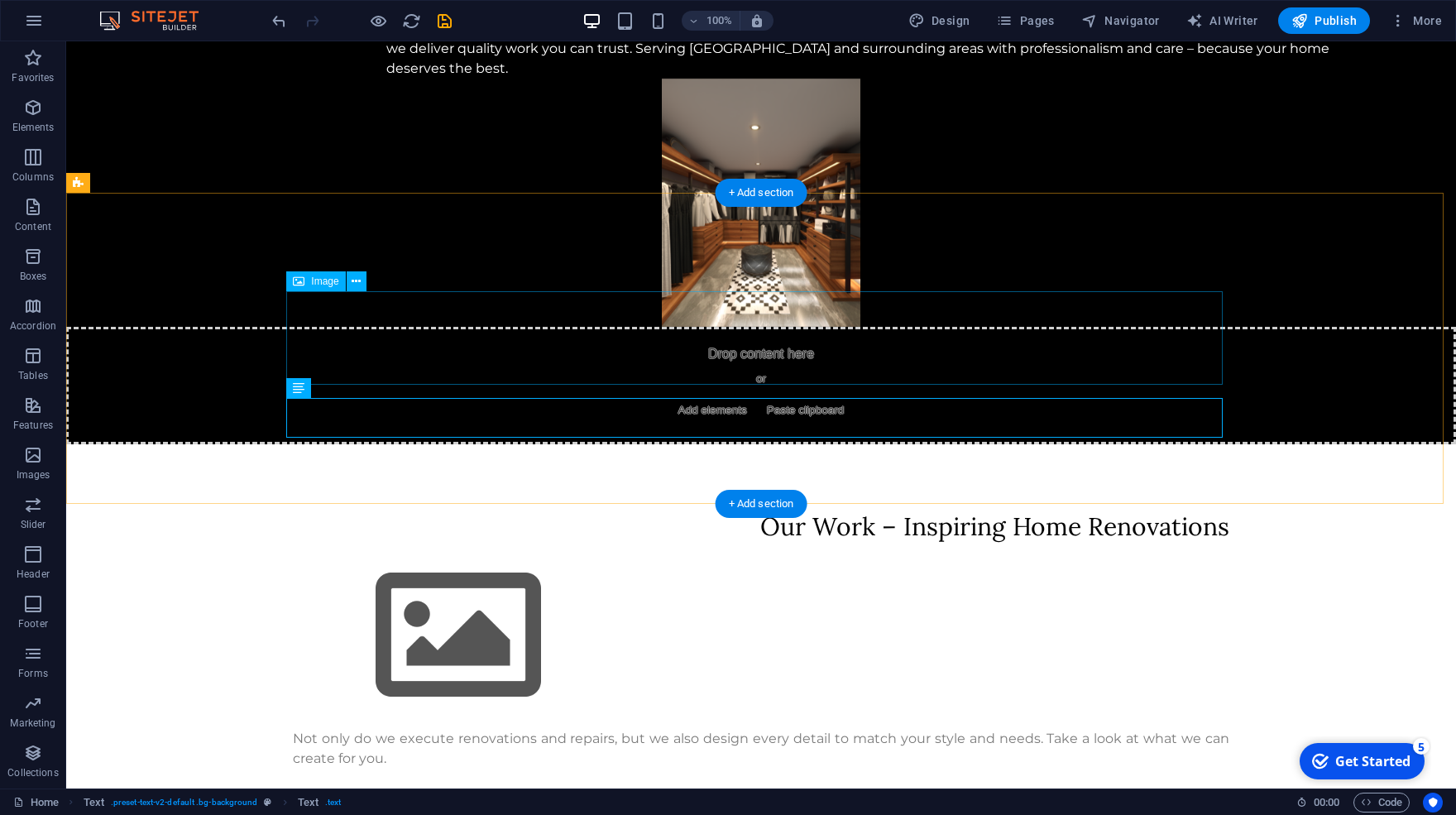
click at [560, 543] on figure at bounding box center [762, 636] width 937 height 187
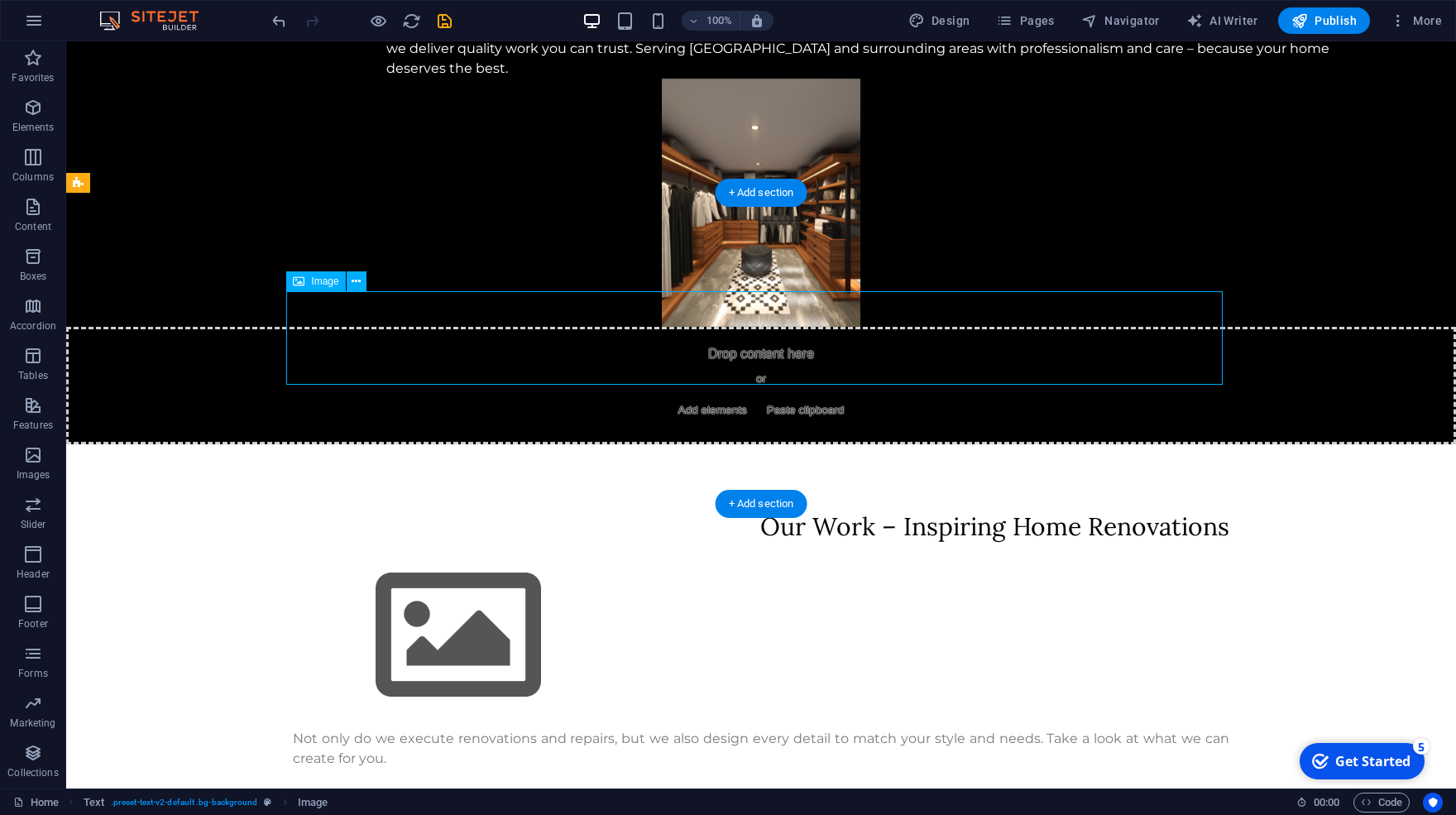
click at [460, 543] on figure at bounding box center [762, 636] width 937 height 187
click at [474, 543] on figure at bounding box center [762, 636] width 937 height 187
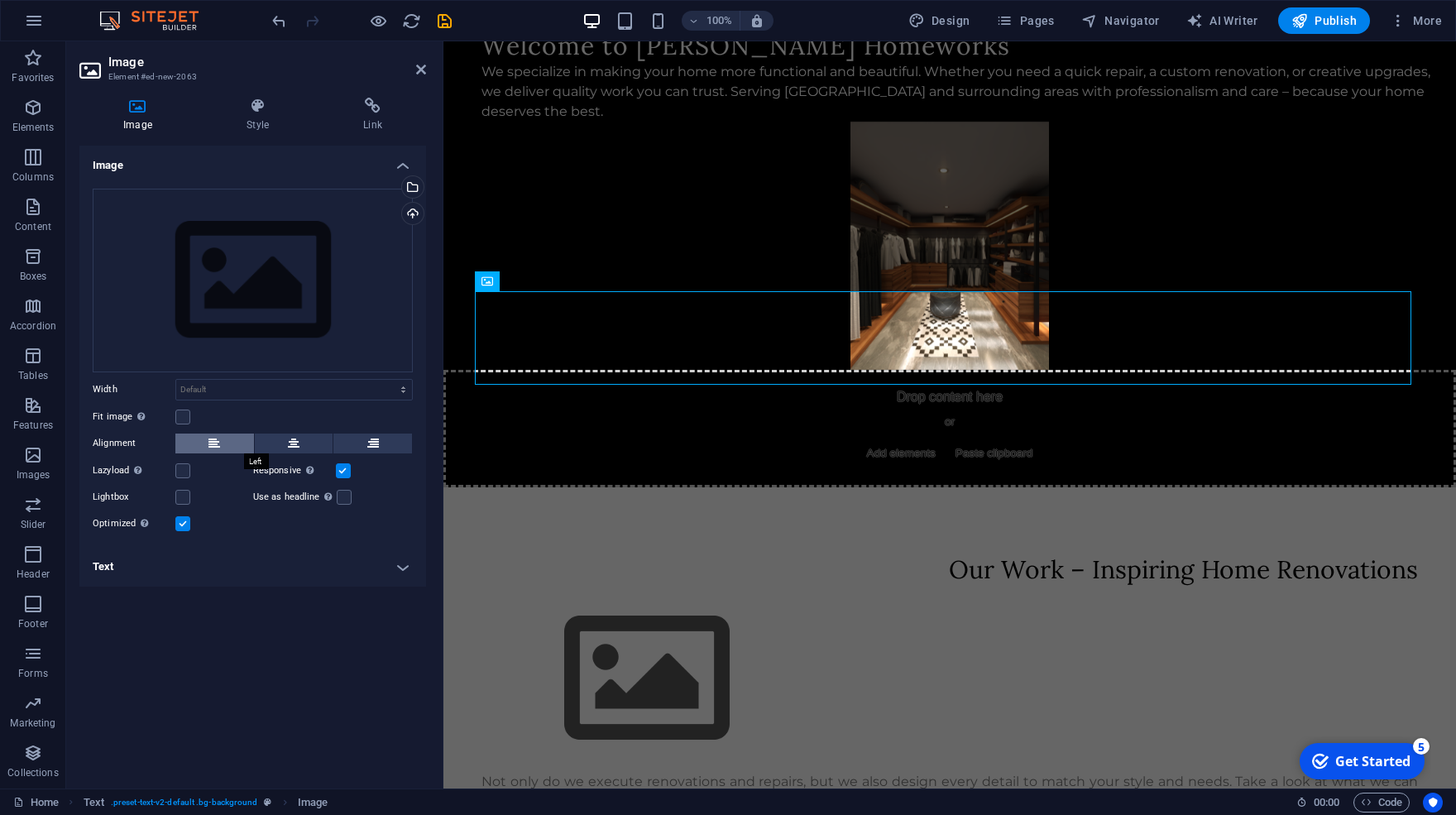
click at [190, 451] on button at bounding box center [215, 444] width 79 height 19
click at [176, 380] on select "Default auto px rem % em vh vw" at bounding box center [293, 390] width 236 height 19
click at [273, 281] on div "Drag files here, click to choose files or select files from Files or our free s…" at bounding box center [253, 281] width 320 height 184
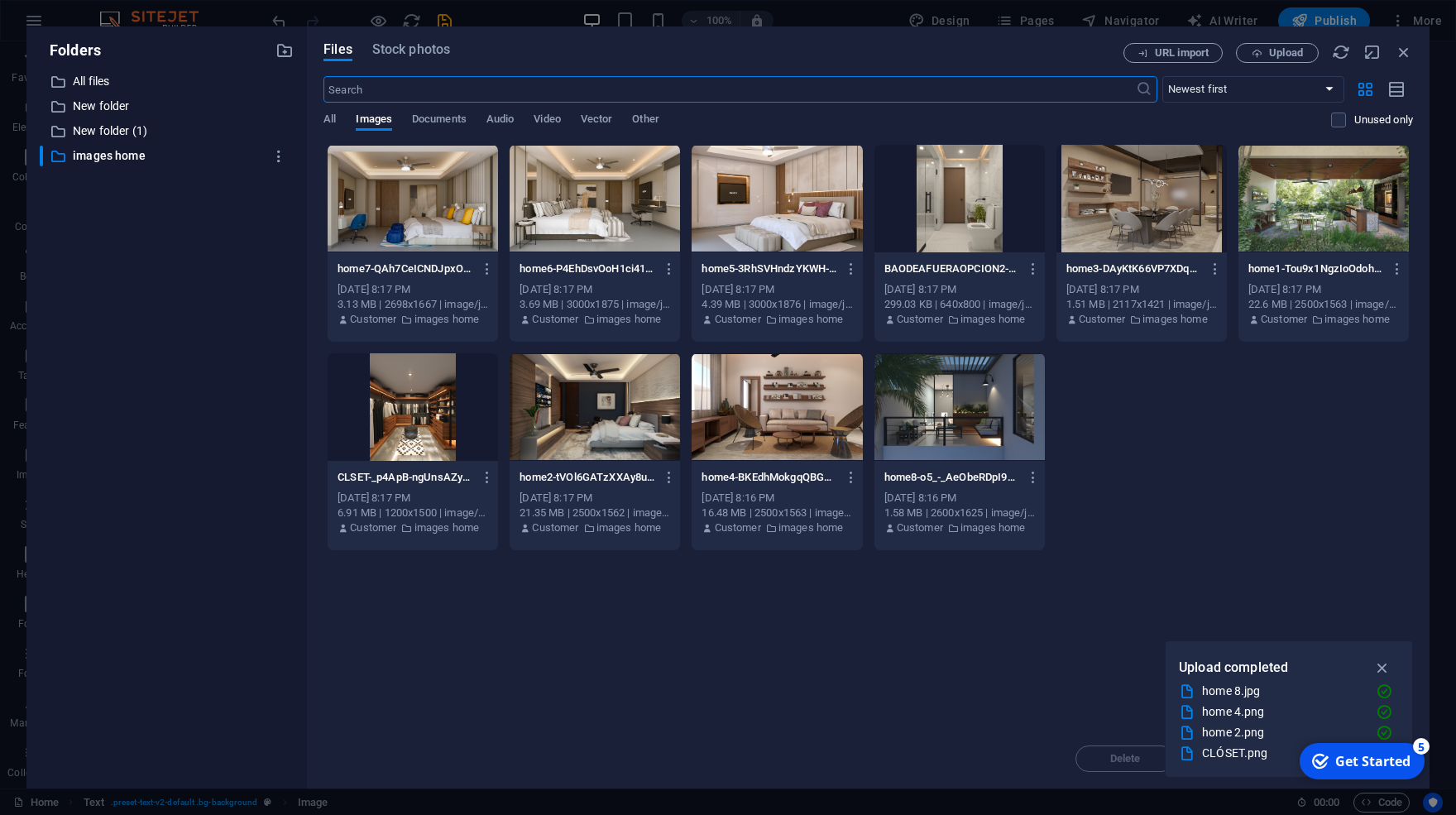
scroll to position [283, 0]
click at [984, 229] on div at bounding box center [959, 199] width 171 height 108
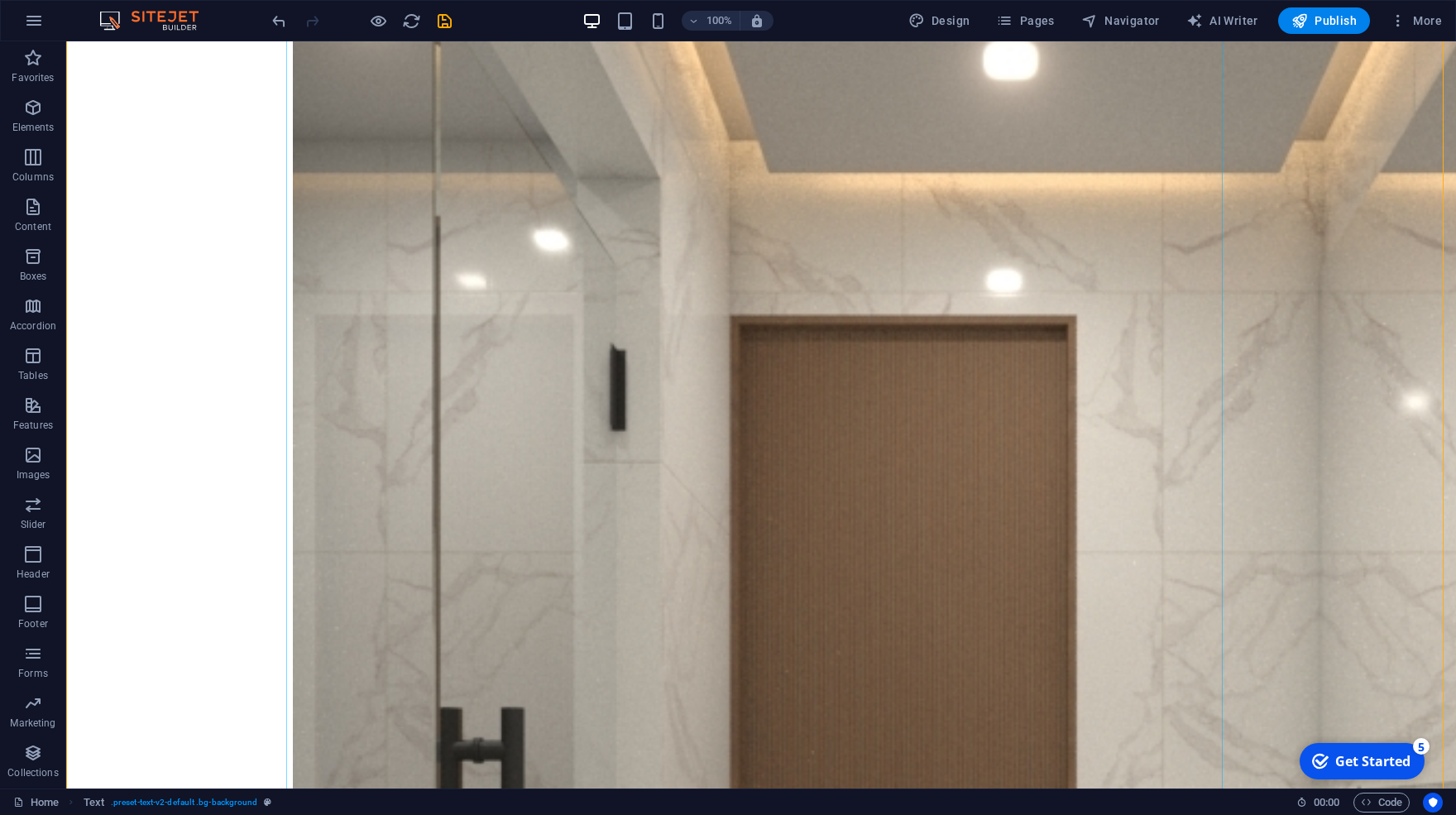
scroll to position [1011, 0]
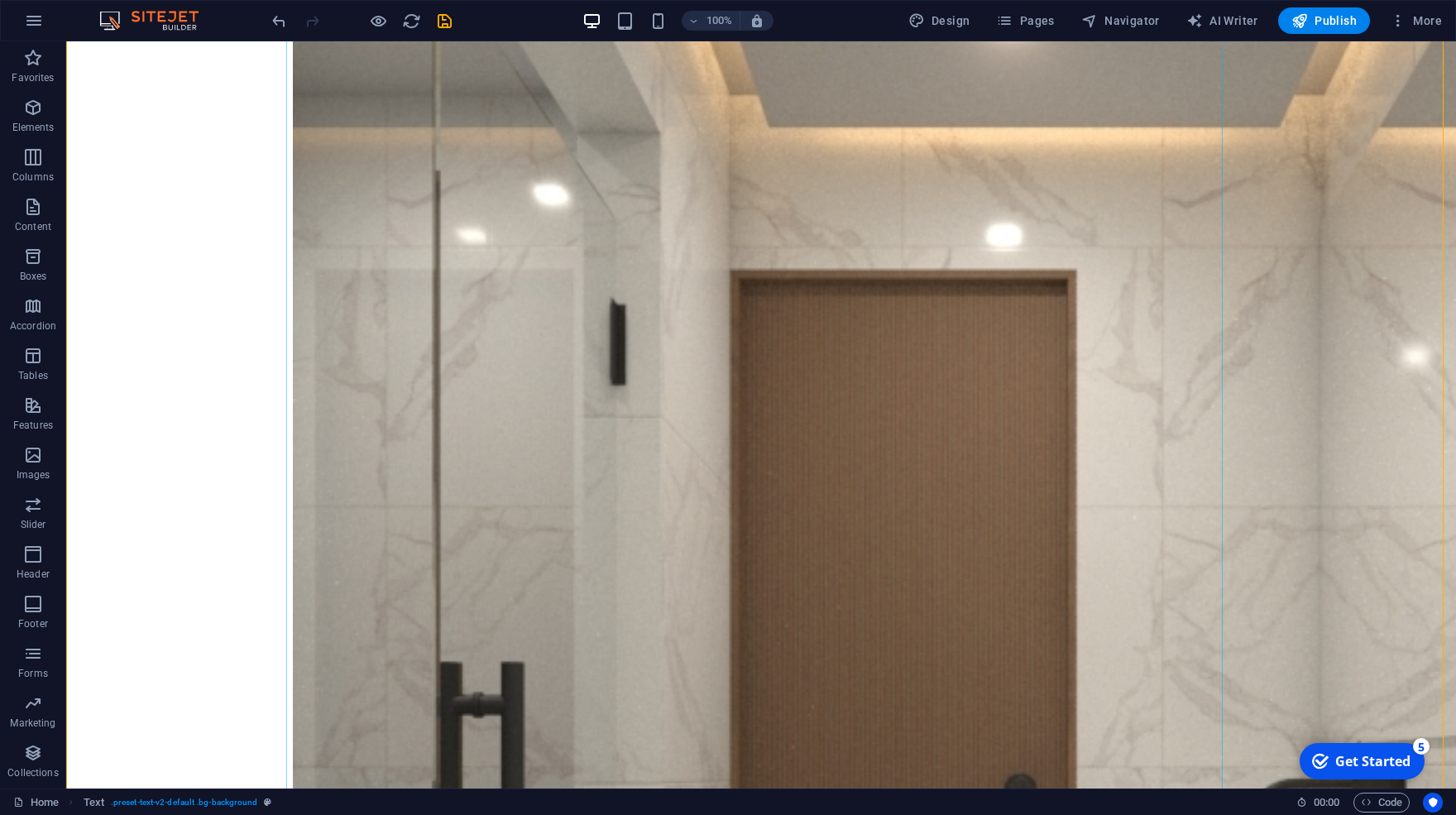
click at [764, 261] on figure at bounding box center [762, 774] width 937 height 1739
click at [326, 50] on span "Image" at bounding box center [324, 50] width 27 height 10
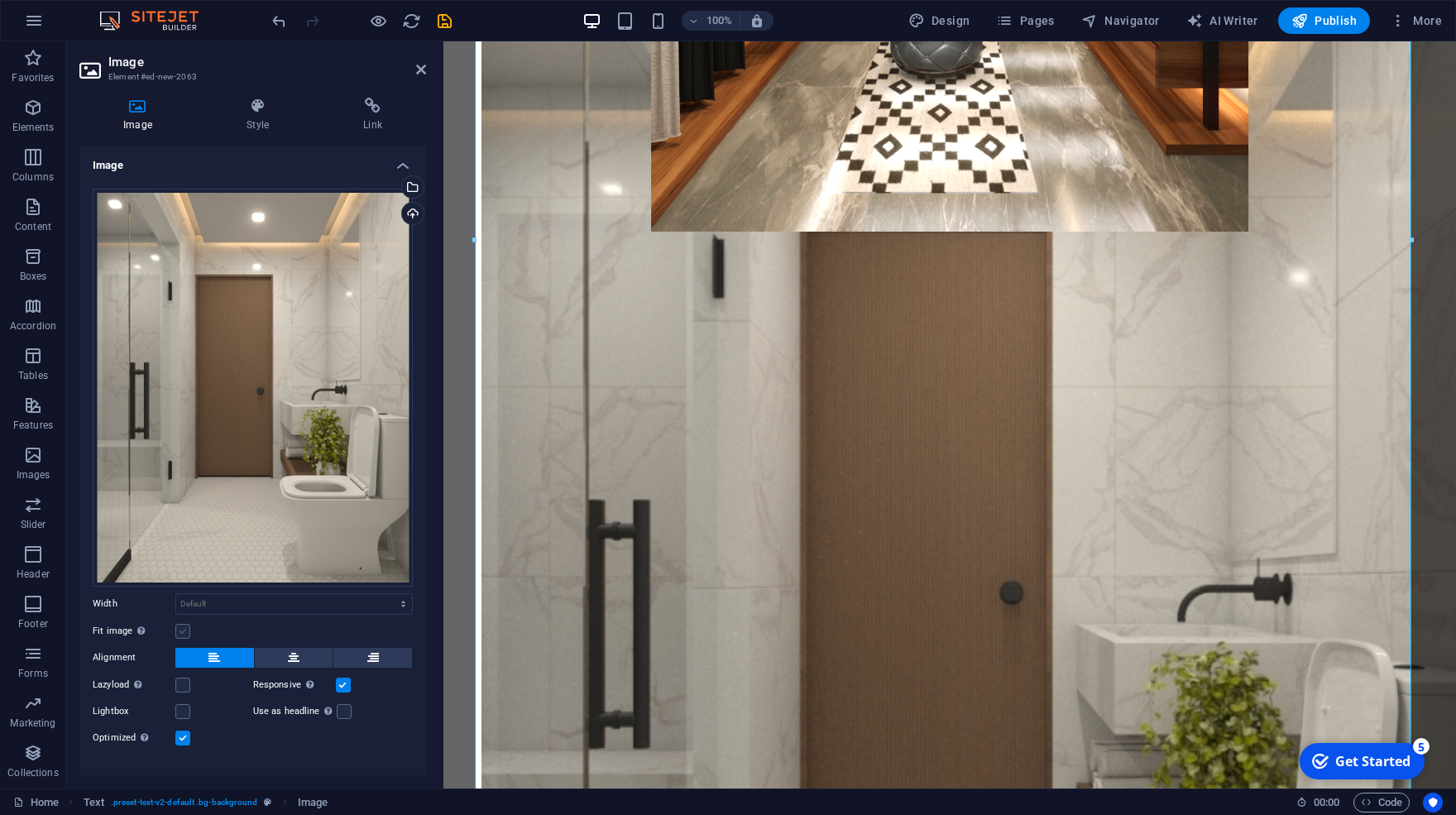
click at [185, 624] on label at bounding box center [183, 631] width 15 height 15
click at [0, 0] on input "Fit image Automatically fit image to a fixed width and height" at bounding box center [0, 0] width 0 height 0
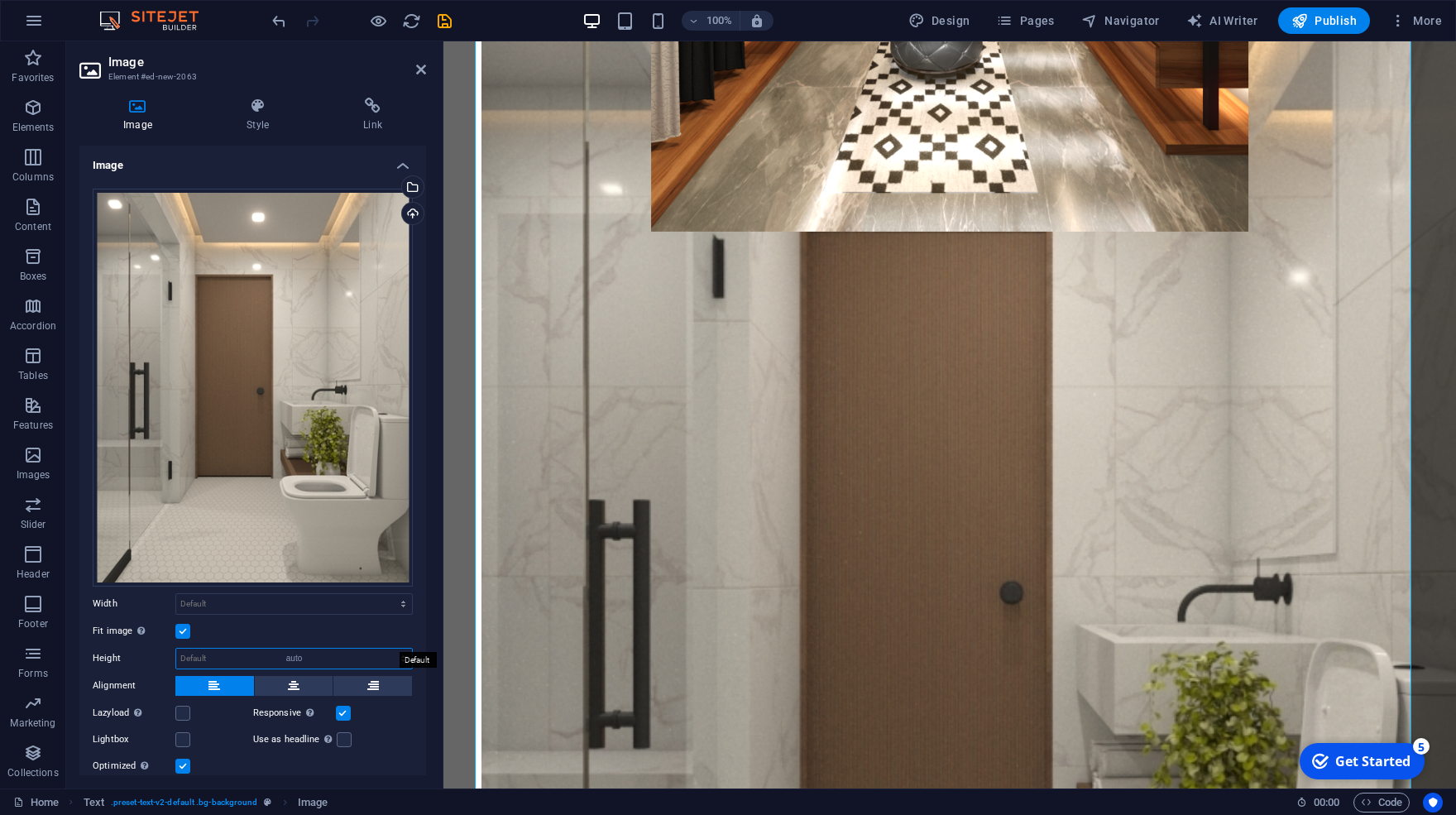
click option "auto" at bounding box center [0, 0] width 0 height 0
select select "DISABLED_OPTION_VALUE"
click at [176, 594] on select "Default auto px rem % em vh vw" at bounding box center [293, 604] width 236 height 19
click option "auto" at bounding box center [0, 0] width 0 height 0
select select "px"
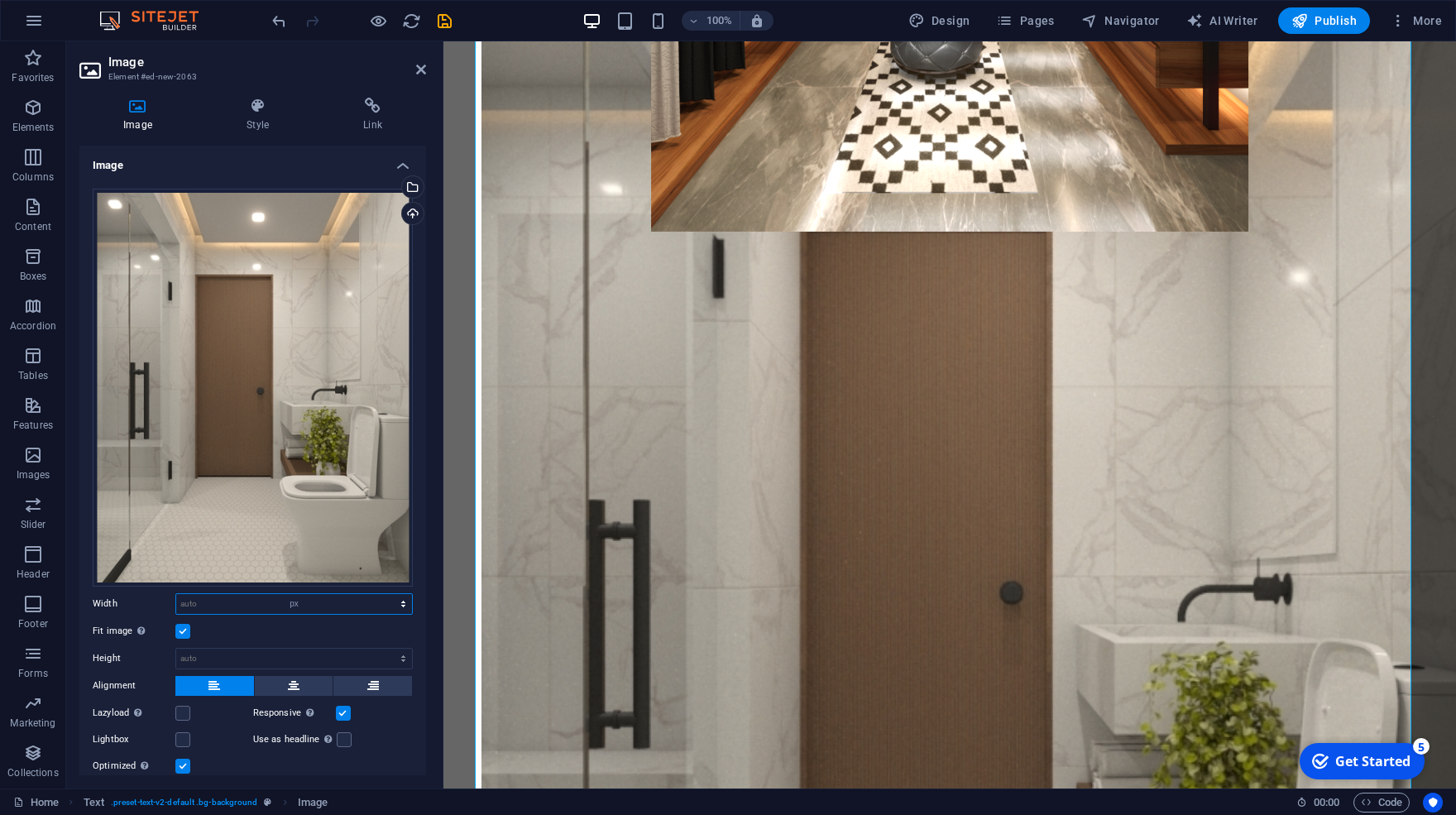
click option "px" at bounding box center [0, 0] width 0 height 0
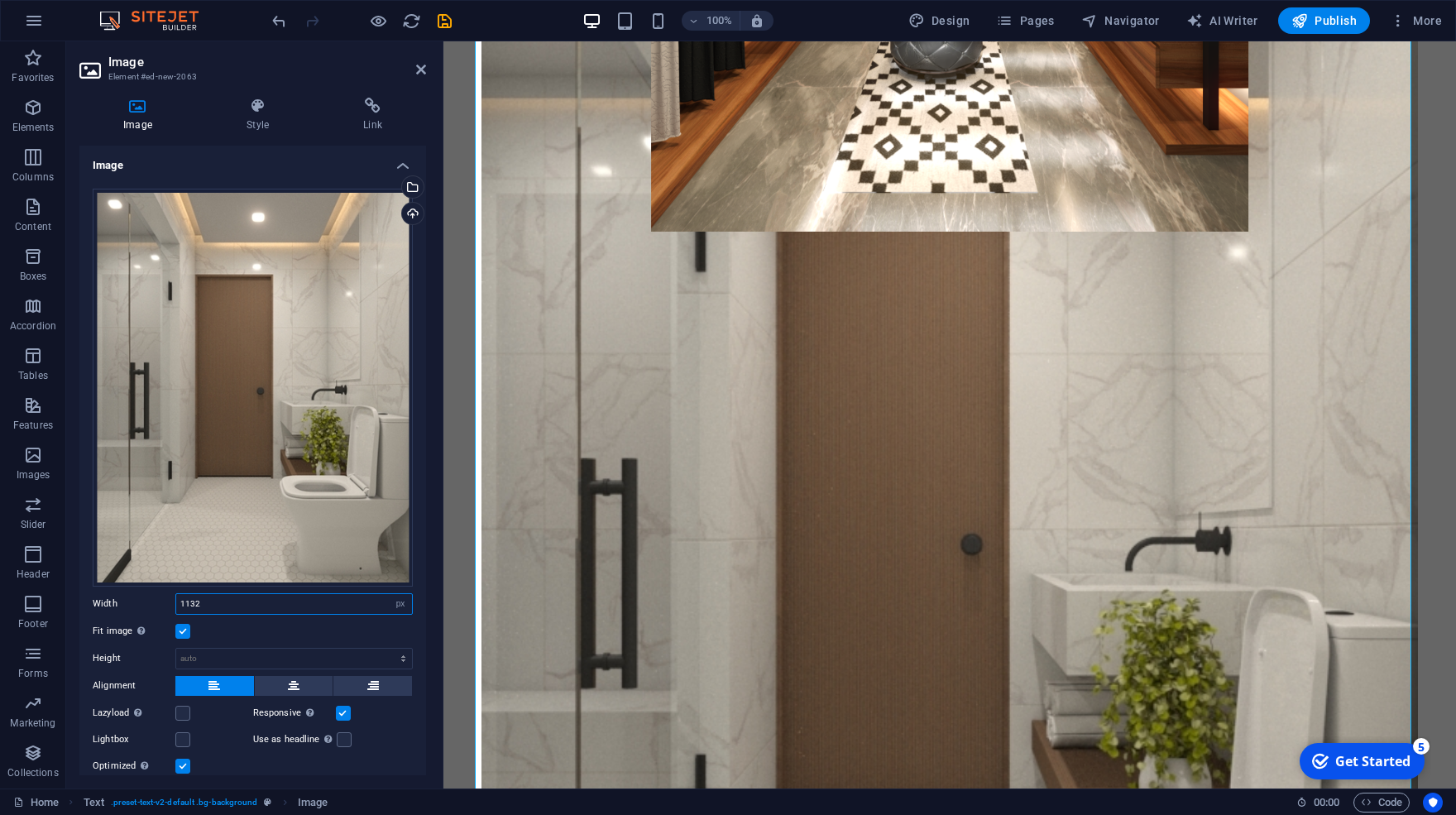
click at [231, 594] on input "1132" at bounding box center [293, 604] width 236 height 19
drag, startPoint x: 227, startPoint y: 593, endPoint x: 115, endPoint y: 582, distance: 112.5
click at [176, 594] on input "1132" at bounding box center [293, 604] width 236 height 19
type input "500"
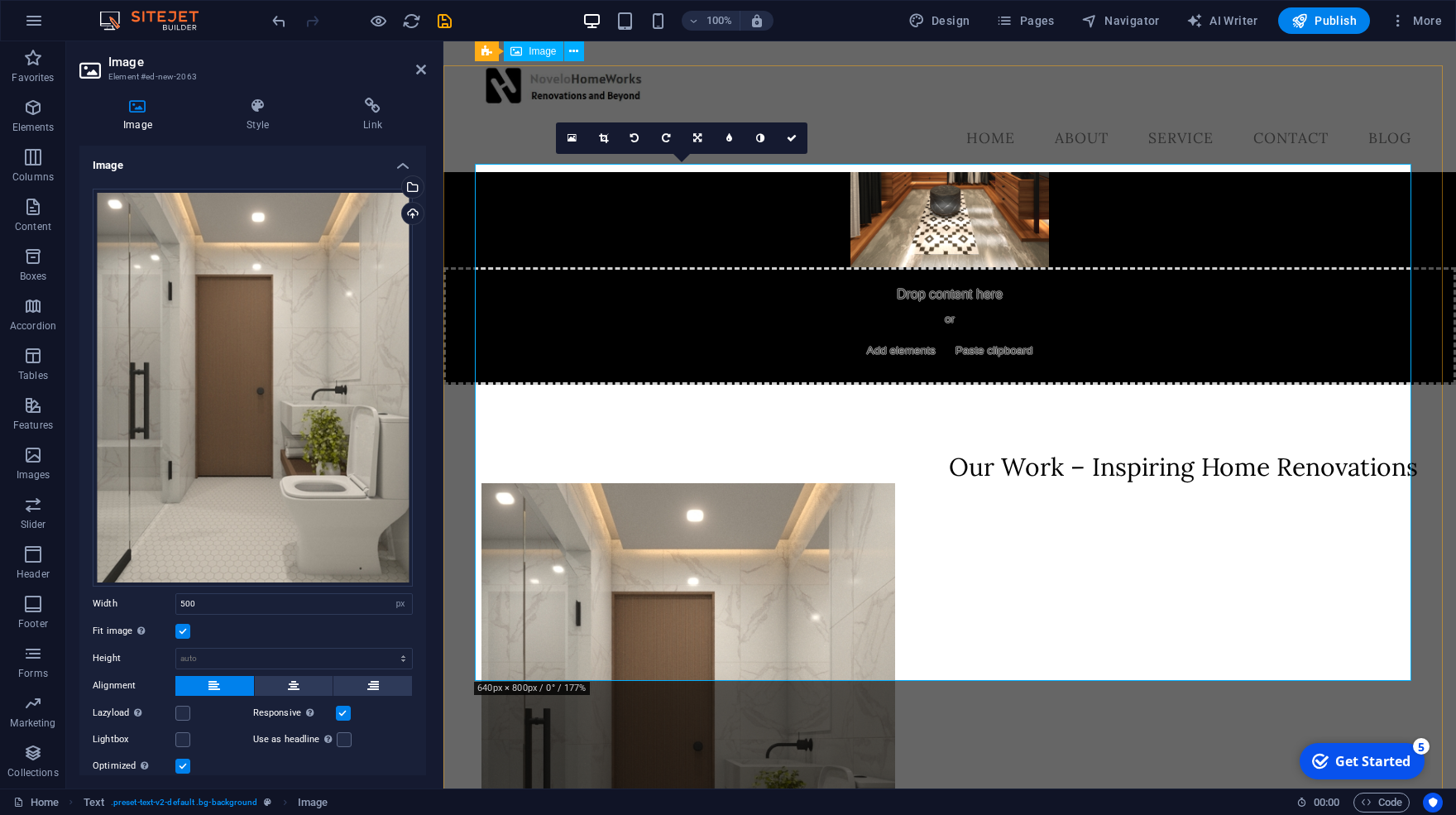
scroll to position [435, 0]
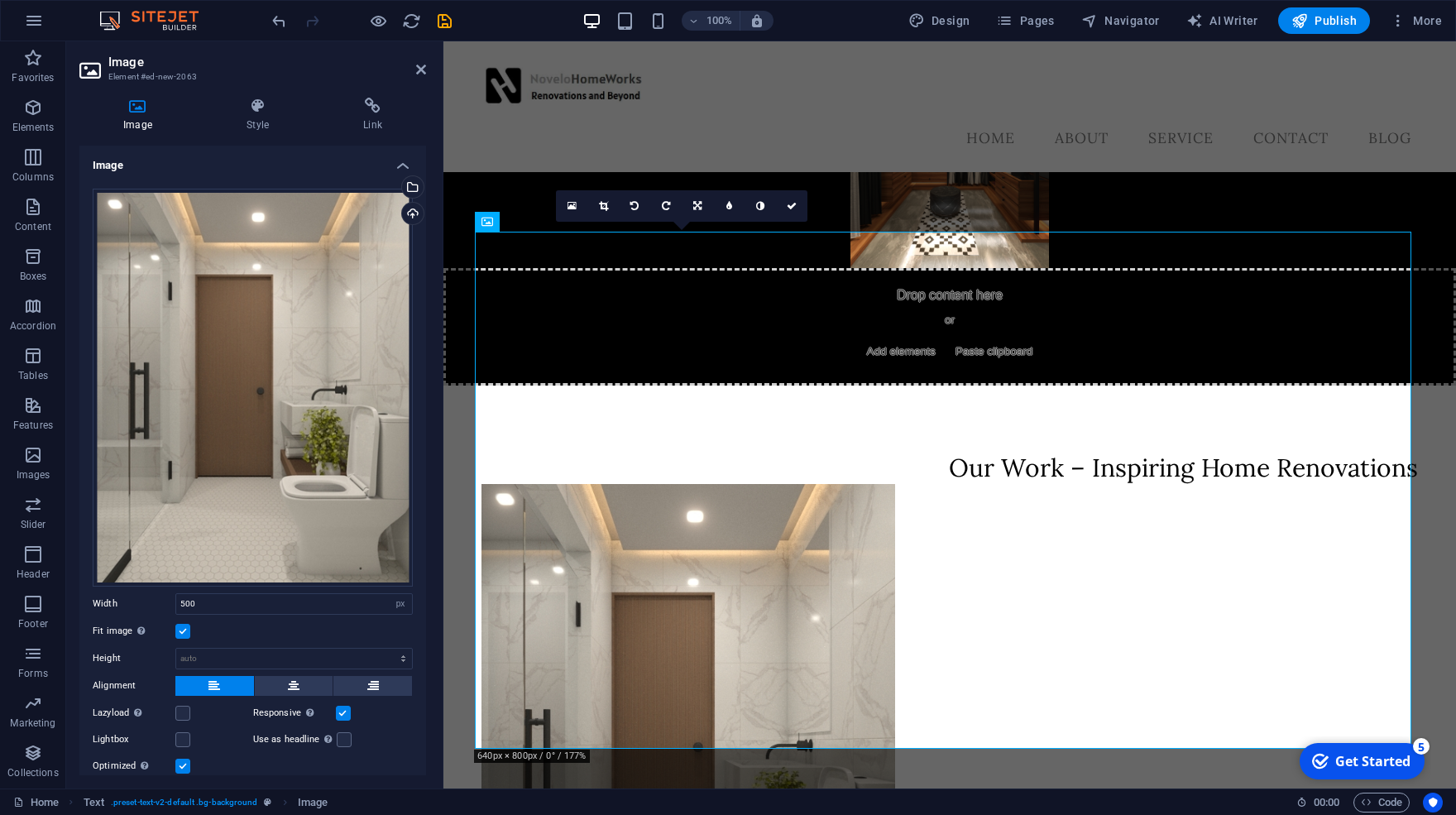
drag, startPoint x: 427, startPoint y: 326, endPoint x: 414, endPoint y: 391, distance: 66.3
click at [414, 391] on div "Image Style Link Image Drag files here, click to choose files or select files f…" at bounding box center [253, 437] width 373 height 705
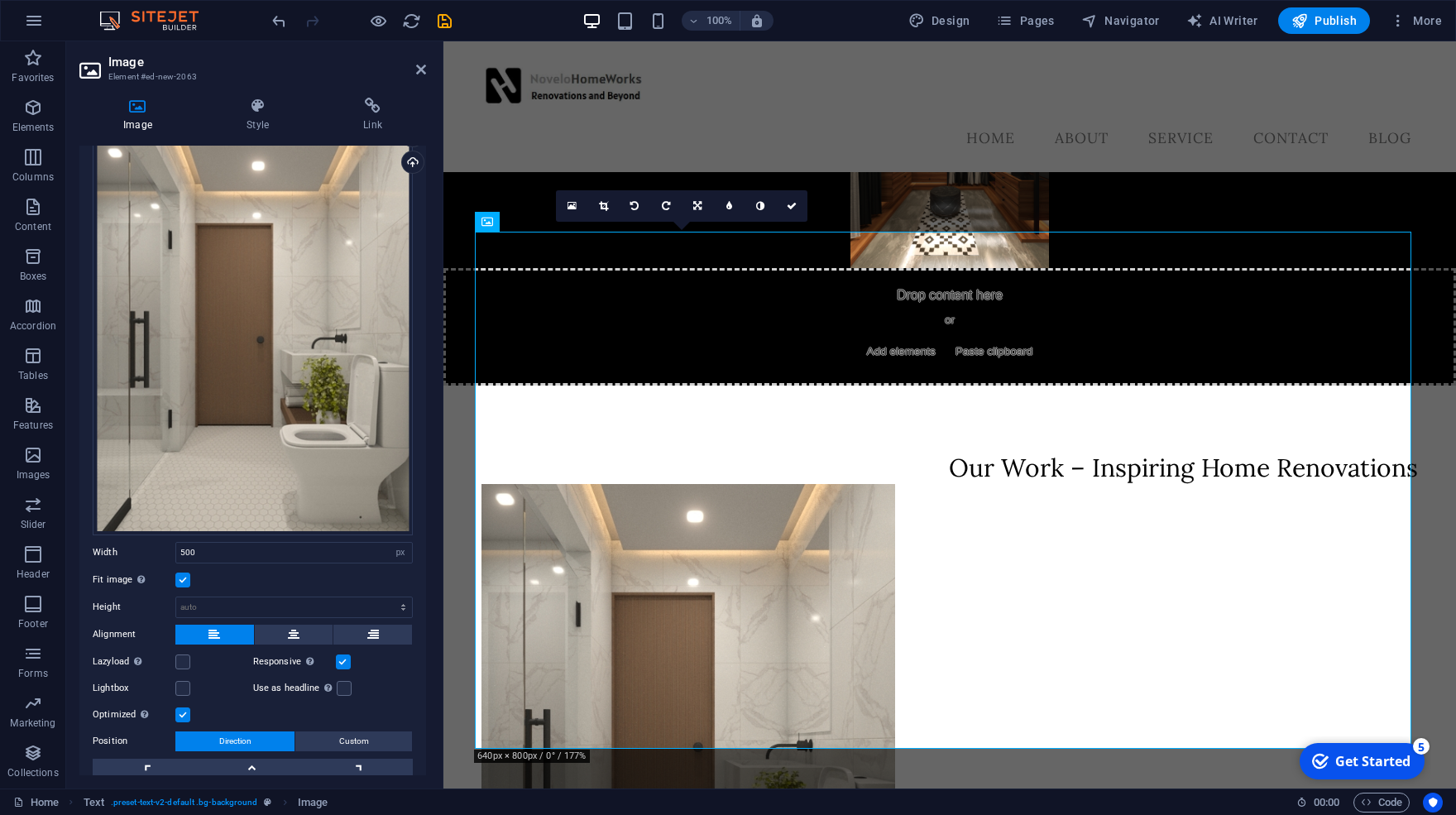
scroll to position [120, 0]
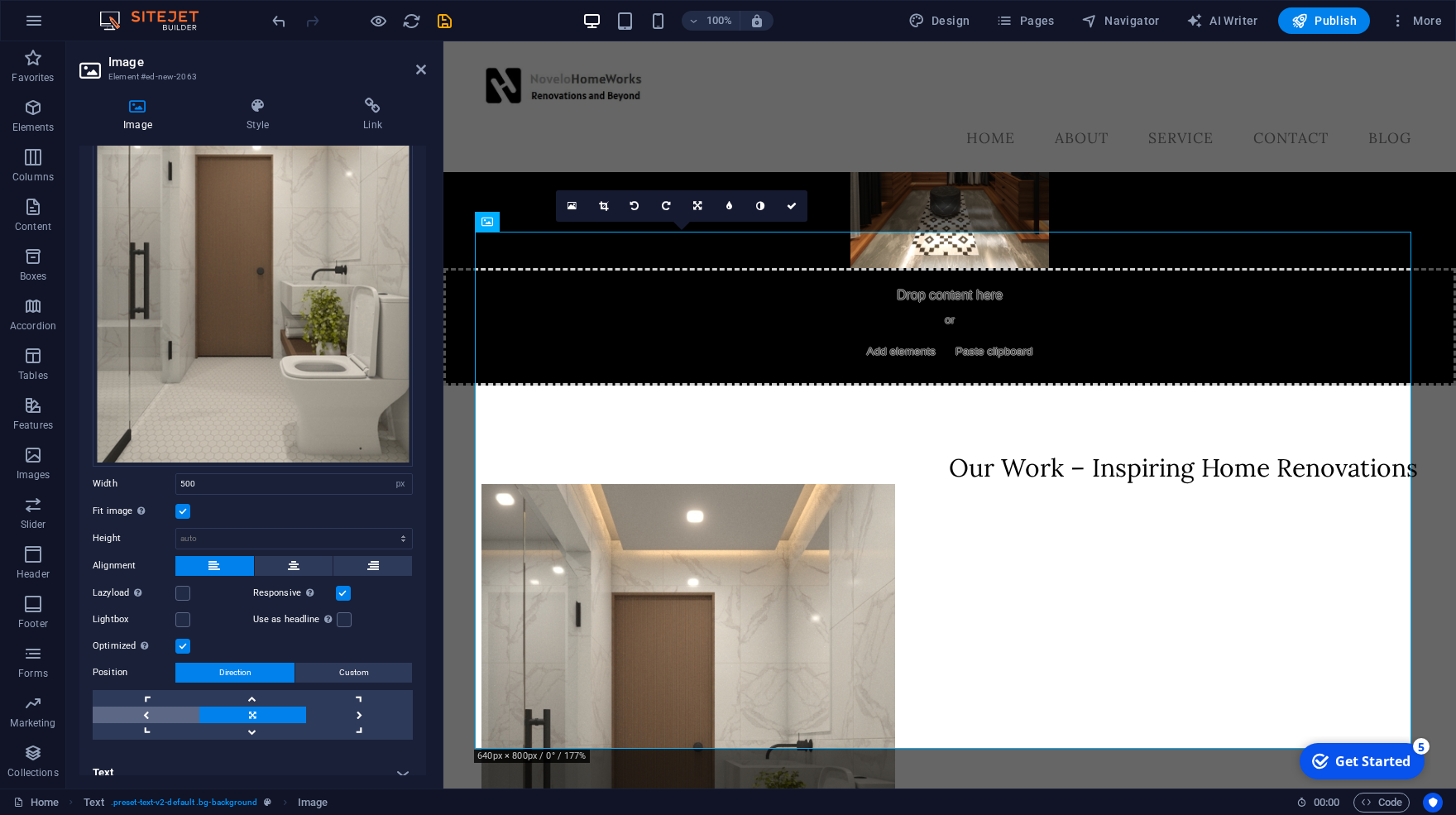
click at [141, 707] on link at bounding box center [146, 715] width 107 height 17
click at [606, 214] on link at bounding box center [603, 206] width 32 height 32
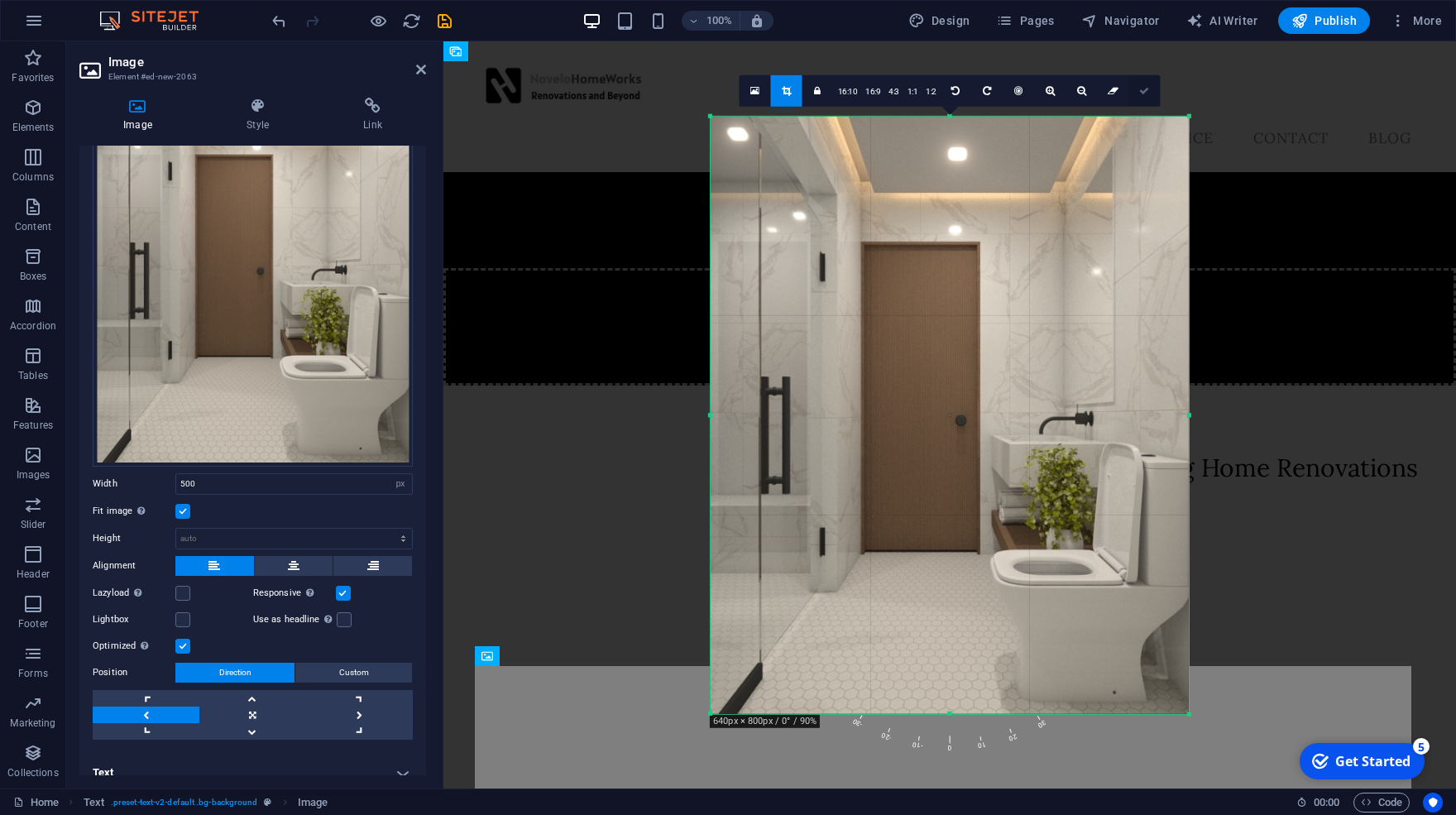
click at [1152, 91] on link at bounding box center [1145, 90] width 32 height 32
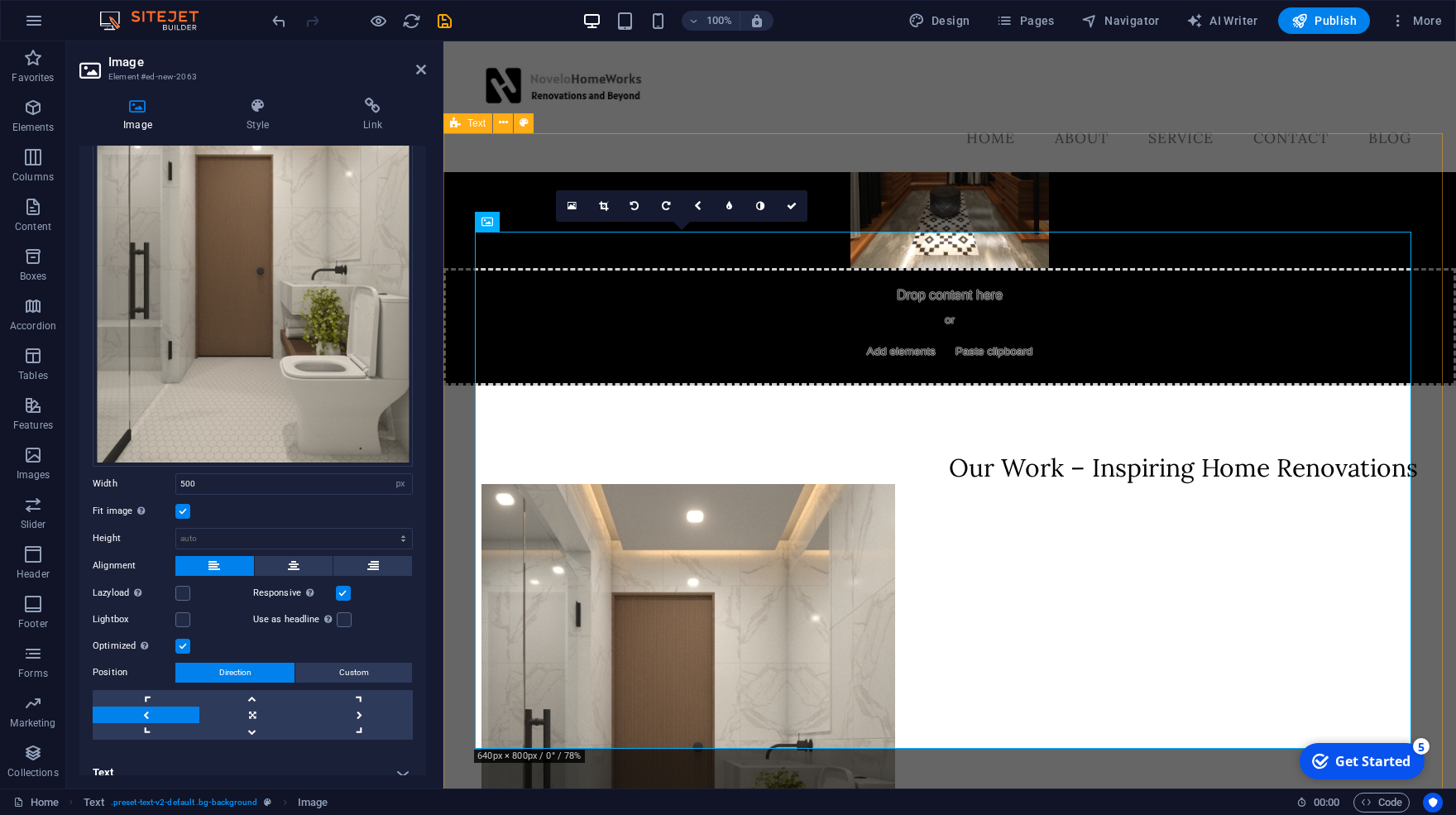
click at [1414, 452] on div "Our Work – Inspiring Home Renovations Not only do we execute renovations and re…" at bounding box center [950, 746] width 1012 height 722
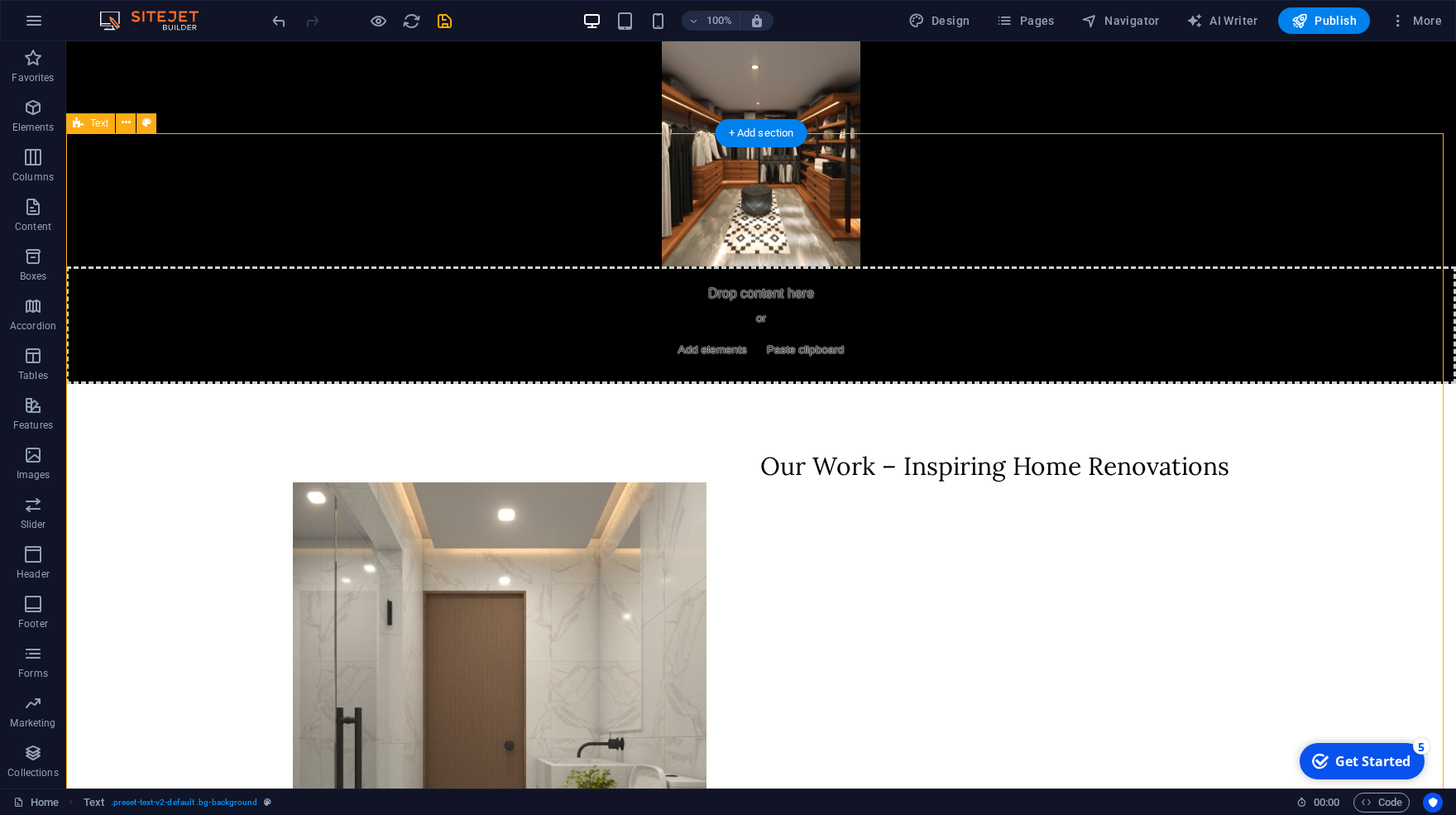
click at [1386, 414] on div "Our Work – Inspiring Home Renovations Not only do we execute renovations and re…" at bounding box center [761, 745] width 1390 height 722
click at [799, 483] on figure at bounding box center [762, 741] width 937 height 517
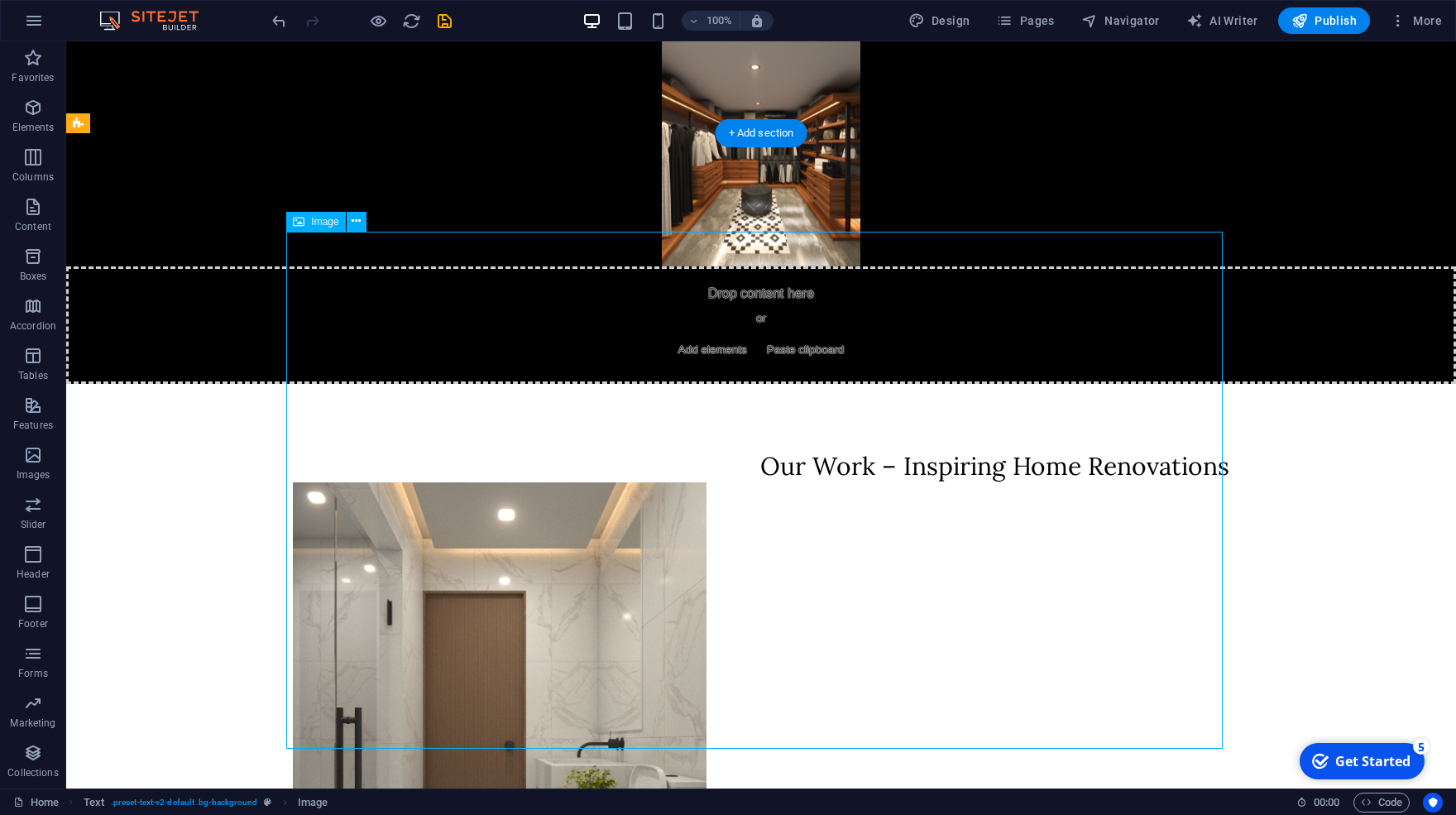
click at [1191, 483] on figure at bounding box center [762, 741] width 937 height 517
click at [355, 225] on icon at bounding box center [356, 222] width 9 height 18
click at [300, 483] on figure at bounding box center [762, 741] width 937 height 517
select select "px"
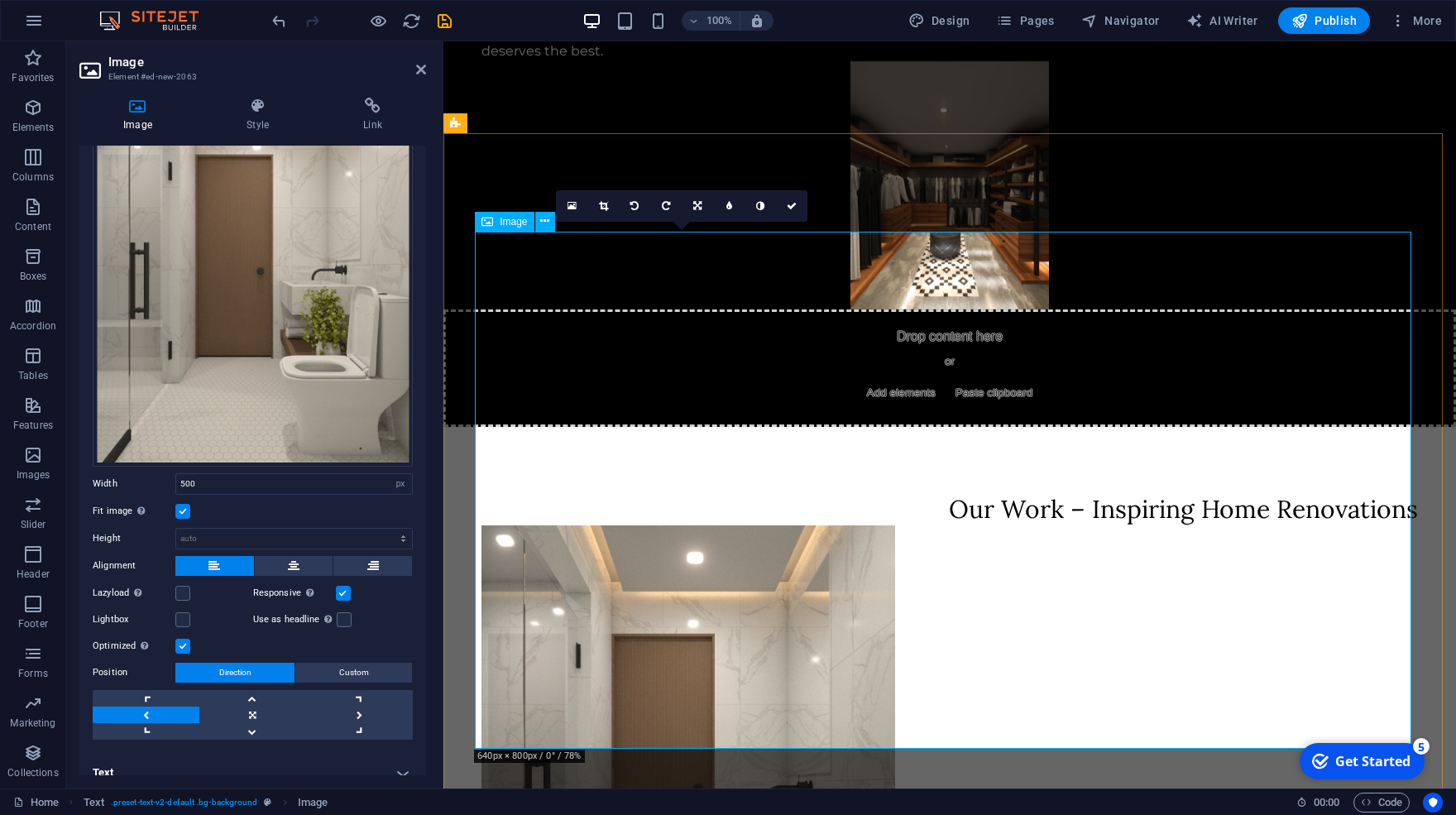
click at [488, 224] on icon at bounding box center [487, 222] width 11 height 19
click at [474, 427] on div "Our Work – Inspiring Home Renovations Not only do we execute renovations and re…" at bounding box center [950, 788] width 1012 height 722
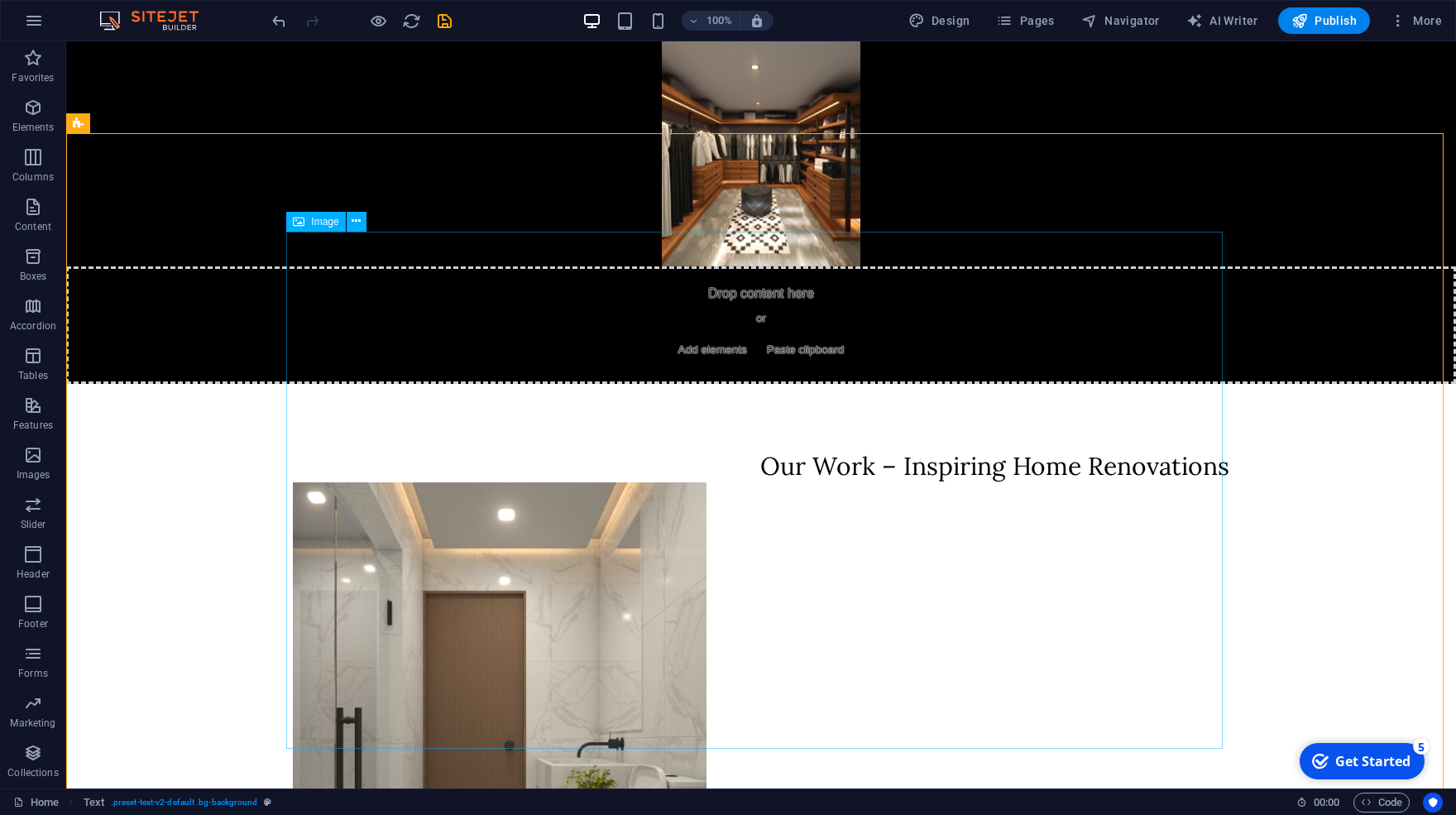
click at [521, 483] on figure at bounding box center [762, 741] width 937 height 517
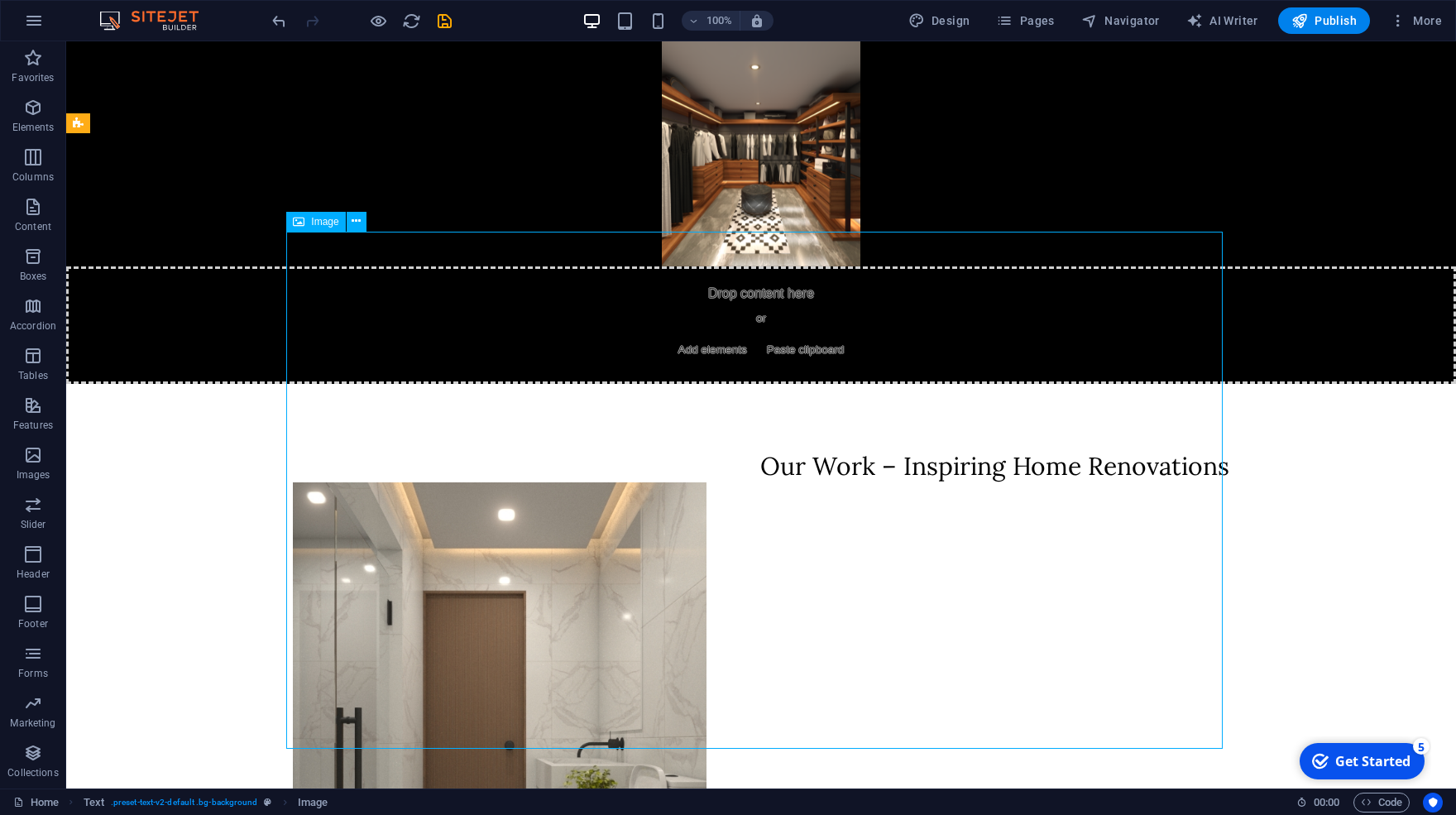
click at [967, 483] on figure at bounding box center [762, 741] width 937 height 517
click at [688, 483] on figure at bounding box center [762, 741] width 937 height 517
select select "px"
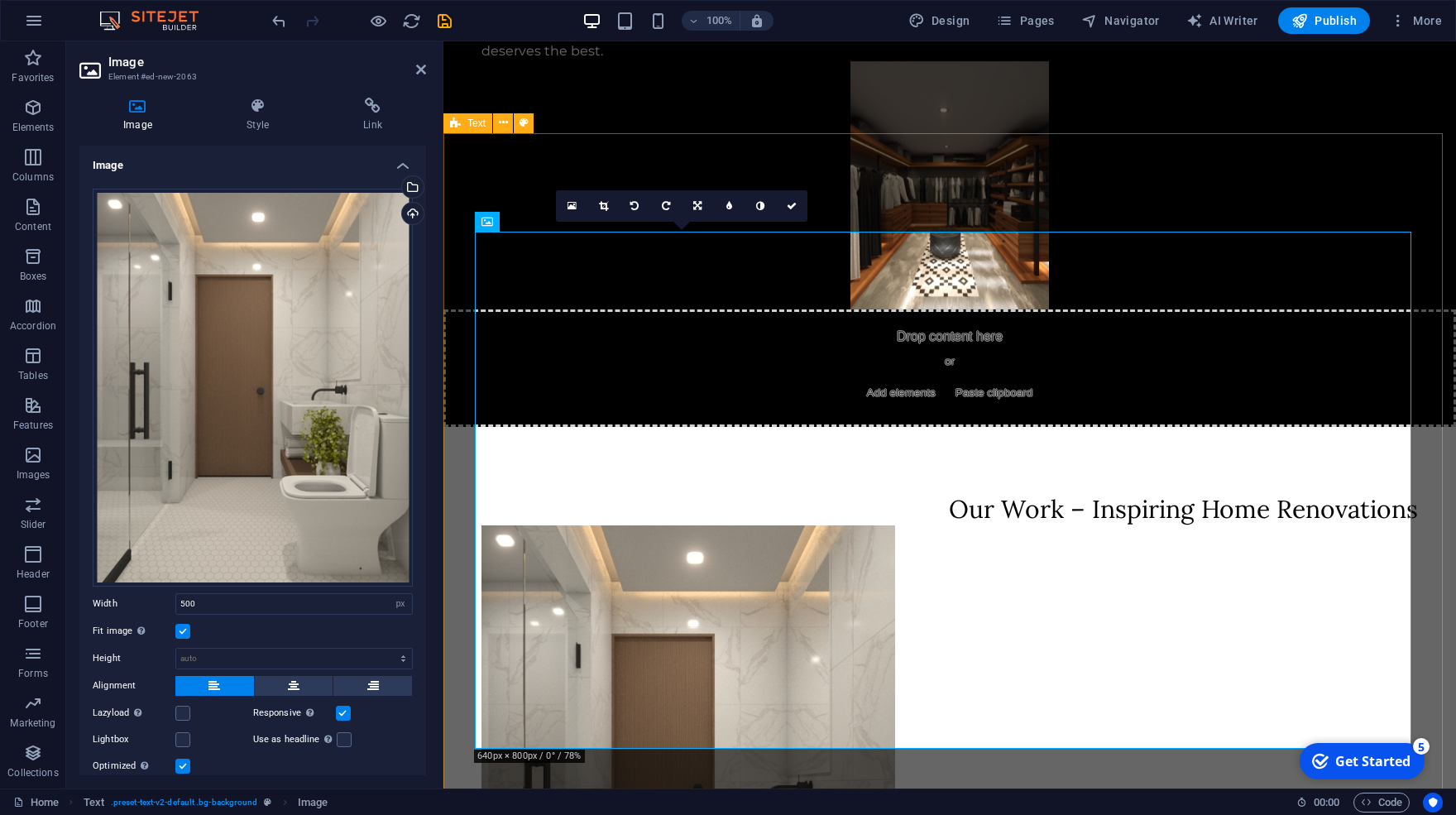
click at [1413, 427] on div "Our Work – Inspiring Home Renovations Not only do we execute renovations and re…" at bounding box center [950, 788] width 1012 height 722
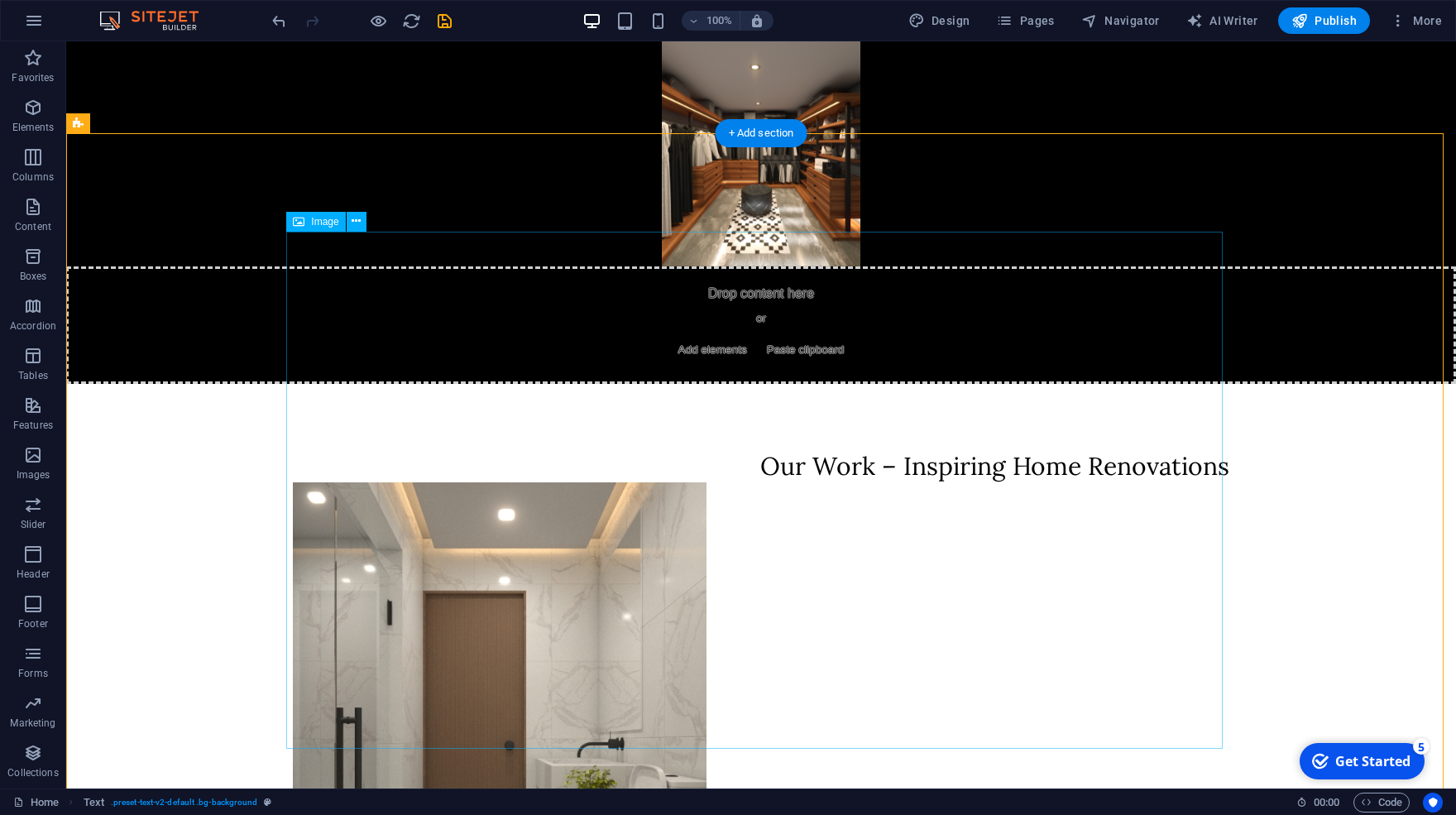
click at [871, 483] on figure at bounding box center [762, 741] width 937 height 517
click at [598, 385] on div "Our Work – Inspiring Home Renovations Not only do we execute renovations and re…" at bounding box center [761, 745] width 1390 height 722
click at [110, 385] on div "Our Work – Inspiring Home Renovations Not only do we execute renovations and re…" at bounding box center [761, 745] width 1390 height 722
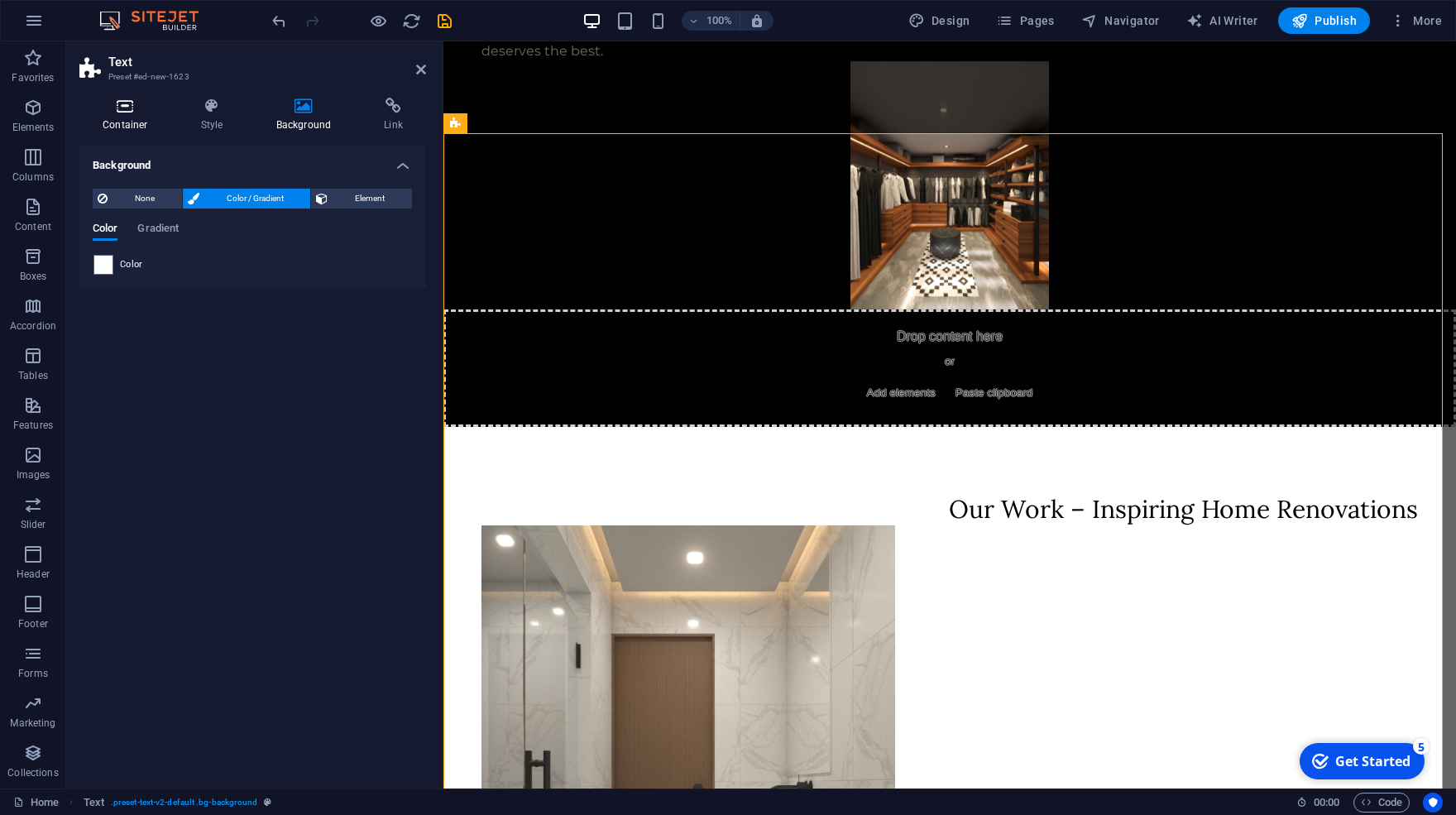
click at [156, 114] on icon at bounding box center [125, 106] width 92 height 17
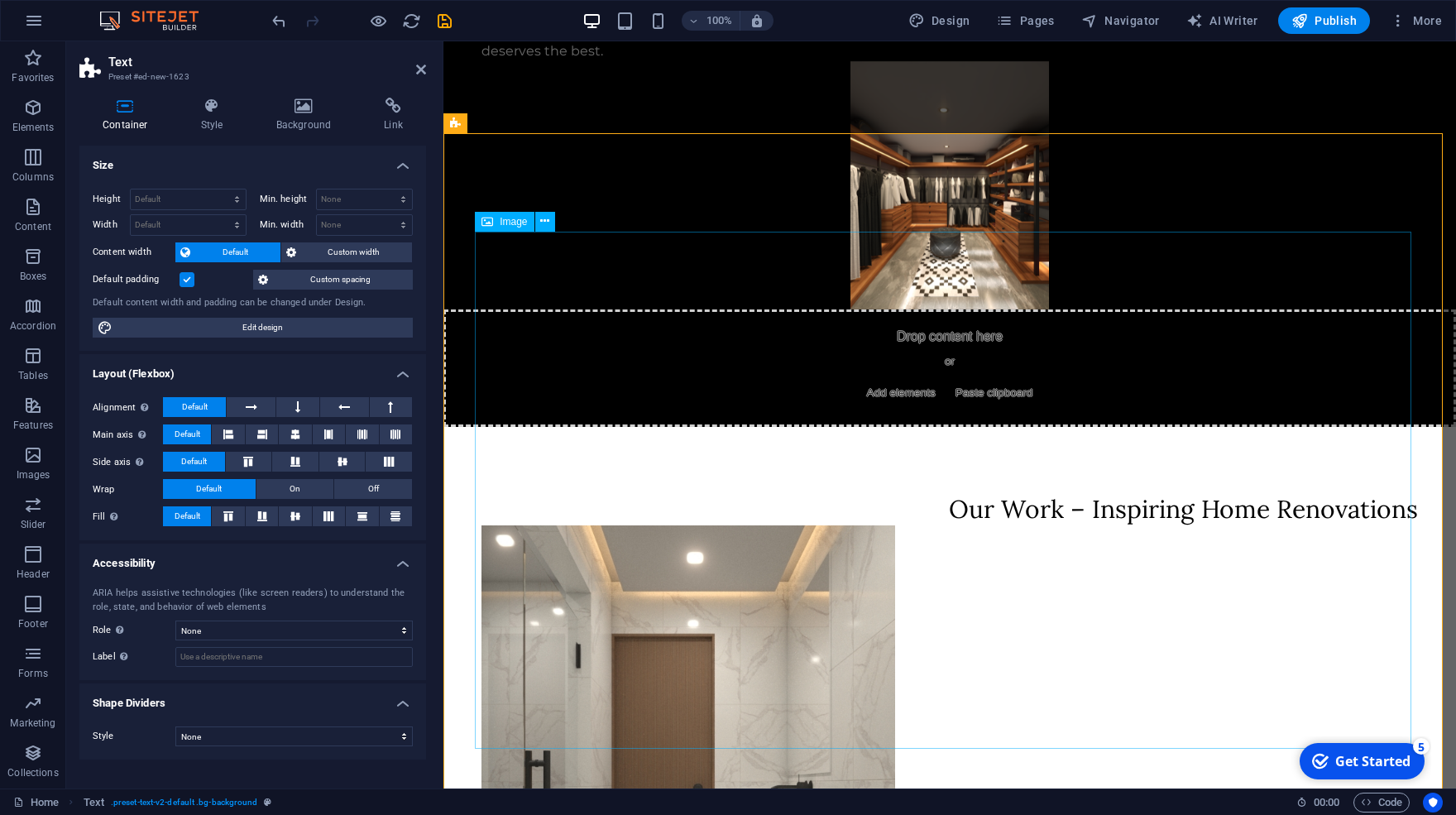
click at [878, 526] on figure at bounding box center [950, 784] width 937 height 517
click at [131, 215] on select "Default px rem % em vh vw" at bounding box center [188, 225] width 115 height 19
select select "px"
click option "px" at bounding box center [0, 0] width 0 height 0
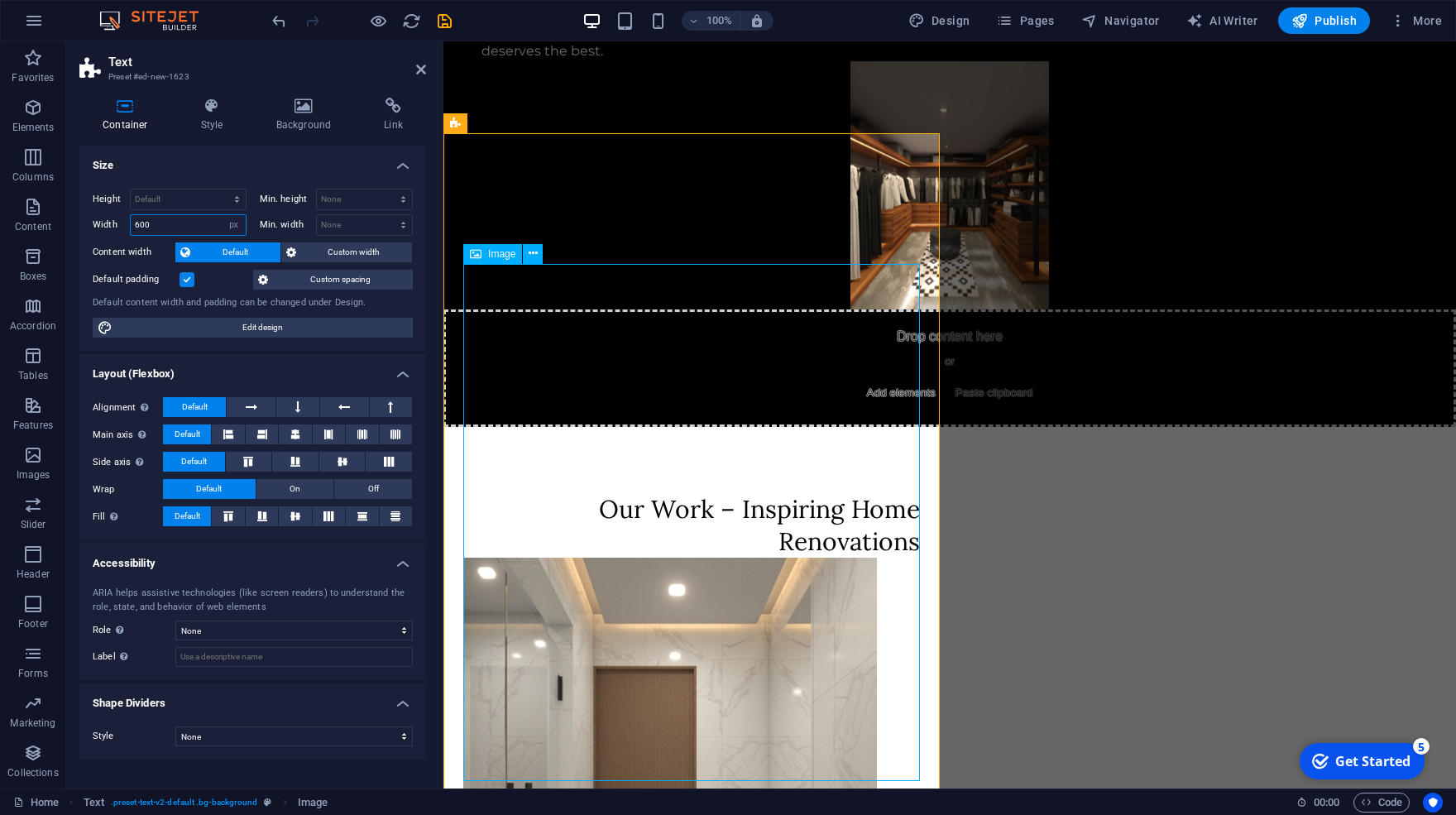
type input "600"
click at [992, 344] on div "Menu Home About Service Contact Blog Trusted Home Renovations in [GEOGRAPHIC_DA…" at bounding box center [950, 548] width 1012 height 1884
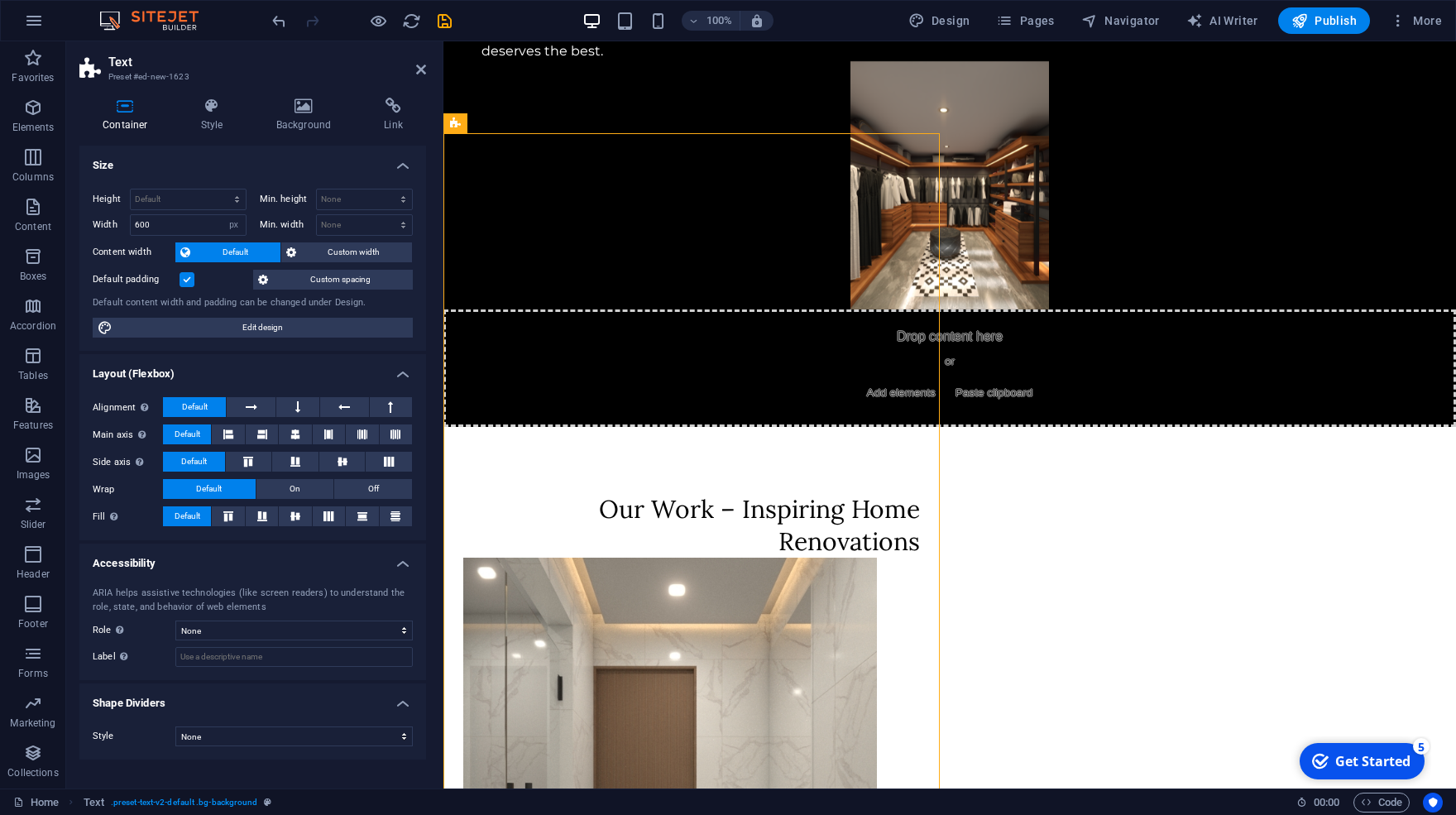
drag, startPoint x: 889, startPoint y: 239, endPoint x: 1130, endPoint y: 278, distance: 244.1
click at [1130, 278] on div "Menu Home About Service Contact Blog Trusted Home Renovations in [GEOGRAPHIC_DA…" at bounding box center [950, 548] width 1012 height 1884
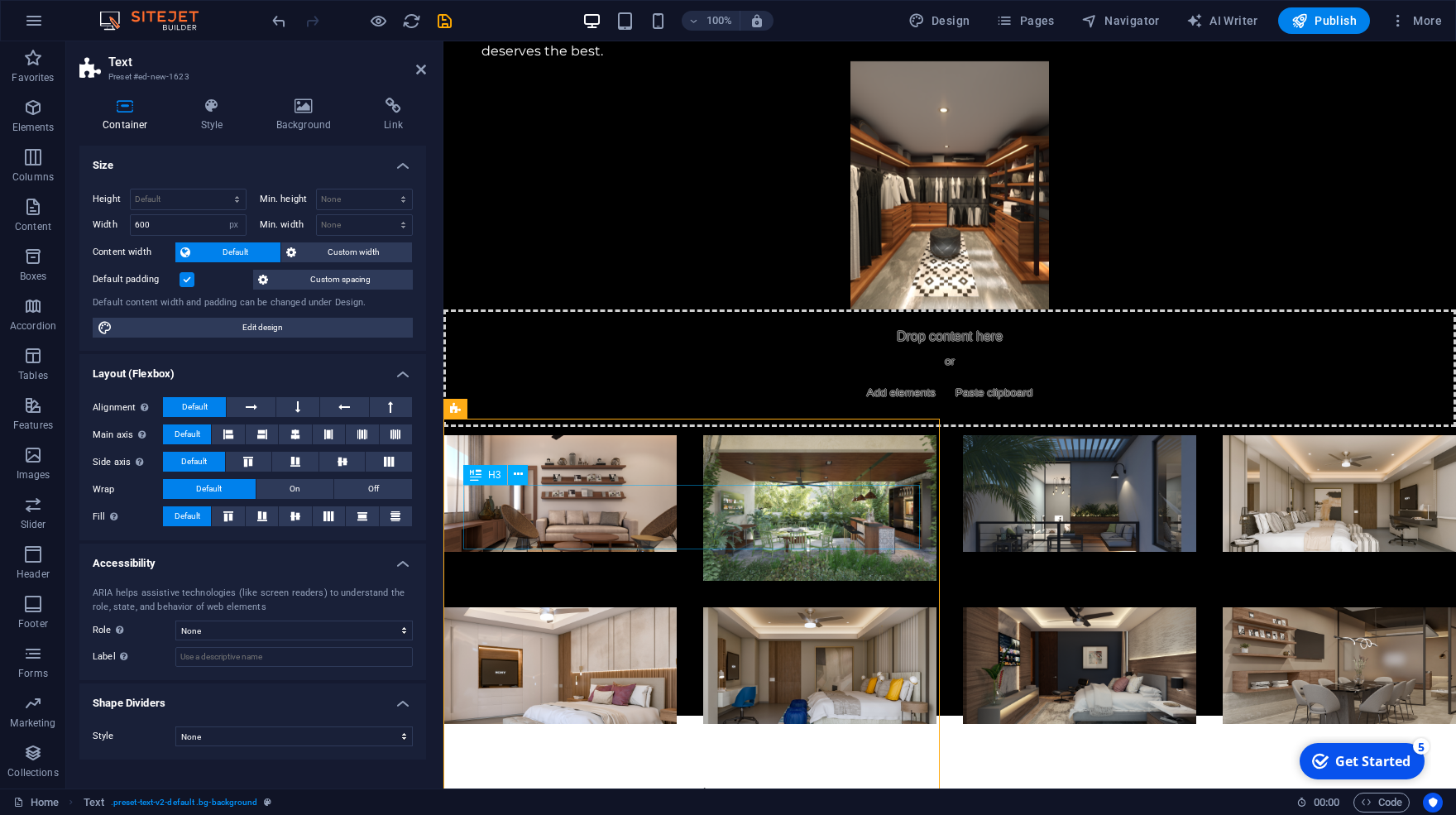
click at [820, 782] on div "Our Work – Inspiring Home Renovations" at bounding box center [691, 814] width 457 height 65
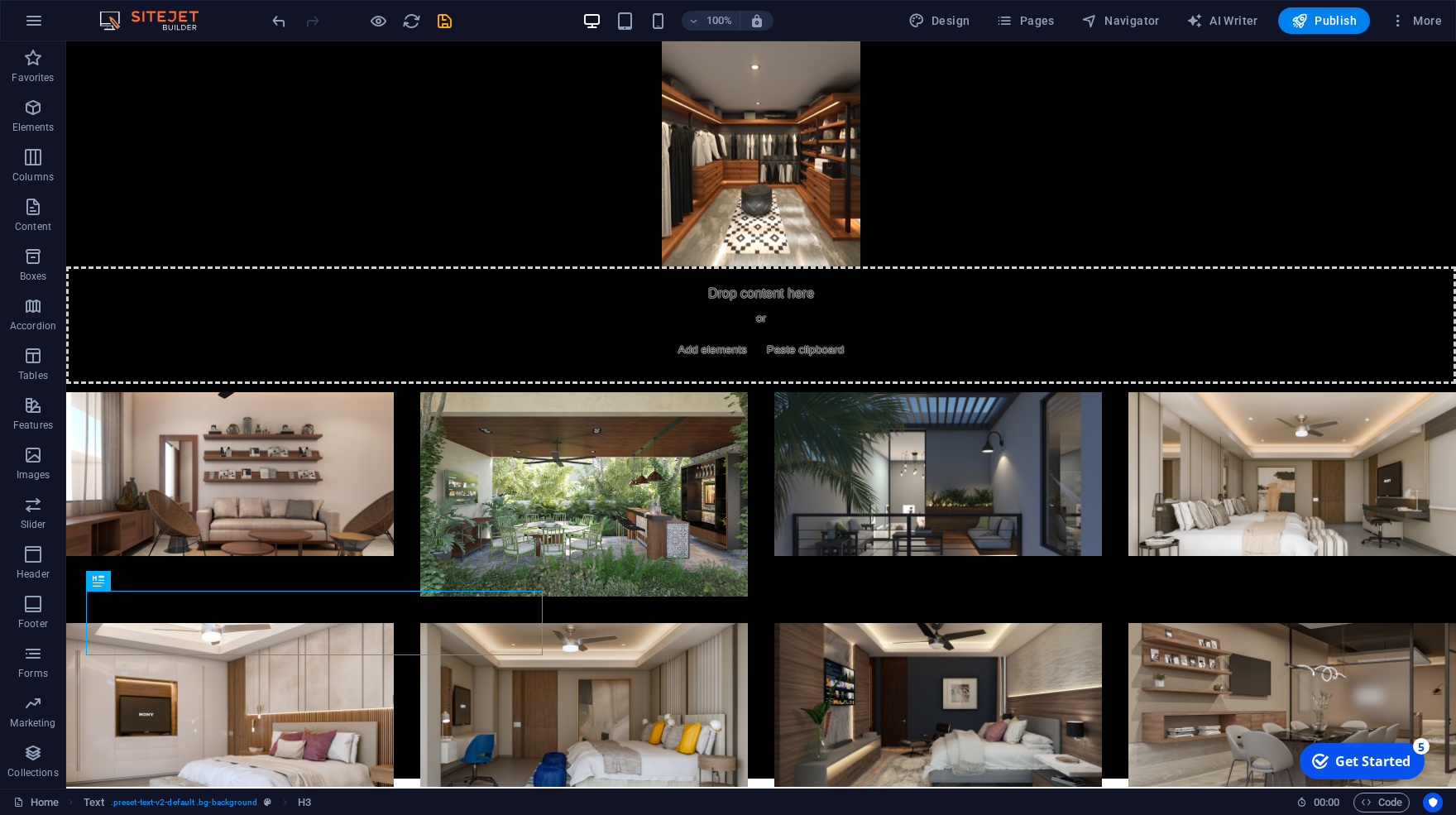
drag, startPoint x: 284, startPoint y: 506, endPoint x: 1076, endPoint y: 659, distance: 806.6
click at [1076, 659] on div "Menu Home About Service Contact Blog Trusted Home Renovations in [GEOGRAPHIC_DA…" at bounding box center [761, 580] width 1390 height 1946
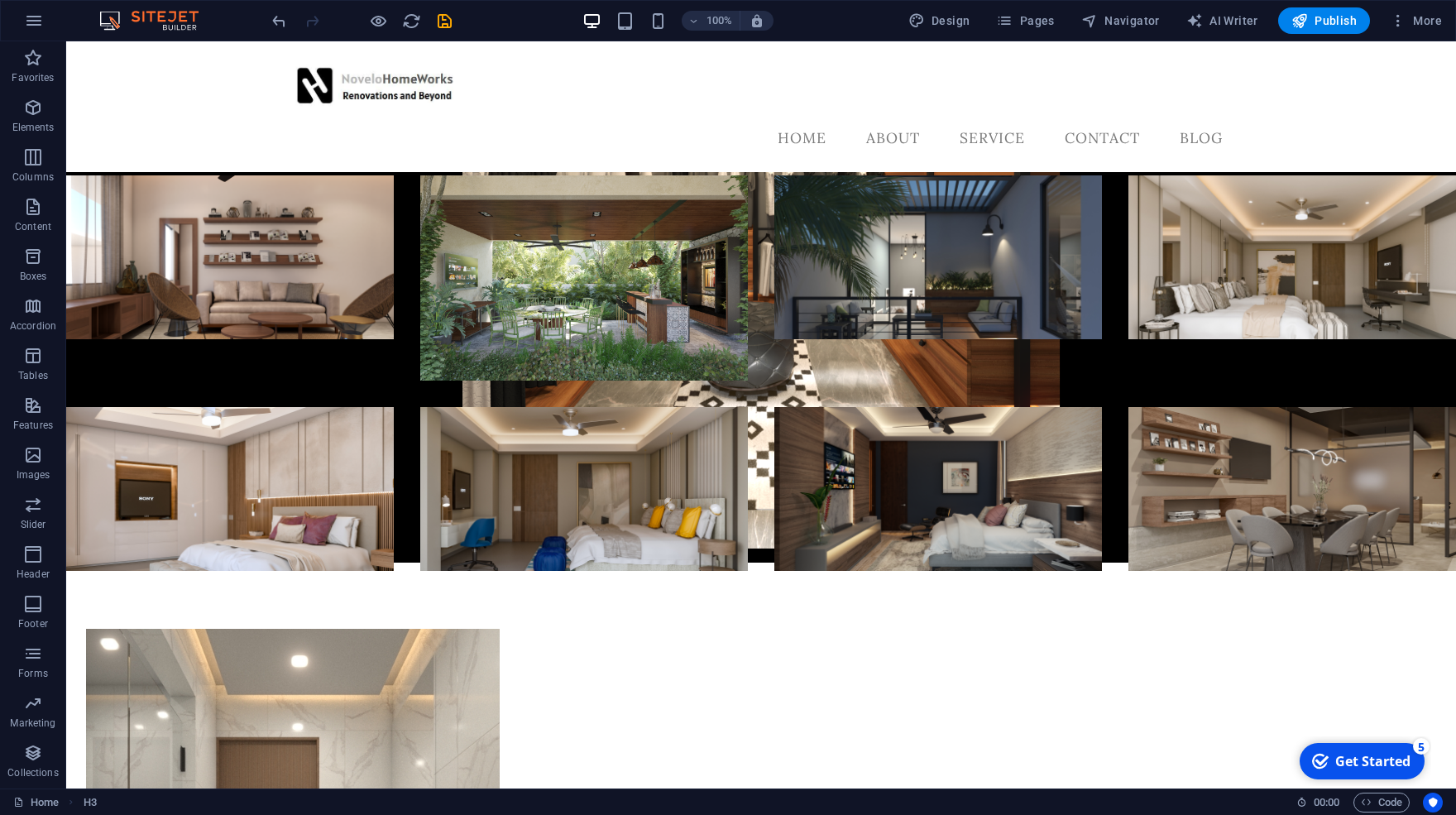
scroll to position [560, 0]
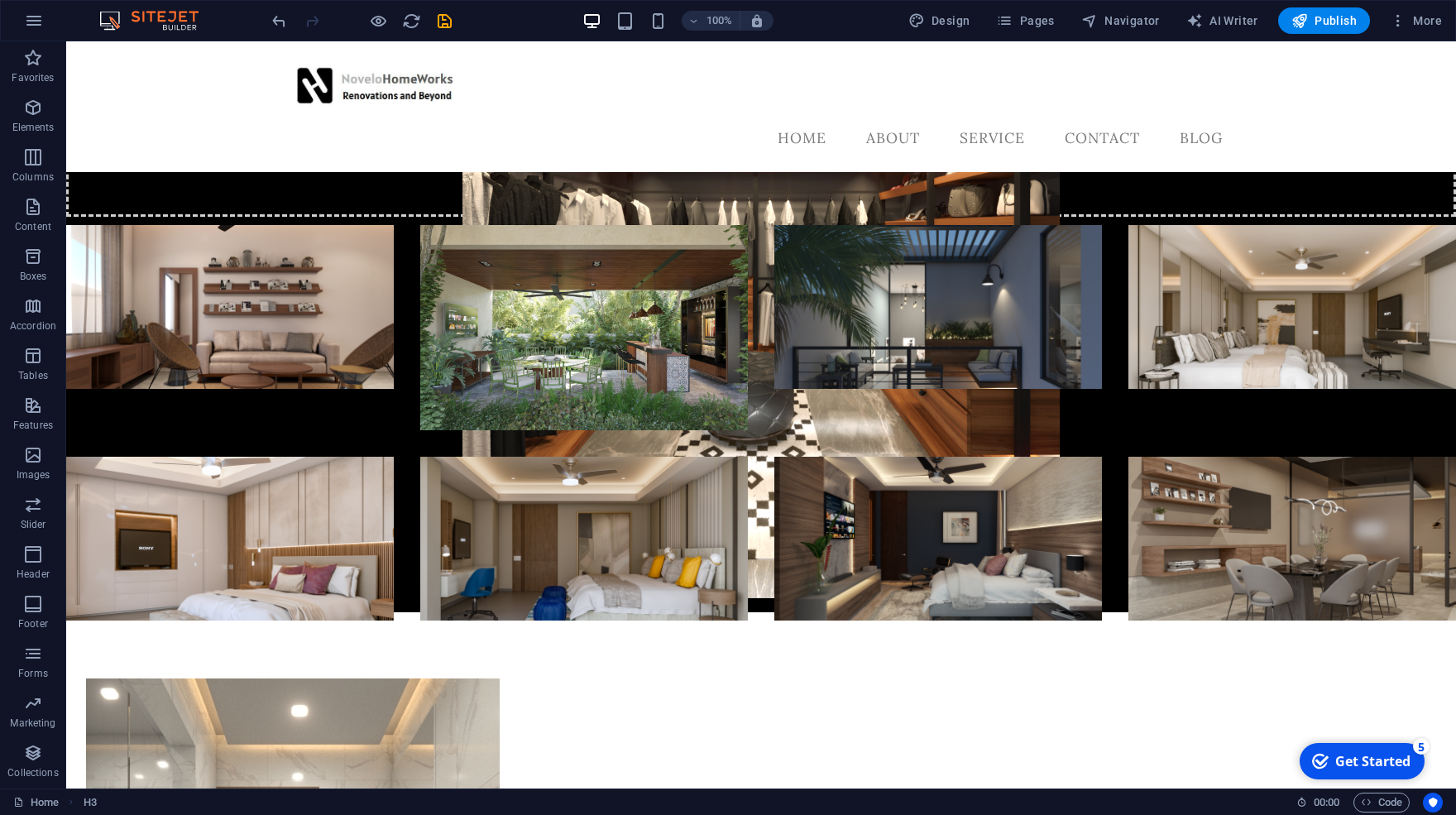
click at [805, 546] on div "Menu Home About Service Contact Blog Trusted Home Renovations in [GEOGRAPHIC_DA…" at bounding box center [761, 417] width 1390 height 1873
click at [125, 393] on icon at bounding box center [126, 389] width 9 height 18
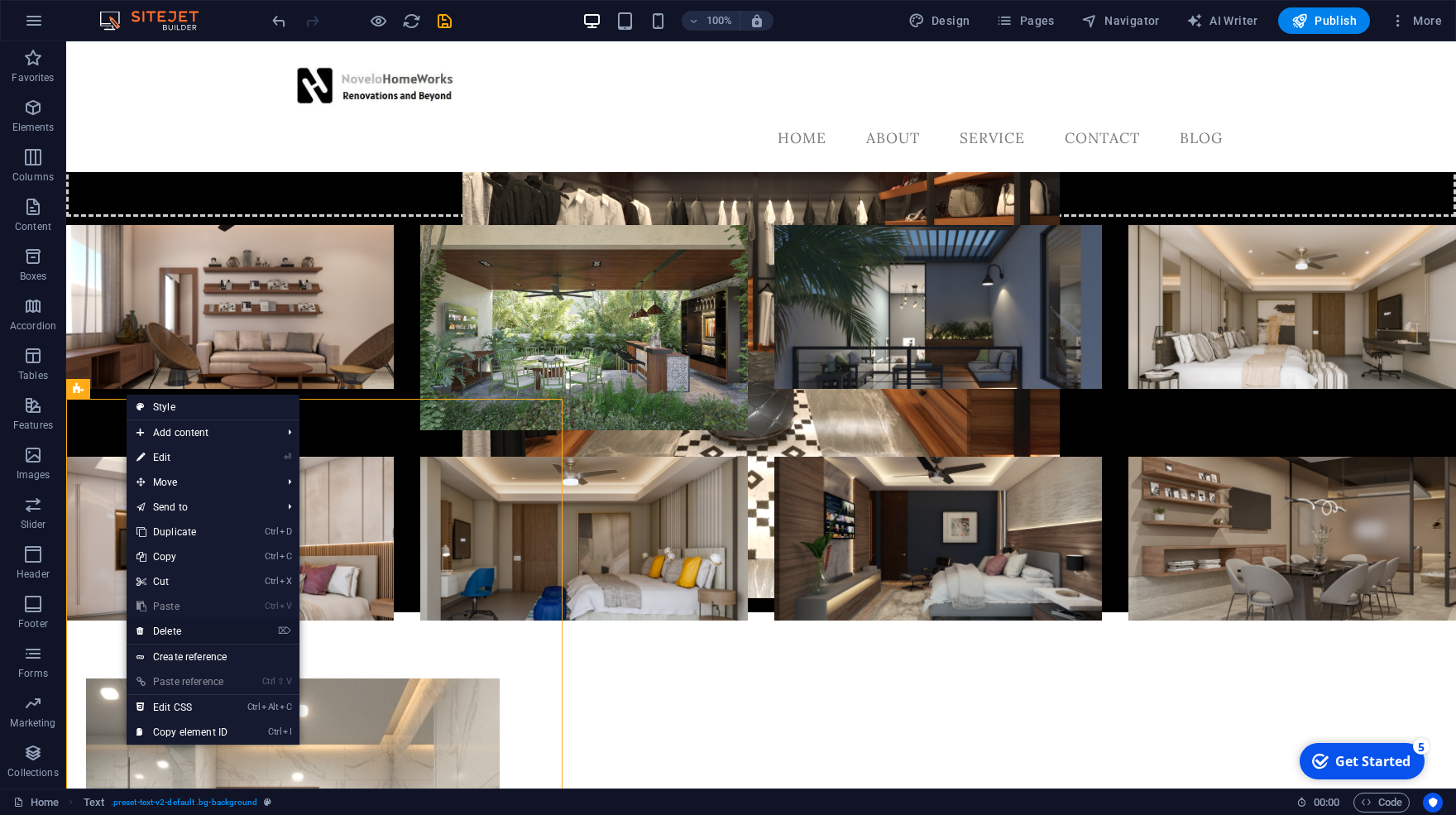
click at [197, 636] on link "⌦ Delete" at bounding box center [181, 632] width 110 height 25
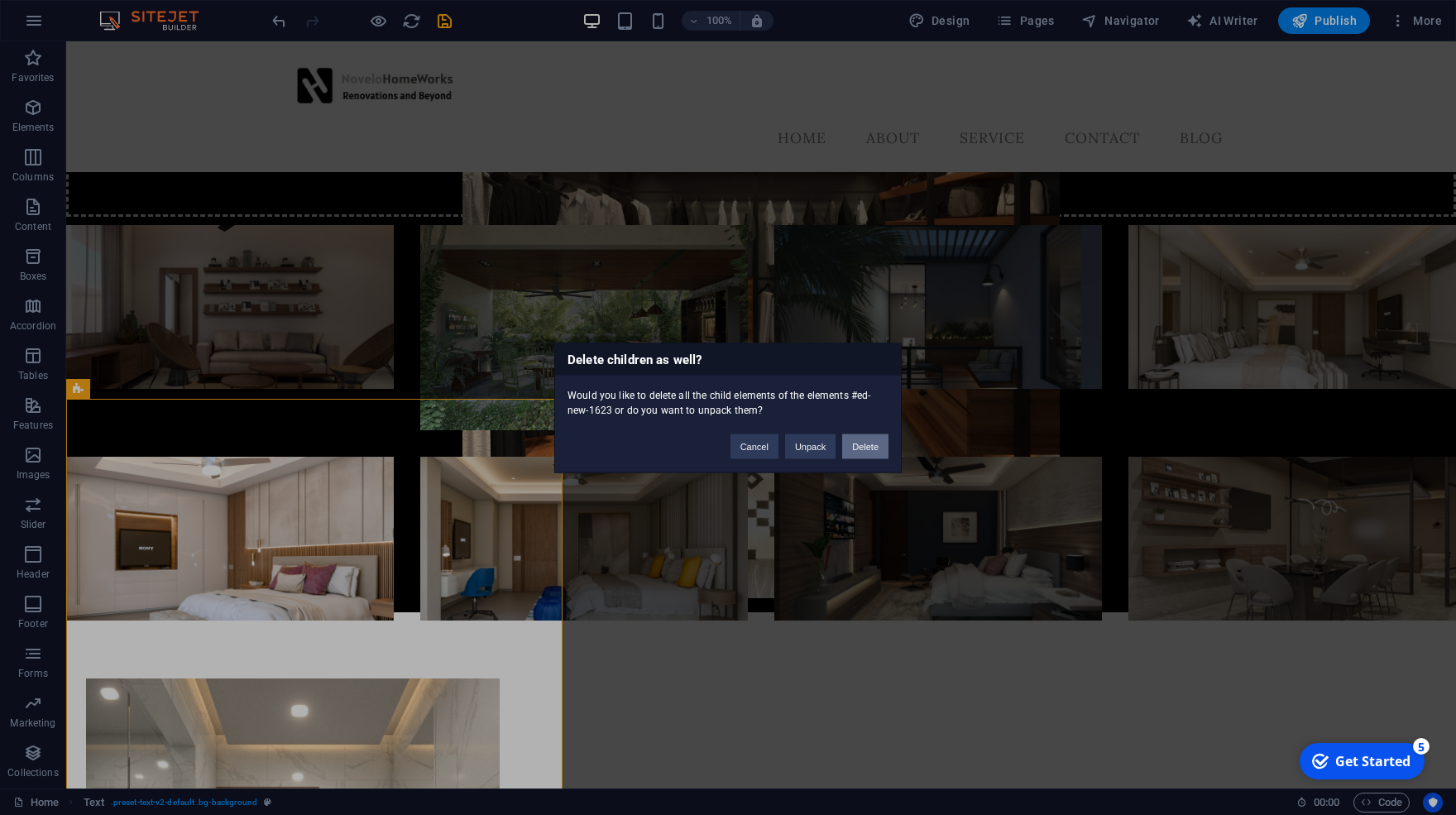
click at [872, 450] on button "Delete" at bounding box center [865, 446] width 46 height 25
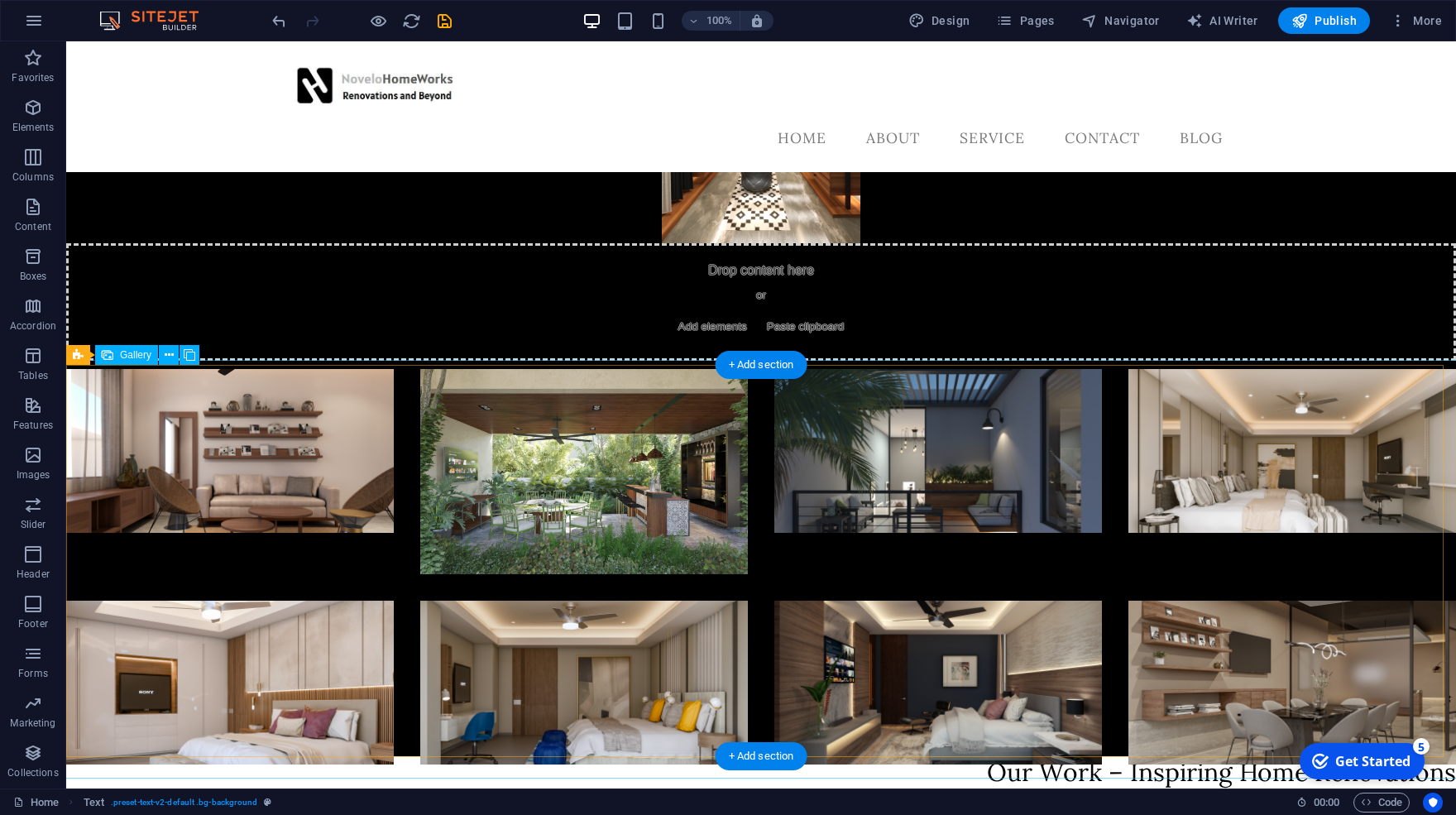
scroll to position [202, 0]
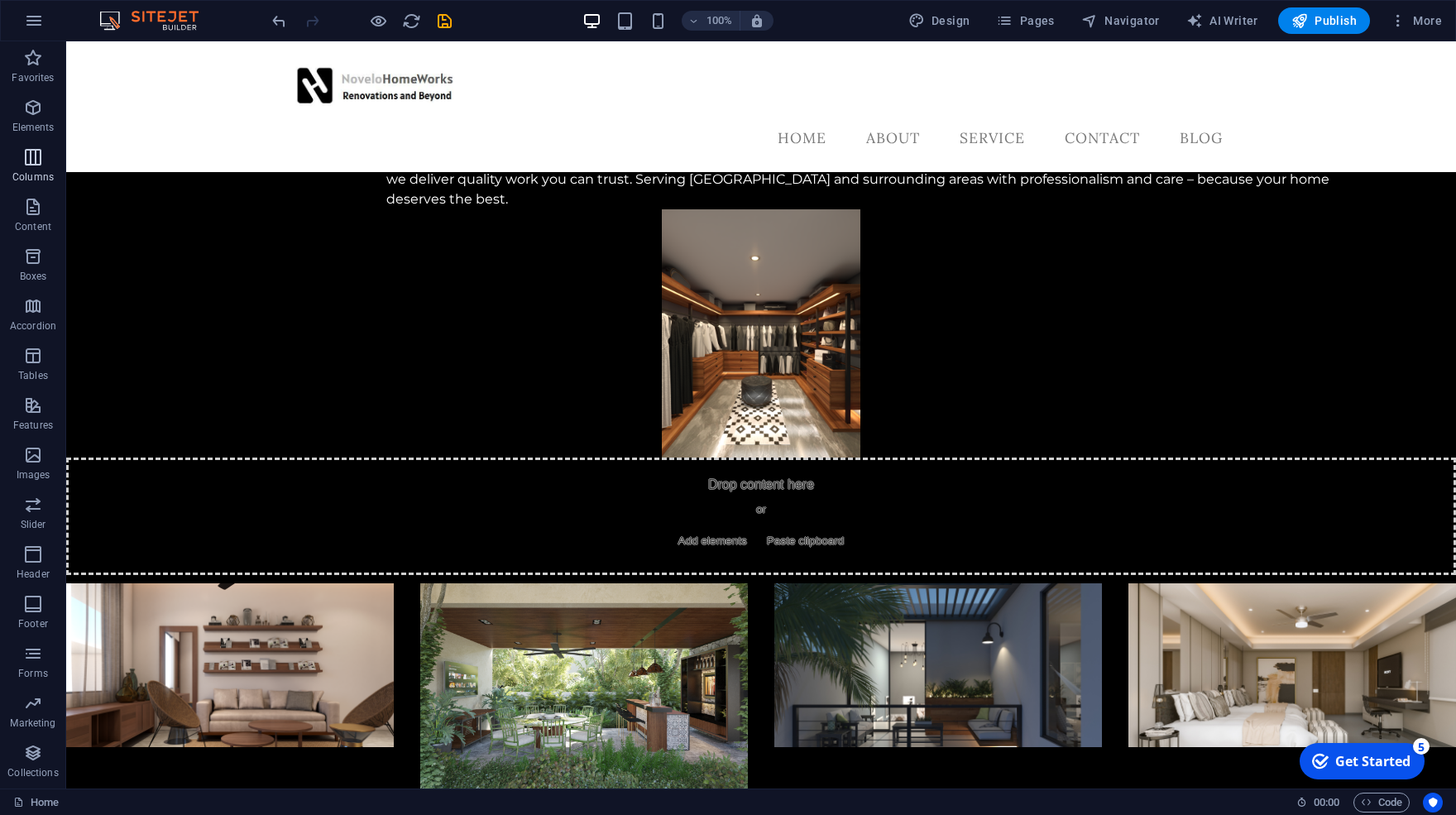
click at [28, 156] on icon "button" at bounding box center [33, 157] width 19 height 19
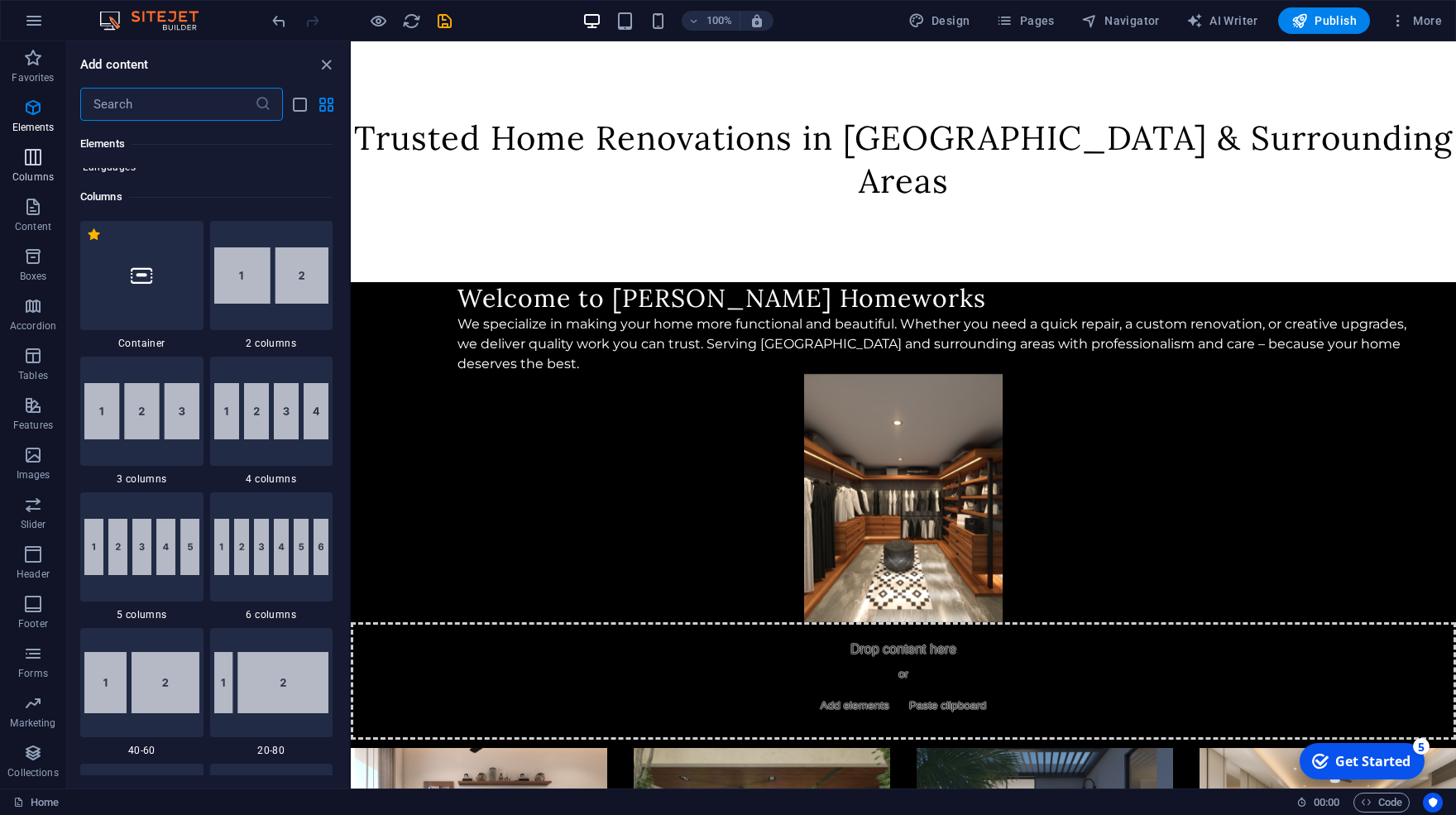
scroll to position [819, 0]
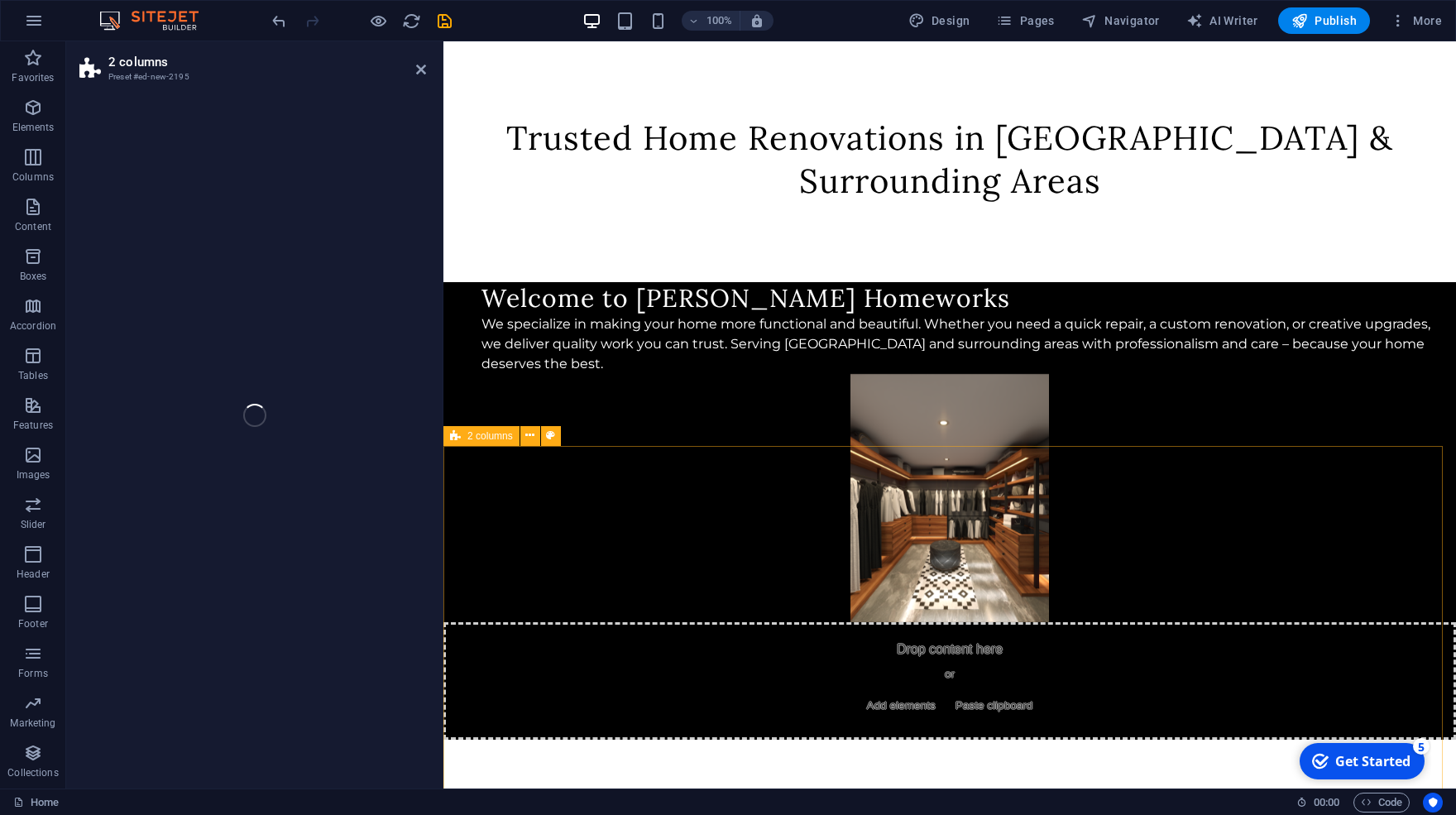
select select "rem"
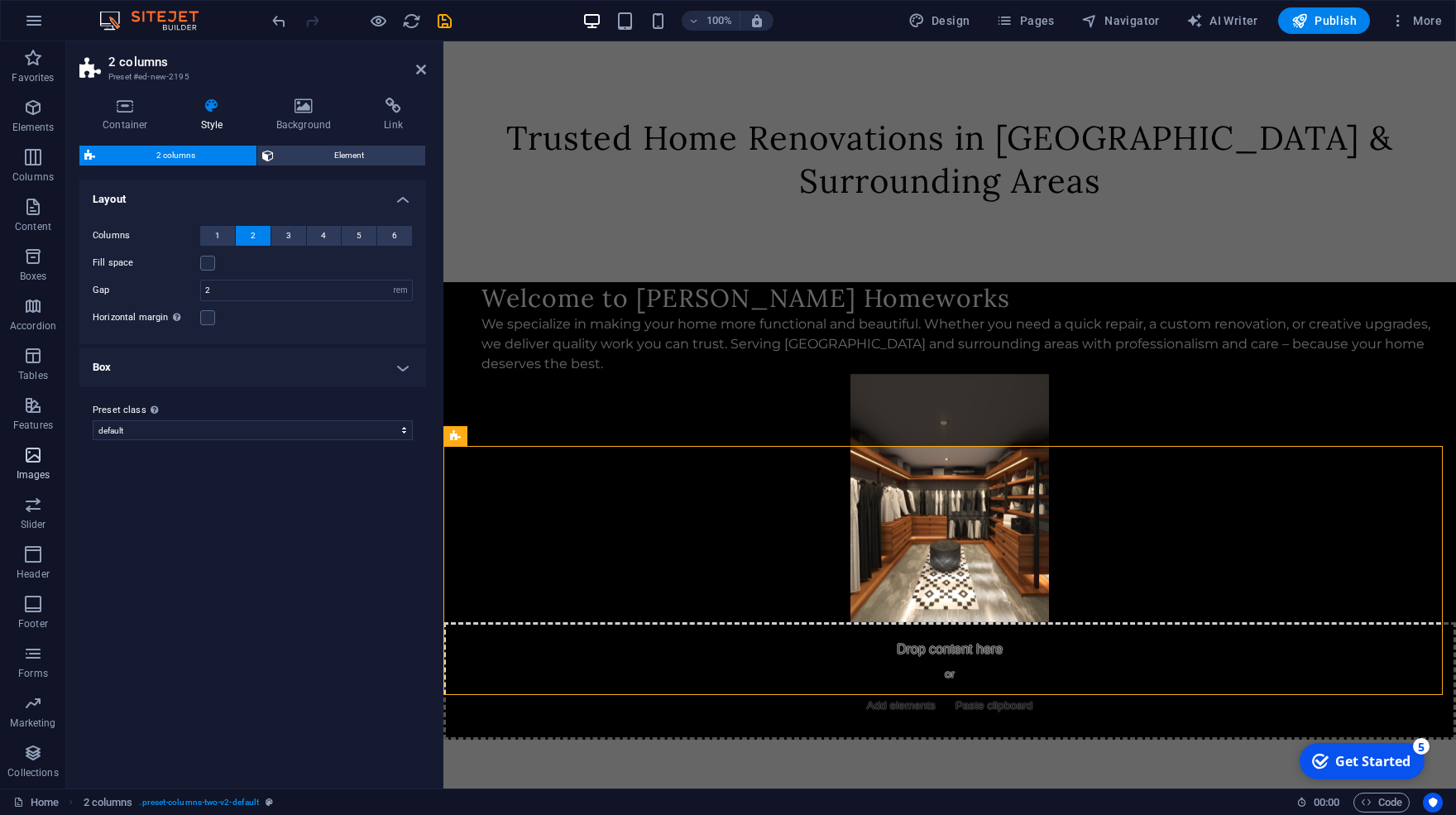
click at [36, 462] on icon "button" at bounding box center [33, 455] width 19 height 19
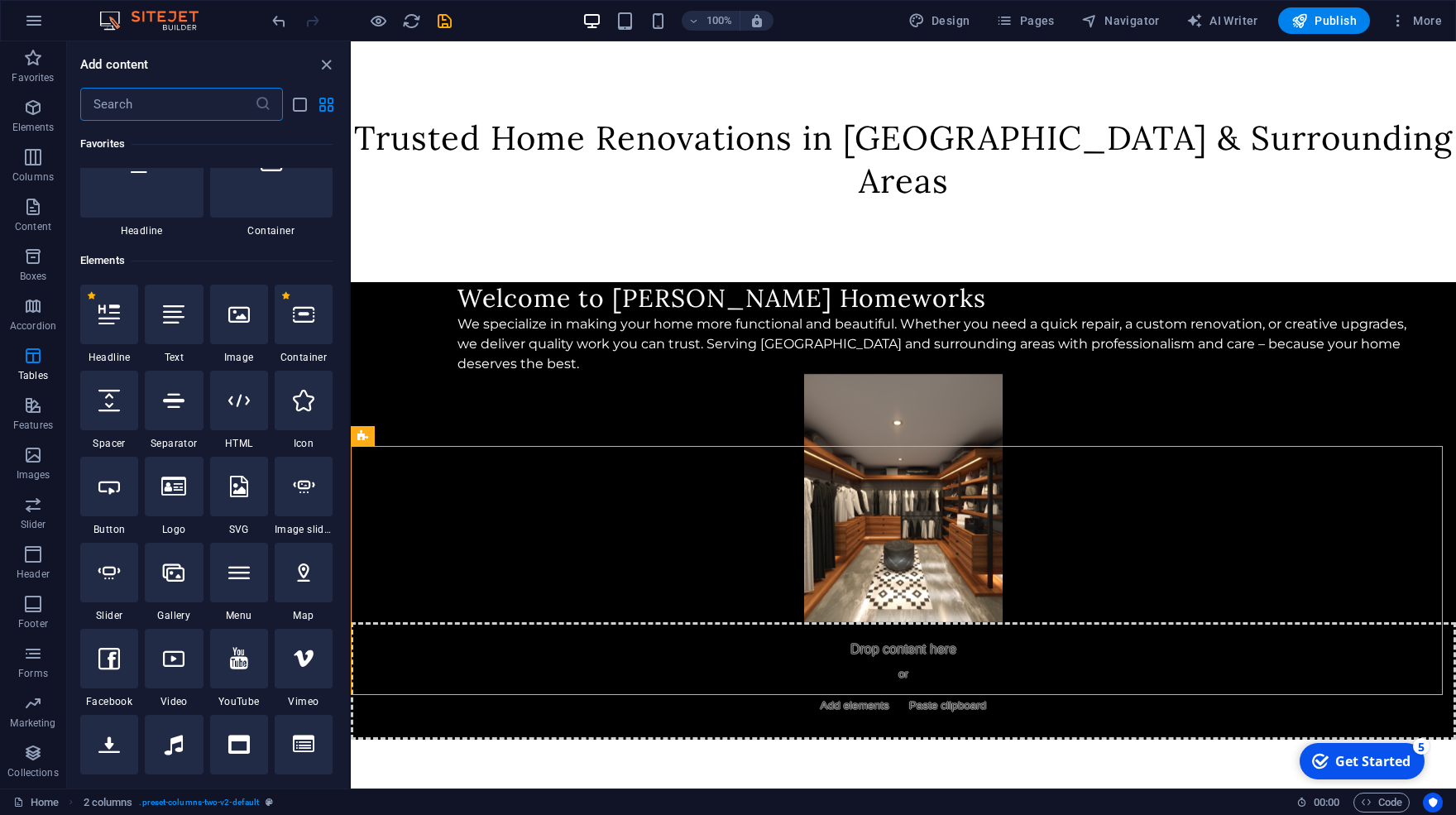
scroll to position [0, 0]
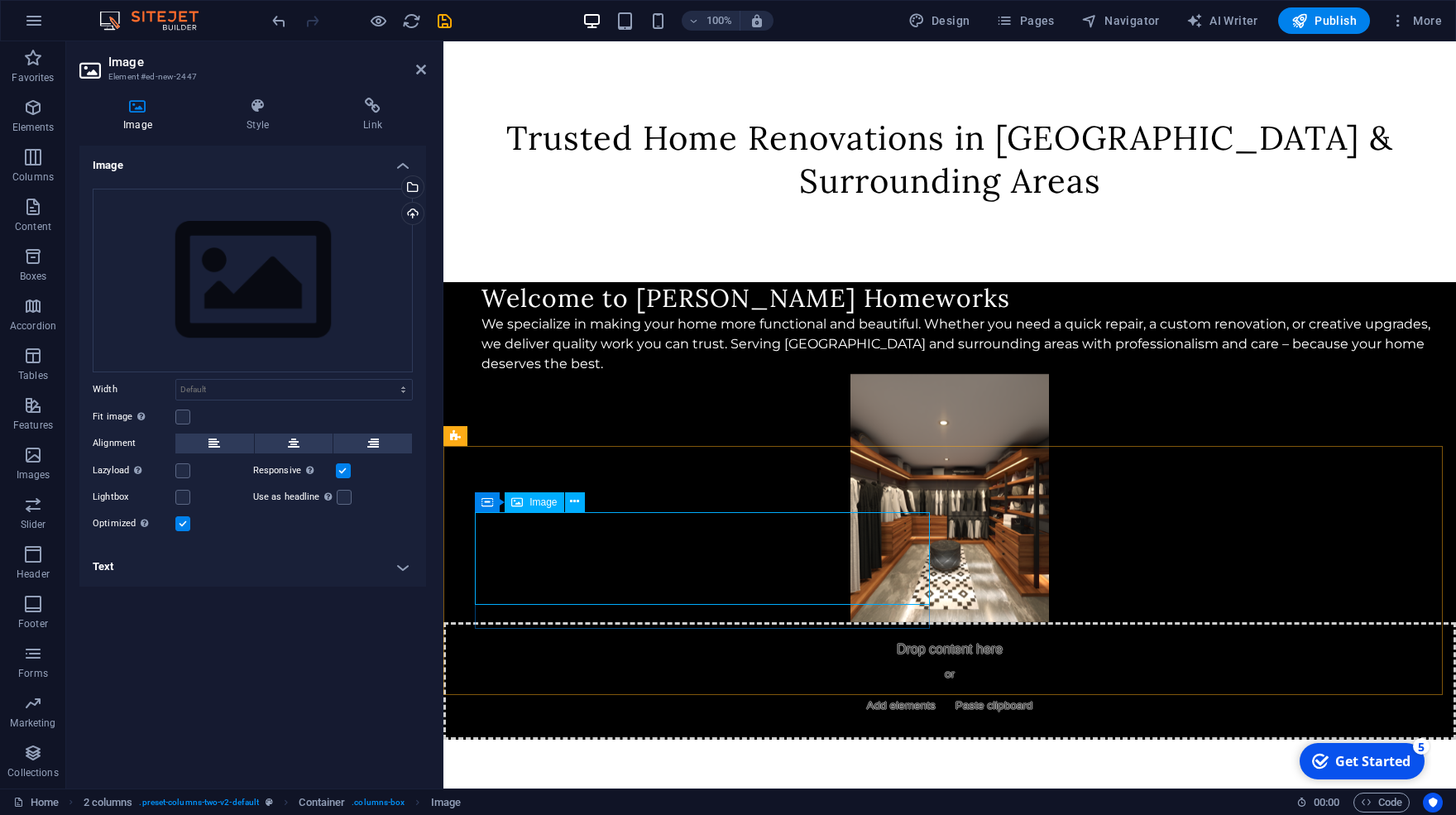
click at [272, 286] on div "Drag files here, click to choose files or select files from Files or our free s…" at bounding box center [253, 281] width 320 height 184
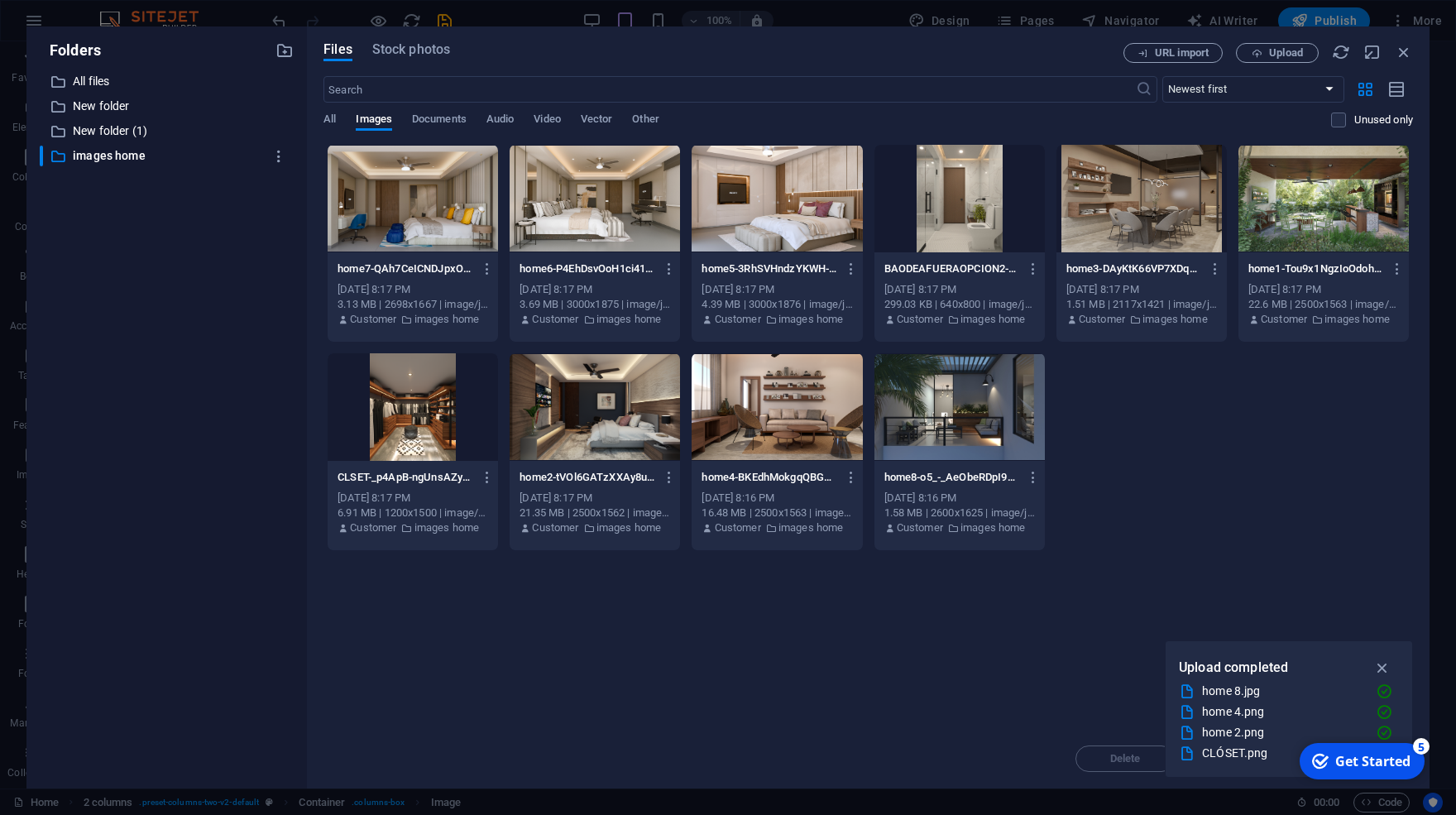
click at [946, 198] on div at bounding box center [959, 199] width 171 height 108
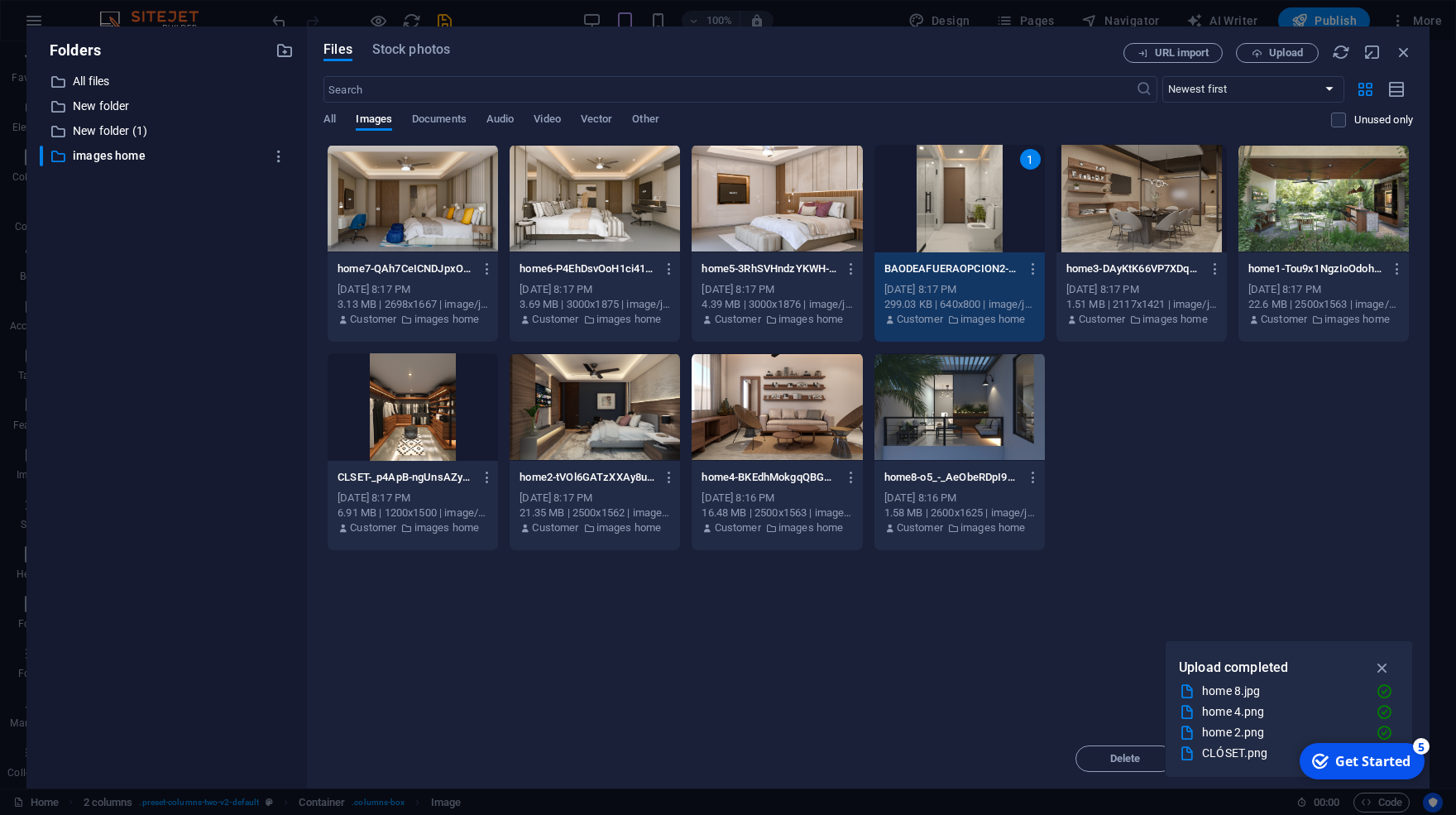
click at [946, 198] on div "1" at bounding box center [959, 199] width 171 height 108
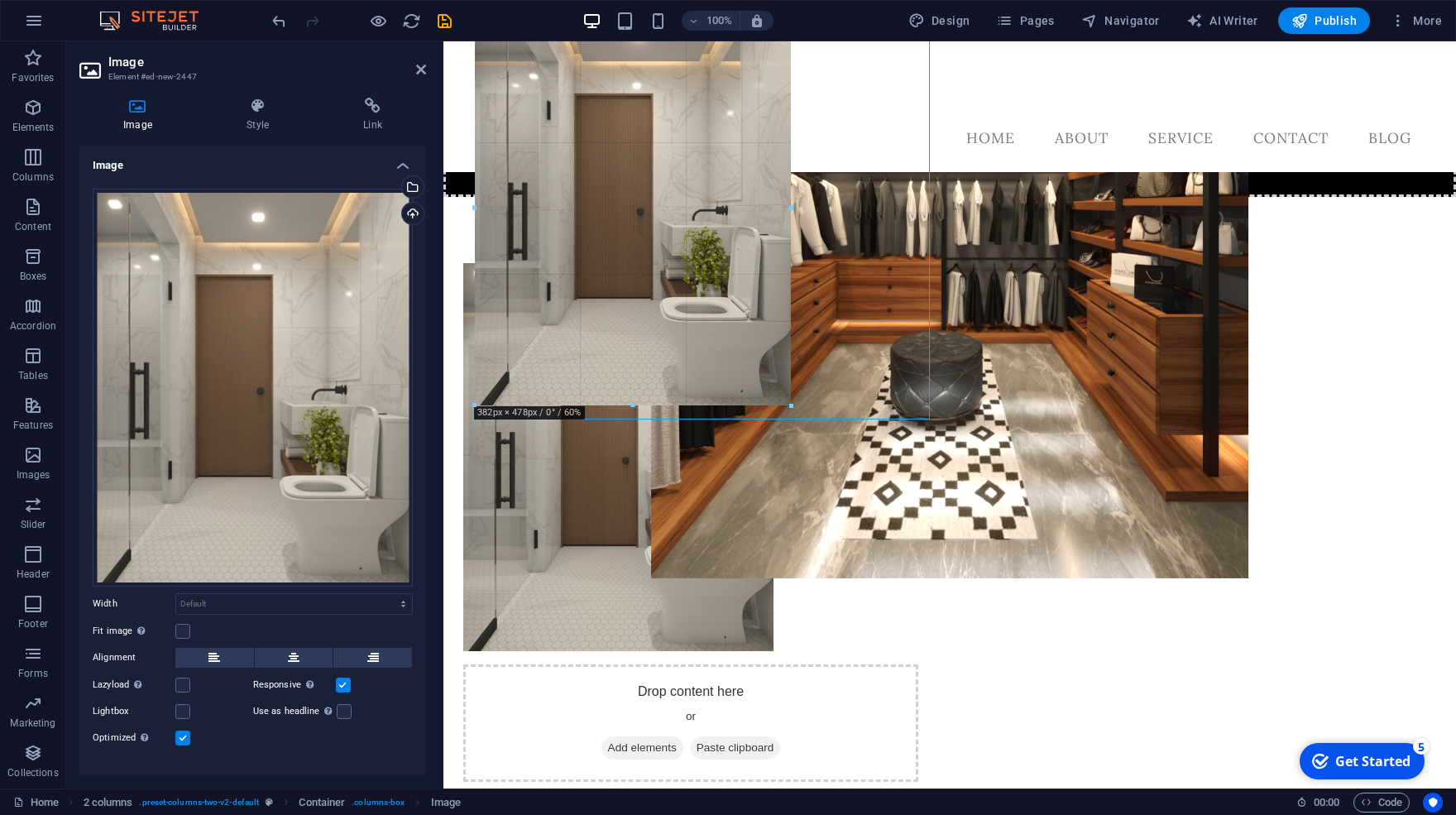
scroll to position [617, 0]
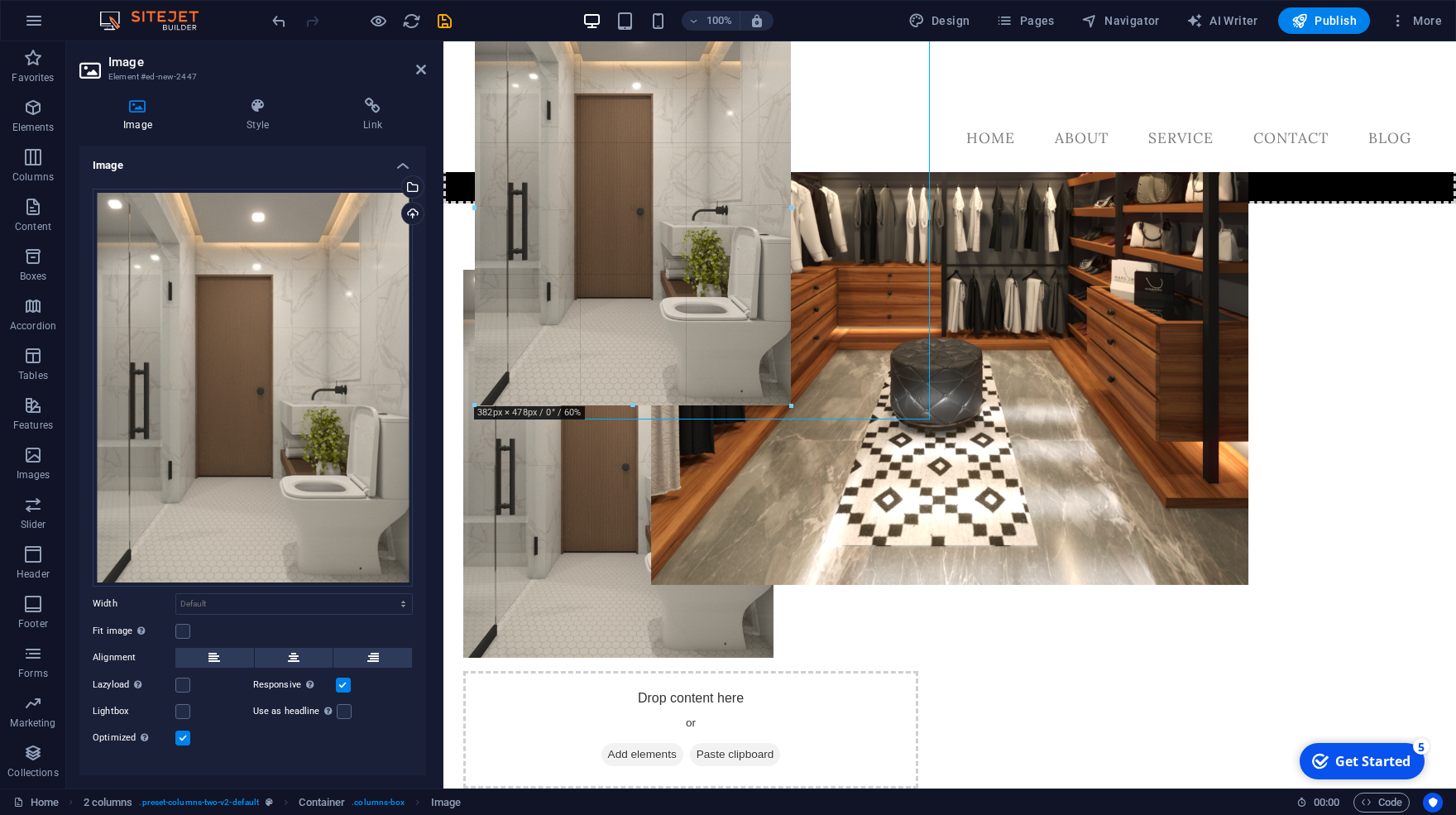
drag, startPoint x: 930, startPoint y: 443, endPoint x: 709, endPoint y: 258, distance: 288.2
type input "375"
select select "px"
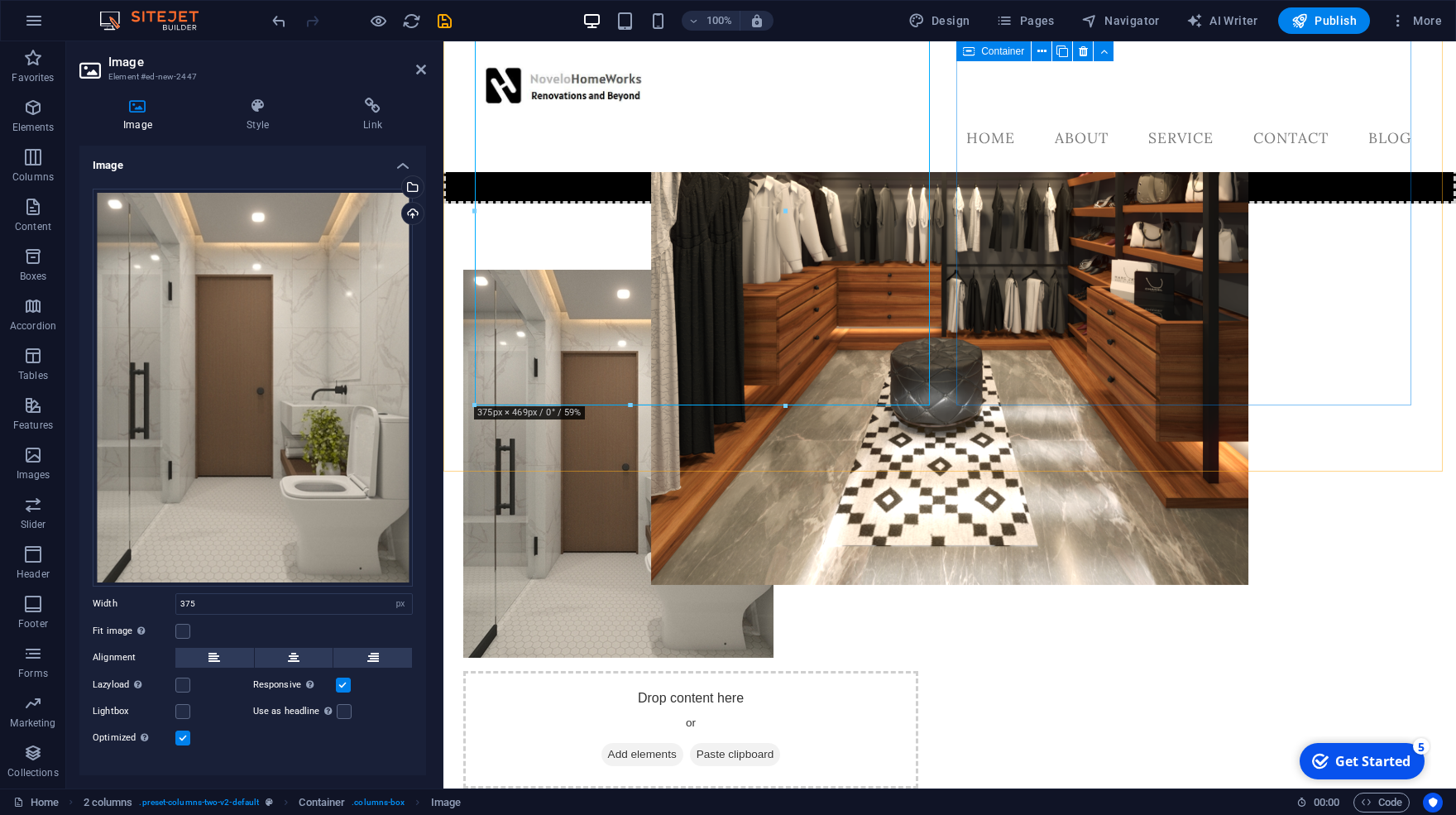
click at [919, 672] on div "Drop content here or Add elements Paste clipboard" at bounding box center [690, 730] width 455 height 118
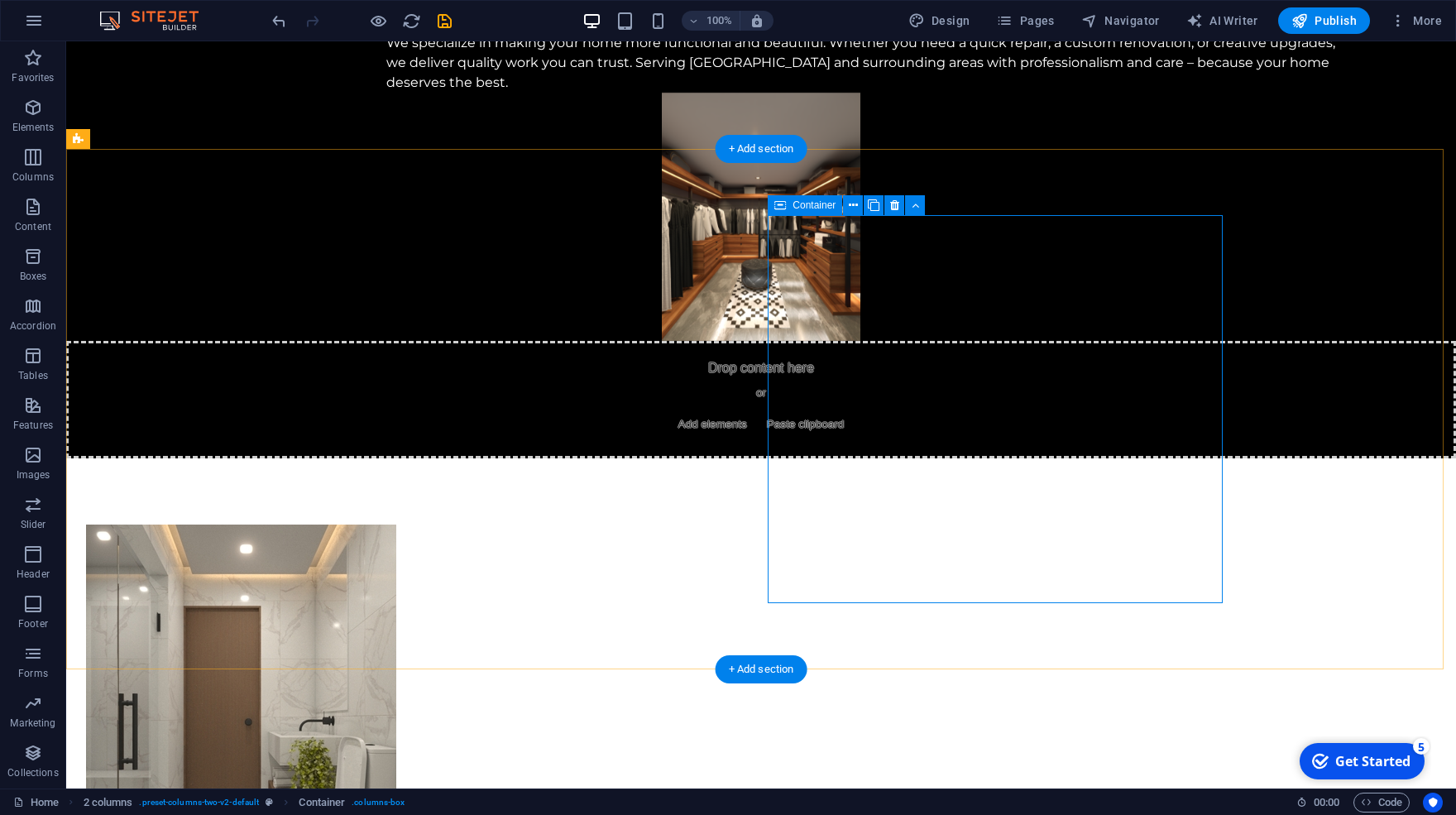
scroll to position [435, 0]
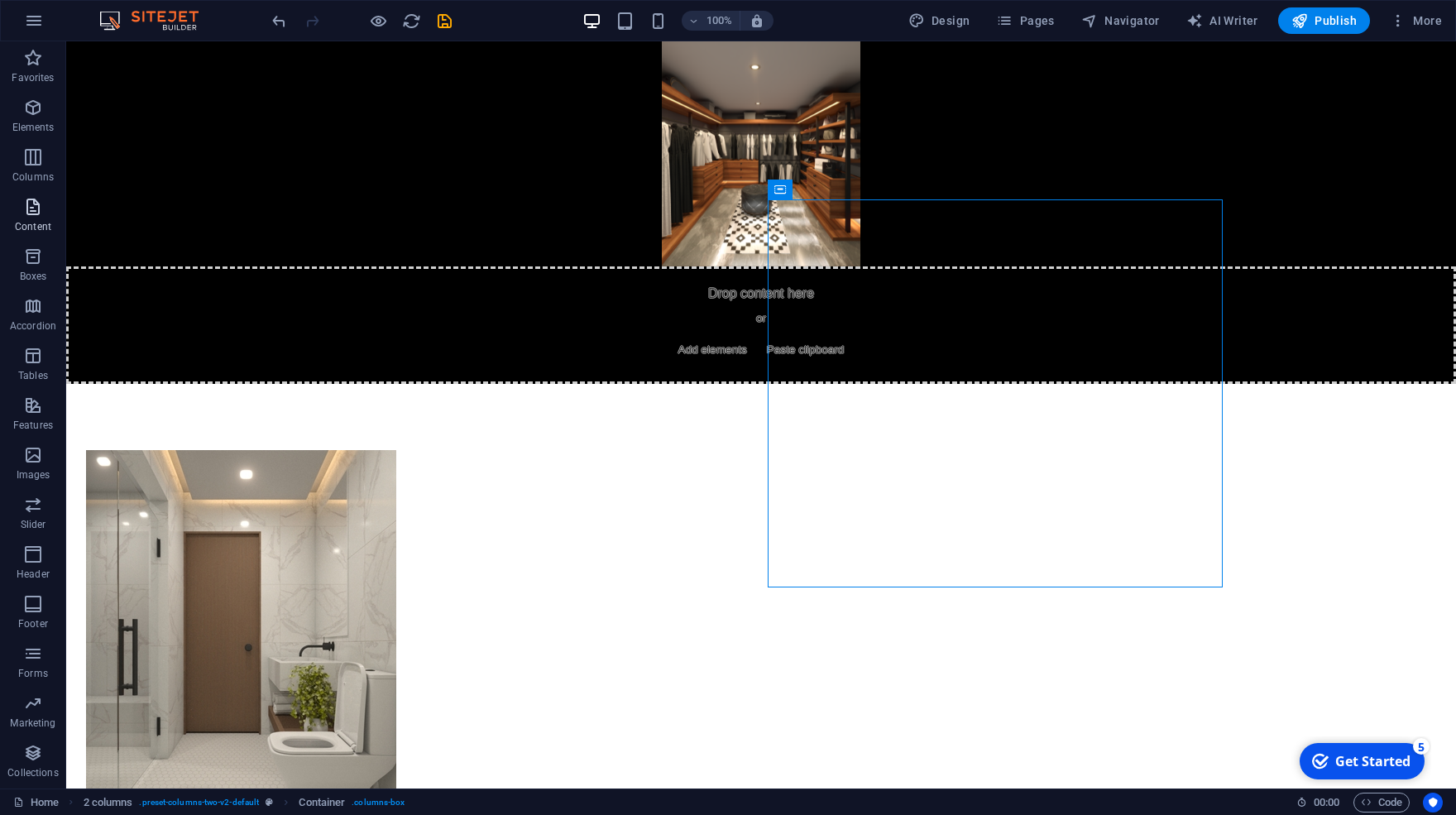
click at [27, 213] on icon "button" at bounding box center [33, 207] width 19 height 19
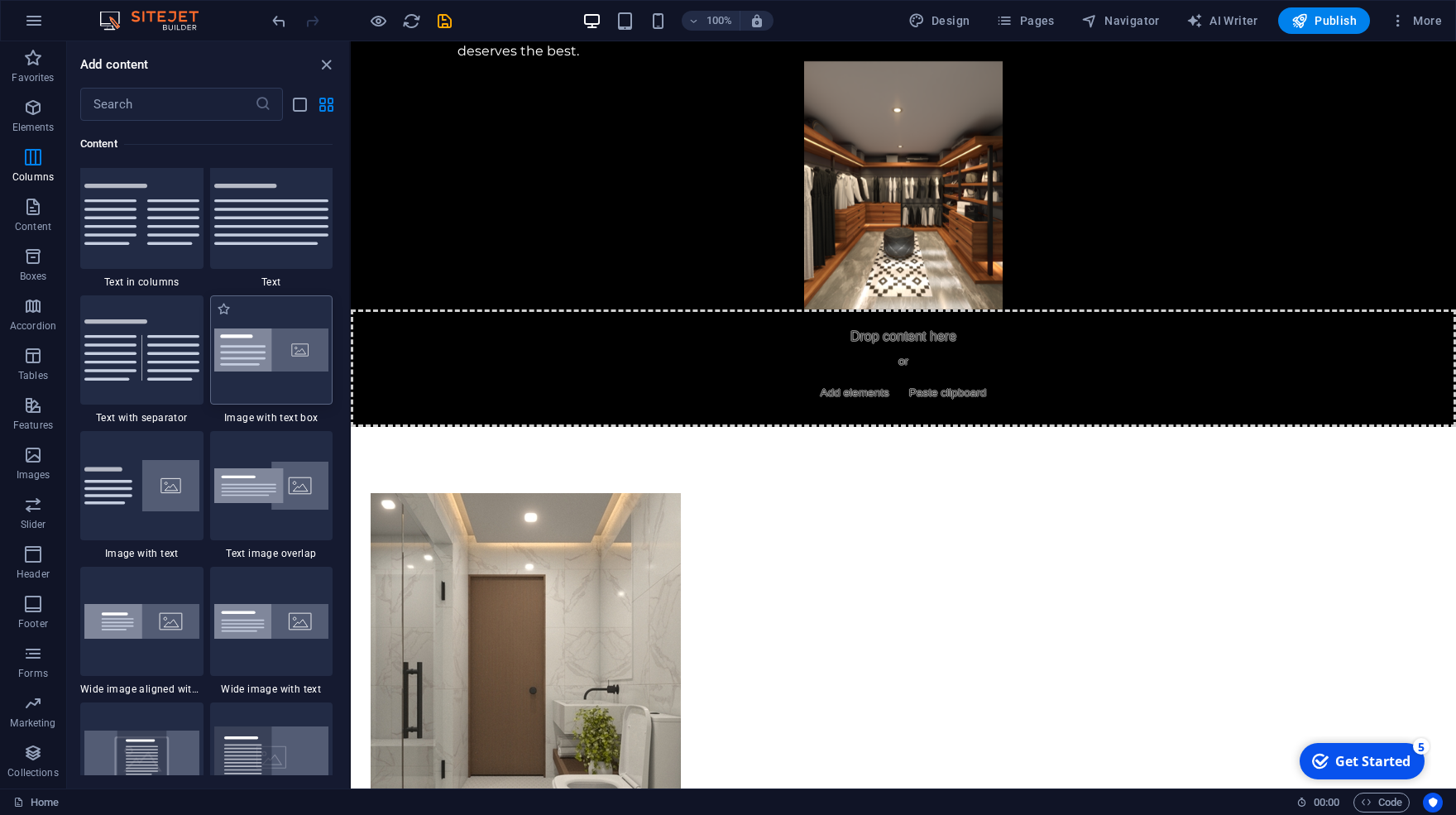
scroll to position [2750, 0]
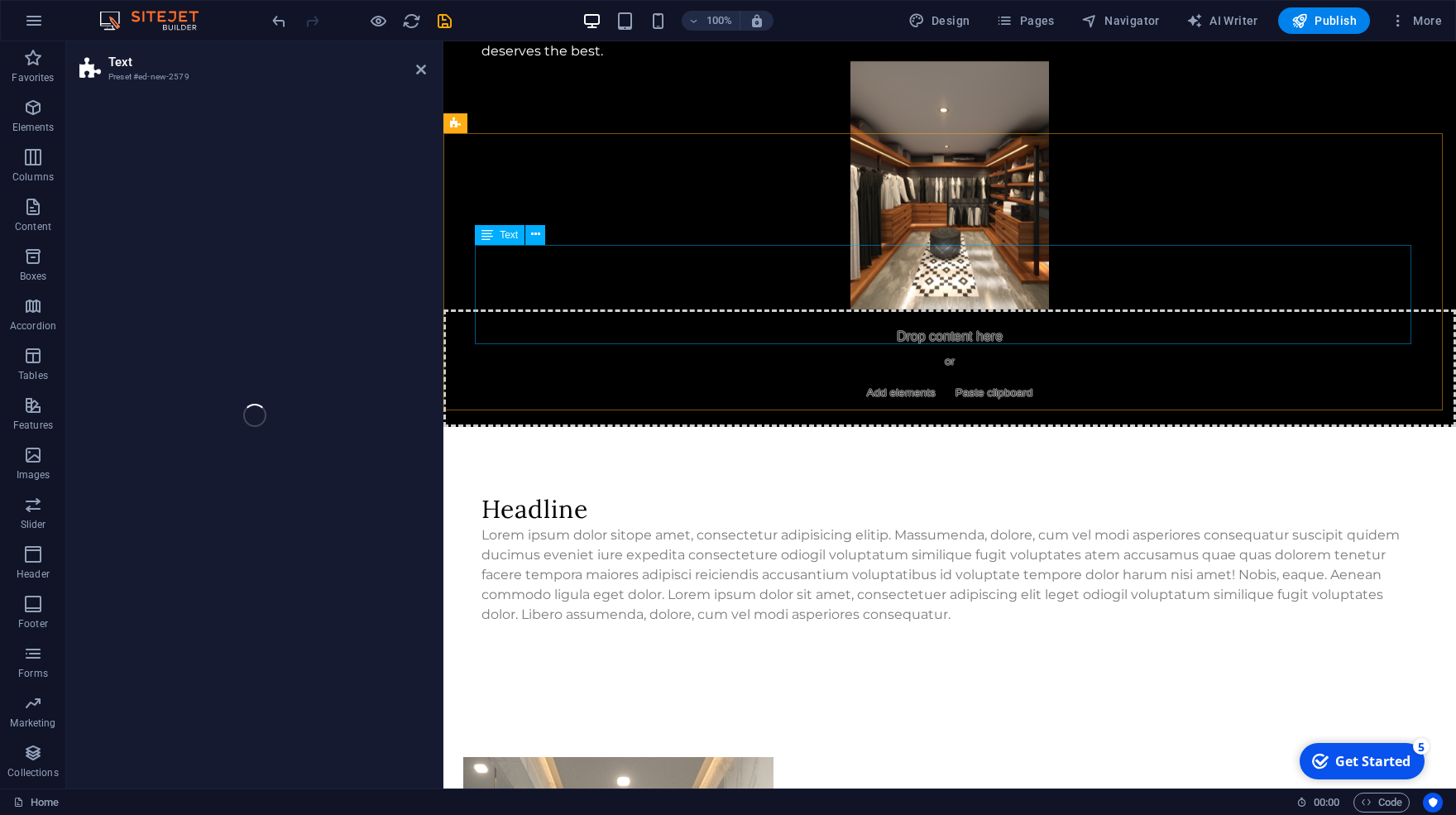
select select "preset-text-v2-default"
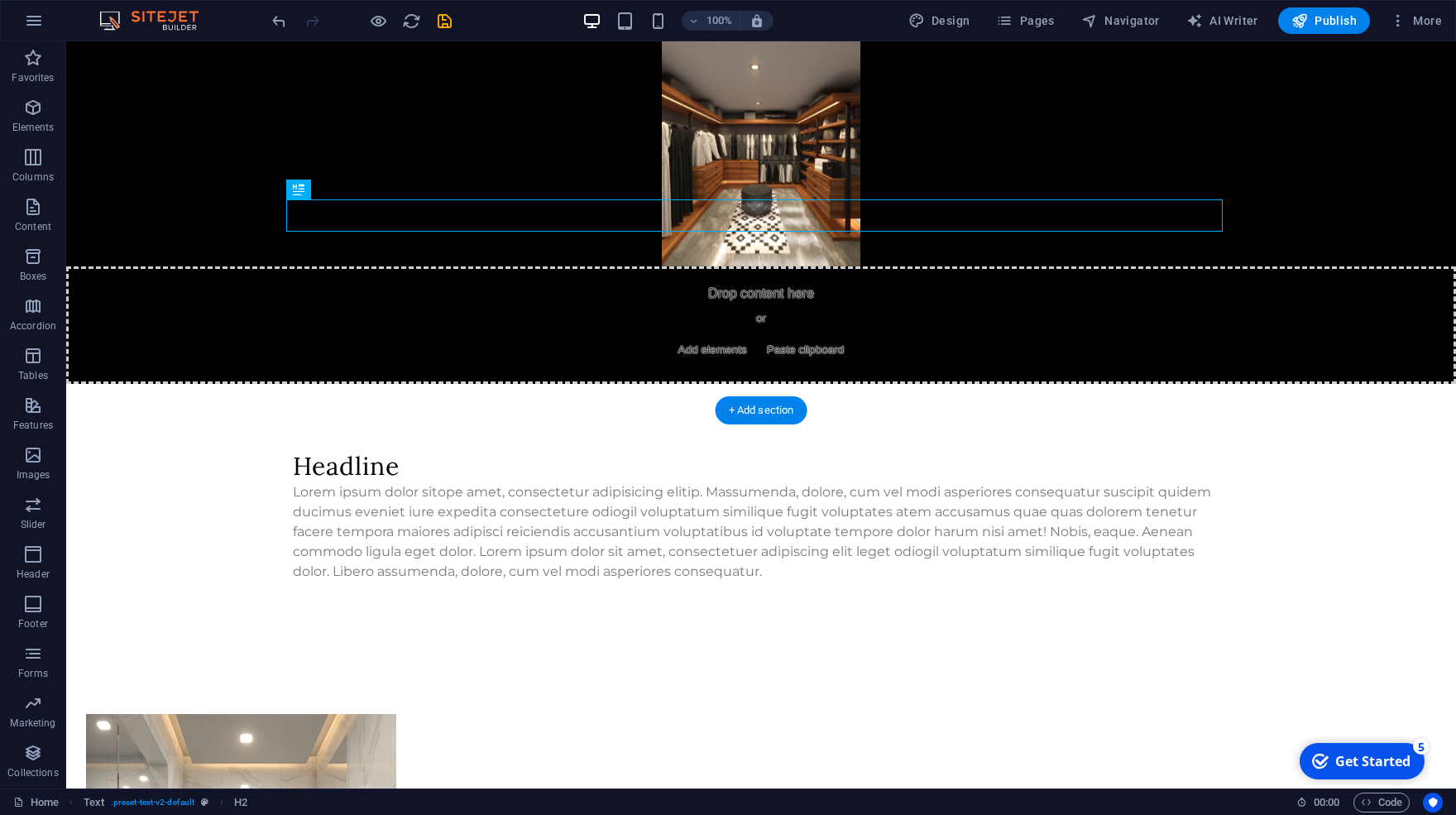
drag, startPoint x: 178, startPoint y: 206, endPoint x: 1092, endPoint y: 516, distance: 965.1
click at [1092, 516] on div "Menu Home About Service Contact Blog Trusted Home Renovations in [GEOGRAPHIC_DA…" at bounding box center [761, 666] width 1390 height 2120
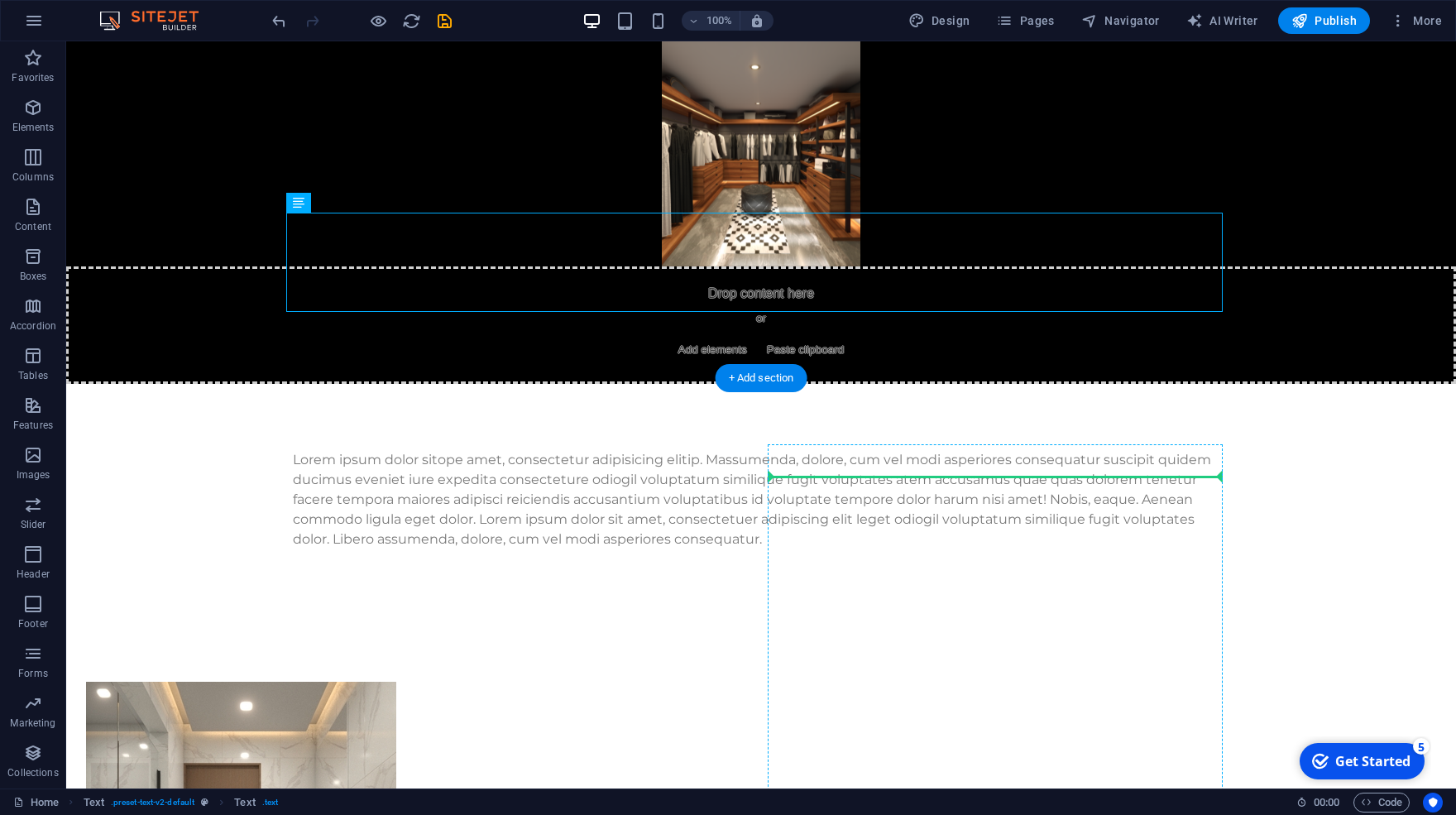
drag, startPoint x: 600, startPoint y: 259, endPoint x: 833, endPoint y: 474, distance: 317.0
click at [833, 474] on div "Menu Home About Service Contact Blog Trusted Home Renovations in [GEOGRAPHIC_DA…" at bounding box center [761, 607] width 1390 height 2002
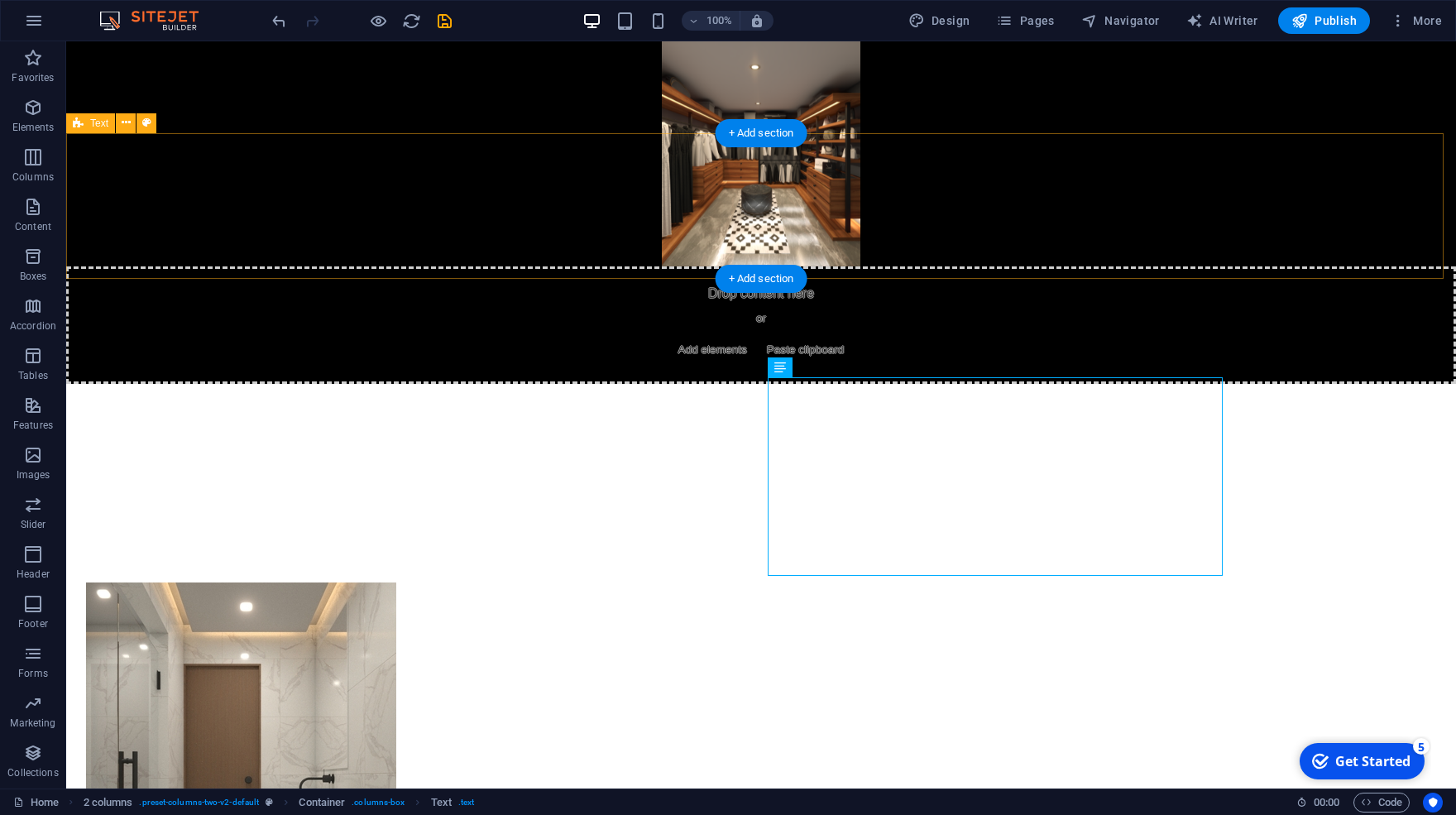
click at [1072, 385] on div at bounding box center [761, 451] width 1390 height 133
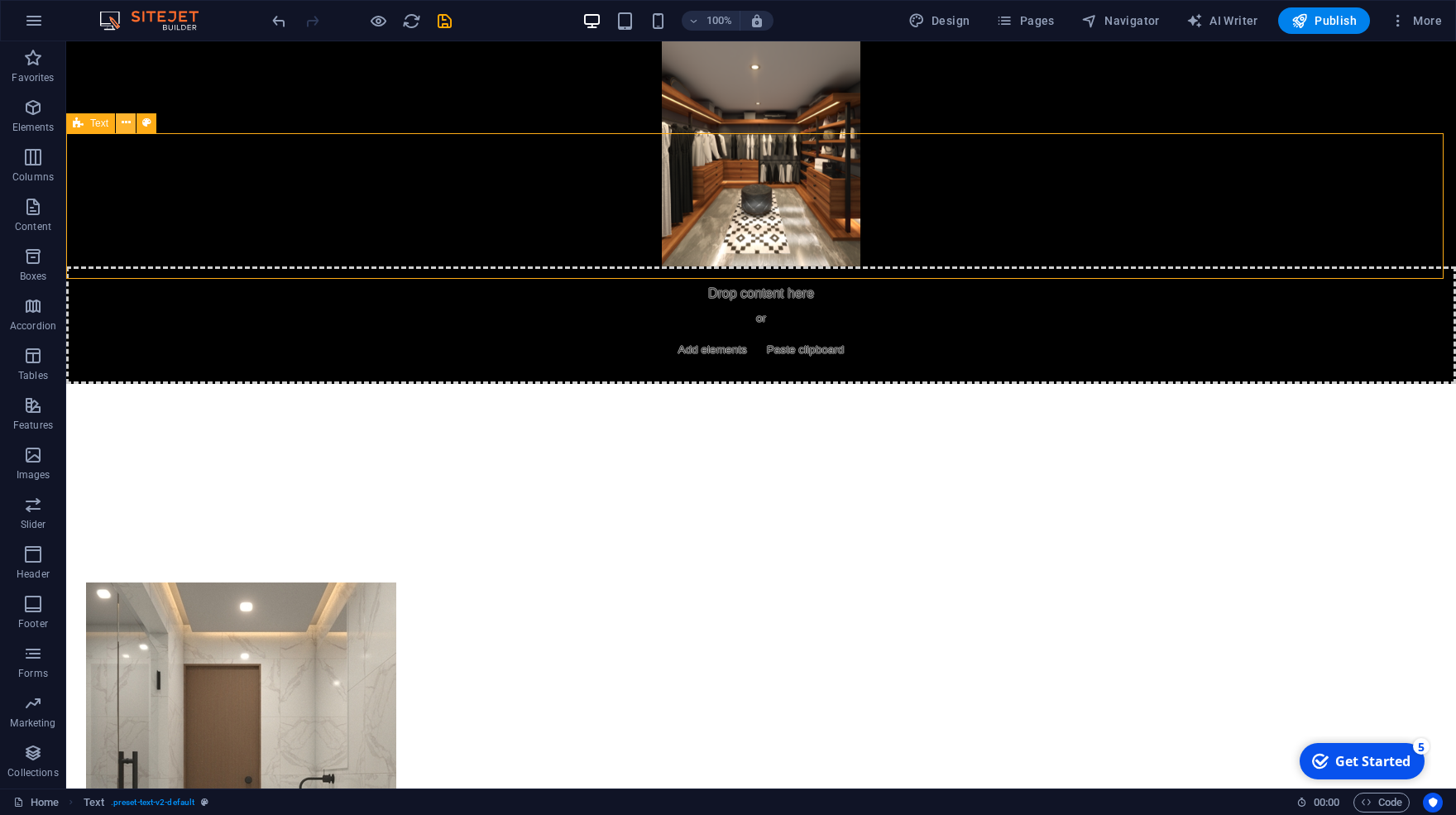
click at [123, 127] on icon at bounding box center [126, 123] width 9 height 18
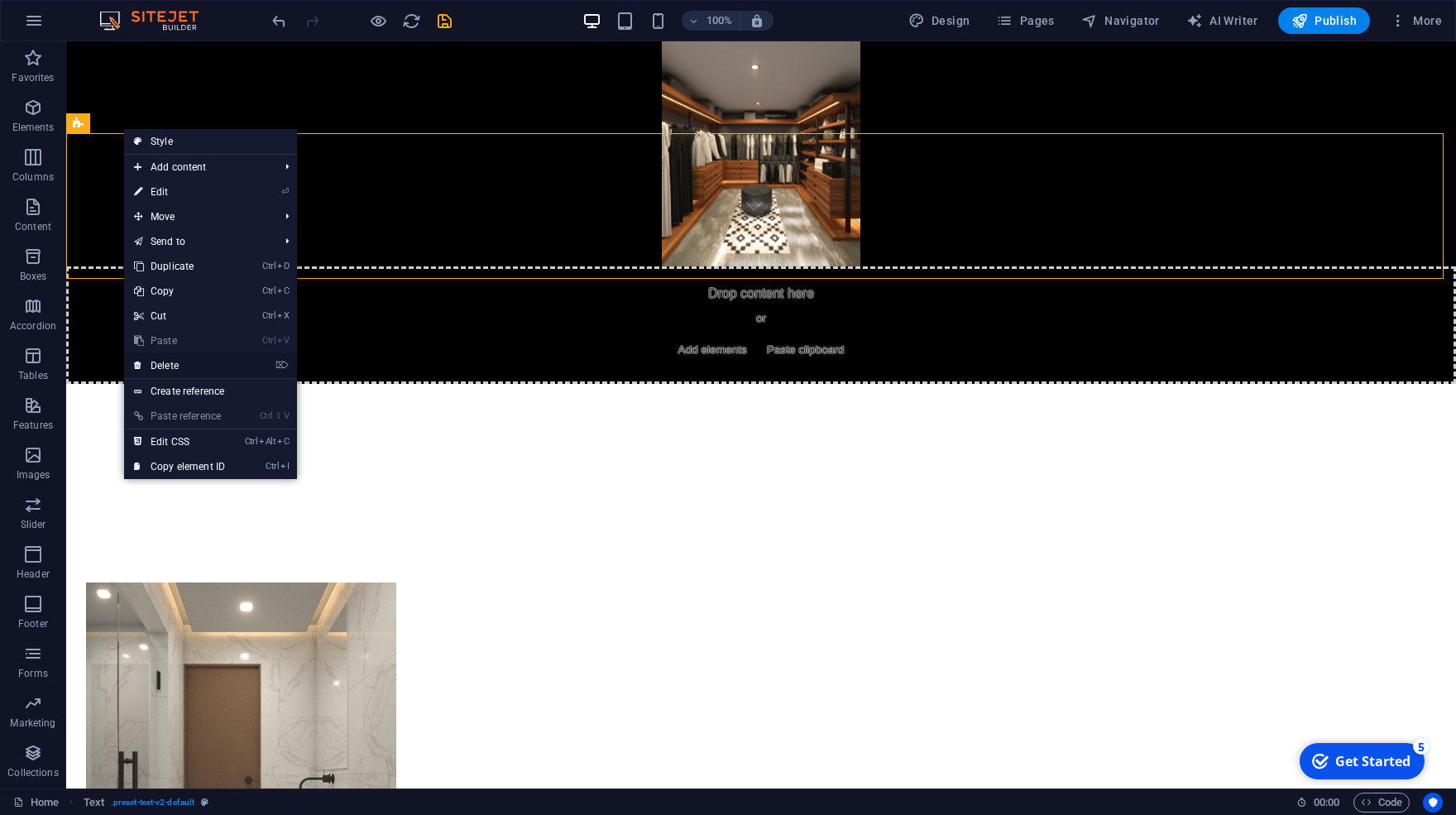
click at [193, 369] on link "⌦ Delete" at bounding box center [178, 366] width 110 height 25
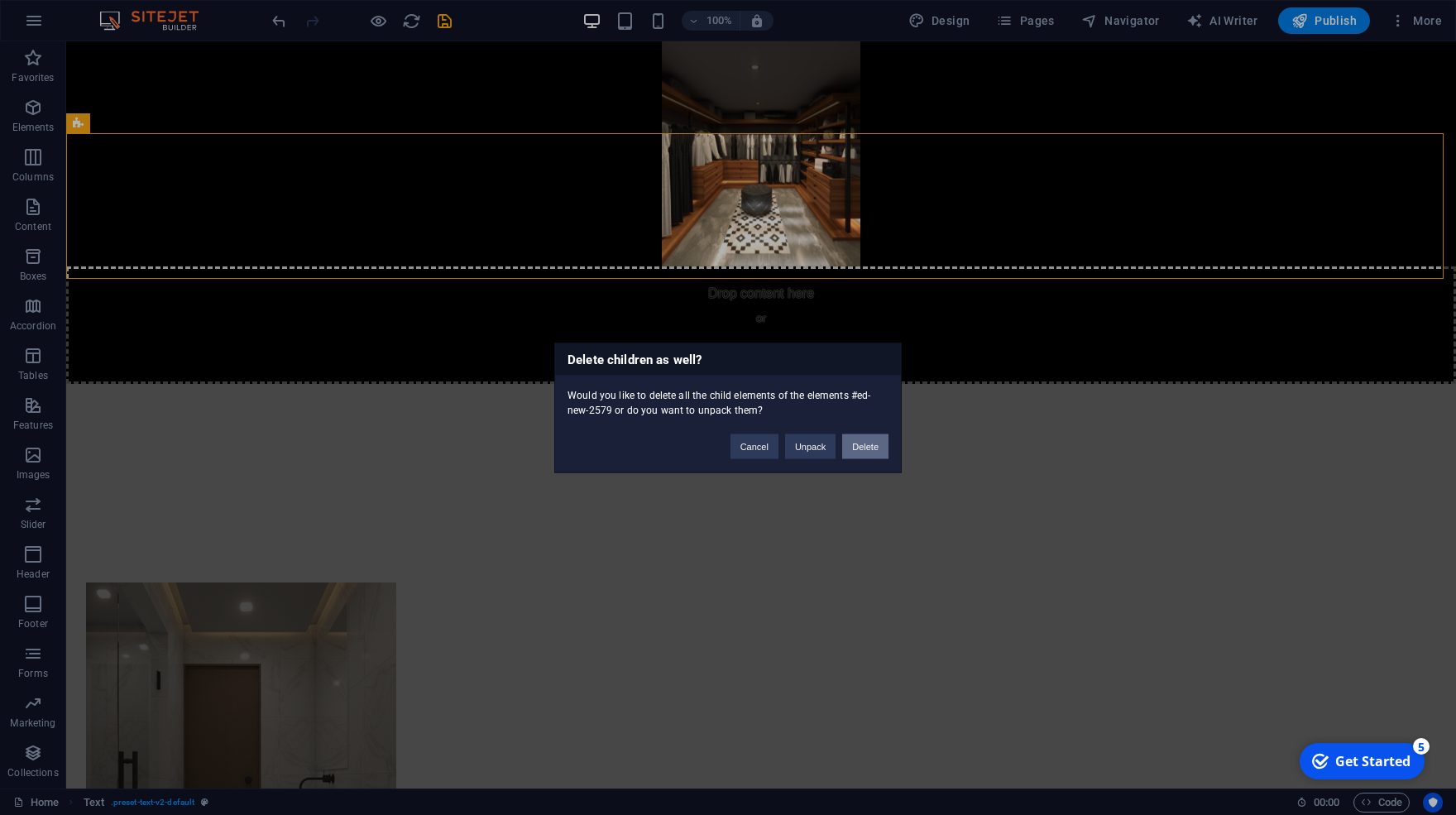
drag, startPoint x: 864, startPoint y: 450, endPoint x: 797, endPoint y: 408, distance: 79.1
click at [864, 450] on button "Delete" at bounding box center [865, 446] width 46 height 25
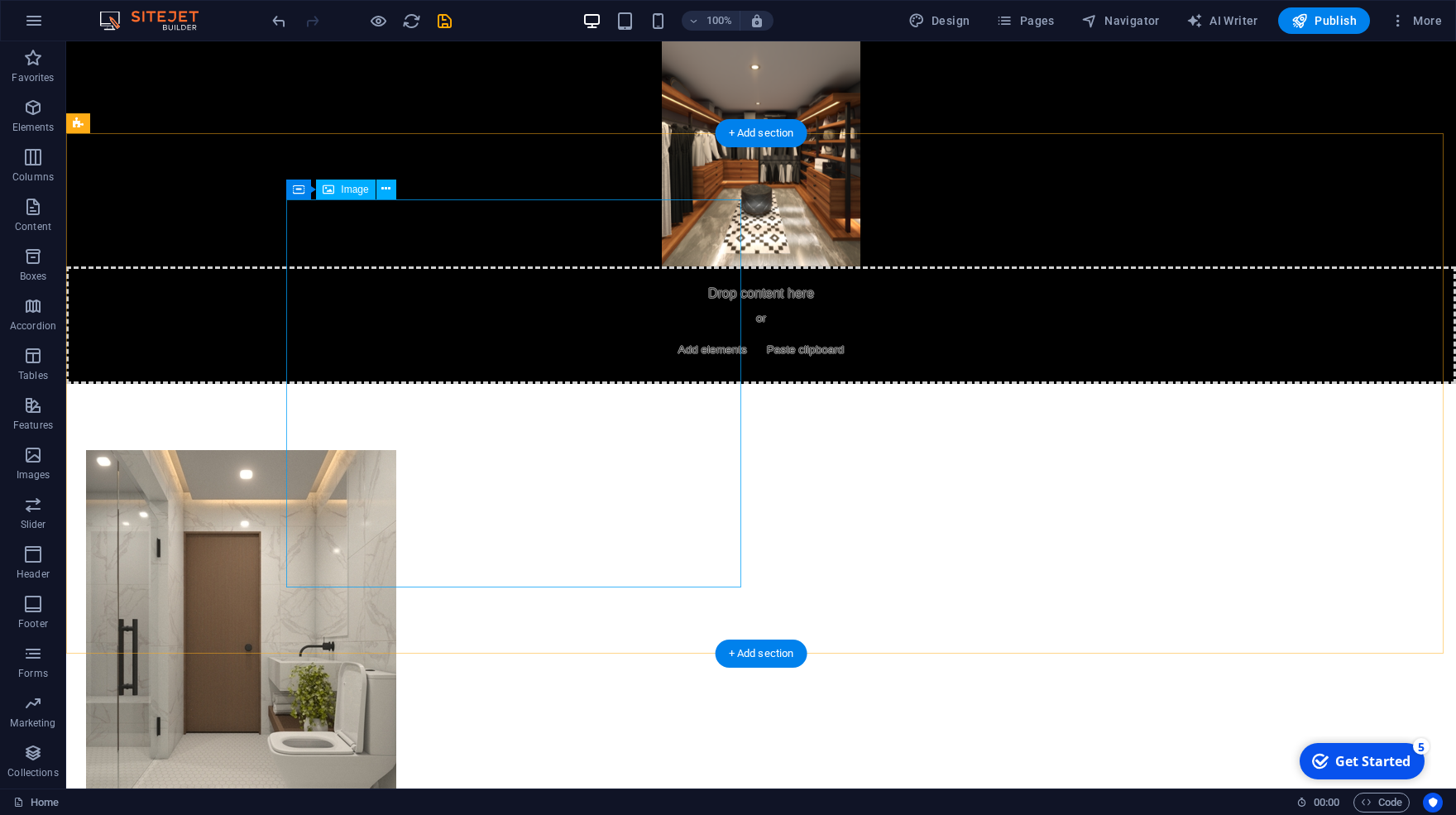
click at [541, 450] on figure at bounding box center [313, 644] width 455 height 388
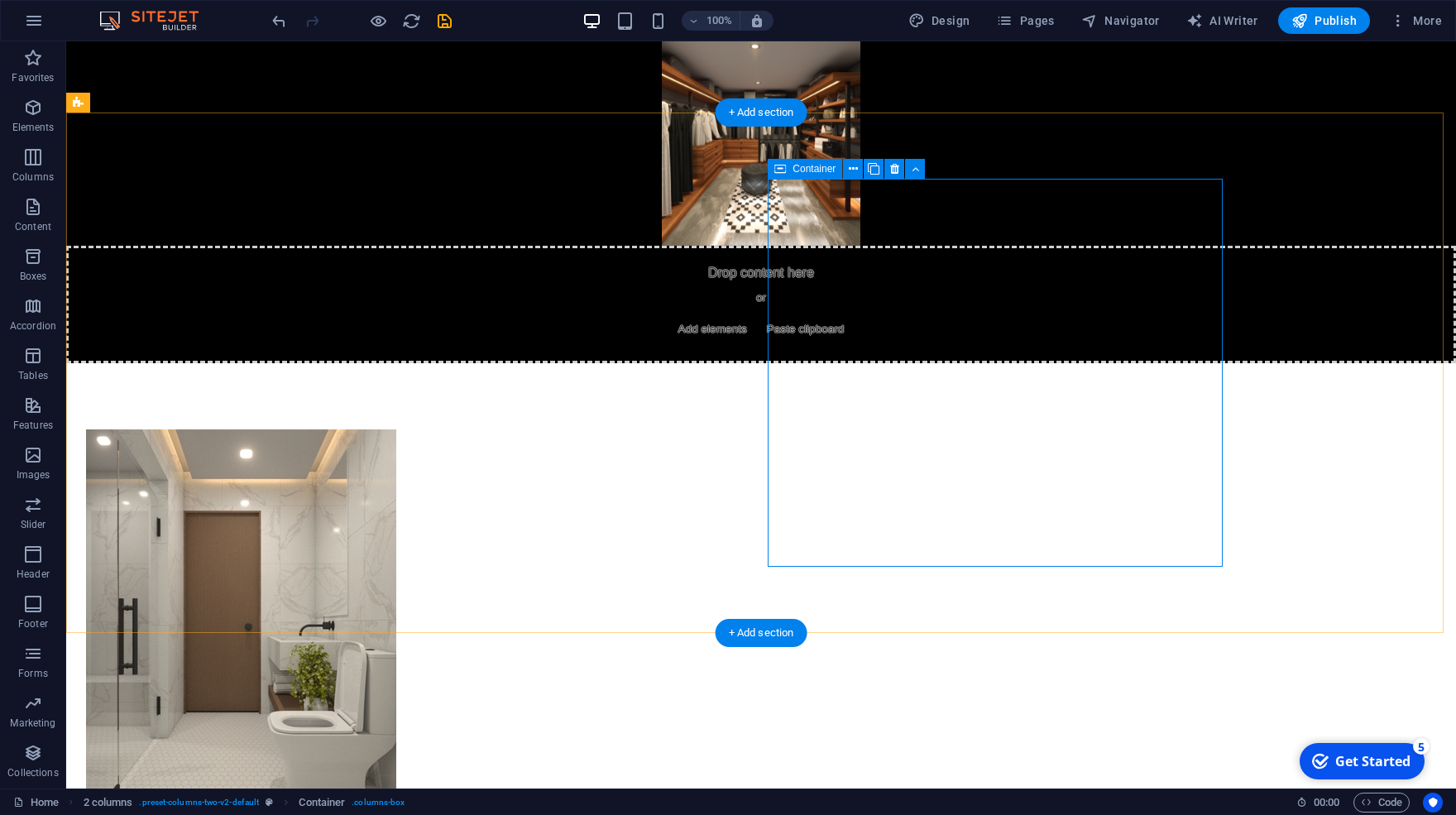
scroll to position [0, 0]
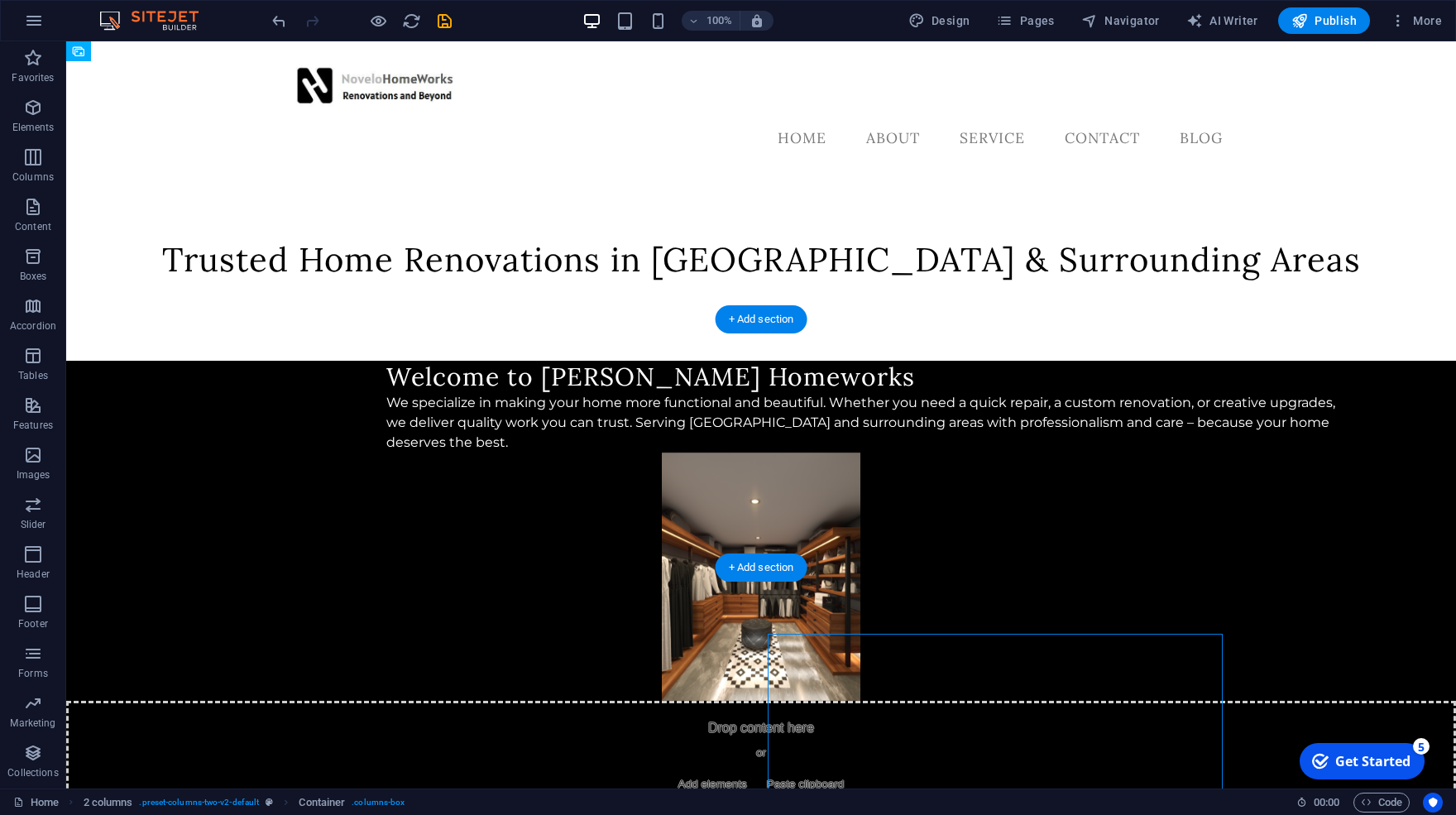
click at [1039, 523] on figure at bounding box center [761, 576] width 1390 height 248
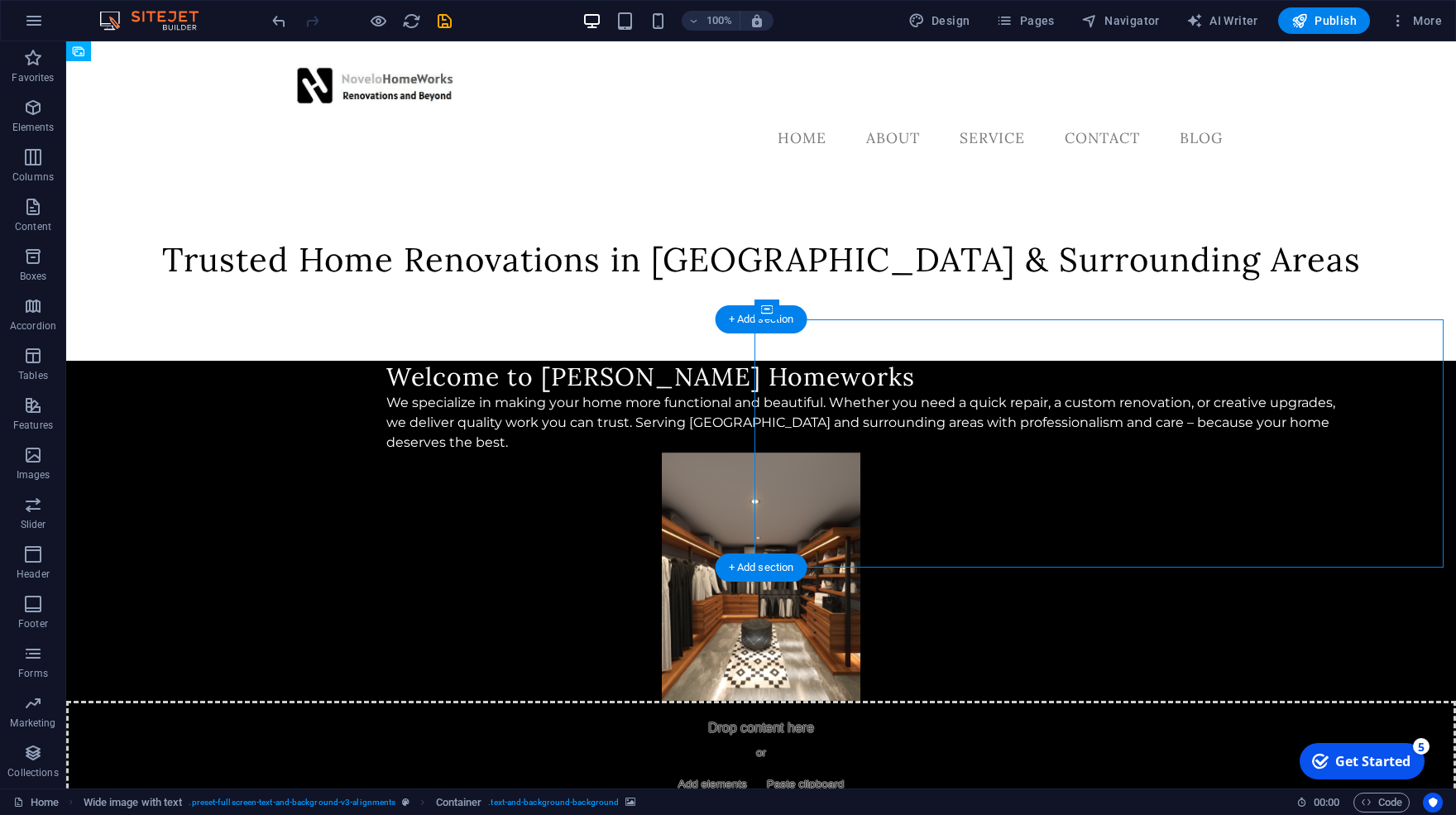
click at [1057, 506] on figure at bounding box center [761, 576] width 1390 height 248
select select "px"
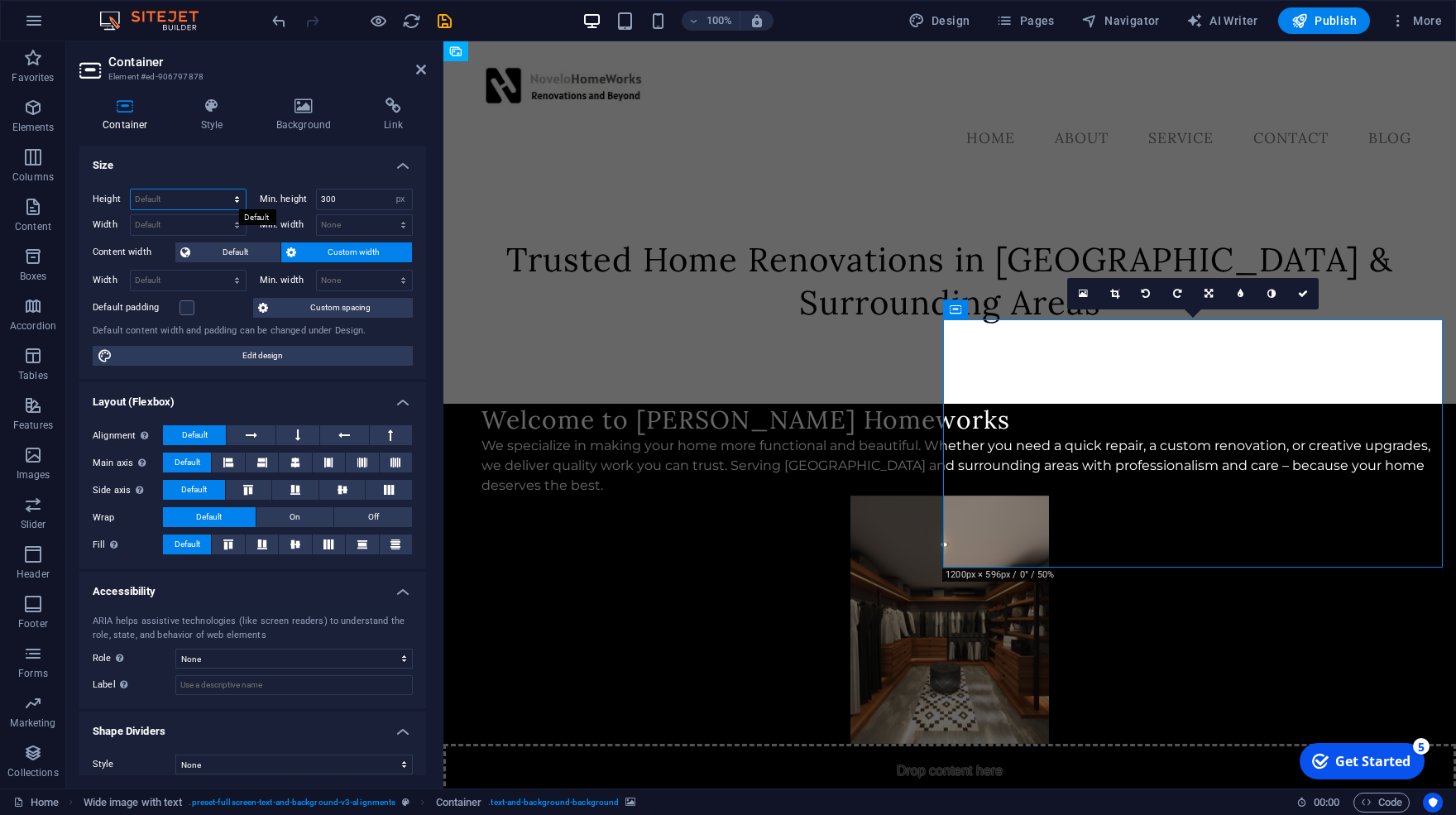
click at [131, 189] on select "Default px rem % vh vw" at bounding box center [188, 199] width 115 height 19
select select "px"
click option "px" at bounding box center [0, 0] width 0 height 0
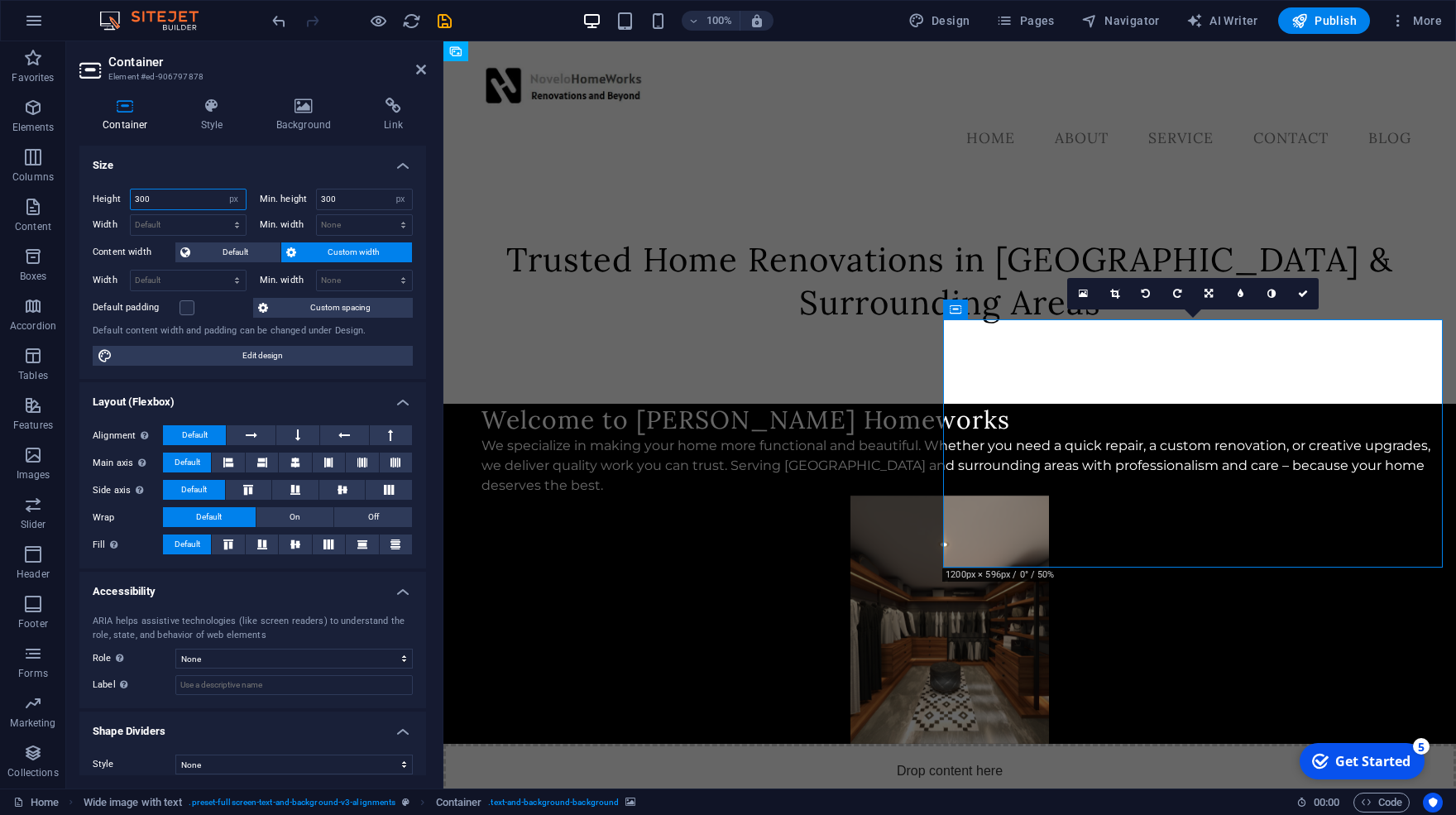
drag, startPoint x: 167, startPoint y: 195, endPoint x: 87, endPoint y: 187, distance: 80.4
click at [131, 189] on input "300" at bounding box center [188, 199] width 115 height 19
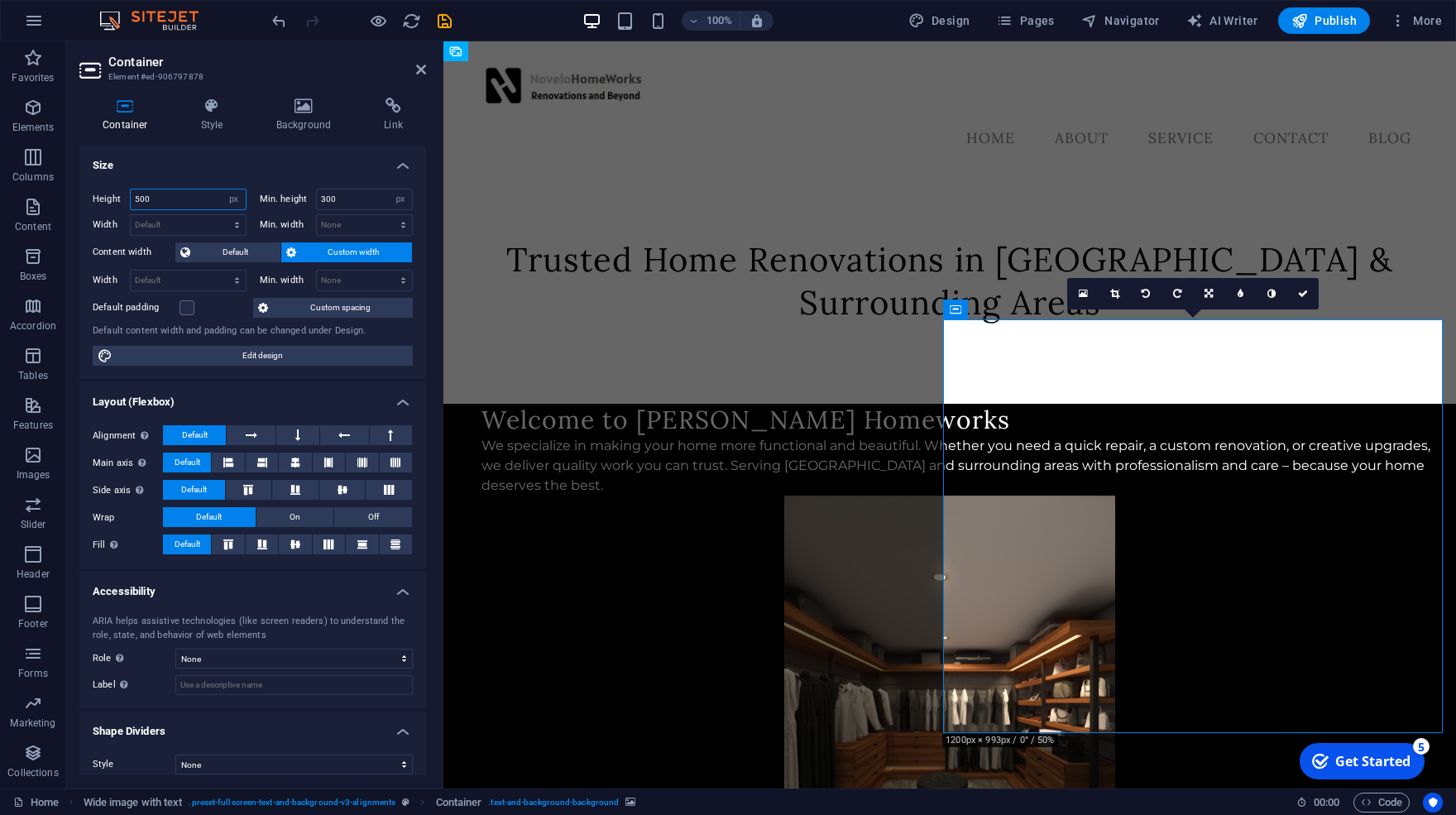
drag, startPoint x: 136, startPoint y: 210, endPoint x: 80, endPoint y: 215, distance: 56.2
click at [131, 209] on input "500" at bounding box center [188, 199] width 115 height 19
type input "400"
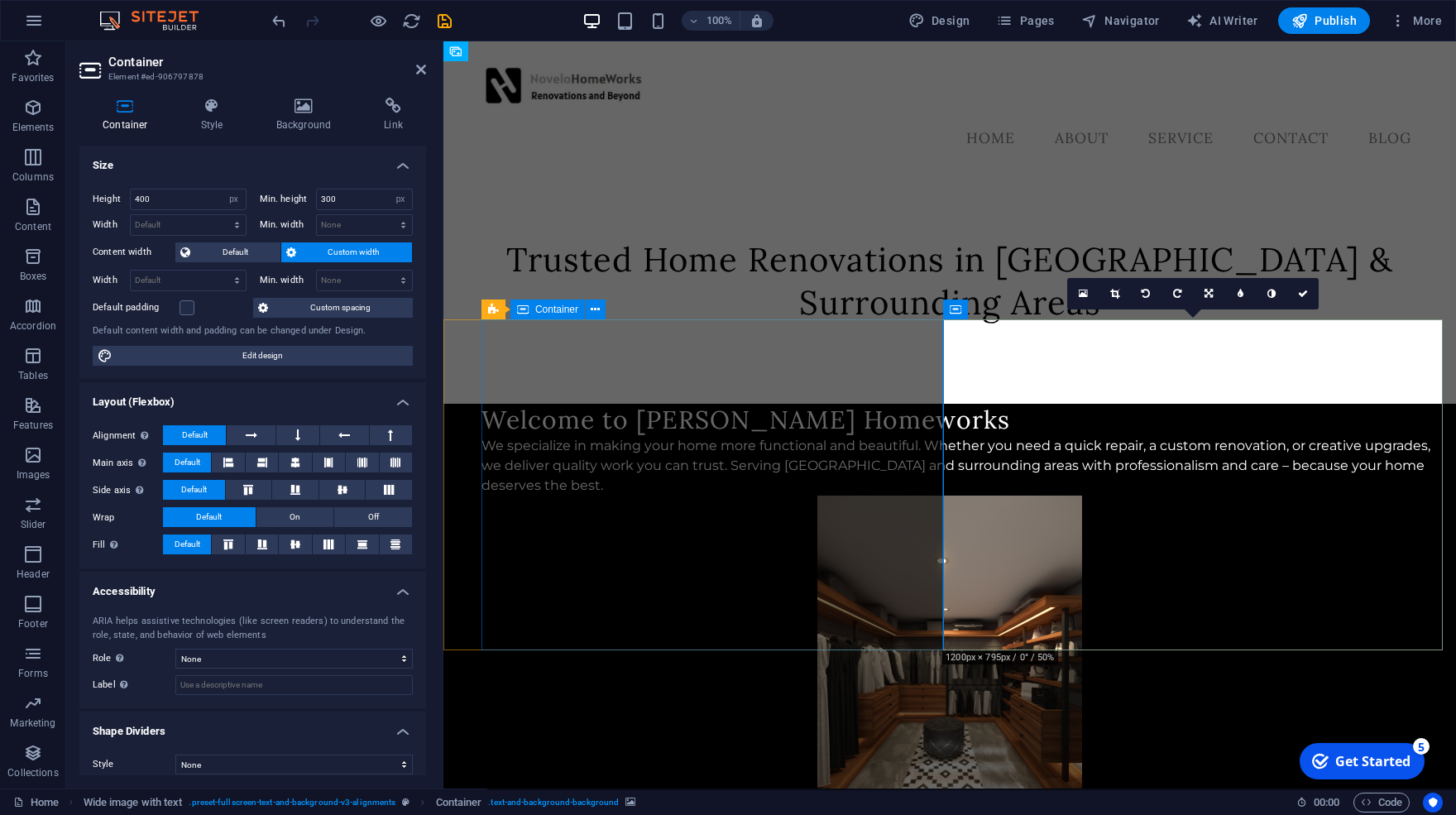
click at [850, 404] on div "Welcome to [PERSON_NAME] Homeworks We specialize in making your home more funct…" at bounding box center [968, 450] width 974 height 92
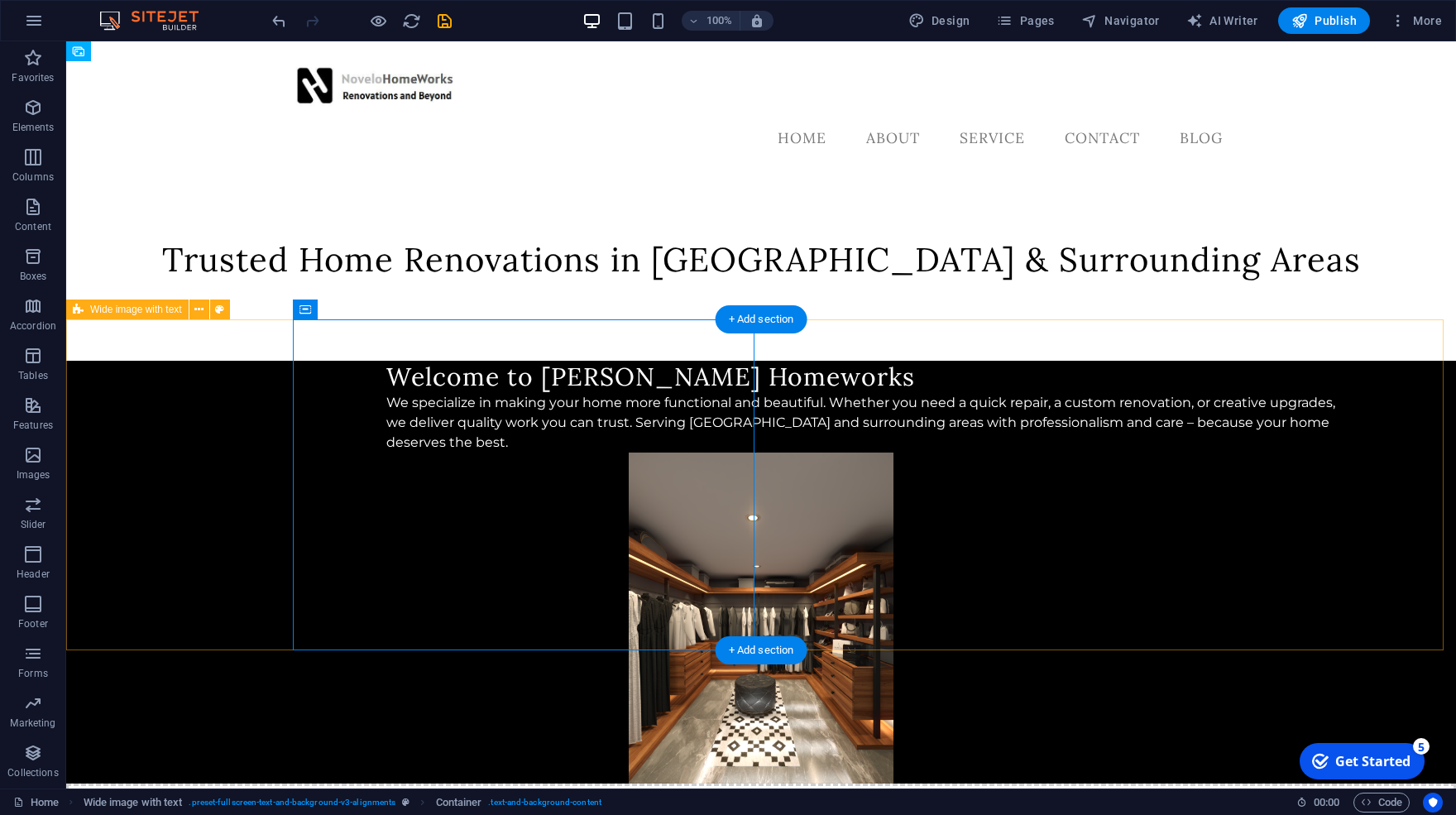
click at [189, 361] on div "Welcome to [PERSON_NAME] Homeworks We specialize in making your home more funct…" at bounding box center [761, 572] width 1390 height 423
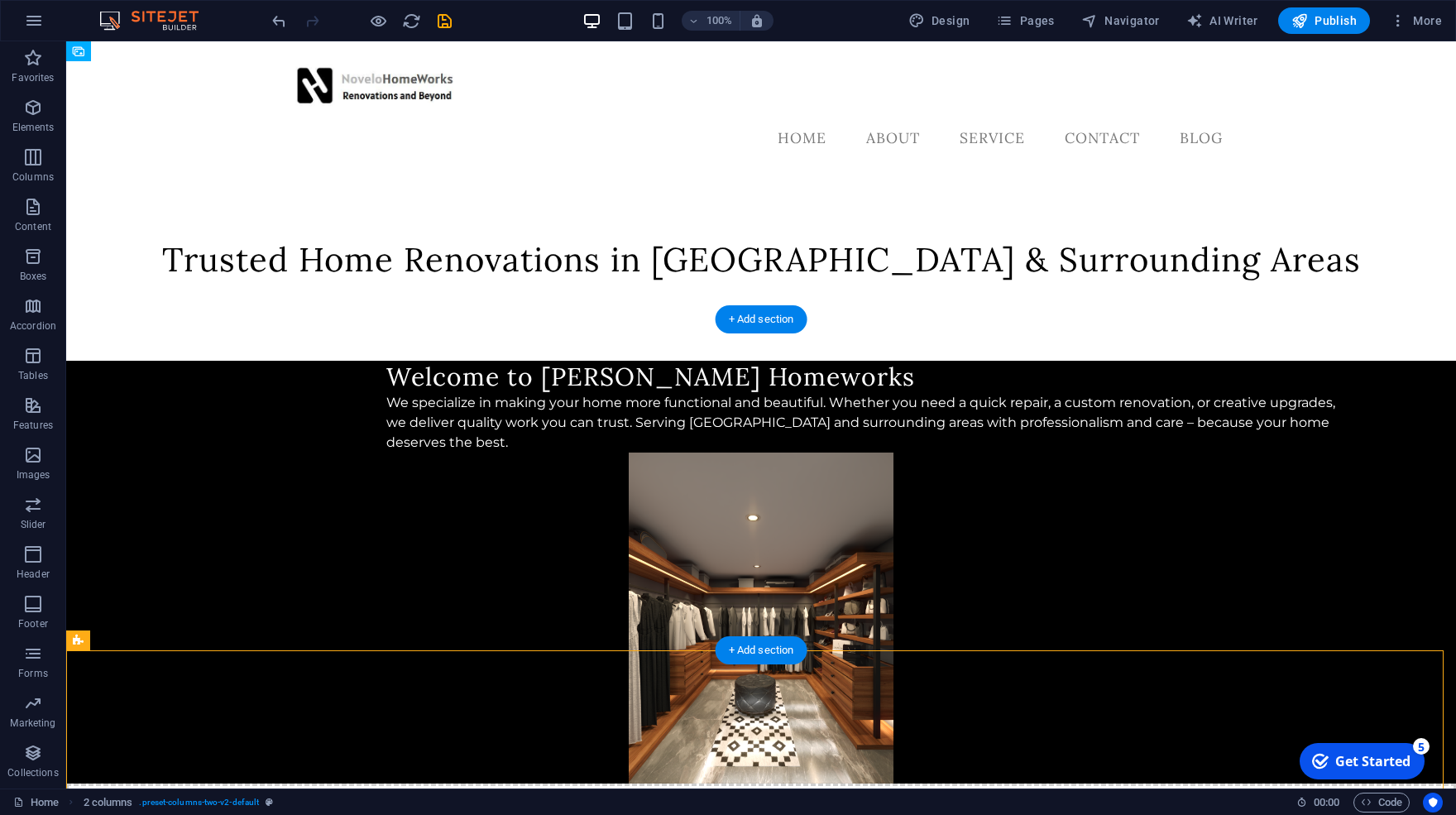
scroll to position [546, 0]
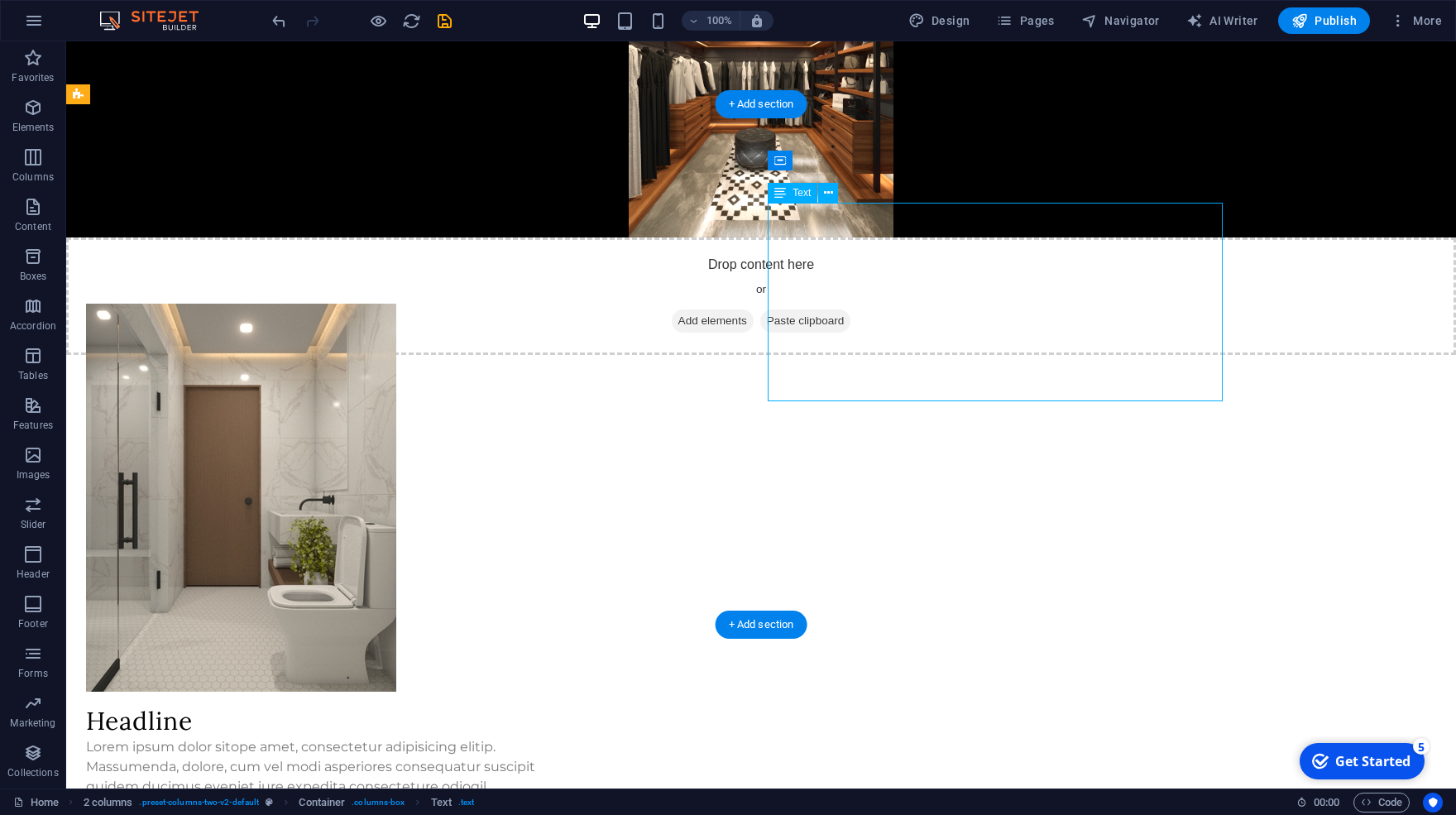
click at [473, 319] on figure at bounding box center [313, 498] width 455 height 388
select select "px"
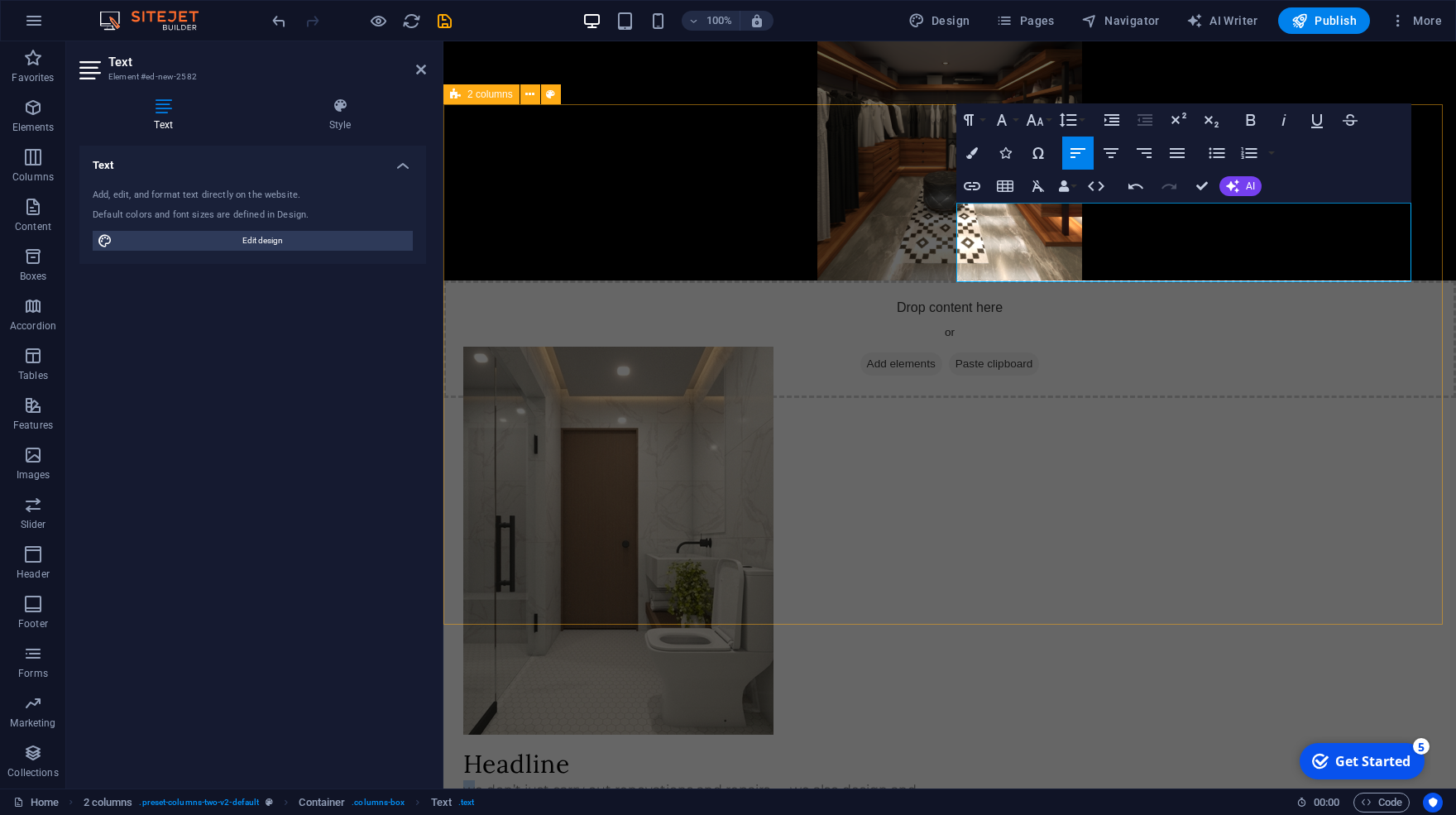
drag, startPoint x: 965, startPoint y: 220, endPoint x: 952, endPoint y: 212, distance: 15.3
click at [952, 280] on div "Headline we don’t just carry out renovations and repairs — we also design and p…" at bounding box center [950, 603] width 1012 height 645
click at [919, 347] on figure at bounding box center [690, 540] width 455 height 388
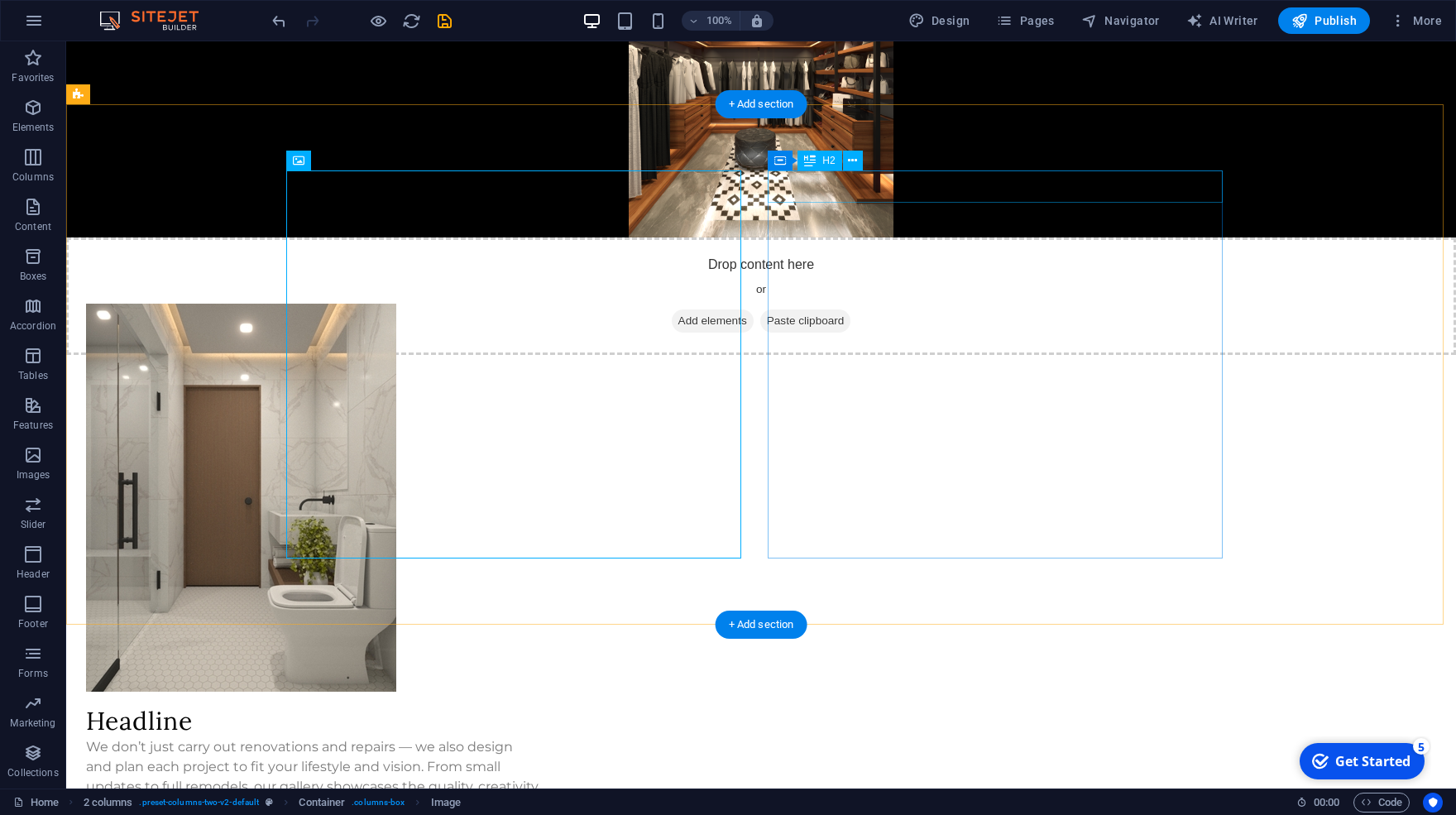
click at [541, 705] on div "Headline" at bounding box center [313, 721] width 455 height 33
click at [475, 304] on figure at bounding box center [313, 498] width 455 height 388
click at [541, 705] on div "Headline" at bounding box center [313, 721] width 455 height 33
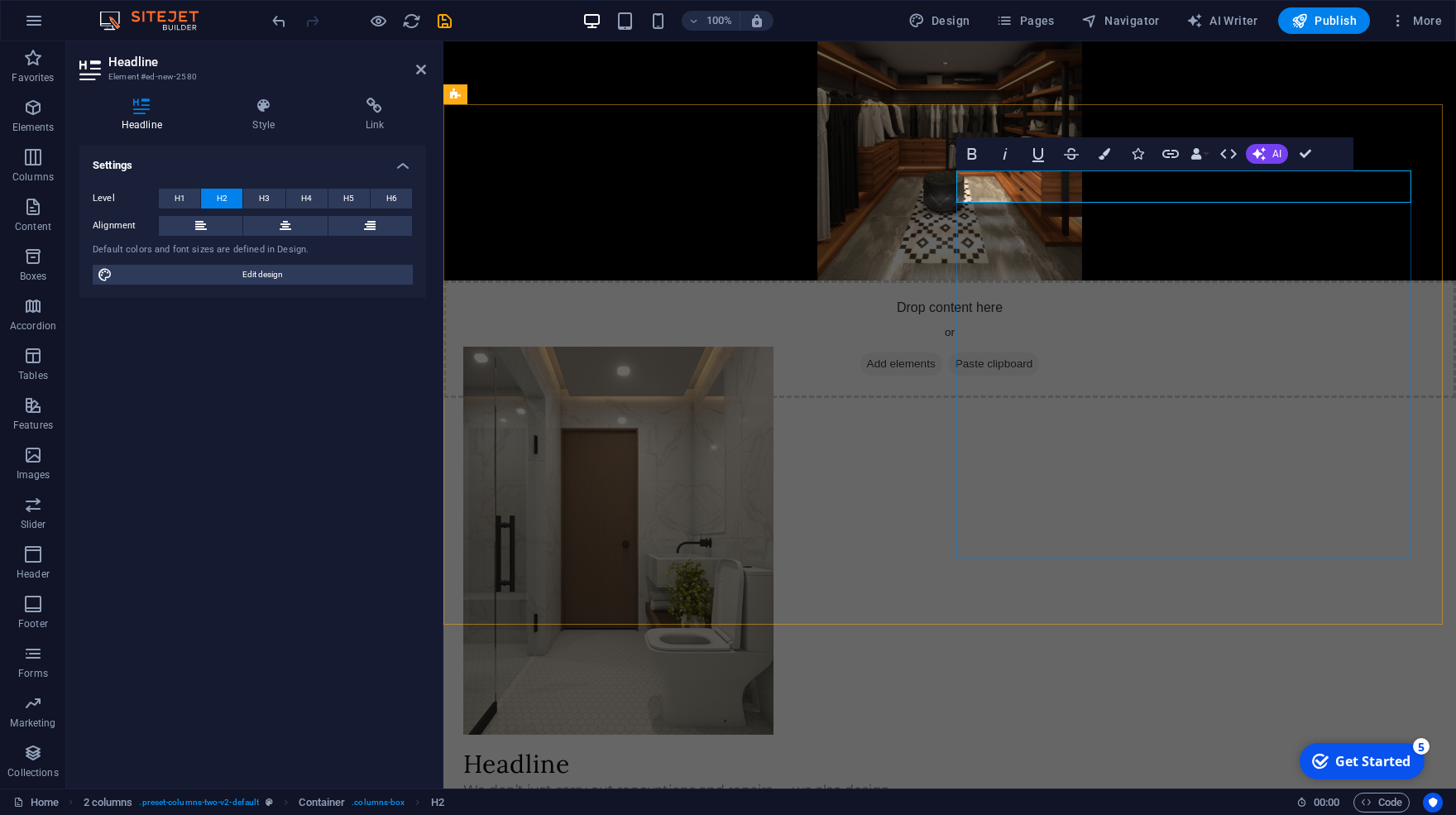
drag, startPoint x: 1078, startPoint y: 191, endPoint x: 977, endPoint y: 193, distance: 101.0
click at [919, 749] on h2 "Headline" at bounding box center [690, 765] width 455 height 33
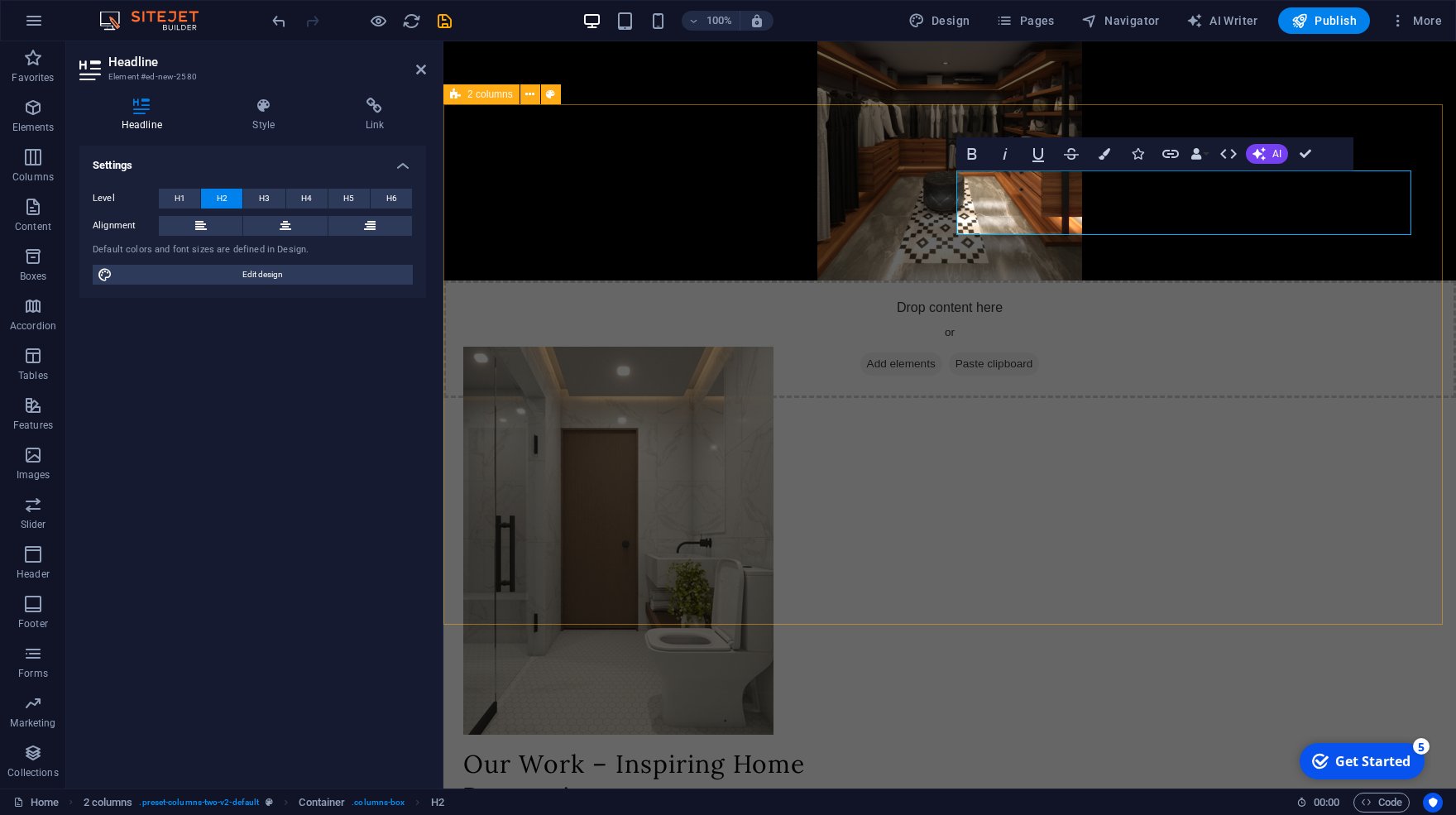
click at [982, 596] on div "Our Work – Inspiring Home Renovations We don’t just carry out renovations and r…" at bounding box center [950, 619] width 1012 height 678
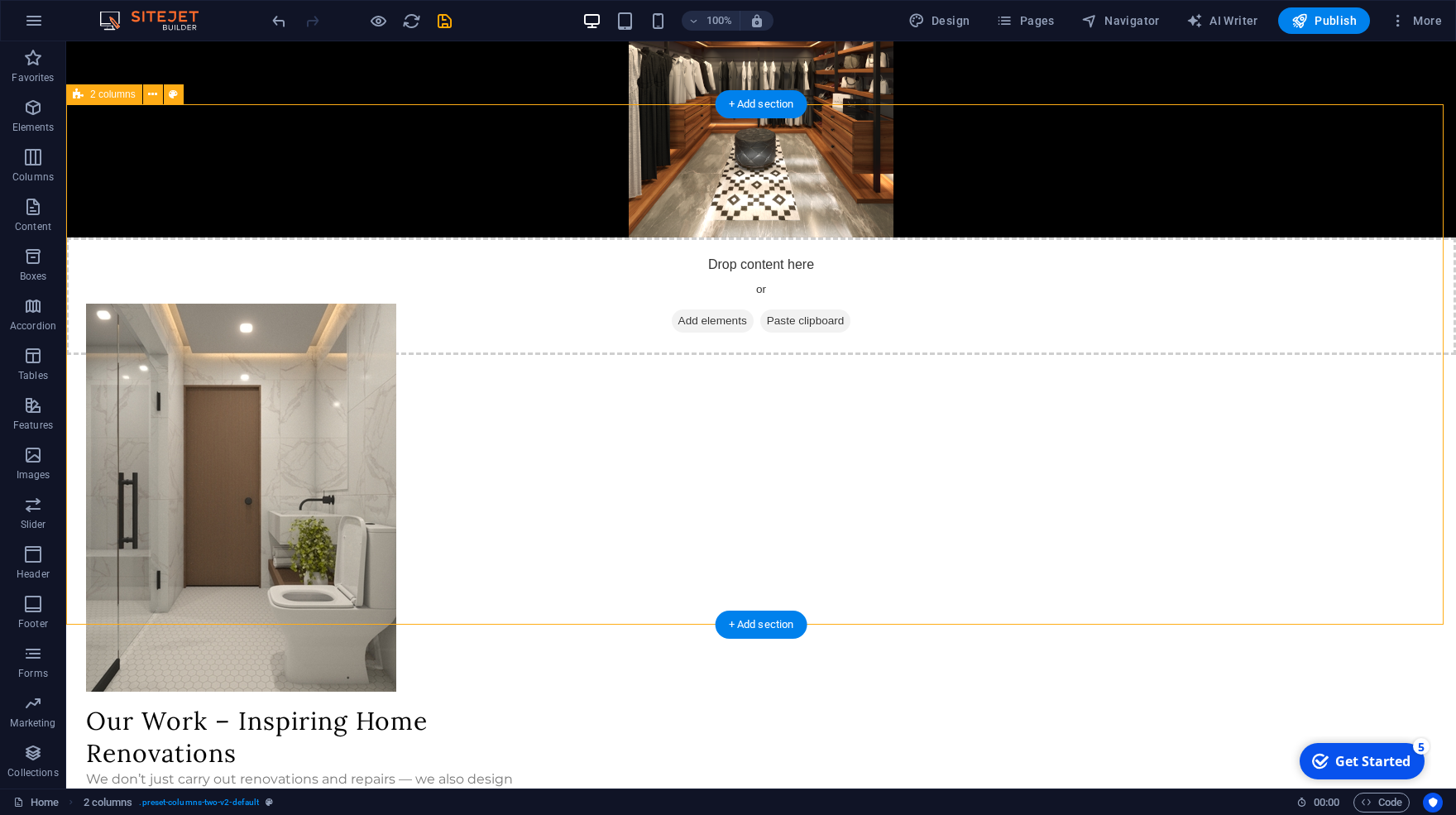
click at [1330, 400] on div "Our Work – Inspiring Home Renovations We don’t just carry out renovations and r…" at bounding box center [761, 576] width 1390 height 678
click at [541, 770] on div "We don’t just carry out renovations and repairs — we also design and plan each …" at bounding box center [313, 810] width 455 height 80
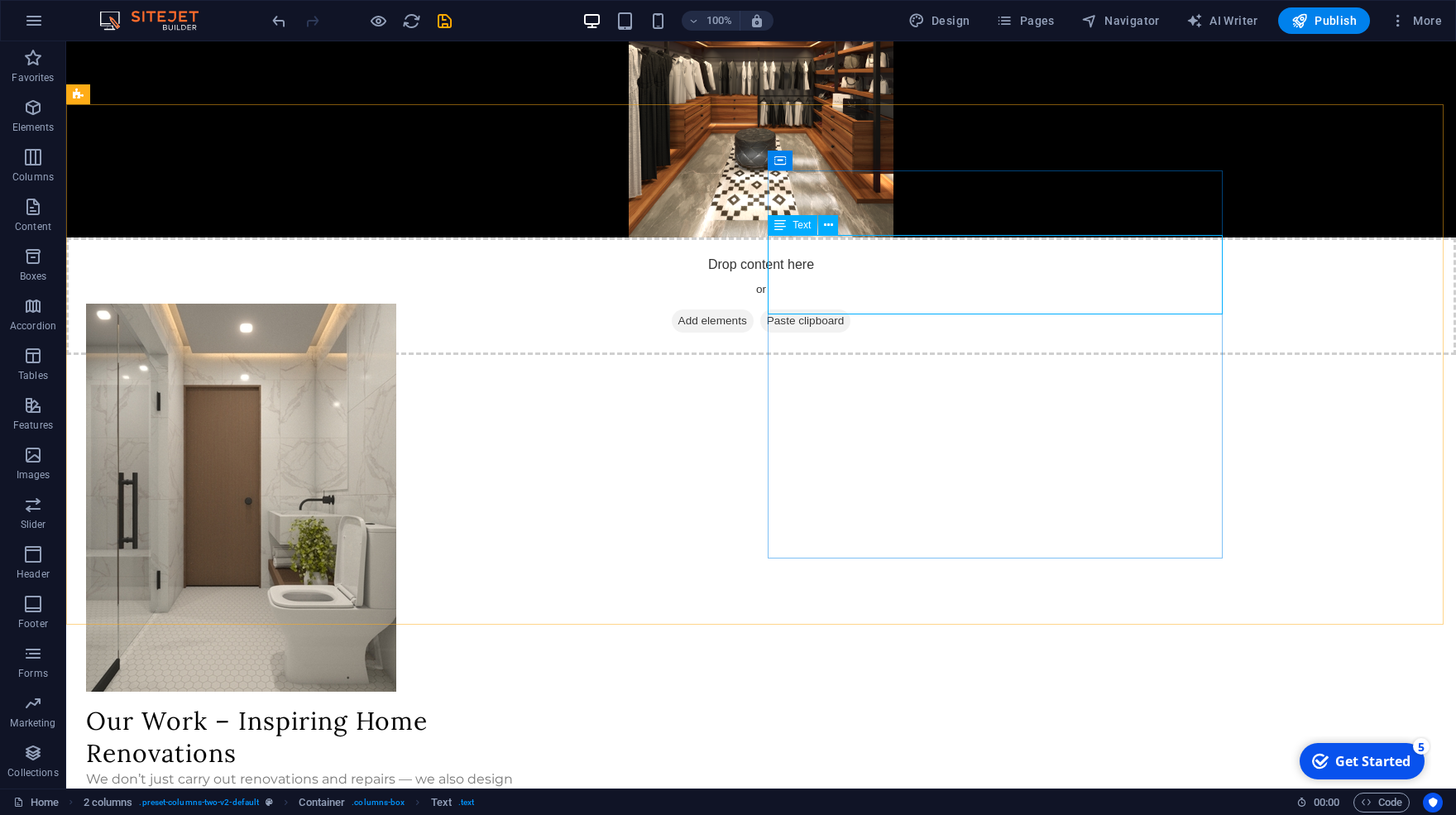
click at [781, 225] on icon at bounding box center [780, 225] width 11 height 19
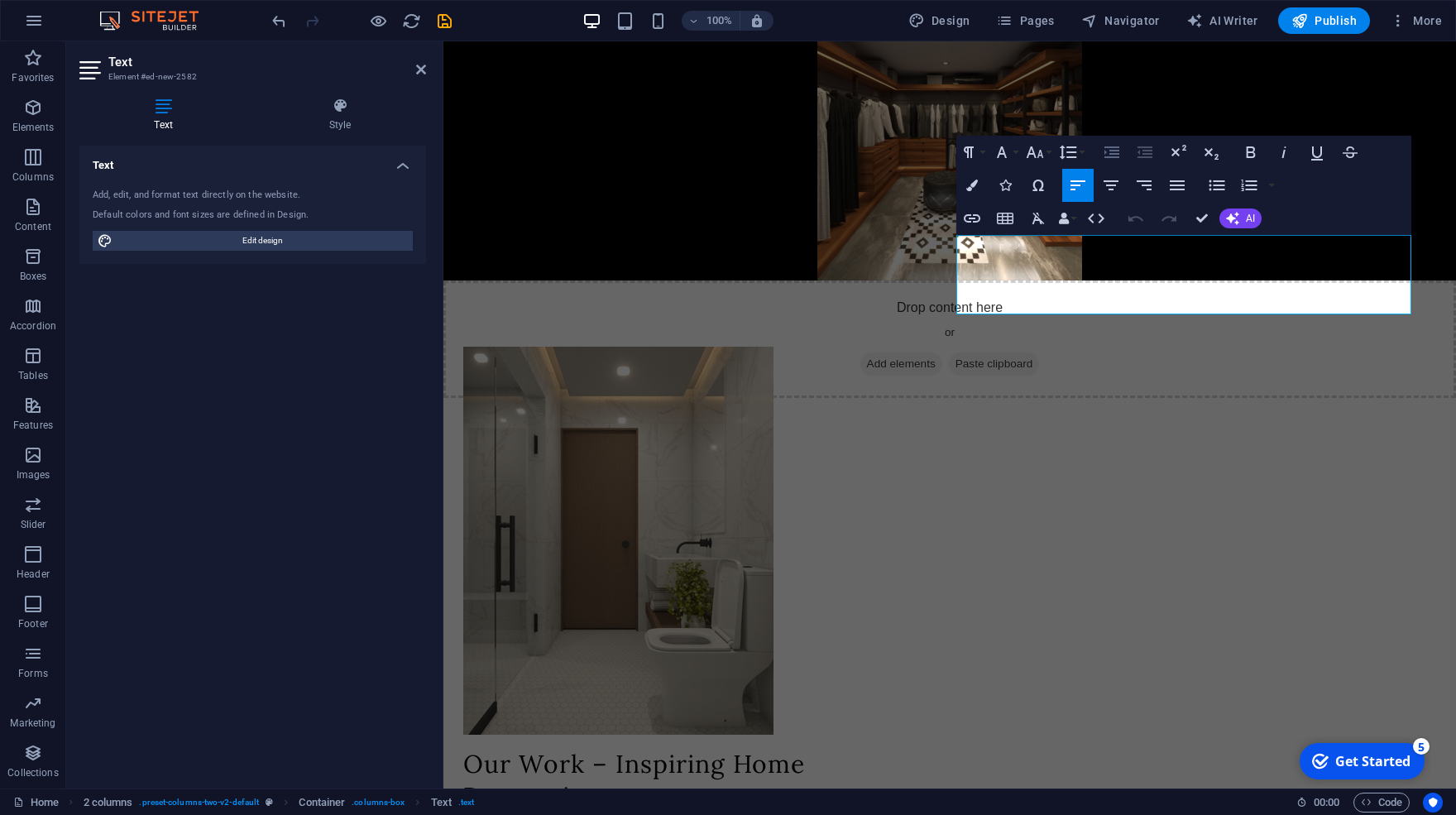
click at [1123, 149] on button "Increase Indent" at bounding box center [1112, 152] width 32 height 33
click at [1149, 152] on icon "button" at bounding box center [1145, 152] width 19 height 19
click at [1123, 151] on button "Increase Indent" at bounding box center [1112, 152] width 32 height 33
click at [1172, 186] on icon "button" at bounding box center [1177, 185] width 15 height 10
click at [1086, 182] on icon "button" at bounding box center [1078, 186] width 19 height 19
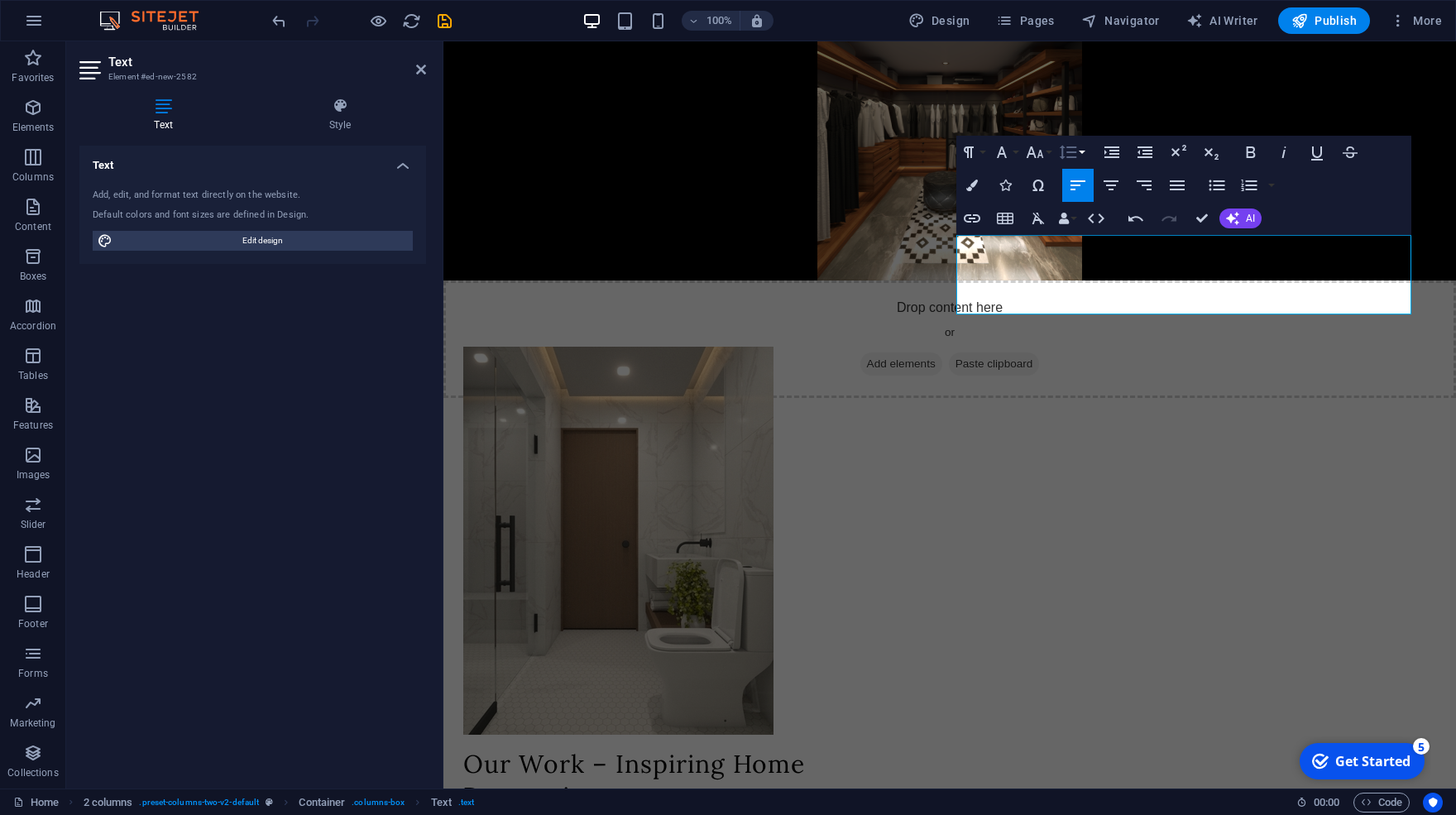
click at [1064, 159] on icon "button" at bounding box center [1068, 152] width 19 height 19
click at [1088, 239] on link "1.15" at bounding box center [1092, 234] width 73 height 25
click at [1078, 150] on icon "button" at bounding box center [1068, 152] width 19 height 19
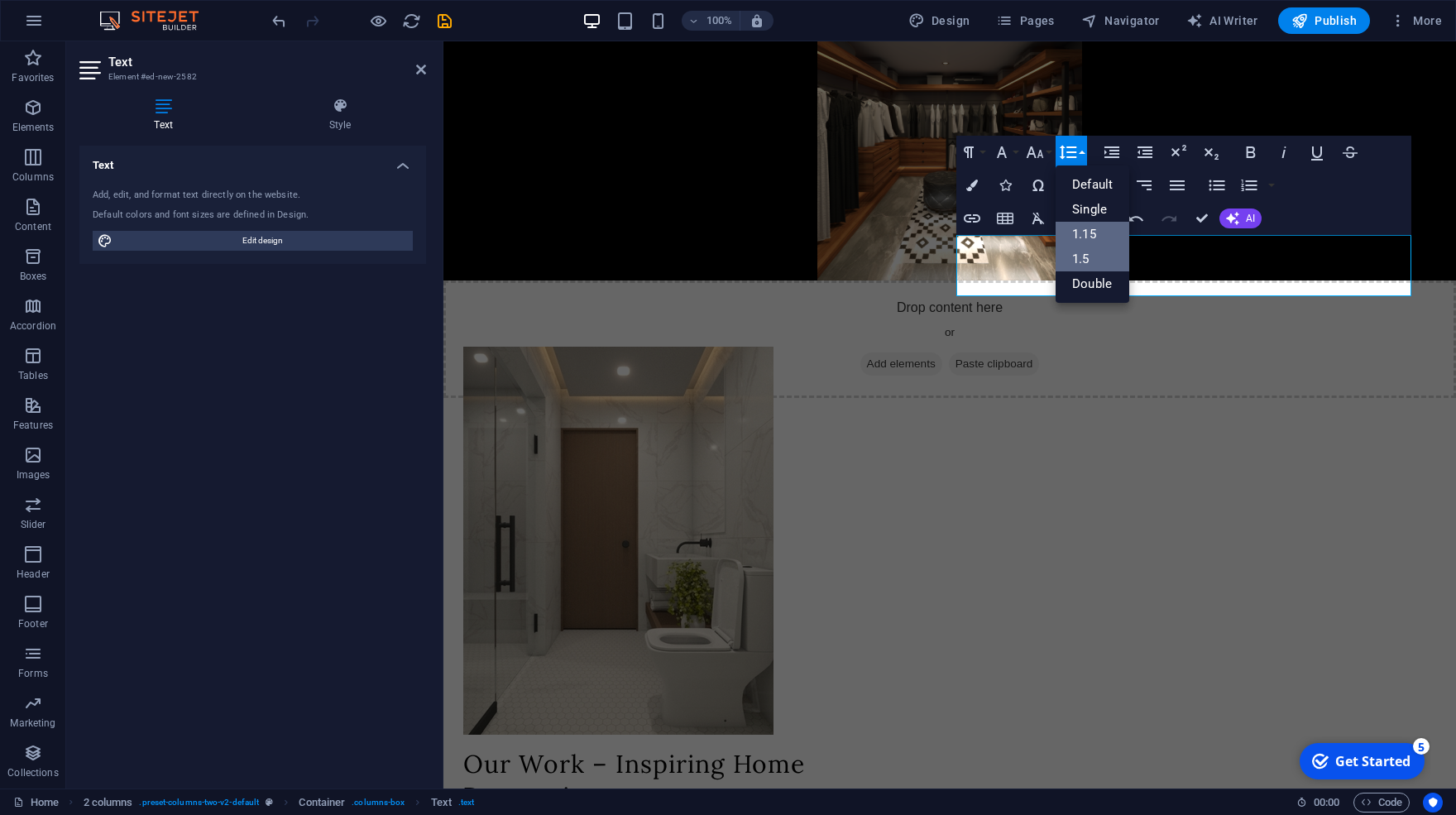
drag, startPoint x: 1096, startPoint y: 264, endPoint x: 653, endPoint y: 210, distance: 446.3
click at [1096, 264] on link "1.5" at bounding box center [1092, 259] width 73 height 25
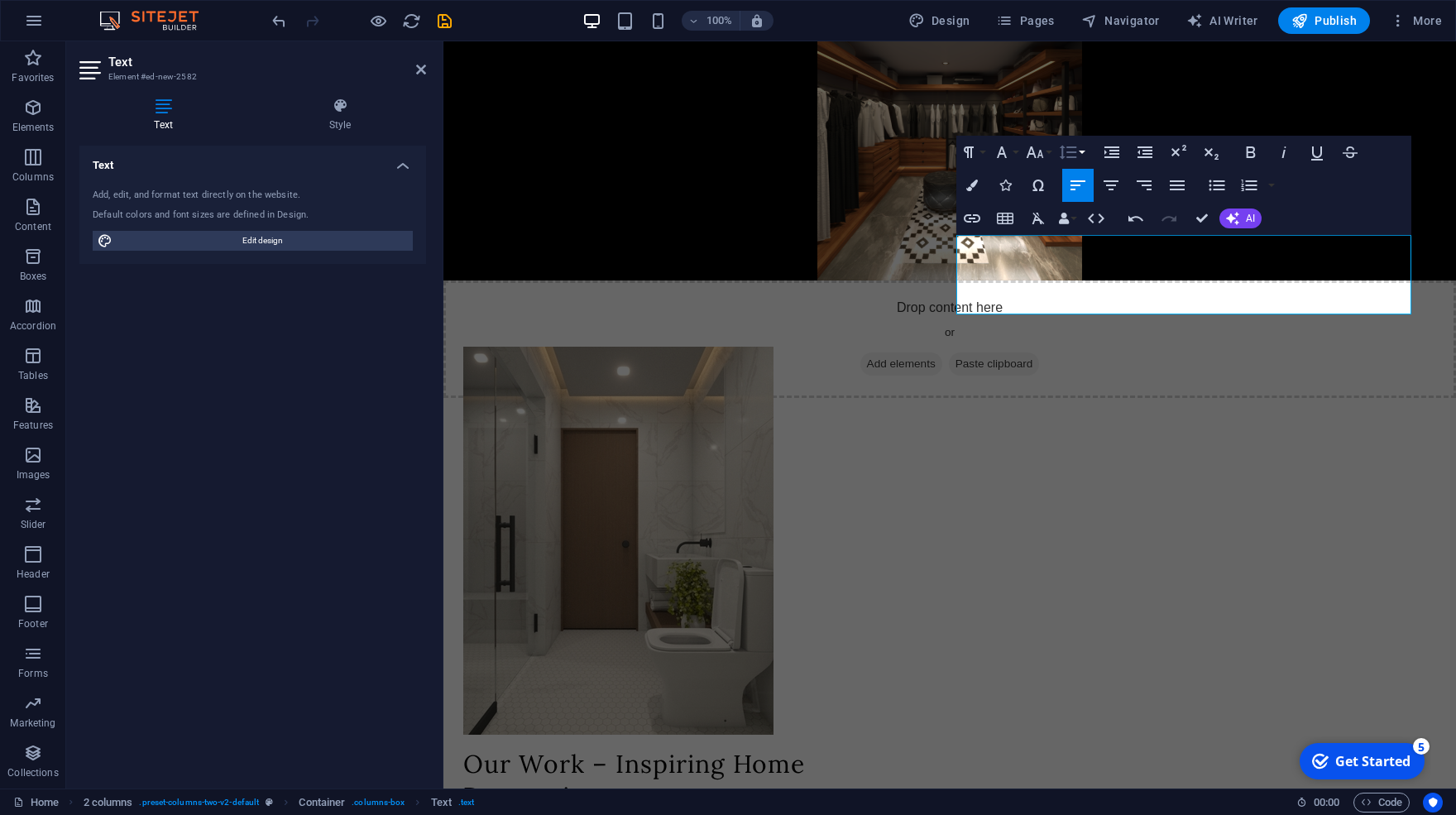
click at [1080, 160] on button "Line Height" at bounding box center [1072, 152] width 32 height 33
click at [1085, 285] on link "Double" at bounding box center [1092, 284] width 73 height 25
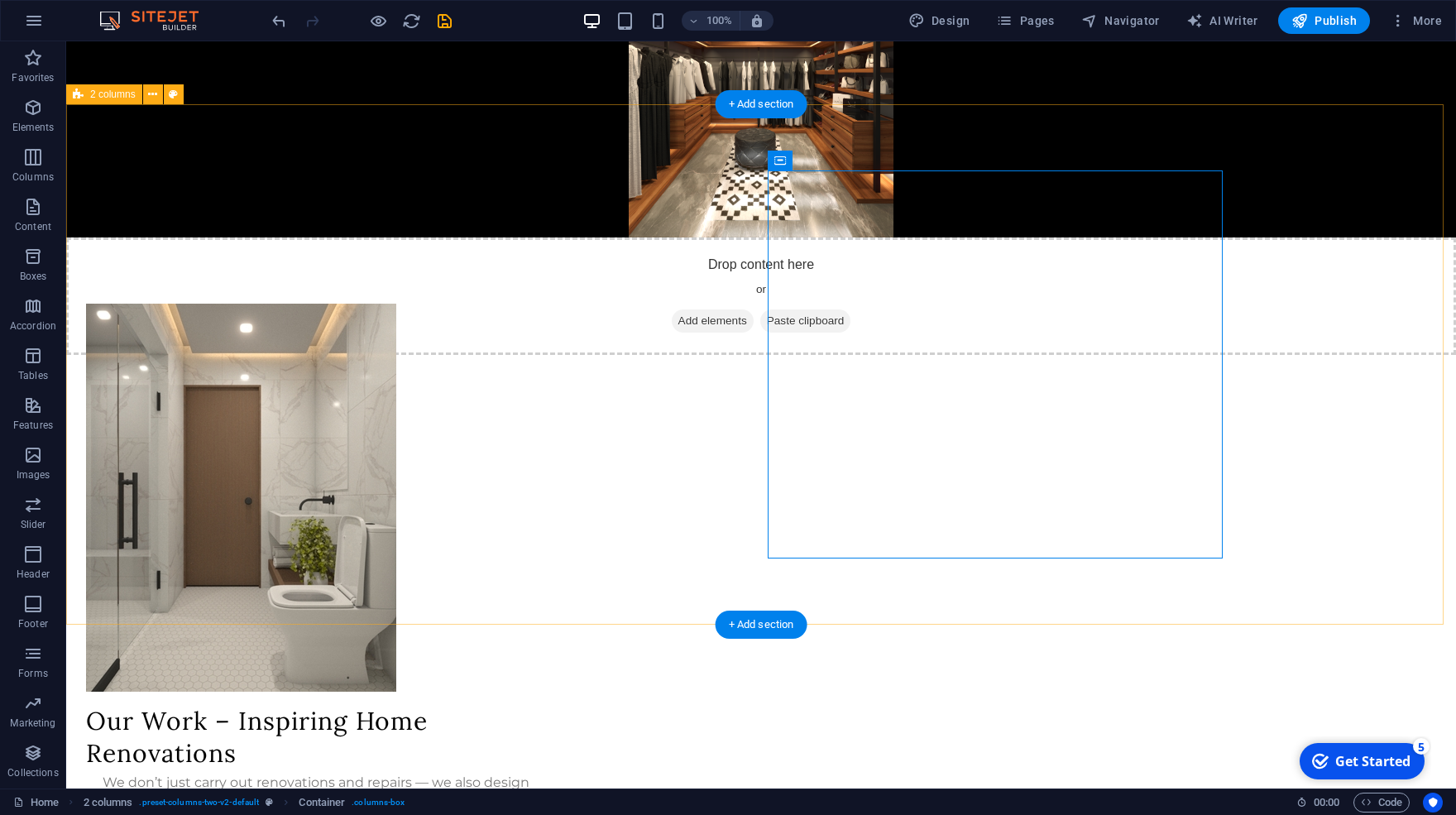
click at [1242, 387] on div "Our Work – Inspiring Home Renovations We don’t just carry out renovations and r…" at bounding box center [761, 590] width 1390 height 705
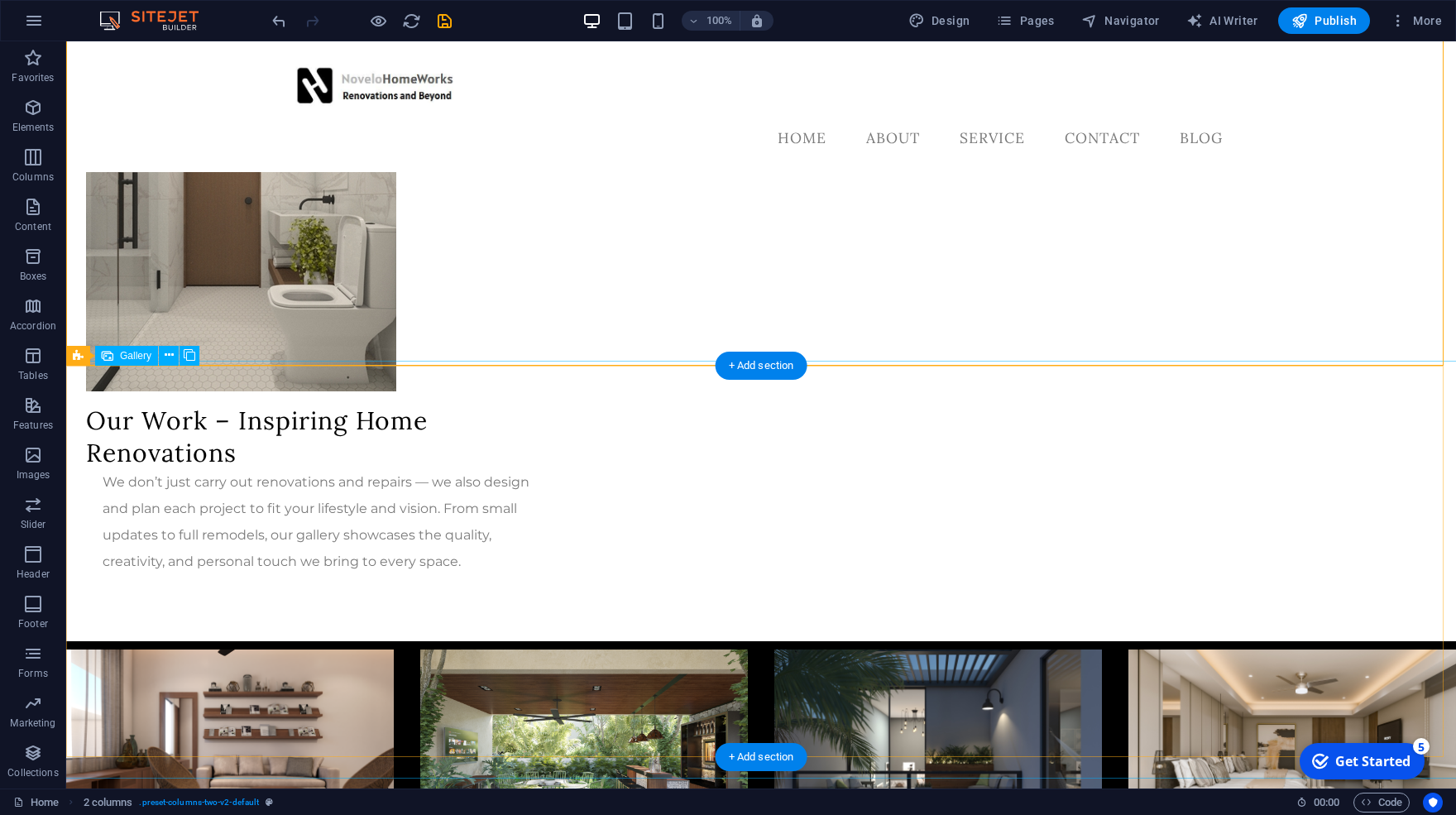
scroll to position [441, 0]
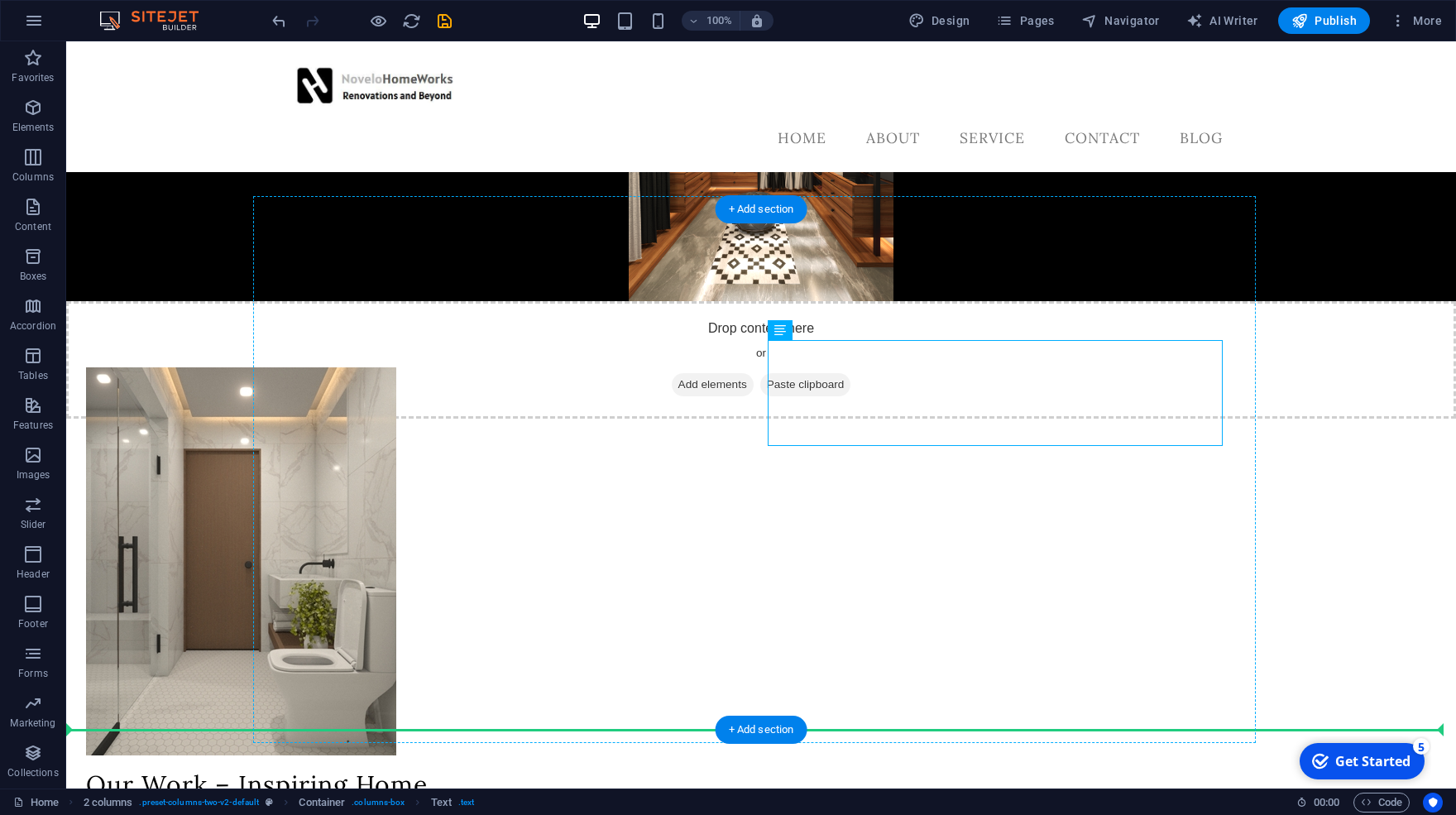
drag, startPoint x: 965, startPoint y: 399, endPoint x: 979, endPoint y: 541, distance: 142.7
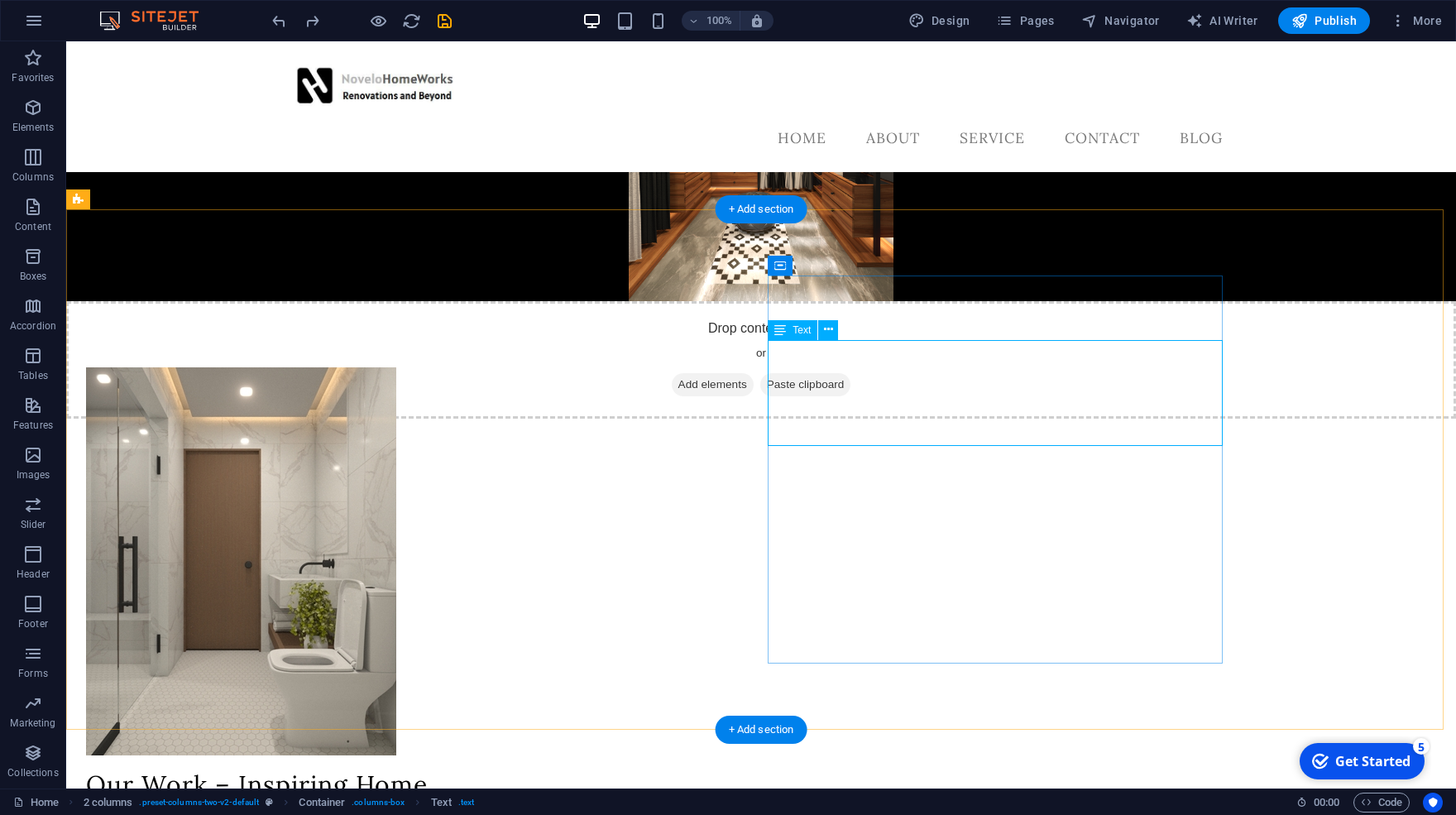
click at [826, 330] on icon at bounding box center [829, 330] width 9 height 18
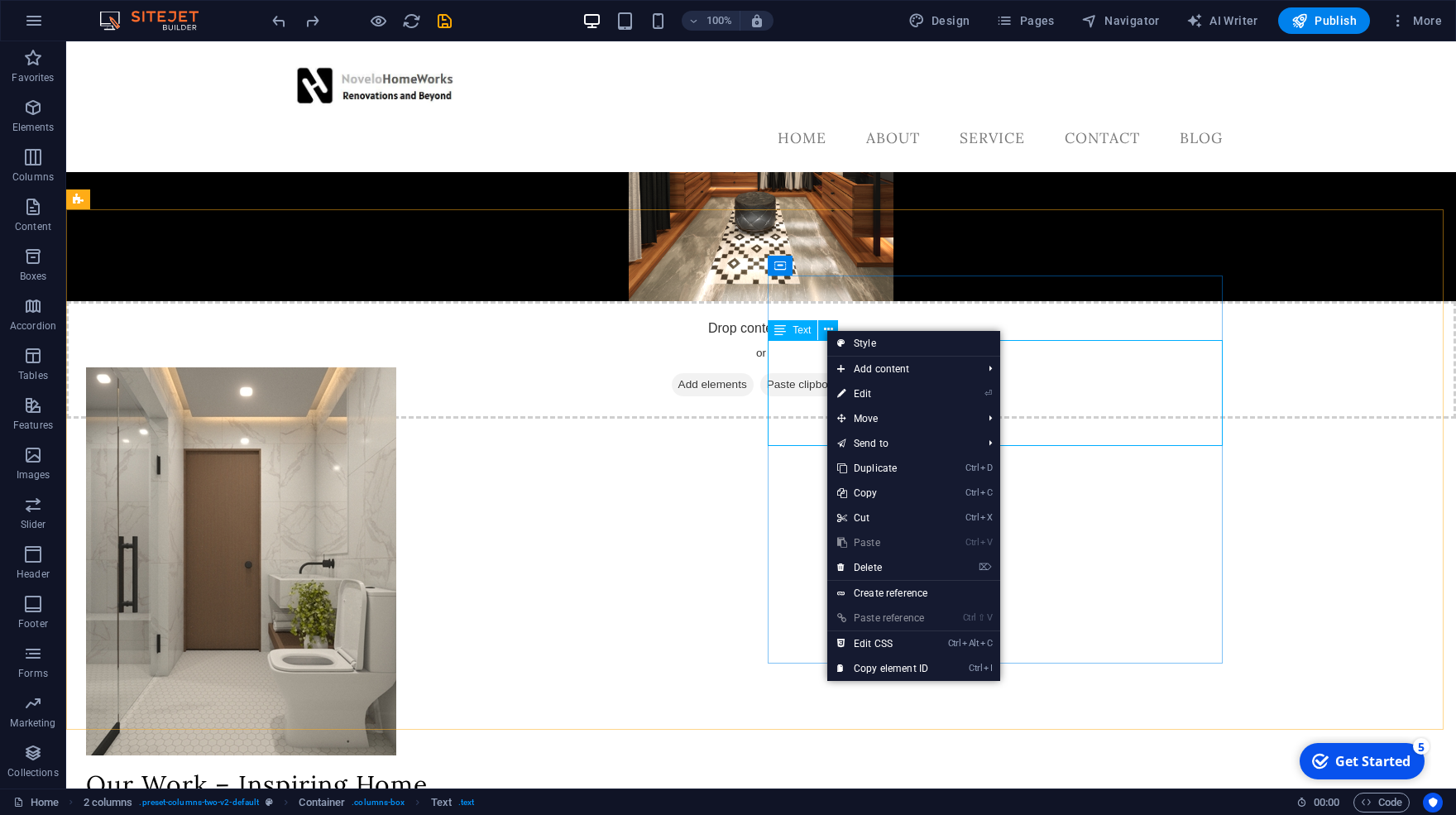
click at [806, 330] on span "Text" at bounding box center [801, 330] width 19 height 10
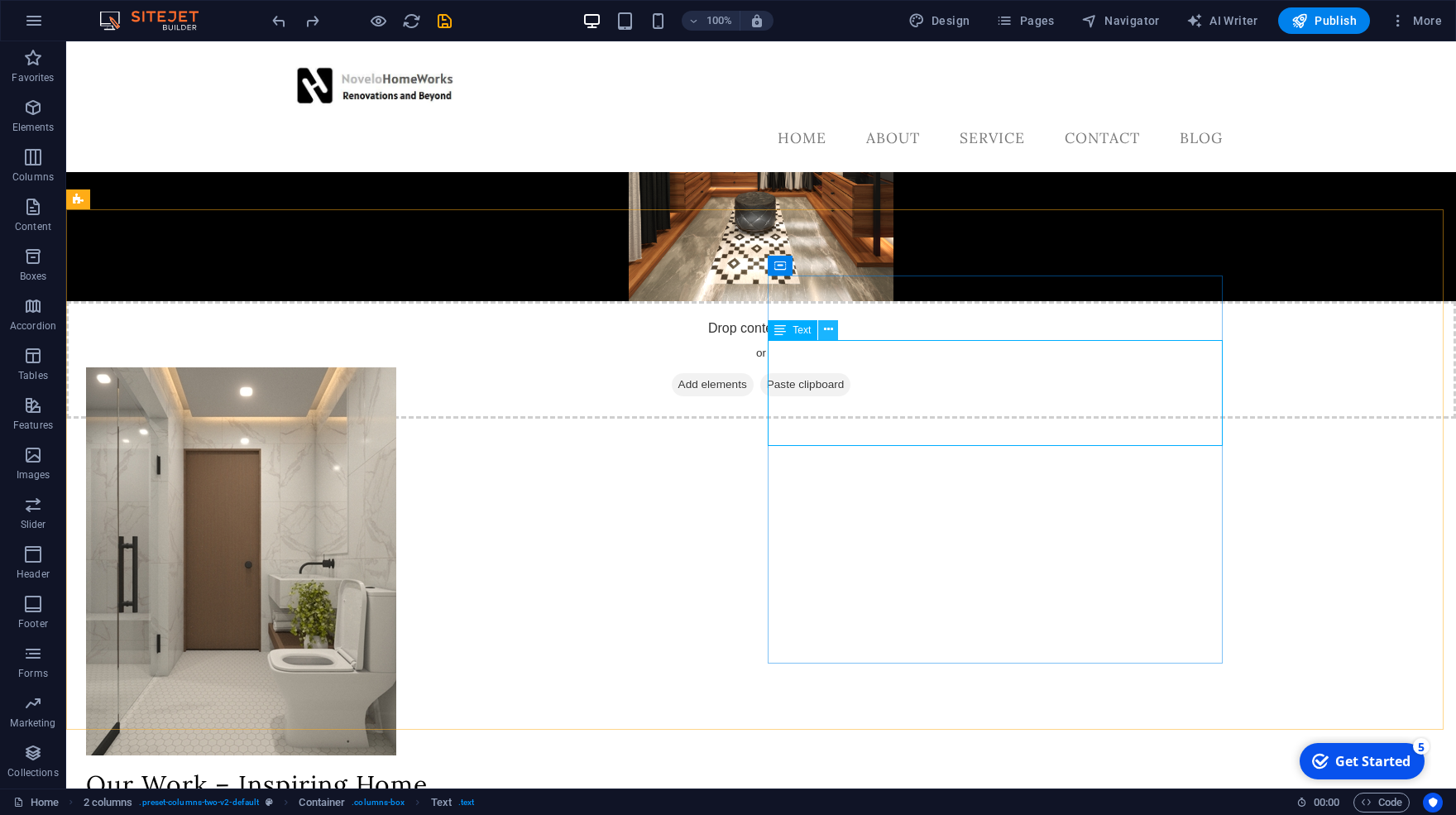
click at [832, 332] on icon at bounding box center [829, 330] width 9 height 18
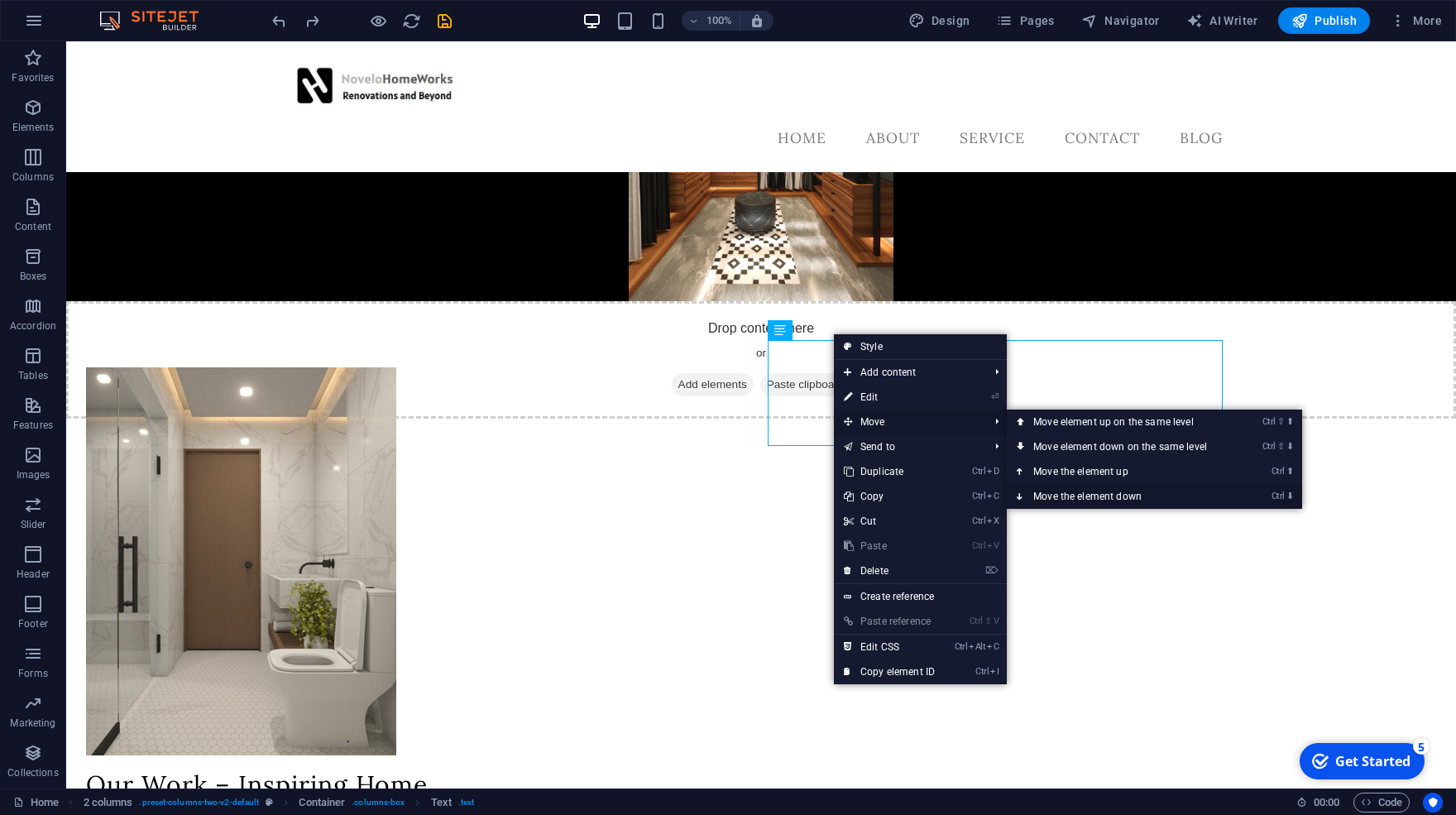
click at [1072, 499] on link "Ctrl ⬇ Move the element down" at bounding box center [1124, 497] width 233 height 25
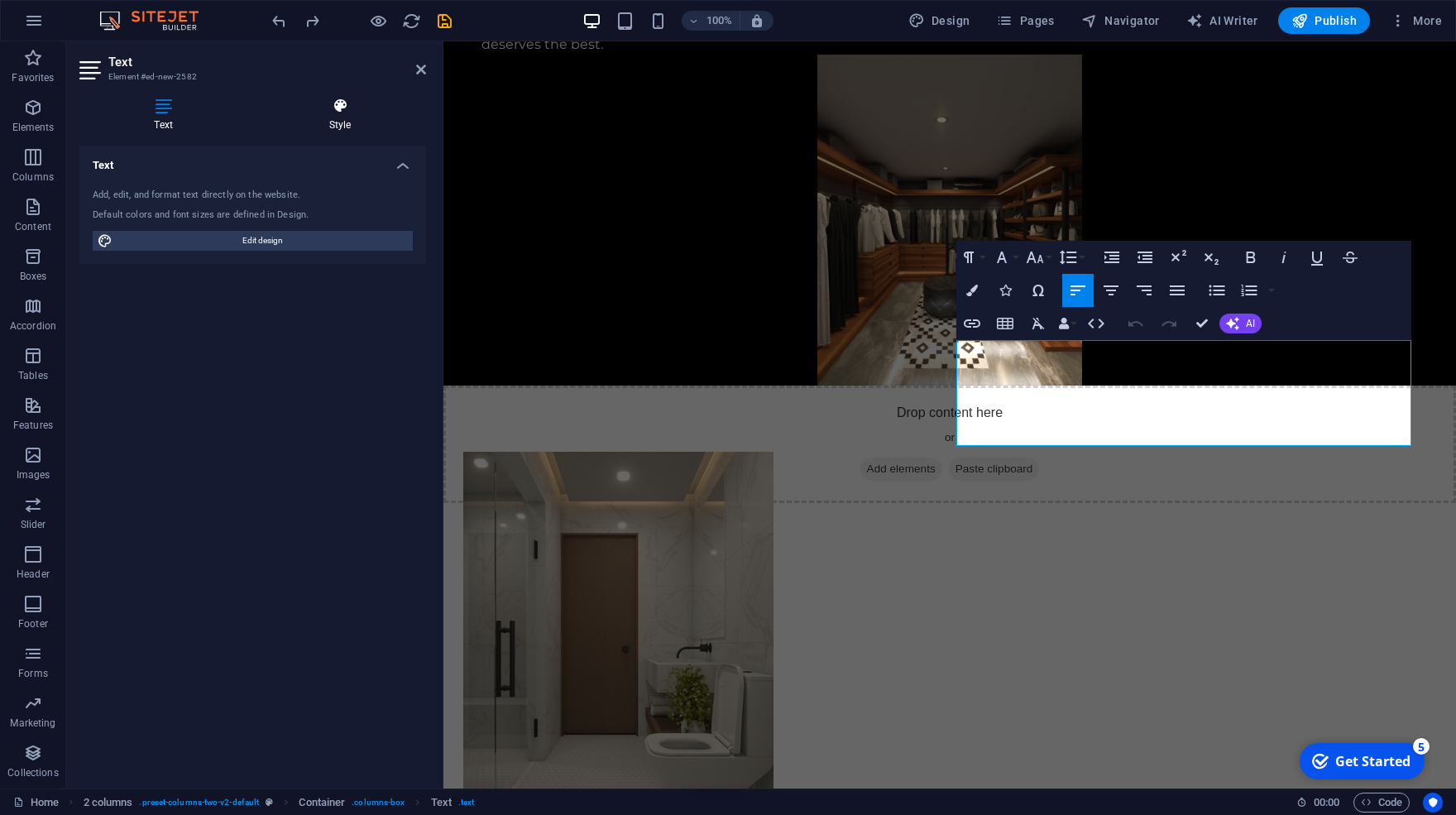
click at [343, 113] on icon at bounding box center [340, 106] width 172 height 17
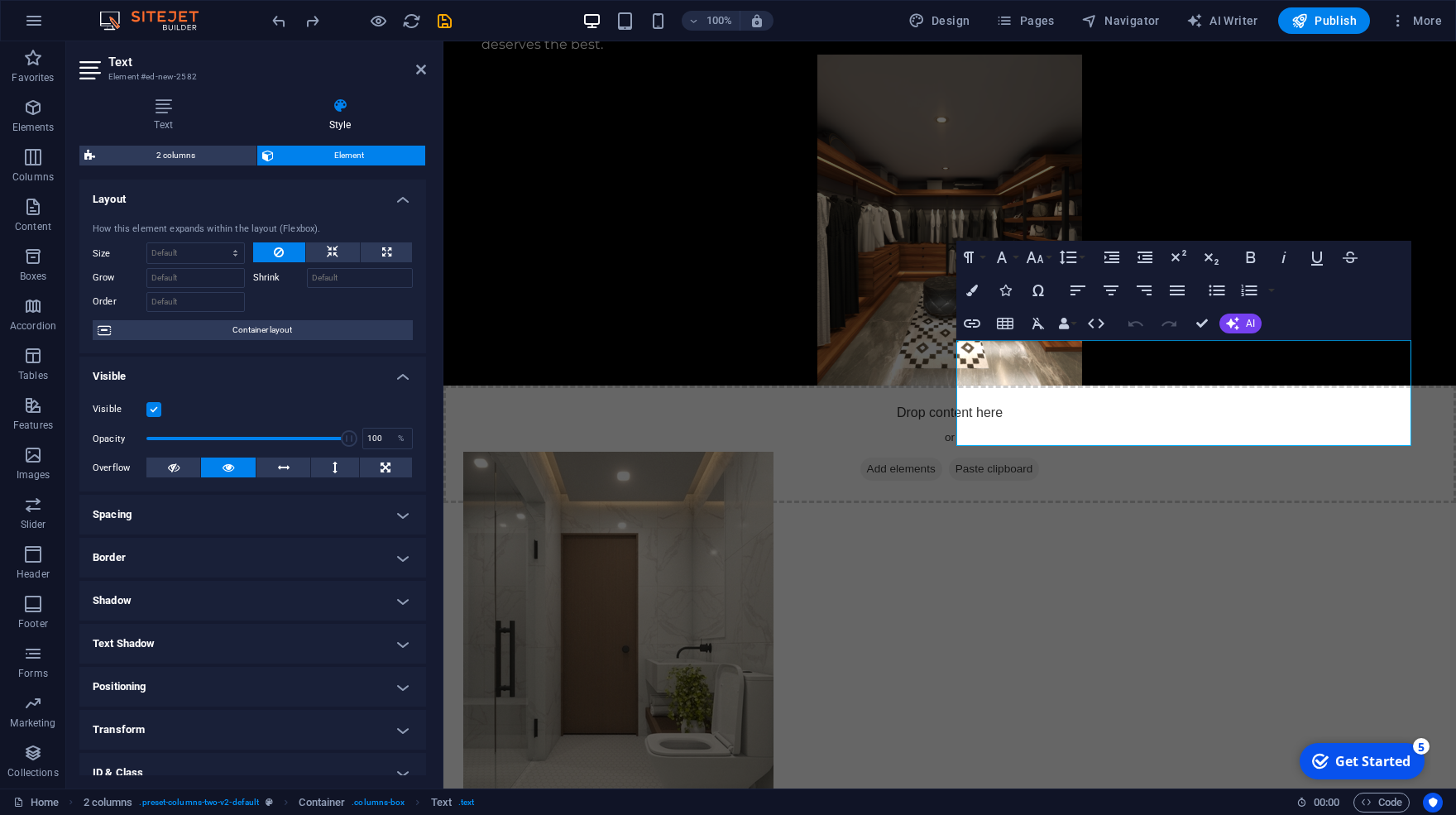
scroll to position [102, 0]
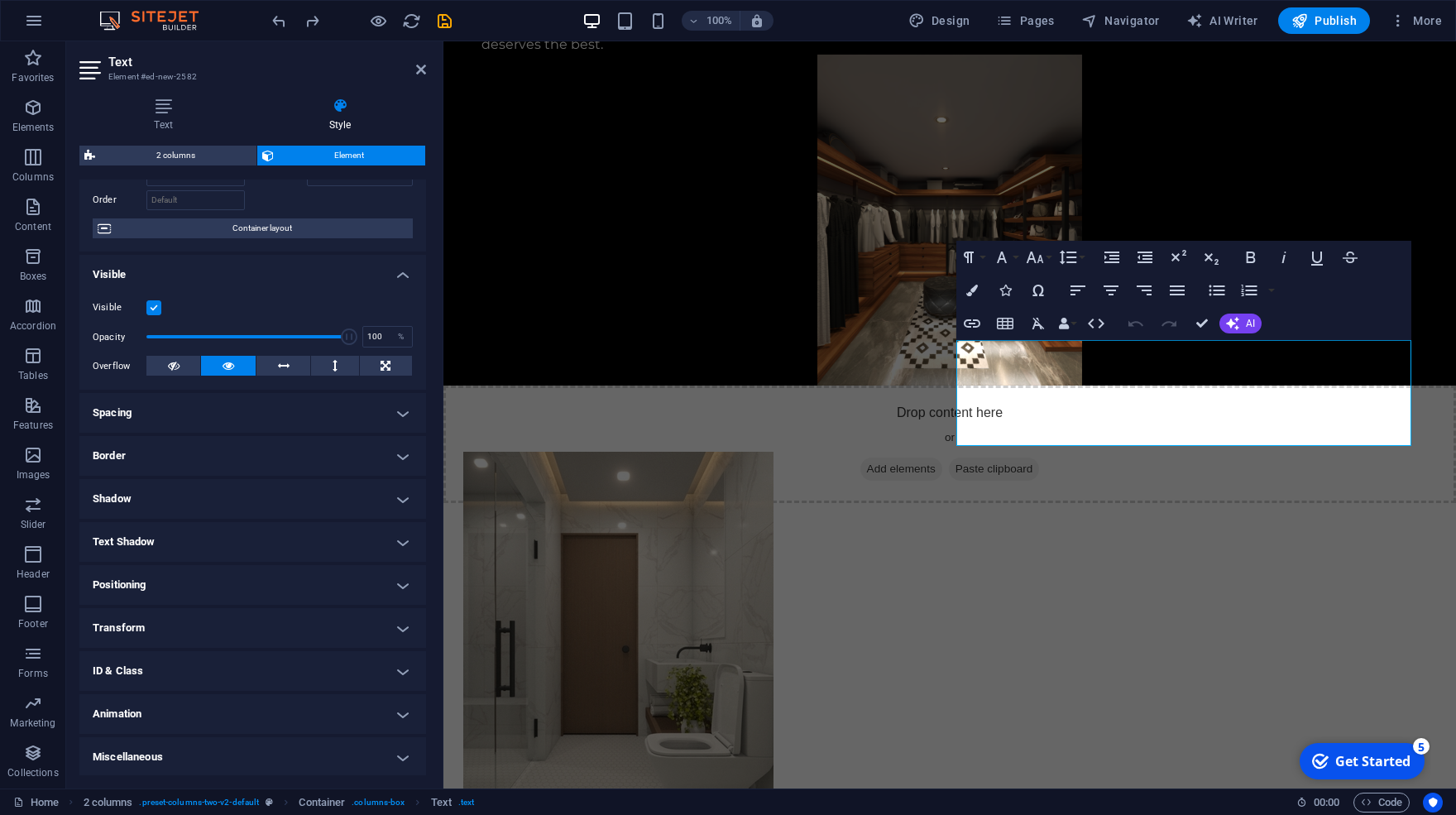
click at [176, 589] on h4 "Positioning" at bounding box center [253, 585] width 346 height 40
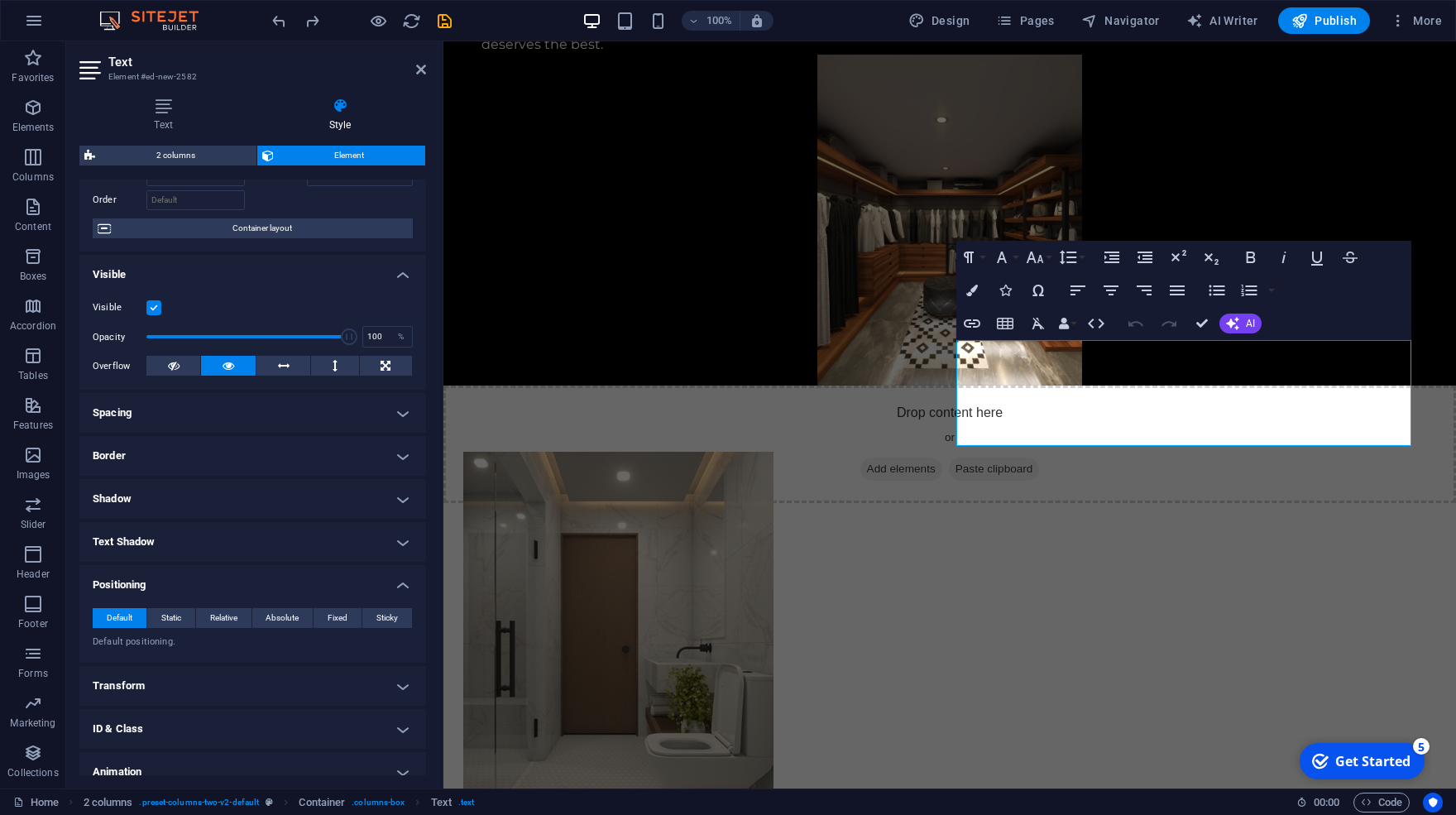
click at [143, 576] on h4 "Positioning" at bounding box center [253, 581] width 346 height 30
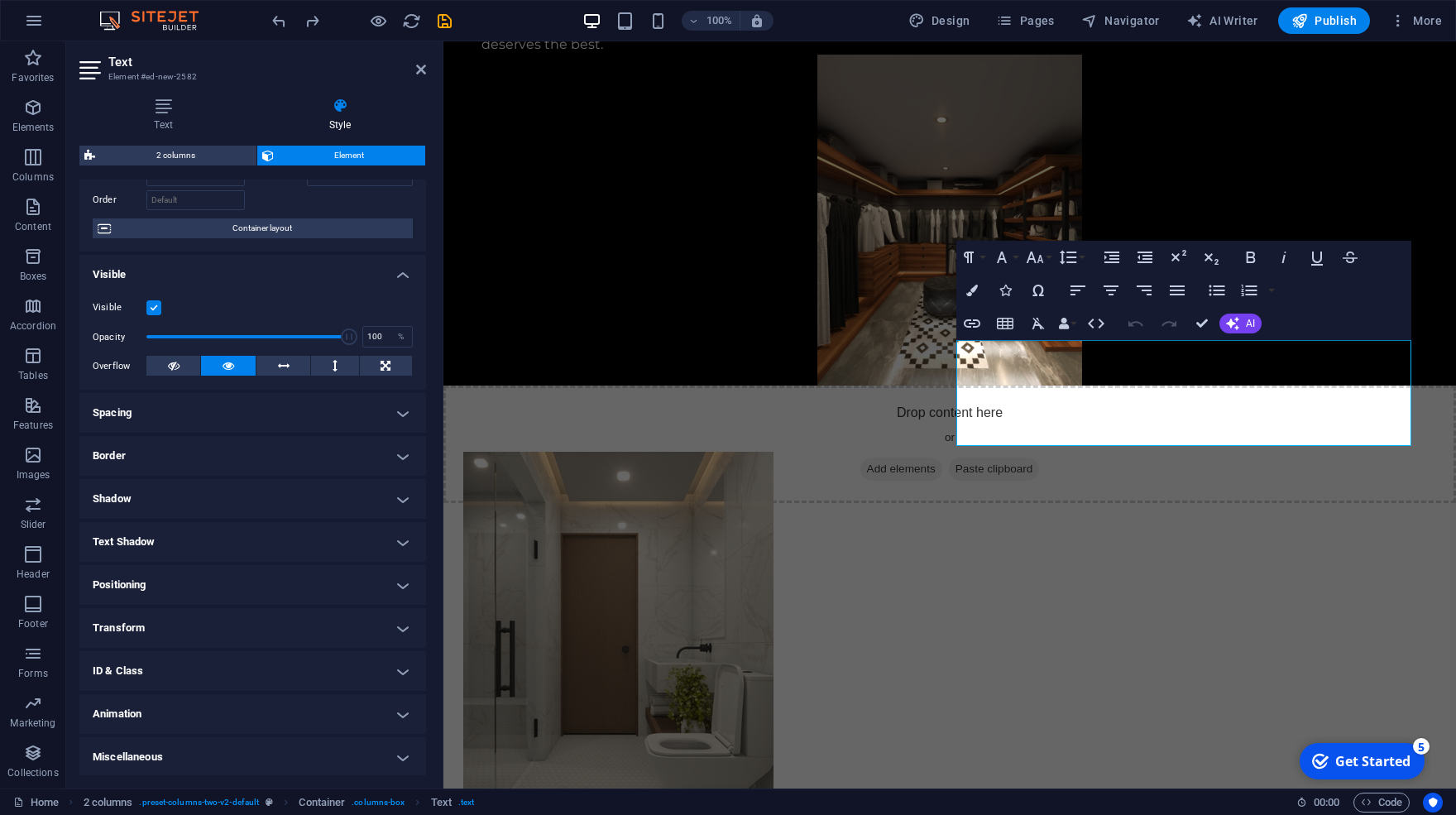
click at [195, 622] on h4 "Transform" at bounding box center [253, 628] width 346 height 40
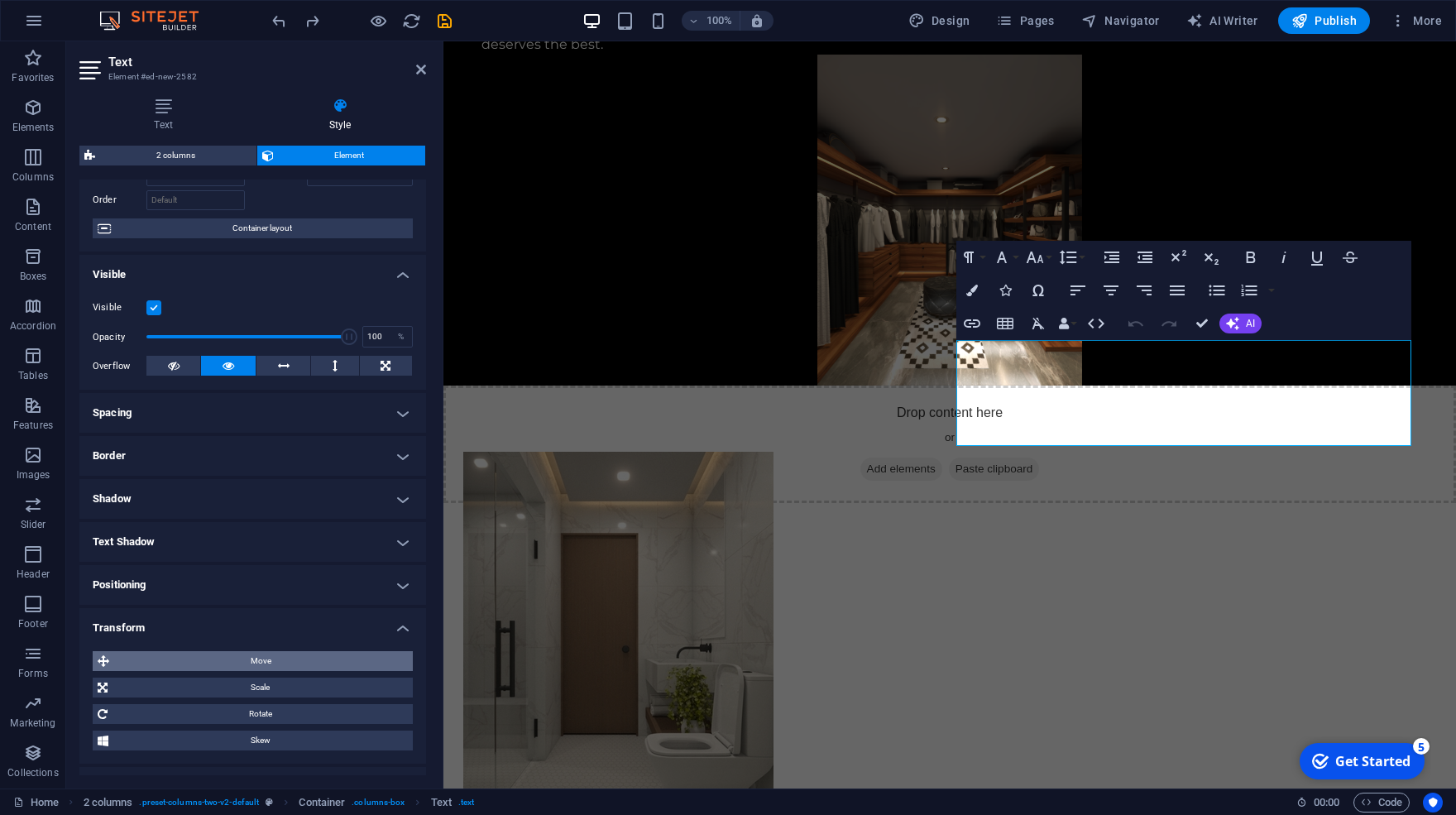
click at [189, 660] on span "Move" at bounding box center [261, 661] width 293 height 19
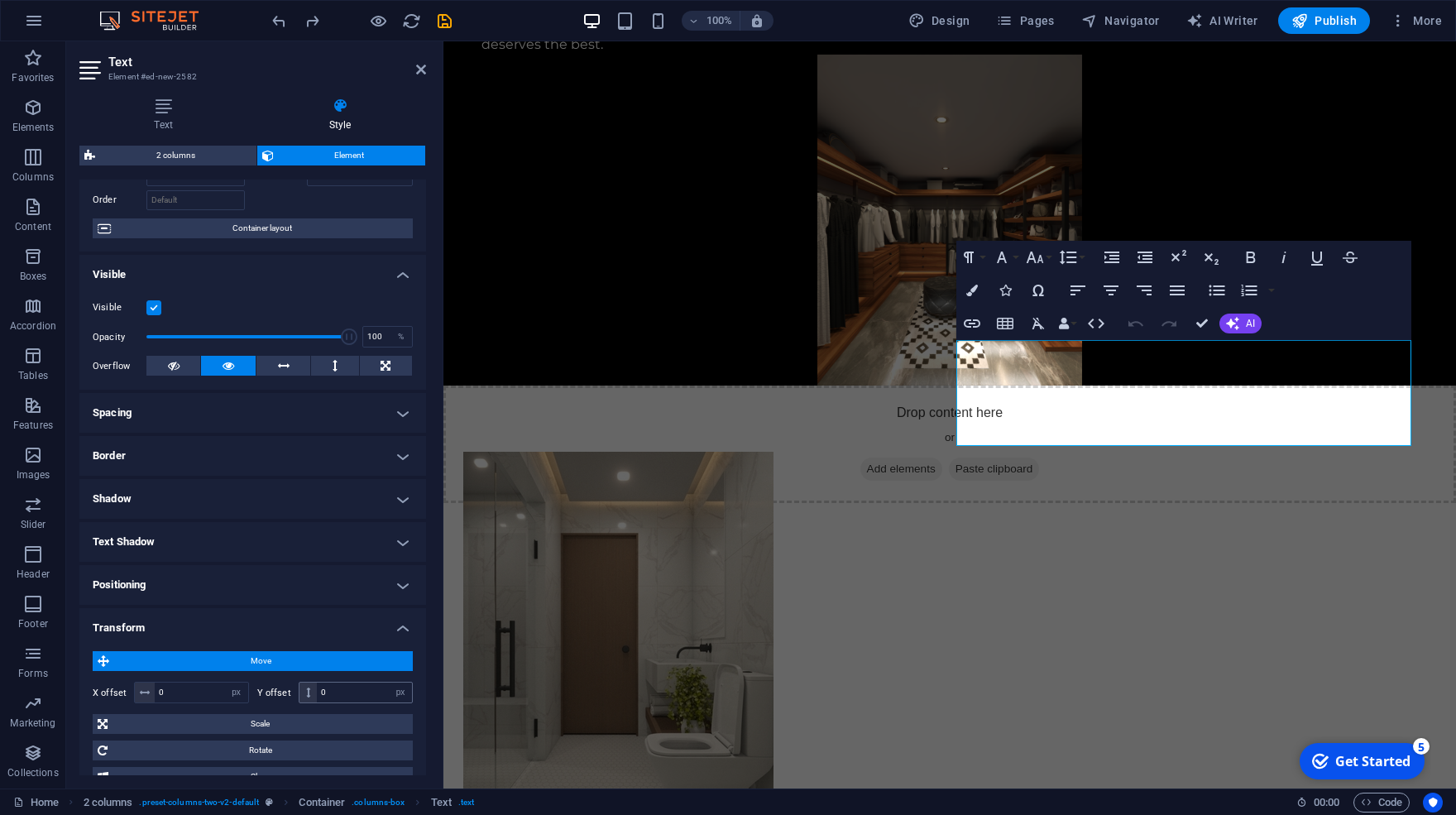
drag, startPoint x: 301, startPoint y: 697, endPoint x: 315, endPoint y: 692, distance: 14.9
click at [306, 685] on span at bounding box center [308, 693] width 19 height 19
drag, startPoint x: 322, startPoint y: 692, endPoint x: 214, endPoint y: 647, distance: 117.0
click at [317, 683] on input "0" at bounding box center [365, 693] width 95 height 19
type input "50"
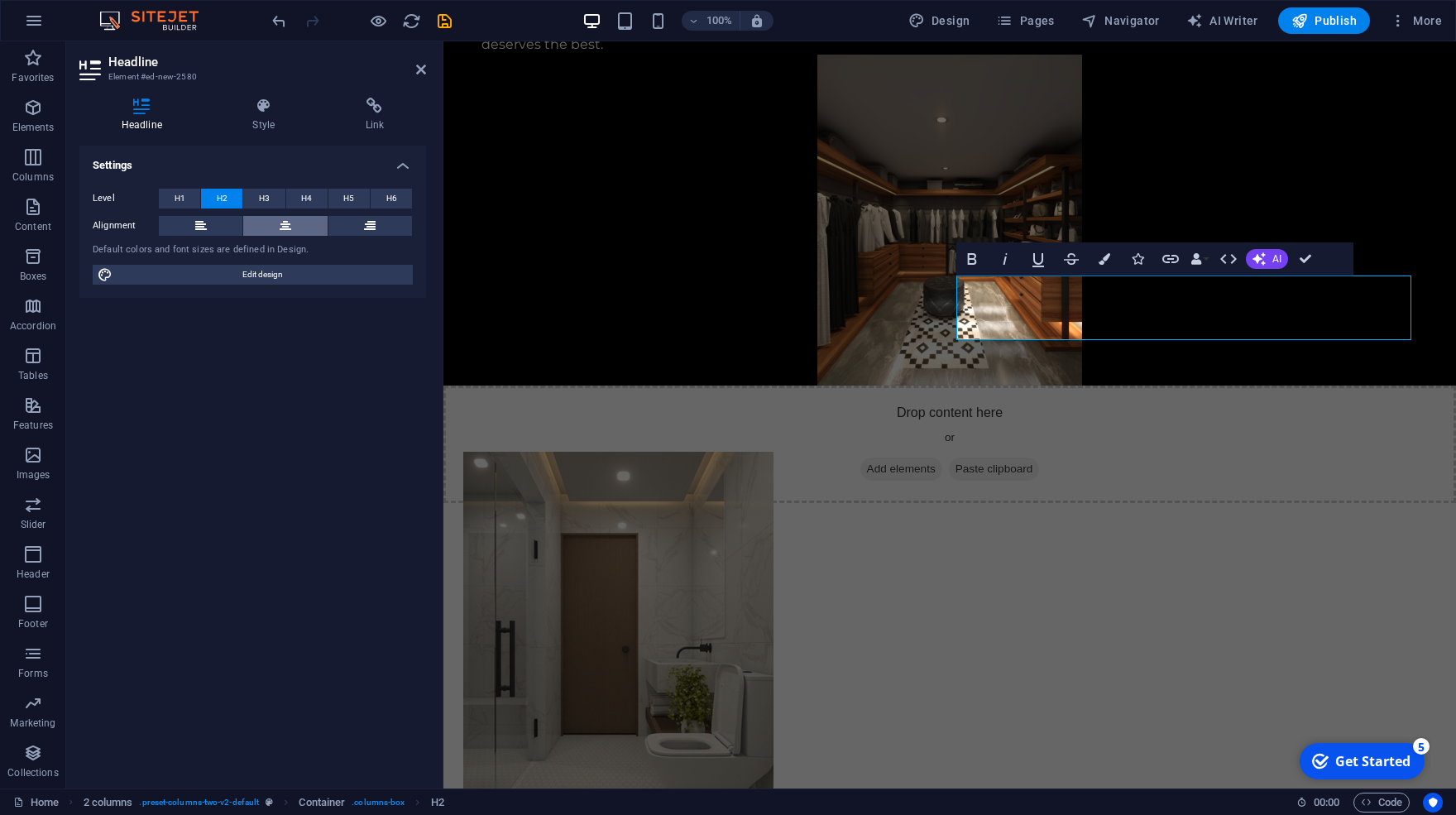
click at [294, 221] on button at bounding box center [284, 225] width 84 height 19
select select "px"
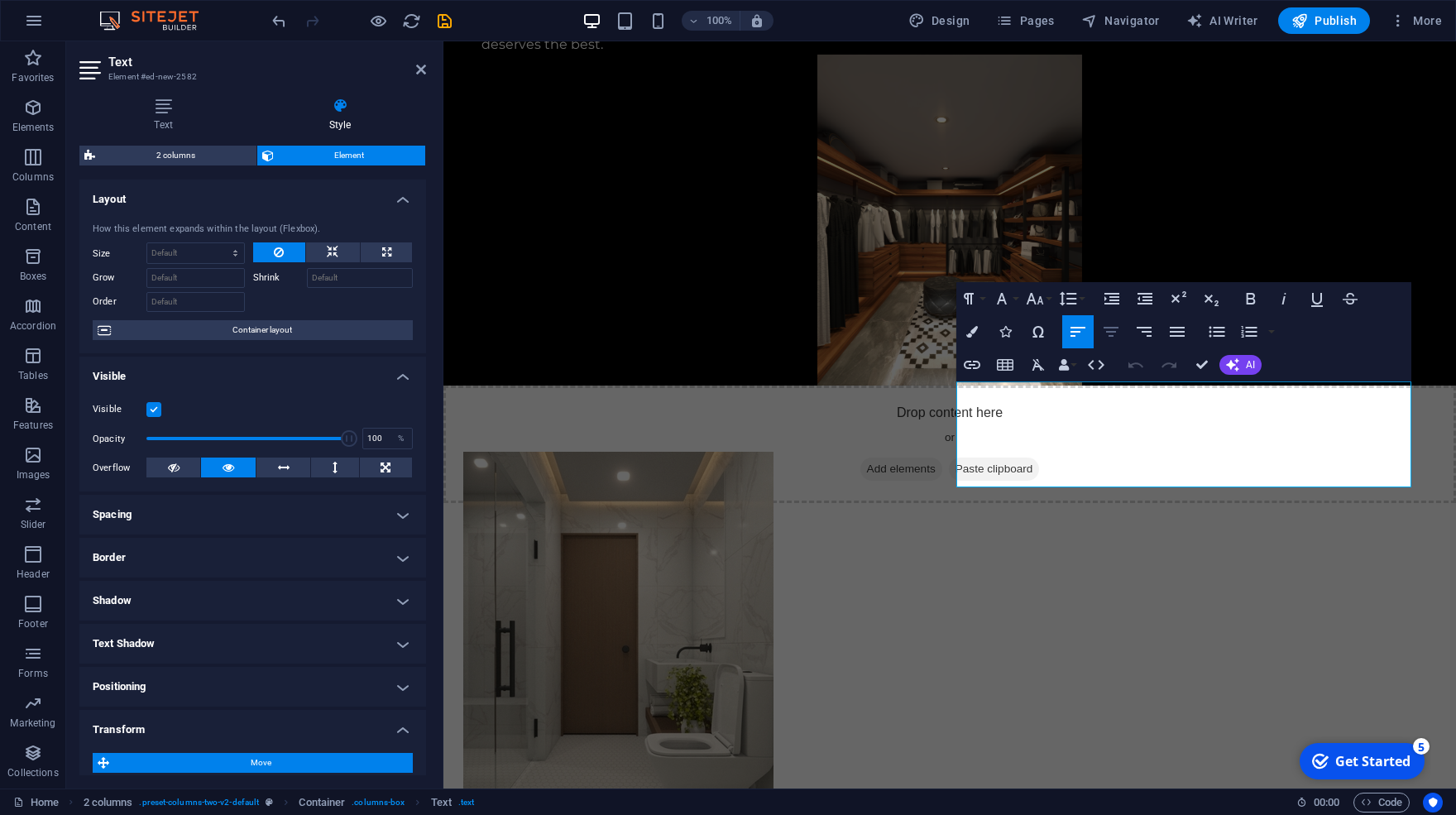
click at [1106, 333] on icon "button" at bounding box center [1111, 331] width 19 height 19
click at [835, 385] on div "Our Work – Inspiring Home Renovations We don’t just carry out renovations and r…" at bounding box center [950, 737] width 1012 height 705
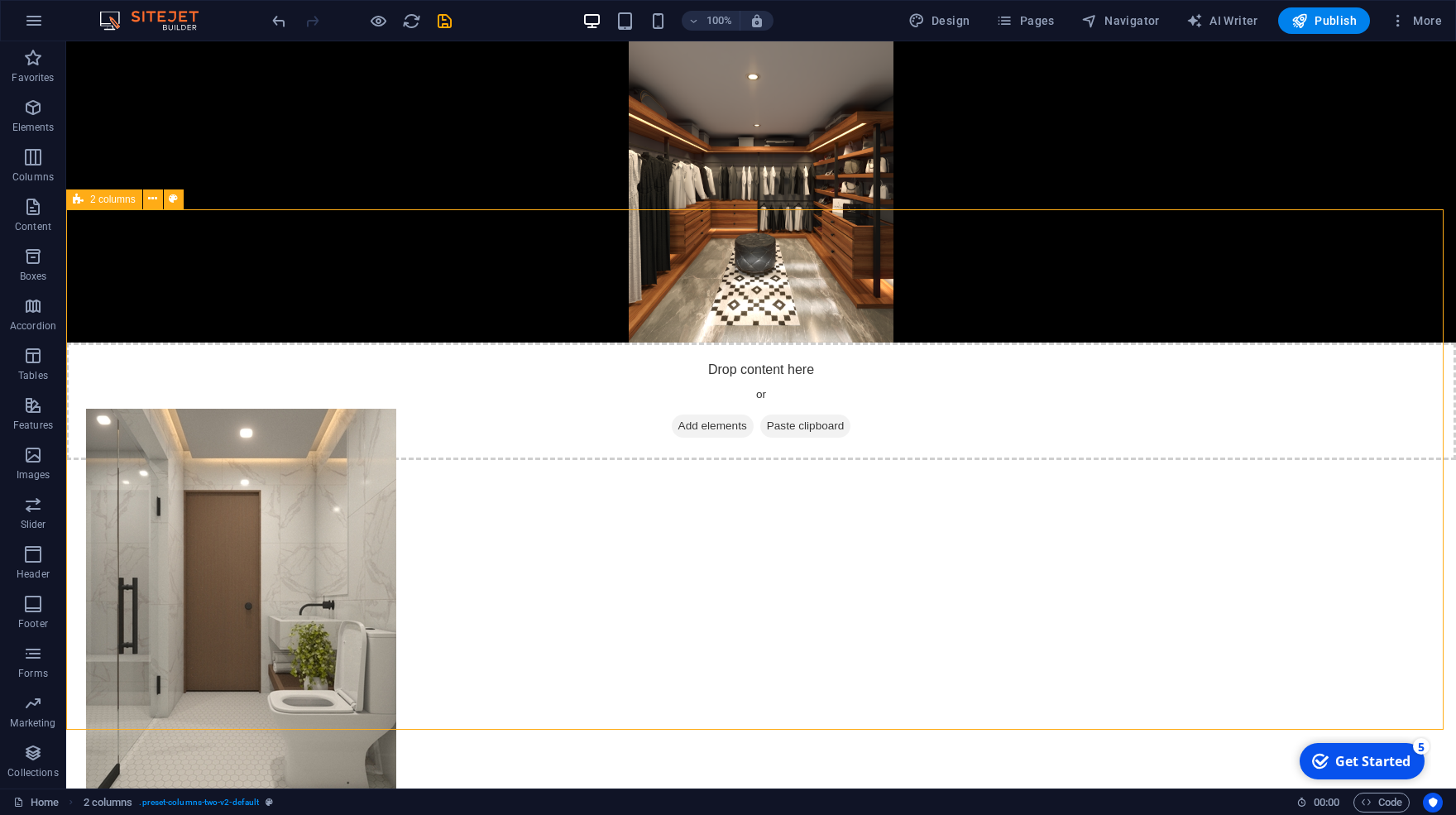
click at [835, 343] on div "Our Work – Inspiring Home Renovations We don’t just carry out renovations and r…" at bounding box center [761, 695] width 1390 height 705
click at [1345, 419] on div "Our Work – Inspiring Home Renovations We don’t just carry out renovations and r…" at bounding box center [761, 695] width 1390 height 705
click at [1324, 433] on div "Our Work – Inspiring Home Renovations We don’t just carry out renovations and r…" at bounding box center [761, 695] width 1390 height 705
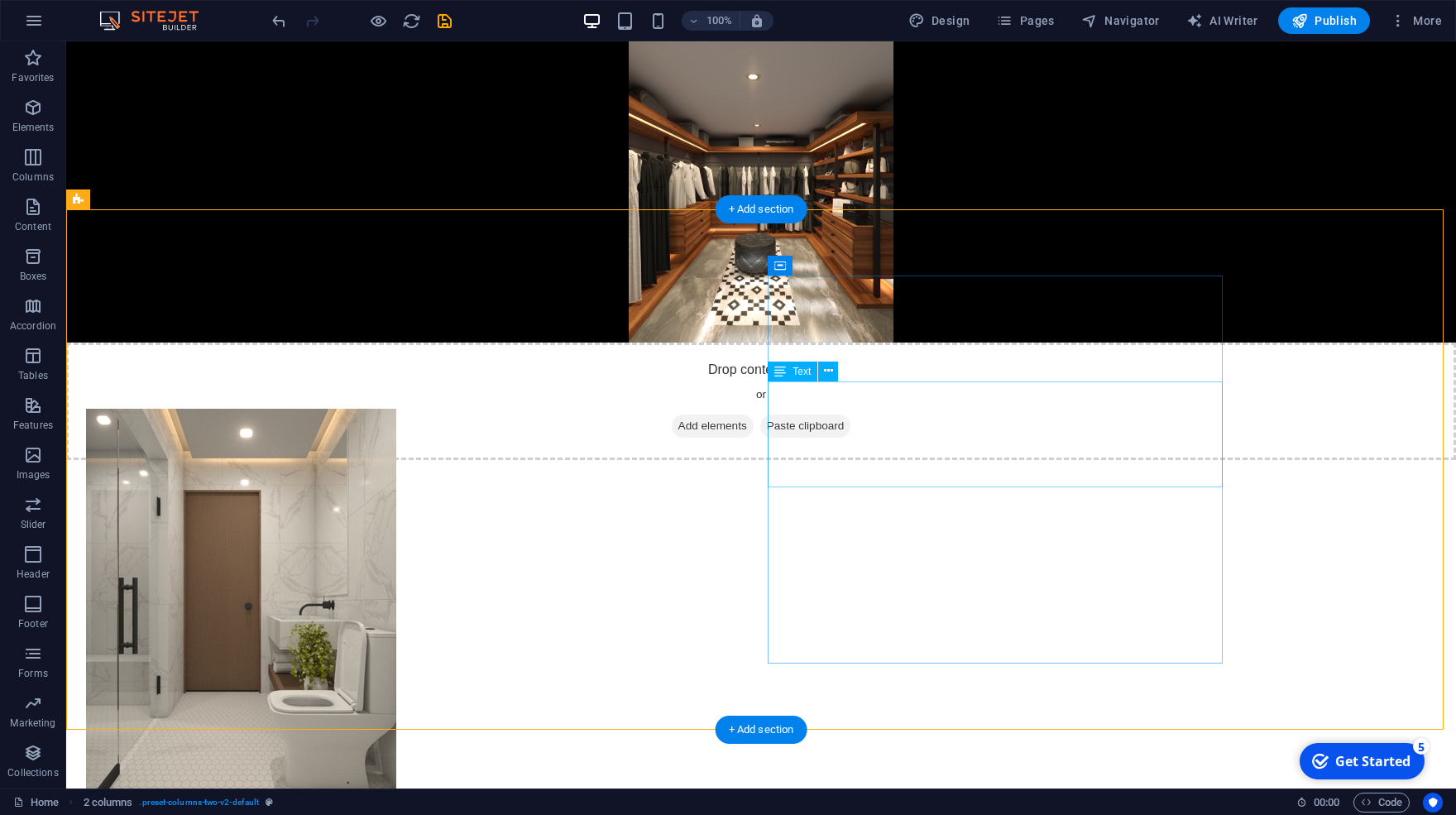
click at [1382, 466] on div "Our Work – Inspiring Home Renovations We don’t just carry out renovations and r…" at bounding box center [761, 695] width 1390 height 705
select select "rem"
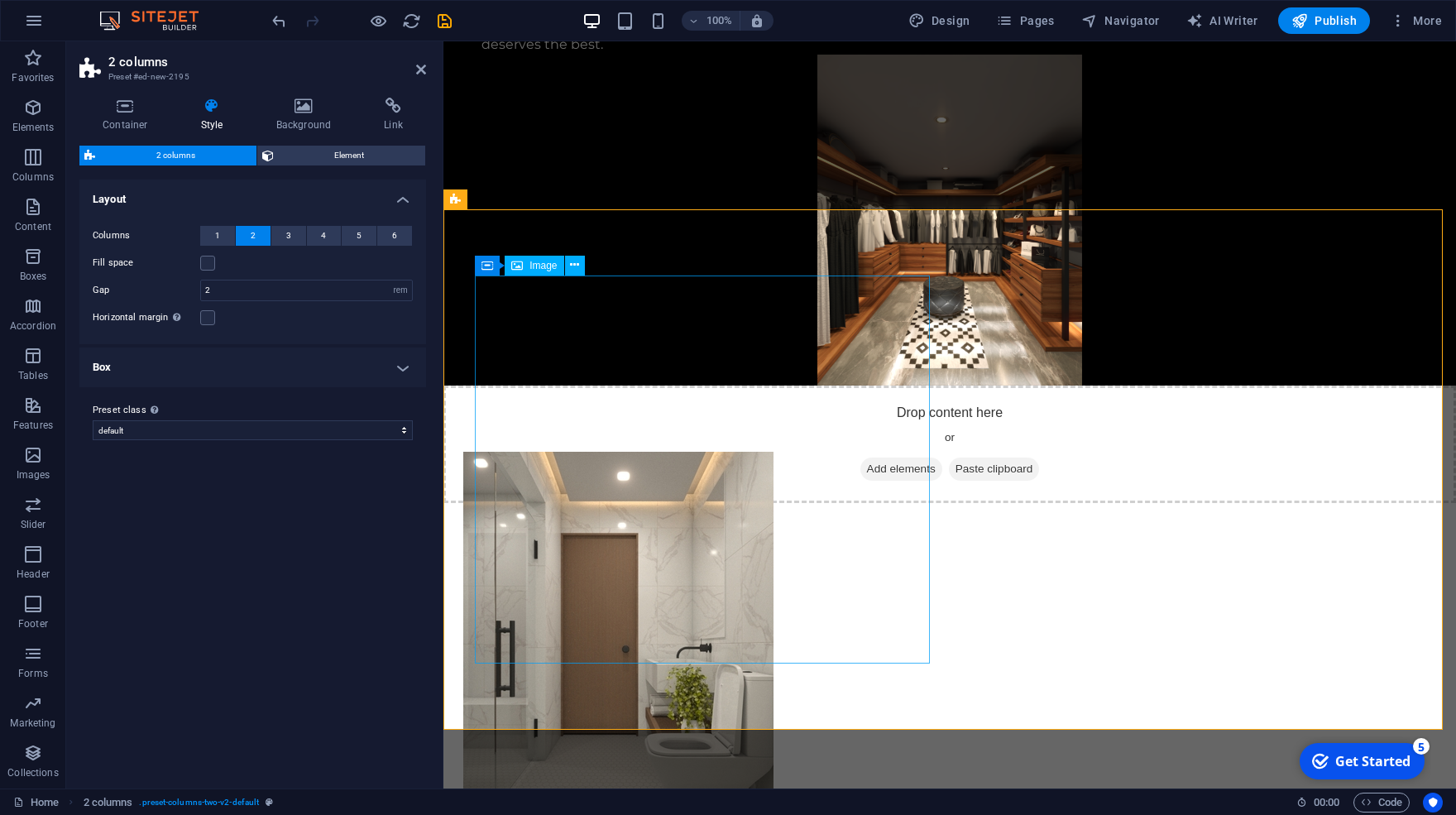
click at [874, 452] on figure at bounding box center [690, 645] width 455 height 388
click at [878, 452] on figure at bounding box center [690, 645] width 455 height 388
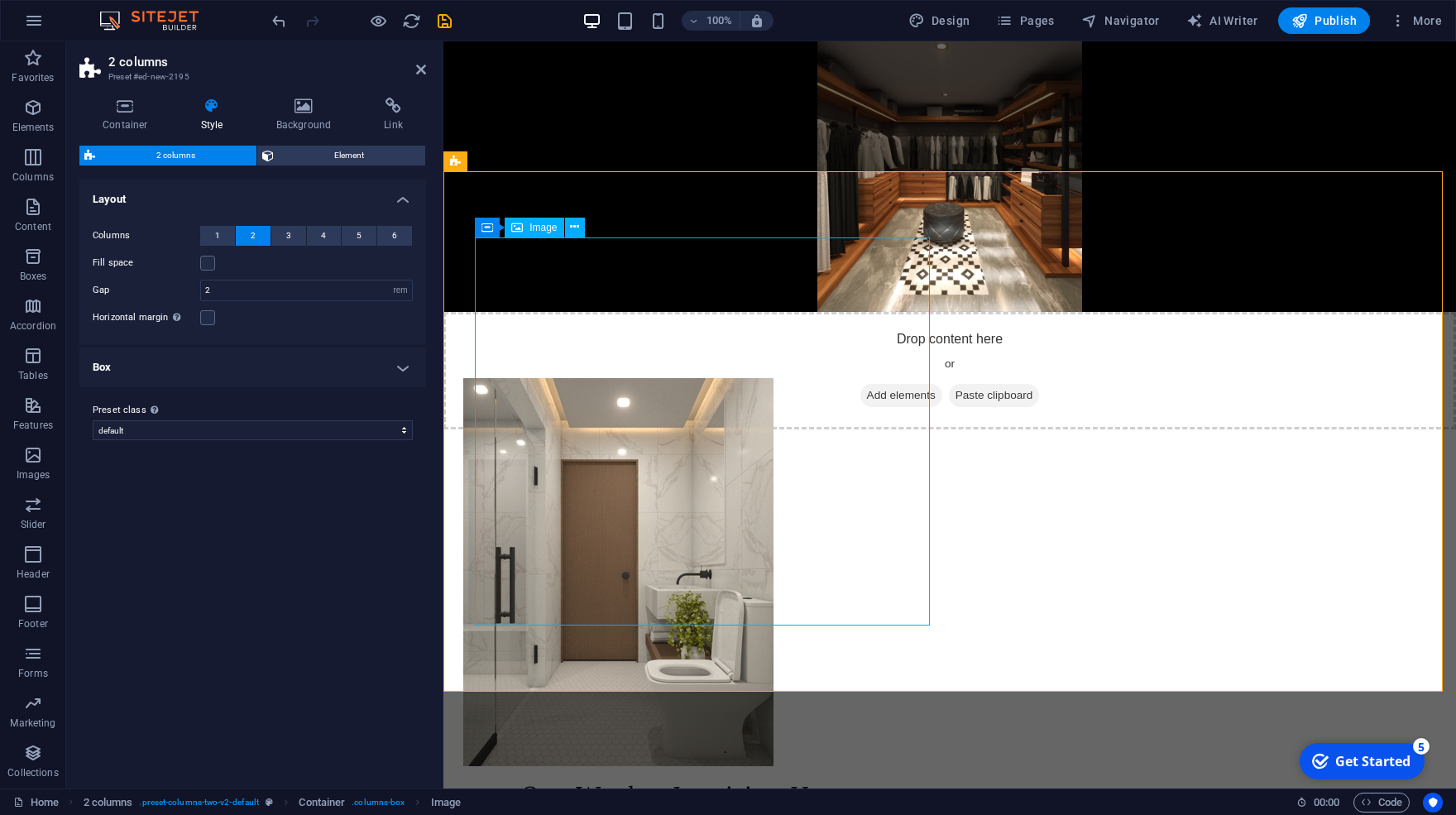
scroll to position [546, 0]
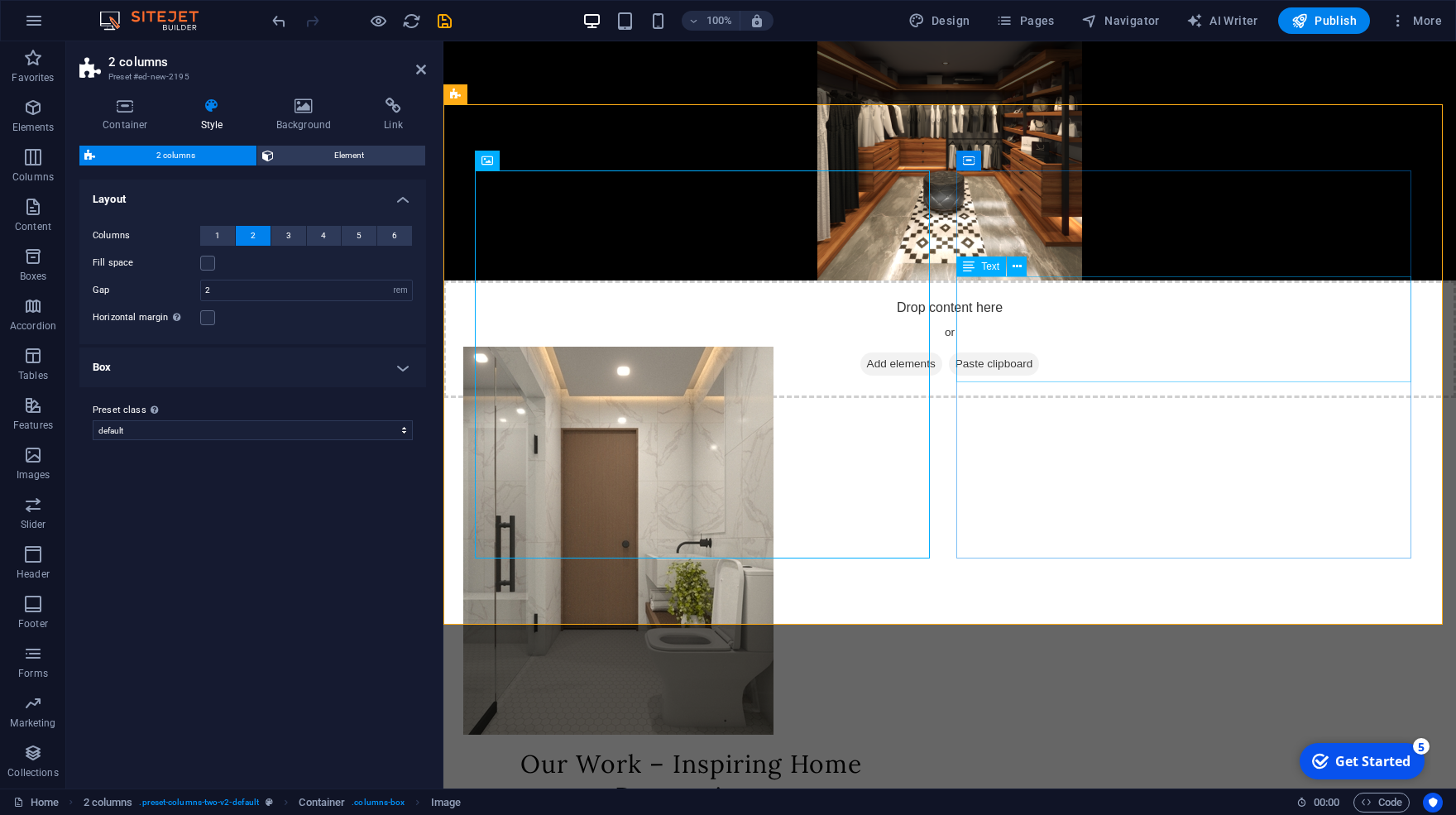
select select "px"
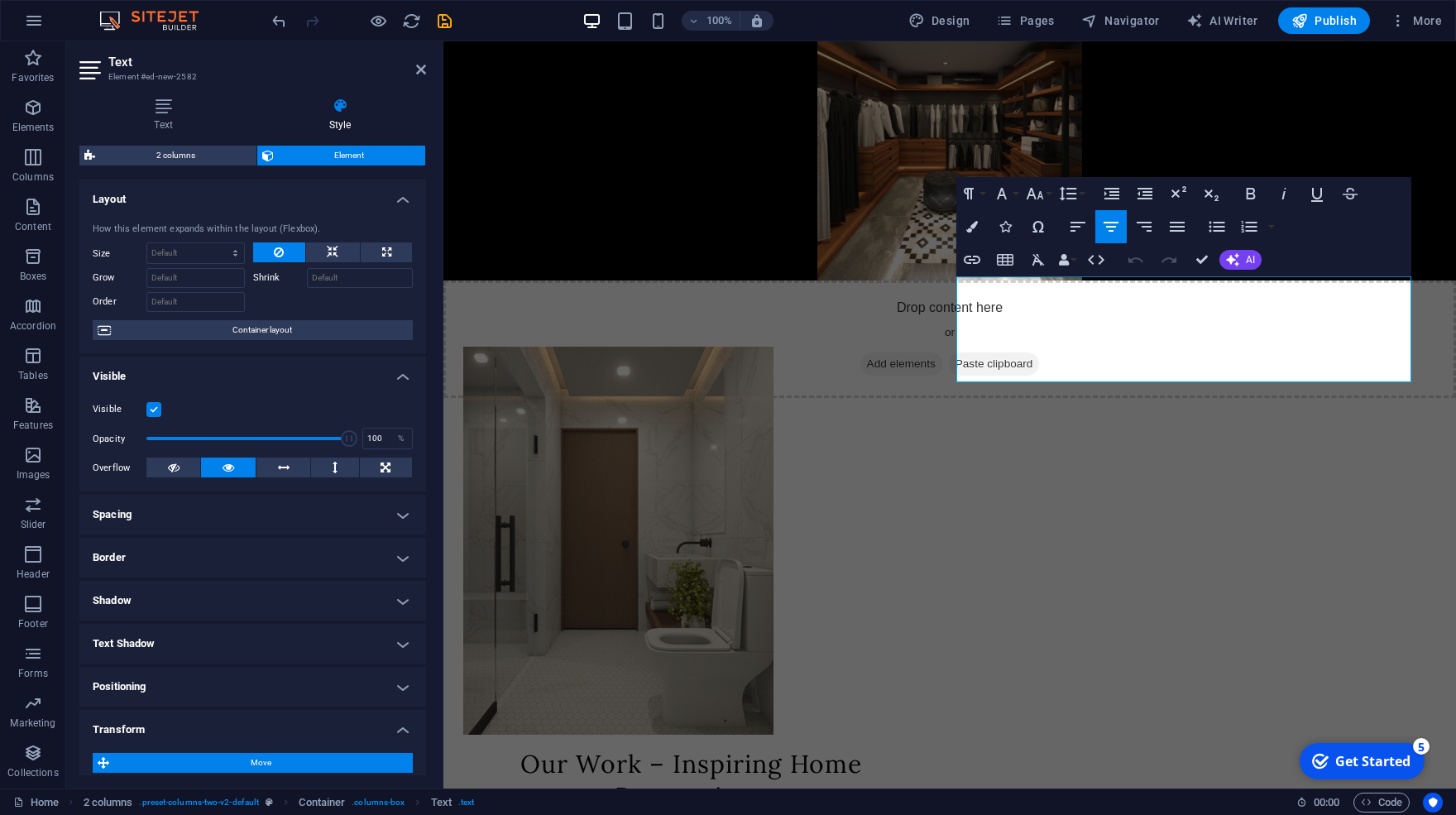
scroll to position [292, 0]
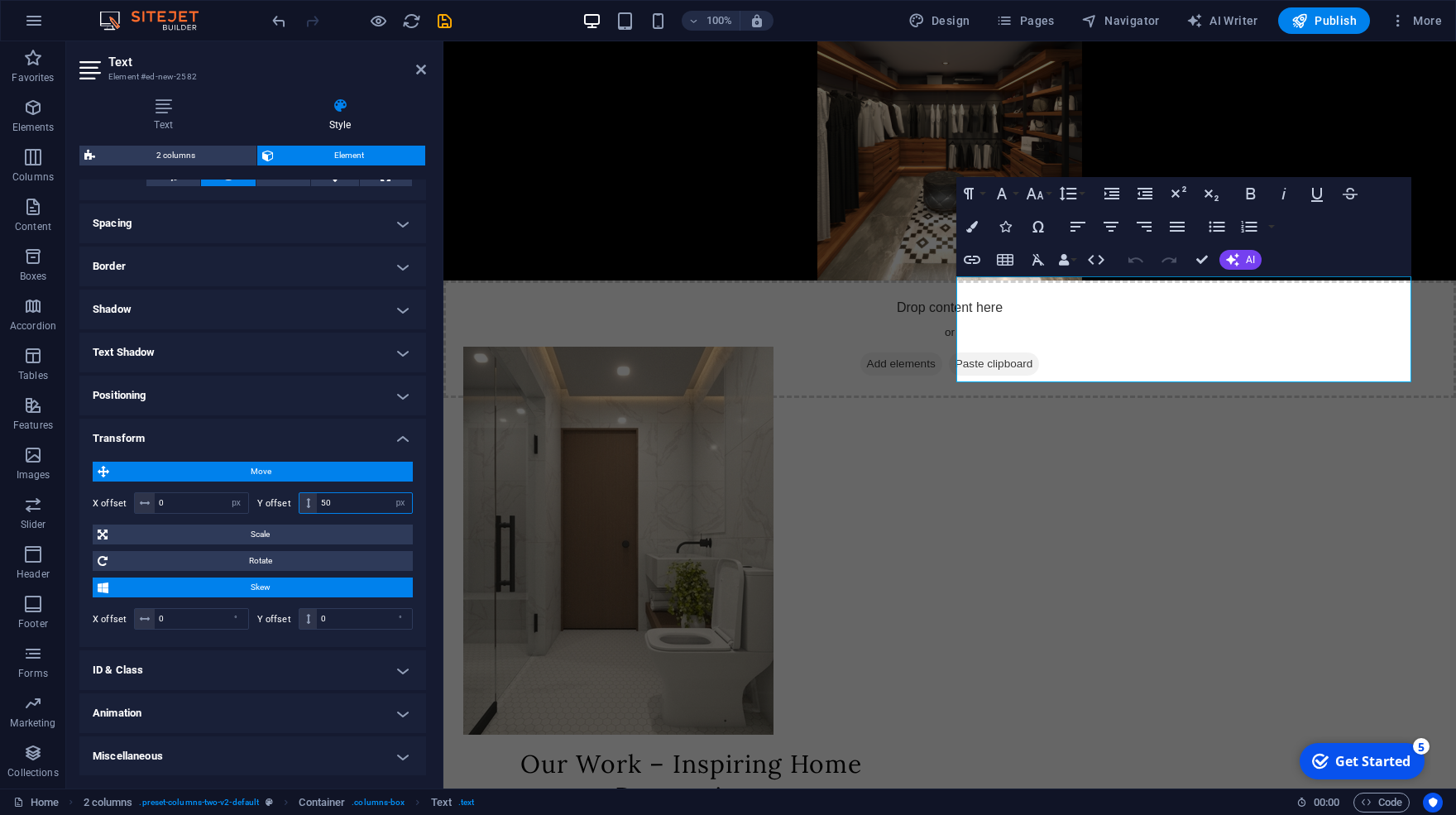
drag, startPoint x: 325, startPoint y: 506, endPoint x: 224, endPoint y: 463, distance: 109.8
click at [317, 493] on input "50" at bounding box center [365, 503] width 95 height 19
type input "100"
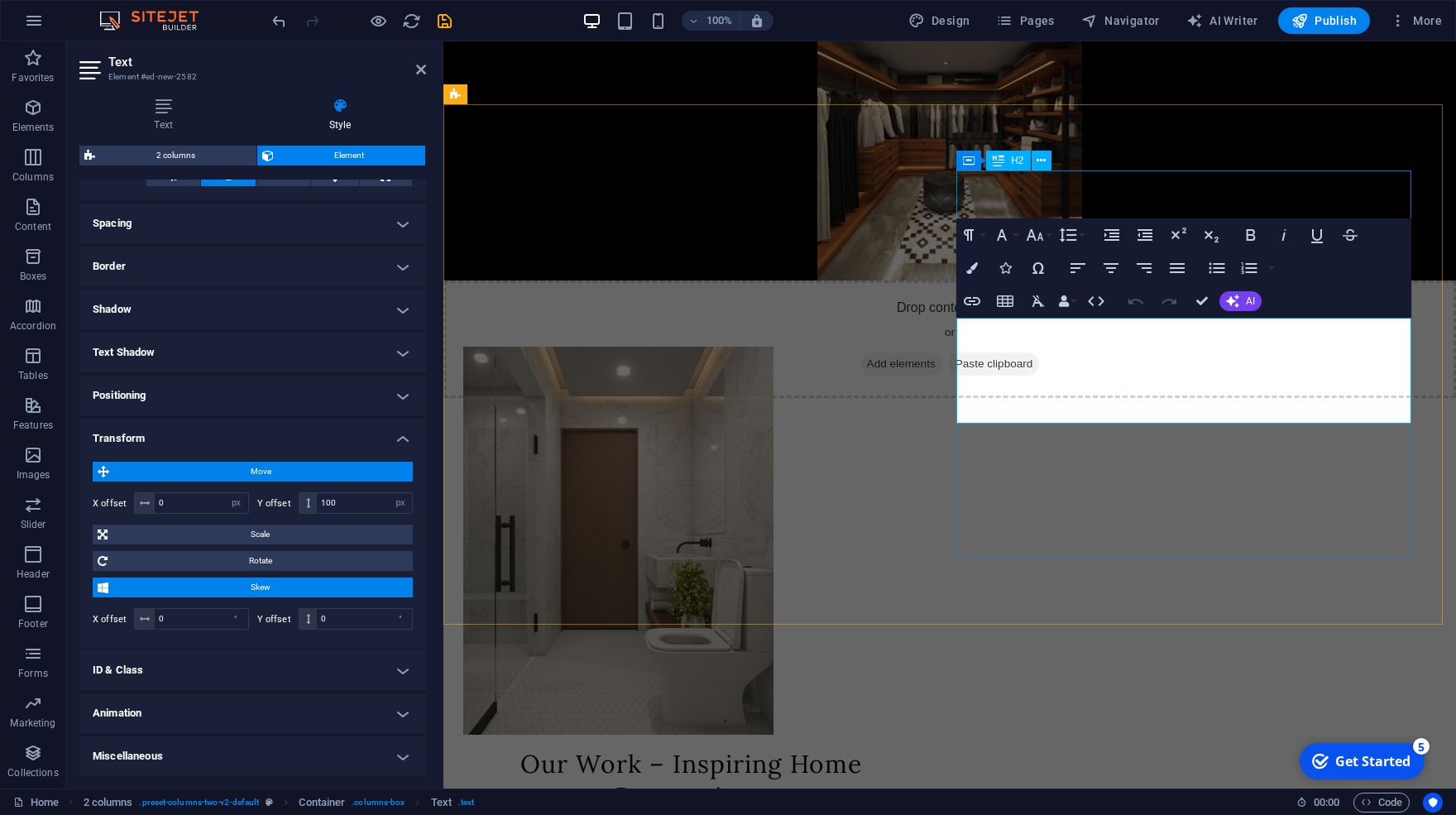
click at [919, 749] on div "Our Work – Inspiring Home Renovations" at bounding box center [690, 781] width 455 height 65
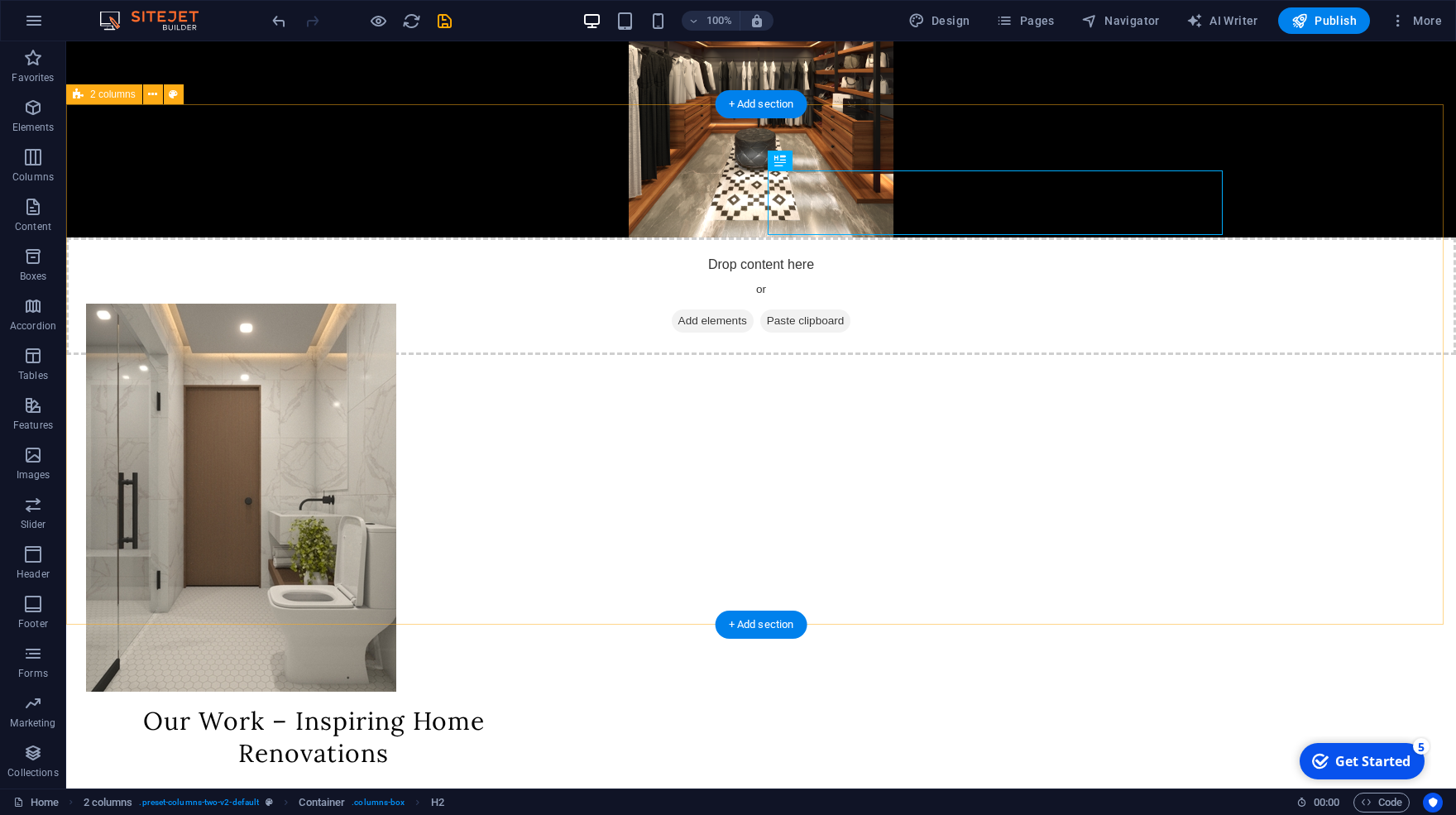
click at [1331, 263] on div "Our Work – Inspiring Home Renovations We don’t just carry out renovations and r…" at bounding box center [761, 590] width 1390 height 705
click at [541, 705] on div "Our Work – Inspiring Home Renovations" at bounding box center [313, 737] width 455 height 65
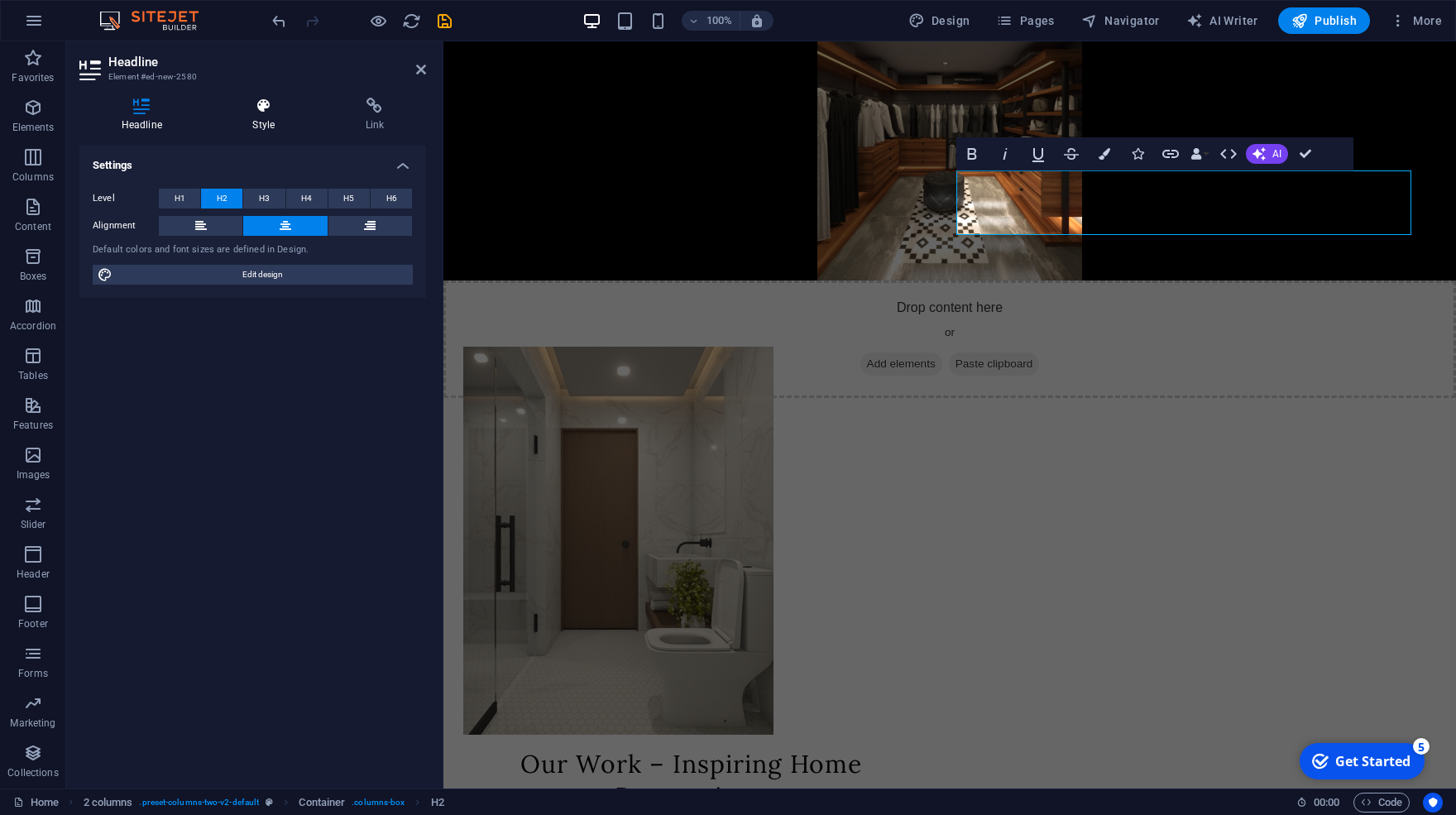
click at [290, 110] on icon at bounding box center [264, 106] width 106 height 17
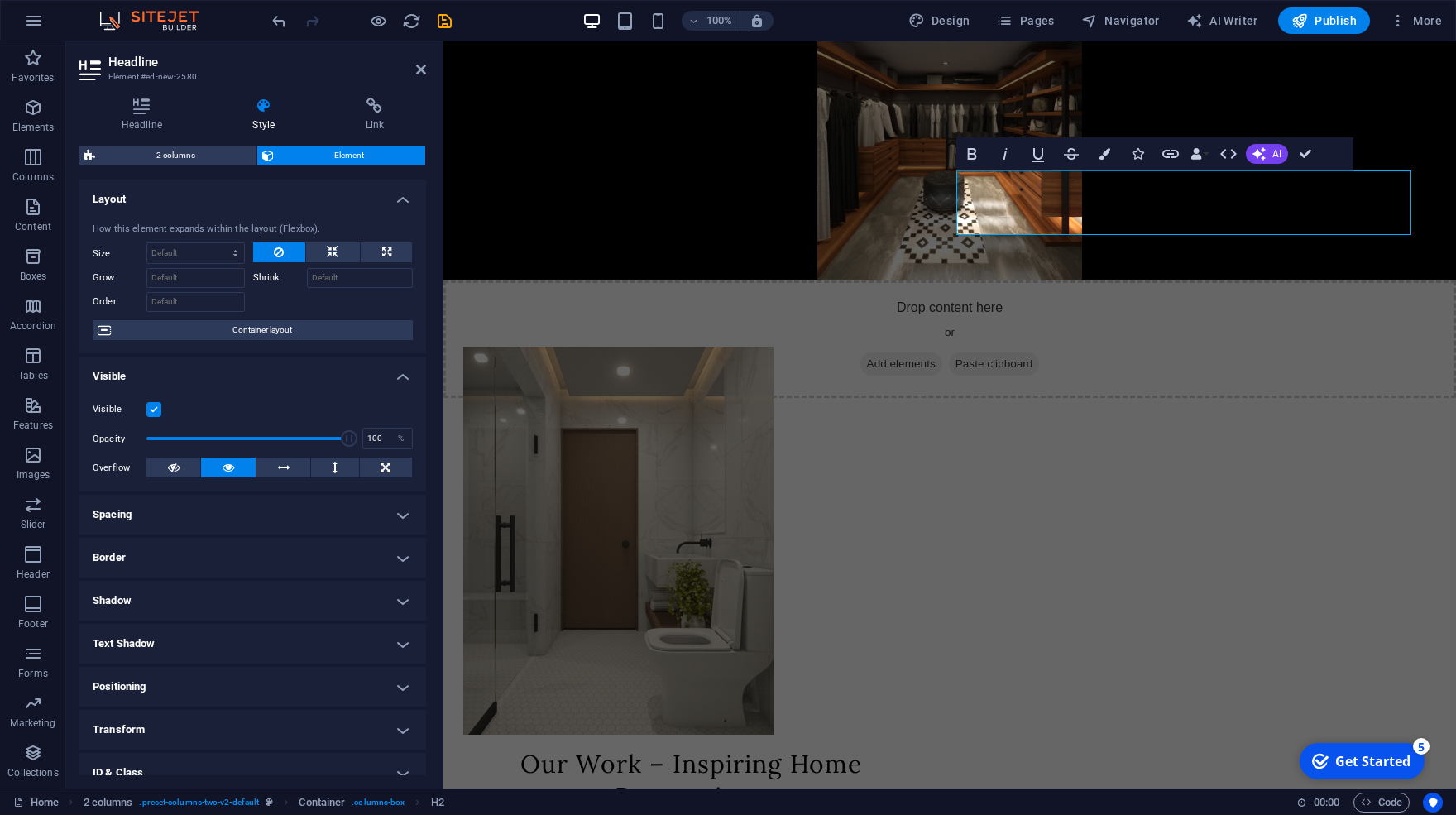
click at [232, 688] on h4 "Positioning" at bounding box center [253, 687] width 346 height 40
click at [232, 688] on h4 "Positioning" at bounding box center [253, 682] width 346 height 30
click at [244, 722] on h4 "Transform" at bounding box center [253, 730] width 346 height 40
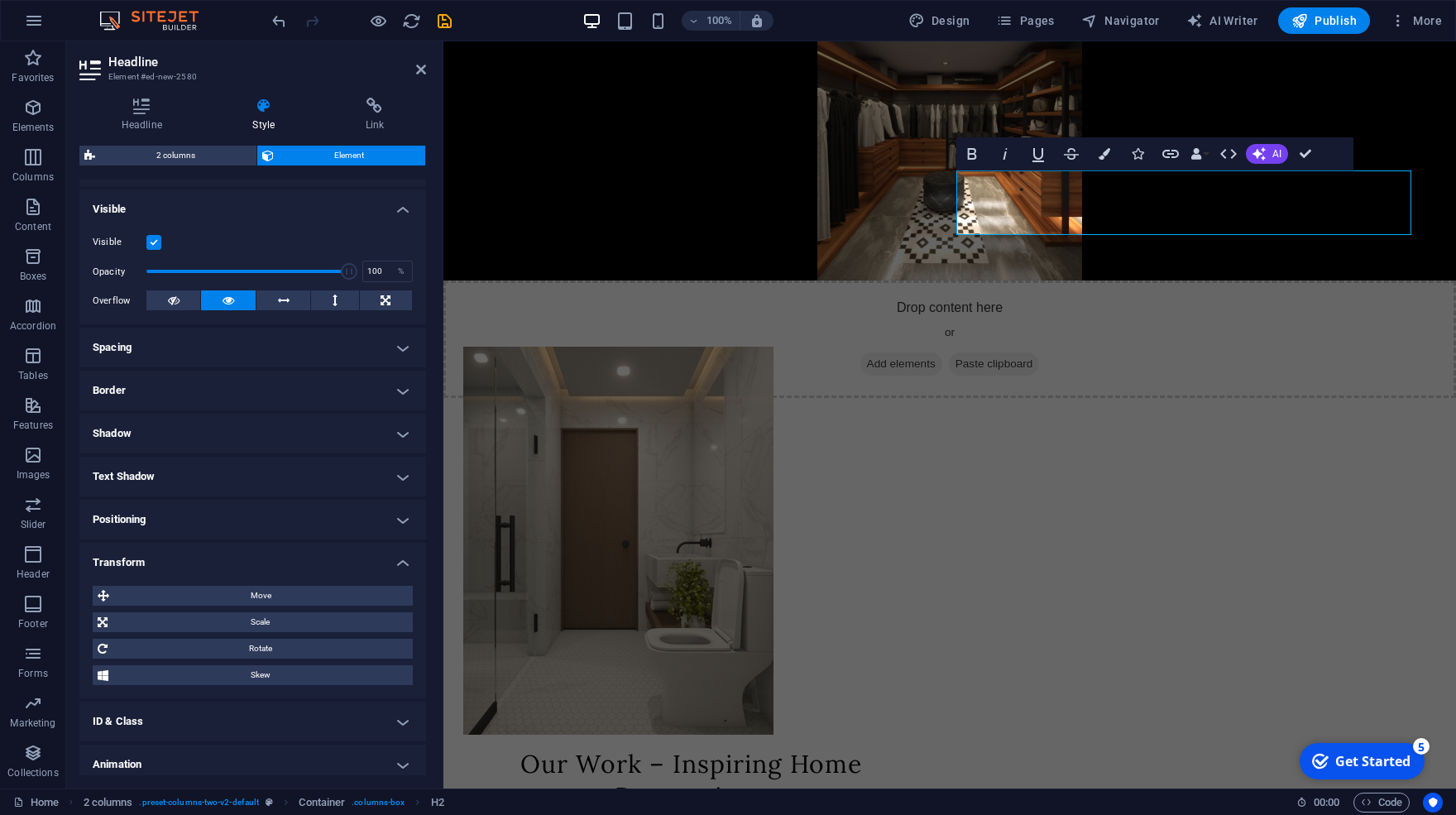
scroll to position [218, 0]
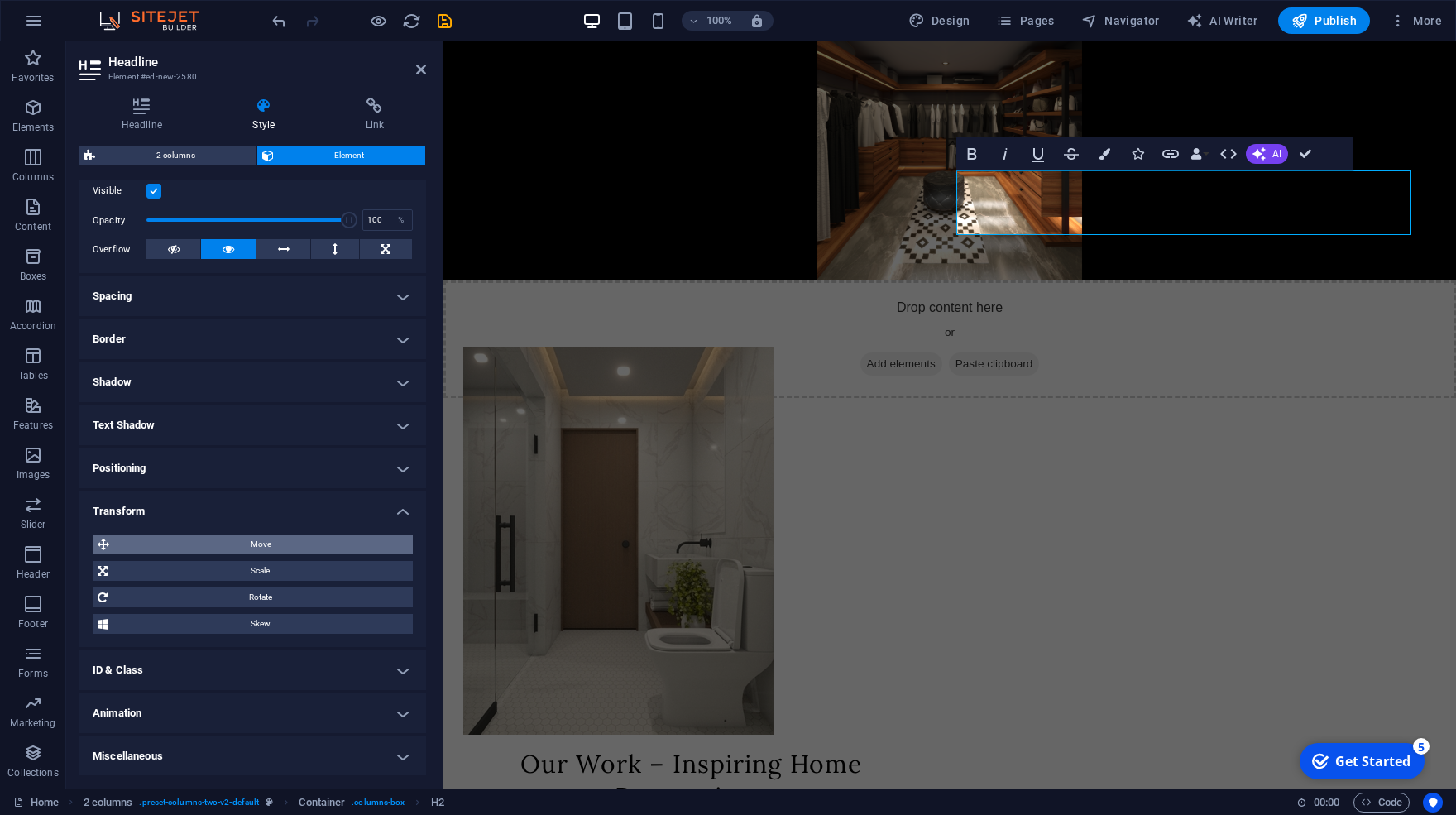
click at [273, 542] on span "Move" at bounding box center [261, 545] width 293 height 19
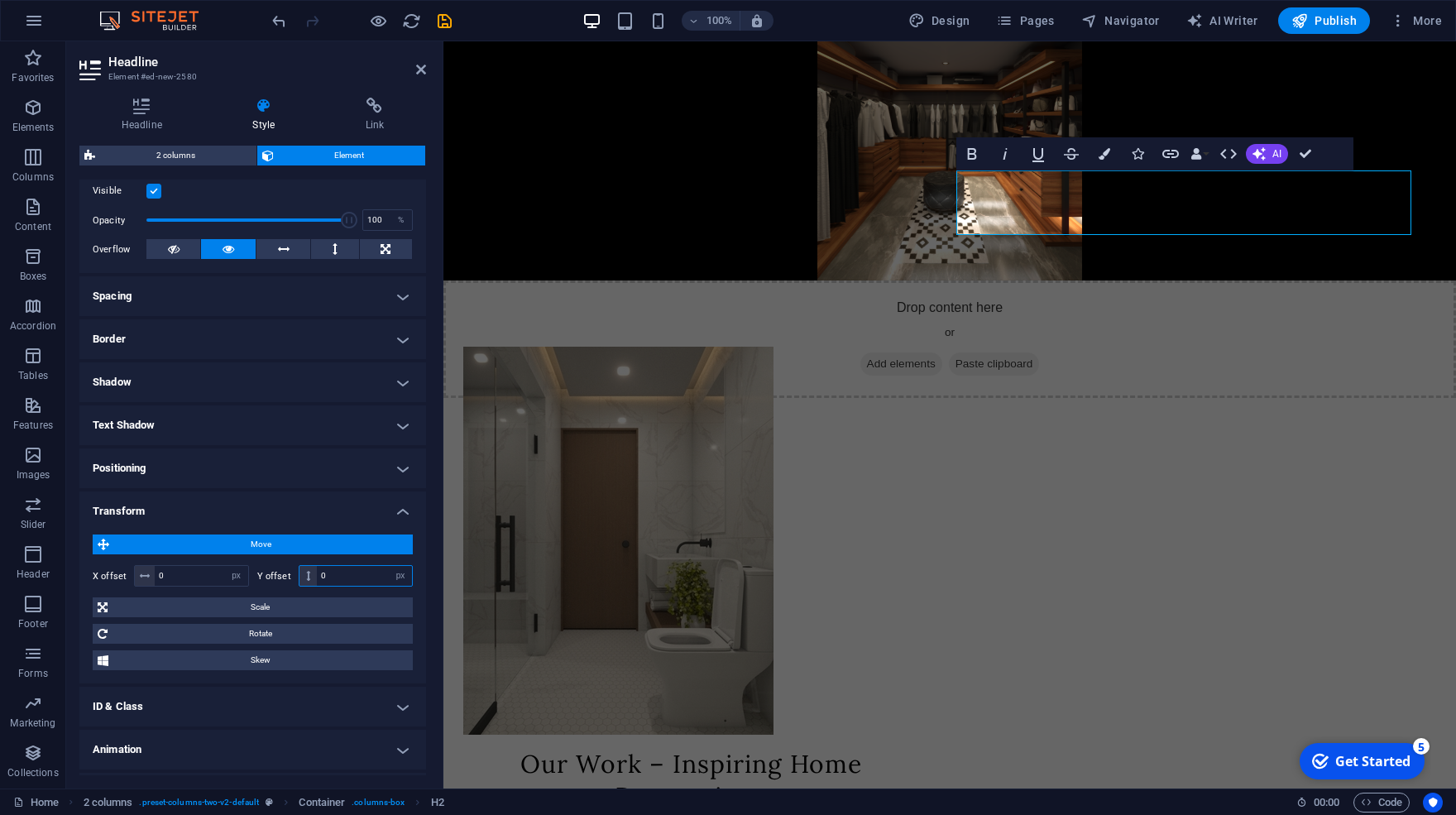
drag, startPoint x: 189, startPoint y: 560, endPoint x: 150, endPoint y: 554, distance: 39.5
click at [317, 567] on input "0" at bounding box center [365, 576] width 95 height 19
type input "60"
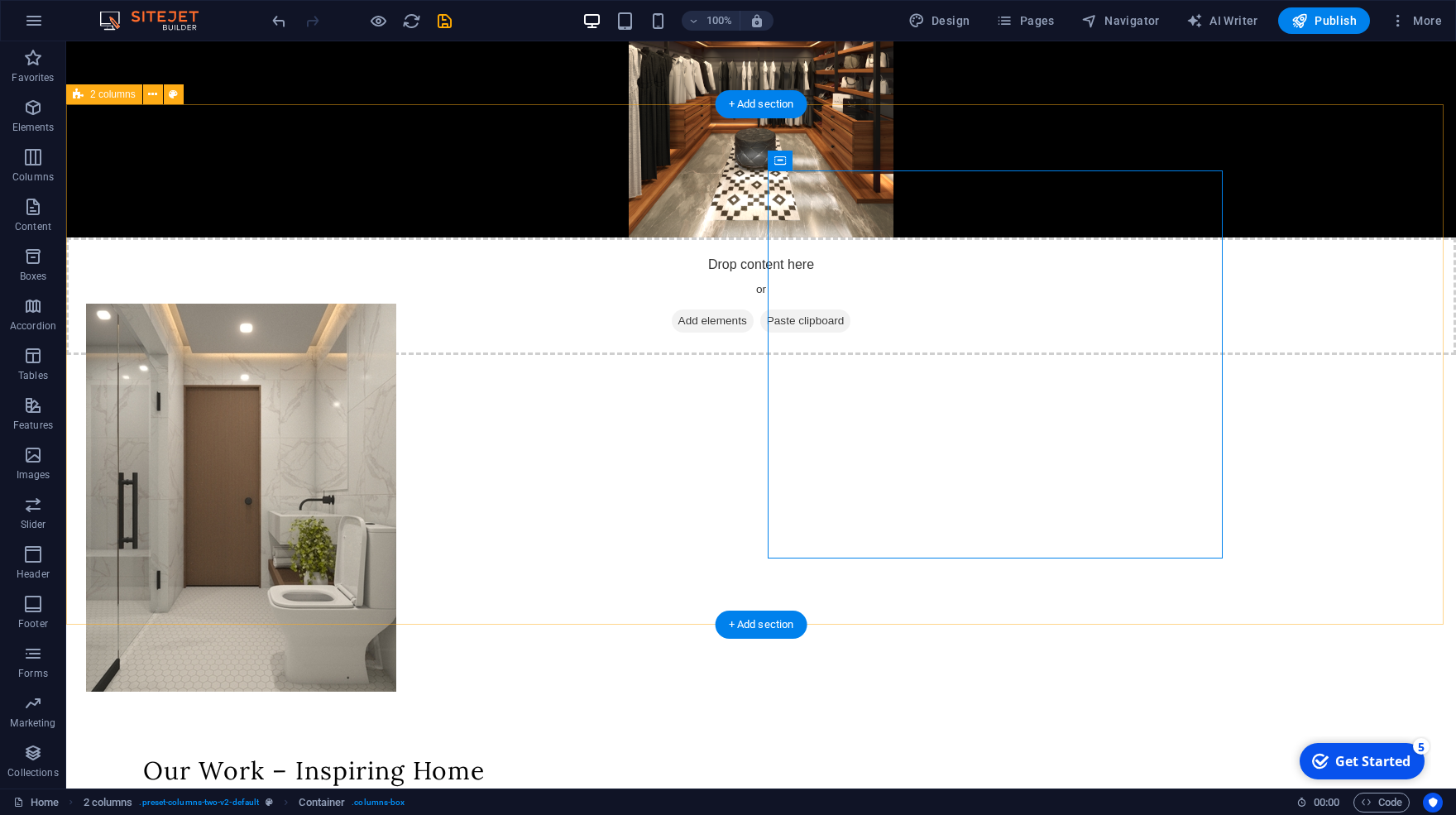
click at [1000, 615] on div "Our Work – Inspiring Home Renovations We don’t just carry out renovations and r…" at bounding box center [761, 590] width 1390 height 705
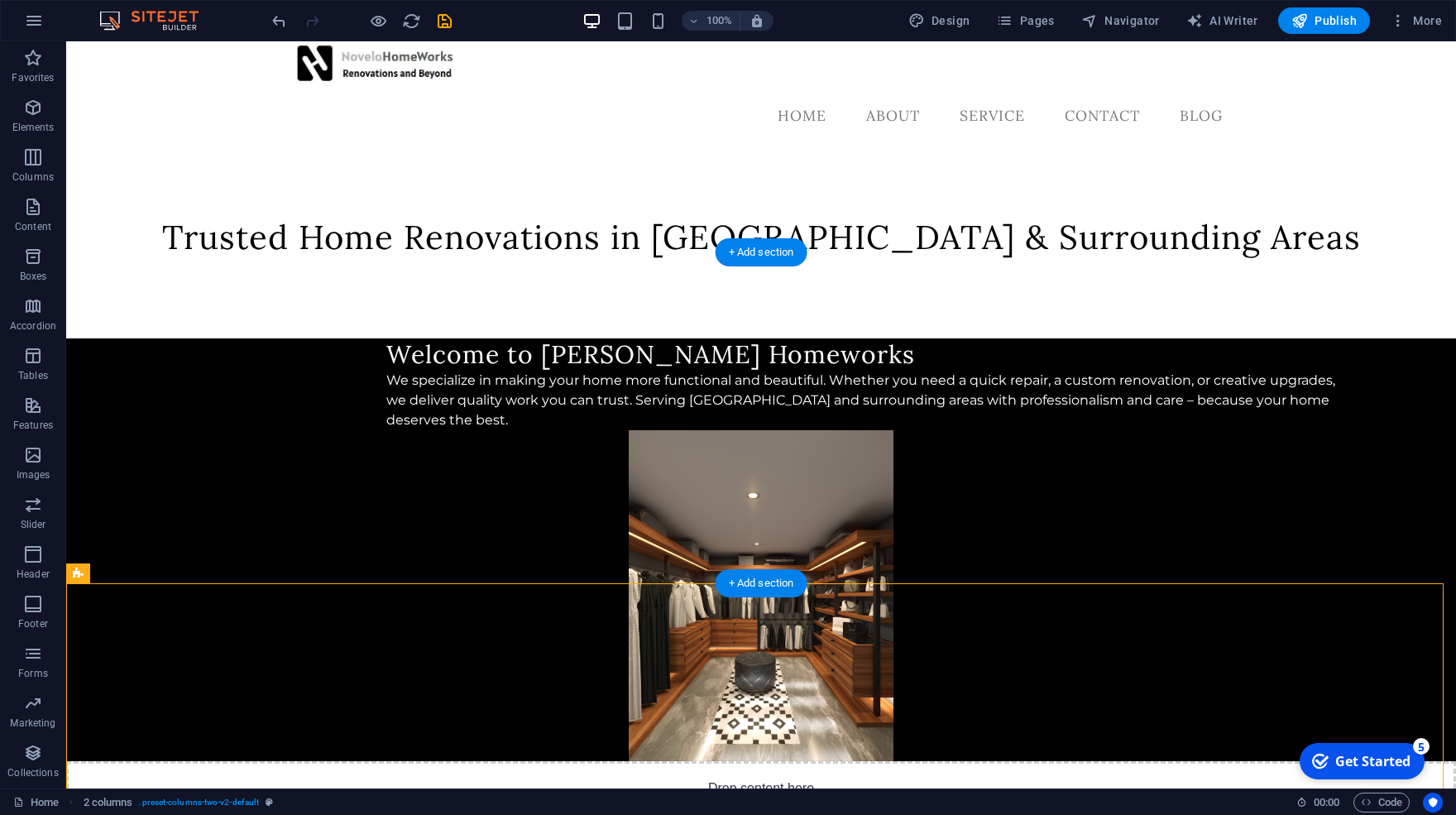
scroll to position [0, 0]
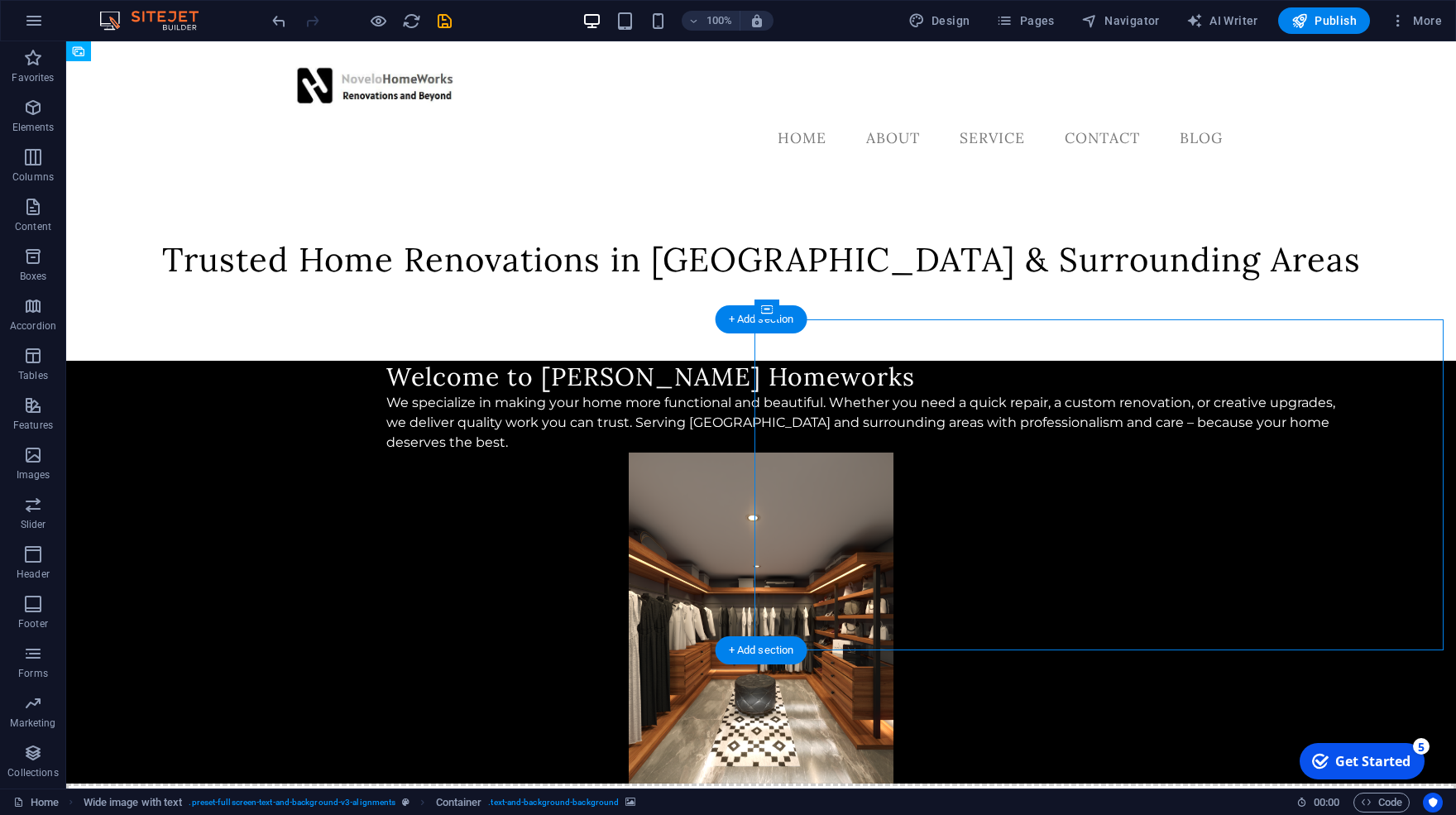
click at [836, 527] on figure at bounding box center [761, 618] width 1390 height 331
click at [1005, 512] on figure at bounding box center [761, 618] width 1390 height 331
click at [864, 313] on icon at bounding box center [861, 309] width 12 height 18
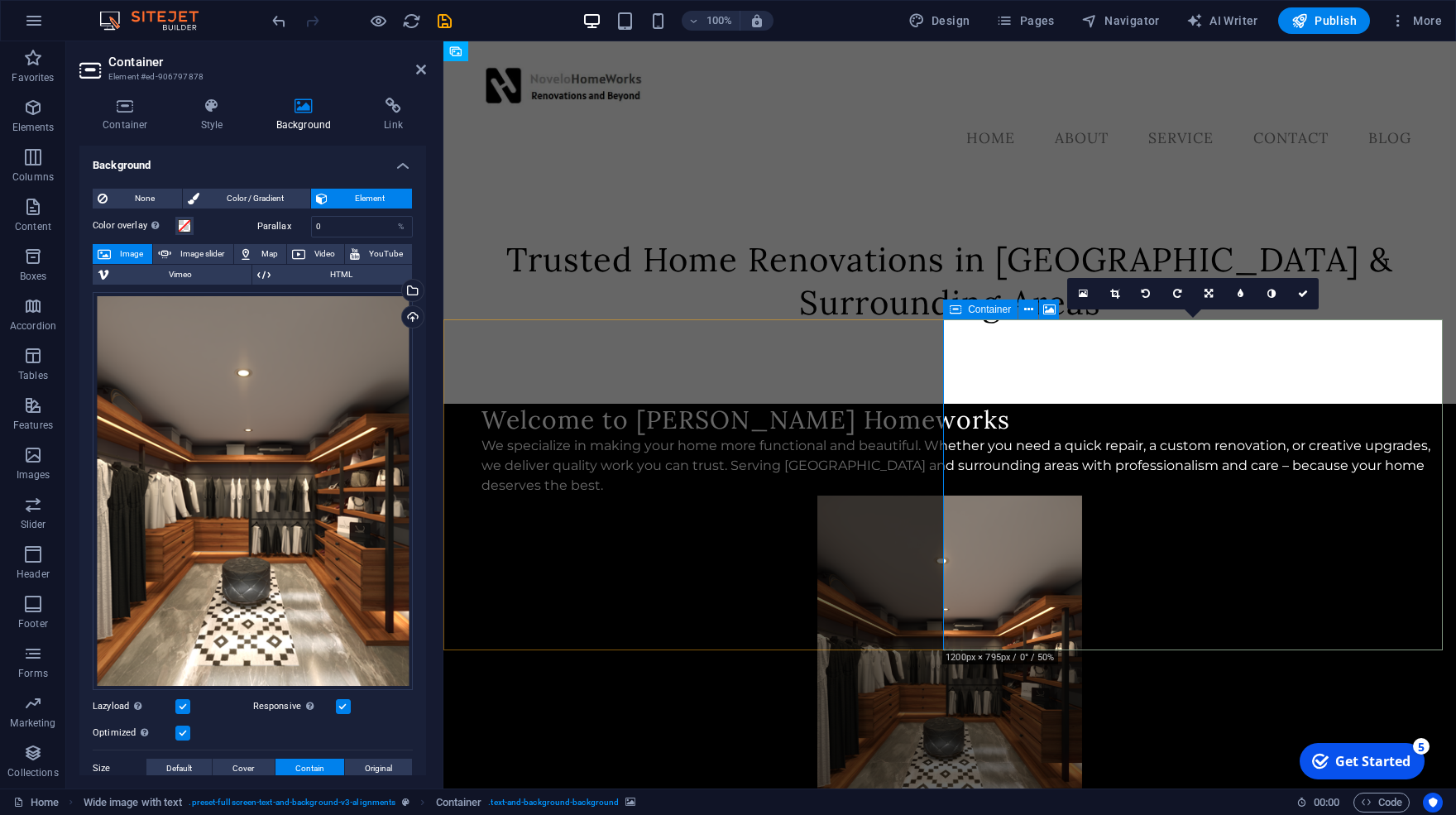
click at [705, 284] on div "Trusted Home Renovations in [GEOGRAPHIC_DATA] & Surrounding Areas" at bounding box center [950, 288] width 1012 height 232
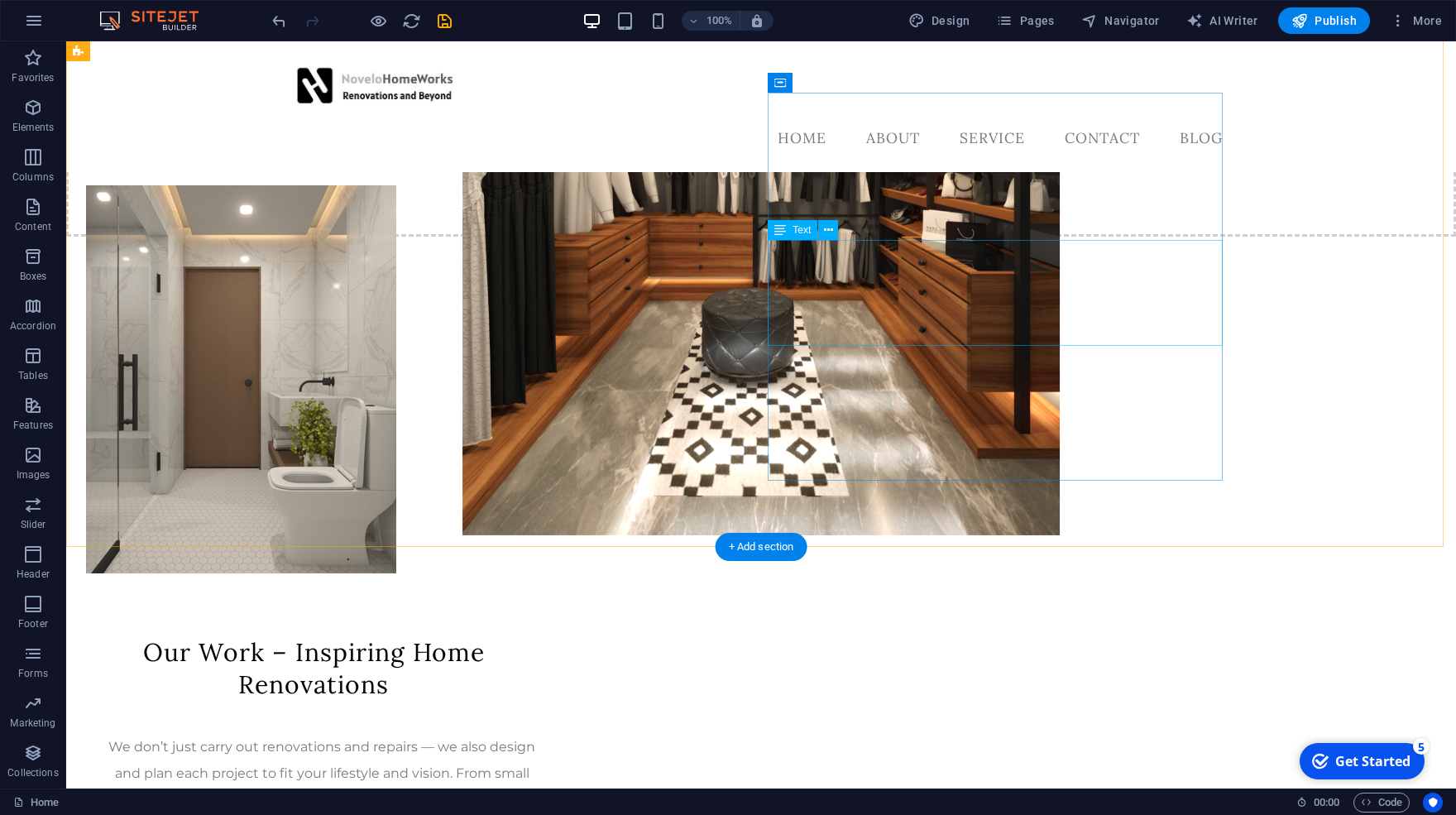
scroll to position [805, 0]
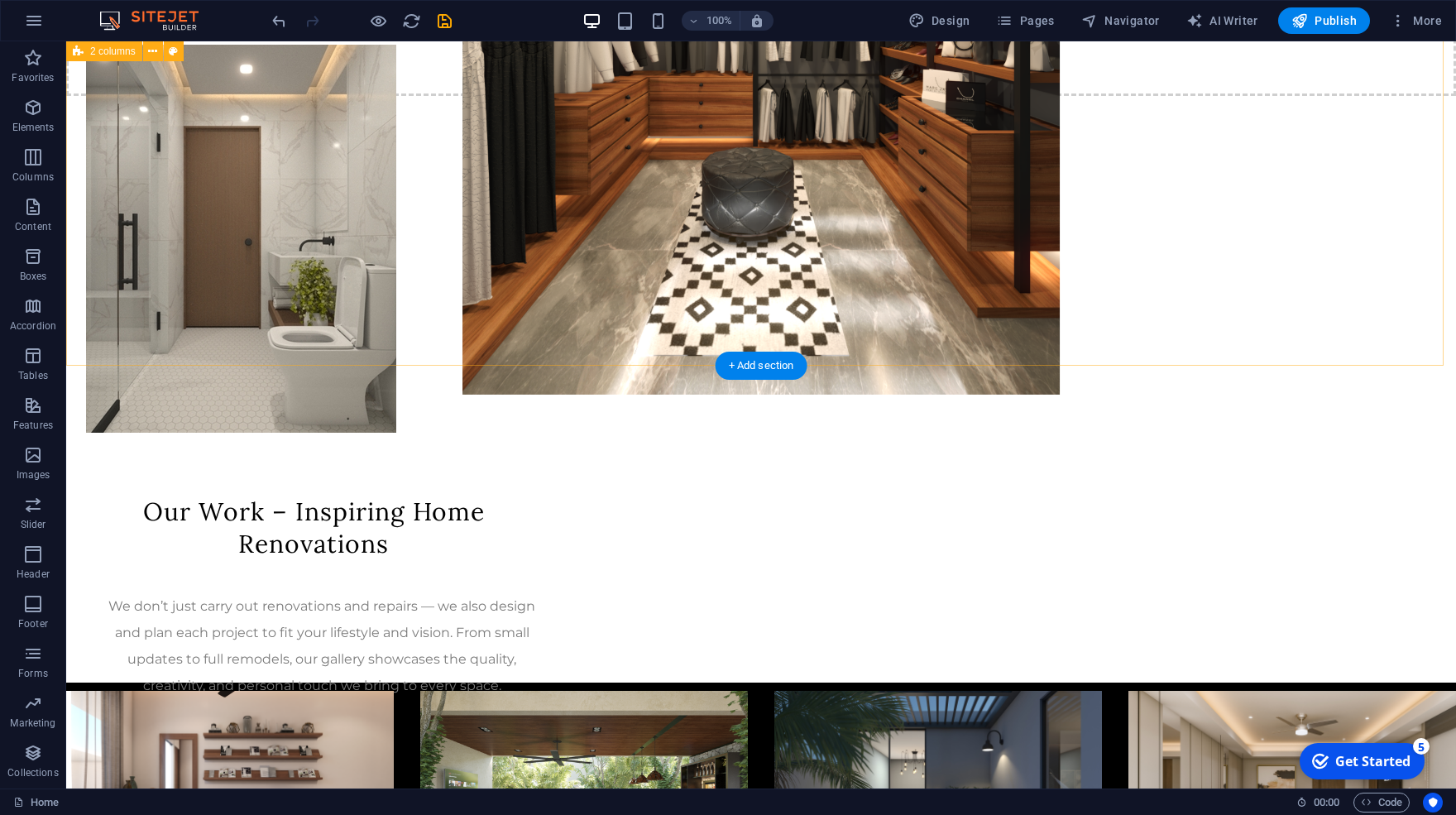
click at [1316, 263] on div "Our Work – Inspiring Home Renovations We don’t just carry out renovations and r…" at bounding box center [761, 331] width 1390 height 705
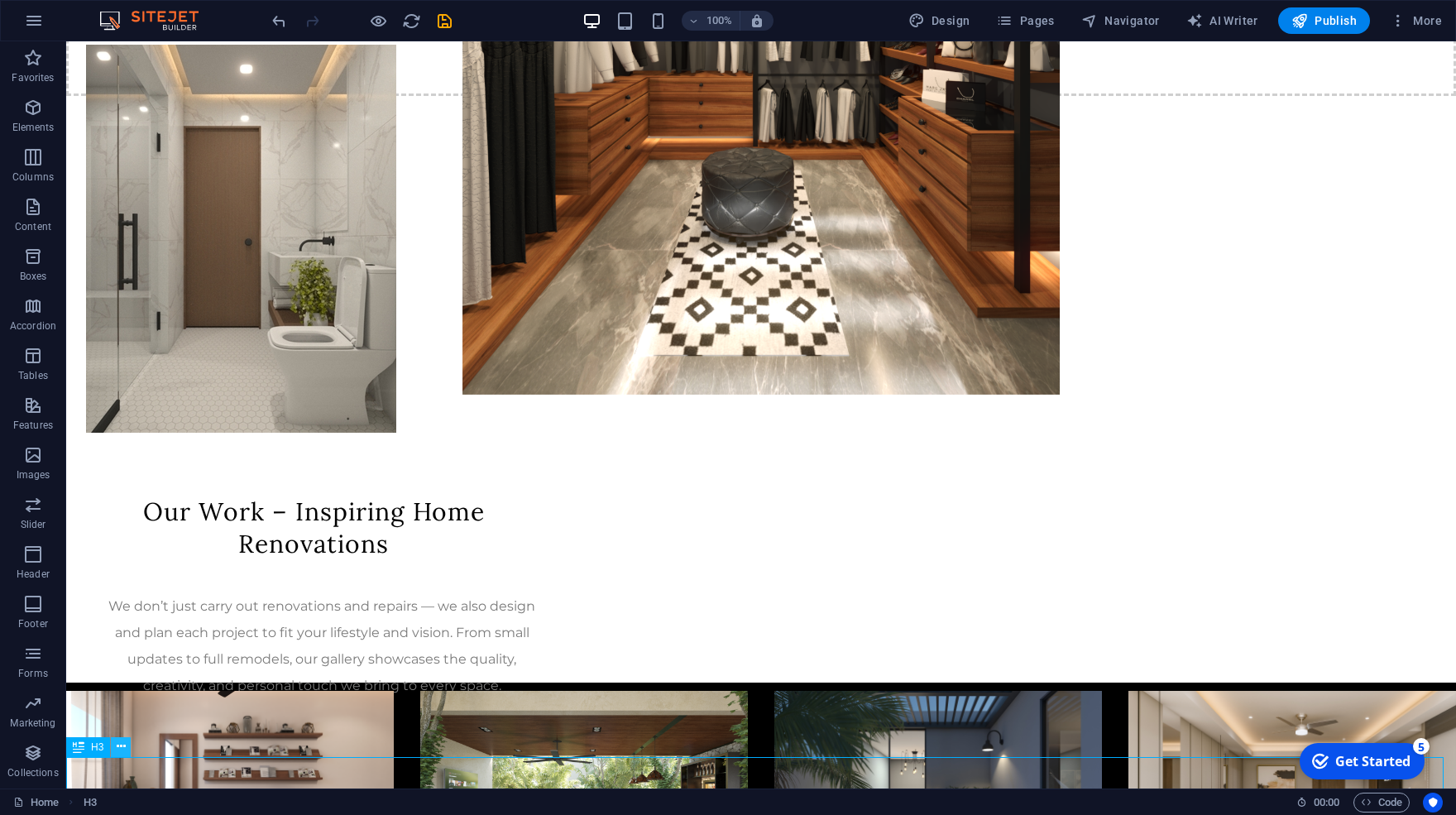
click at [115, 753] on button at bounding box center [120, 747] width 19 height 19
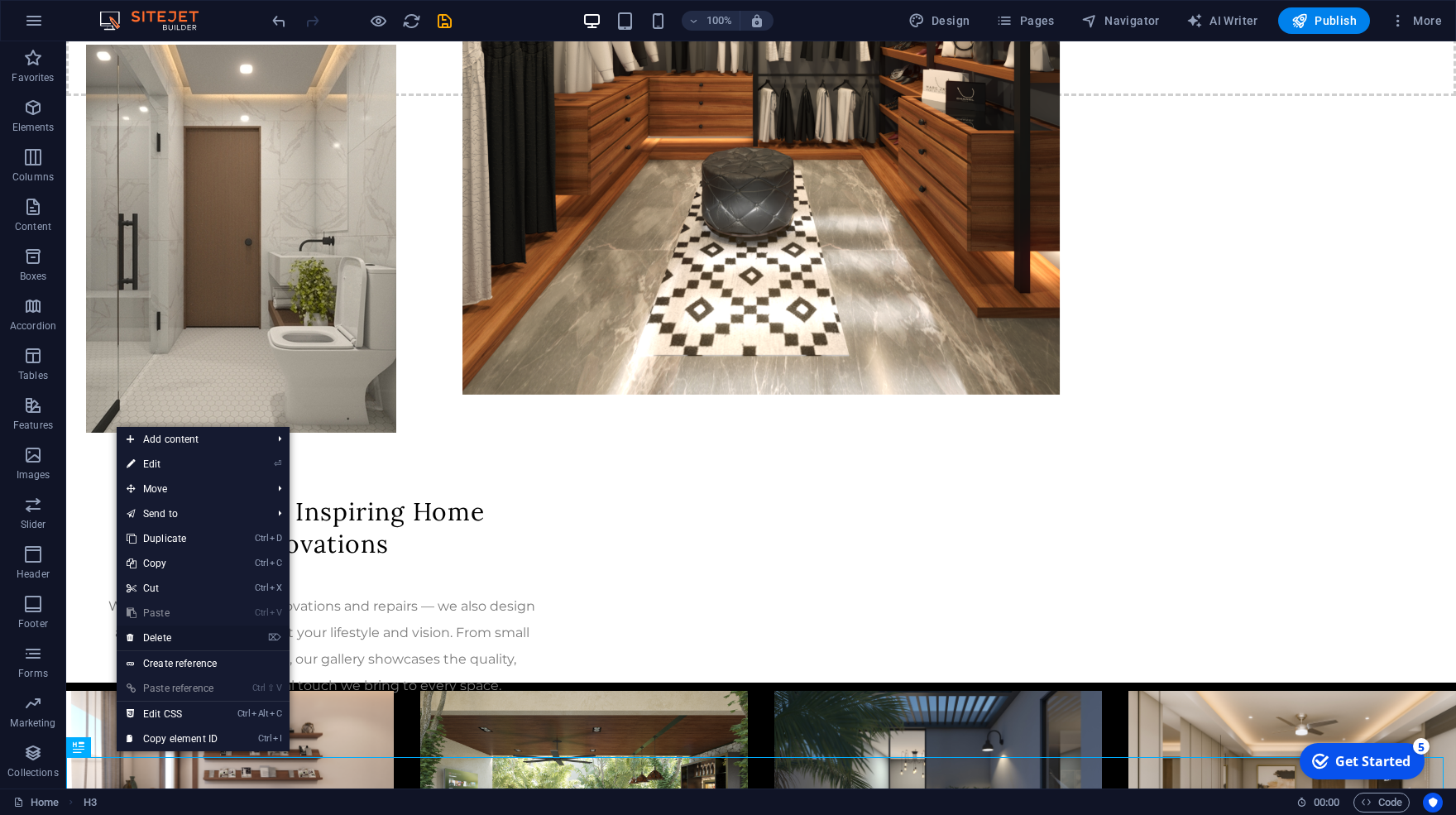
click at [177, 636] on link "⌦ Delete" at bounding box center [171, 638] width 110 height 25
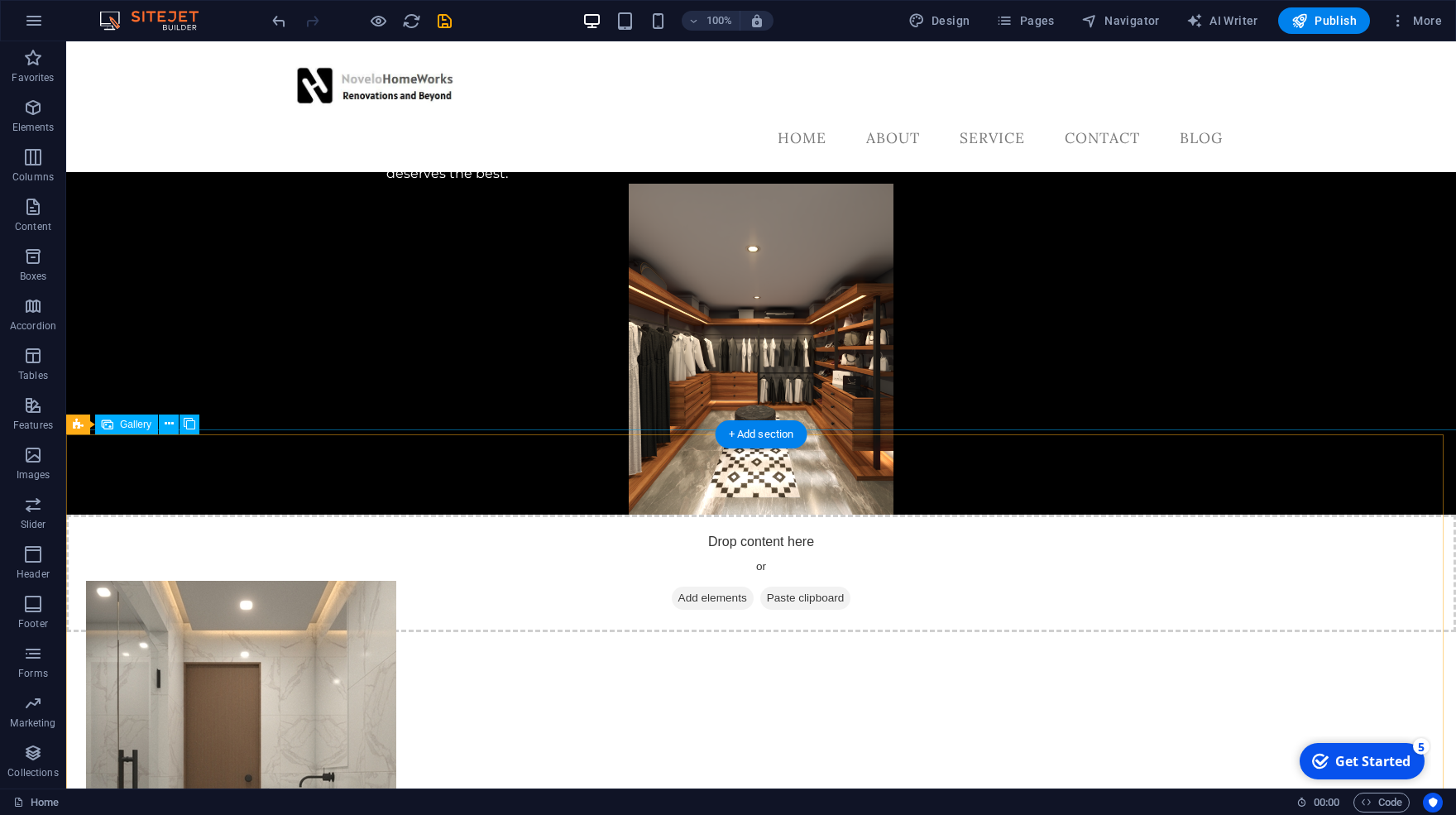
scroll to position [774, 0]
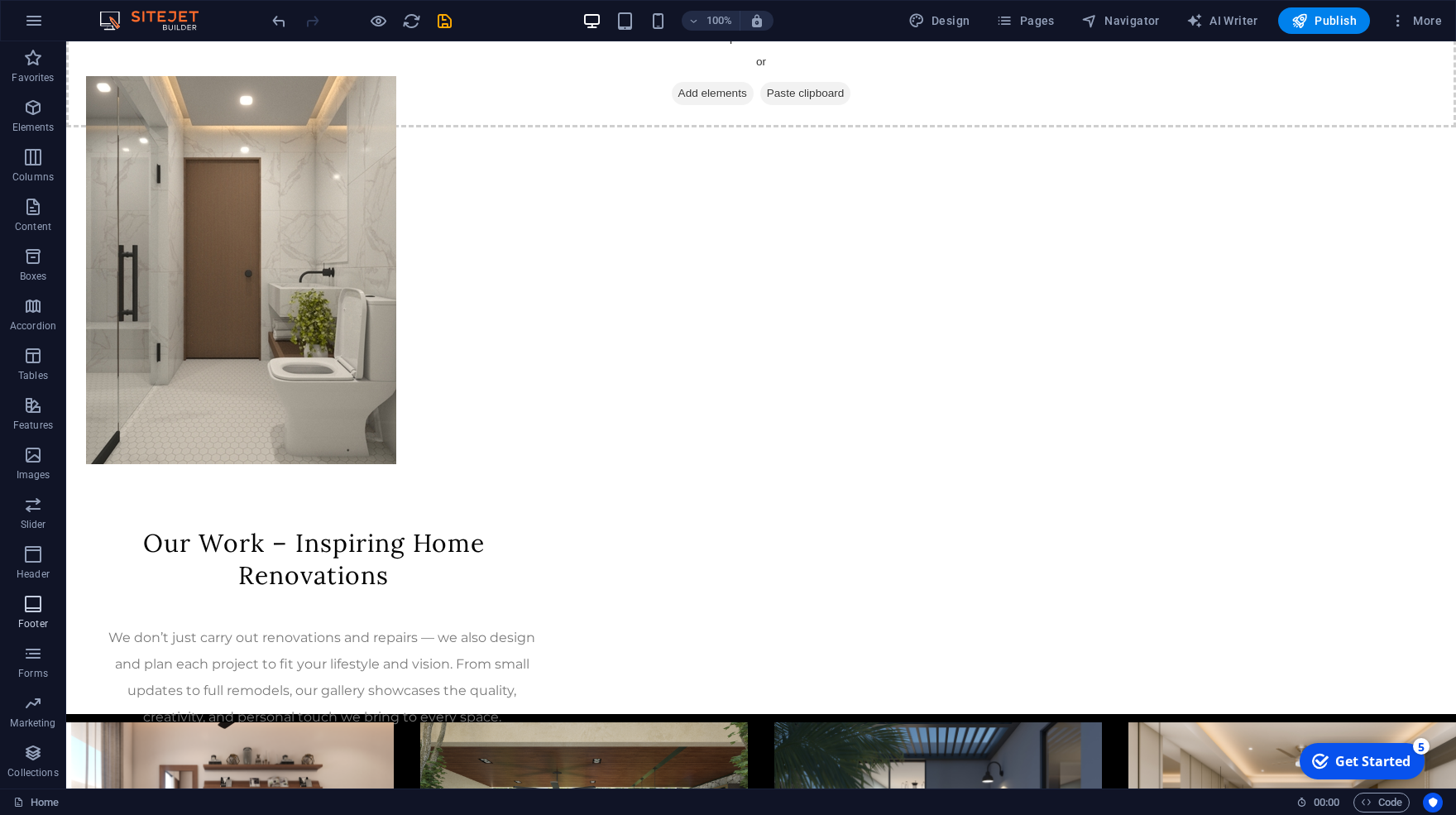
click at [26, 606] on icon "button" at bounding box center [33, 604] width 19 height 19
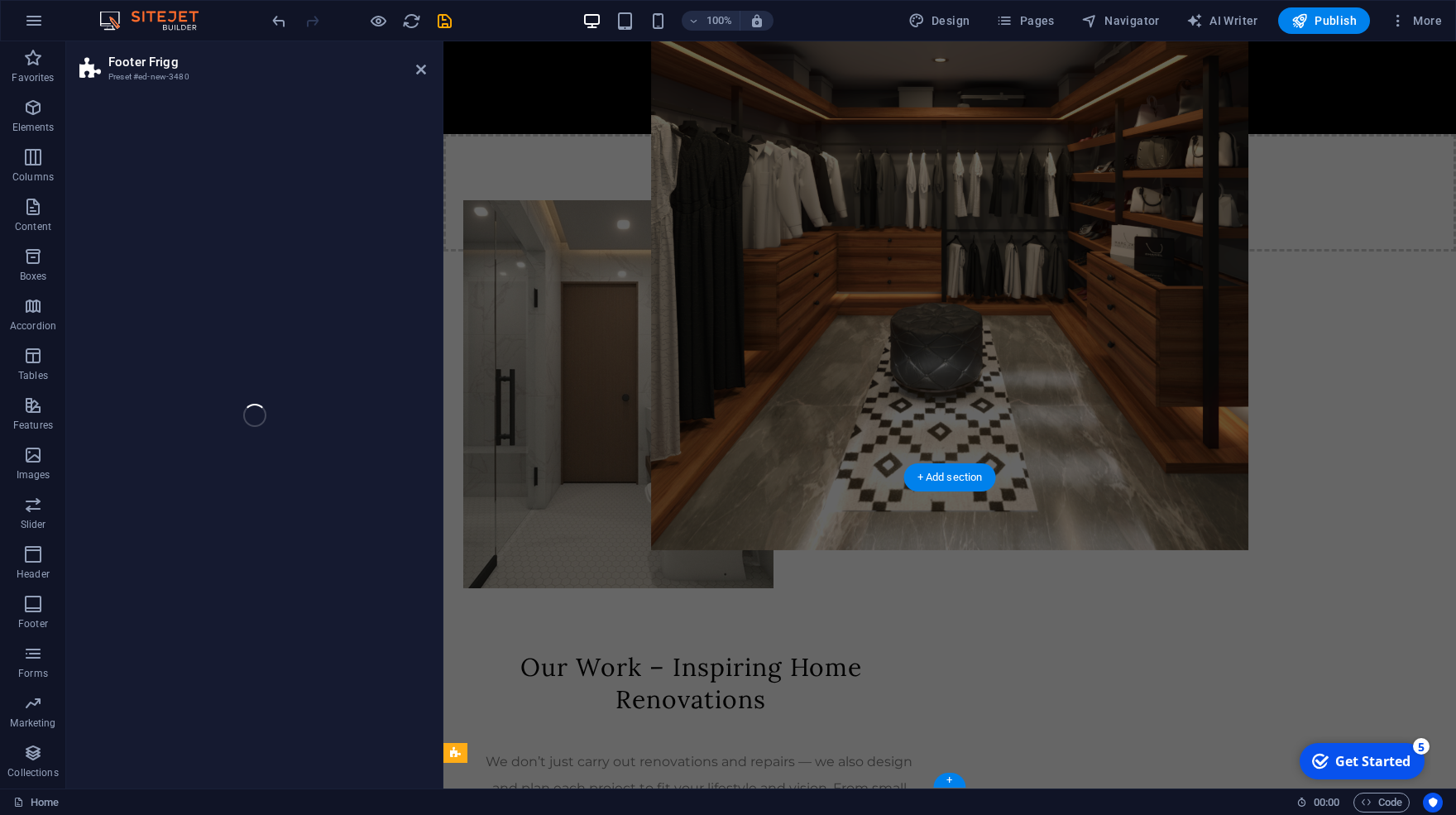
scroll to position [1603, 0]
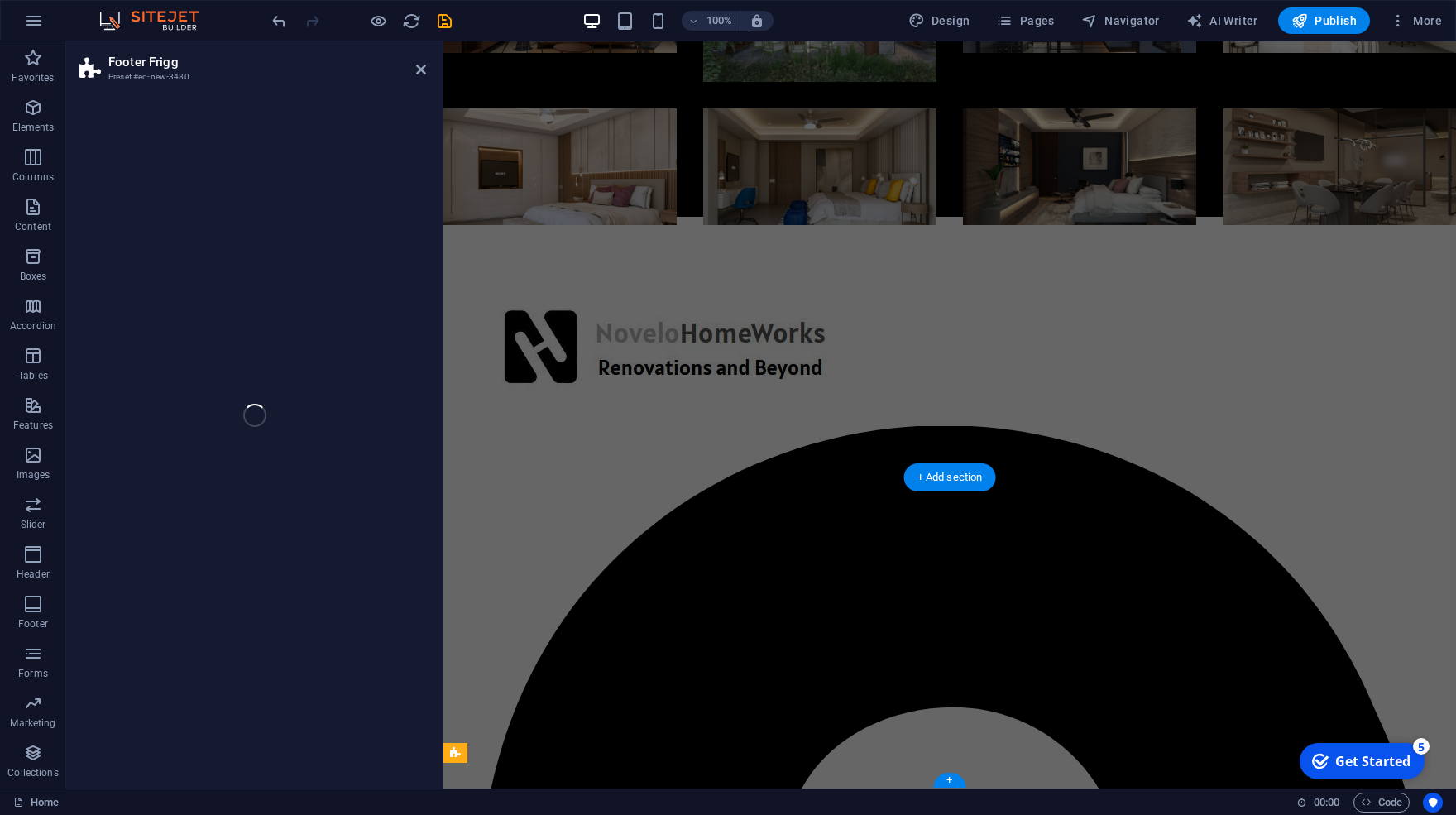
select select "rem"
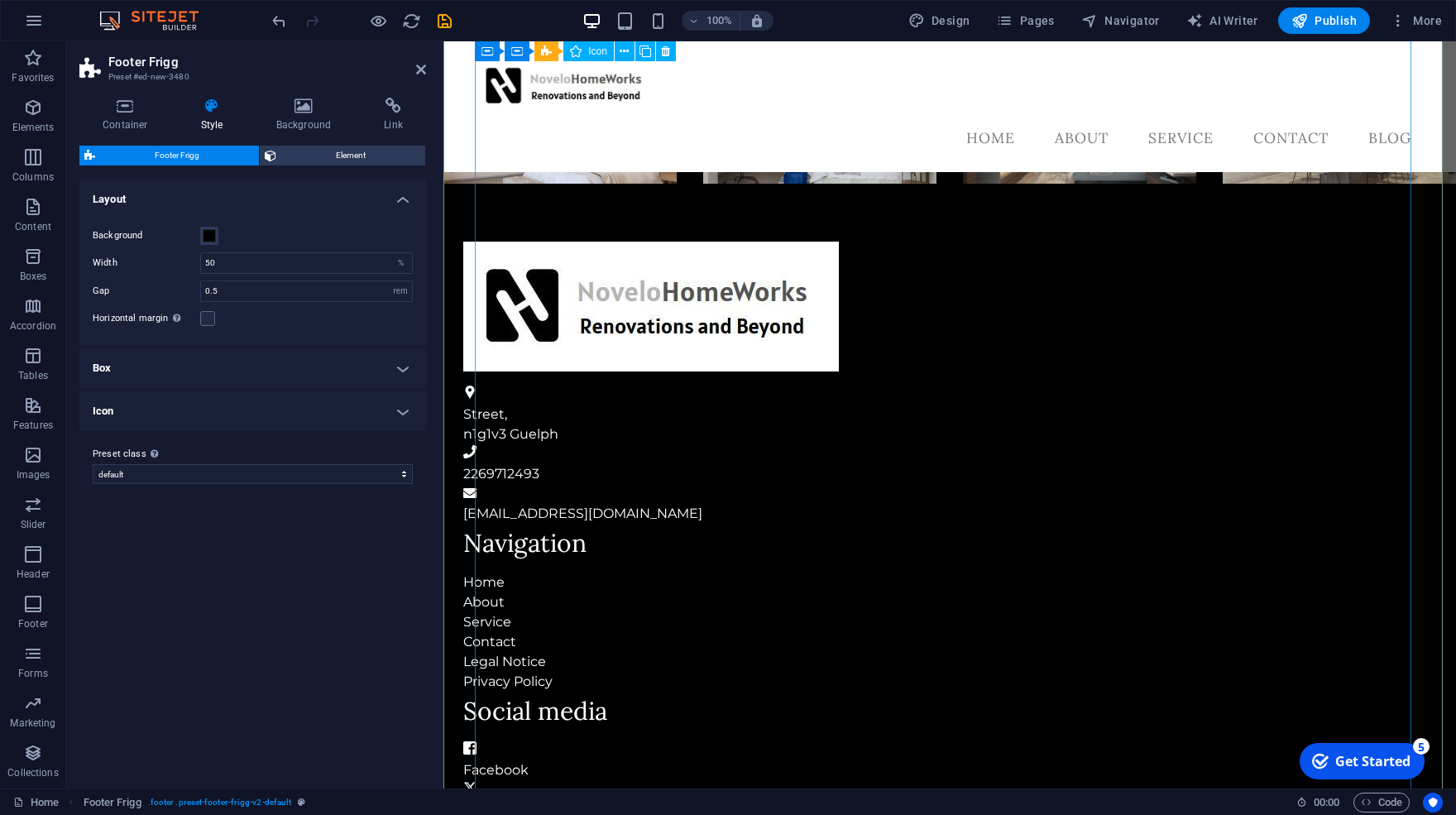
scroll to position [964, 0]
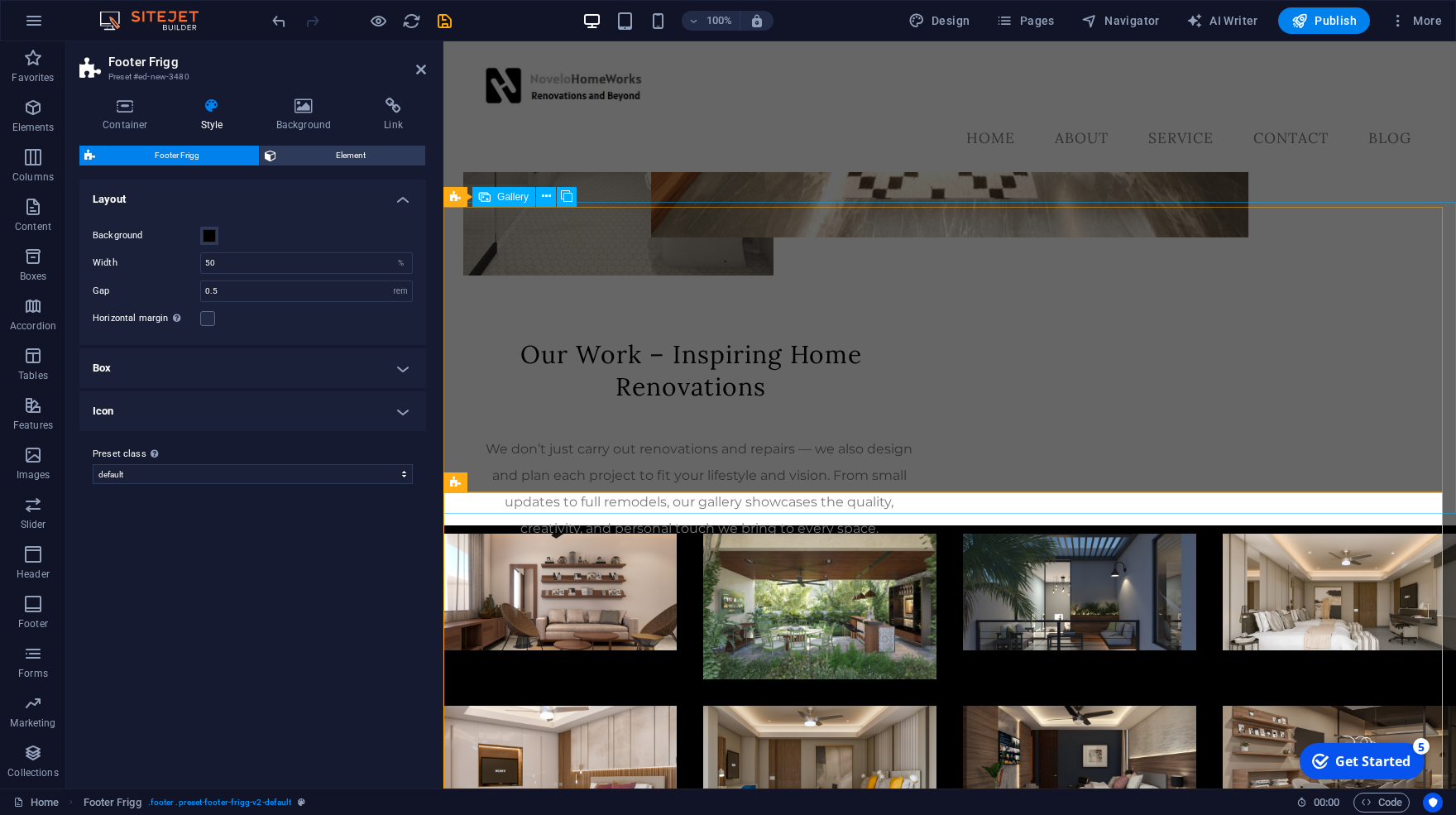
click at [693, 521] on div at bounding box center [950, 678] width 1039 height 316
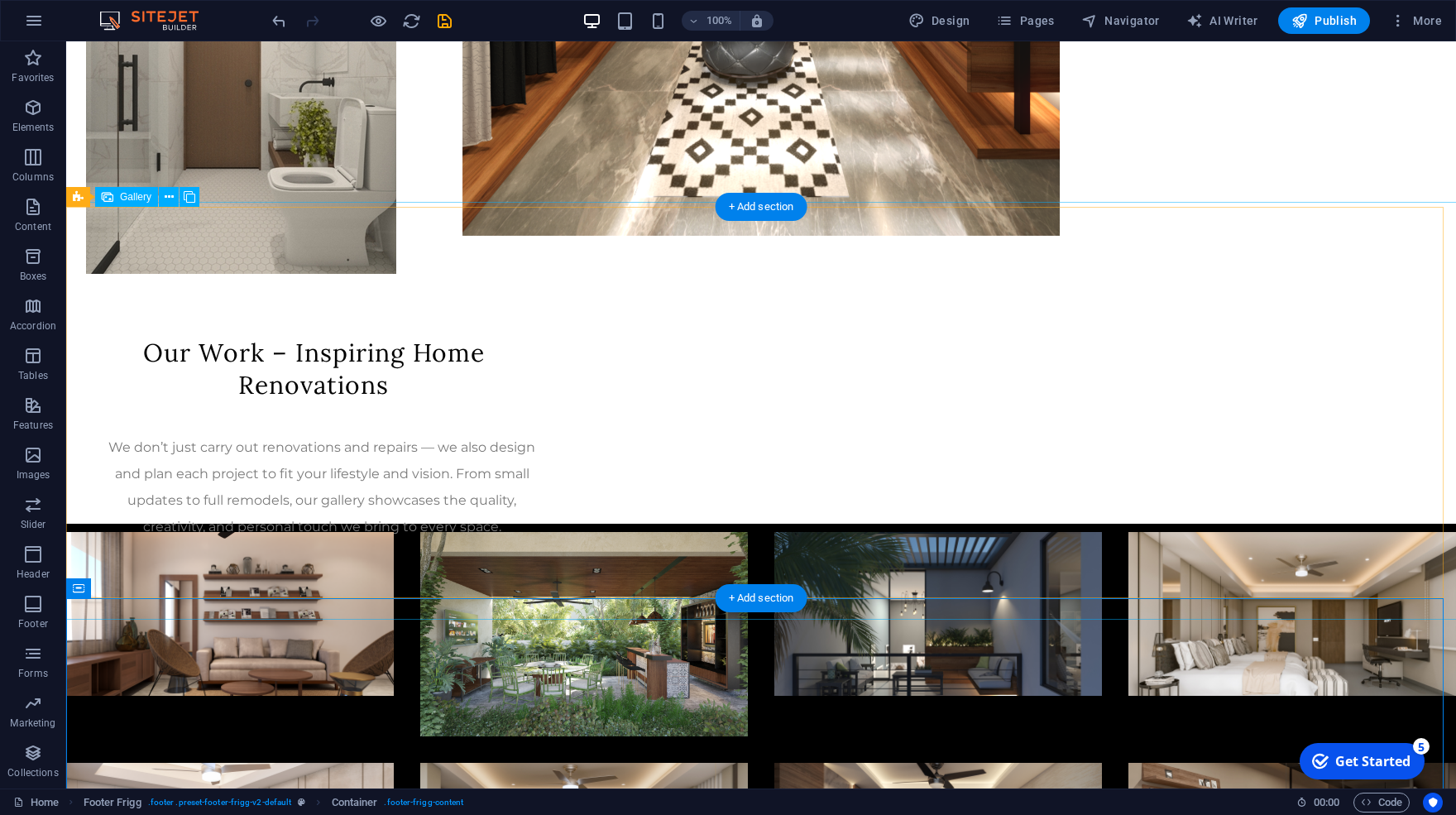
click at [403, 519] on div at bounding box center [761, 730] width 1416 height 423
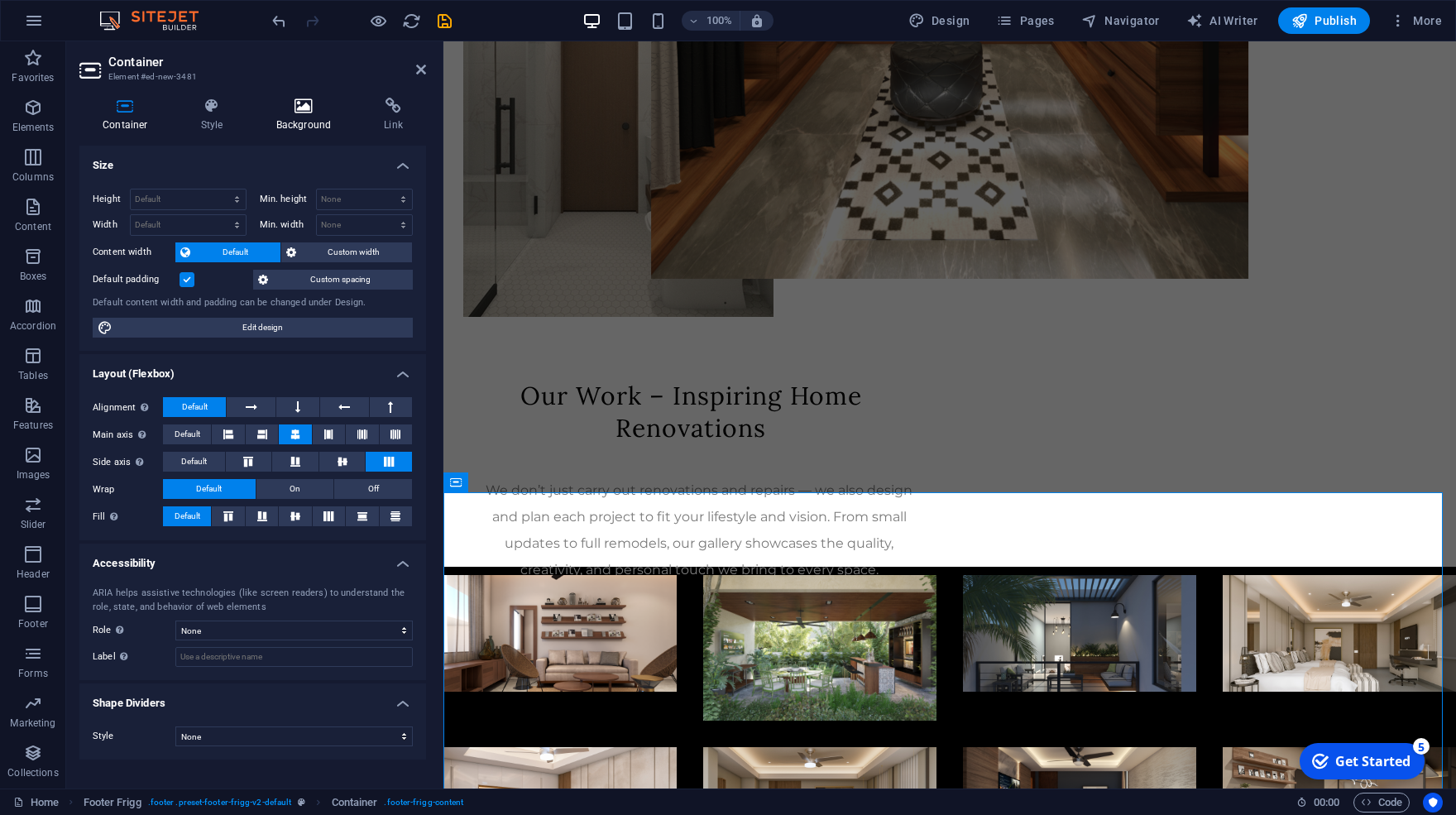
click at [306, 123] on h4 "Background" at bounding box center [307, 115] width 109 height 34
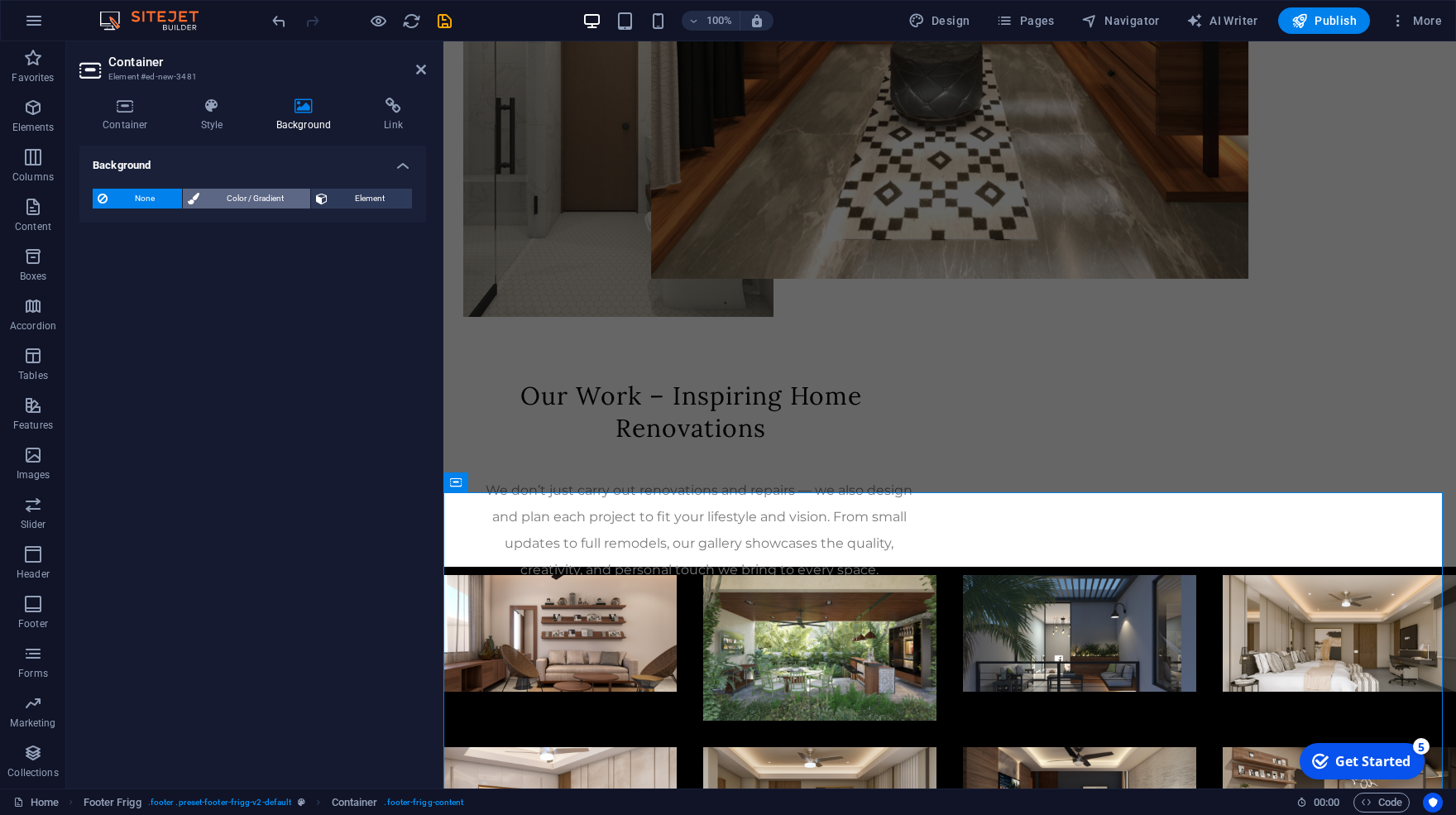
click at [238, 197] on span "Color / Gradient" at bounding box center [254, 199] width 102 height 19
click at [109, 267] on span at bounding box center [103, 264] width 19 height 19
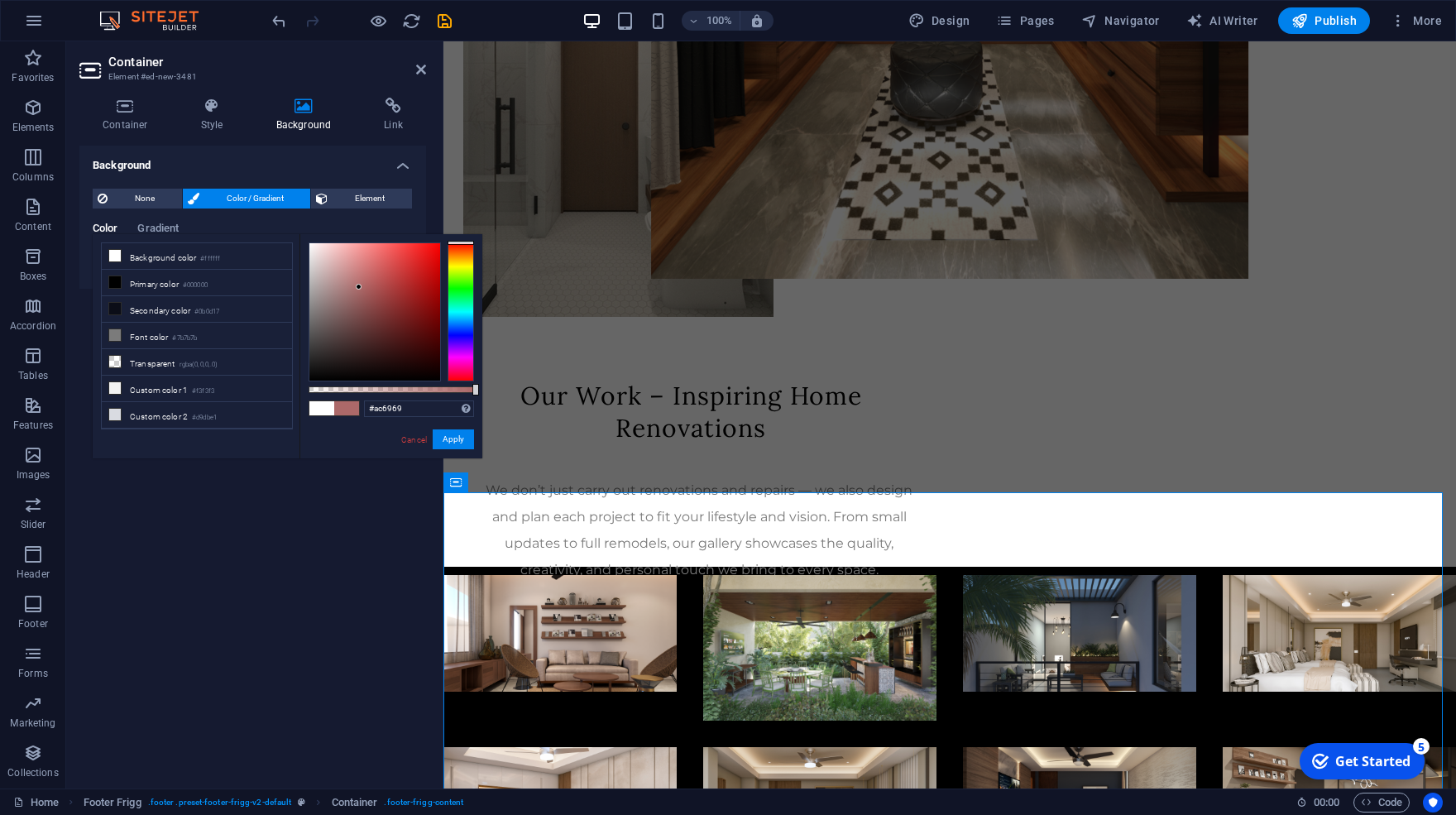
click at [359, 287] on div at bounding box center [375, 311] width 131 height 137
drag, startPoint x: 362, startPoint y: 292, endPoint x: 287, endPoint y: 347, distance: 93.0
click at [287, 347] on div "less Background color #ffffff Primary color #000000 Secondary color #0b0d17 Fon…" at bounding box center [287, 347] width 390 height 225
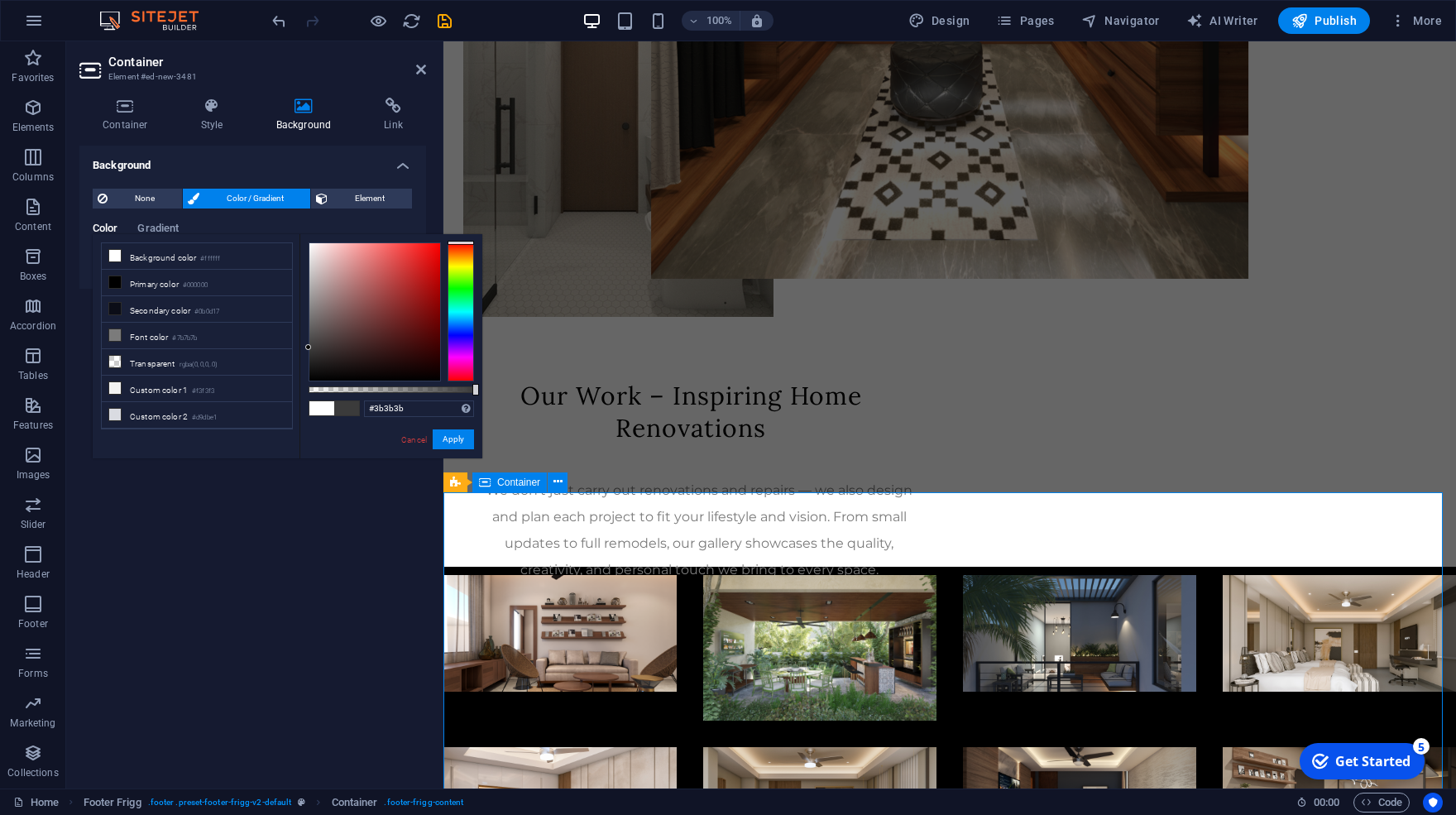
click at [115, 335] on icon at bounding box center [115, 335] width 11 height 11
click at [115, 330] on icon at bounding box center [115, 335] width 11 height 11
click at [221, 349] on li "Transparent rgba(0,0,0,.0)" at bounding box center [196, 362] width 190 height 27
click at [212, 332] on li "Font color #7b7b7b" at bounding box center [196, 336] width 190 height 27
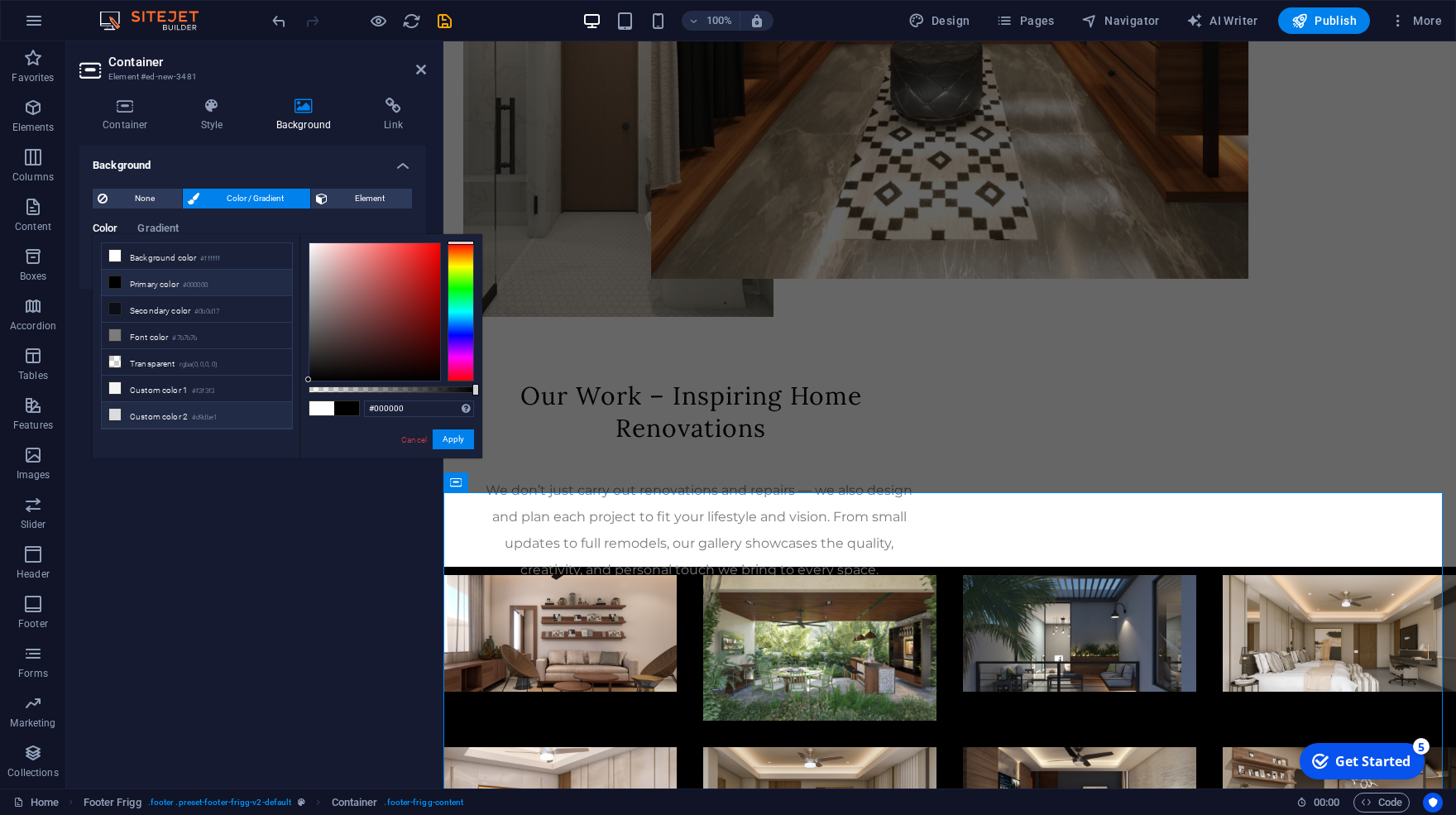
drag, startPoint x: 345, startPoint y: 323, endPoint x: 259, endPoint y: 406, distance: 119.5
click at [259, 406] on div "less Background color #ffffff Primary color #000000 Secondary color #0b0d17 Fon…" at bounding box center [287, 347] width 390 height 225
click at [171, 333] on li "Font color #7b7b7b" at bounding box center [196, 336] width 190 height 27
drag, startPoint x: 342, startPoint y: 308, endPoint x: 264, endPoint y: 397, distance: 118.3
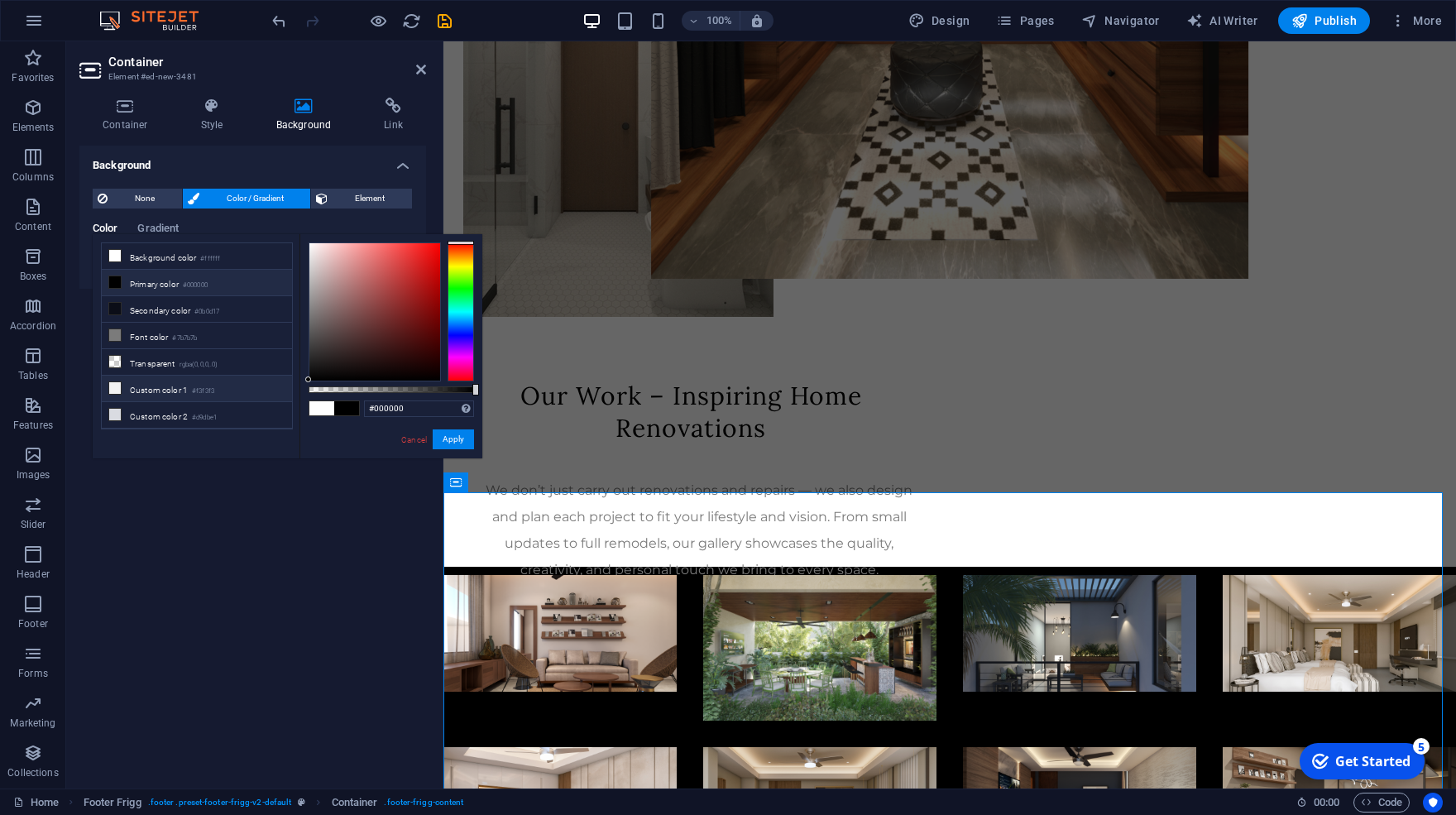
click at [264, 397] on div "less Background color #ffffff Primary color #000000 Secondary color #0b0d17 Fon…" at bounding box center [287, 347] width 390 height 225
click at [160, 332] on li "Font color #7b7b7b" at bounding box center [196, 336] width 190 height 27
click at [212, 119] on h4 "Style" at bounding box center [215, 115] width 75 height 34
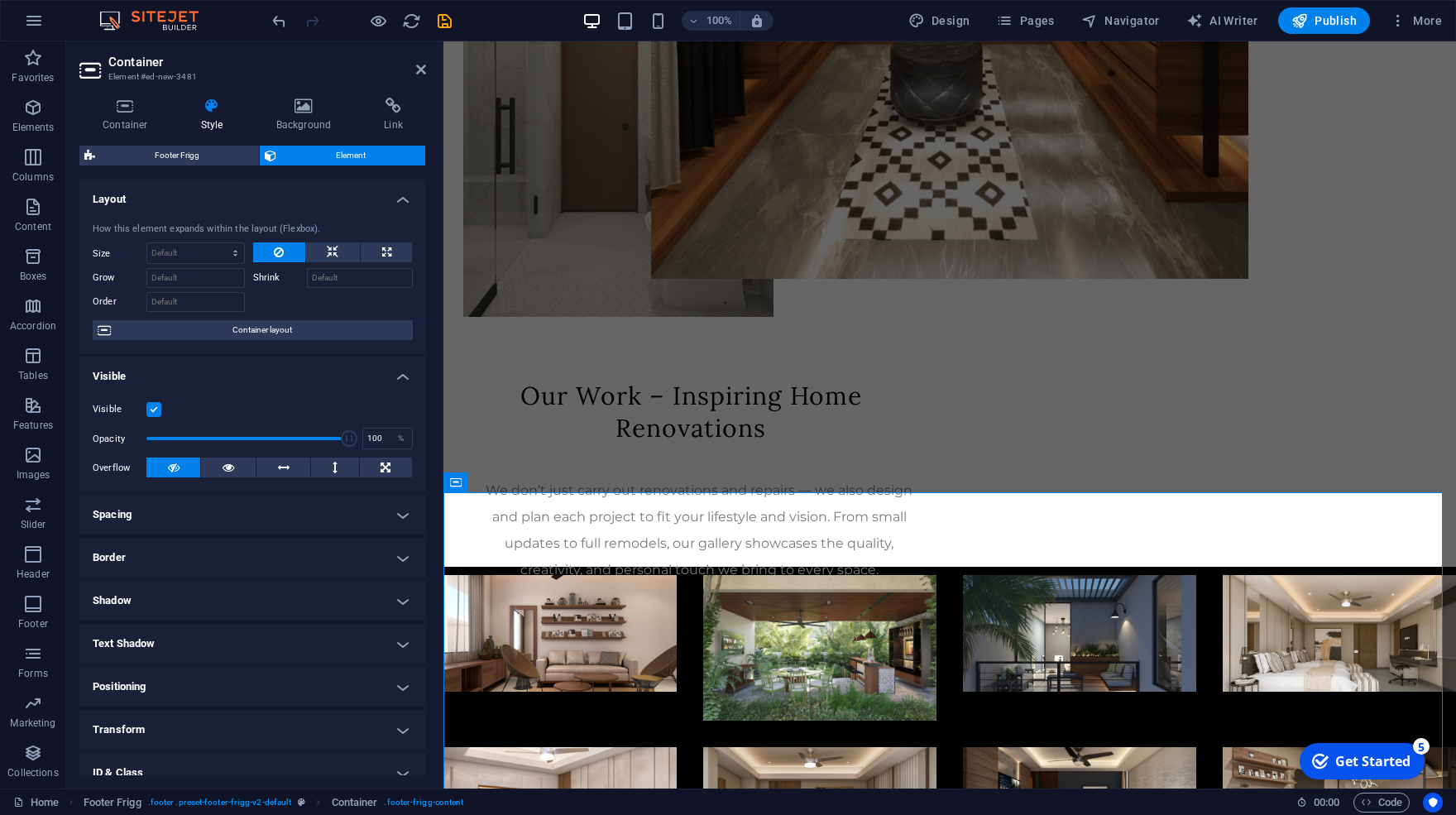
click at [267, 377] on h4 "Visible" at bounding box center [253, 372] width 346 height 30
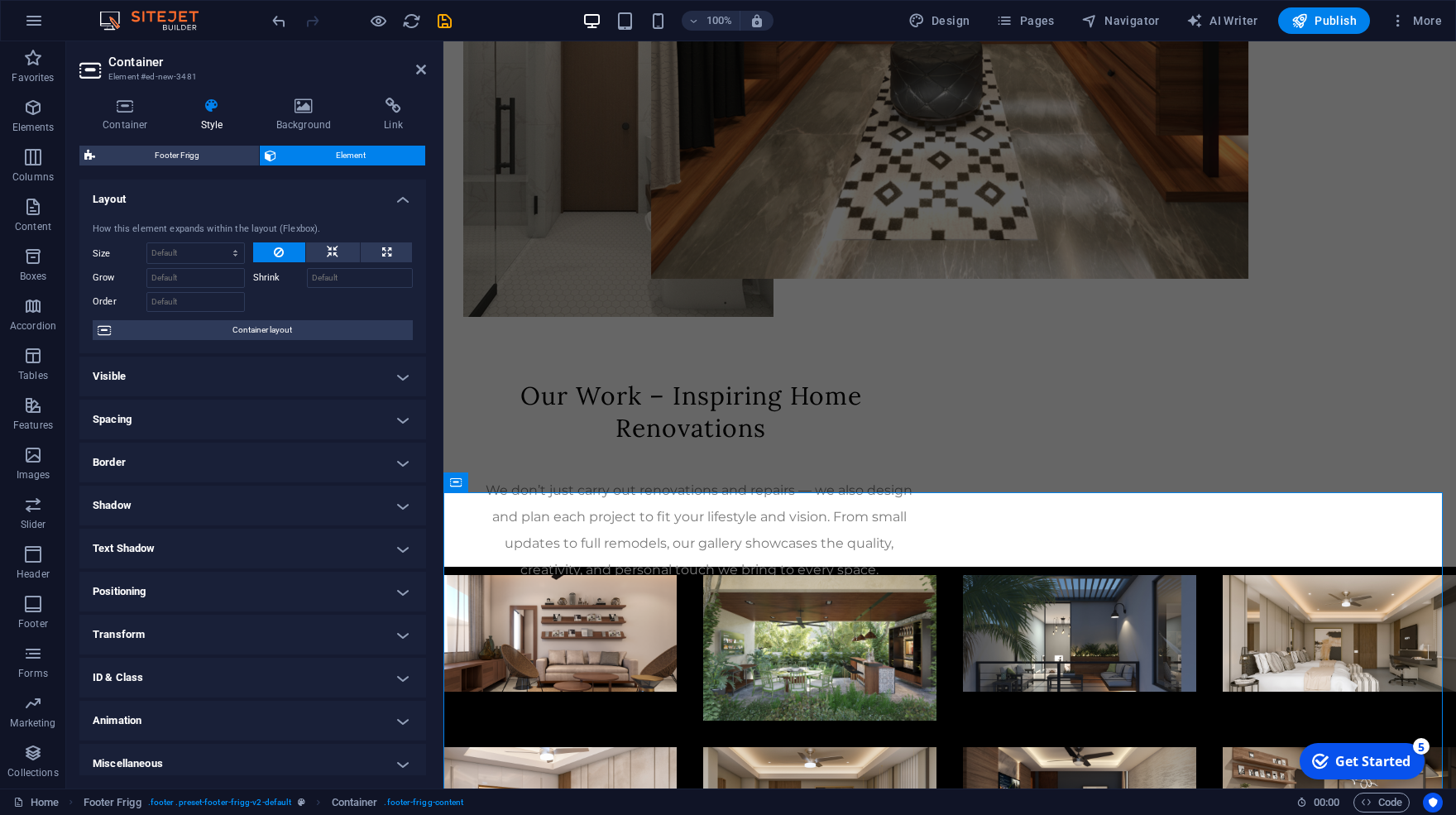
click at [334, 195] on h4 "Layout" at bounding box center [253, 194] width 346 height 30
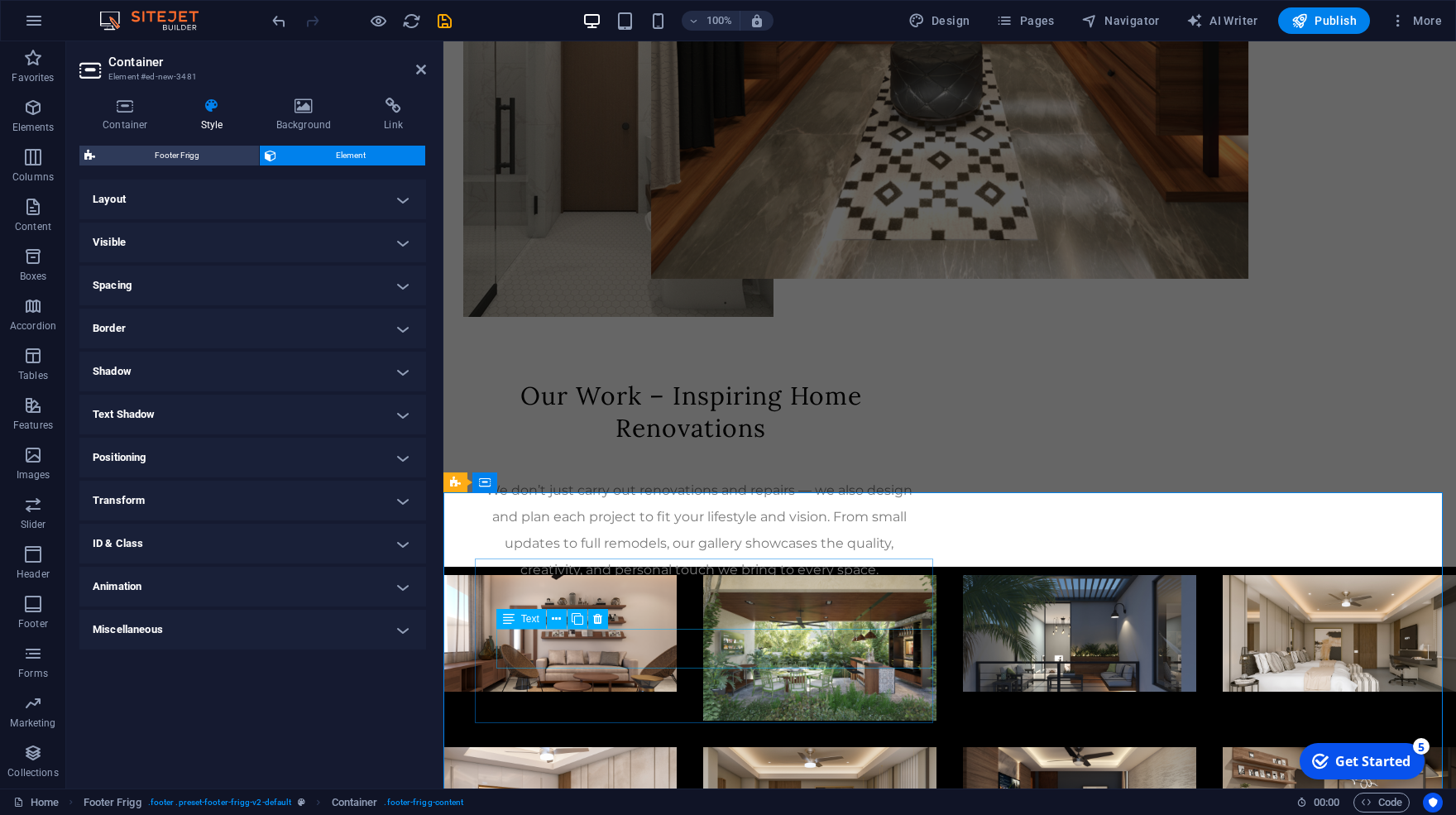
click at [505, 621] on icon at bounding box center [508, 619] width 11 height 19
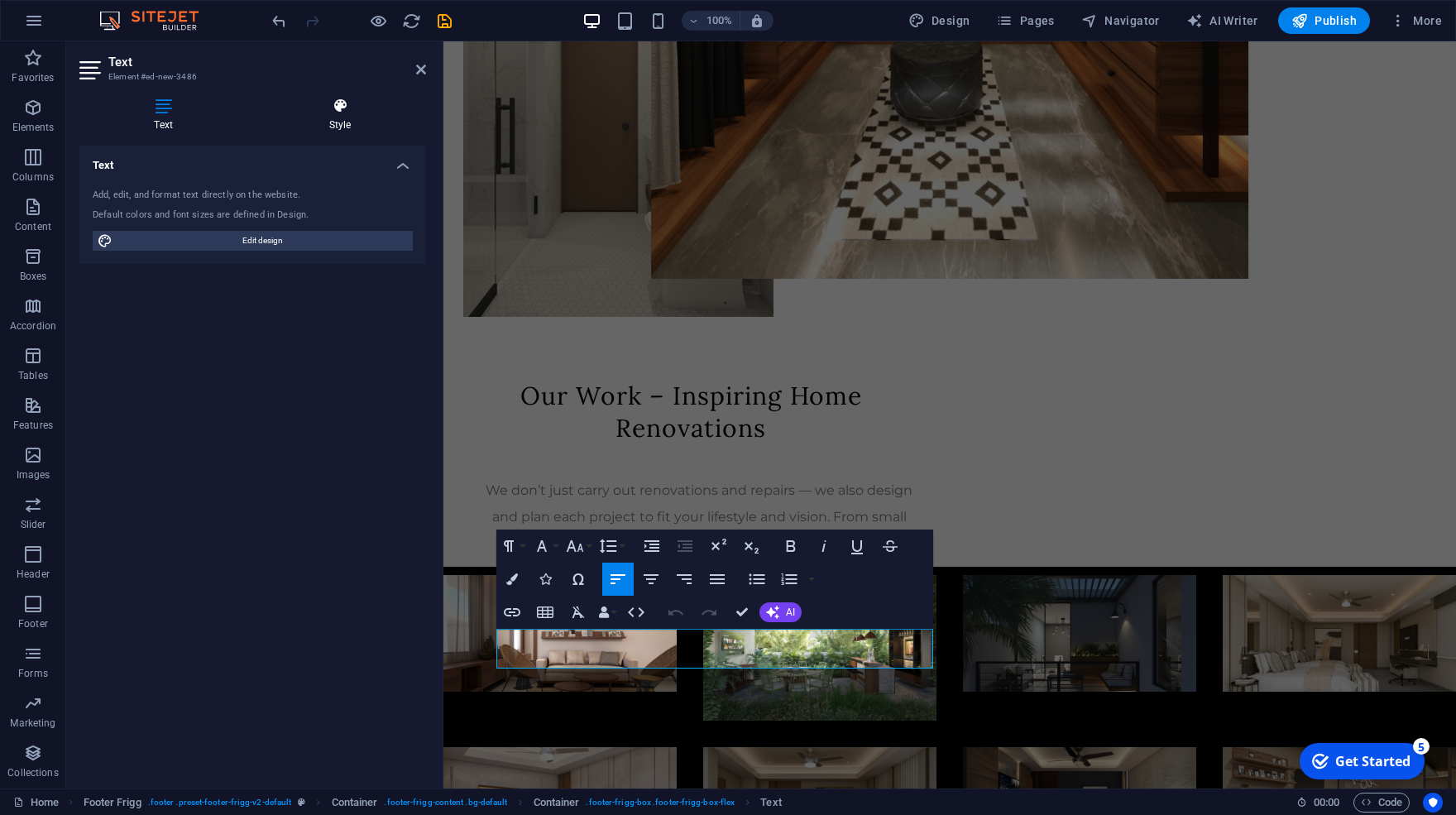
click at [332, 110] on icon at bounding box center [340, 106] width 172 height 17
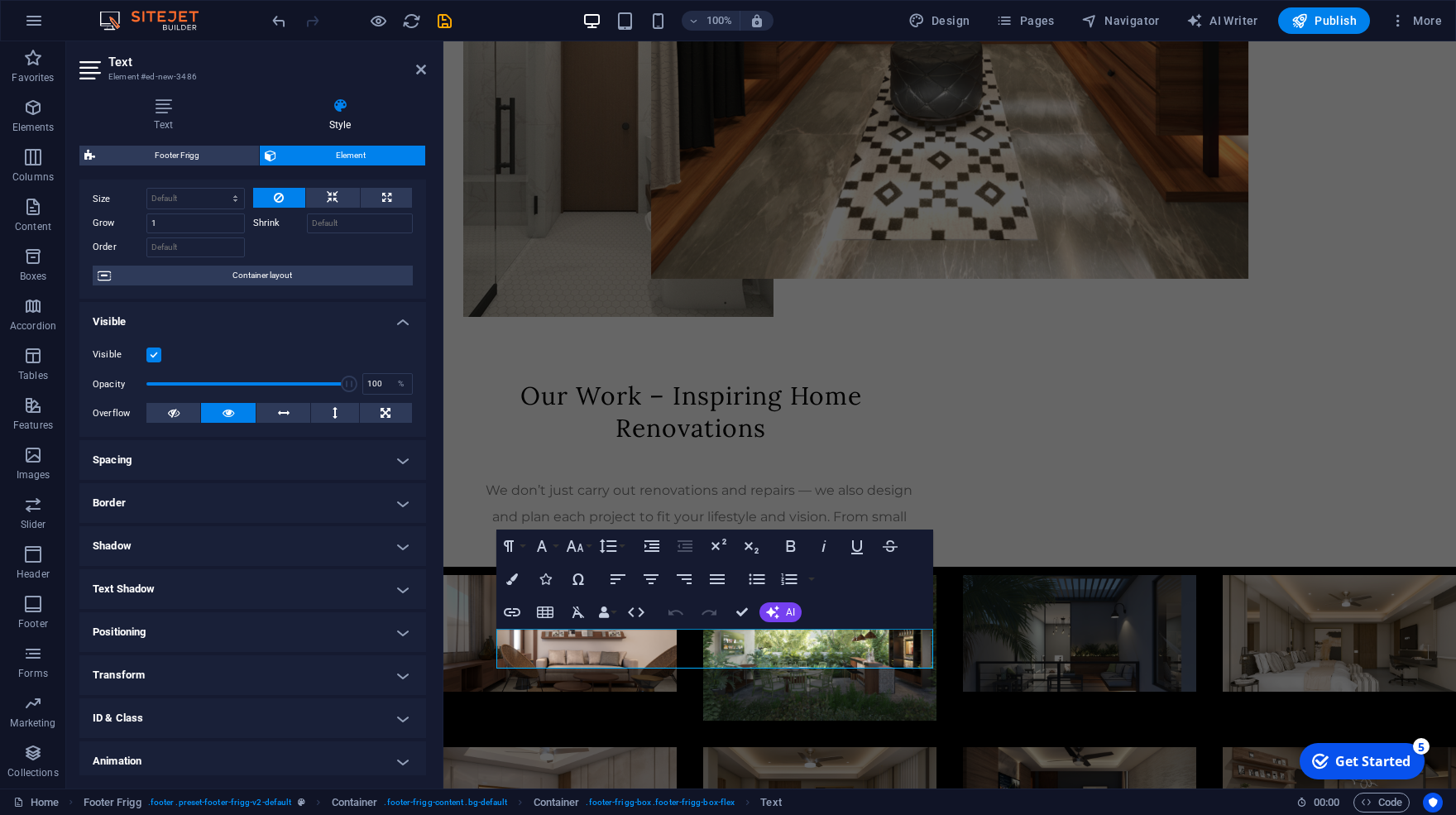
scroll to position [102, 0]
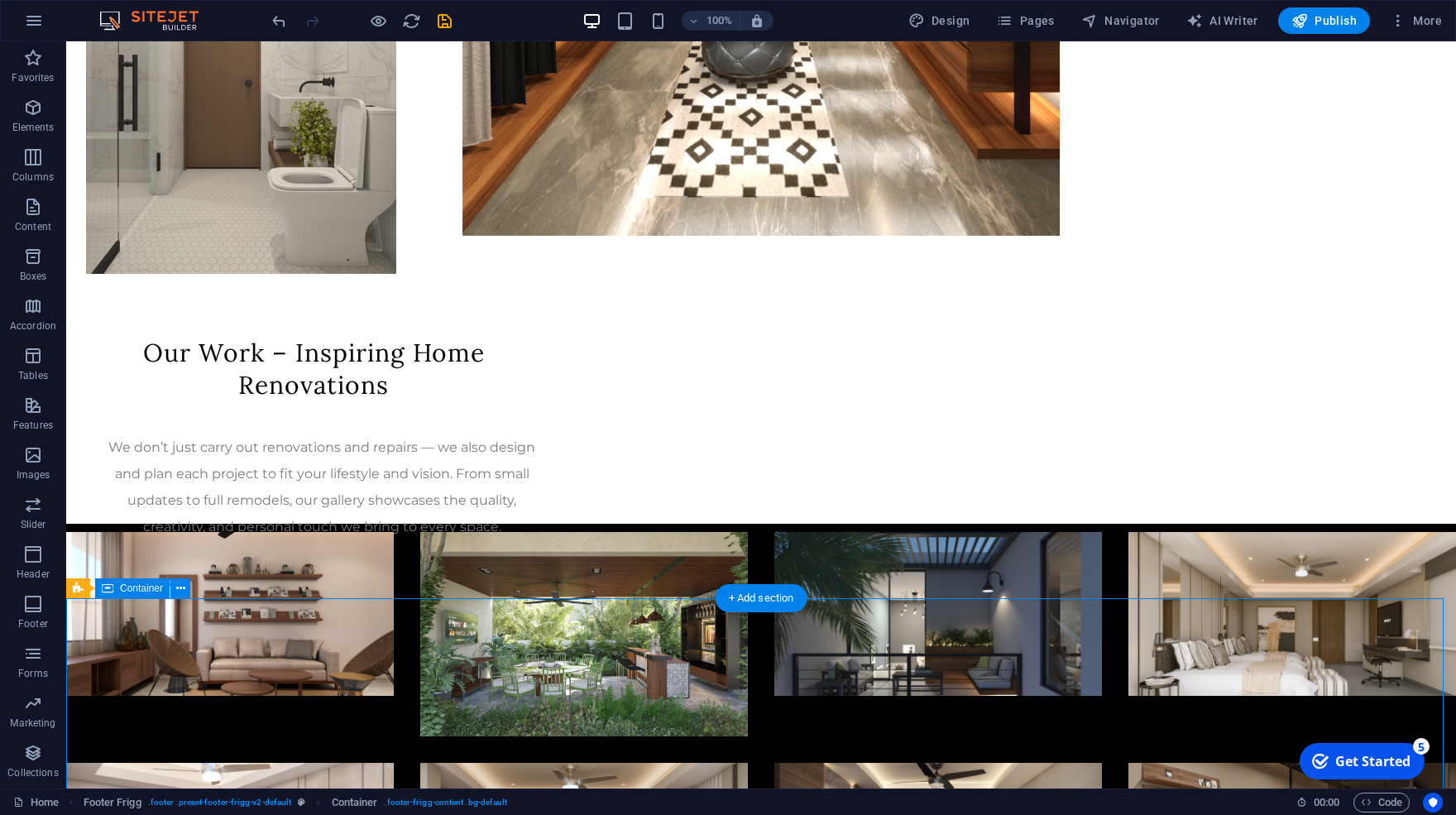
click at [173, 590] on button at bounding box center [180, 589] width 19 height 19
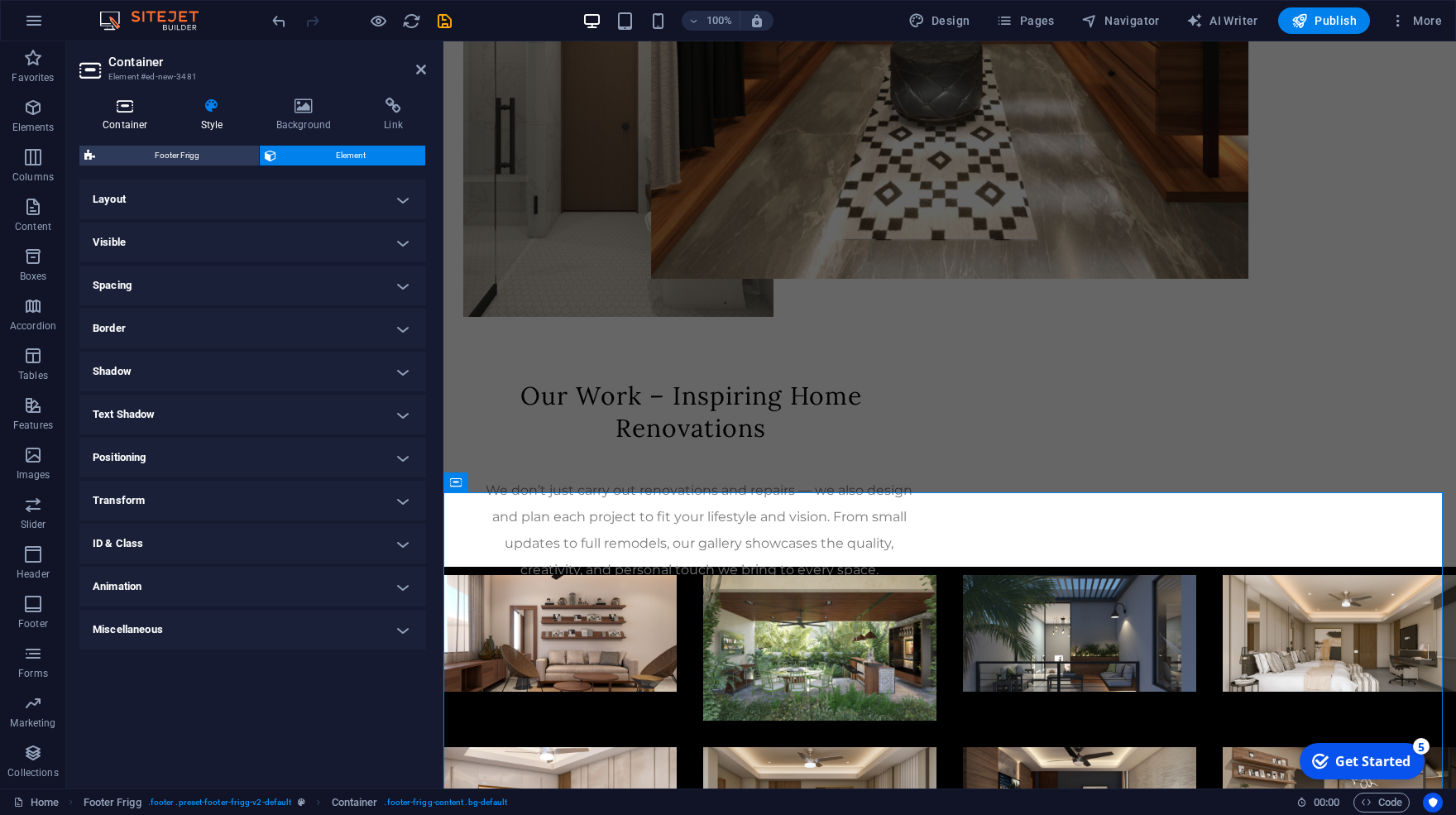
click at [126, 119] on h4 "Container" at bounding box center [128, 115] width 98 height 34
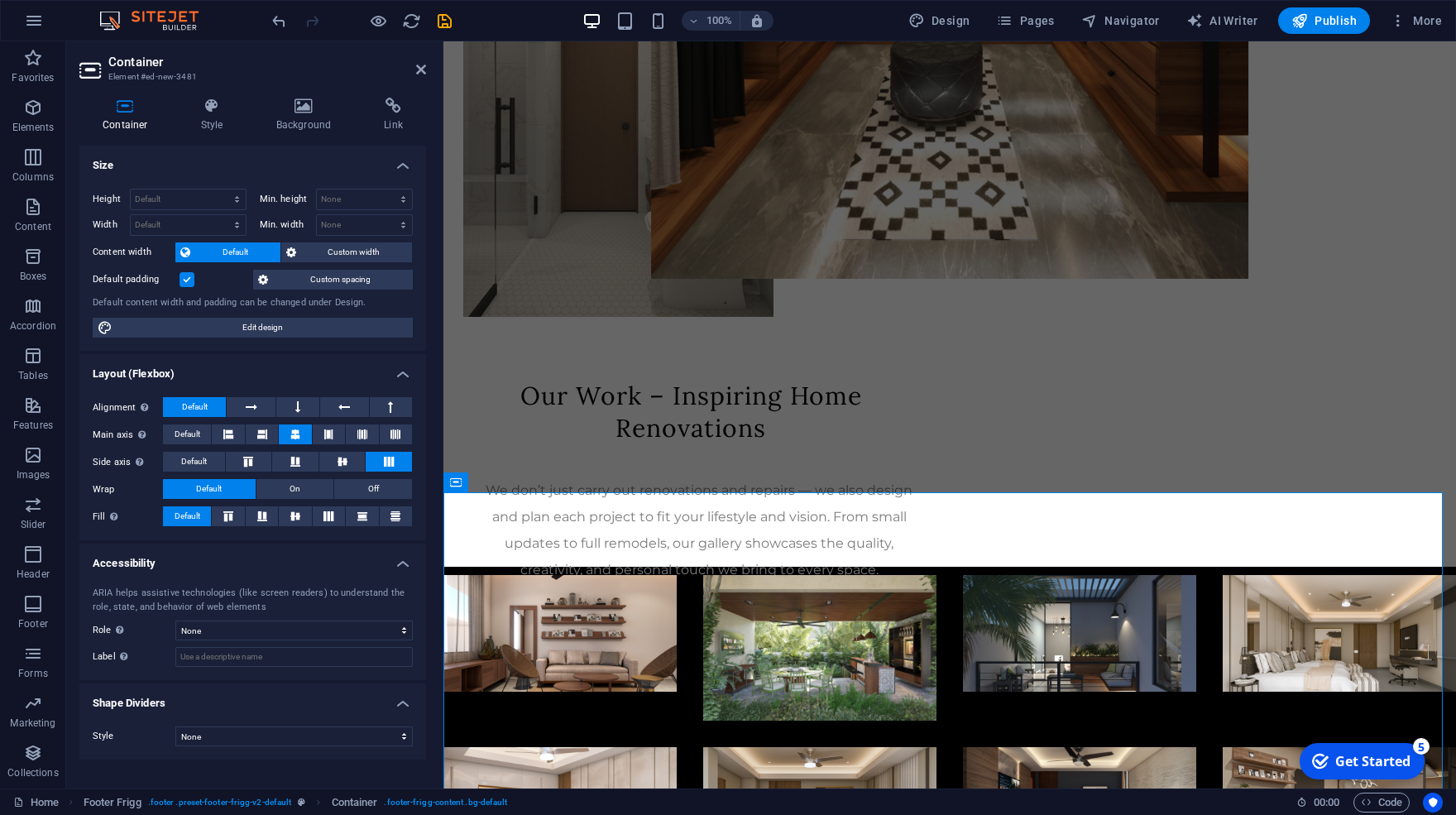
click at [189, 279] on label at bounding box center [186, 279] width 15 height 15
click at [0, 0] on input "Default padding" at bounding box center [0, 0] width 0 height 0
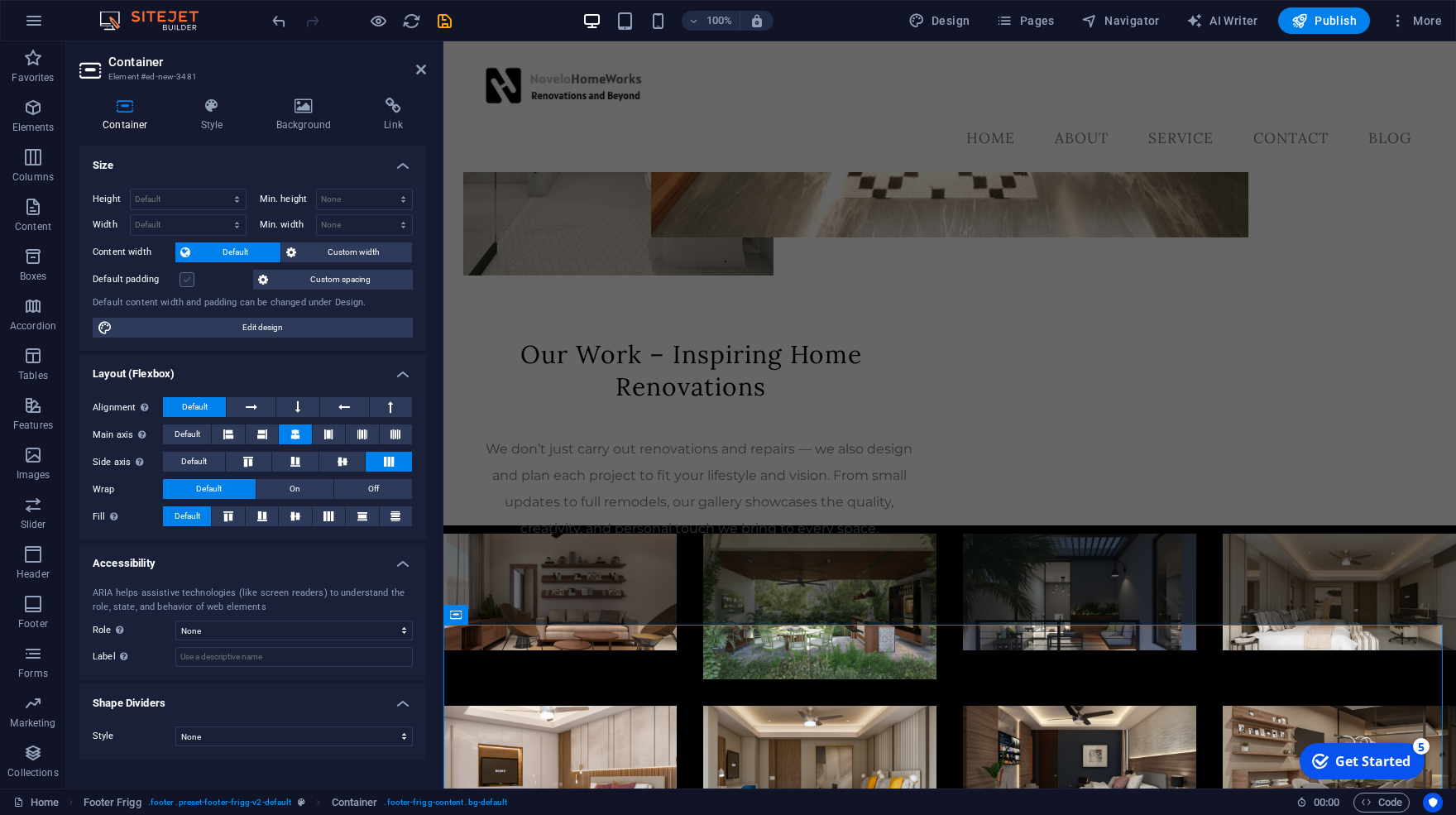
scroll to position [831, 0]
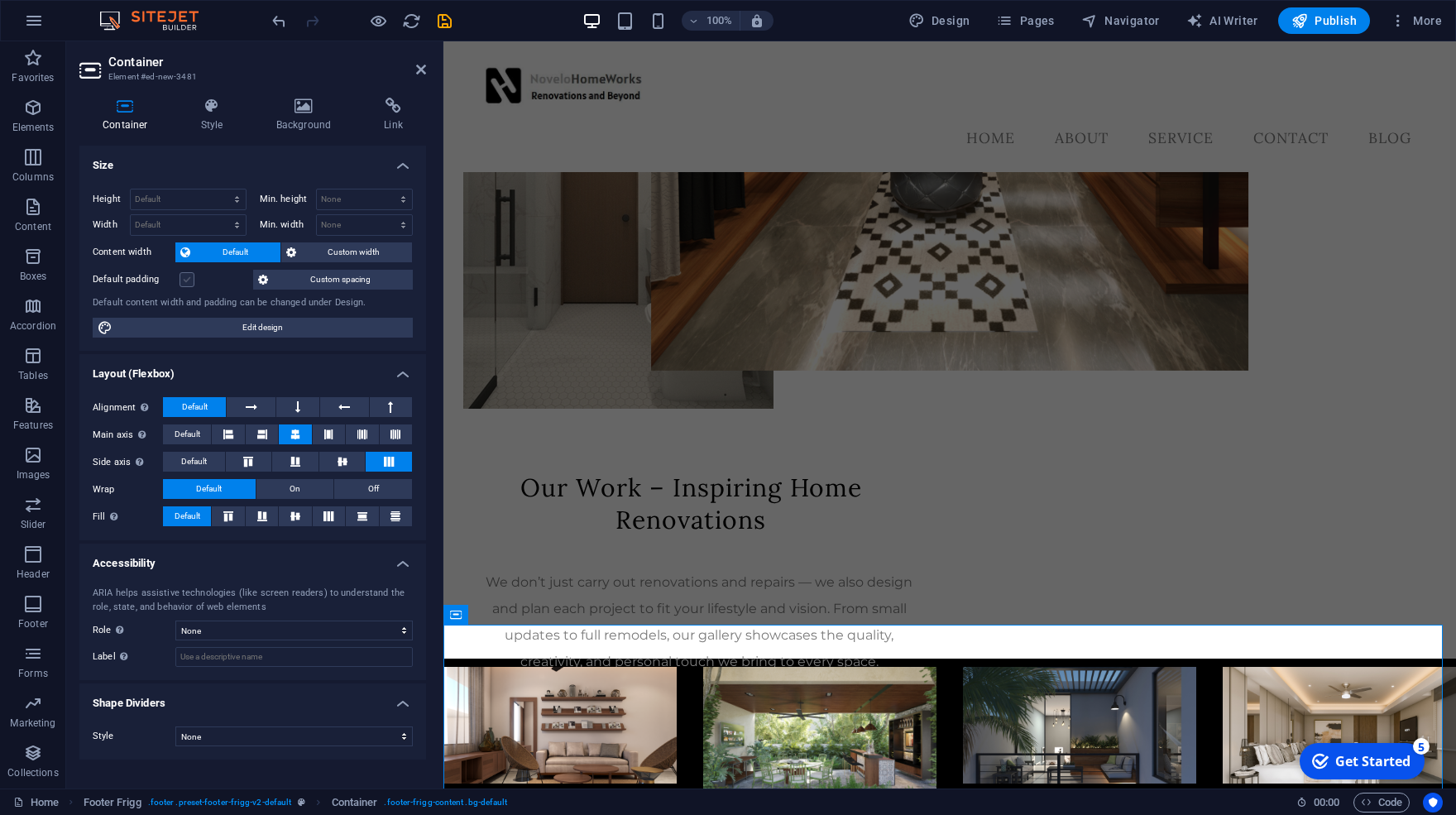
click at [189, 279] on label at bounding box center [186, 279] width 15 height 15
click at [0, 0] on input "Default padding" at bounding box center [0, 0] width 0 height 0
click at [189, 279] on label at bounding box center [186, 279] width 15 height 15
click at [0, 0] on input "Default padding" at bounding box center [0, 0] width 0 height 0
click at [189, 279] on label at bounding box center [186, 279] width 15 height 15
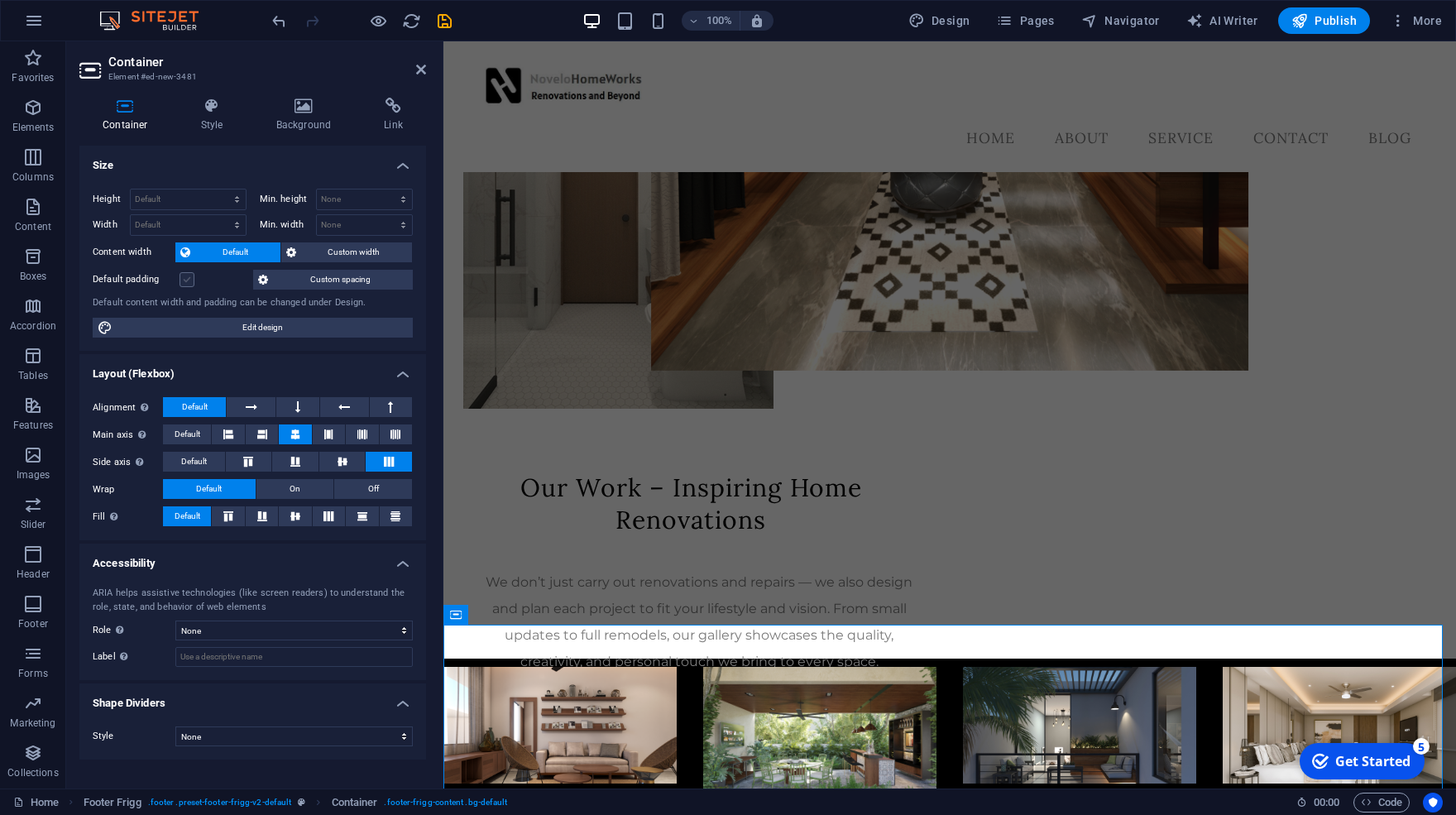
click at [0, 0] on input "Default padding" at bounding box center [0, 0] width 0 height 0
click at [531, 654] on div at bounding box center [950, 811] width 1039 height 316
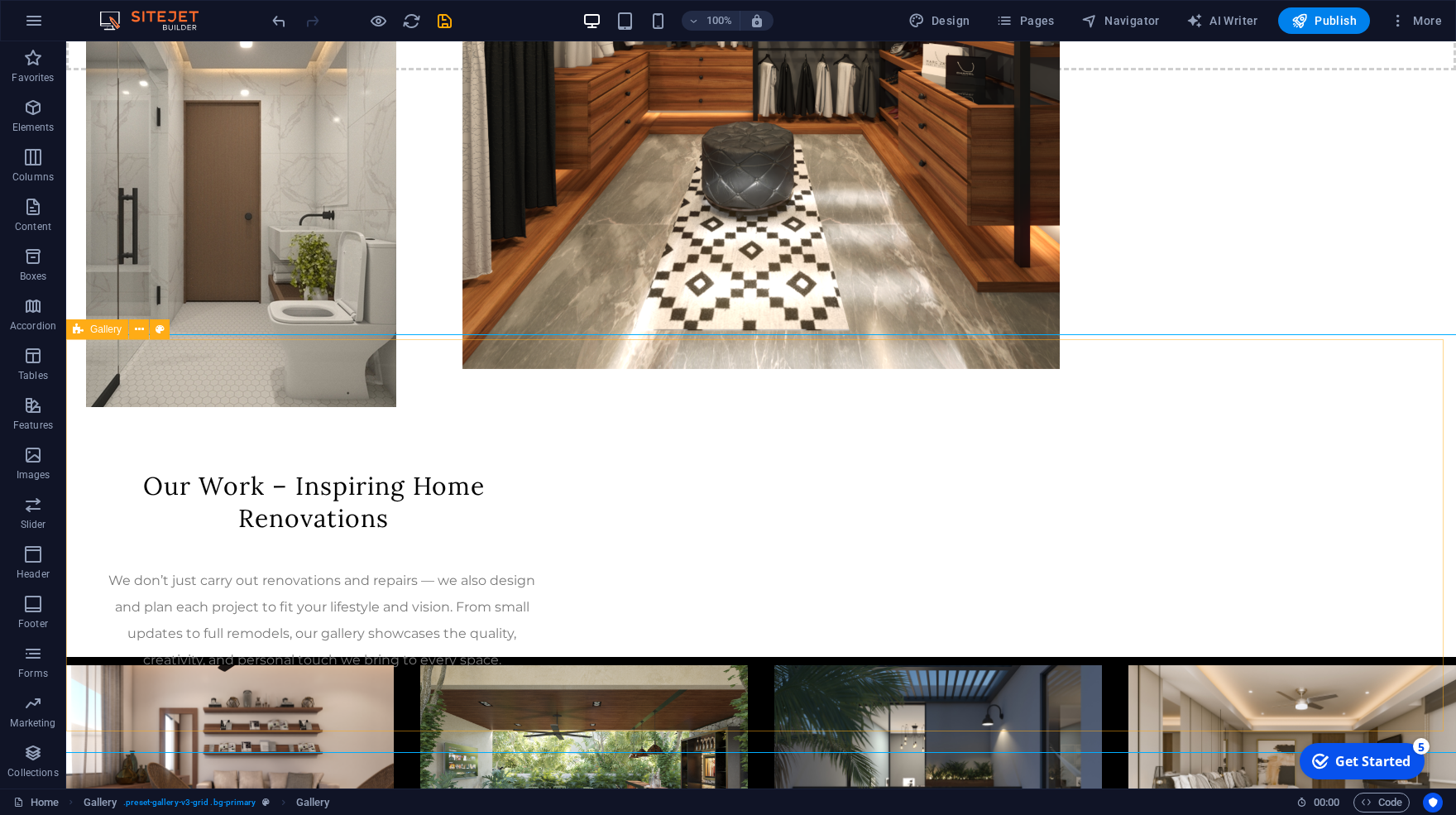
click at [80, 337] on icon at bounding box center [78, 329] width 11 height 19
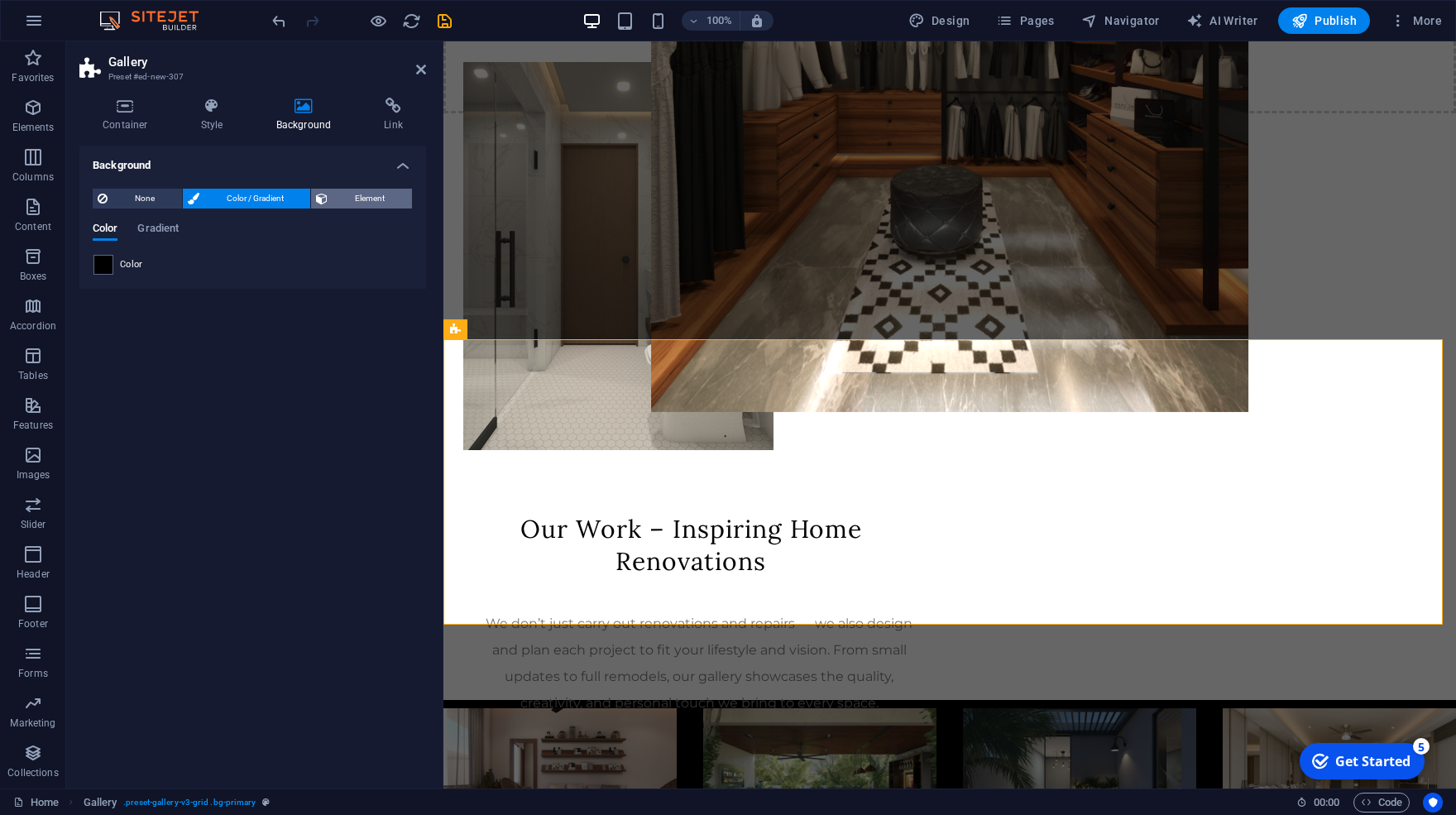
click at [353, 197] on span "Element" at bounding box center [369, 199] width 74 height 19
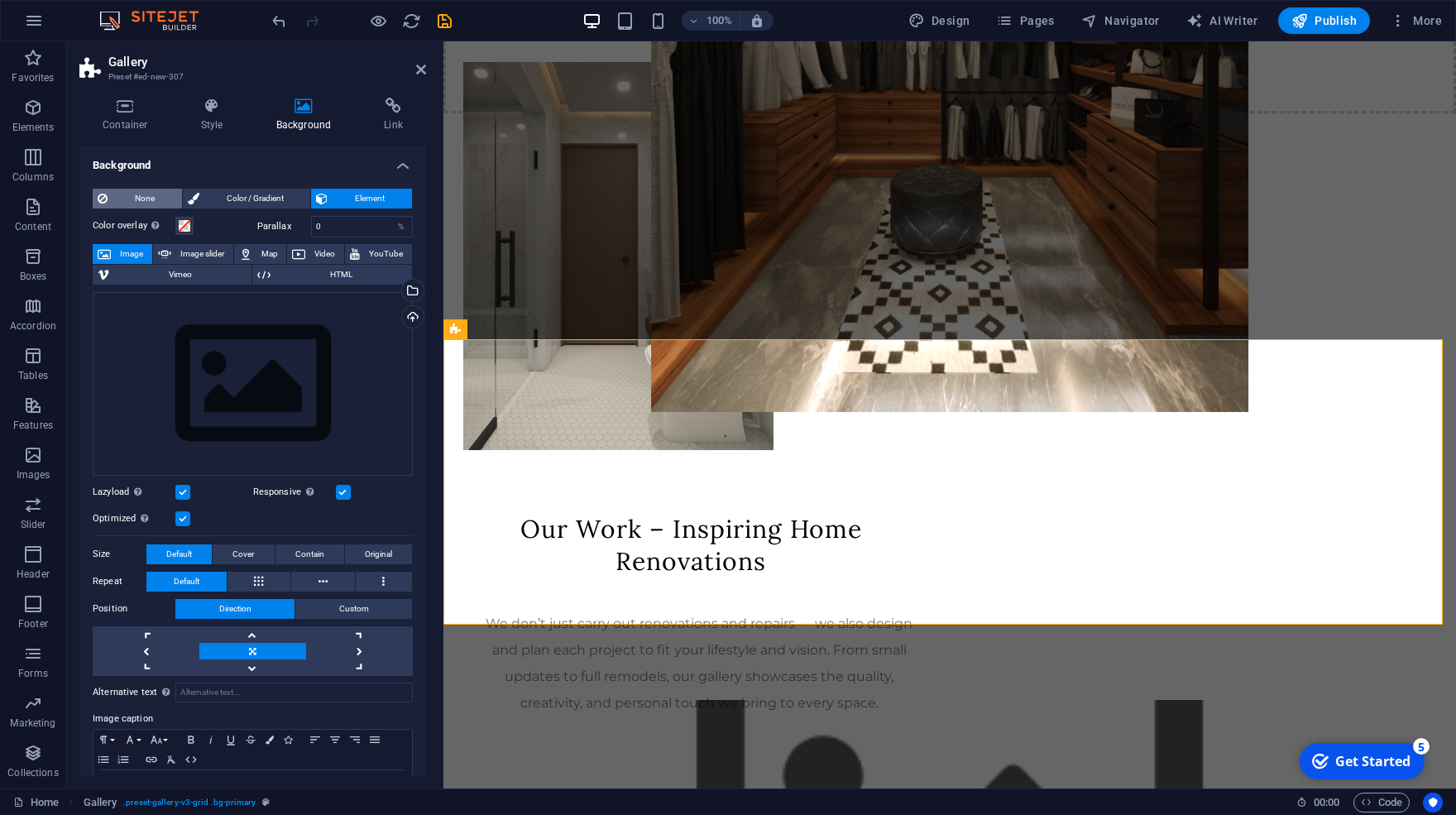
click at [124, 195] on span "None" at bounding box center [144, 199] width 64 height 19
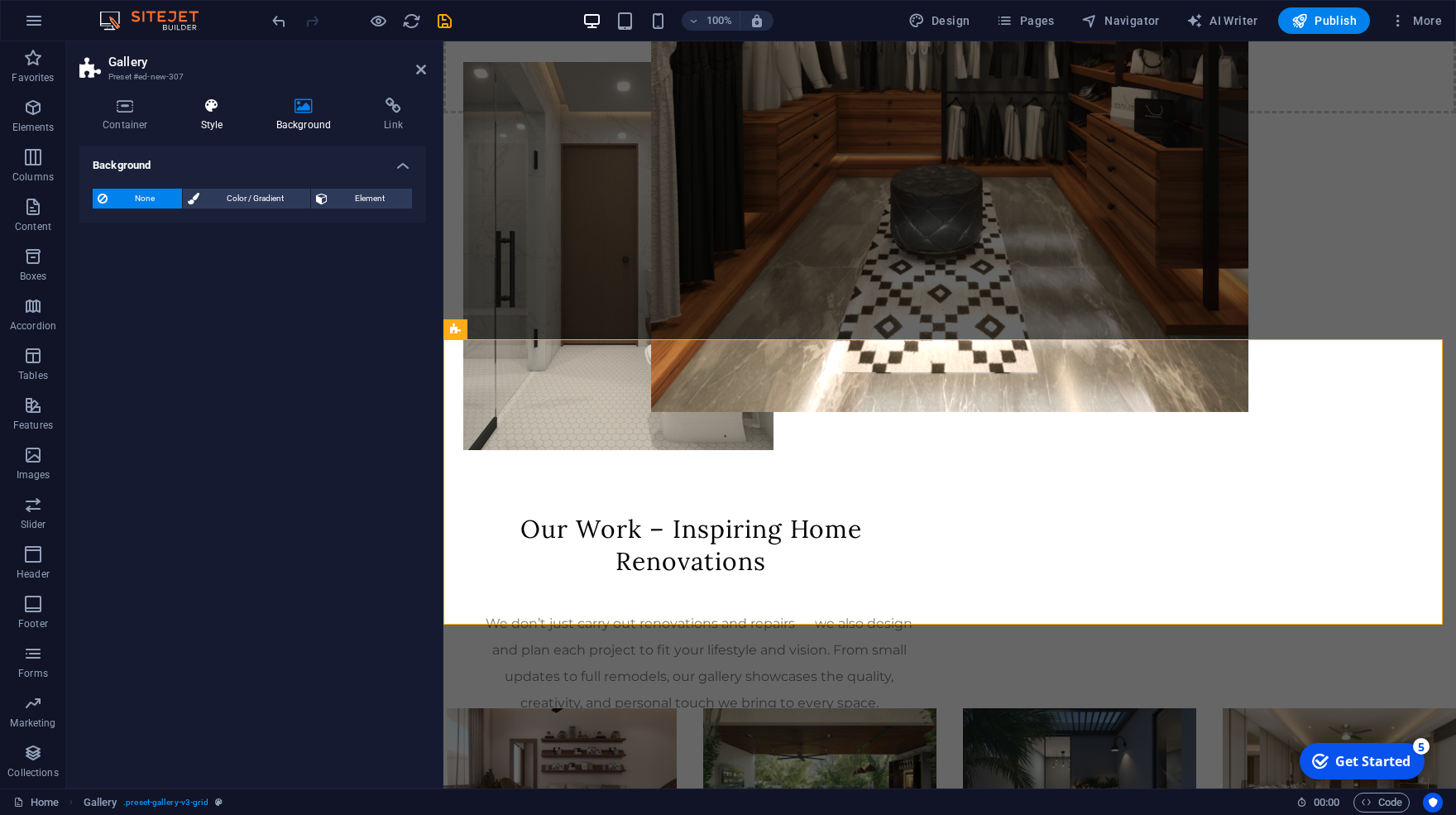
click at [209, 105] on icon at bounding box center [212, 106] width 69 height 17
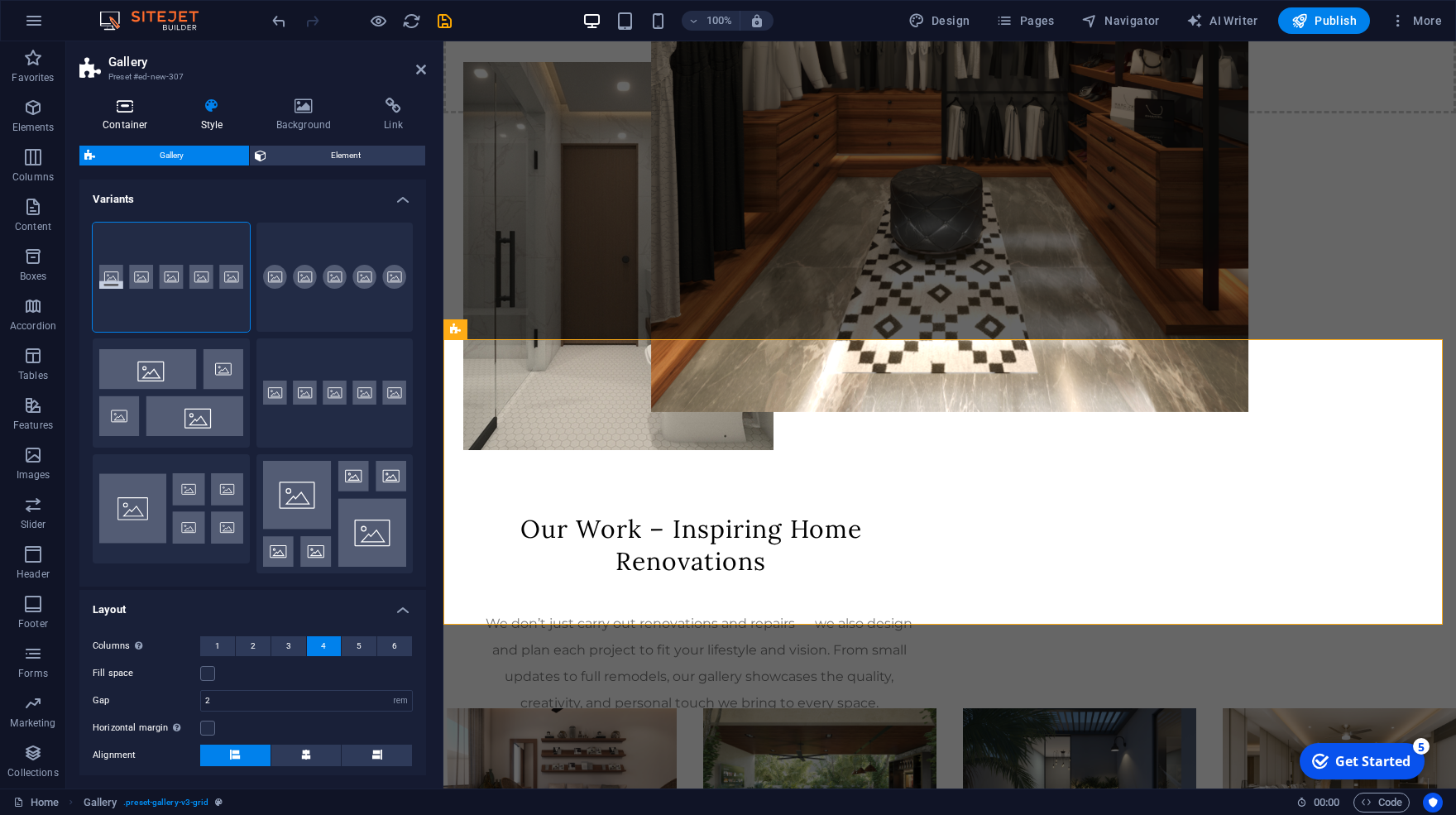
click at [126, 121] on h4 "Container" at bounding box center [128, 115] width 98 height 34
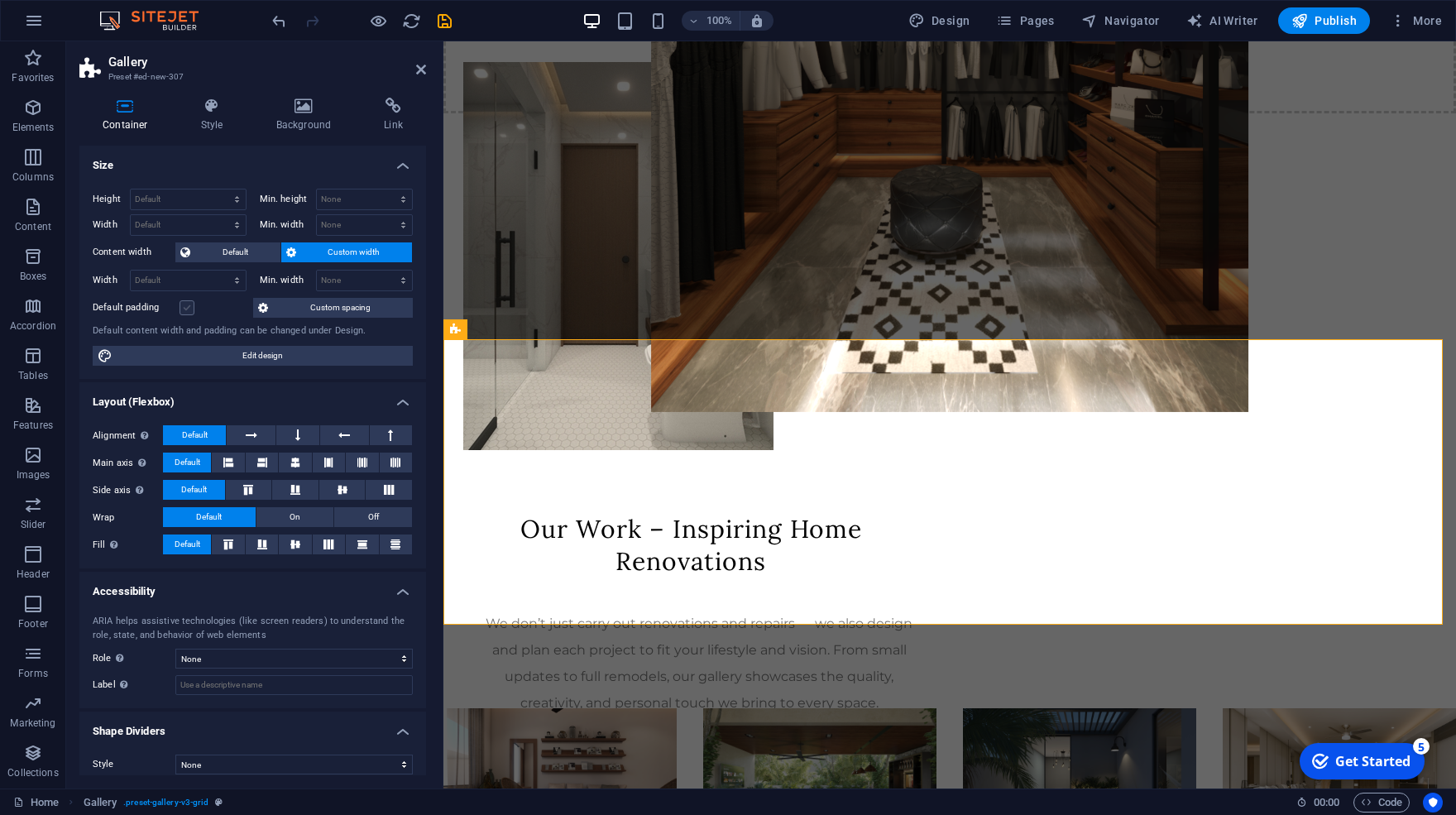
click at [186, 305] on label at bounding box center [186, 308] width 15 height 15
click at [0, 0] on input "Default padding" at bounding box center [0, 0] width 0 height 0
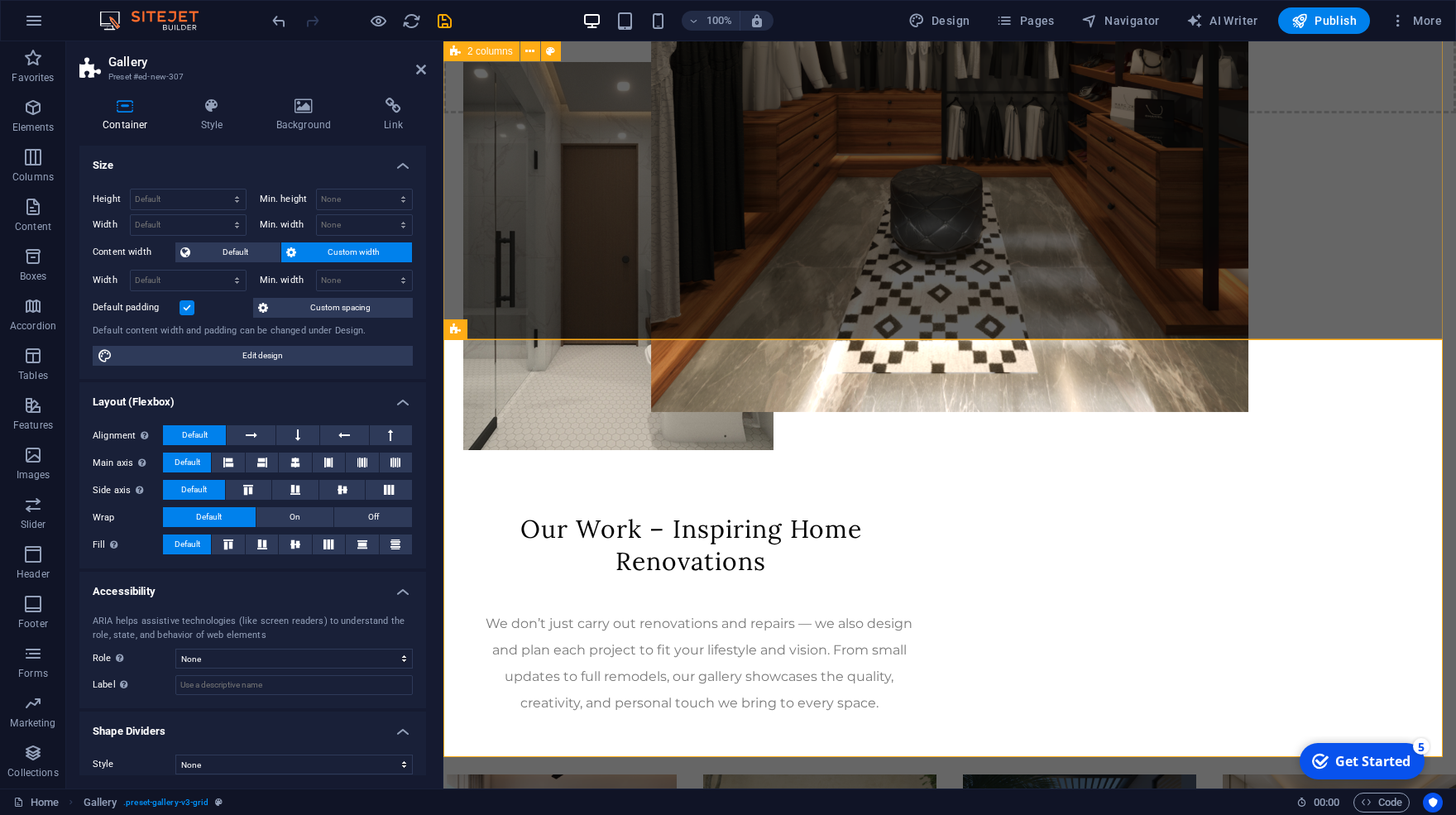
click at [910, 287] on div "Our Work – Inspiring Home Renovations We don’t just carry out renovations and r…" at bounding box center [950, 347] width 1012 height 705
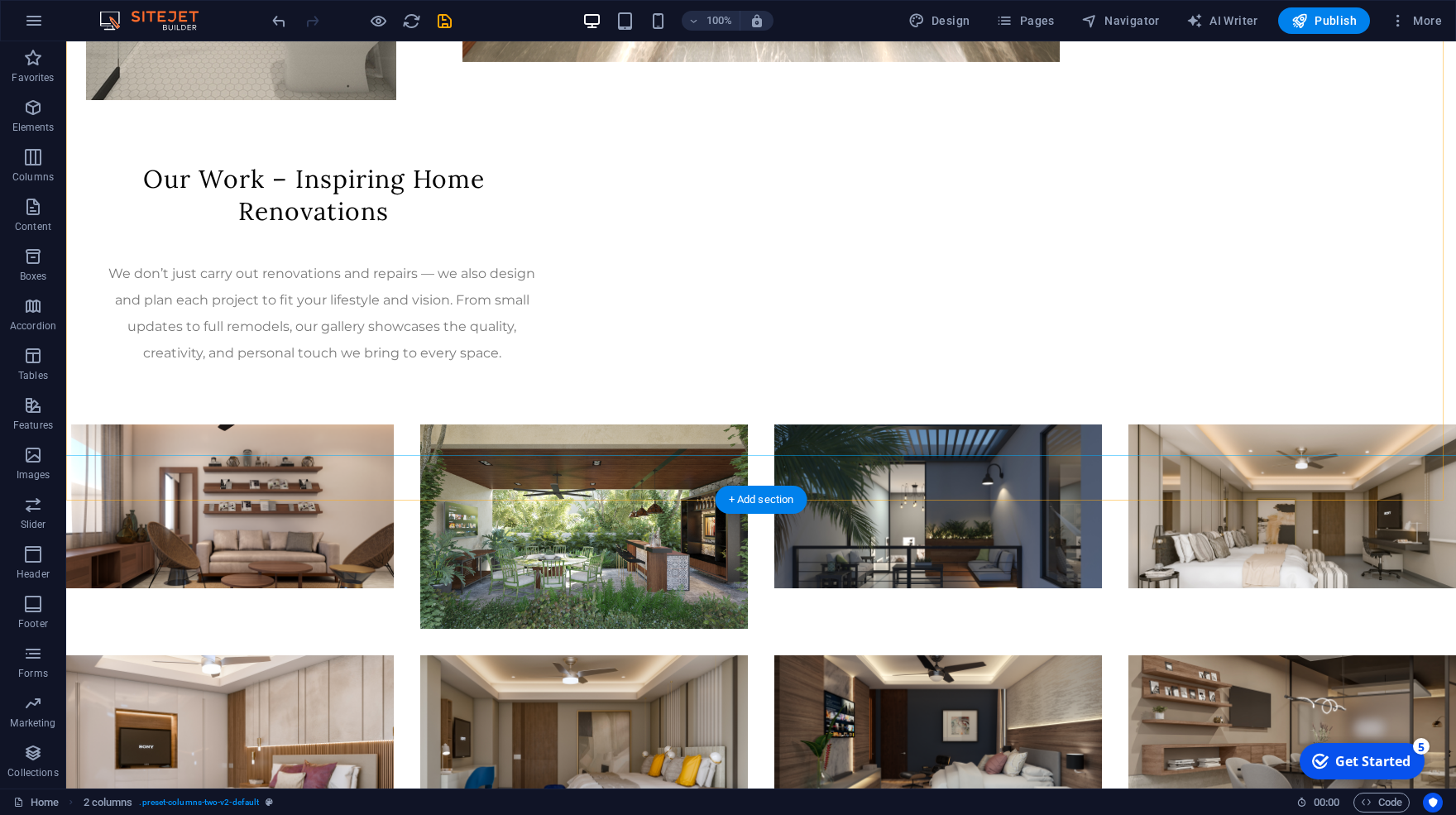
scroll to position [1203, 0]
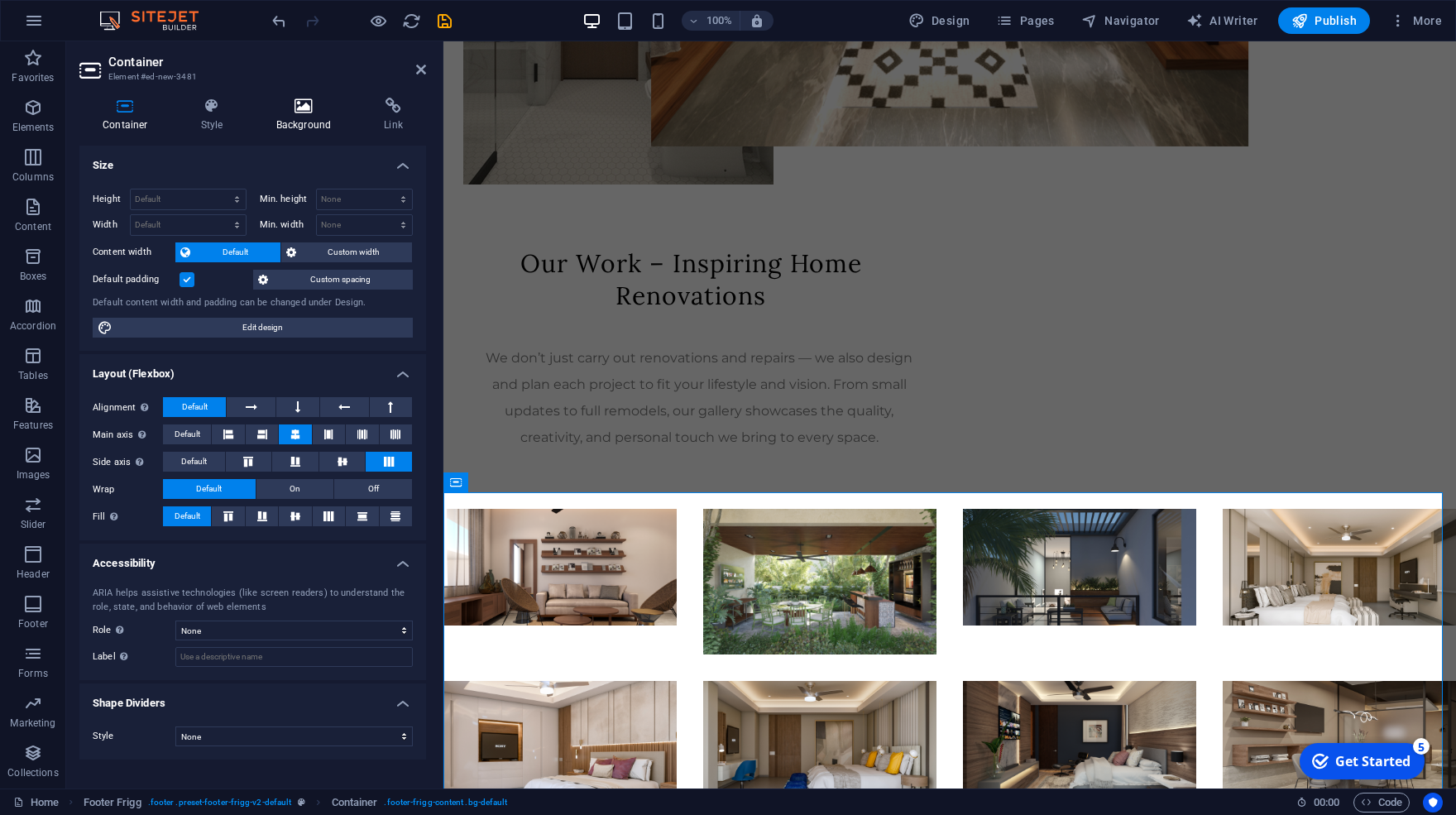
click at [314, 127] on h4 "Background" at bounding box center [307, 115] width 109 height 34
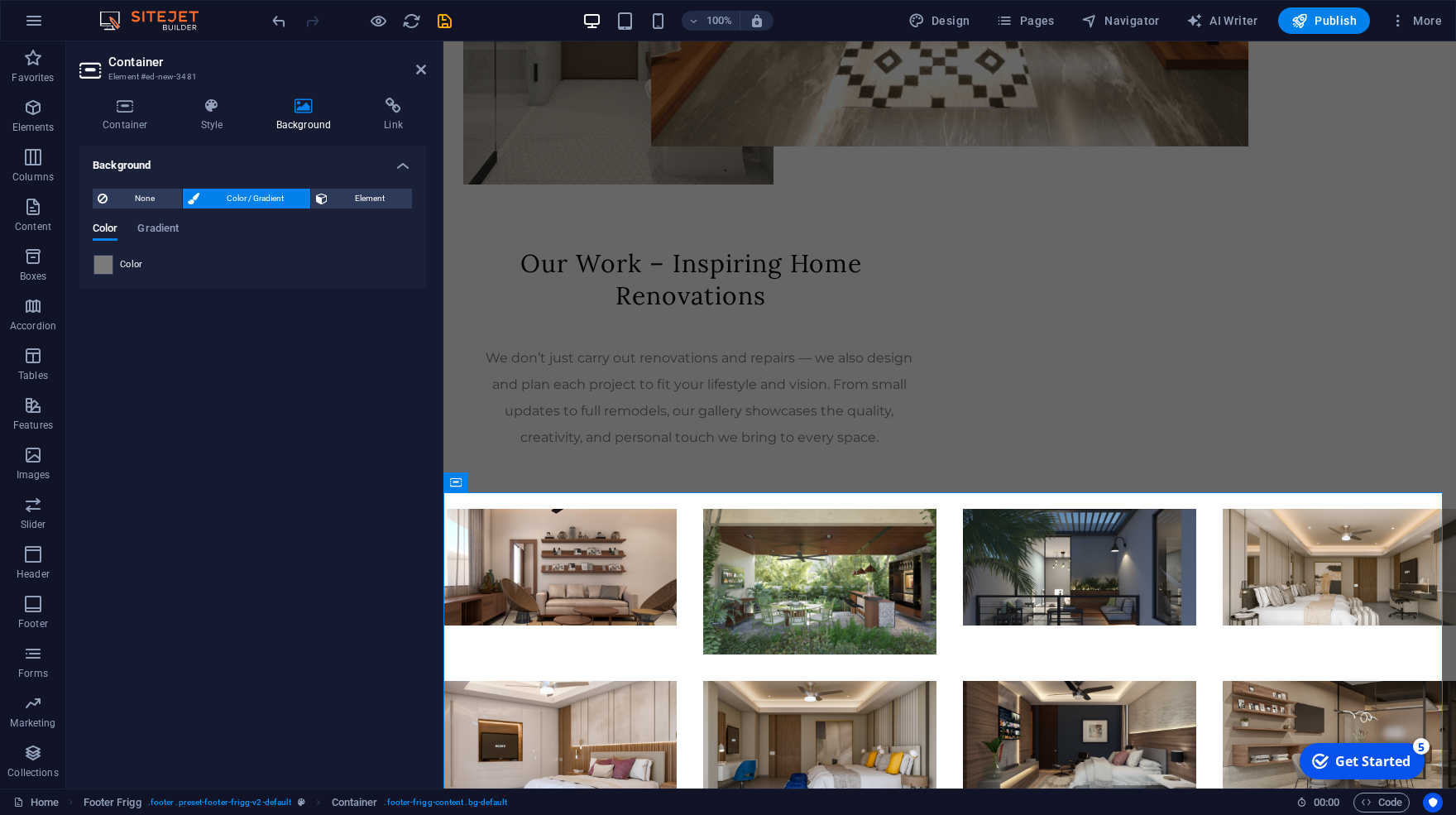
click at [101, 264] on span at bounding box center [103, 264] width 19 height 19
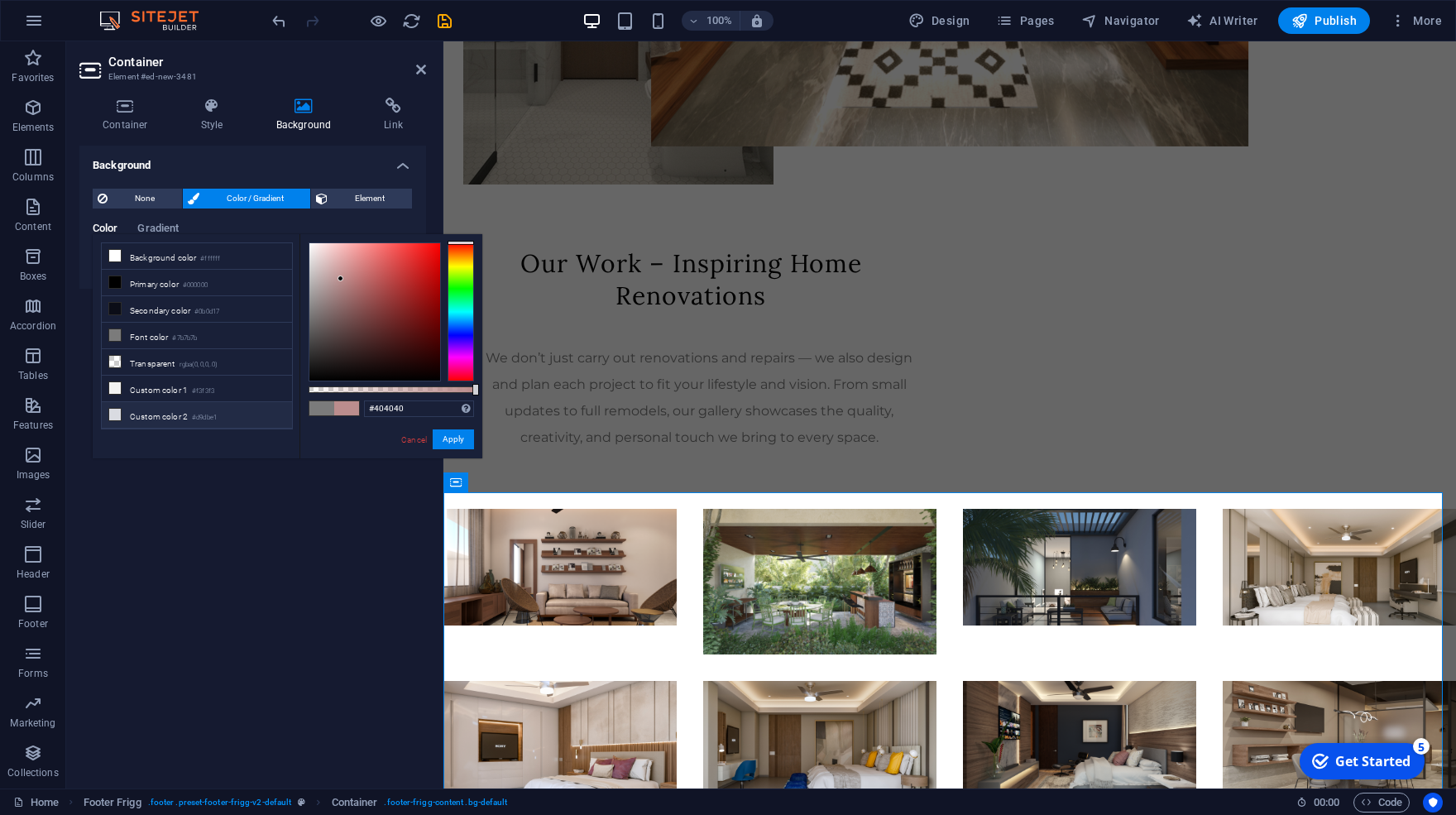
type input "#000000"
drag, startPoint x: 341, startPoint y: 279, endPoint x: 205, endPoint y: 438, distance: 209.2
click at [205, 438] on div "less Background color #ffffff Primary color #000000 Secondary color #0b0d17 Fon…" at bounding box center [287, 347] width 390 height 225
drag, startPoint x: 453, startPoint y: 443, endPoint x: 30, endPoint y: 402, distance: 425.0
click at [453, 443] on button "Apply" at bounding box center [453, 439] width 42 height 19
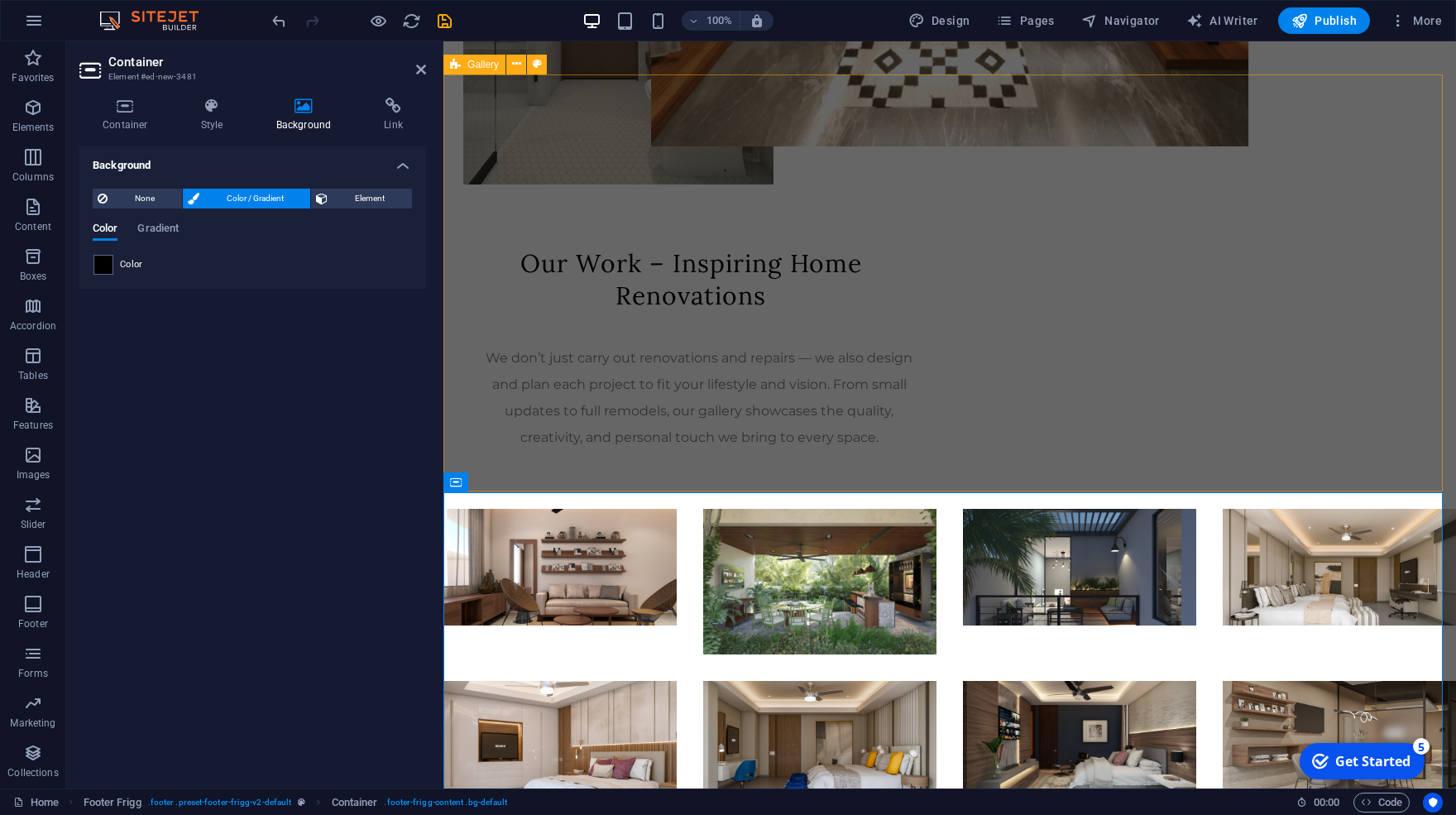
click at [695, 483] on div at bounding box center [950, 645] width 1012 height 422
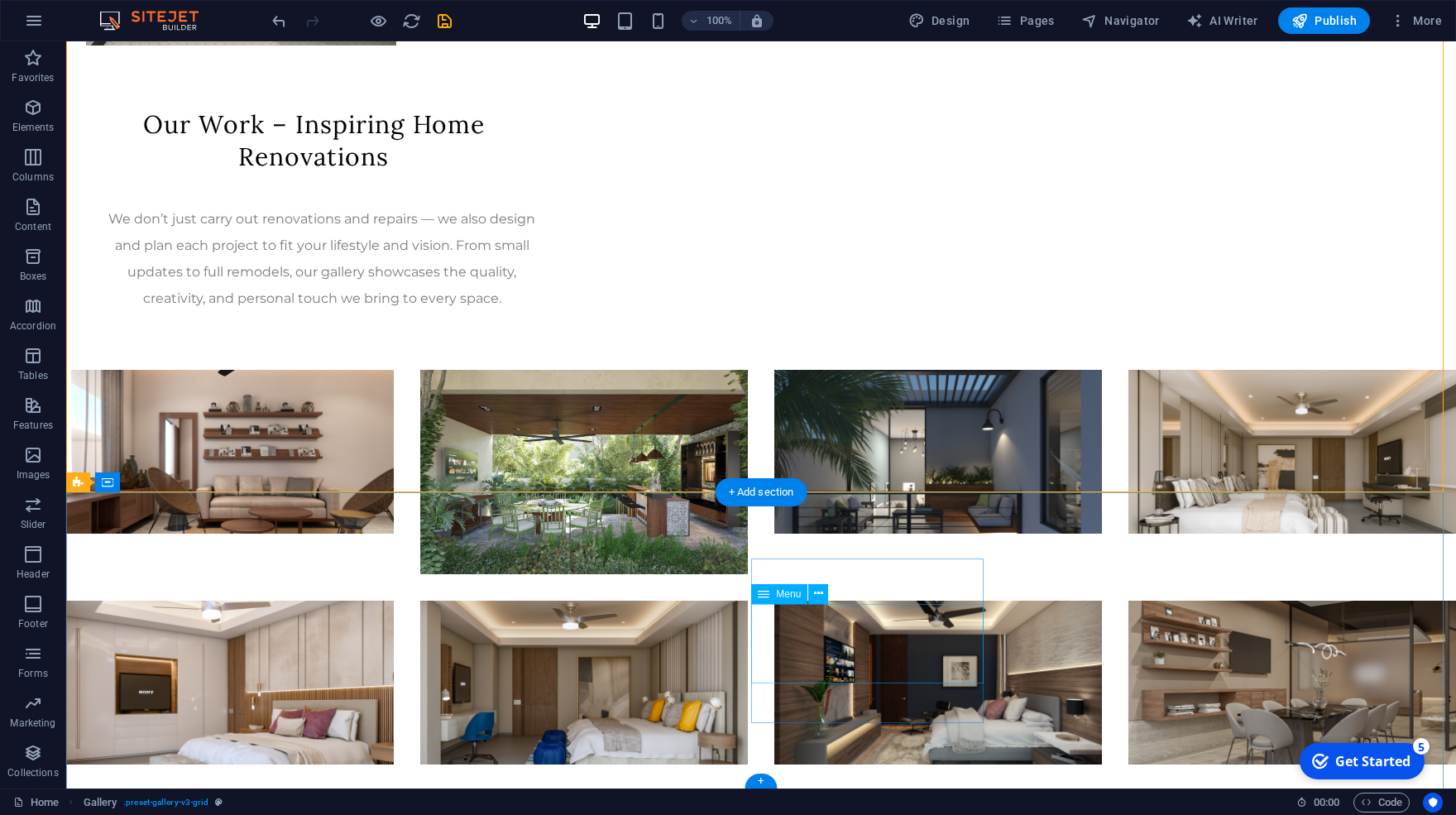
scroll to position [1203, 0]
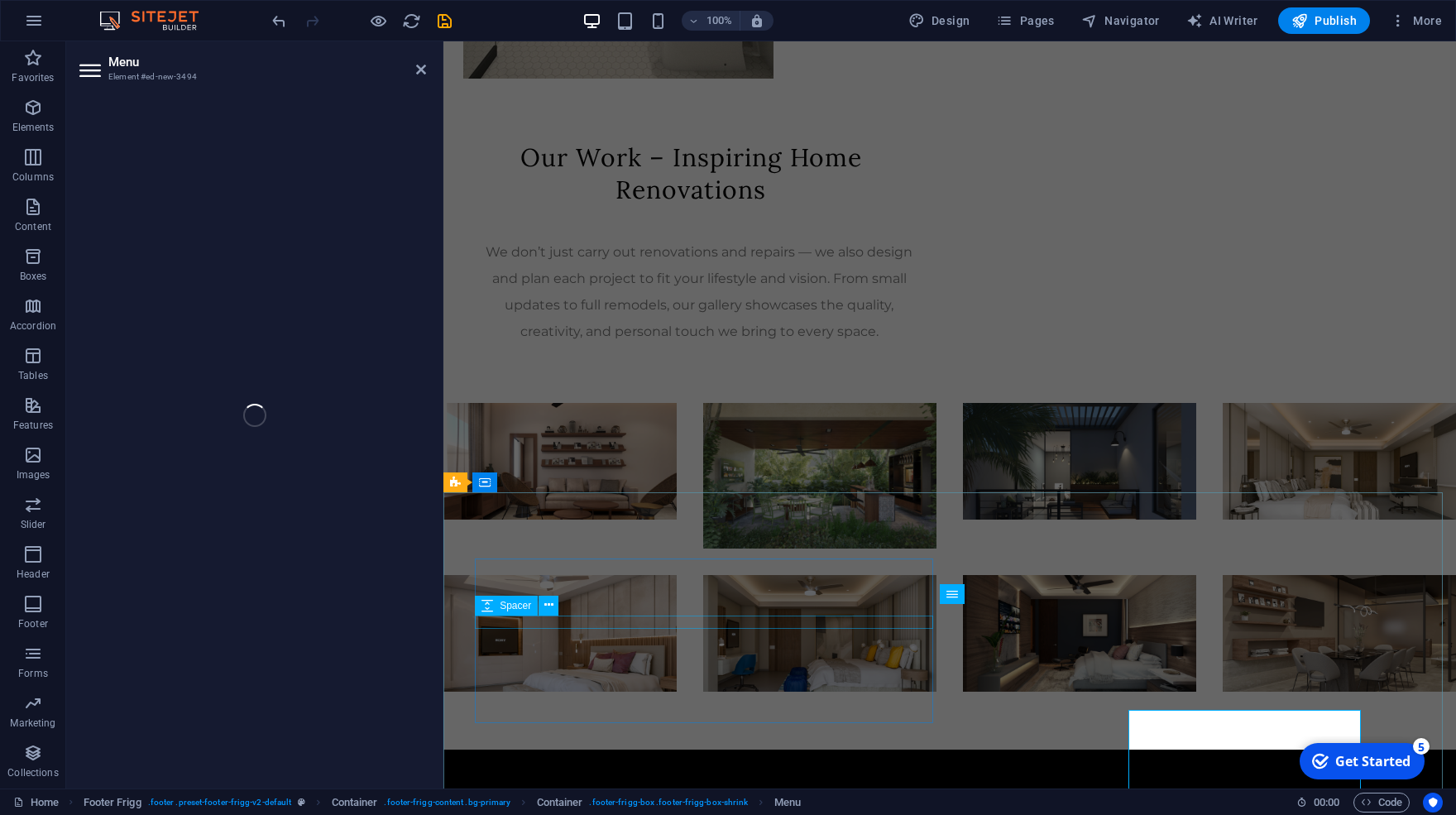
select select
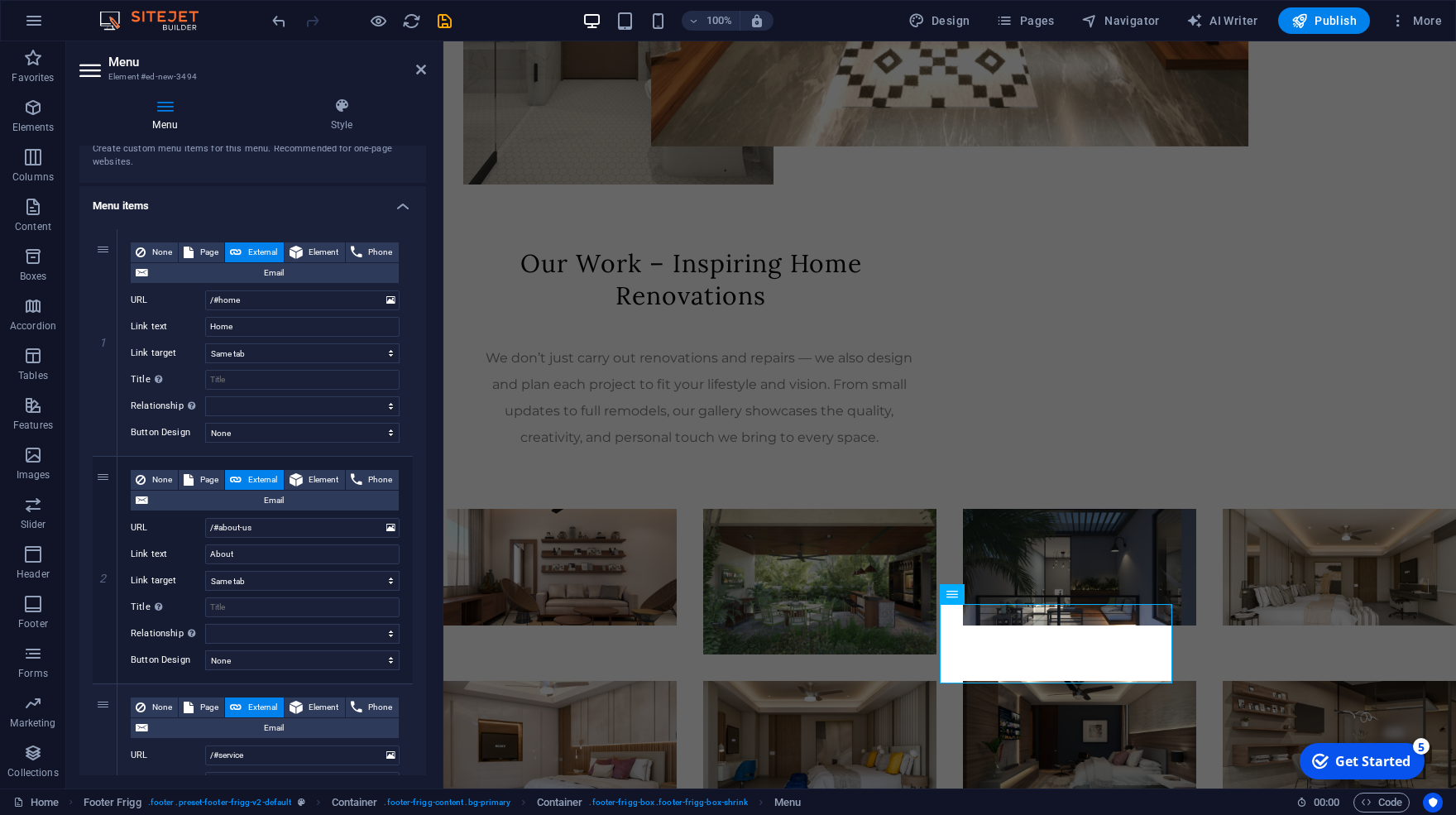
scroll to position [87, 0]
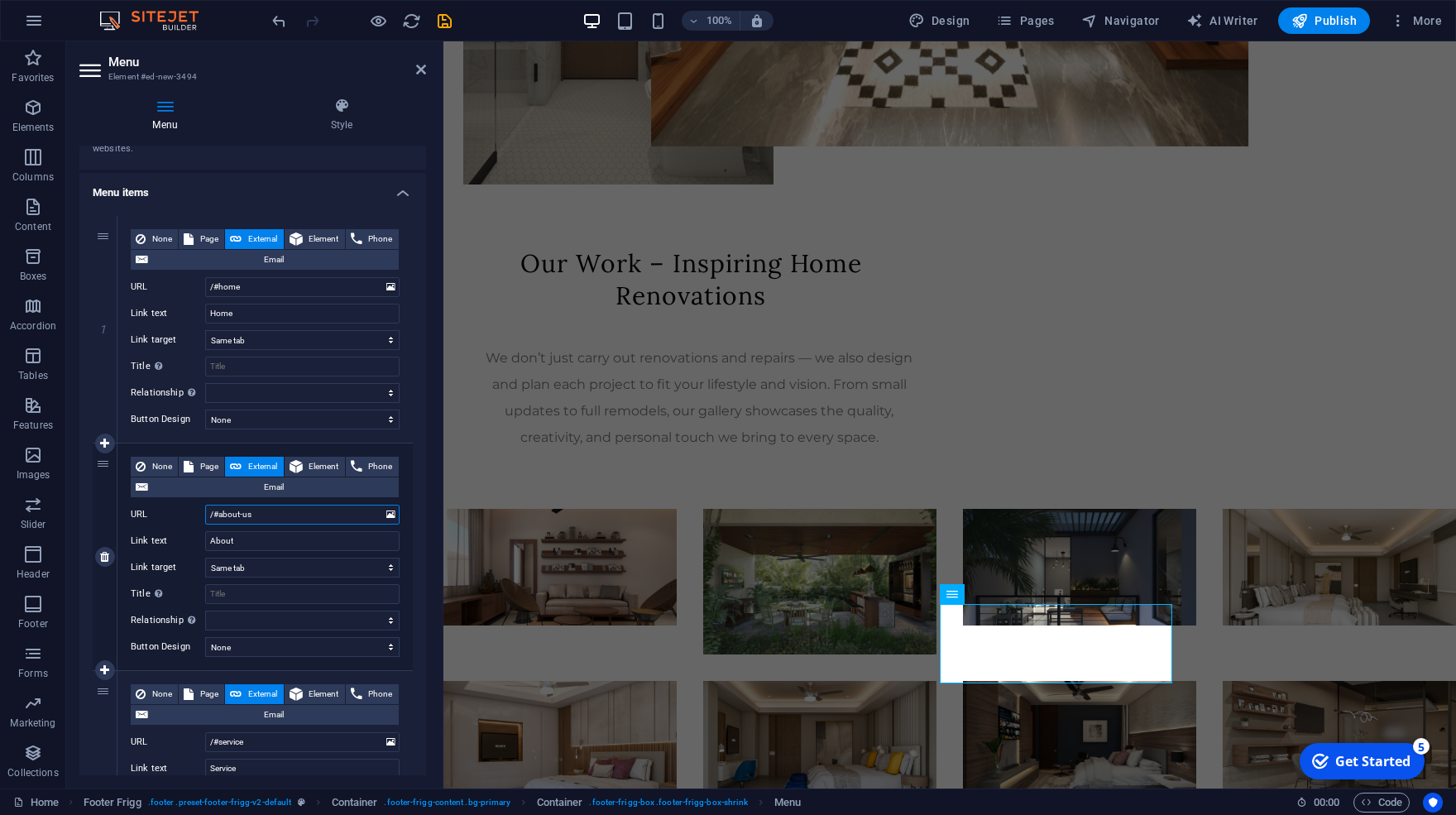
click at [216, 515] on input "/#about-us" at bounding box center [302, 514] width 194 height 19
click at [217, 514] on input "/#about-us" at bounding box center [302, 514] width 194 height 19
type input "/about-us"
select select
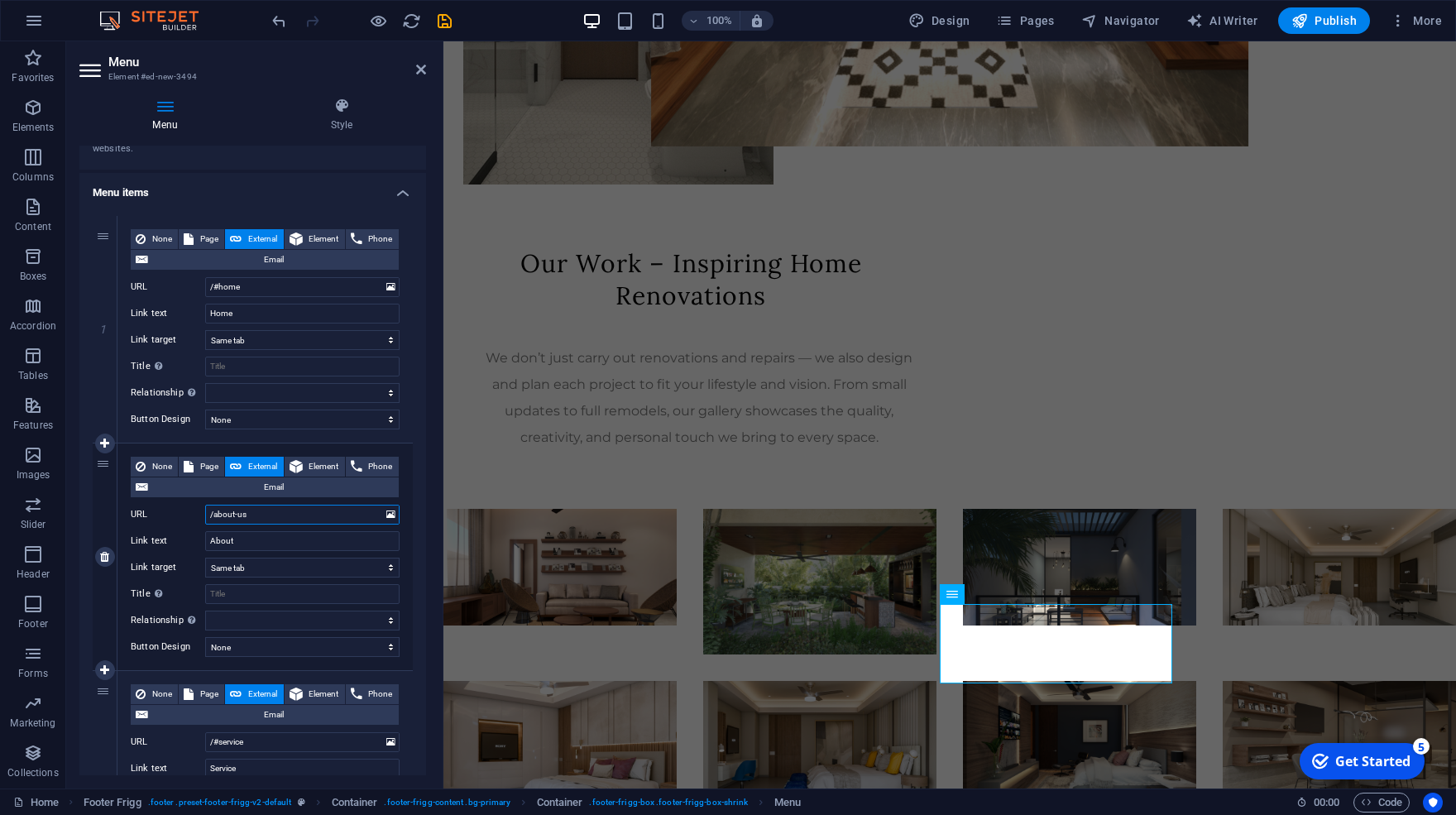
select select
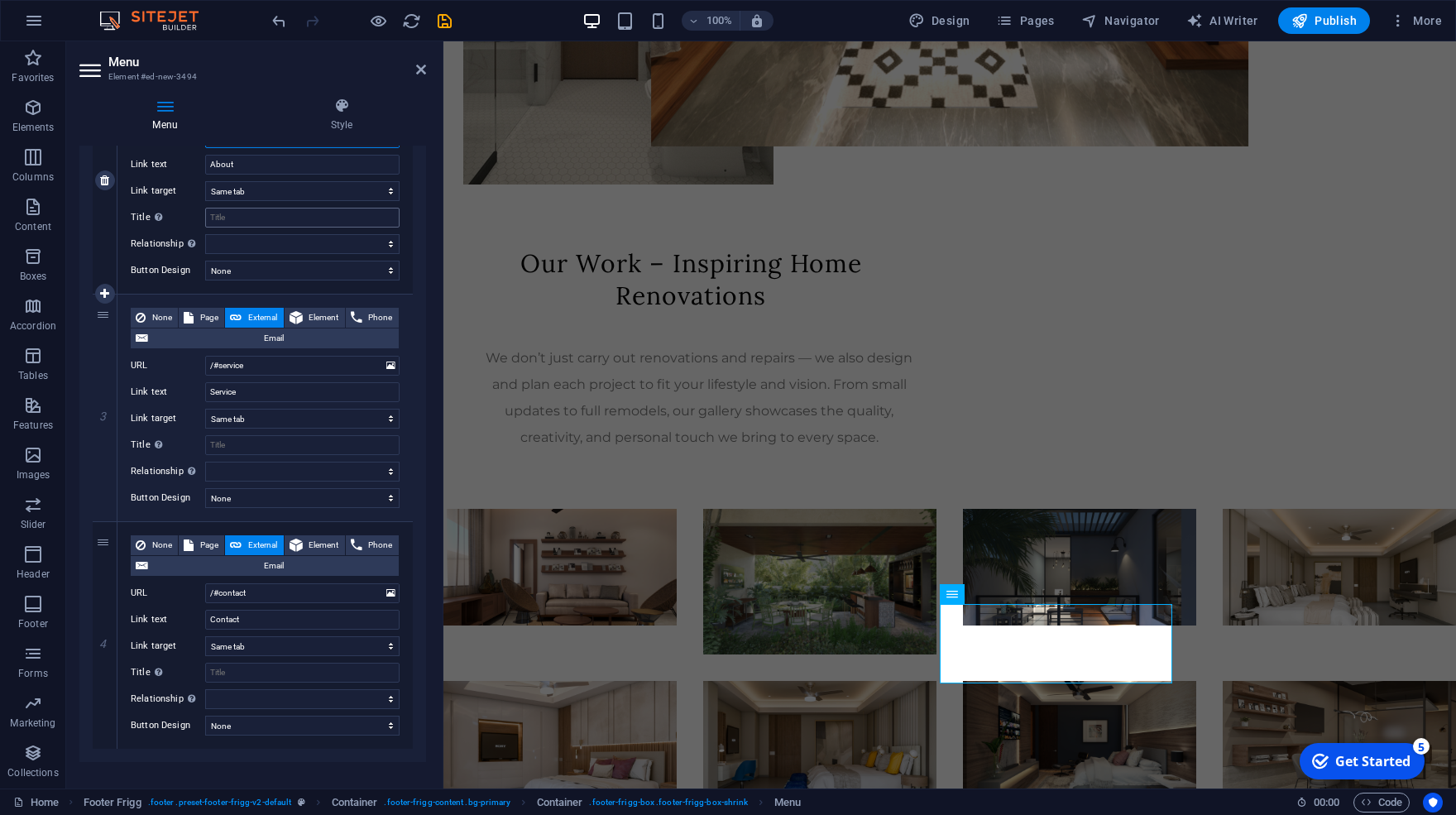
scroll to position [483, 0]
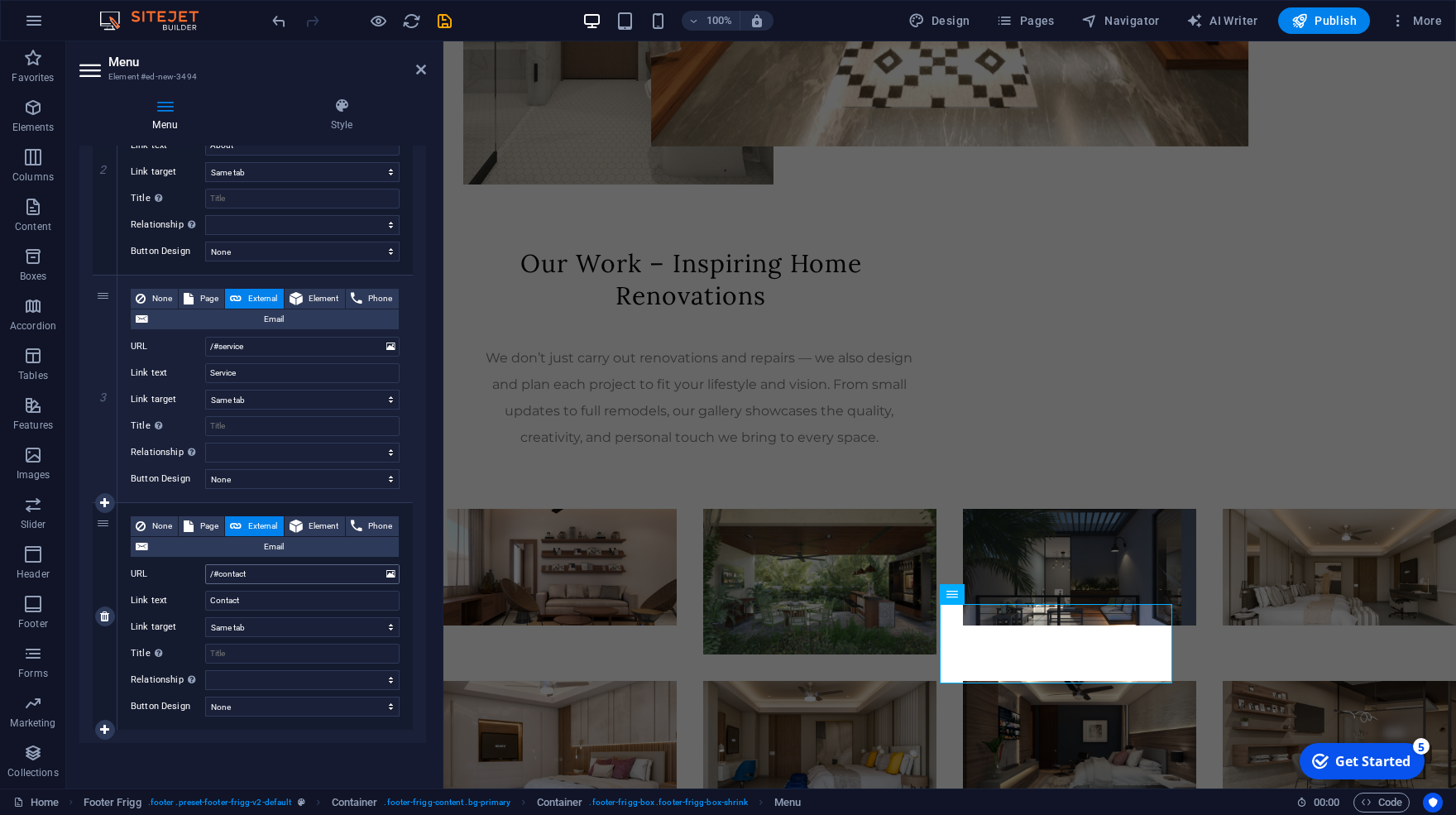
type input "/about-us"
click at [220, 575] on input "/#contact" at bounding box center [302, 575] width 194 height 19
type input "/contact"
select select
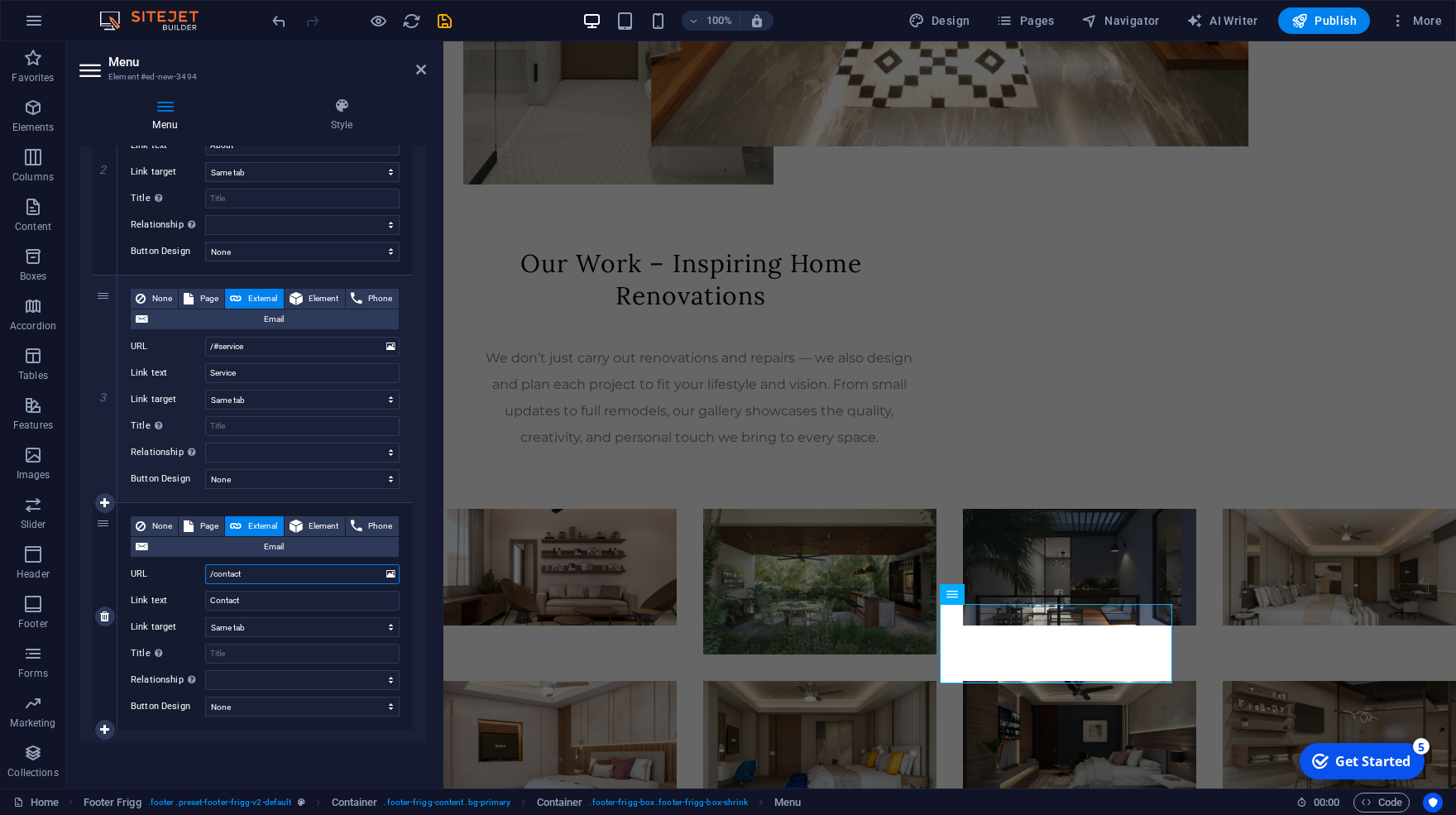
select select
type input "/contact"
click at [280, 430] on input "Title Additional link description, should not be the same as the link text. The…" at bounding box center [302, 426] width 194 height 19
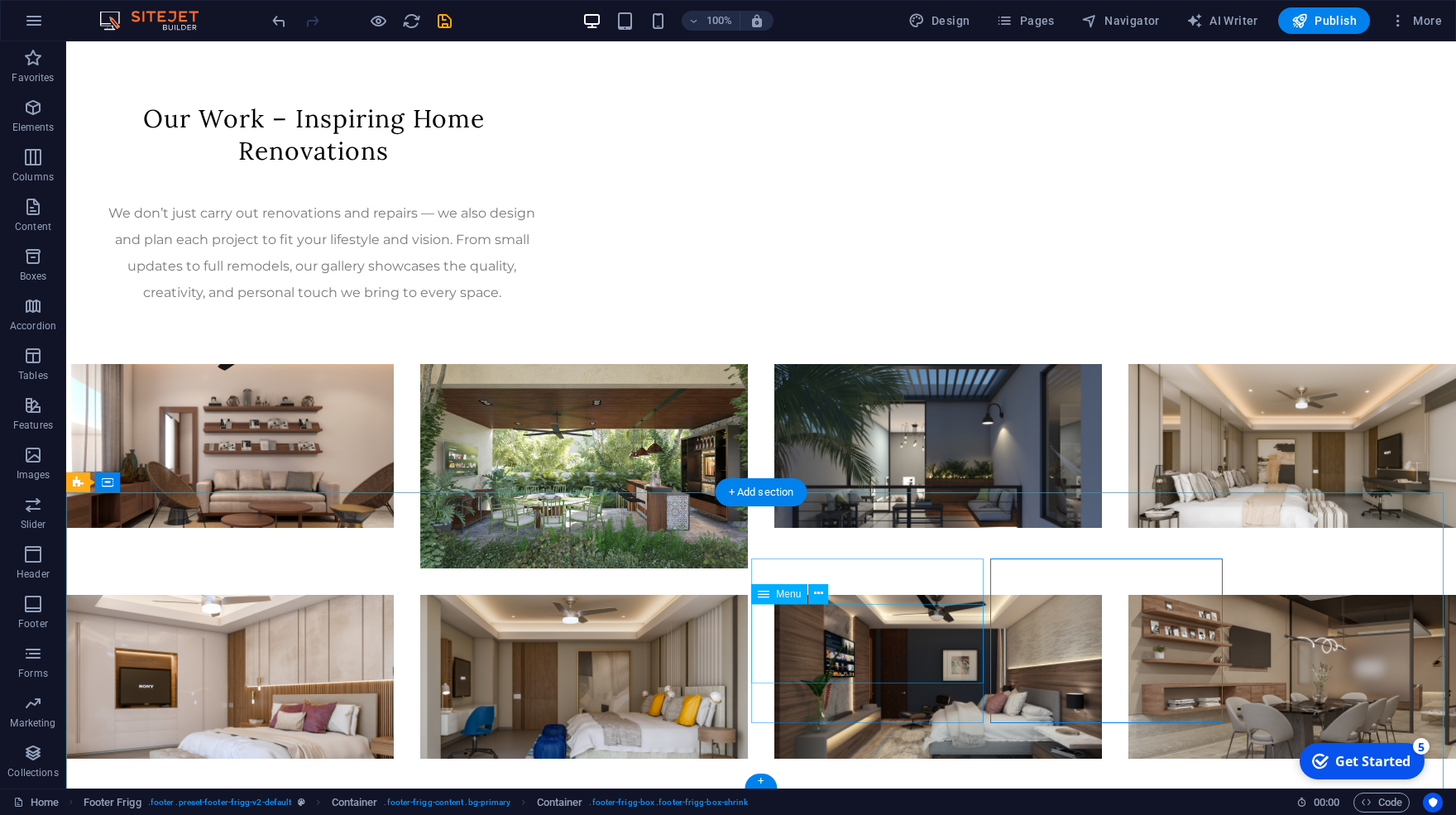
scroll to position [1203, 0]
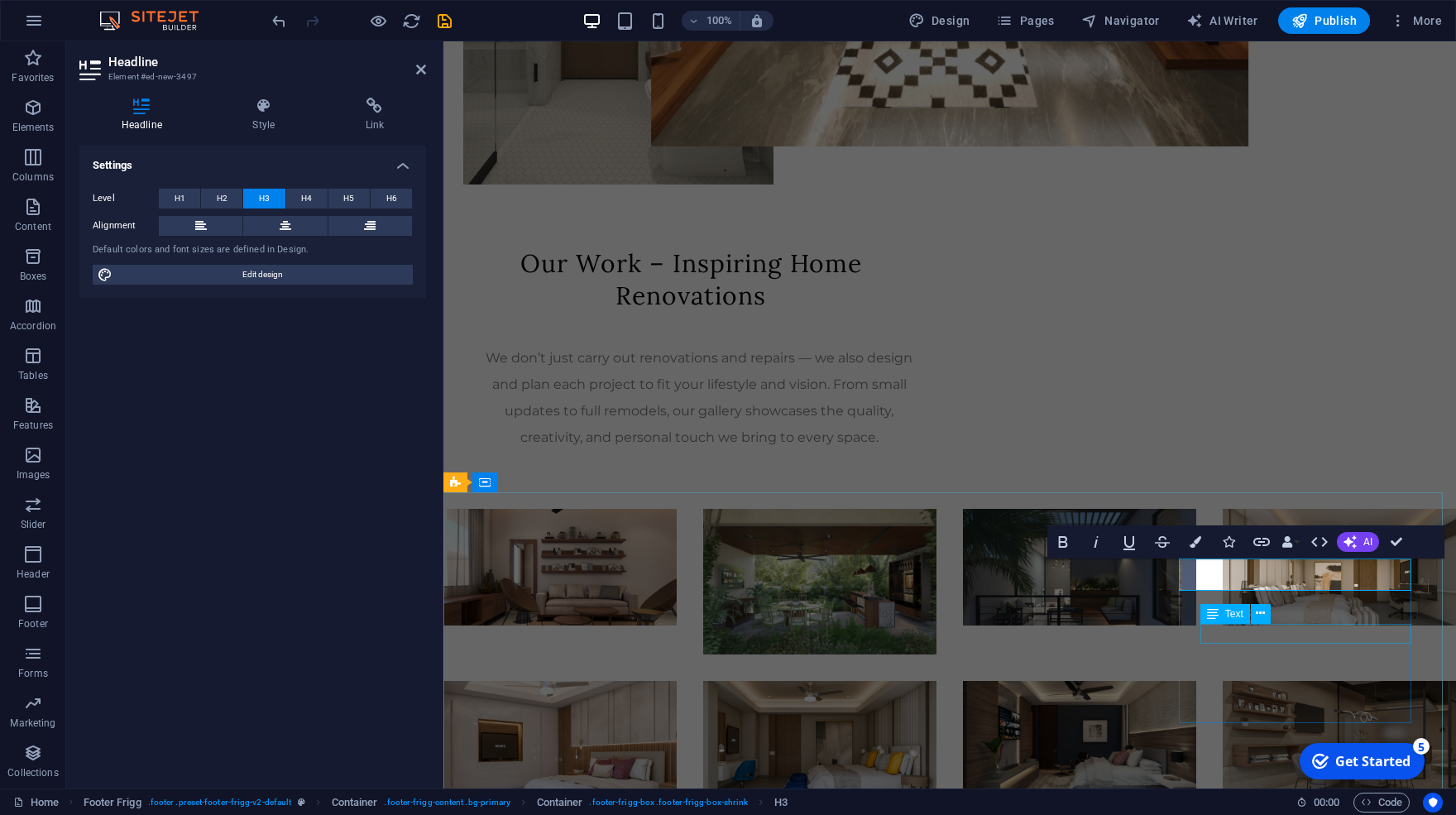
click at [1229, 618] on span "Text" at bounding box center [1234, 613] width 19 height 10
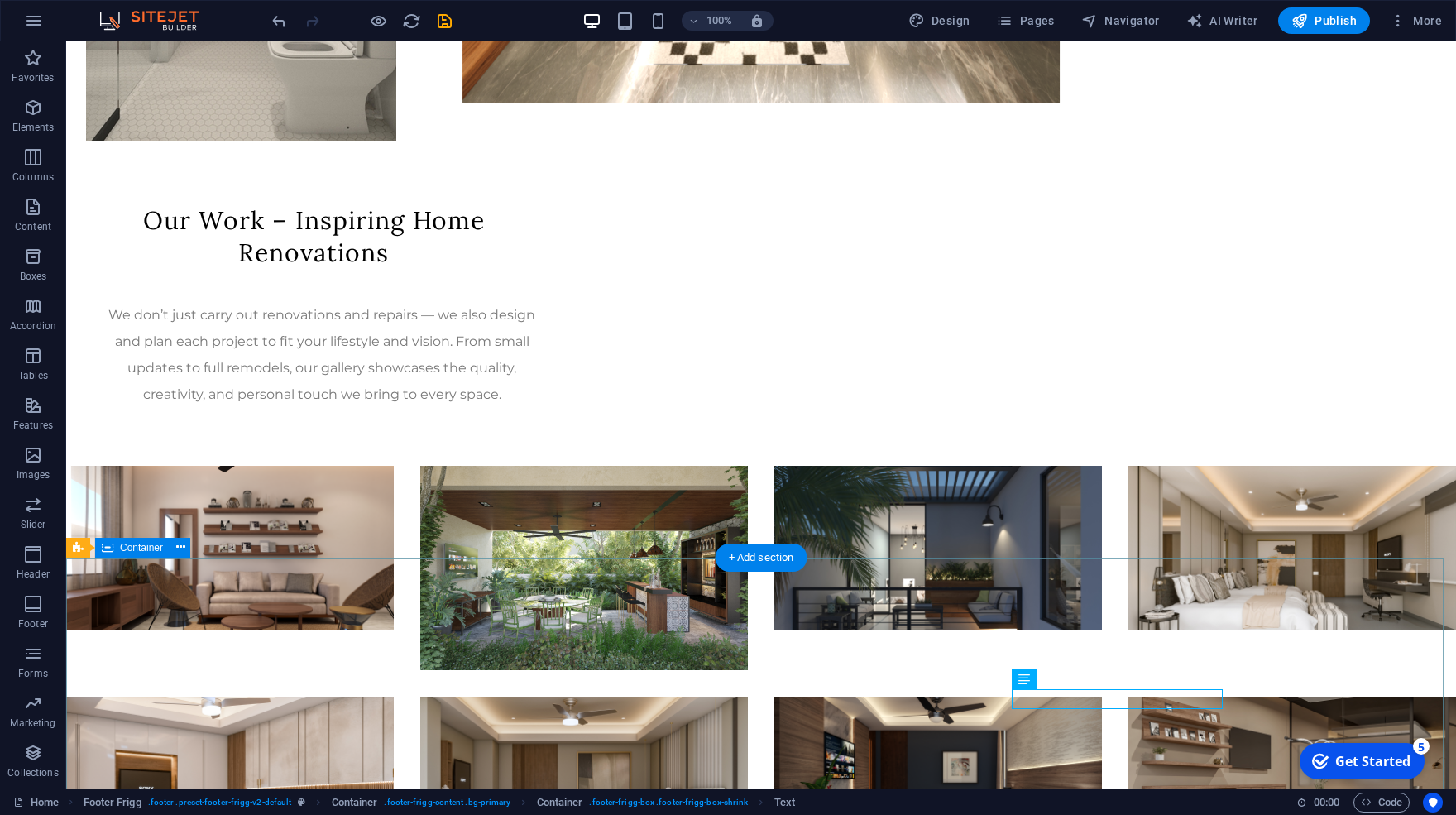
scroll to position [1203, 0]
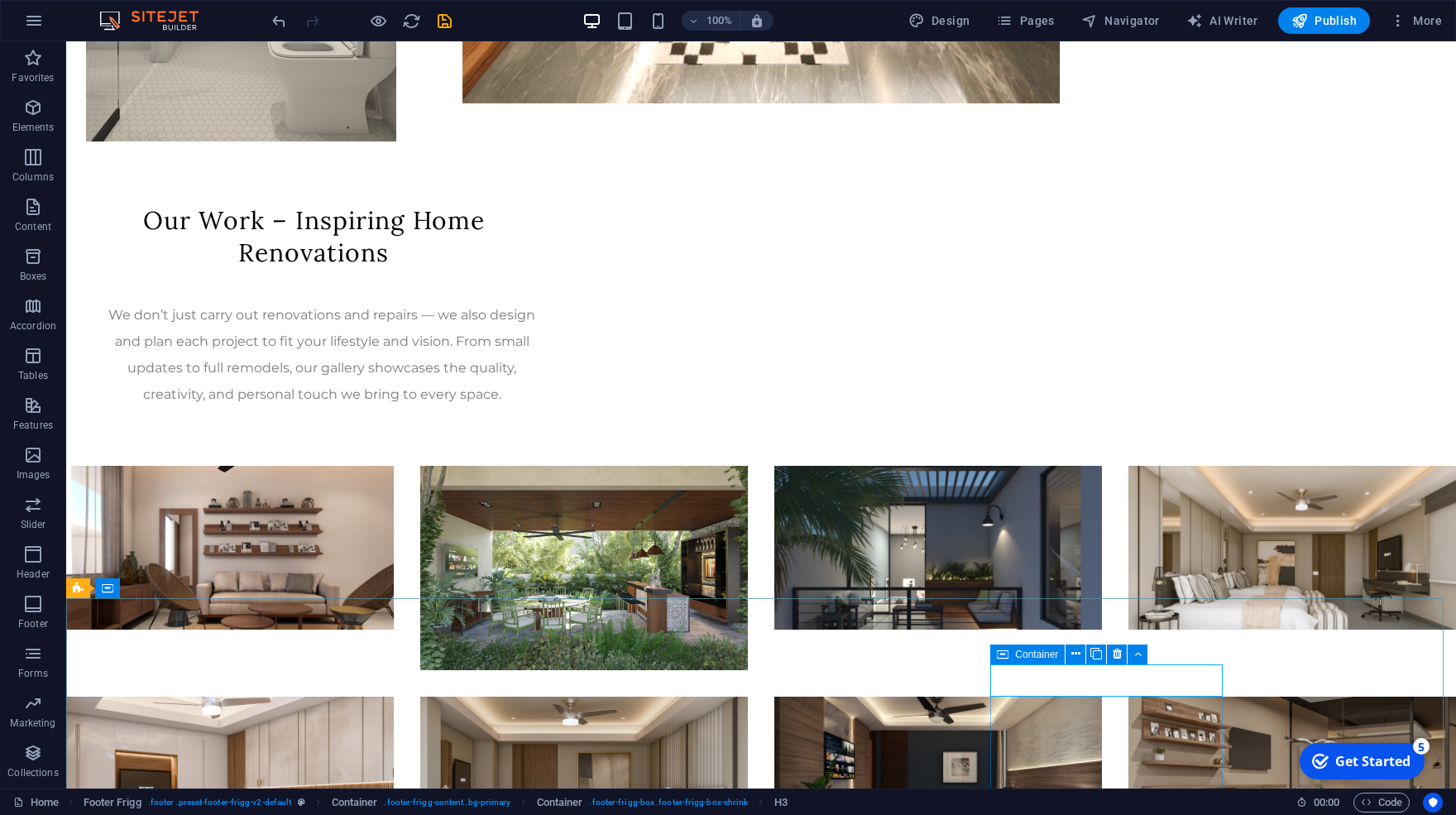
click at [1007, 661] on icon at bounding box center [1002, 655] width 11 height 19
click at [1012, 653] on div "Container" at bounding box center [1028, 655] width 74 height 19
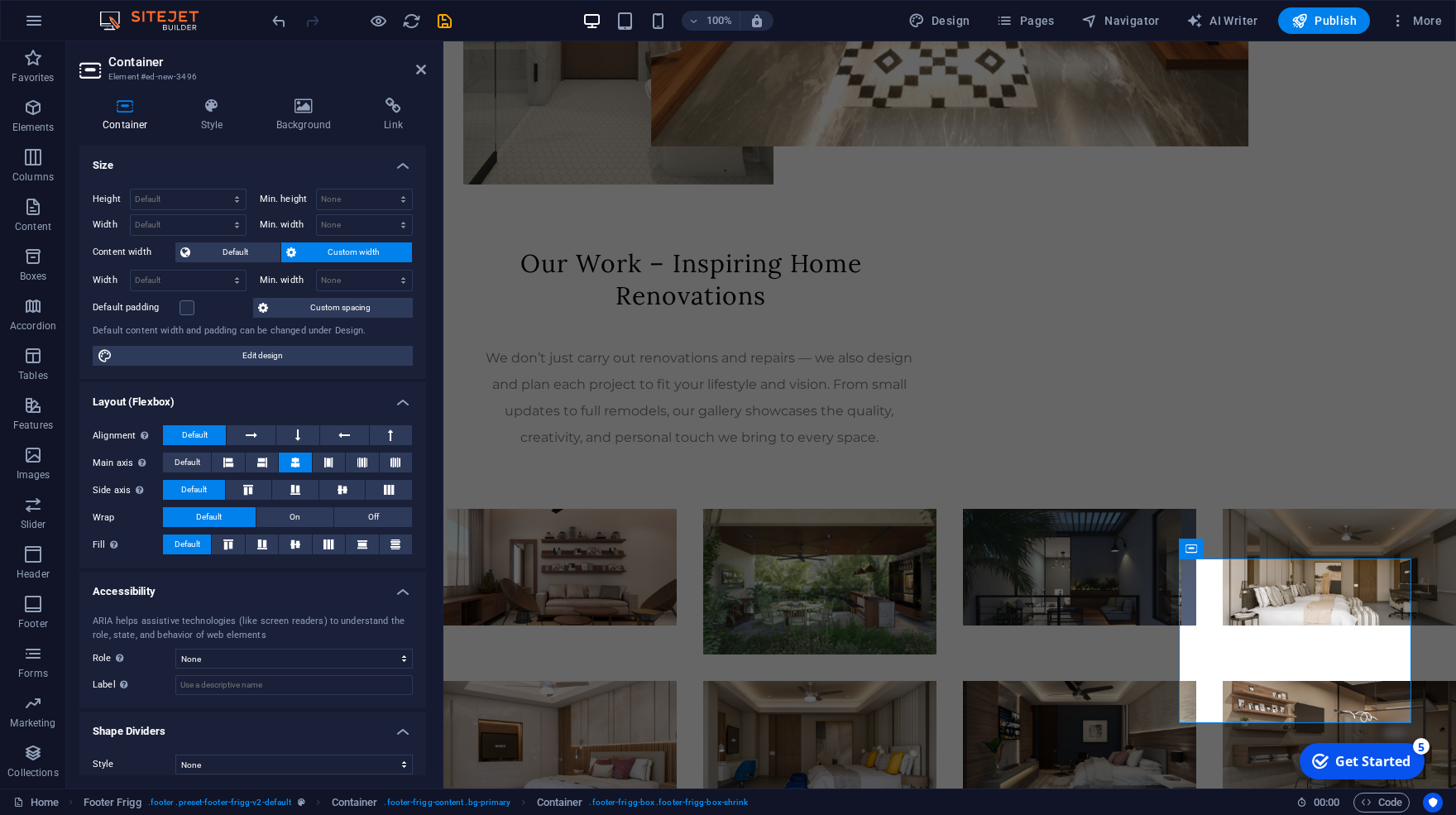
scroll to position [11, 0]
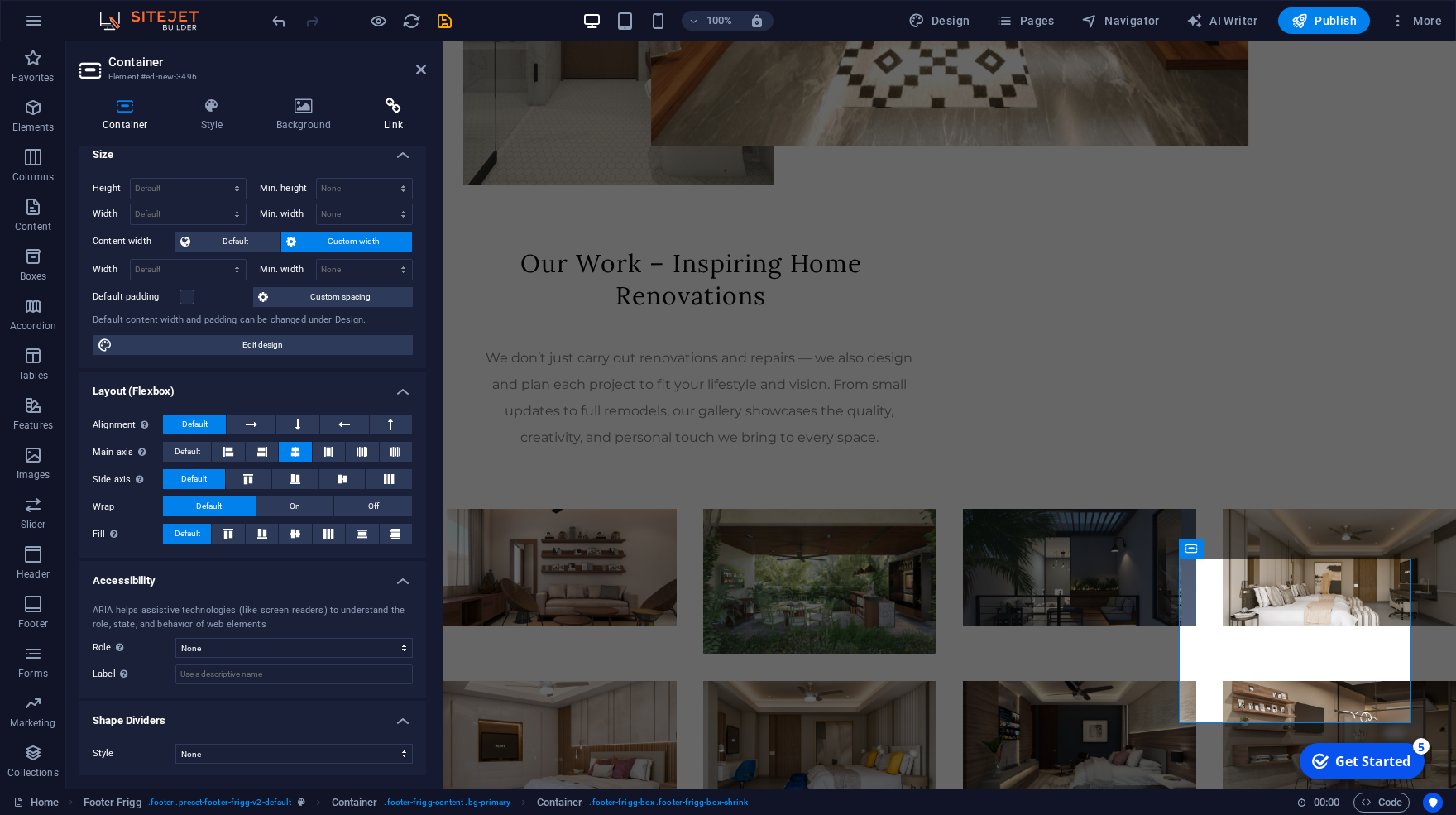
click at [399, 118] on h4 "Link" at bounding box center [393, 115] width 65 height 34
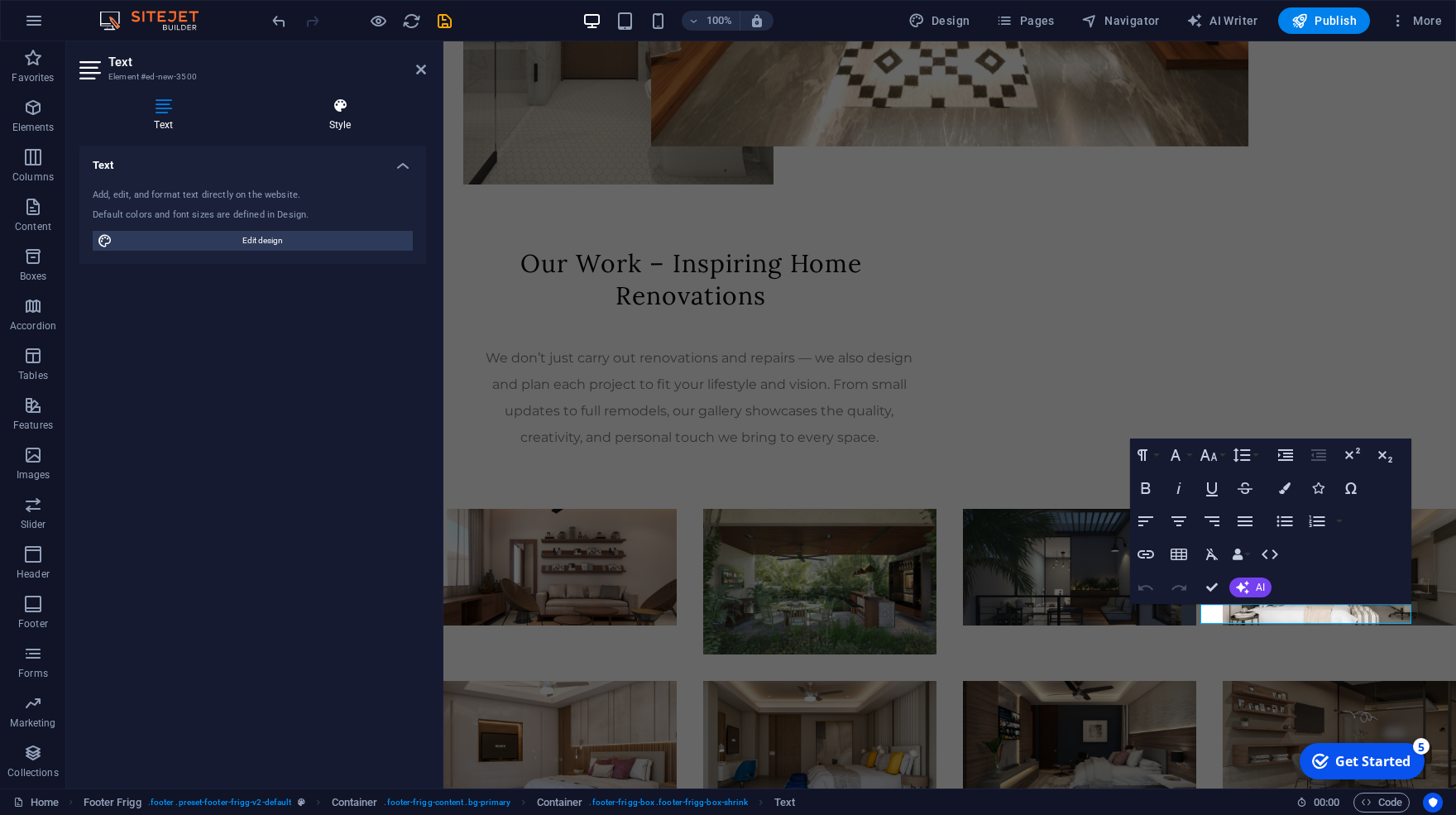
click at [343, 121] on h4 "Style" at bounding box center [340, 115] width 172 height 34
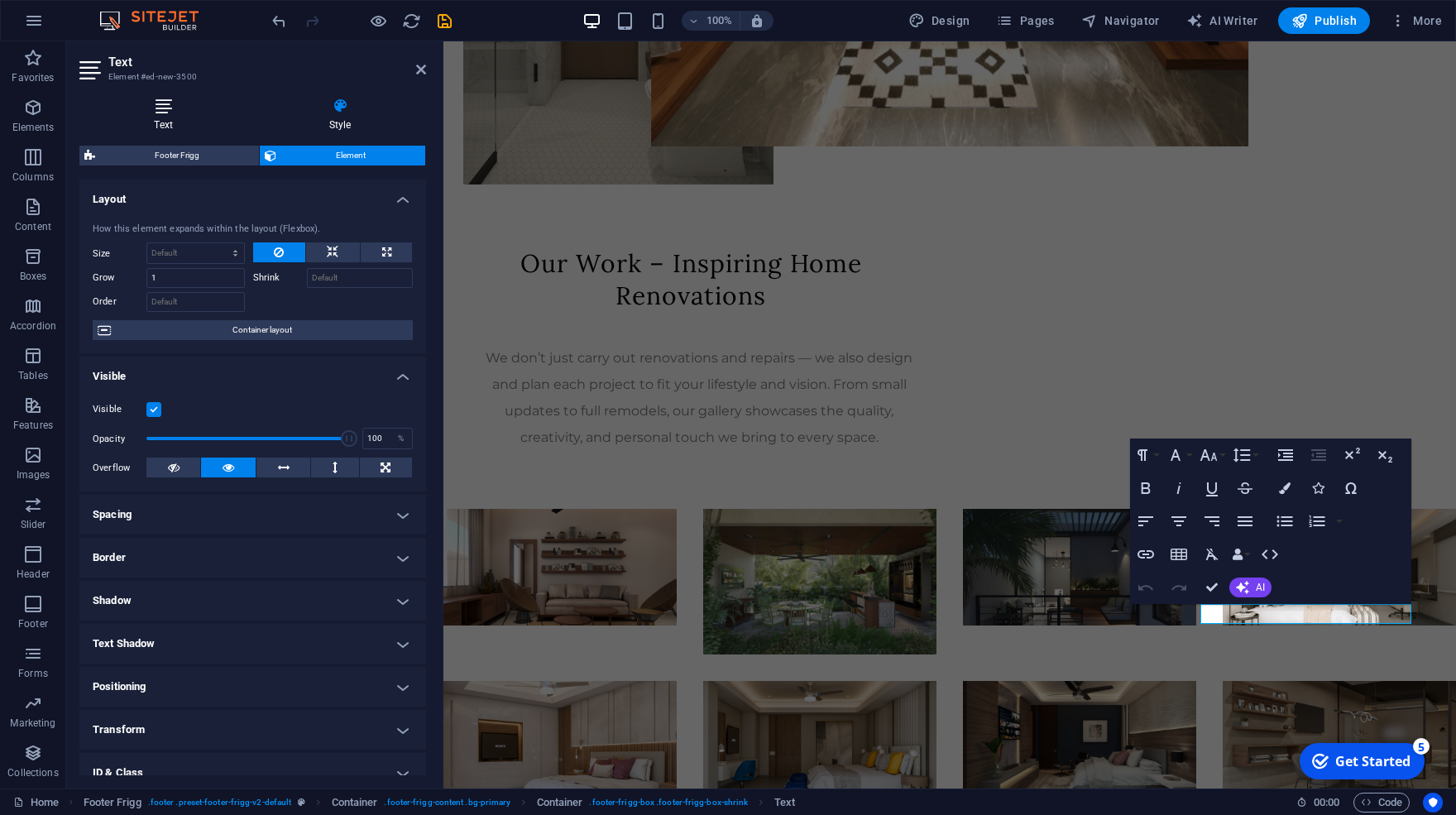
click at [167, 118] on h4 "Text" at bounding box center [167, 115] width 175 height 34
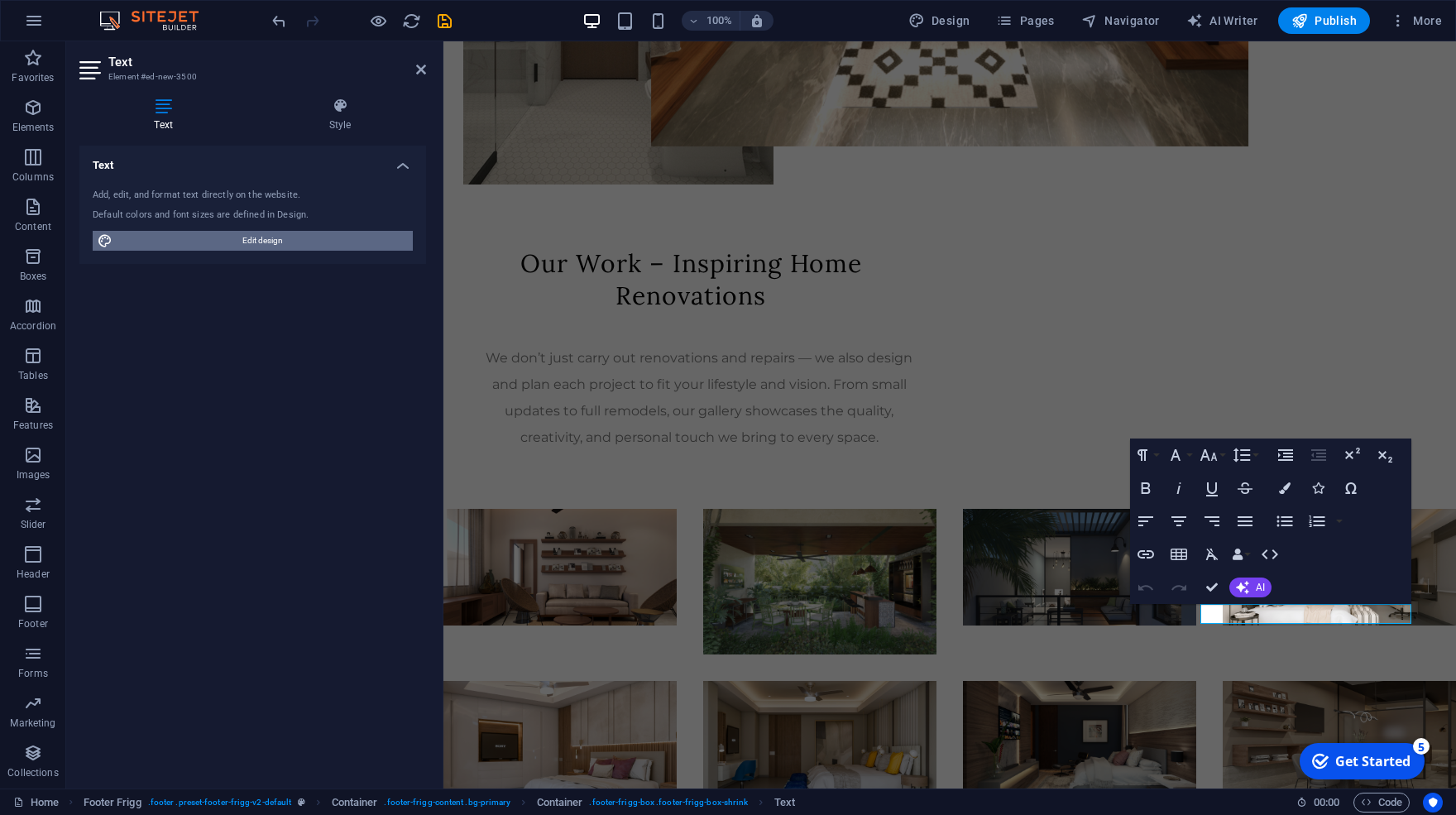
click at [269, 248] on span "Edit design" at bounding box center [262, 240] width 291 height 19
select select "ease-in-out"
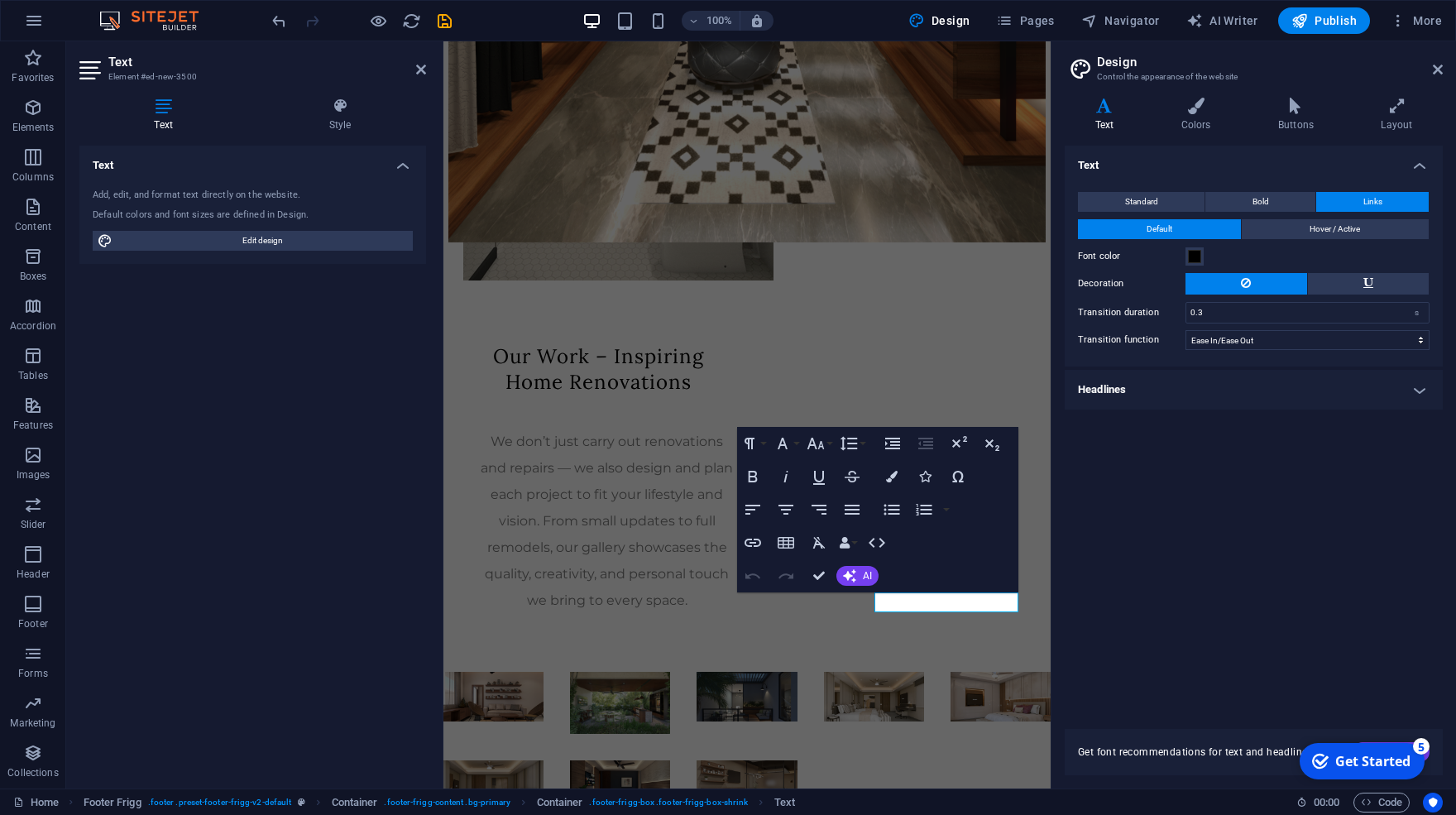
scroll to position [938, 0]
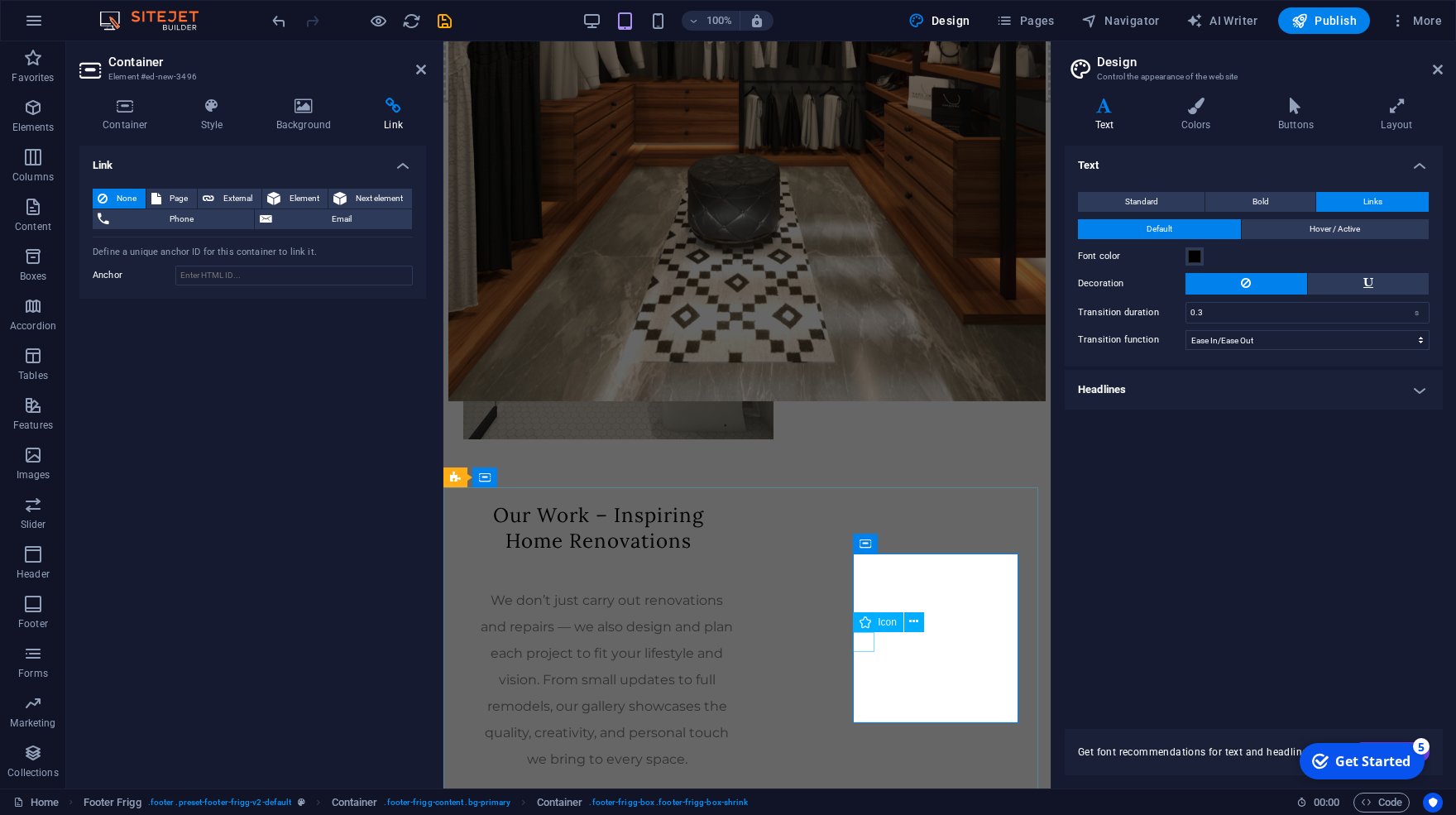
select select "xMidYMid"
select select "px"
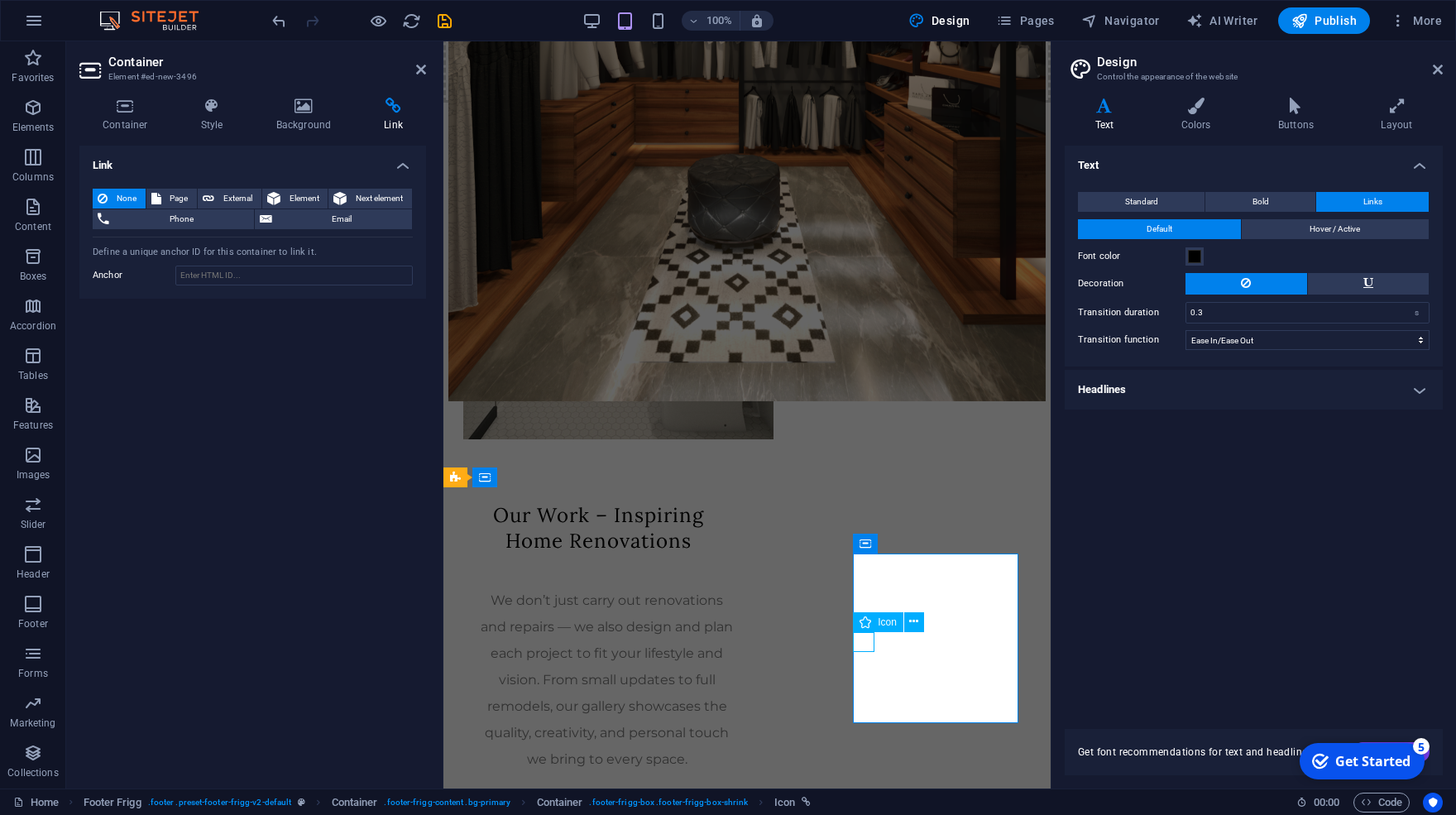
select select "px"
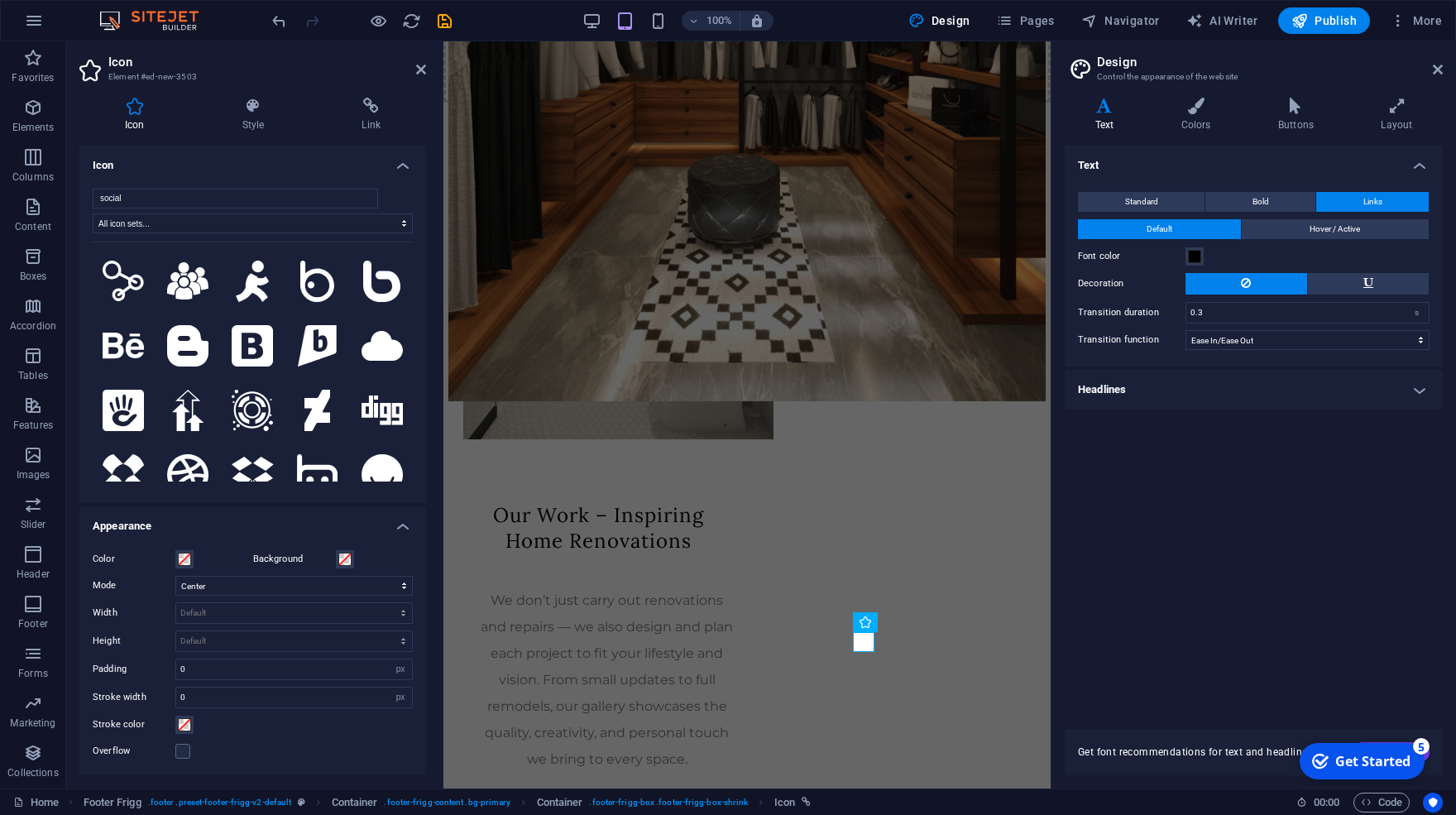
click at [370, 97] on div "Icon Style Link Icon social All icon sets... IcoFont Ionicons FontAwesome Brand…" at bounding box center [253, 437] width 373 height 705
click at [373, 110] on icon at bounding box center [371, 106] width 110 height 17
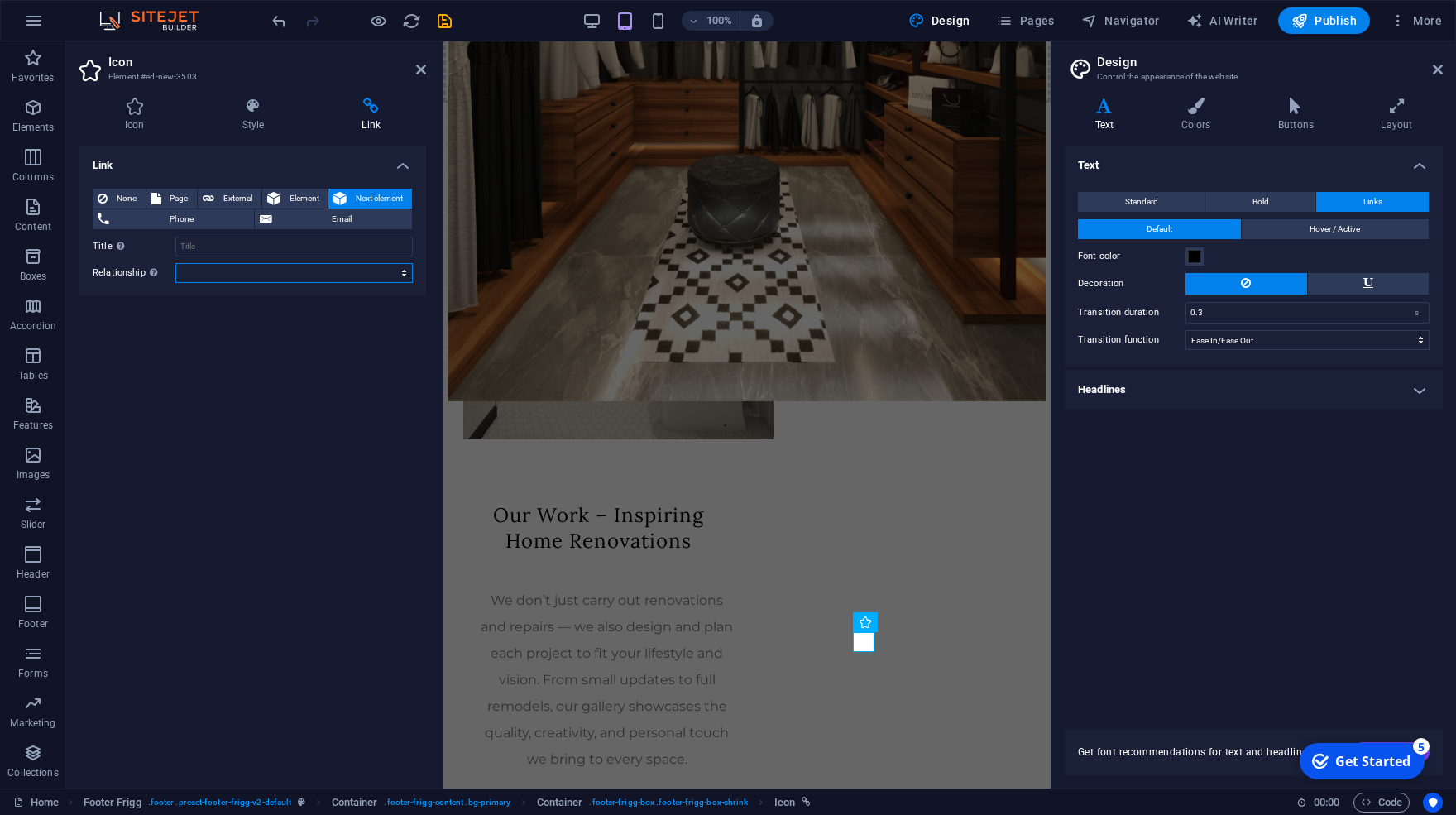
click at [176, 263] on select "alternate author bookmark external help license next nofollow noreferrer noopen…" at bounding box center [294, 273] width 238 height 19
click at [239, 272] on select "alternate author bookmark external help license next nofollow noreferrer noopen…" at bounding box center [294, 273] width 238 height 19
click at [219, 195] on span "External" at bounding box center [238, 199] width 37 height 19
select select "blank"
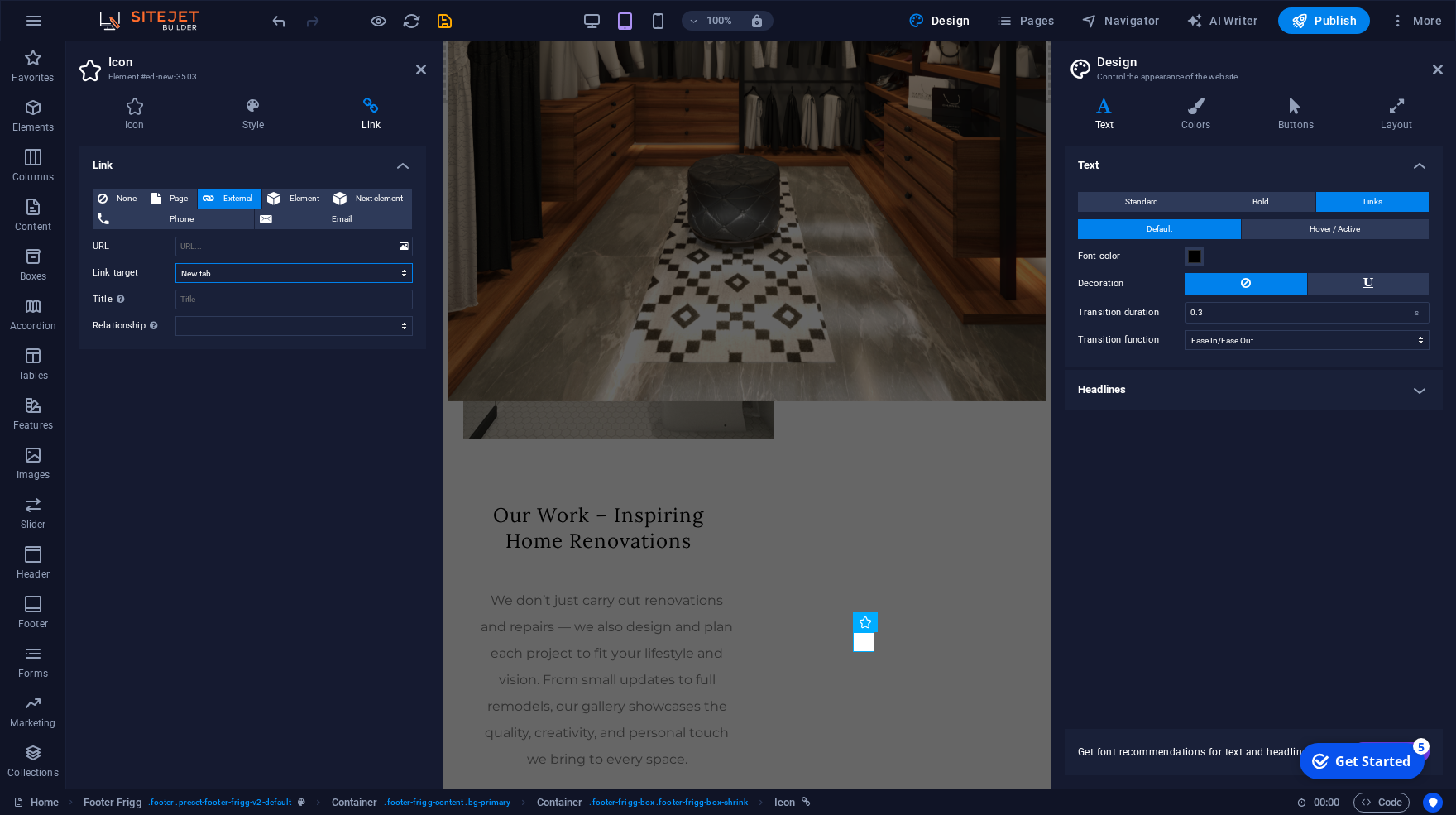
click at [176, 263] on select "New tab Same tab Overlay" at bounding box center [294, 273] width 238 height 19
click at [259, 275] on select "New tab Same tab Overlay" at bounding box center [294, 273] width 238 height 19
click at [266, 306] on input "Title Additional link description, should not be the same as the link text. The…" at bounding box center [294, 300] width 238 height 19
click at [217, 245] on input "URL" at bounding box center [294, 247] width 238 height 19
paste input "[URL][DOMAIN_NAME]"
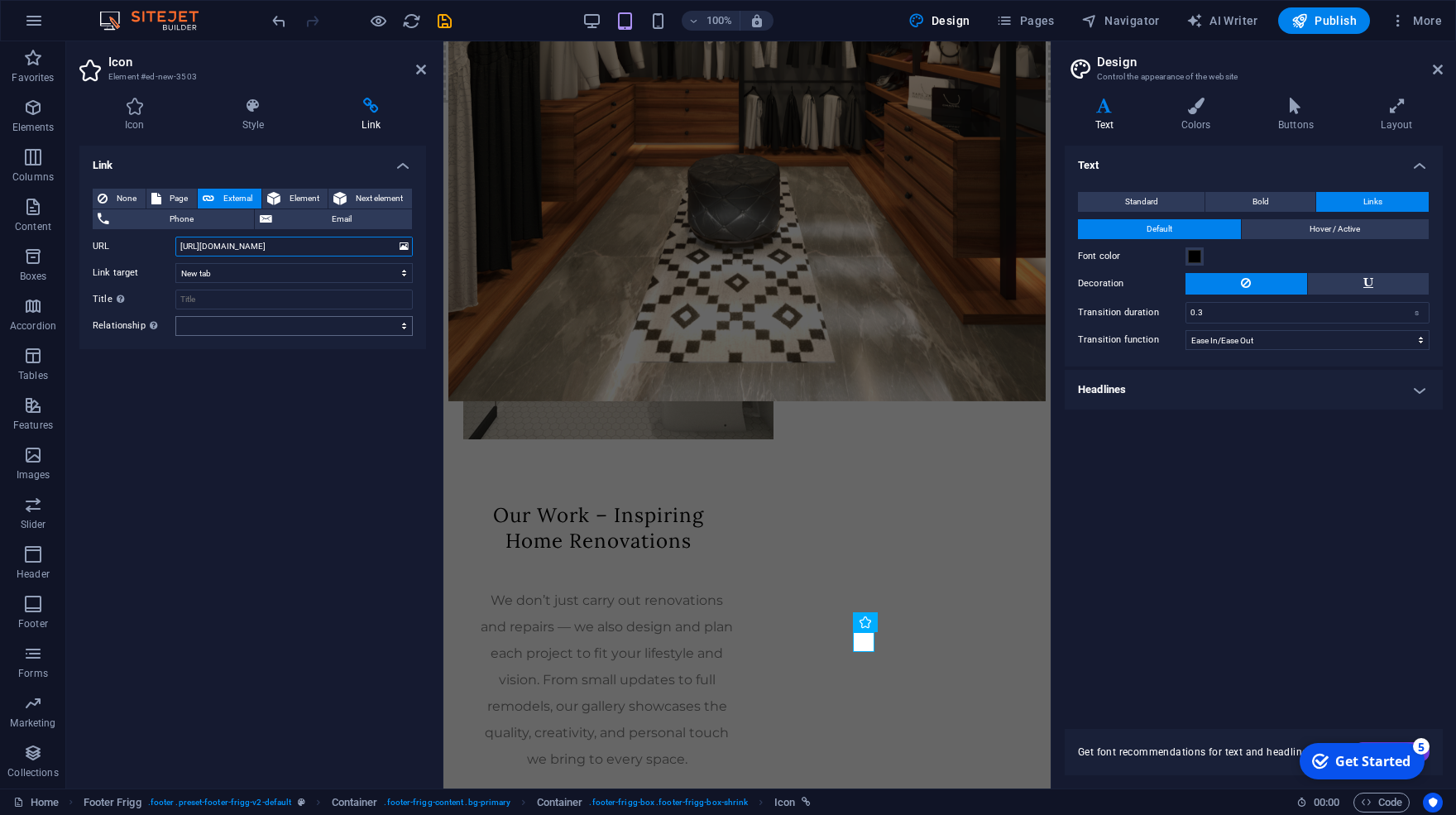
type input "[URL][DOMAIN_NAME]"
click at [176, 316] on select "alternate author bookmark external help license next nofollow noreferrer noopen…" at bounding box center [294, 326] width 238 height 19
click at [176, 263] on select "New tab Same tab Overlay" at bounding box center [294, 273] width 238 height 19
click at [403, 246] on icon at bounding box center [404, 247] width 9 height 19
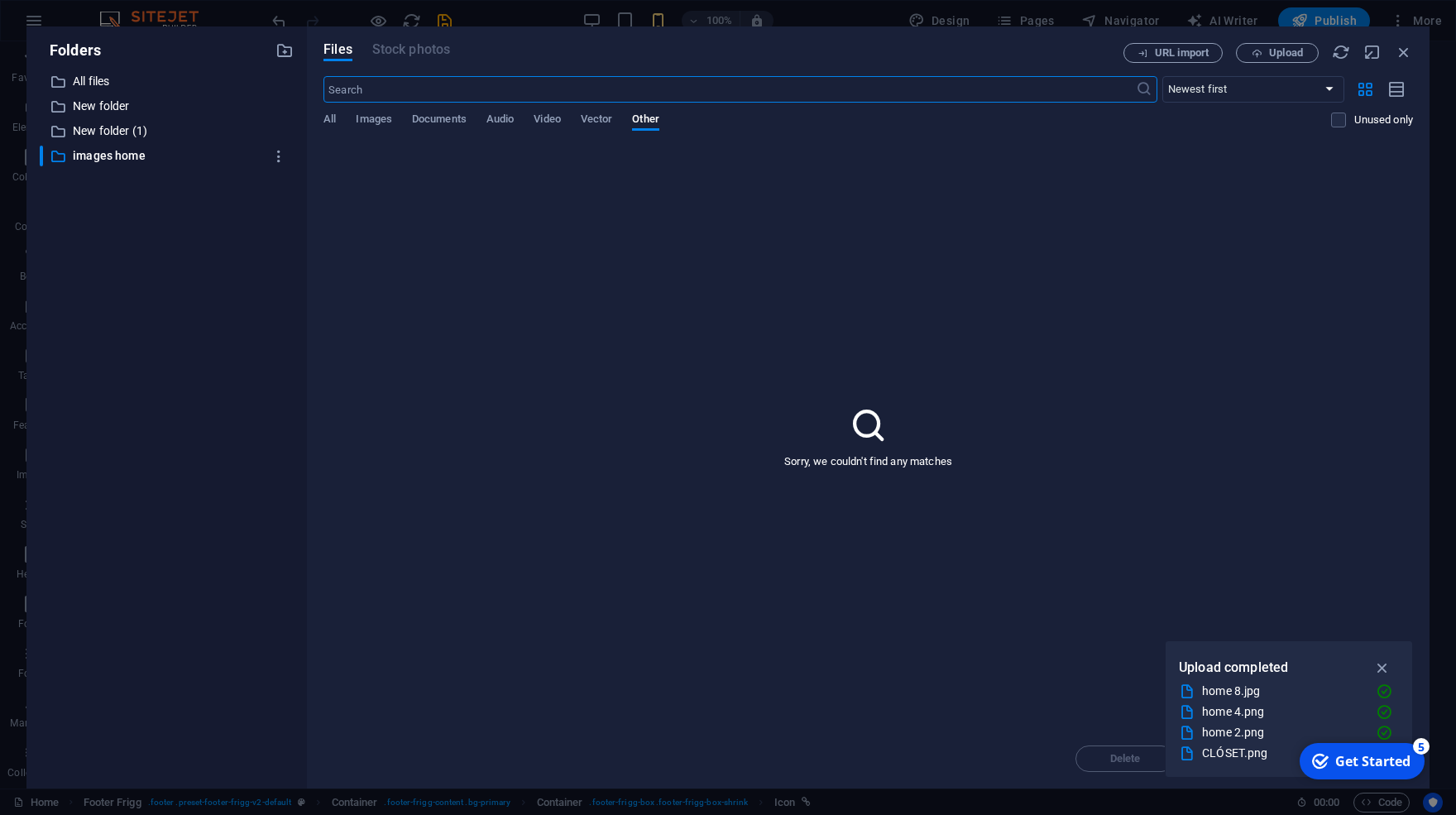
scroll to position [2056, 0]
click at [1386, 668] on icon "button" at bounding box center [1384, 667] width 19 height 19
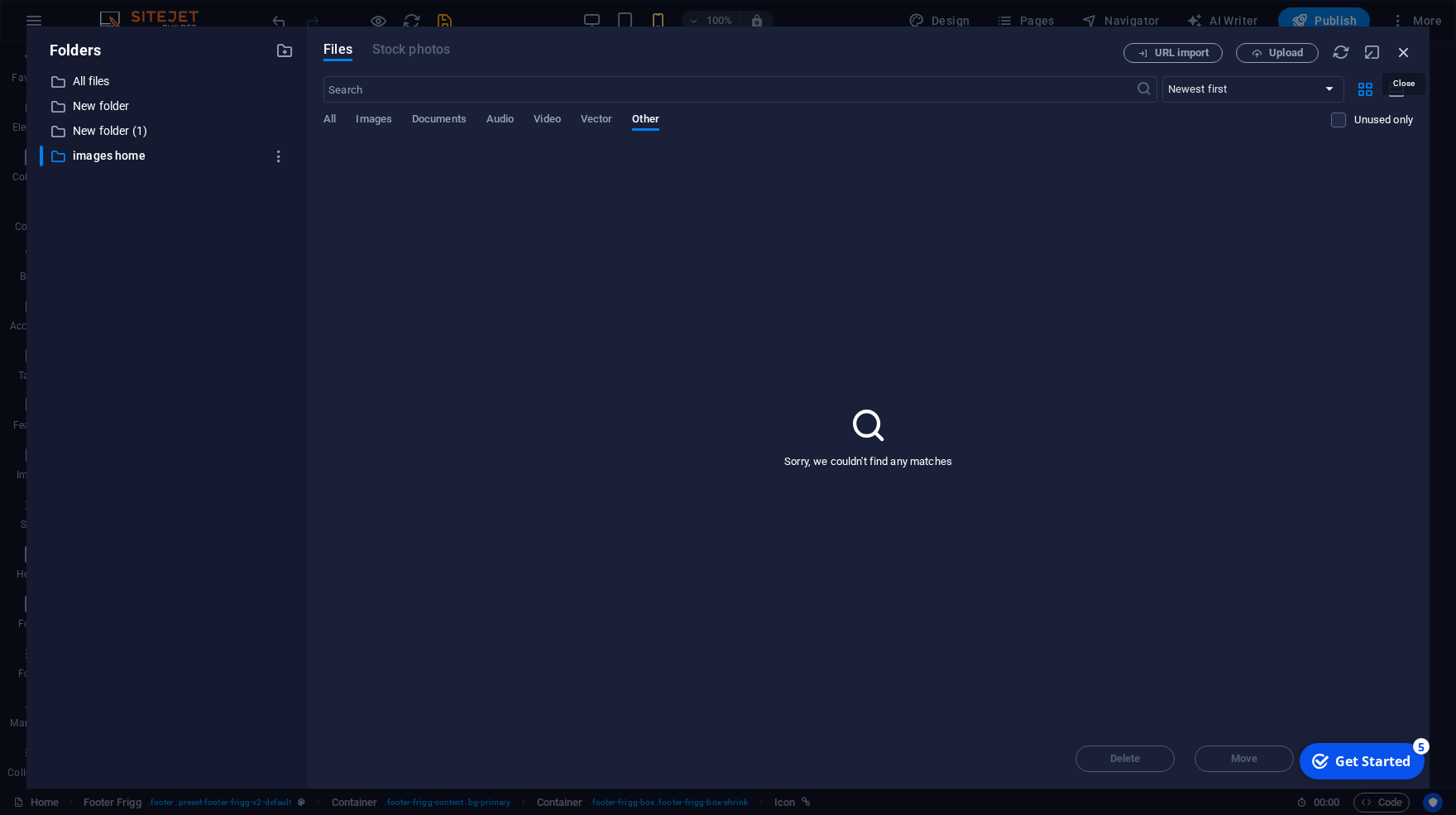
click at [1405, 55] on icon "button" at bounding box center [1404, 52] width 19 height 19
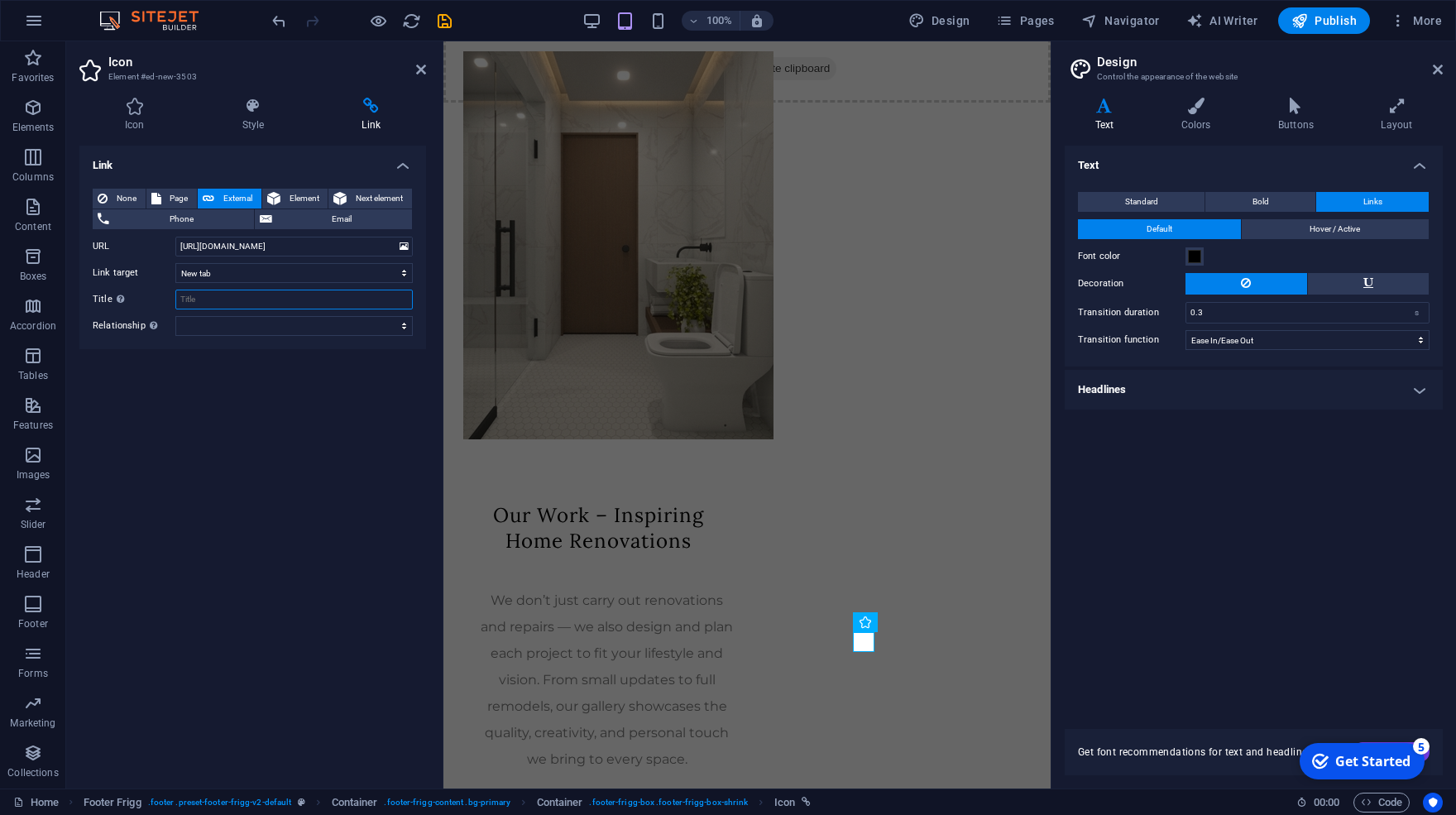
click at [219, 299] on input "Title Additional link description, should not be the same as the link text. The…" at bounding box center [294, 300] width 238 height 19
type input "I"
type input "i"
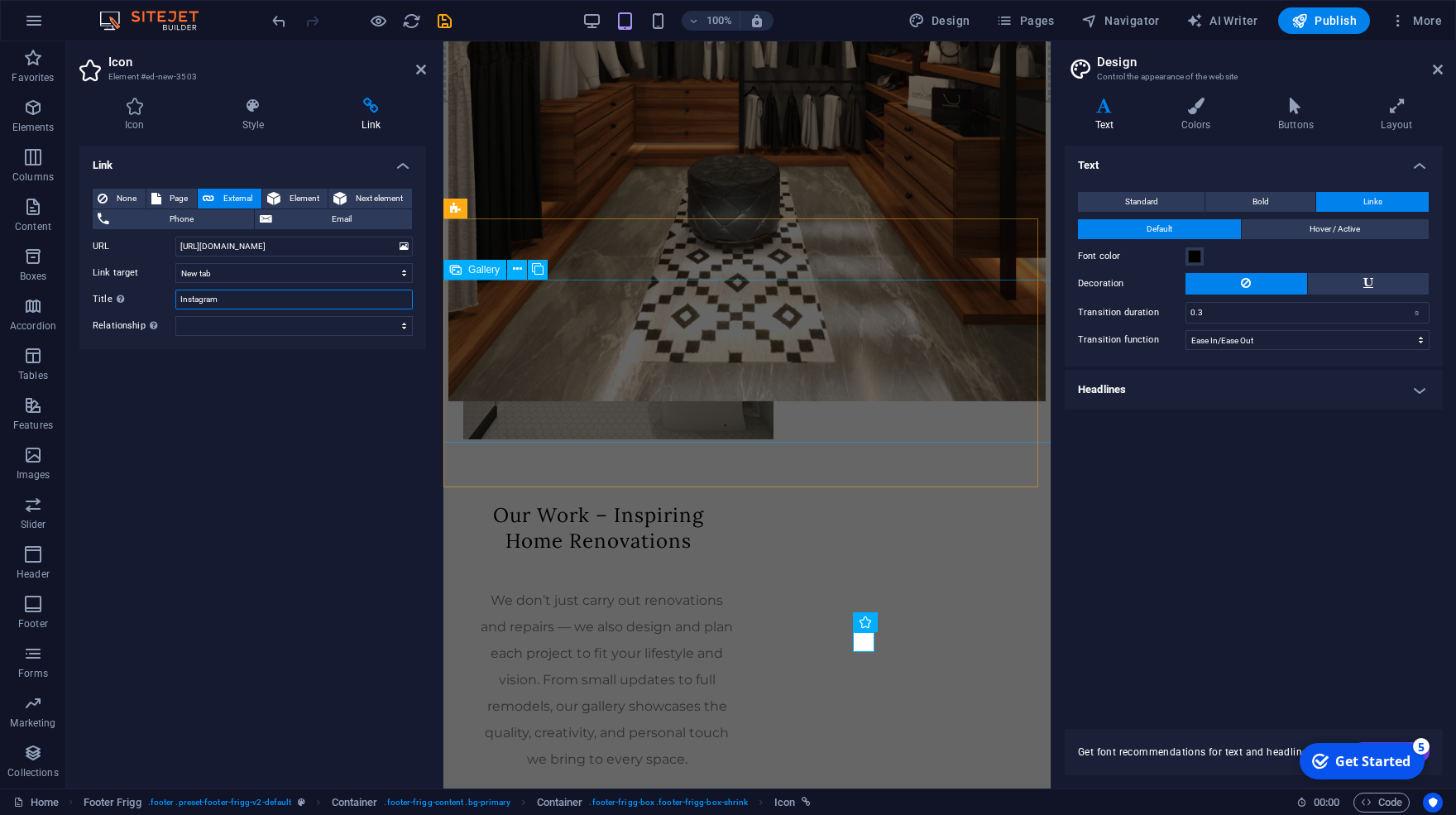
type input "Instagram"
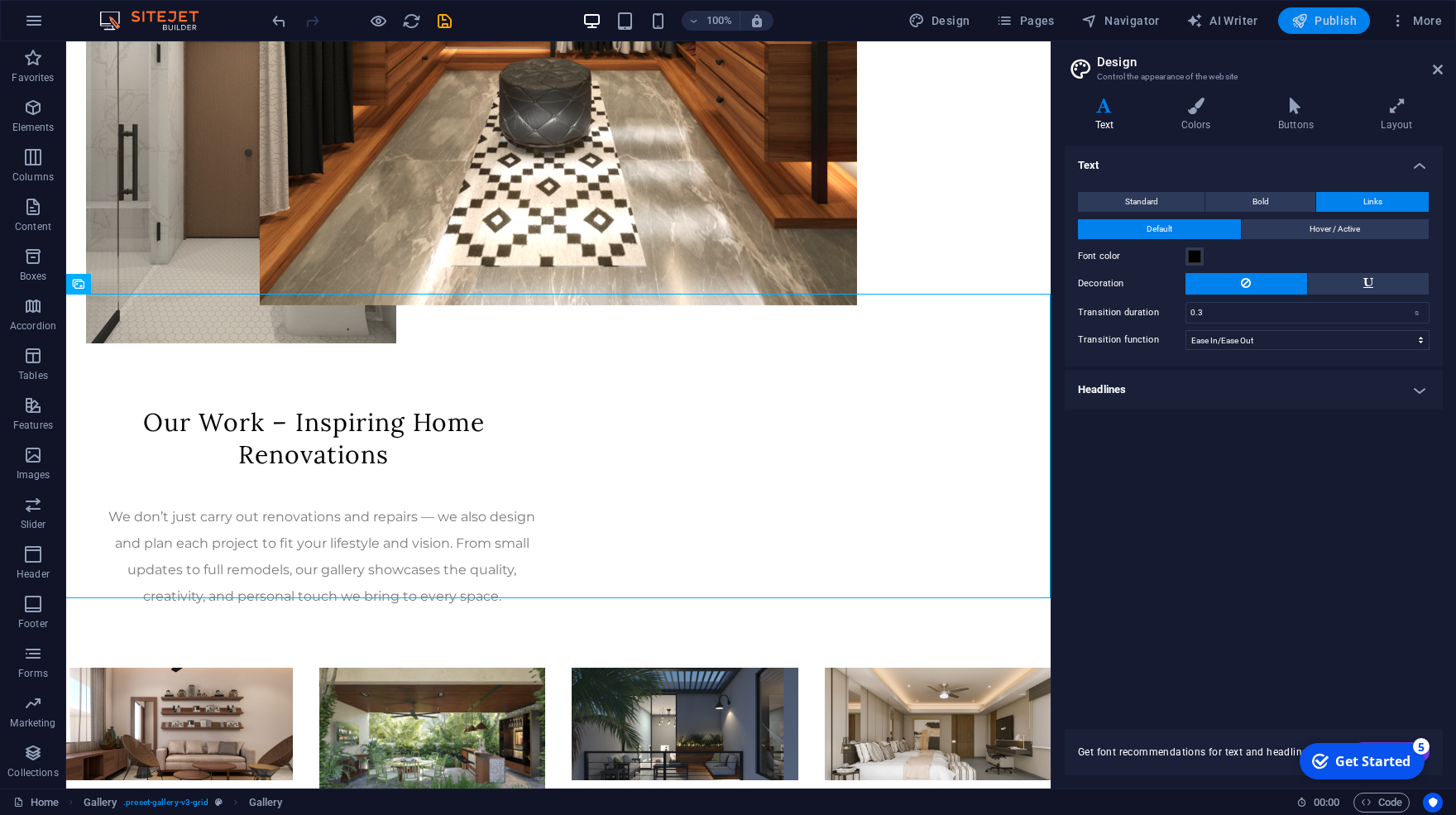
click at [1307, 25] on icon "button" at bounding box center [1300, 20] width 17 height 17
